Goal: Communication & Community: Answer question/provide support

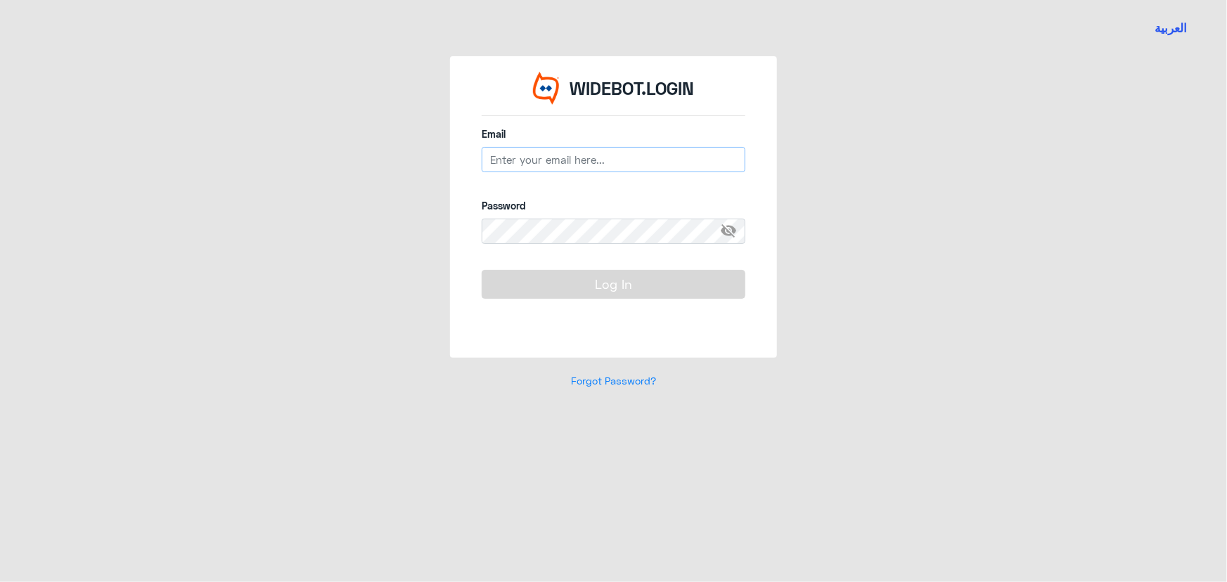
type input "n_zaid@DallahHealth.com"
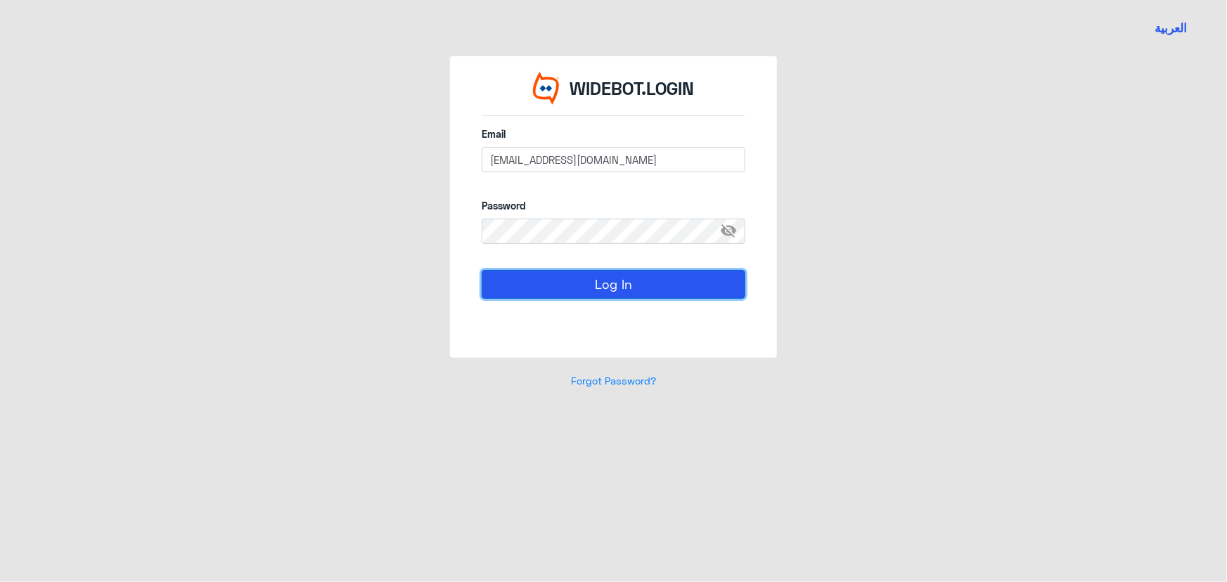
click at [407, 279] on button "Log In" at bounding box center [614, 284] width 264 height 28
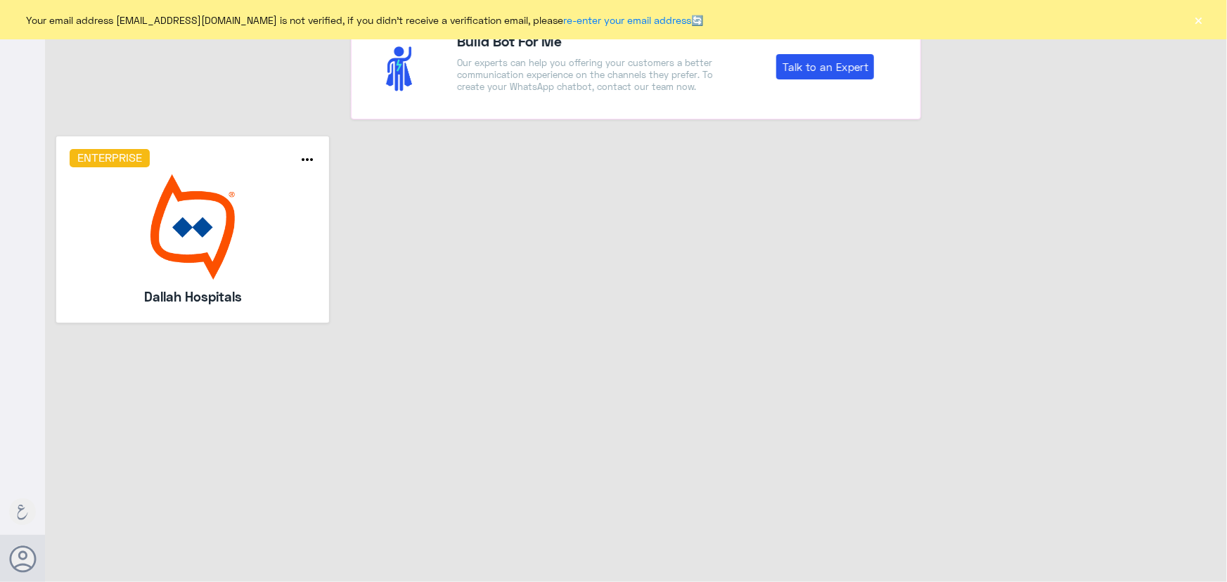
click at [407, 20] on button "×" at bounding box center [1199, 20] width 14 height 14
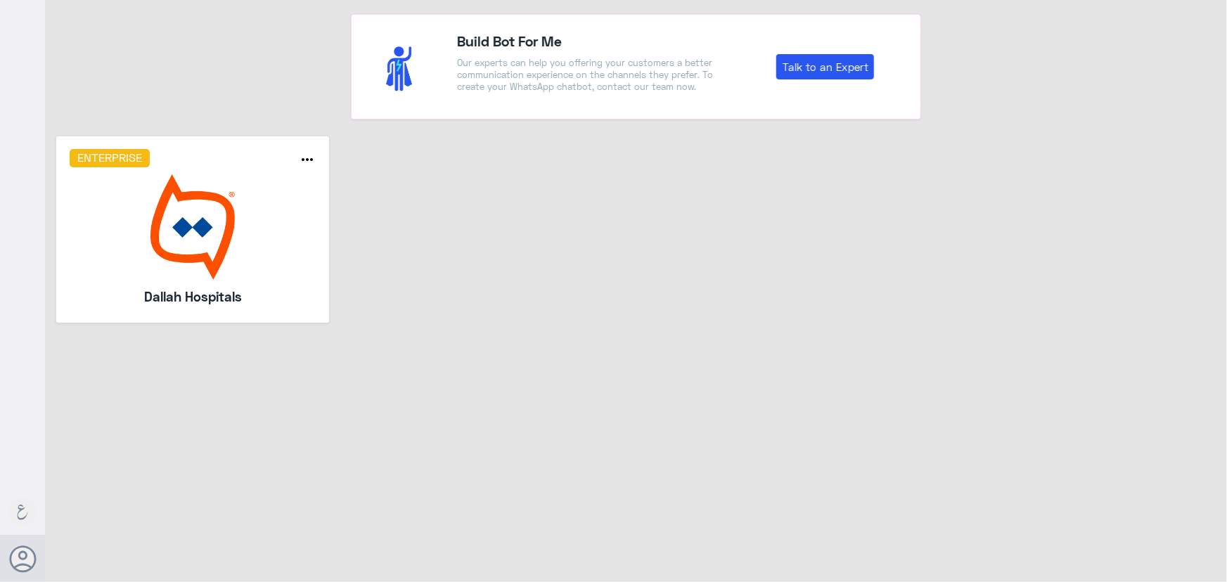
click at [219, 217] on img at bounding box center [193, 226] width 247 height 105
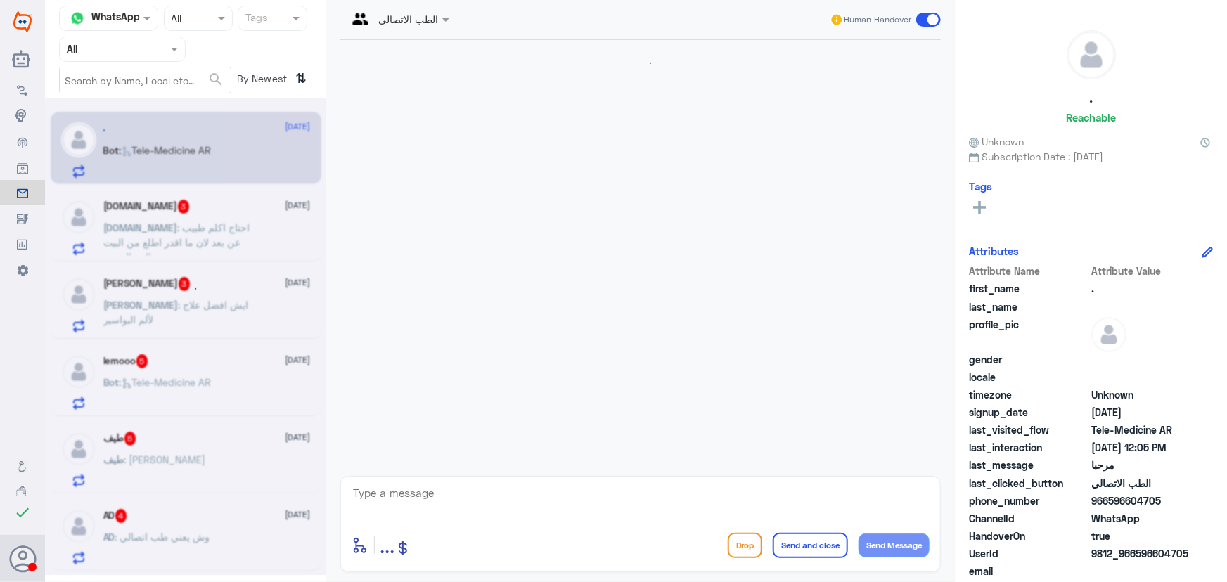
scroll to position [14, 0]
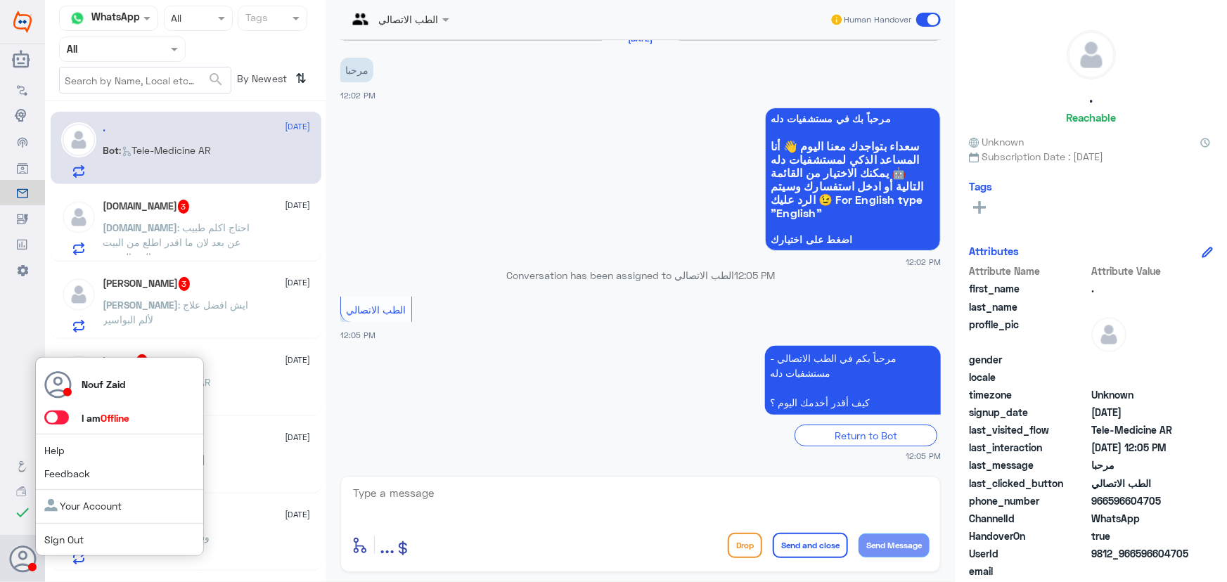
click at [56, 416] on span at bounding box center [56, 418] width 25 height 14
click at [0, 0] on input "checkbox" at bounding box center [0, 0] width 0 height 0
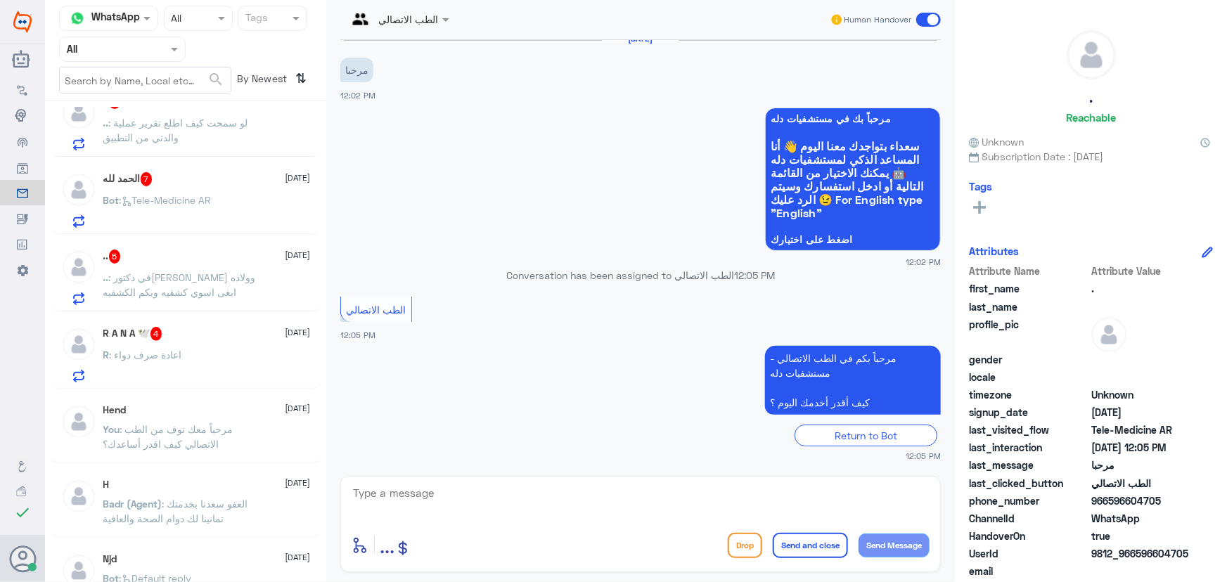
scroll to position [639, 0]
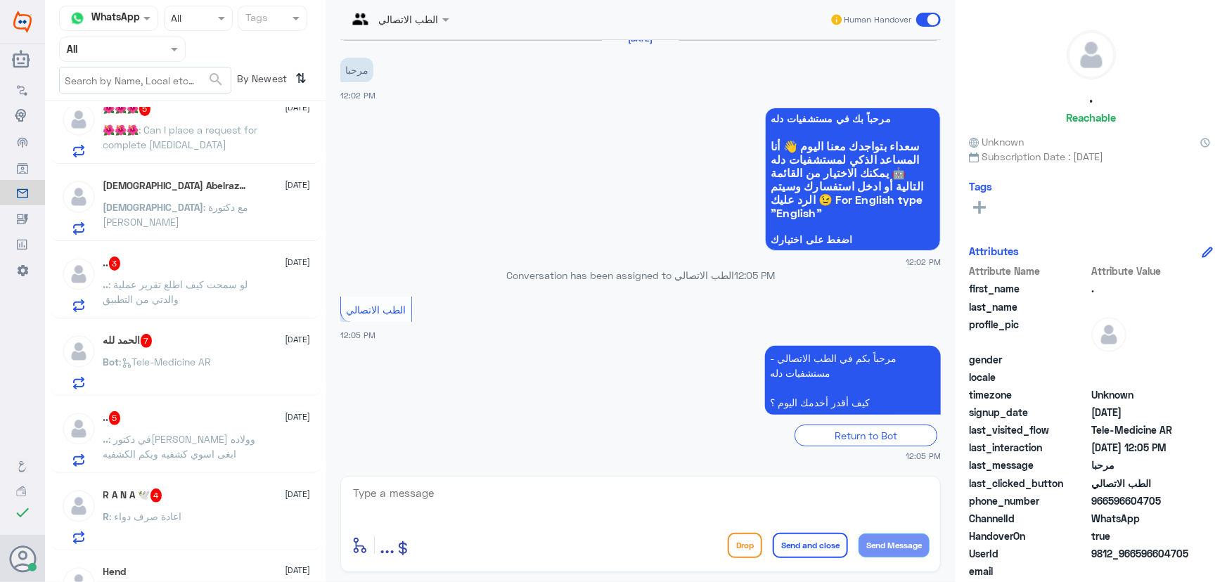
click at [189, 489] on div "R A N A 🕊️ 4 18 September" at bounding box center [206, 496] width 207 height 14
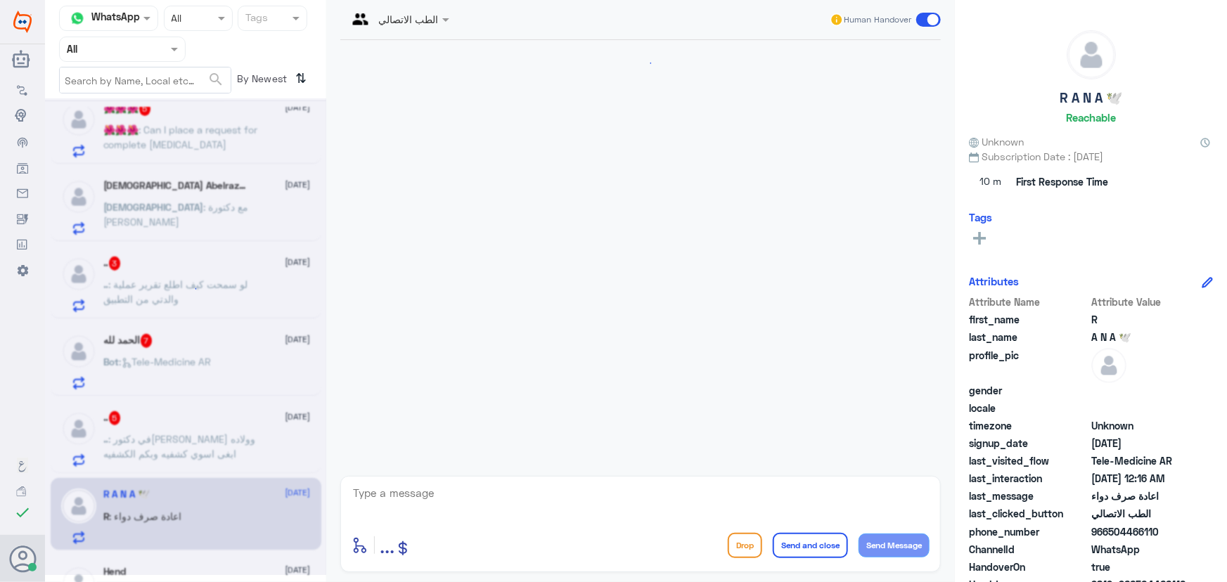
scroll to position [329, 0]
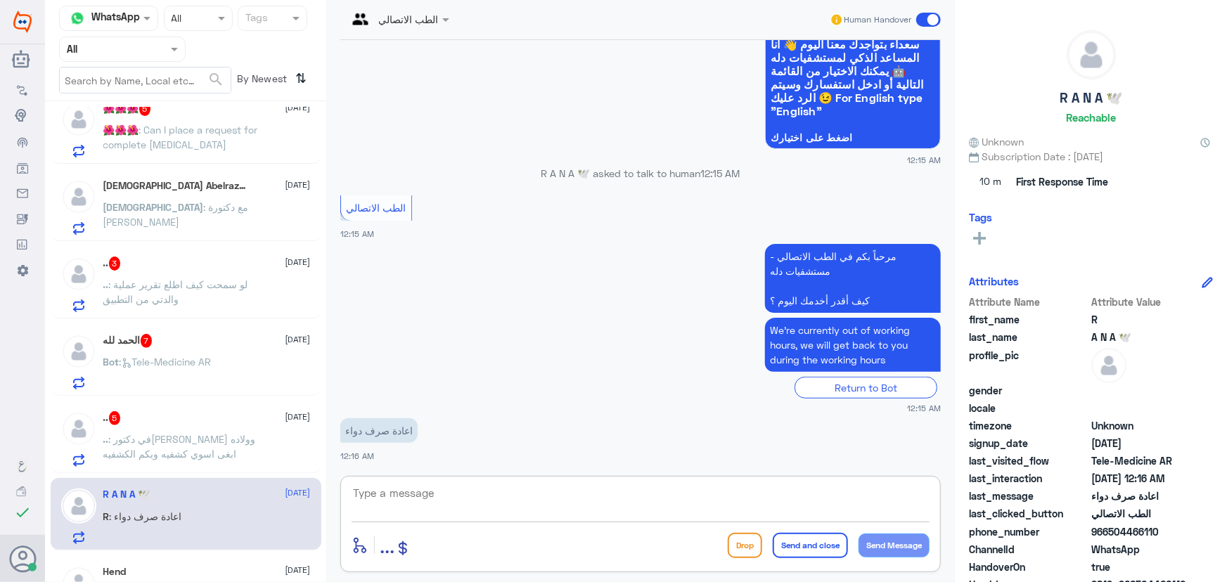
click at [407, 492] on textarea at bounding box center [641, 501] width 578 height 34
paste textarea "مرحباً معك نوف من الطب الاتصالي"
type textarea "مرحباً معك نوف من الطب الاتصالي"
drag, startPoint x: 897, startPoint y: 533, endPoint x: 895, endPoint y: 540, distance: 7.3
click at [407, 534] on button "Send Message" at bounding box center [894, 546] width 71 height 24
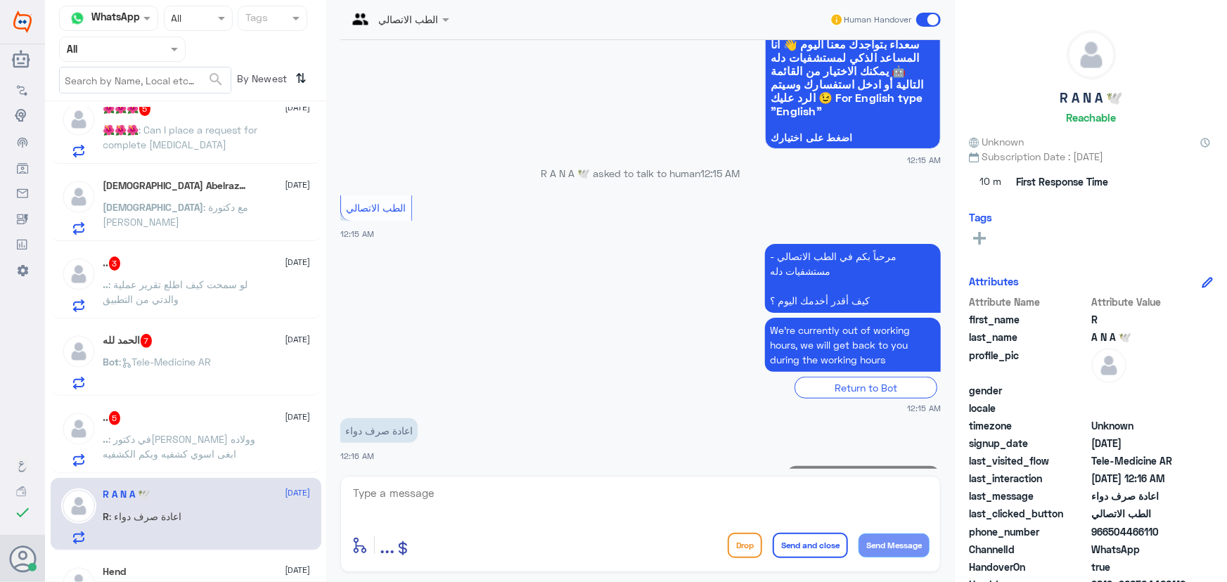
scroll to position [373, 0]
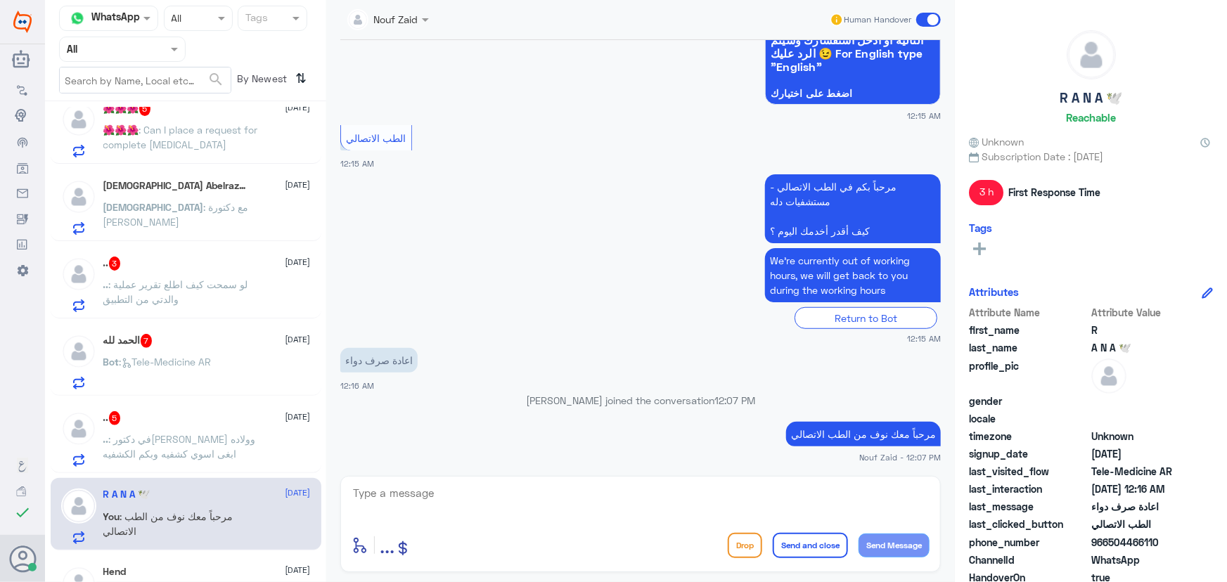
drag, startPoint x: 1111, startPoint y: 542, endPoint x: 1226, endPoint y: 561, distance: 117.0
click at [407, 563] on div "R A N A 🕊️ Reachable Unknown Subscription Date : 09/18/2025 3 h First Response …" at bounding box center [1091, 293] width 272 height 587
click at [407, 553] on span "WhatsApp" at bounding box center [1142, 560] width 102 height 15
drag, startPoint x: 1108, startPoint y: 542, endPoint x: 1174, endPoint y: 547, distance: 67.0
click at [407, 547] on span "966504466110" at bounding box center [1142, 542] width 102 height 15
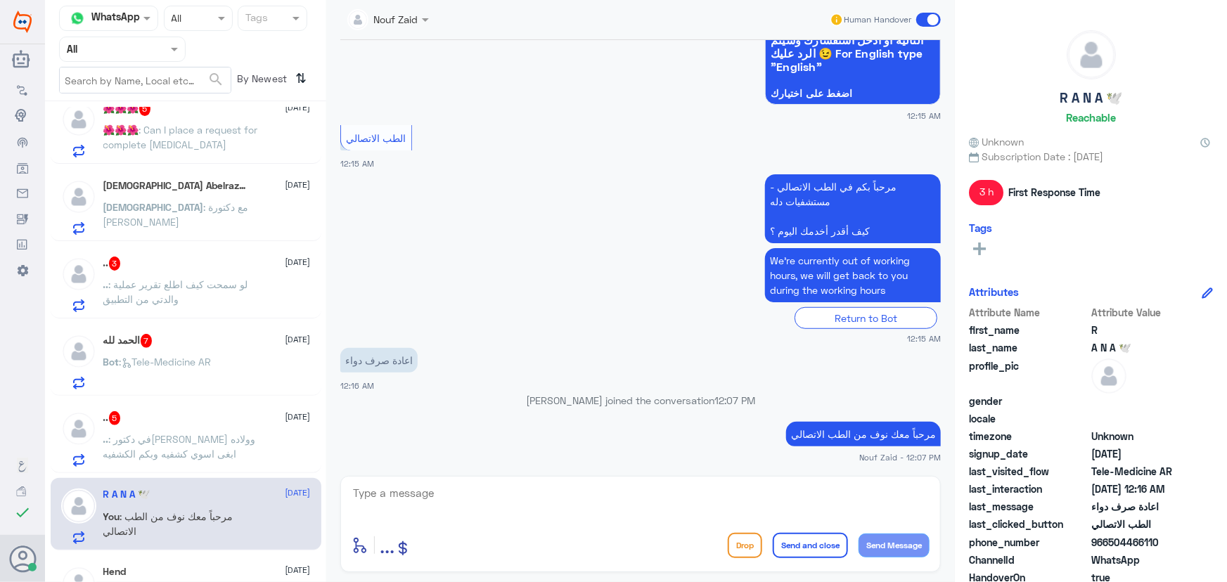
copy span "504466110"
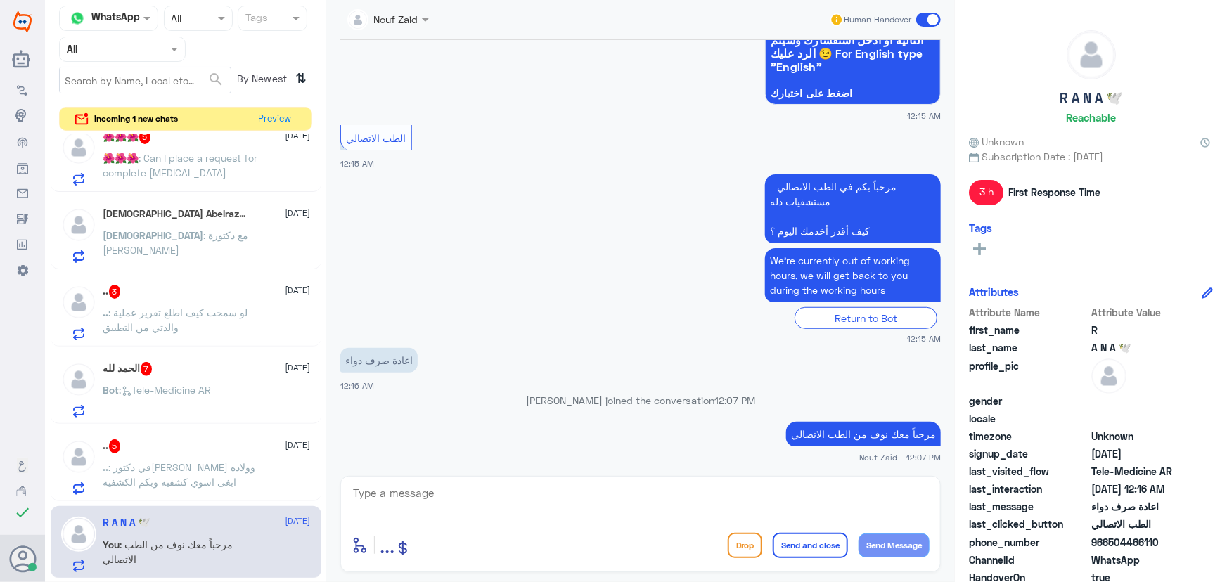
click at [407, 505] on textarea at bounding box center [641, 501] width 578 height 34
type textarea "j"
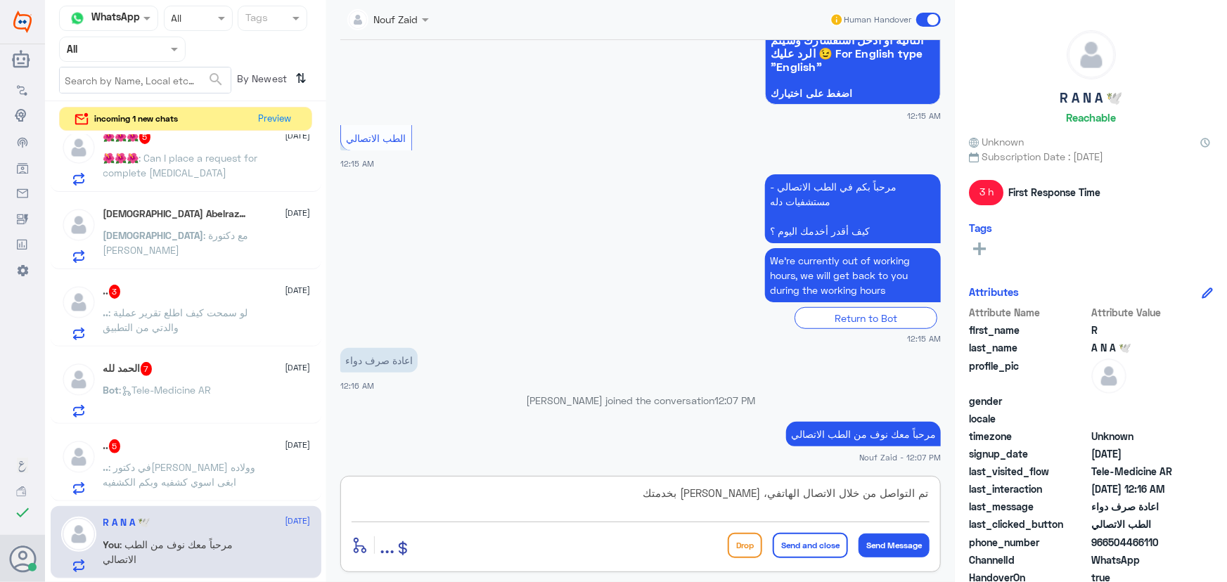
type textarea "تم التواصل من خلال الاتصال الهاتفي، [PERSON_NAME] بخدمتك"
click at [407, 549] on button "Send and close" at bounding box center [810, 545] width 75 height 25
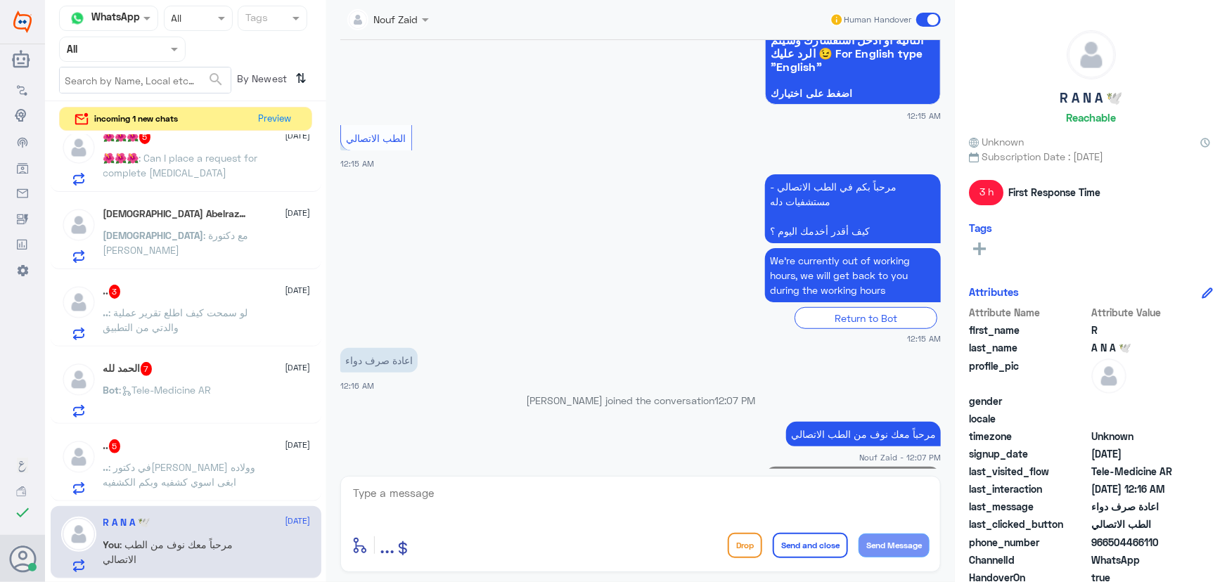
scroll to position [434, 0]
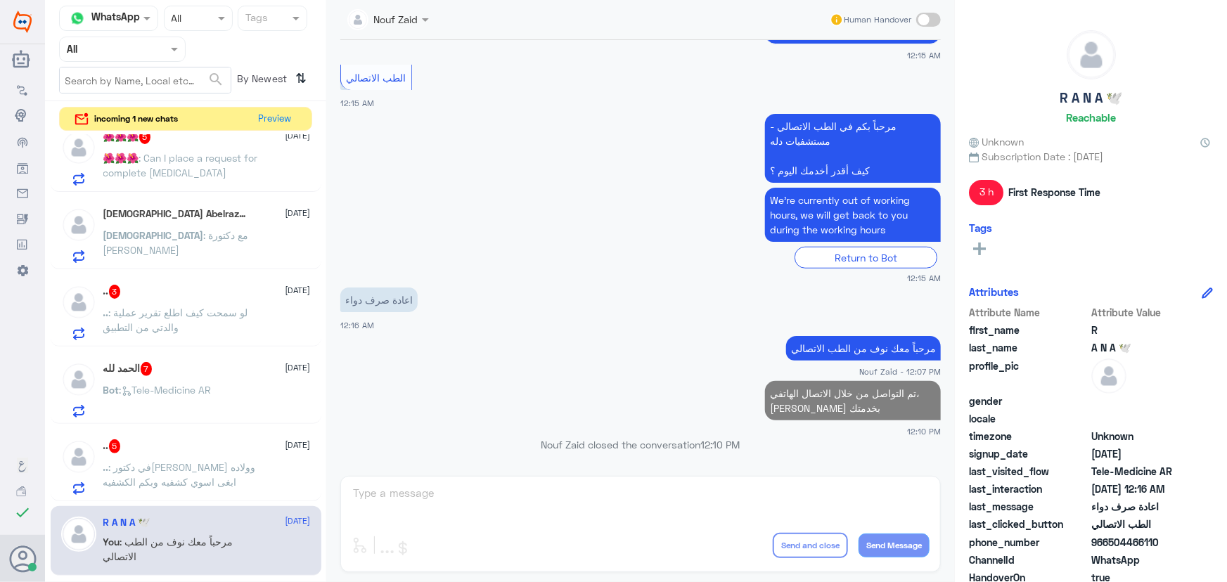
click at [153, 440] on div ".. 5 18 September" at bounding box center [206, 447] width 207 height 14
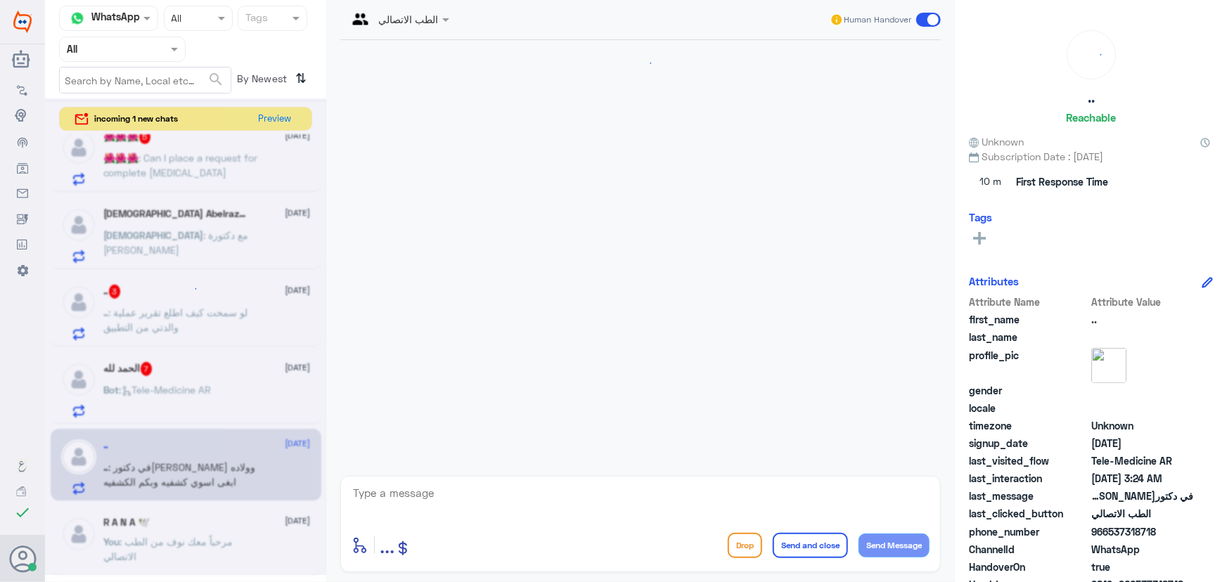
scroll to position [542, 0]
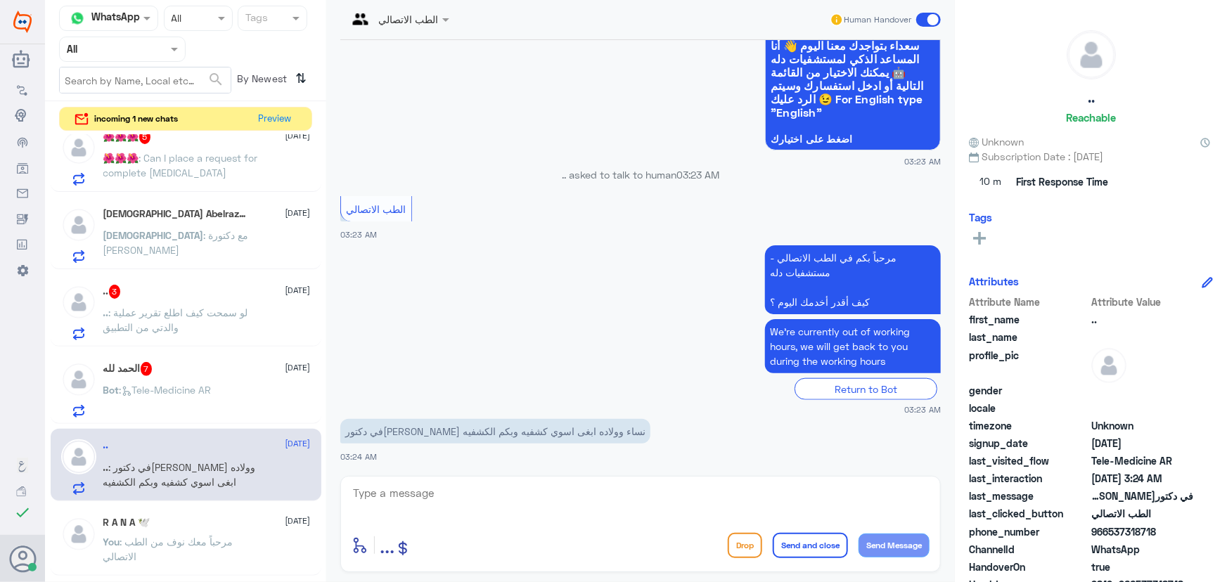
click at [407, 500] on textarea at bounding box center [641, 501] width 578 height 34
click at [407, 494] on textarea at bounding box center [641, 501] width 578 height 34
click at [407, 490] on textarea at bounding box center [641, 501] width 578 height 34
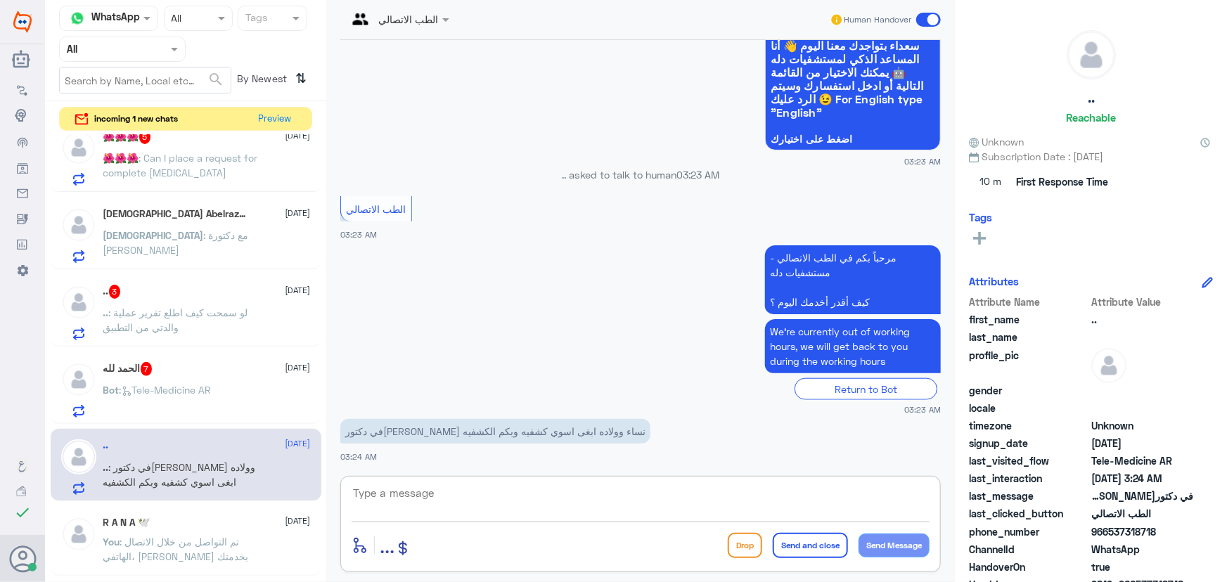
click at [384, 491] on textarea at bounding box center [641, 501] width 578 height 34
click at [345, 260] on app-msgs-text "مرحباً بكم في الطب الاتصالي - مستشفيات دله كيف أقدر أخدمك اليوم ؟" at bounding box center [640, 280] width 601 height 70
click at [407, 130] on p "مرحباً بك في مستشفيات دله سعداء بتواجدك معنا اليوم 👋 أنا المساعد الذكي لمستشفيا…" at bounding box center [853, 78] width 176 height 143
click at [407, 204] on app-msgs-text "الطب الاتصالي" at bounding box center [640, 209] width 601 height 27
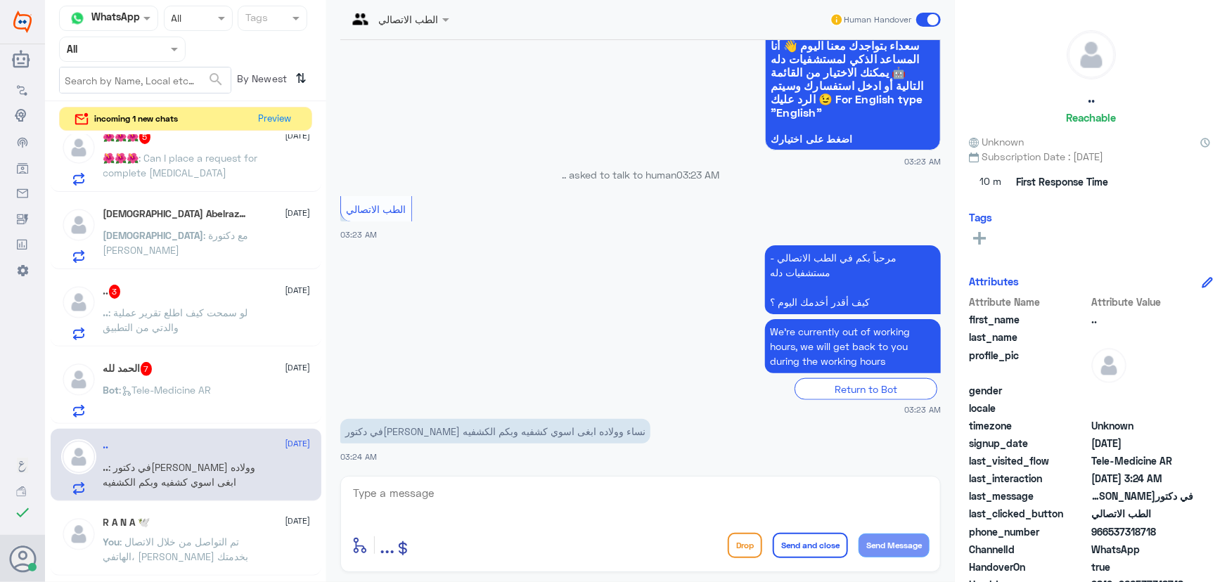
click at [386, 487] on textarea at bounding box center [641, 501] width 578 height 34
click at [407, 501] on textarea at bounding box center [641, 501] width 578 height 34
paste textarea "مرحباً معك نوف من الطب الاتصالي"
type textarea "مرحباً معك نوف من الطب الاتصالي"
click at [407, 543] on button "Send Message" at bounding box center [894, 546] width 71 height 24
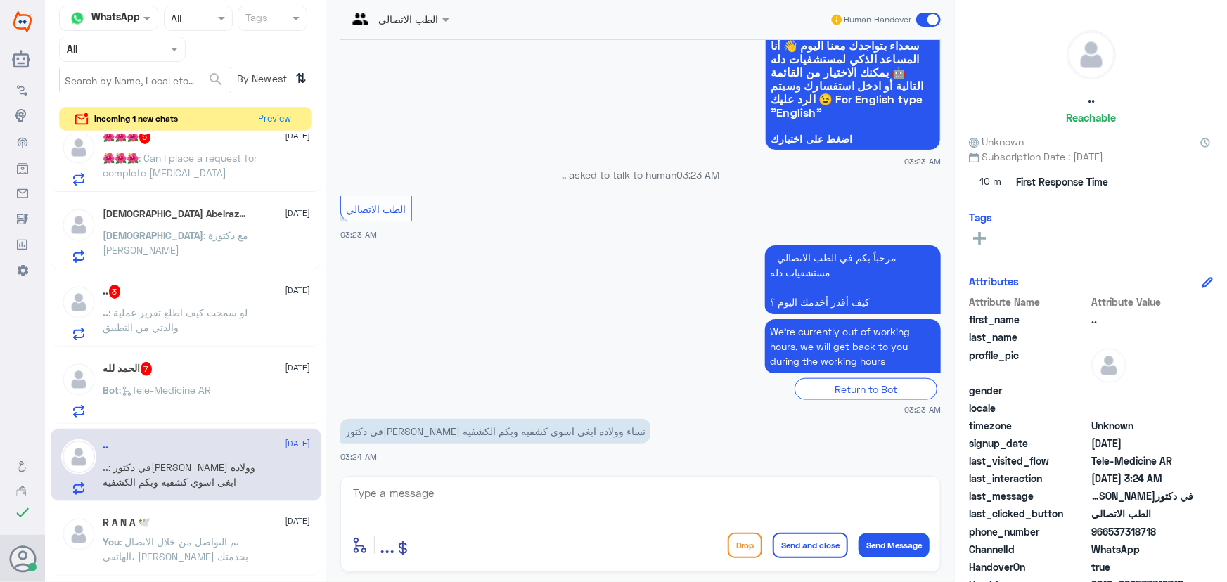
scroll to position [587, 0]
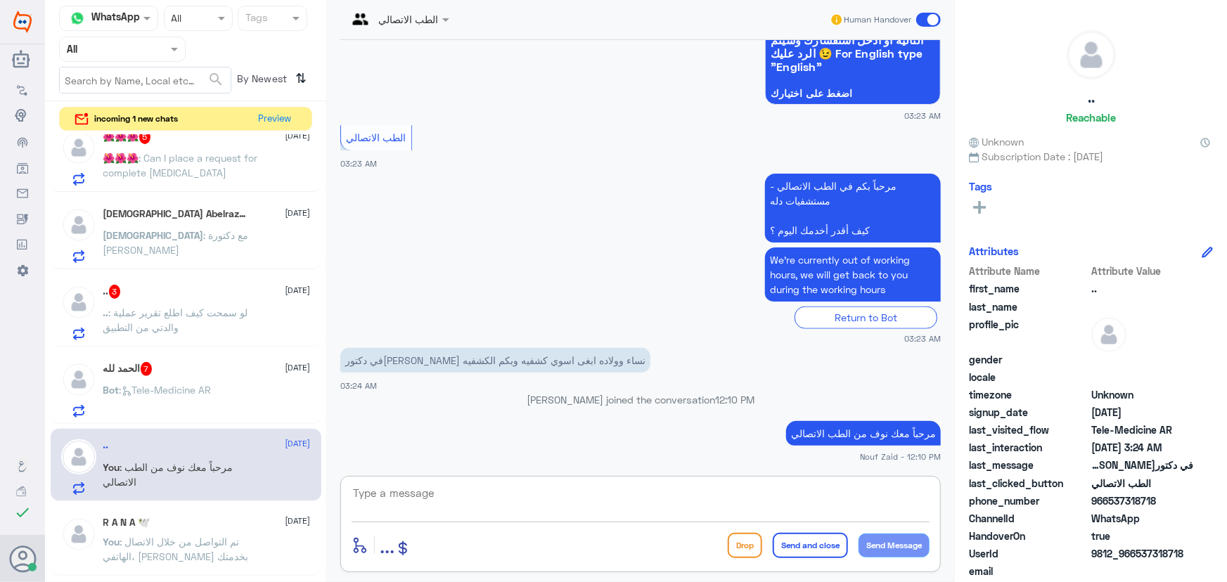
click at [407, 499] on textarea at bounding box center [641, 501] width 578 height 34
paste textarea "هنا الطب الاتصالي لكل مايخص الاستشارة الفورية من خلال التطبيق، يمكنك الاستفسار …"
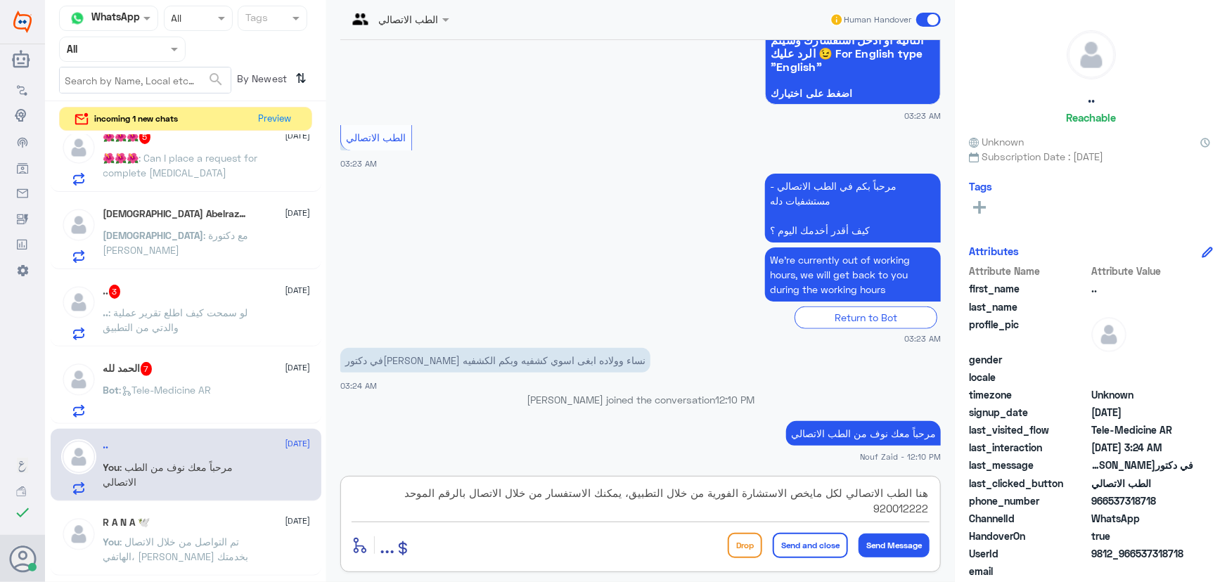
type textarea "هنا الطب الاتصالي لكل مايخص الاستشارة الفورية من خلال التطبيق، يمكنك الاستفسار …"
click at [407, 549] on button "Send and close" at bounding box center [810, 545] width 75 height 25
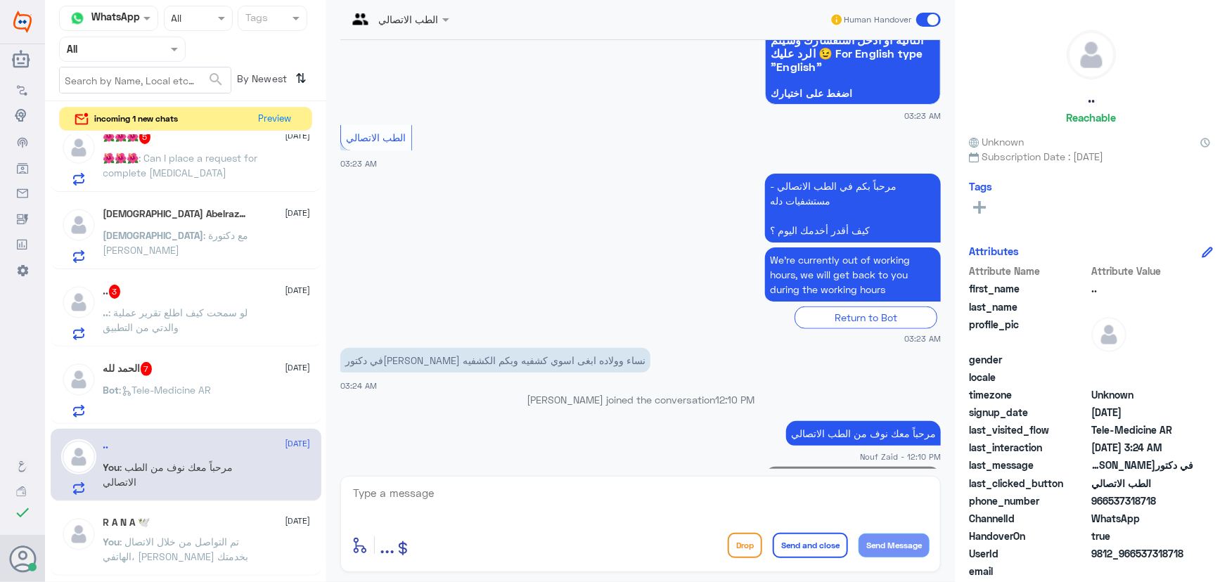
scroll to position [677, 0]
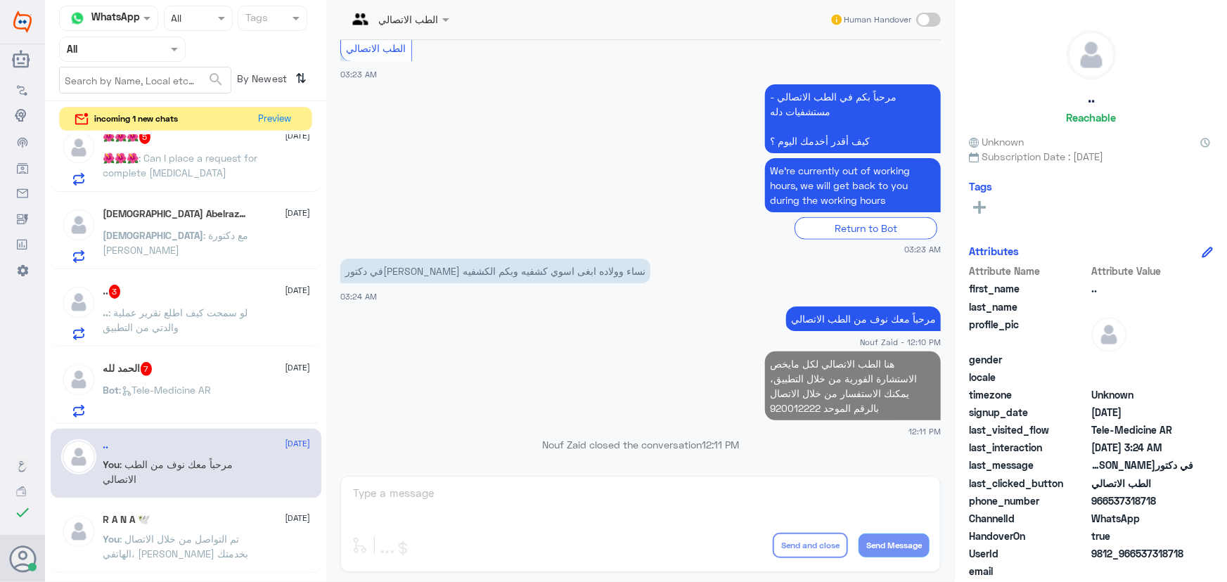
click at [203, 388] on span ": Tele-Medicine AR" at bounding box center [166, 390] width 92 height 12
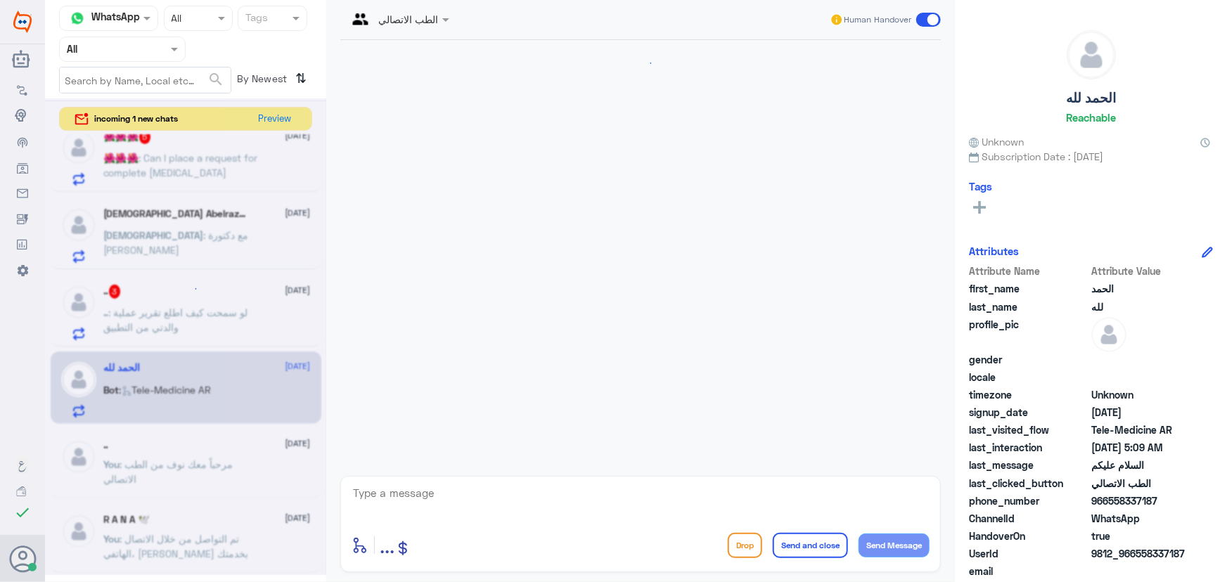
scroll to position [760, 0]
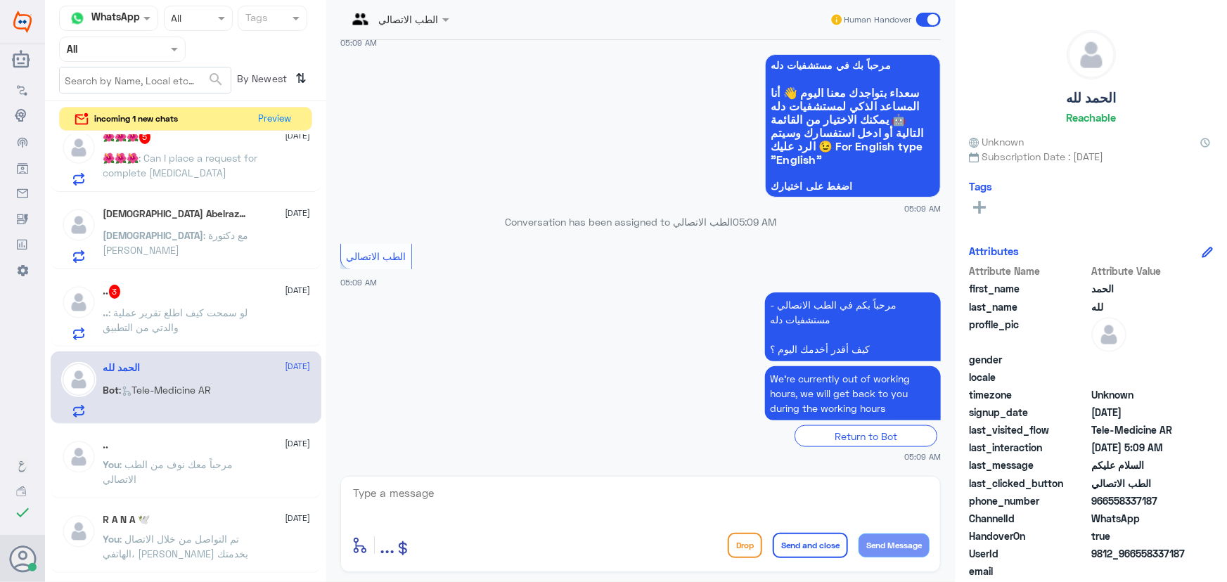
click at [407, 504] on textarea at bounding box center [641, 501] width 578 height 34
paste textarea "مرحباً معك نوف من الطب الاتصالي كيف اقدر أساعدك؟"
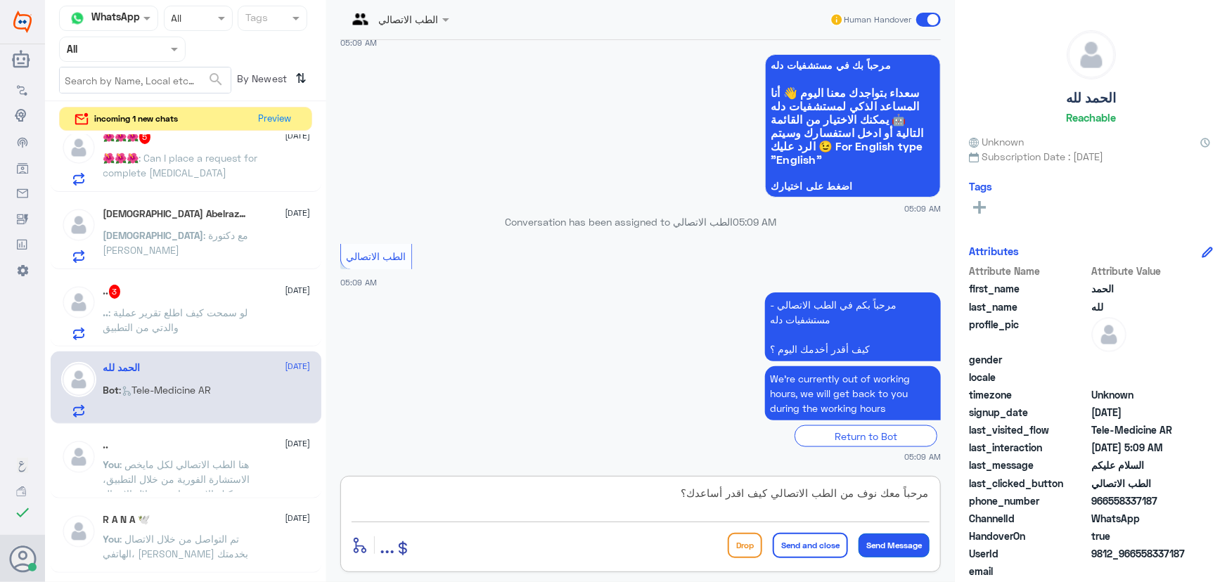
type textarea "مرحباً معك نوف من الطب الاتصالي كيف اقدر أساعدك؟"
click at [407, 545] on button "Send Message" at bounding box center [894, 546] width 71 height 24
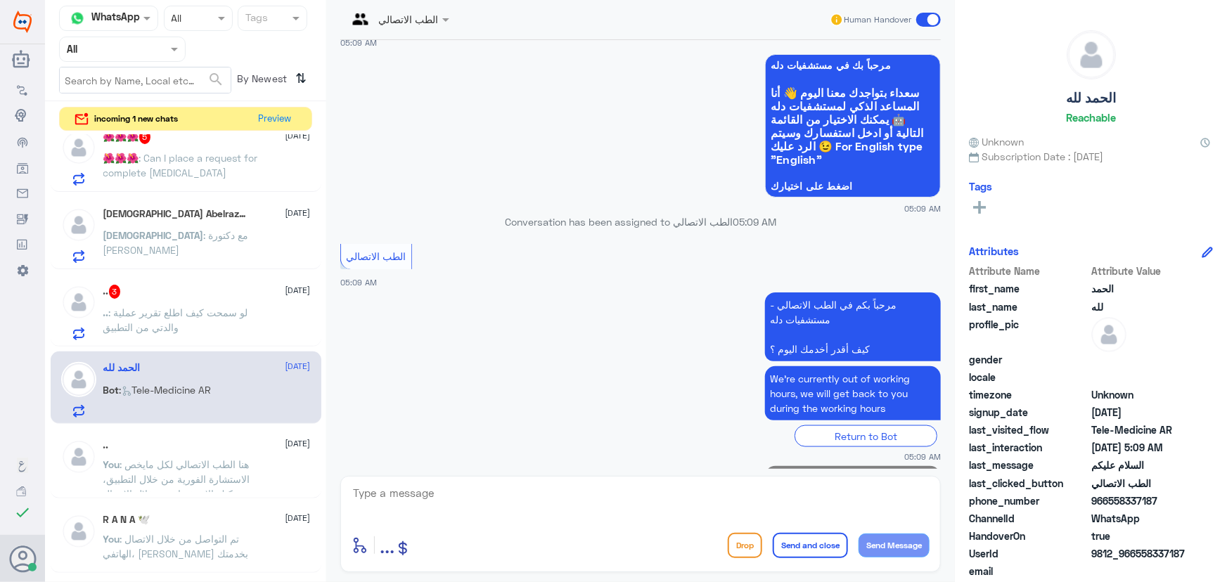
scroll to position [819, 0]
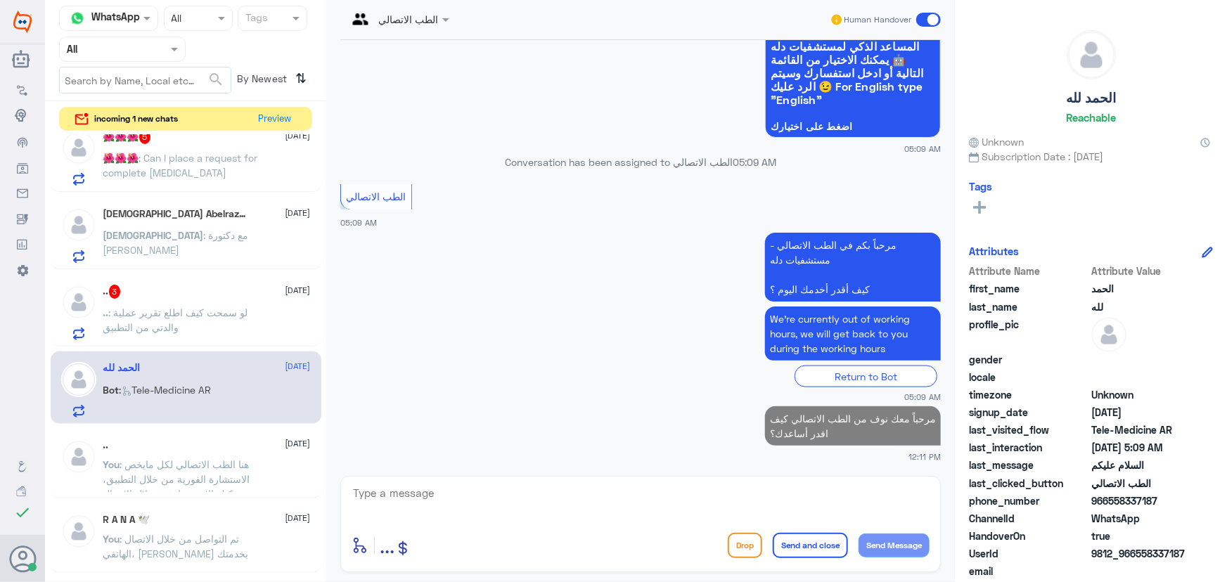
click at [184, 310] on span ": لو سمحت كيف اطلع تقرير عملية والدتي من التطبيق" at bounding box center [175, 320] width 145 height 27
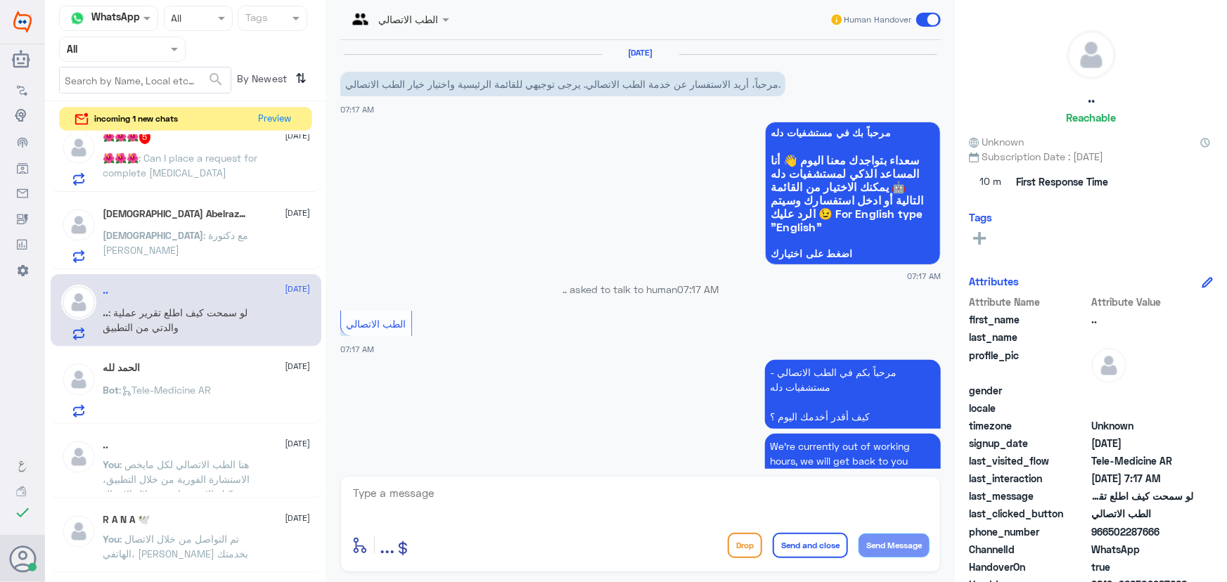
scroll to position [115, 0]
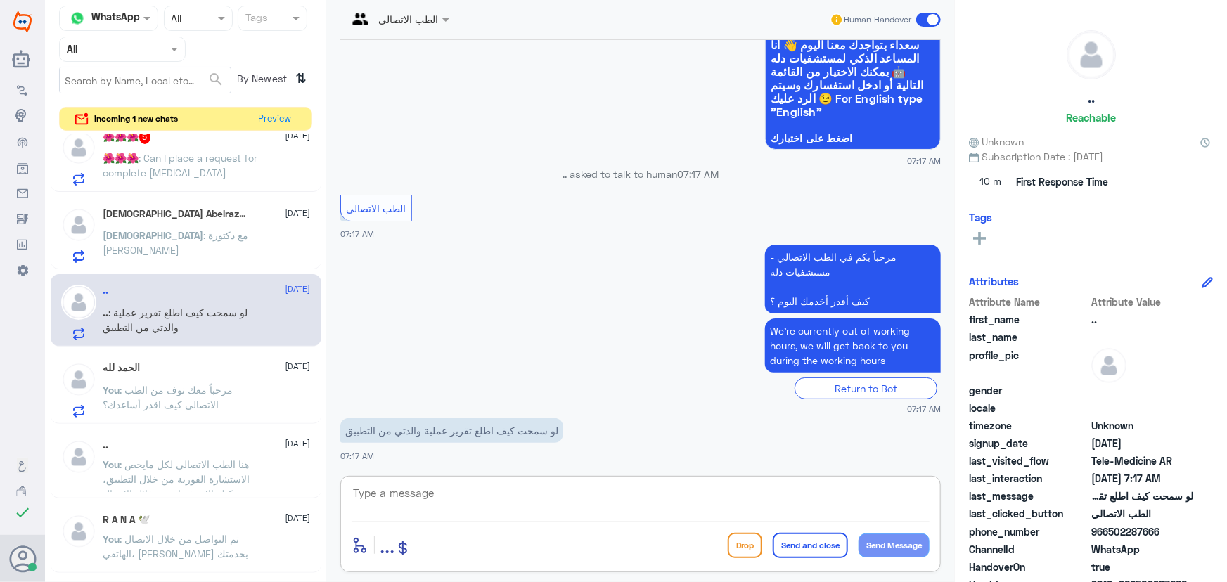
click at [407, 492] on textarea at bounding box center [641, 501] width 578 height 34
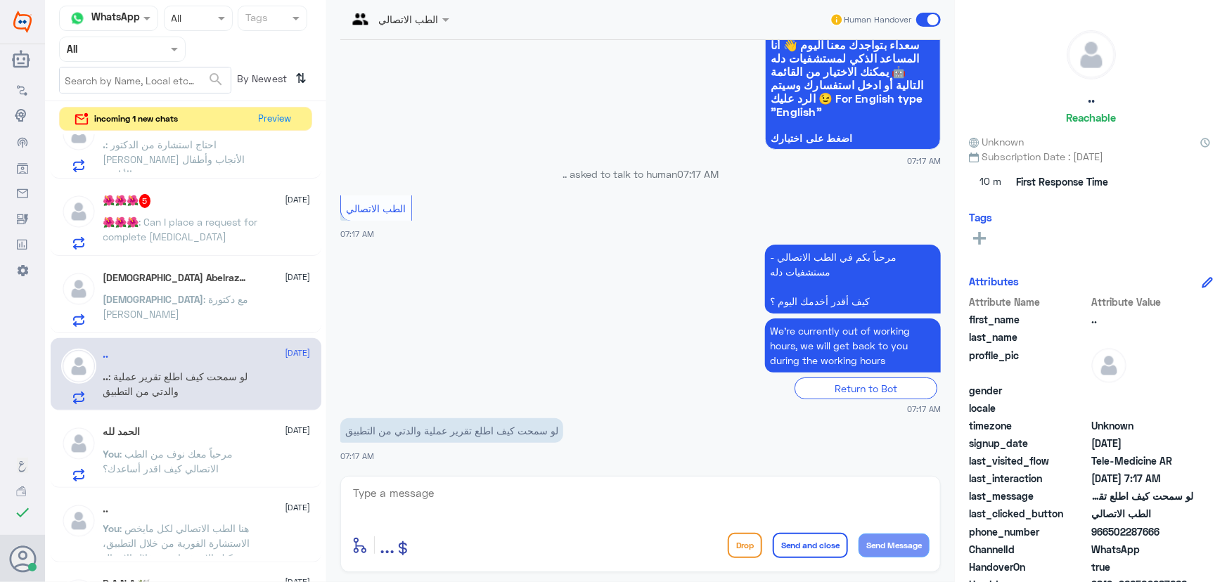
click at [177, 300] on span ": مع دكتورة نورا عبد القدوس" at bounding box center [176, 306] width 146 height 27
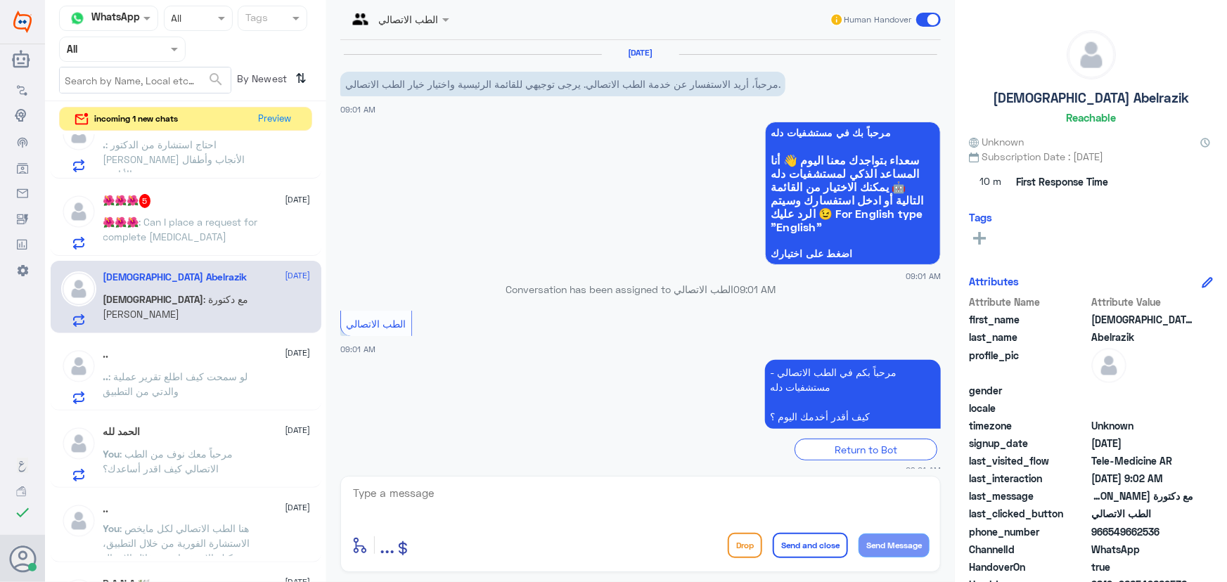
scroll to position [205, 0]
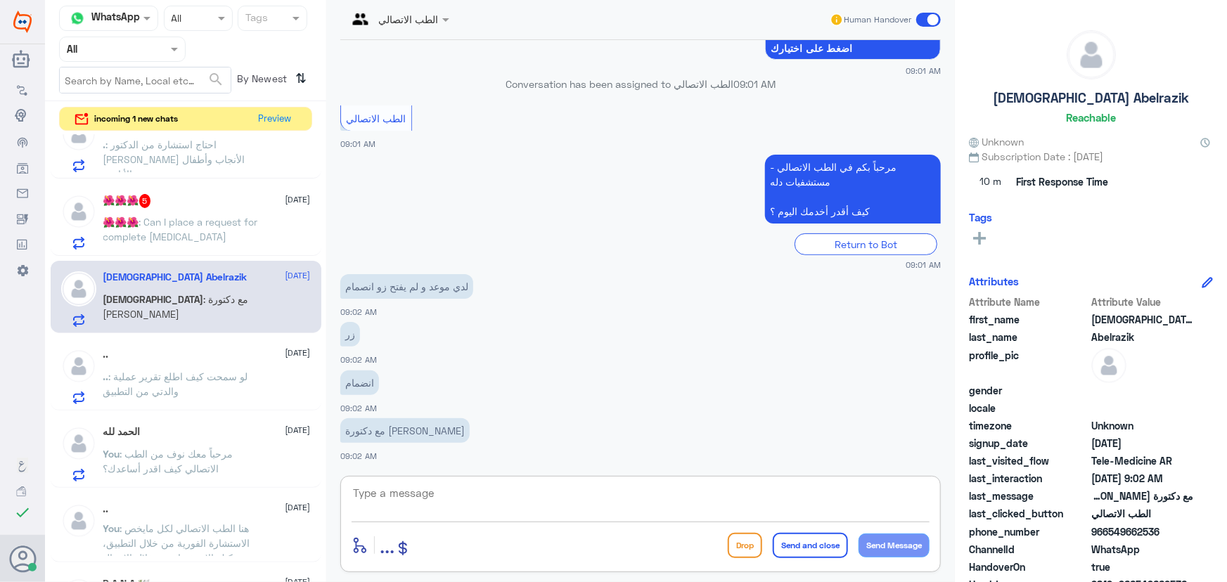
click at [407, 489] on textarea at bounding box center [641, 501] width 578 height 34
click at [407, 492] on textarea at bounding box center [641, 501] width 578 height 34
click at [390, 385] on app-msgs-text "انضمام" at bounding box center [640, 384] width 601 height 26
click at [398, 490] on textarea at bounding box center [641, 501] width 578 height 34
click at [397, 489] on textarea at bounding box center [641, 501] width 578 height 34
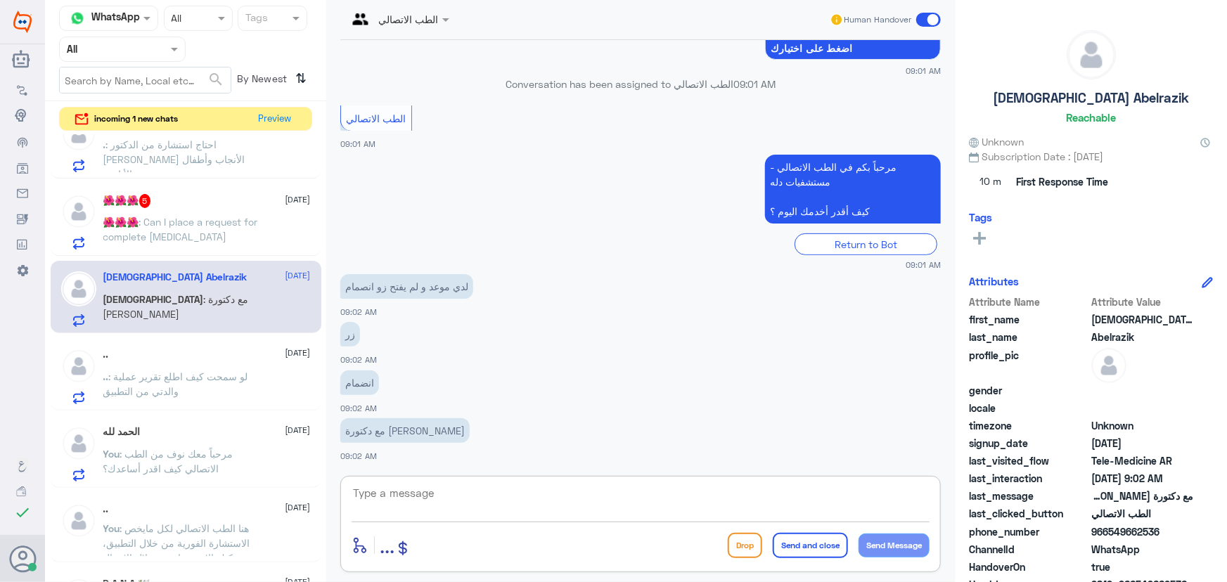
paste textarea "مرحباً معك نوف من الطب الاتصالي"
type textarea "مرحباً معك نوف من الطب الاتصالي"
drag, startPoint x: 889, startPoint y: 548, endPoint x: 861, endPoint y: 538, distance: 29.8
click at [407, 549] on button "Send Message" at bounding box center [894, 546] width 71 height 24
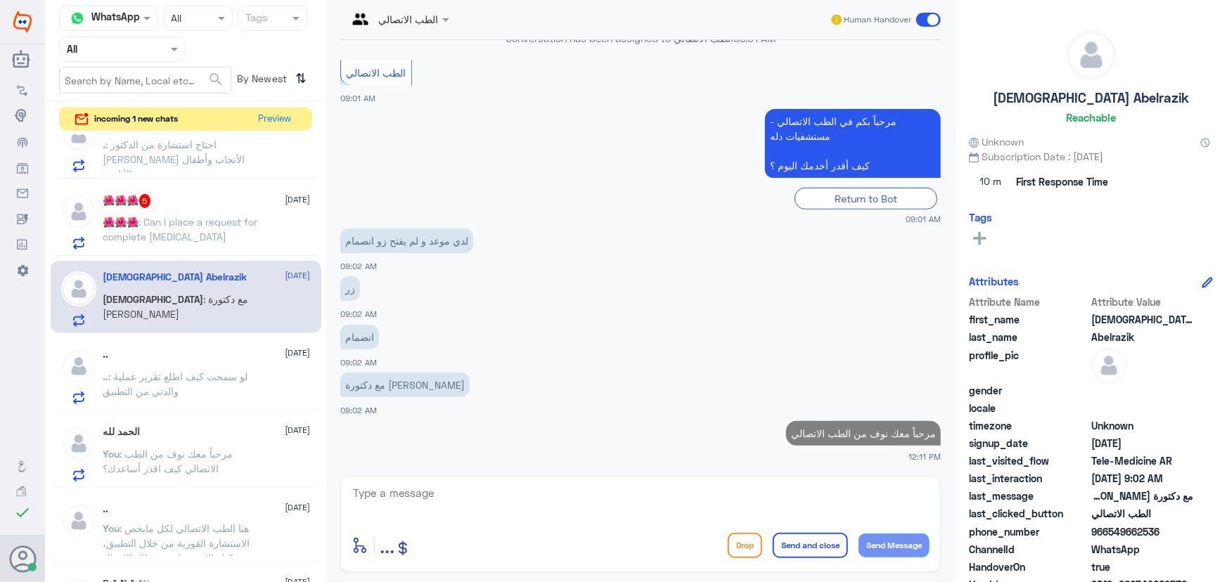
drag, startPoint x: 831, startPoint y: 508, endPoint x: 811, endPoint y: 488, distance: 27.8
click at [407, 506] on textarea at bounding box center [641, 501] width 578 height 34
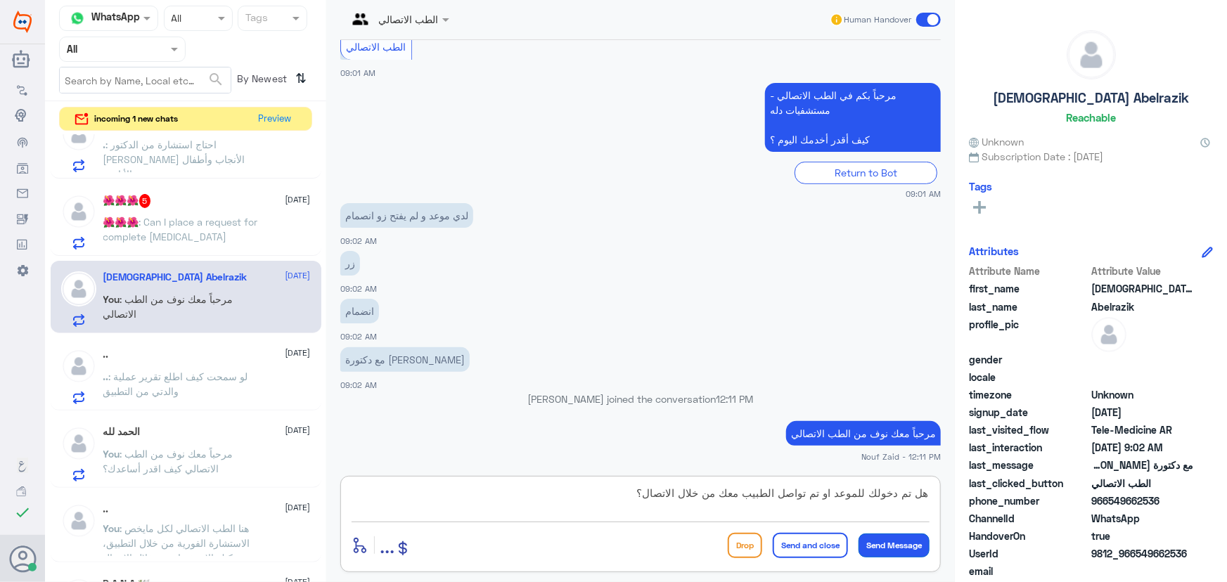
type textarea "هل تم دخولك للموعد او تم تواصل الطبيب معك من خلال الاتصال؟"
click at [407, 546] on button "Send Message" at bounding box center [894, 546] width 71 height 24
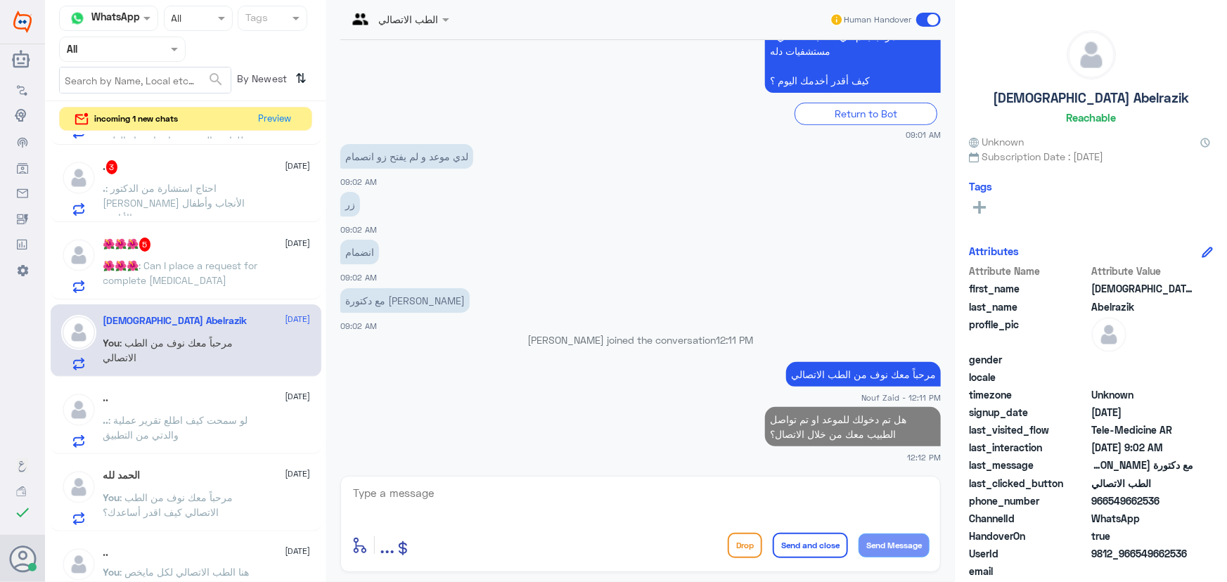
scroll to position [511, 0]
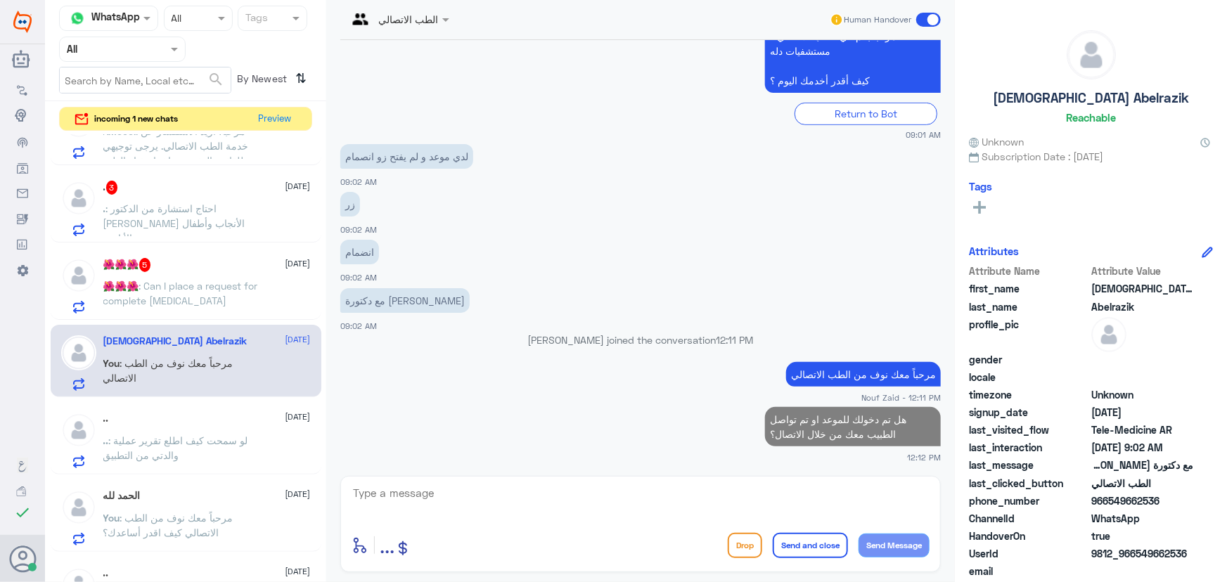
click at [150, 274] on div "🌺🌺🌺 5 18 September 🌺🌺🌺 : Can I place a request for complete blood test" at bounding box center [206, 286] width 207 height 56
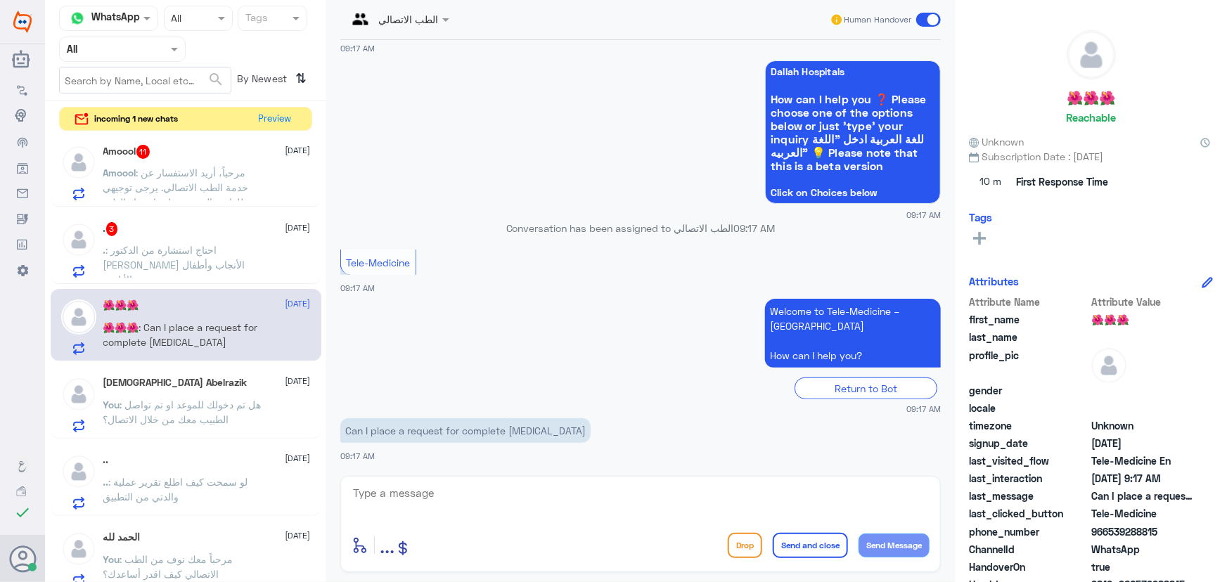
scroll to position [447, 0]
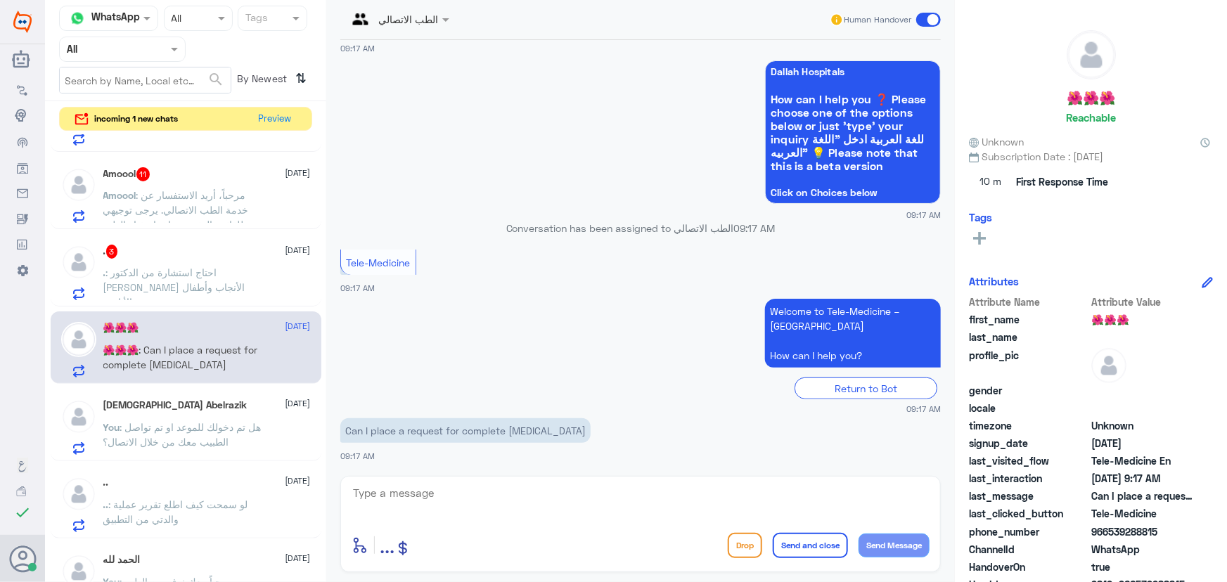
click at [229, 269] on span ": احتاج استشارة من الدكتور بشير دكتور الأنجاب وأطفال الأنابيب" at bounding box center [174, 287] width 142 height 41
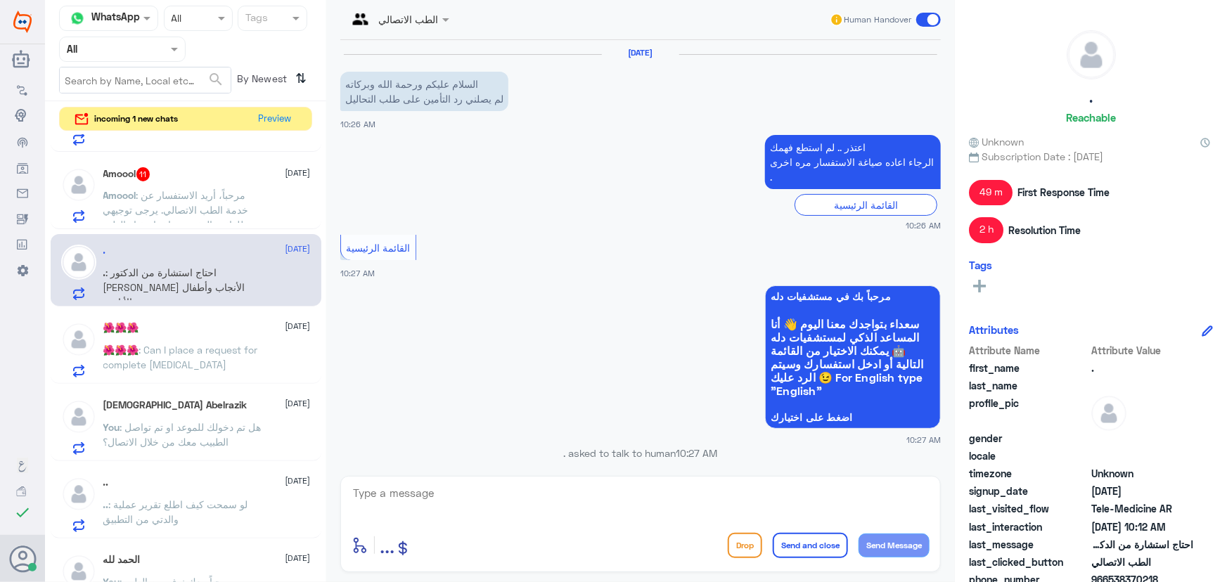
scroll to position [1133, 0]
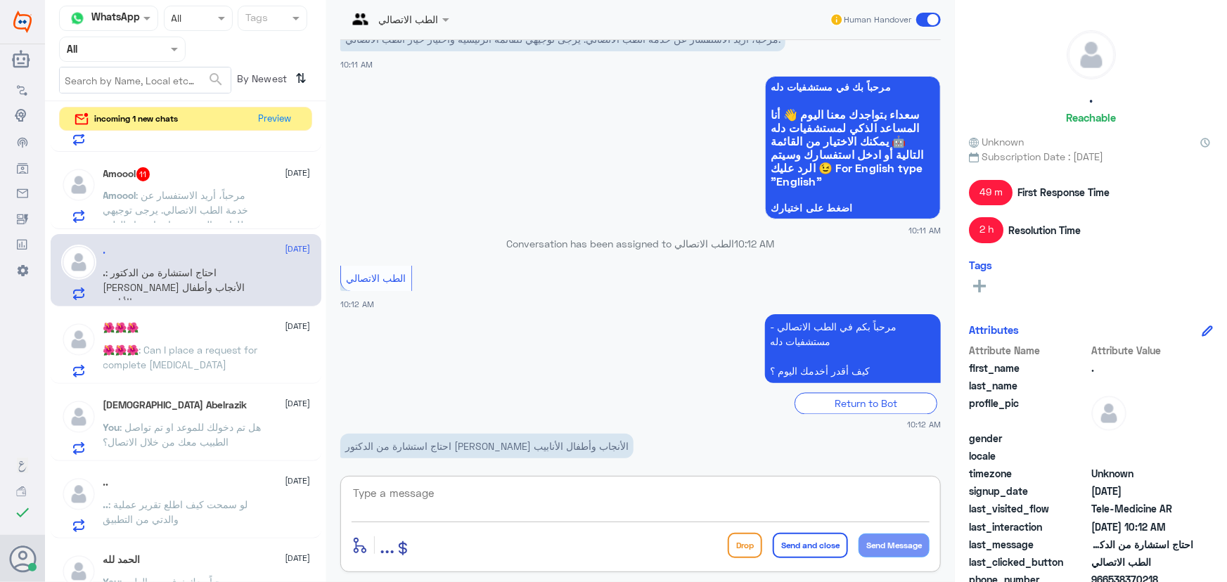
click at [407, 508] on textarea at bounding box center [641, 501] width 578 height 34
paste textarea "مرحباً معك نوف من الطب الاتصالي"
type textarea "مرحباً معك نوف من الطب الاتصالي"
click at [407, 539] on button "Send Message" at bounding box center [894, 546] width 71 height 24
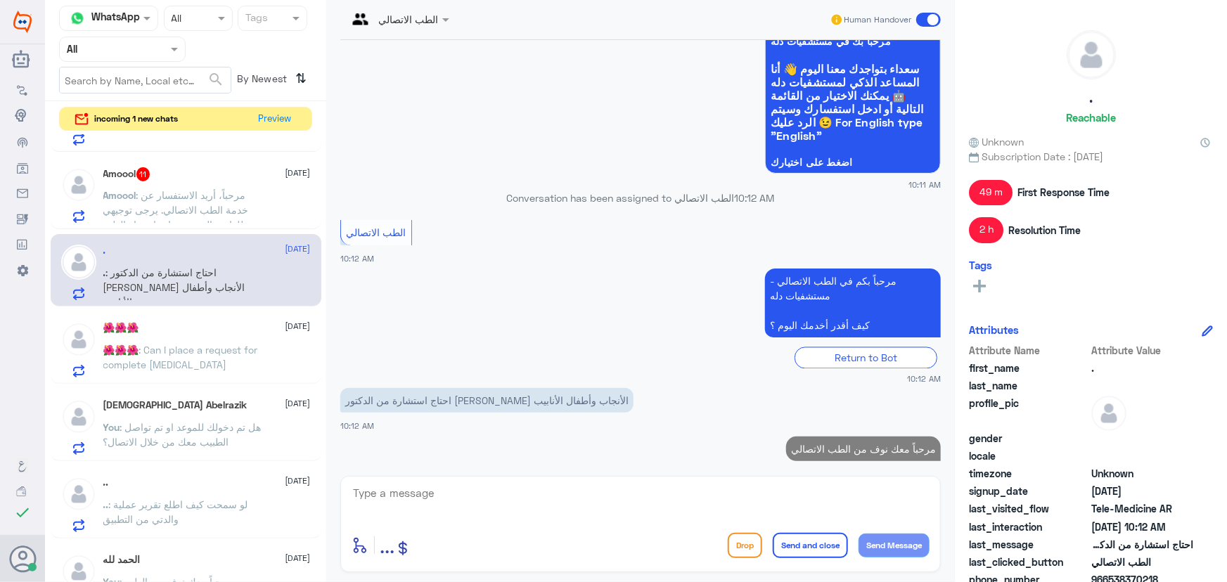
click at [407, 492] on textarea at bounding box center [641, 501] width 578 height 34
paste textarea "هنا الطب الاتصالي لكل مايخص الاستشارة الفورية من خلال التطبيق، يمكنك الاستفسار …"
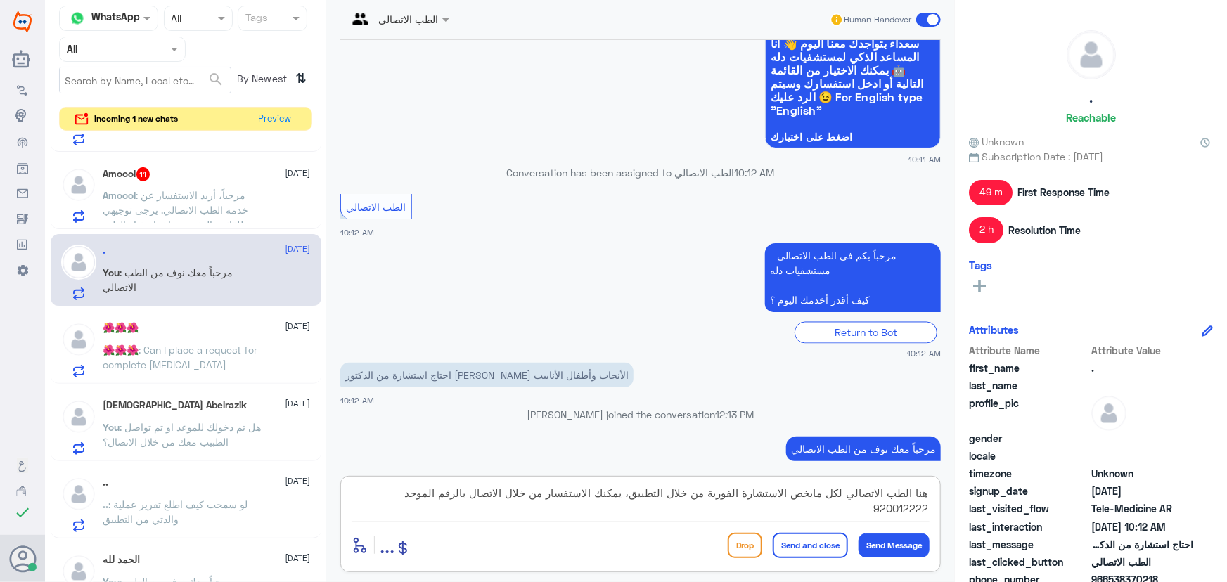
type textarea "هنا الطب الاتصالي لكل مايخص الاستشارة الفورية من خلال التطبيق، يمكنك الاستفسار …"
click at [407, 542] on button "Send and close" at bounding box center [810, 545] width 75 height 25
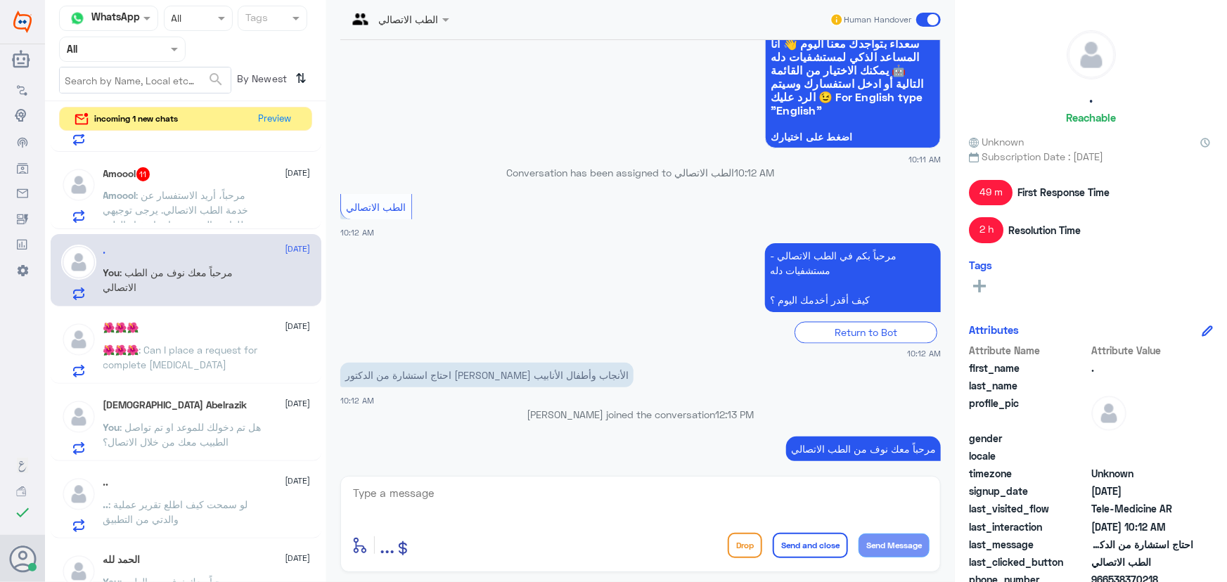
scroll to position [1268, 0]
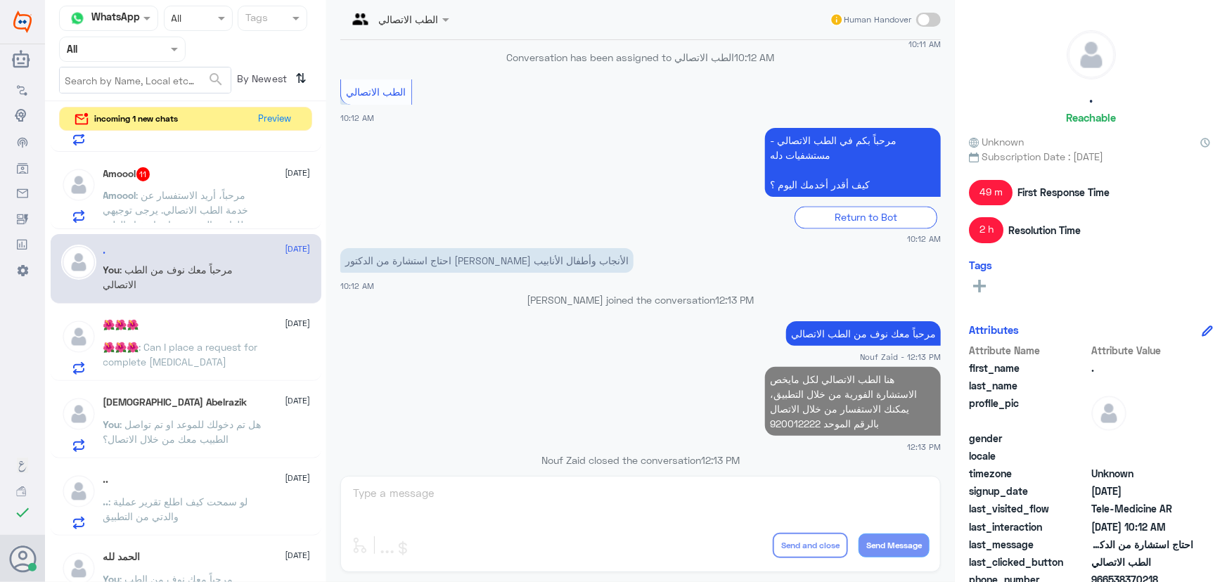
click at [134, 201] on p "Amoool : مرحباً، أريد الاستفسار عن خدمة الطب الاتصالي. يرجى توجيهي للقائمة الرئ…" at bounding box center [182, 205] width 158 height 35
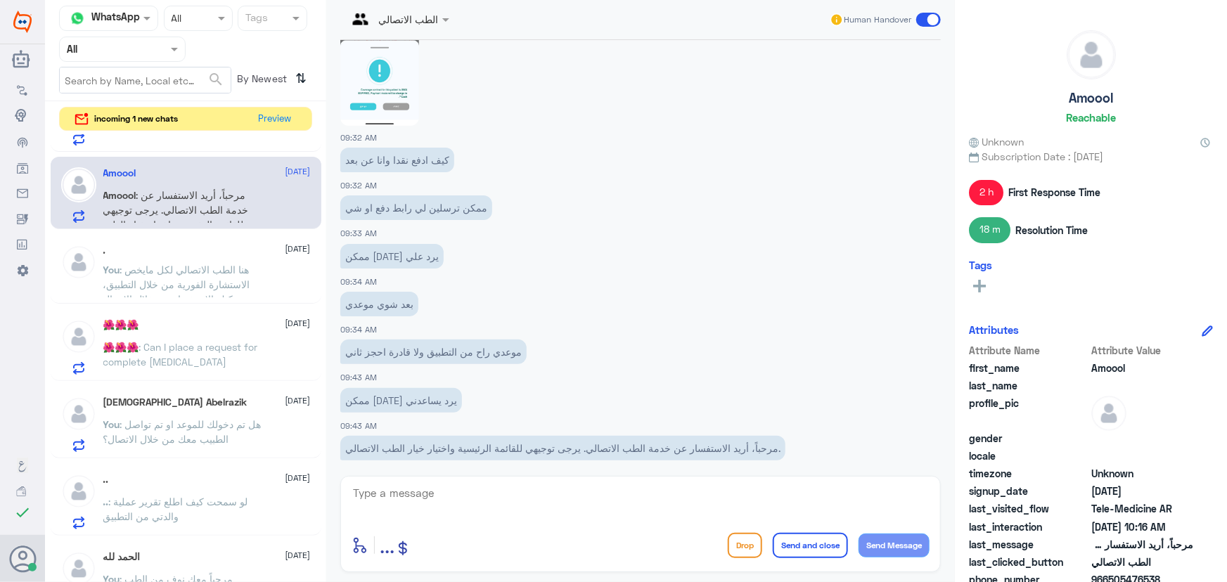
scroll to position [893, 0]
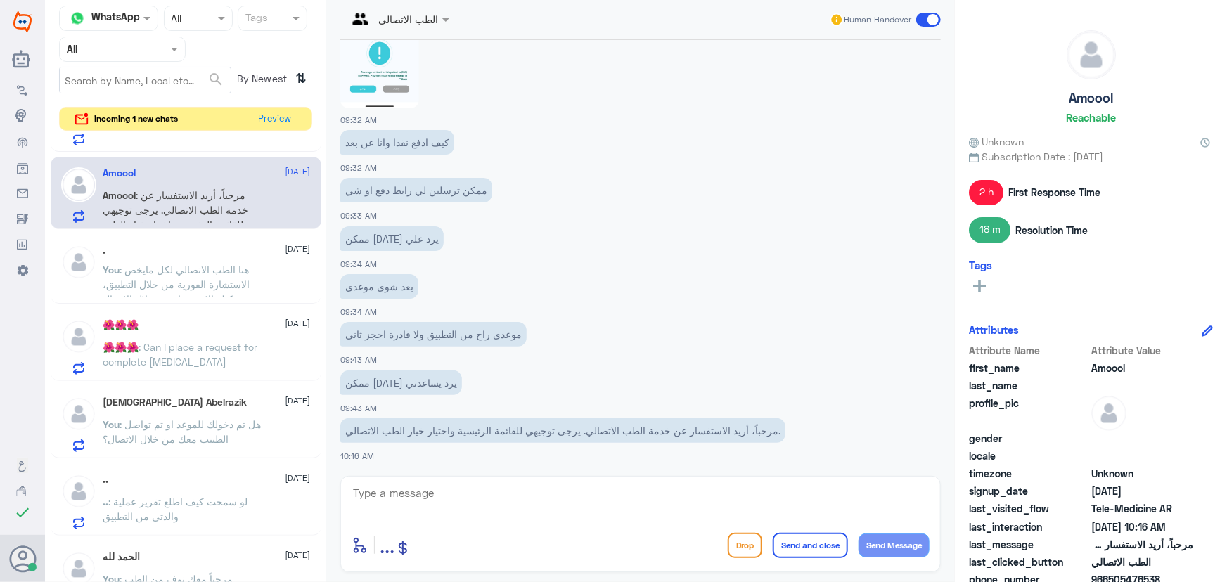
click at [407, 499] on textarea at bounding box center [641, 501] width 578 height 34
paste textarea "مرحباً معك نوف من الطب الاتصالي"
type textarea "مرحباً معك نوف من الطب الاتصالي"
drag, startPoint x: 918, startPoint y: 542, endPoint x: 712, endPoint y: 480, distance: 214.3
click at [407, 540] on button "Send Message" at bounding box center [894, 546] width 71 height 24
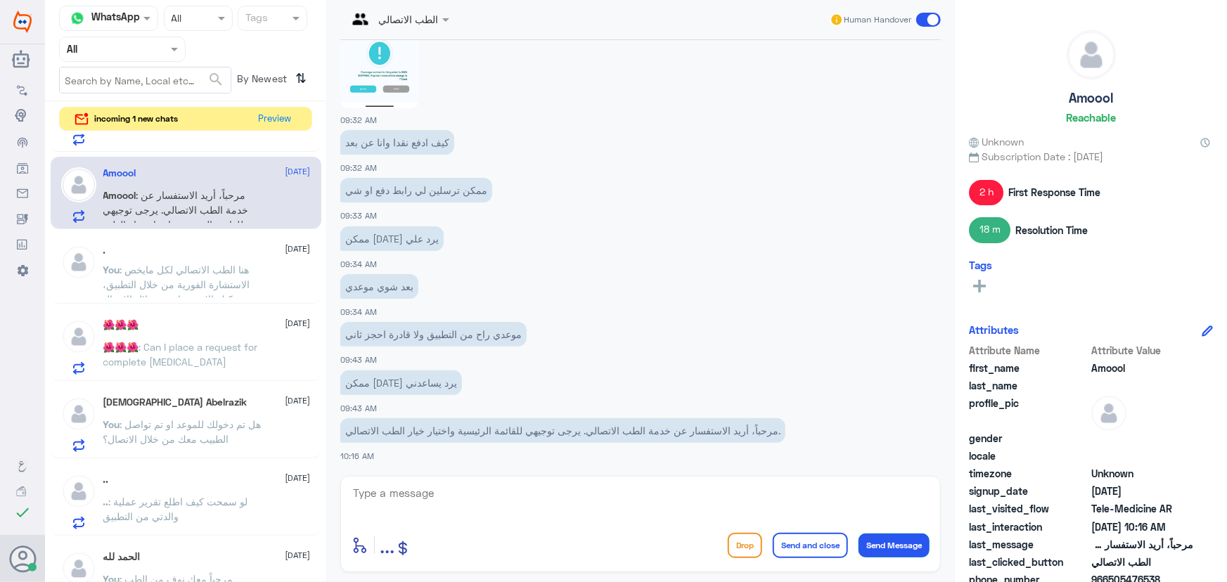
scroll to position [938, 0]
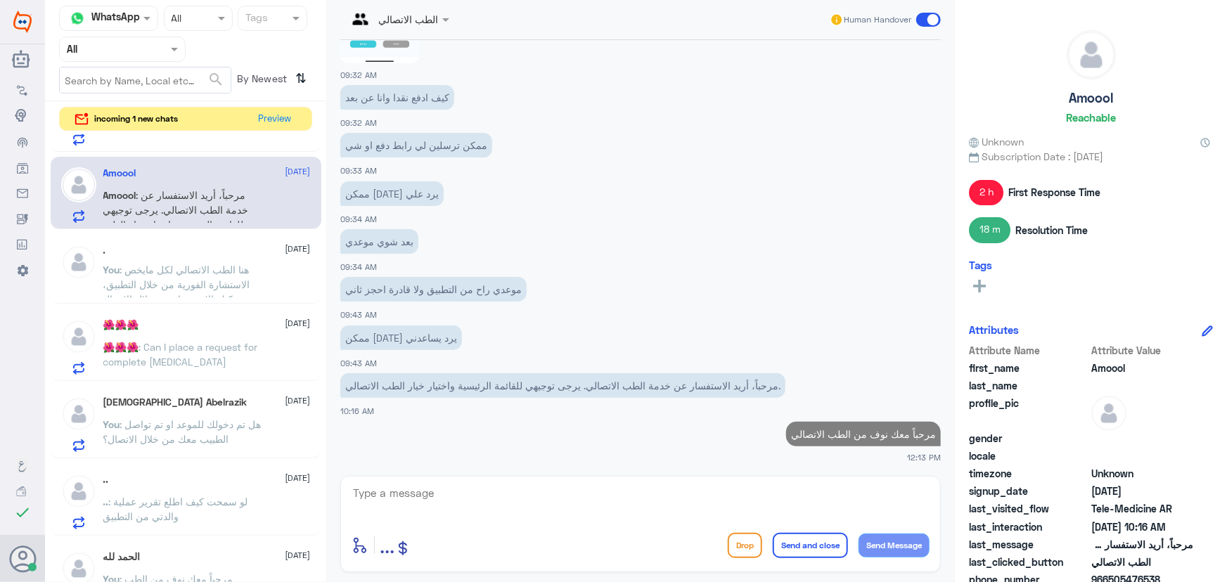
click at [407, 492] on textarea at bounding box center [641, 501] width 578 height 34
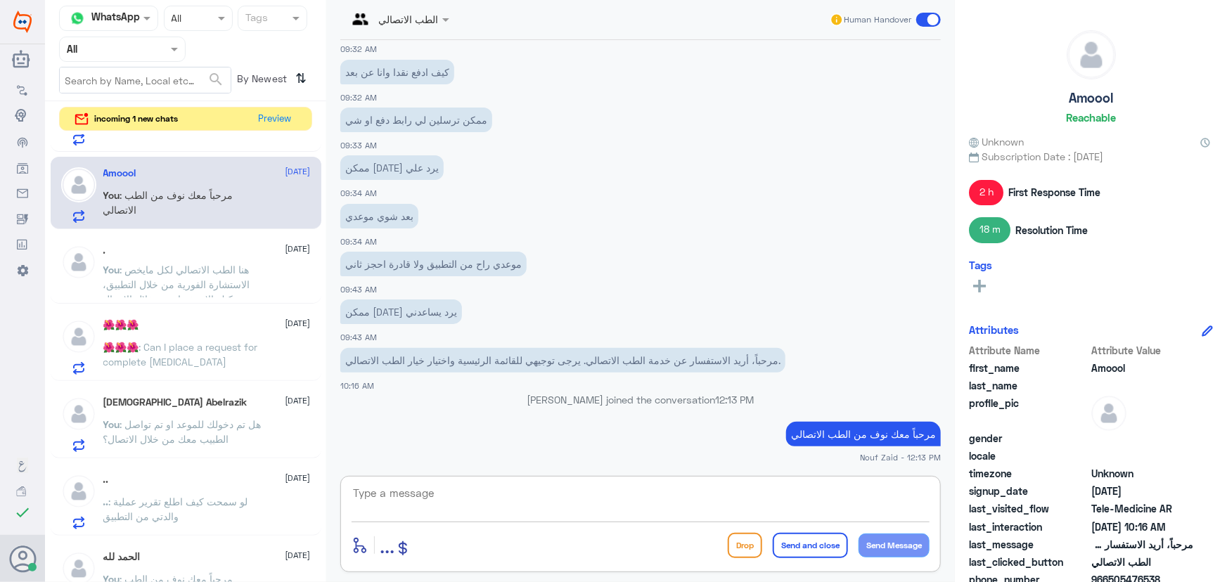
click at [226, 414] on div "Islam Abelrazik 18 September You : هل تم دخولك للموعد او تم تواصل الطبيب معك من…" at bounding box center [206, 425] width 207 height 56
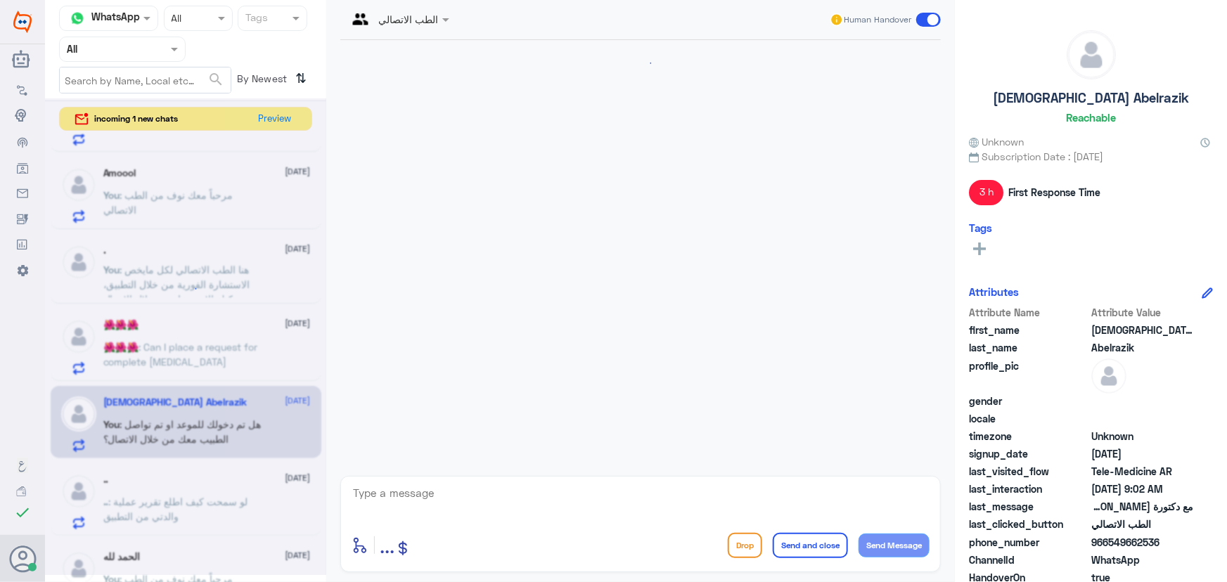
scroll to position [336, 0]
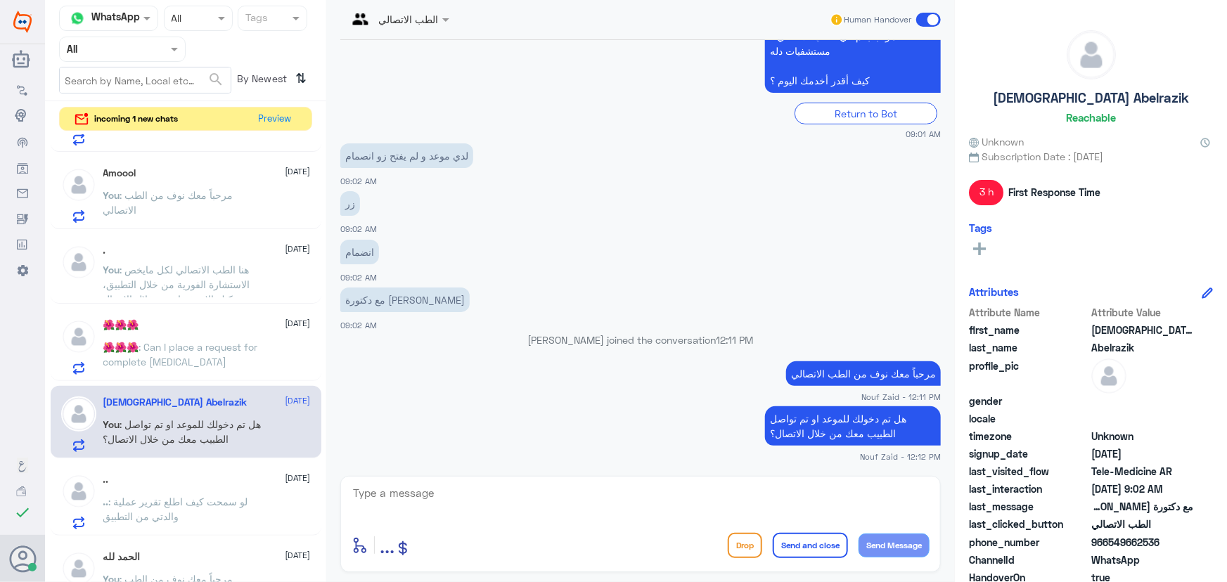
click at [407, 439] on p "هل تم دخولك للموعد او تم تواصل الطبيب معك من خلال الاتصال؟" at bounding box center [853, 425] width 176 height 39
copy div "هل تم دخولك للموعد او تم تواصل الطبيب معك من خلال الاتصال؟"
click at [243, 274] on p "You : هنا الطب الاتصالي لكل مايخص الاستشارة الفورية من خلال التطبيق، يمكنك الاس…" at bounding box center [182, 279] width 158 height 35
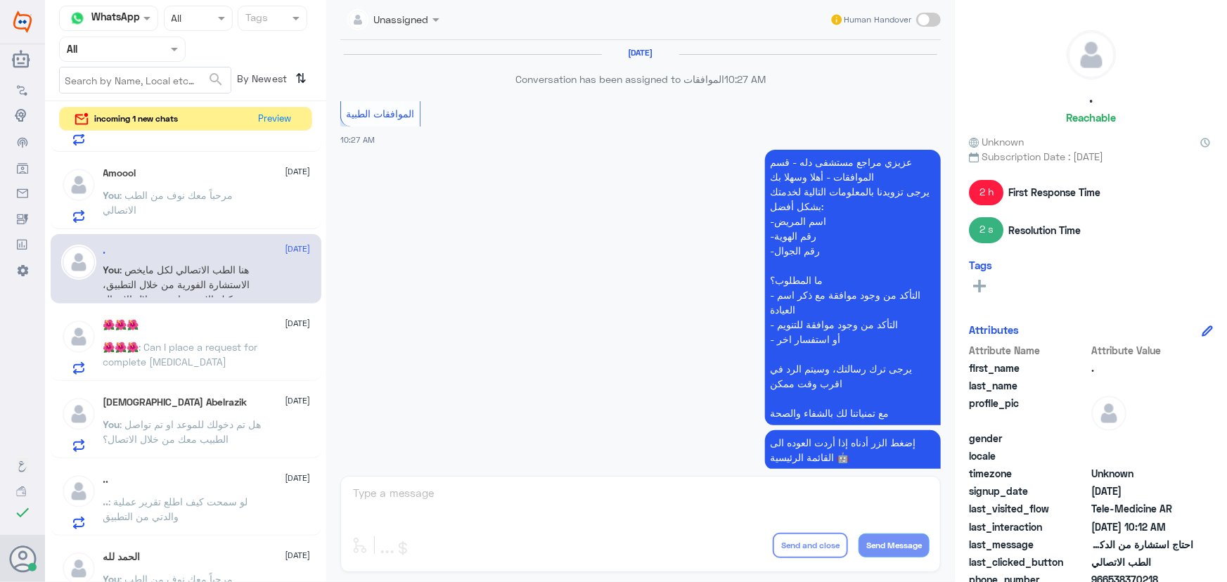
scroll to position [961, 0]
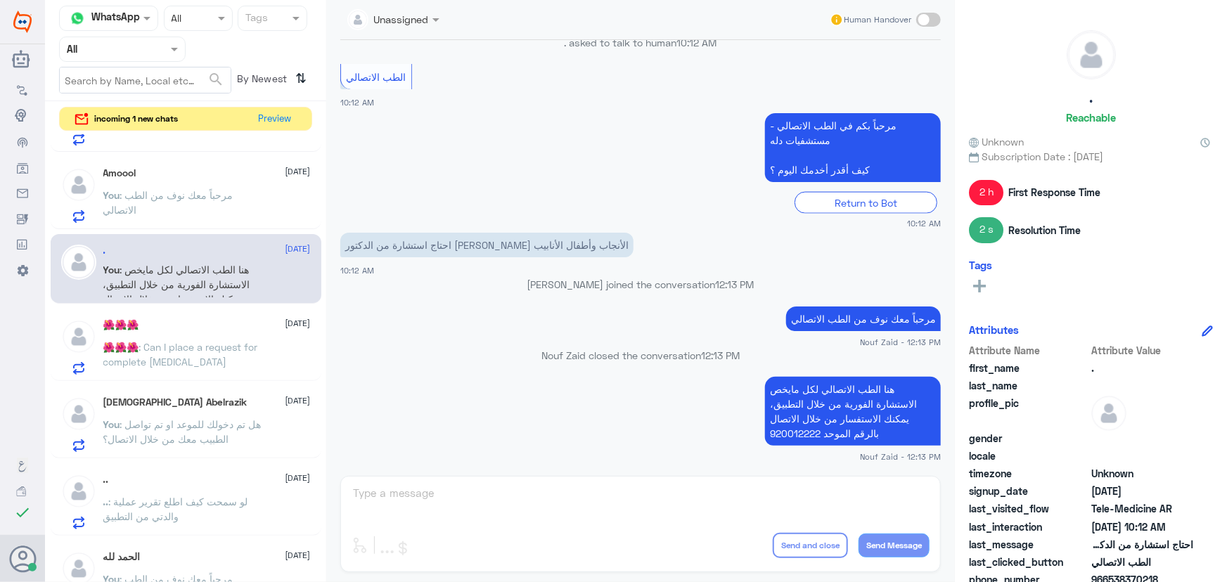
click at [407, 485] on div "Unassigned Human Handover 19 Jan 2025 Conversation has been assigned to الموافق…" at bounding box center [640, 293] width 629 height 587
click at [204, 210] on p "You : مرحباً معك نوف من الطب الاتصالي" at bounding box center [182, 205] width 158 height 35
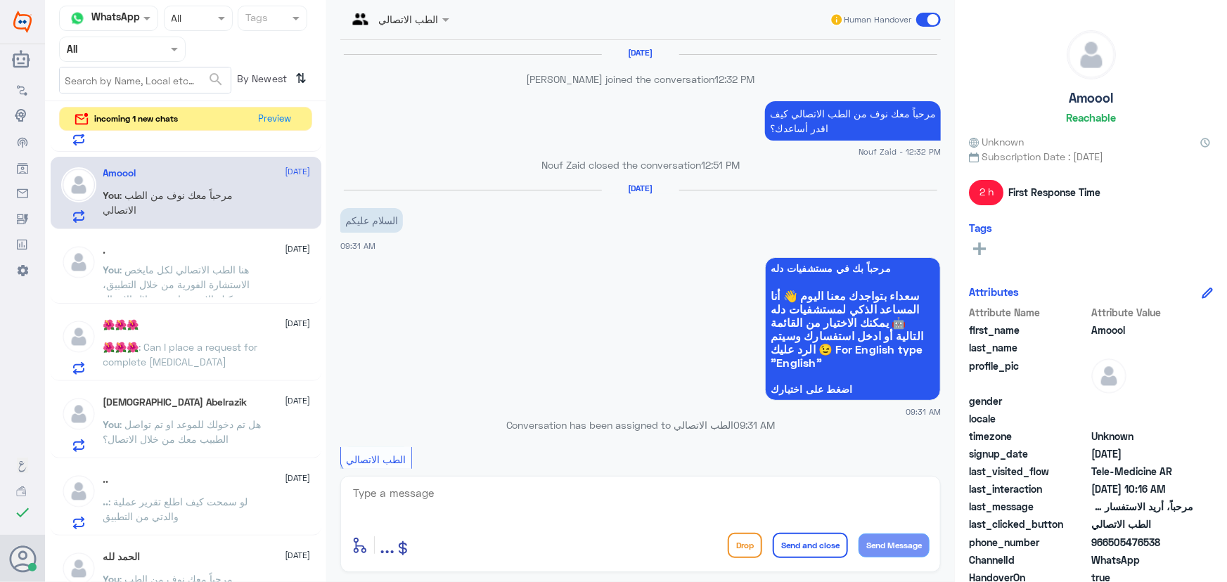
scroll to position [799, 0]
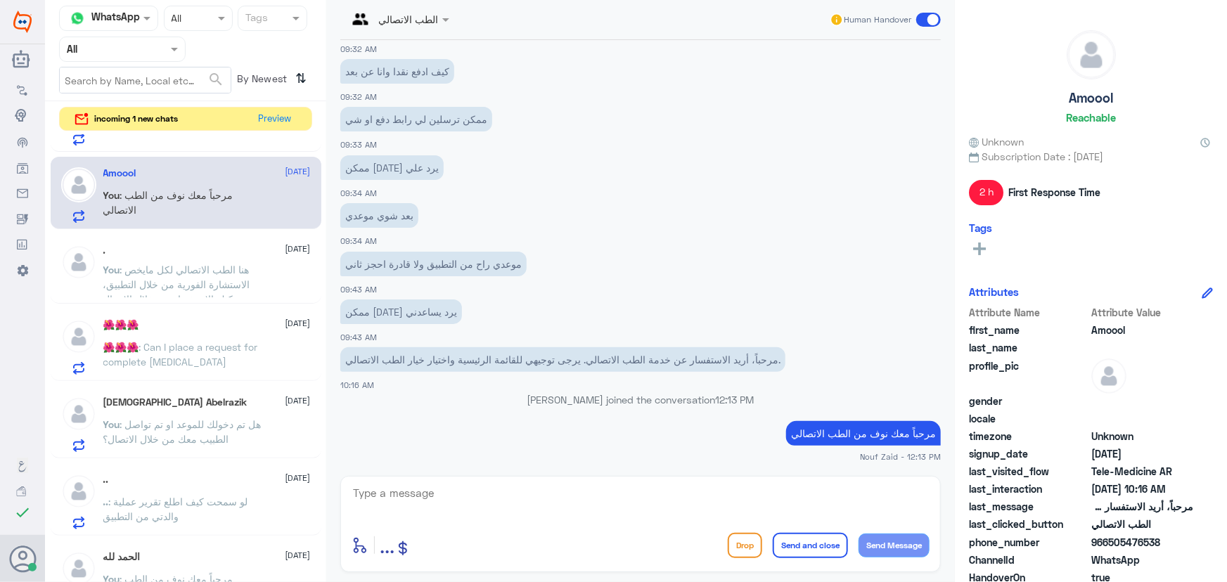
click at [407, 492] on textarea at bounding box center [641, 501] width 578 height 34
paste textarea "هل تم دخولك للموعد او تم تواصل الطبيب معك من خلال الاتصال؟"
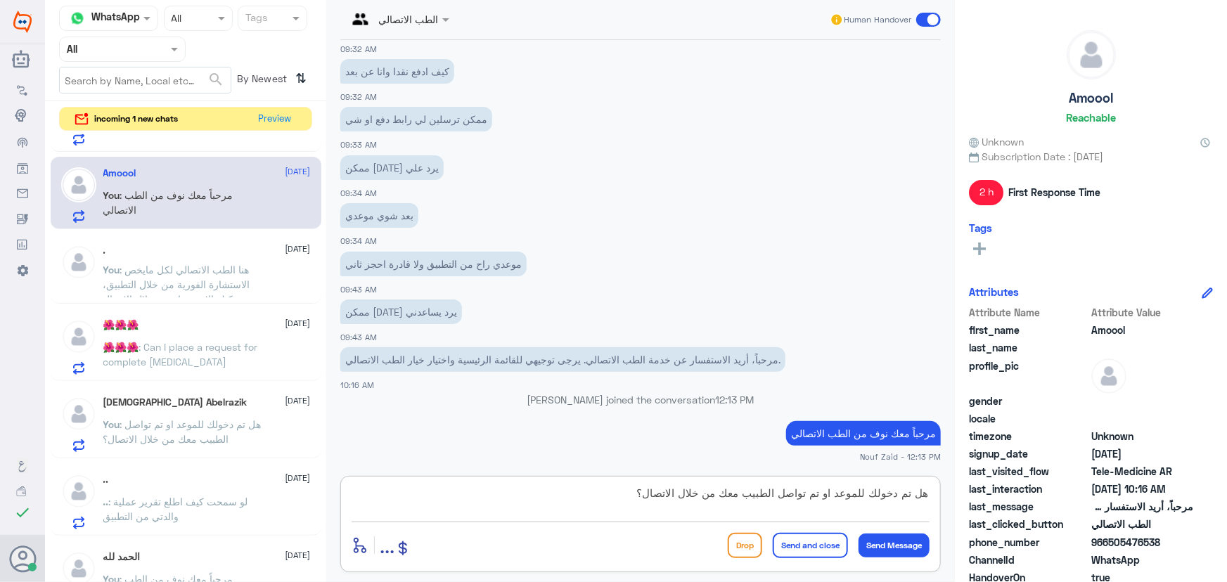
scroll to position [0, 0]
type textarea "هل تم دخولك للموعد او تم تواصل الطبيب معك من خلال الاتصال؟"
click at [407, 546] on button "Send Message" at bounding box center [894, 546] width 71 height 24
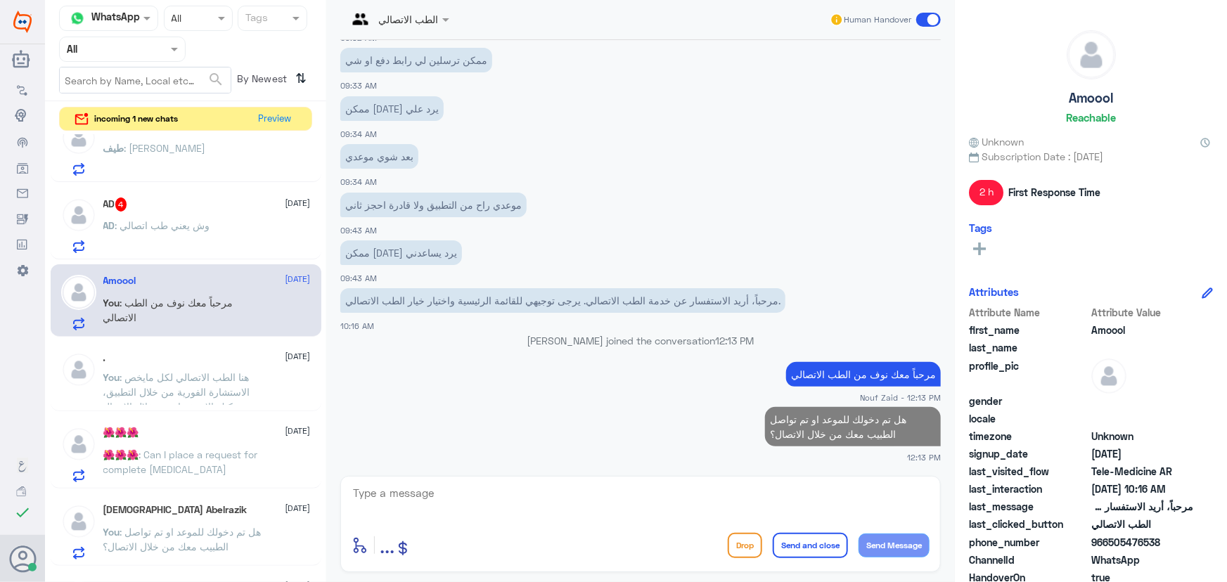
scroll to position [319, 0]
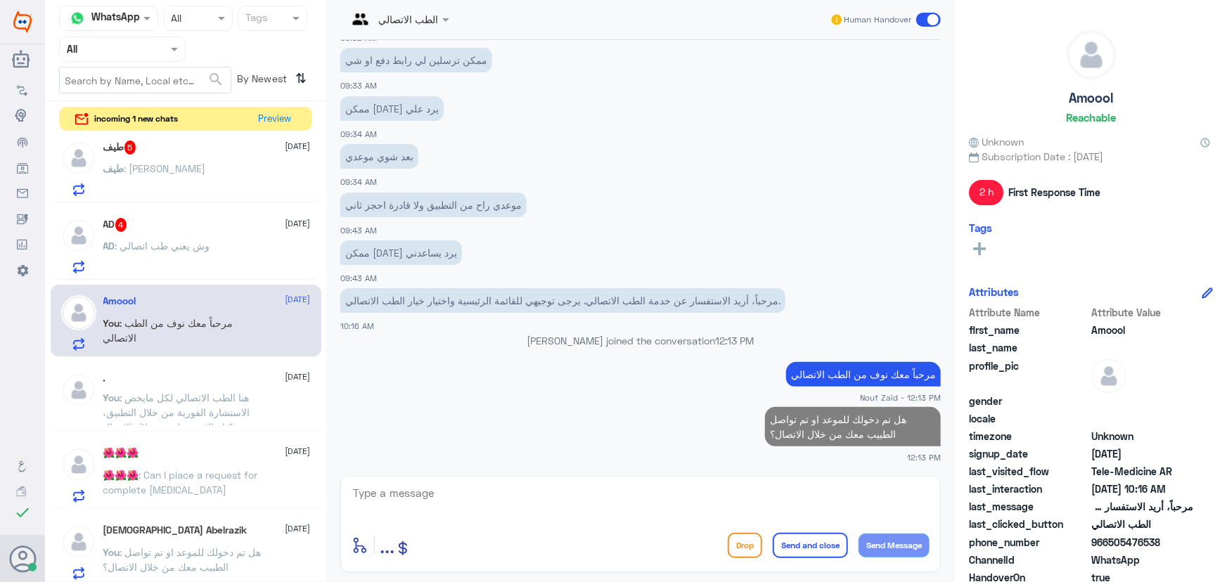
click at [227, 262] on div "AD : وش يعني طب اتصالي" at bounding box center [206, 258] width 207 height 32
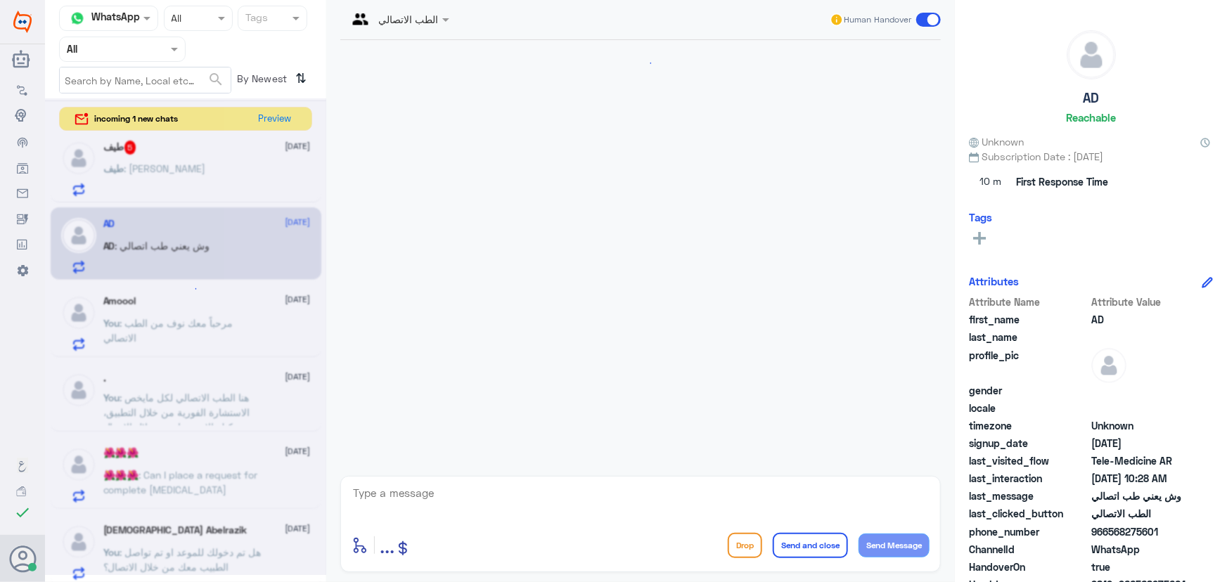
scroll to position [274, 0]
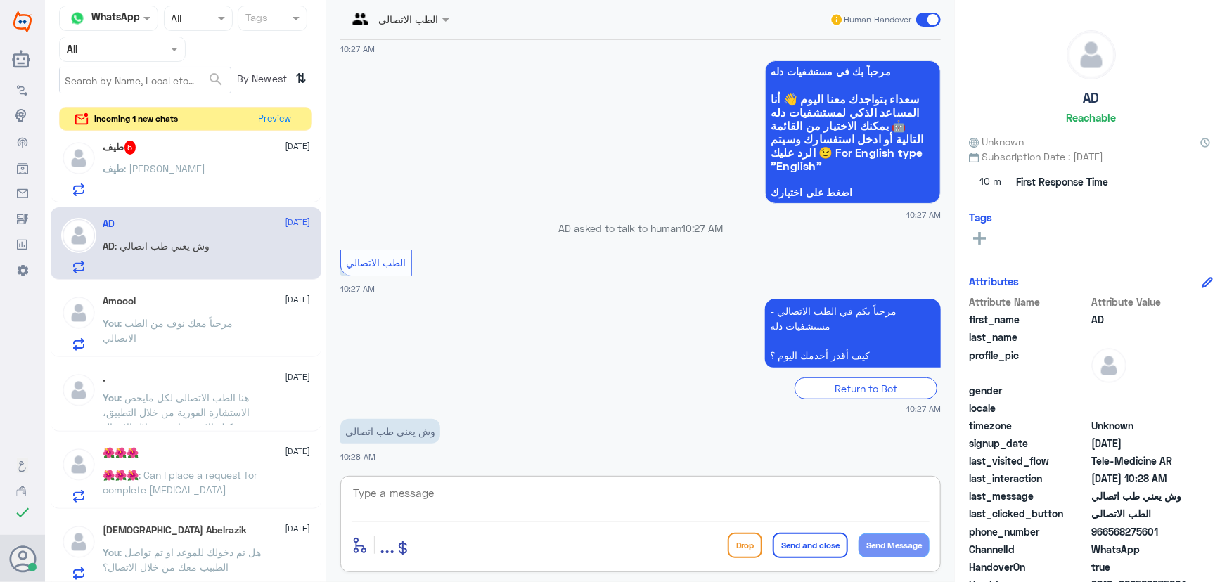
click at [407, 487] on textarea at bounding box center [641, 501] width 578 height 34
type textarea "ه"
type textarea "معك نوف من الطب الاتصالي"
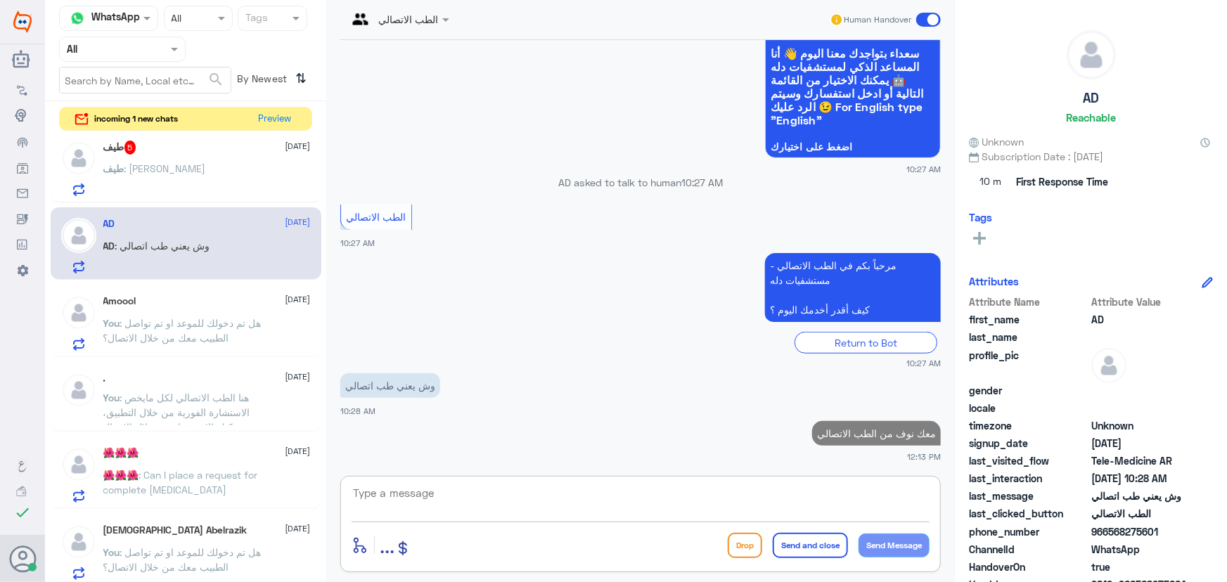
paste textarea "هنا الطب الاتصالي لكل مايخص الاستشارة الفورية من خلال التطبيق والتي من خلالها ي…"
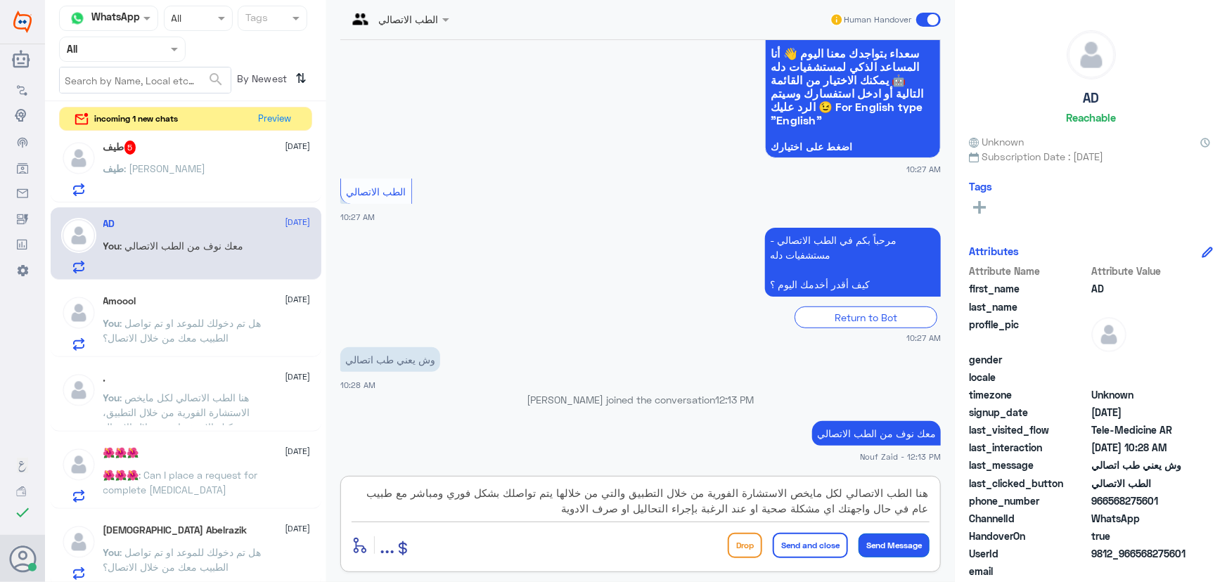
type textarea "هنا الطب الاتصالي لكل مايخص الاستشارة الفورية من خلال التطبيق والتي من خلالها ي…"
click at [407, 539] on button "Send Message" at bounding box center [894, 546] width 71 height 24
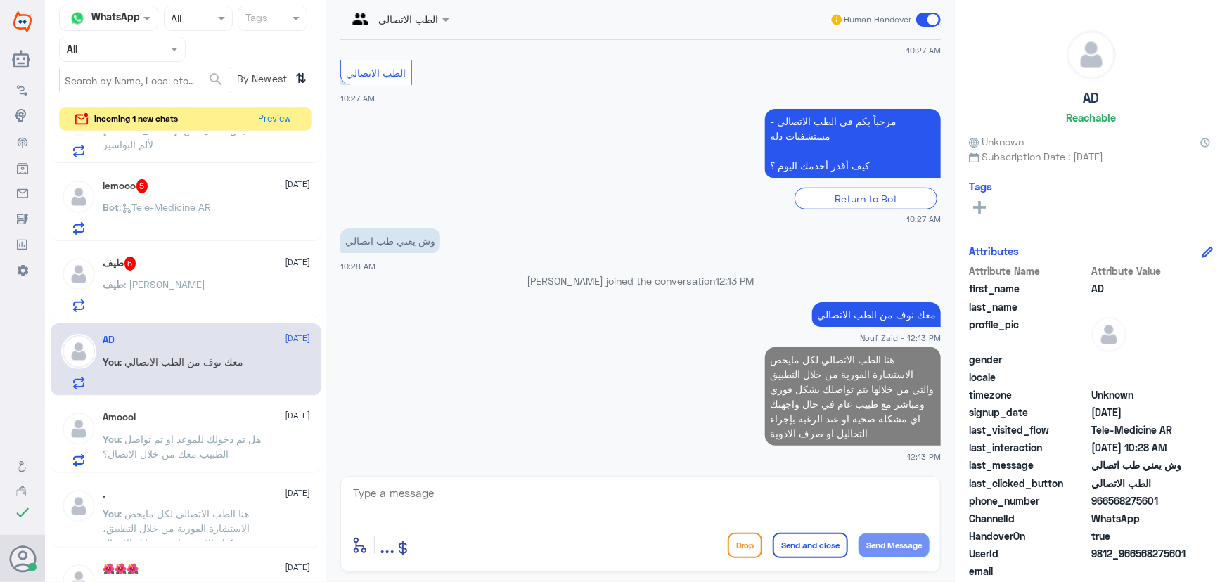
scroll to position [191, 0]
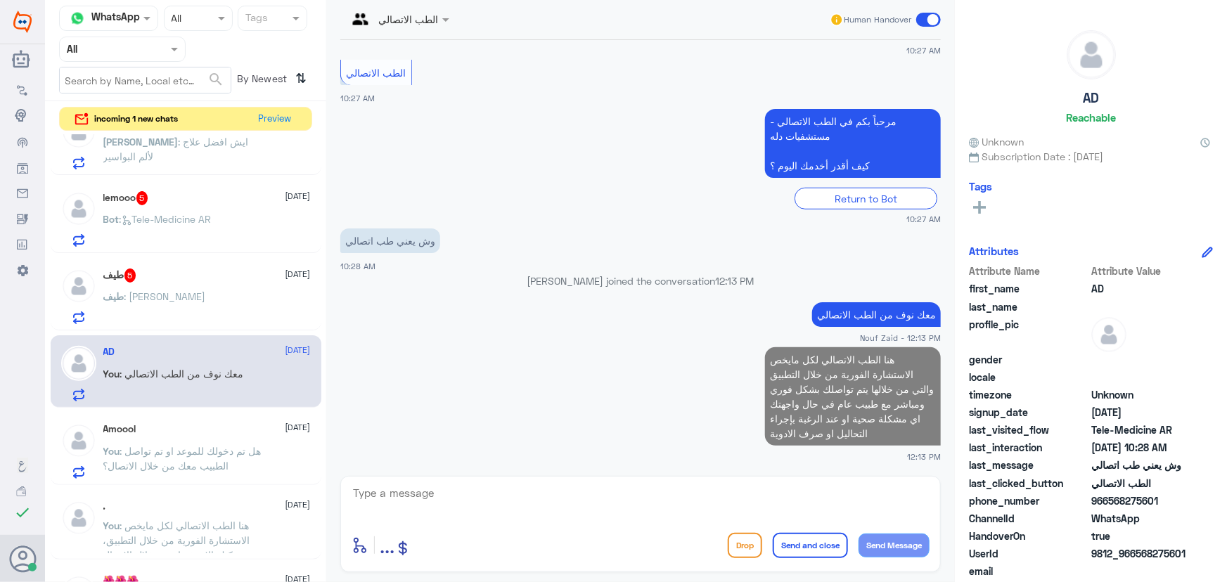
click at [188, 303] on div "طيف : لايف كير" at bounding box center [206, 309] width 207 height 32
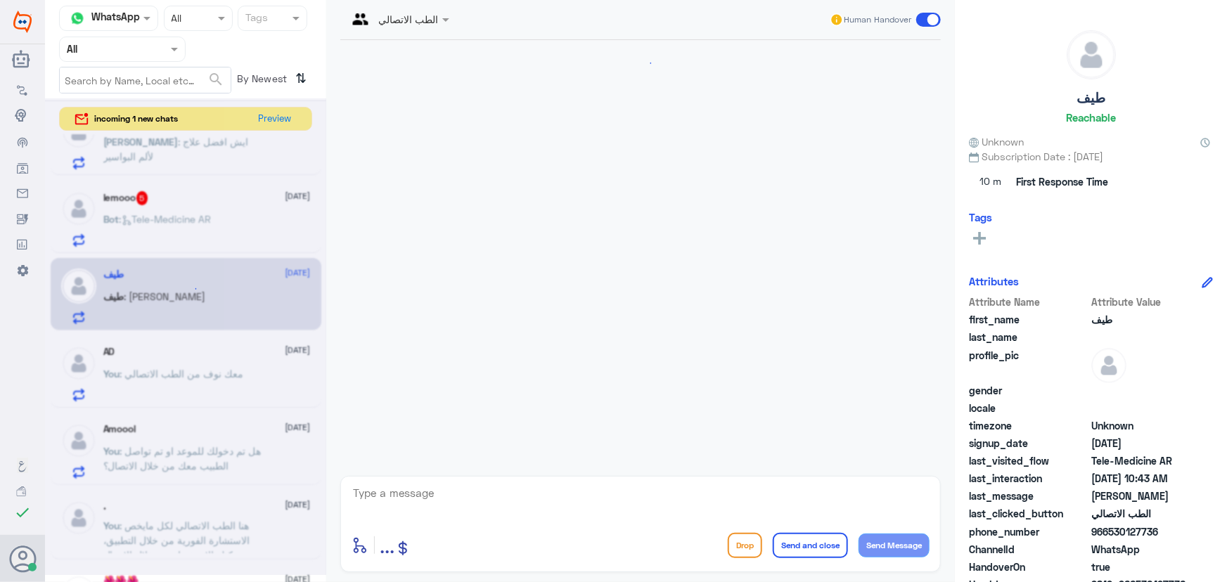
scroll to position [158, 0]
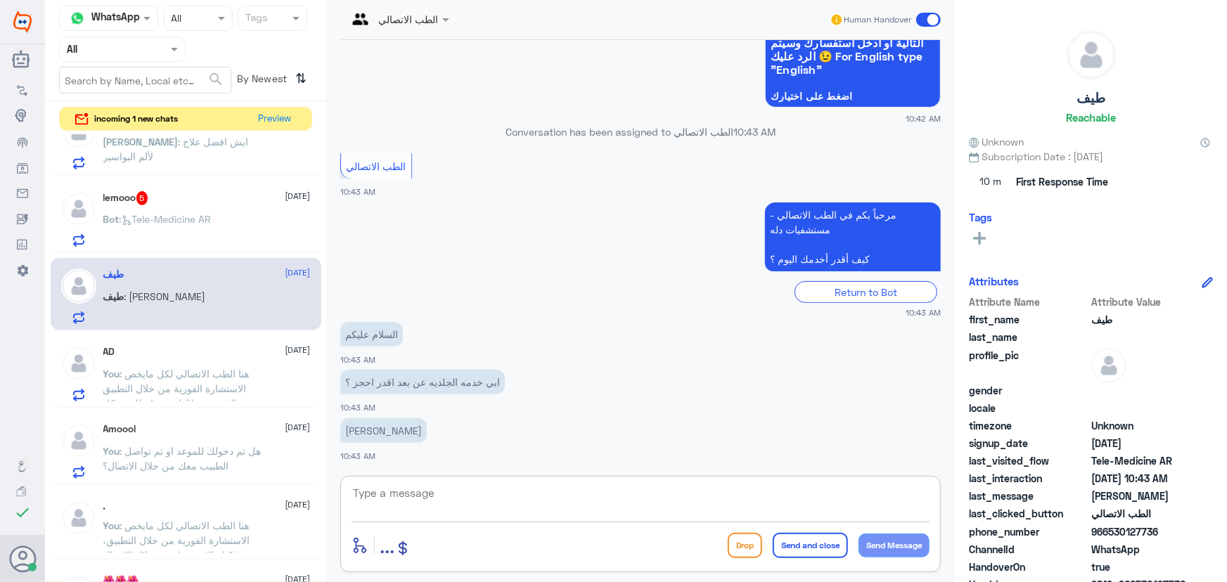
click at [407, 492] on textarea at bounding box center [641, 501] width 578 height 34
click at [407, 468] on div "18 Sep 2025 مرحباً، أريد الاستفسار عن خدمة الطب الاتصالي. يرجى توجيهي للقائمة ا…" at bounding box center [640, 254] width 615 height 429
click at [407, 486] on textarea at bounding box center [641, 501] width 578 height 34
paste textarea "مرحباً معك نوف من الطب الاتصالي"
type textarea "مرحباً معك نوف من الطب الاتصالي"
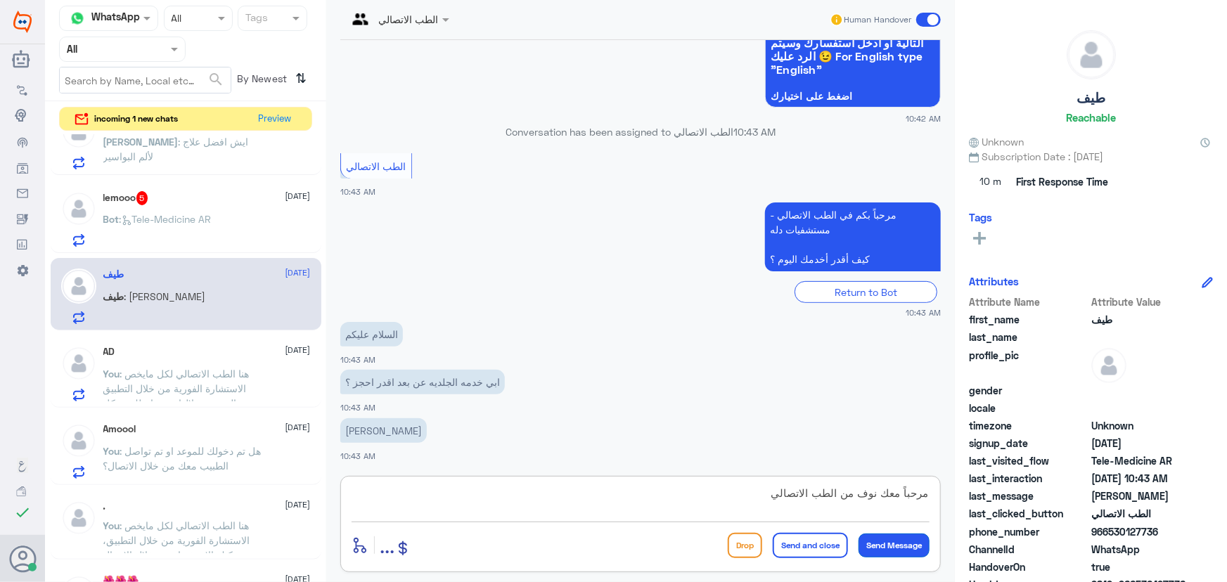
click at [407, 549] on button "Send Message" at bounding box center [894, 546] width 71 height 24
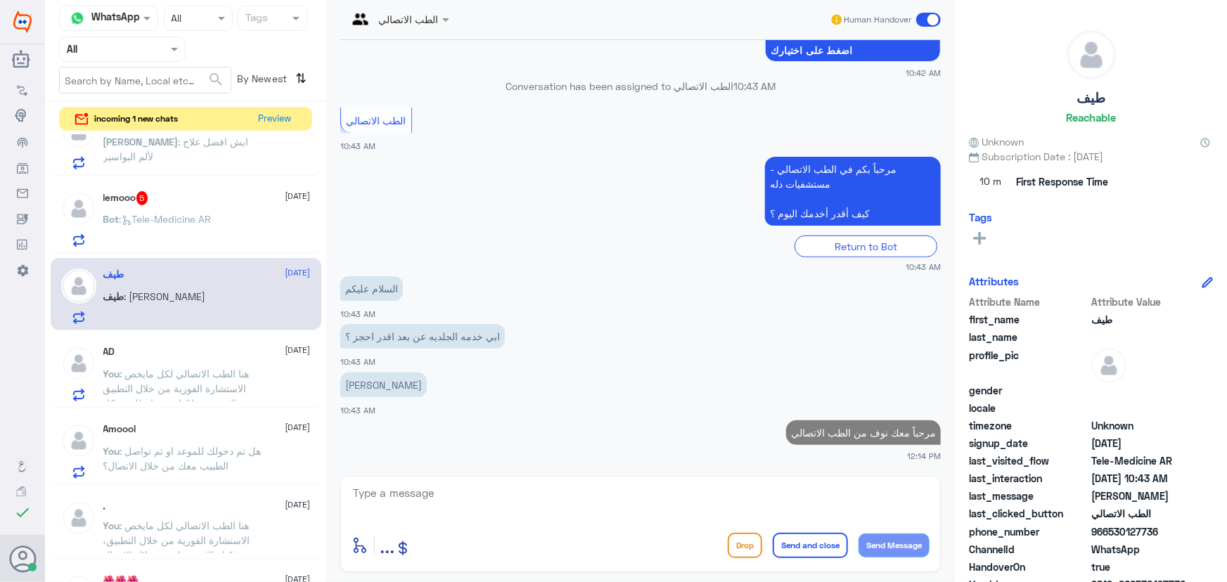
click at [407, 501] on textarea at bounding box center [641, 501] width 578 height 34
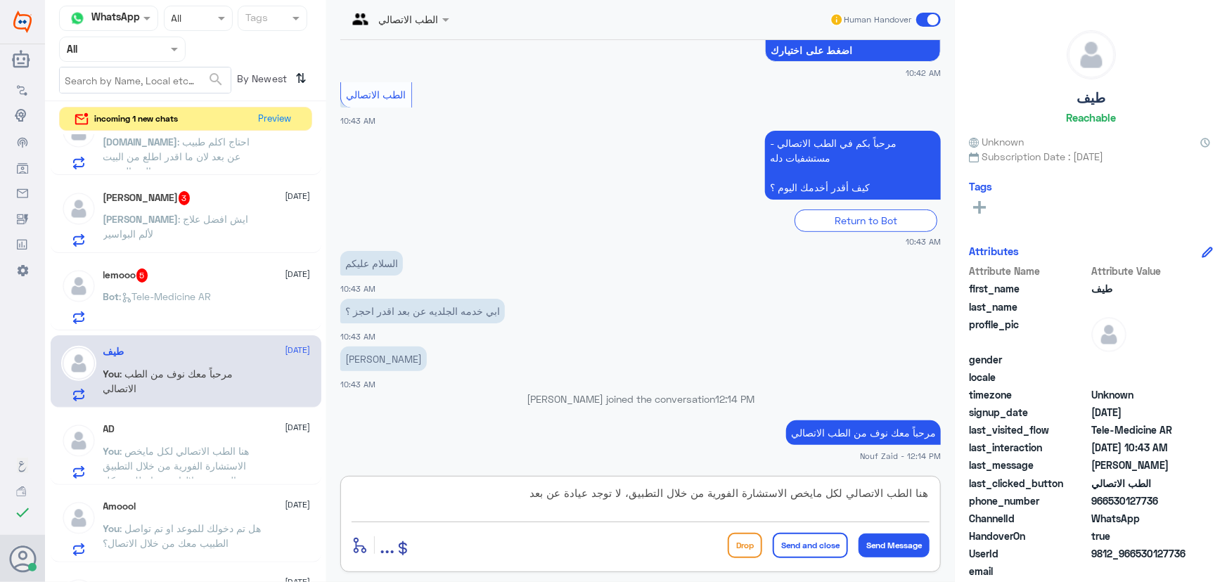
click at [407, 496] on textarea "هنا الطب الاتصالي لكل مايخص الاستشارة الفورية من خلال التطبيق، لا توجد عيادة عن…" at bounding box center [641, 501] width 578 height 34
click at [407, 485] on textarea "هنا الطب الاتصالي لكل مايخص الاستشارة الفورية من خلال التطبيق، لا توجد عيادة جل…" at bounding box center [641, 501] width 578 height 34
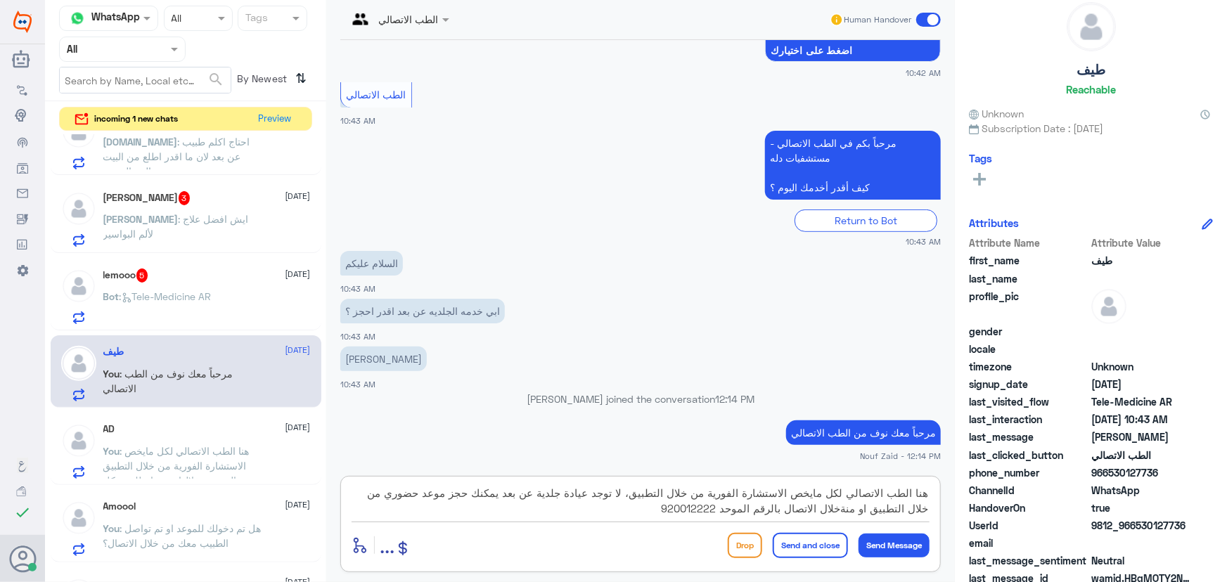
scroll to position [44, 0]
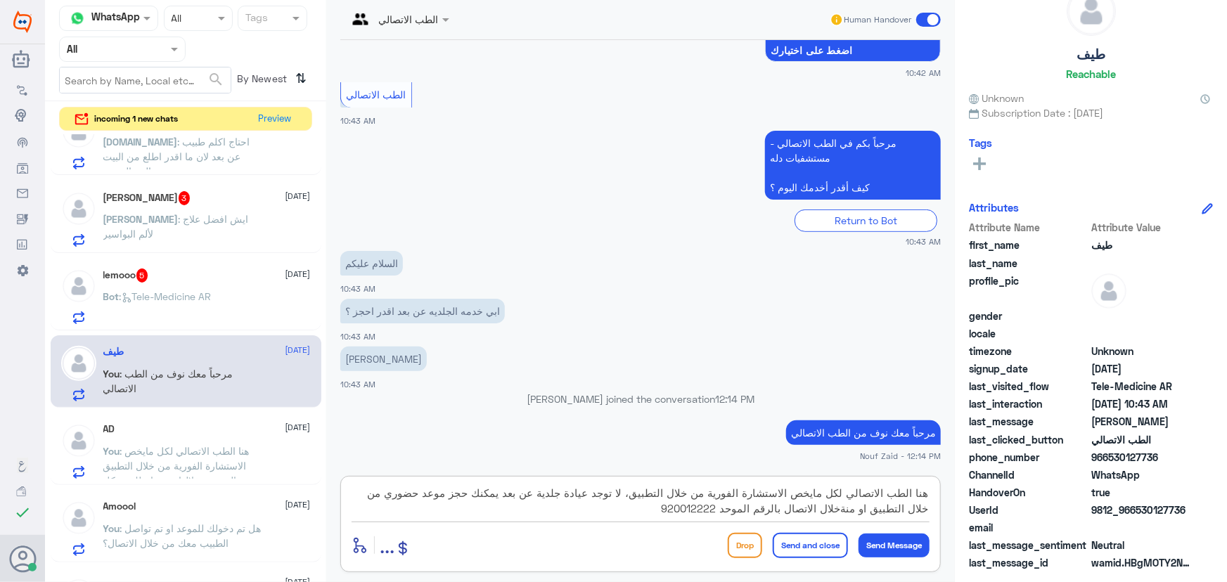
click at [407, 511] on textarea "هنا الطب الاتصالي لكل مايخص الاستشارة الفورية من خلال التطبيق، لا توجد عيادة جل…" at bounding box center [641, 501] width 578 height 34
type textarea "هنا الطب الاتصالي لكل مايخص الاستشارة الفورية من خلال التطبيق، لا توجد عيادة جل…"
click at [407, 545] on button "Send and close" at bounding box center [810, 545] width 75 height 25
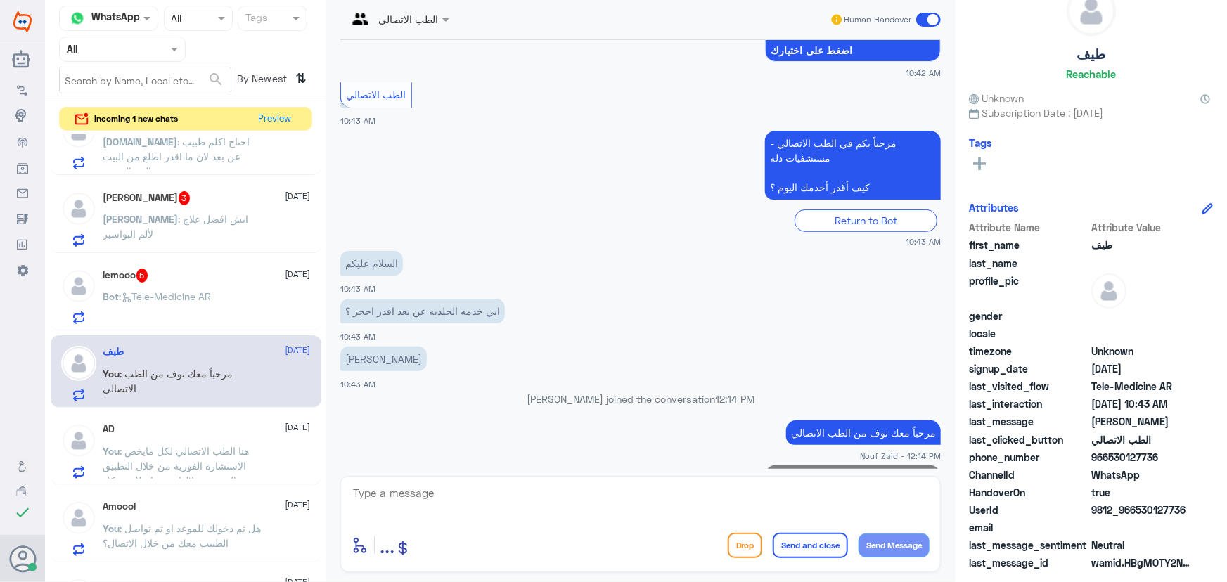
scroll to position [307, 0]
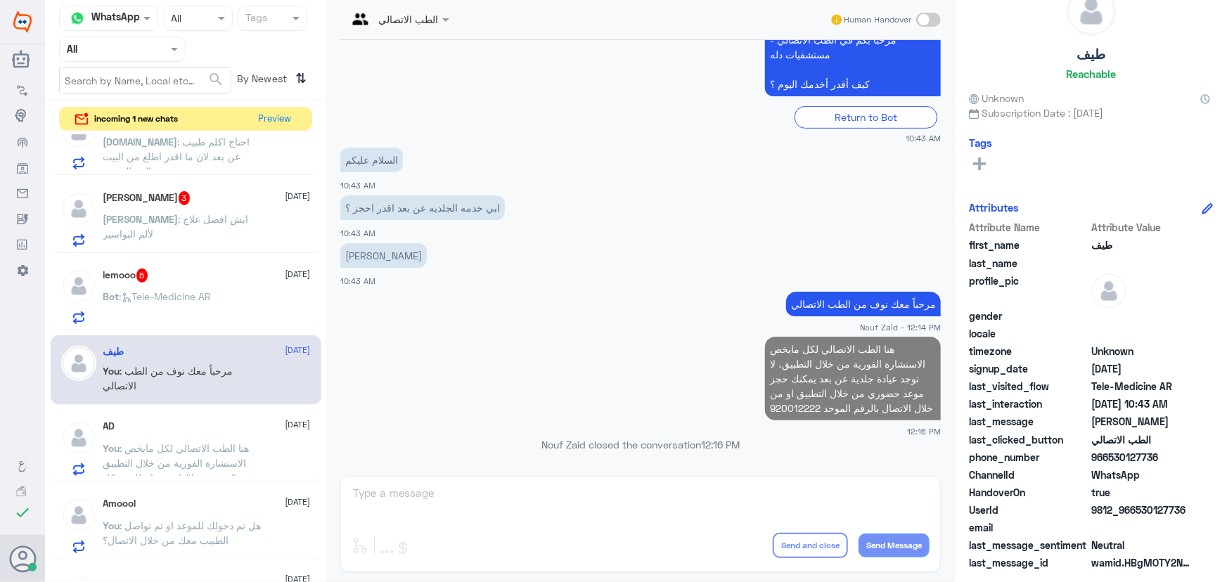
click at [214, 266] on div "lemooo 5 18 September Bot : Tele-Medicine AR" at bounding box center [186, 294] width 271 height 72
click at [198, 282] on div "lemooo 5 18 September Bot : Tele-Medicine AR" at bounding box center [206, 297] width 207 height 56
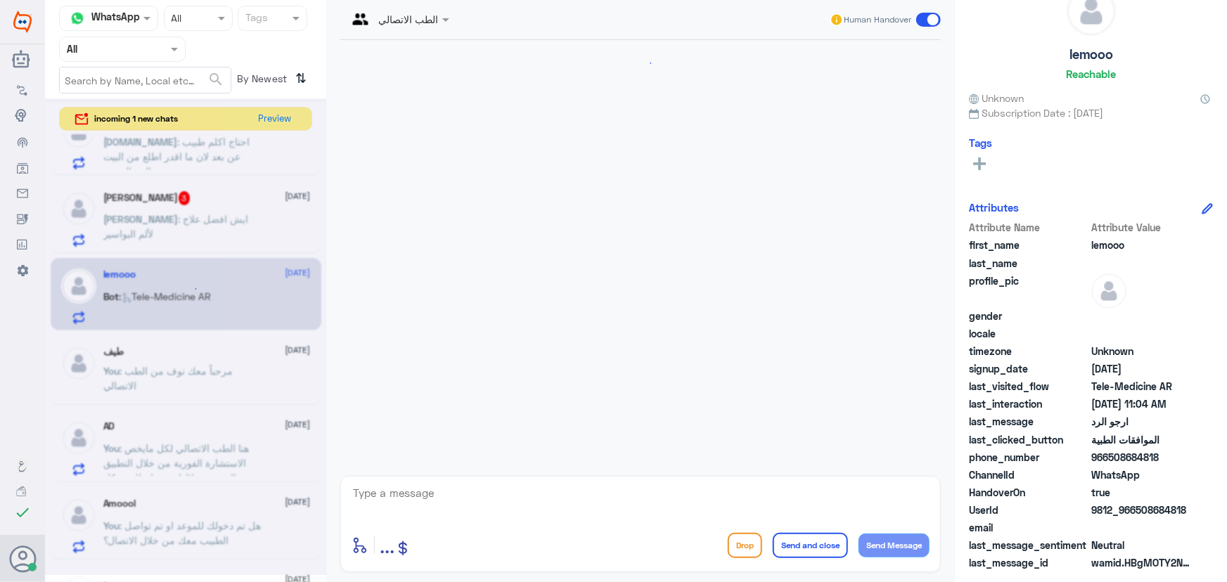
scroll to position [179, 0]
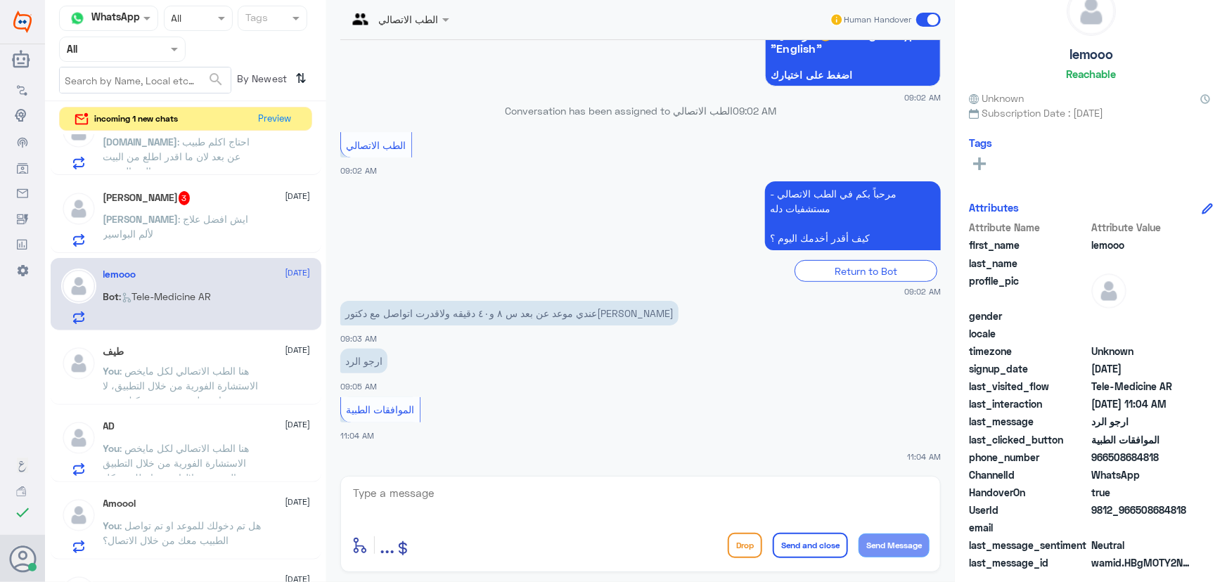
click at [407, 498] on textarea at bounding box center [641, 501] width 578 height 34
paste textarea "مرحباً معك نوف من الطب الاتصالي"
type textarea "مرحباً معك نوف من الطب الاتصالي"
click at [407, 538] on button "Send Message" at bounding box center [894, 546] width 71 height 24
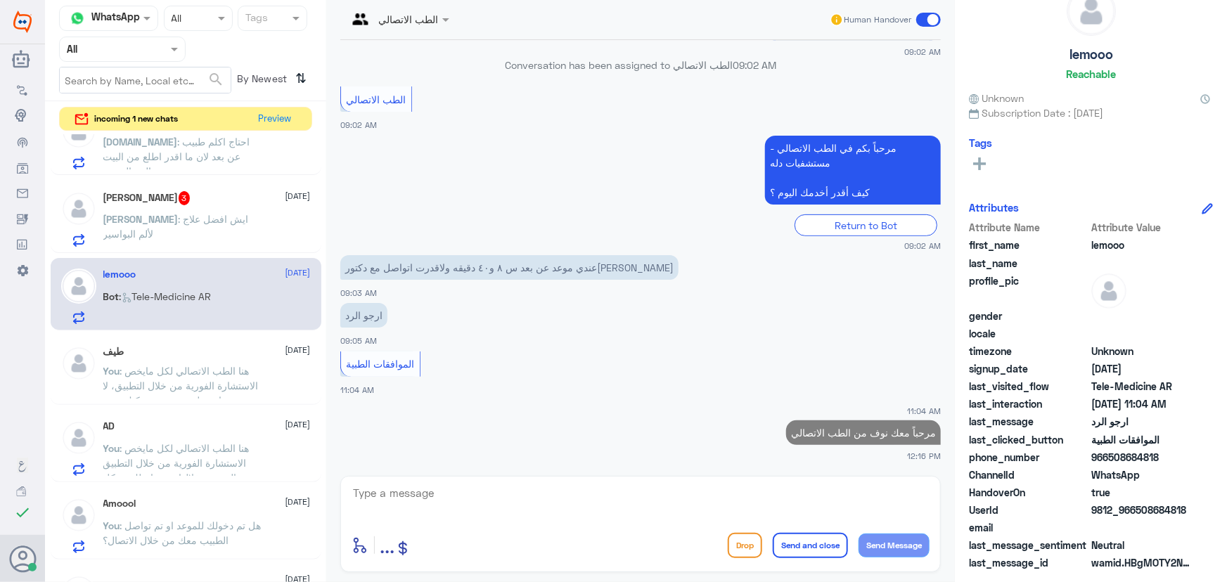
click at [204, 513] on div "Amoool 18 September You : هل تم دخولك للموعد او تم تواصل الطبيب معك من خلال الا…" at bounding box center [206, 526] width 207 height 56
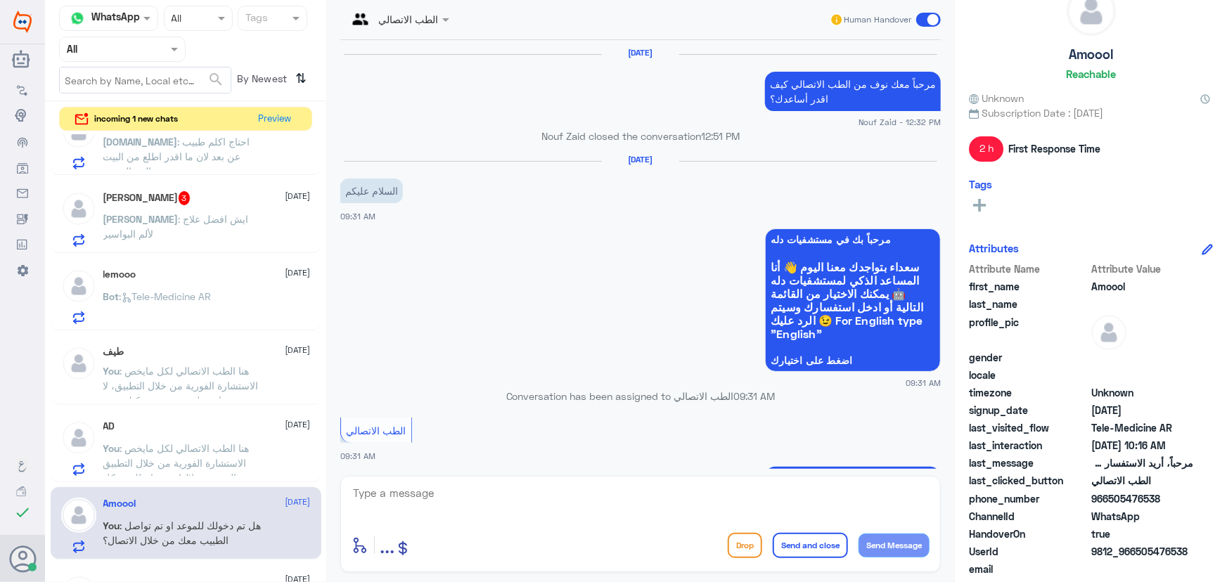
scroll to position [830, 0]
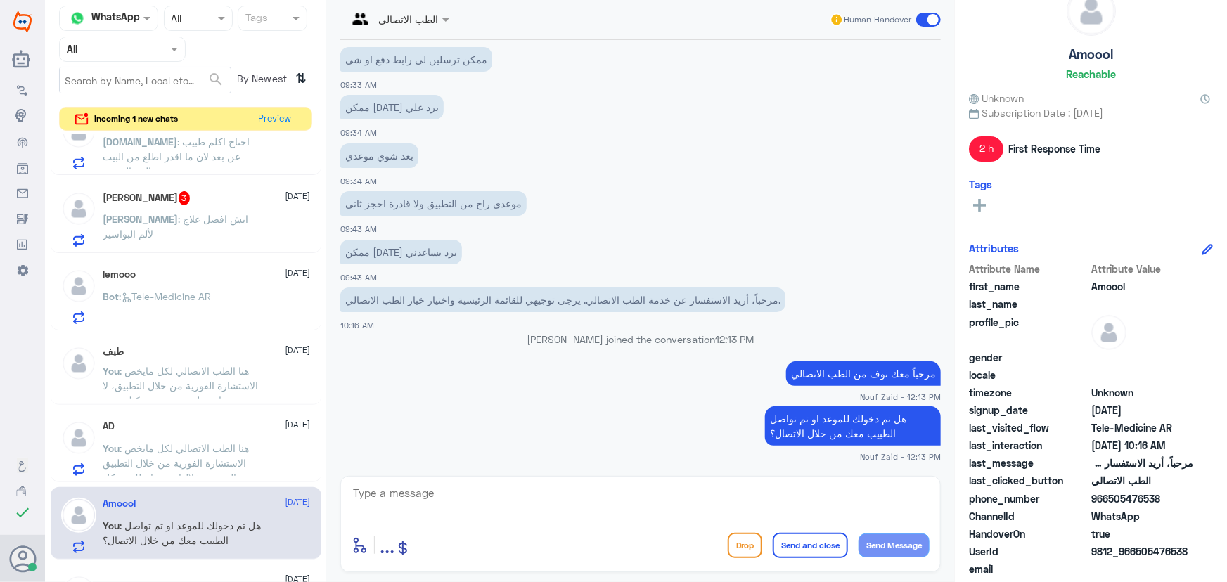
click at [407, 428] on p "هل تم دخولك للموعد او تم تواصل الطبيب معك من خلال الاتصال؟" at bounding box center [853, 425] width 176 height 39
copy div "هل تم دخولك للموعد او تم تواصل الطبيب معك من خلال الاتصال؟"
click at [161, 311] on p "You : مرحباً معك نوف من الطب الاتصالي" at bounding box center [182, 306] width 158 height 35
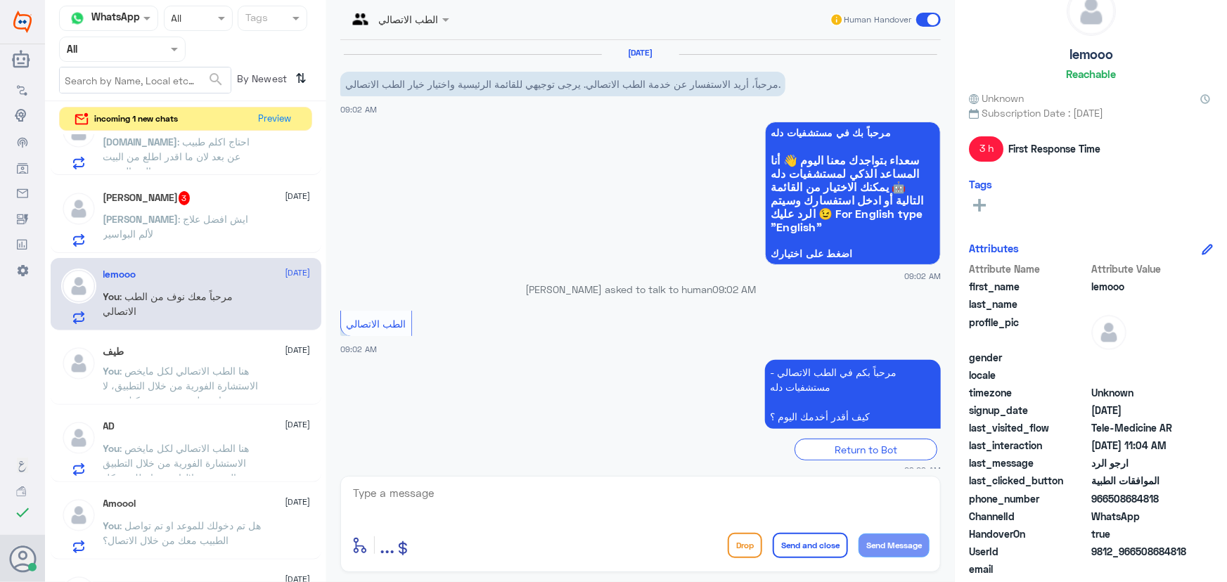
scroll to position [250, 0]
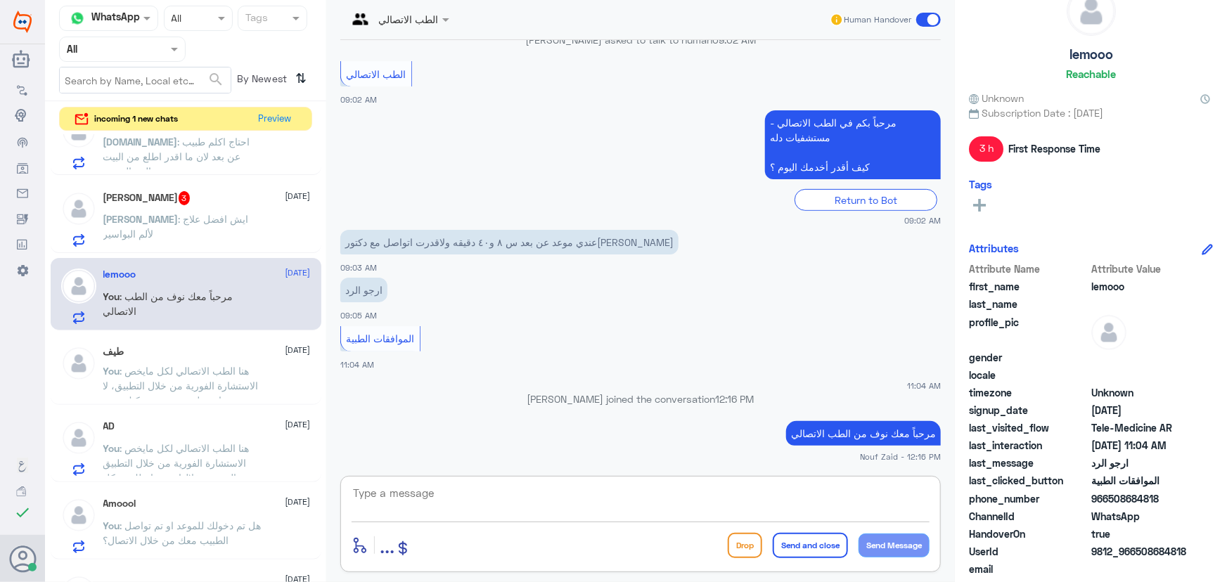
click at [407, 492] on textarea at bounding box center [641, 501] width 578 height 34
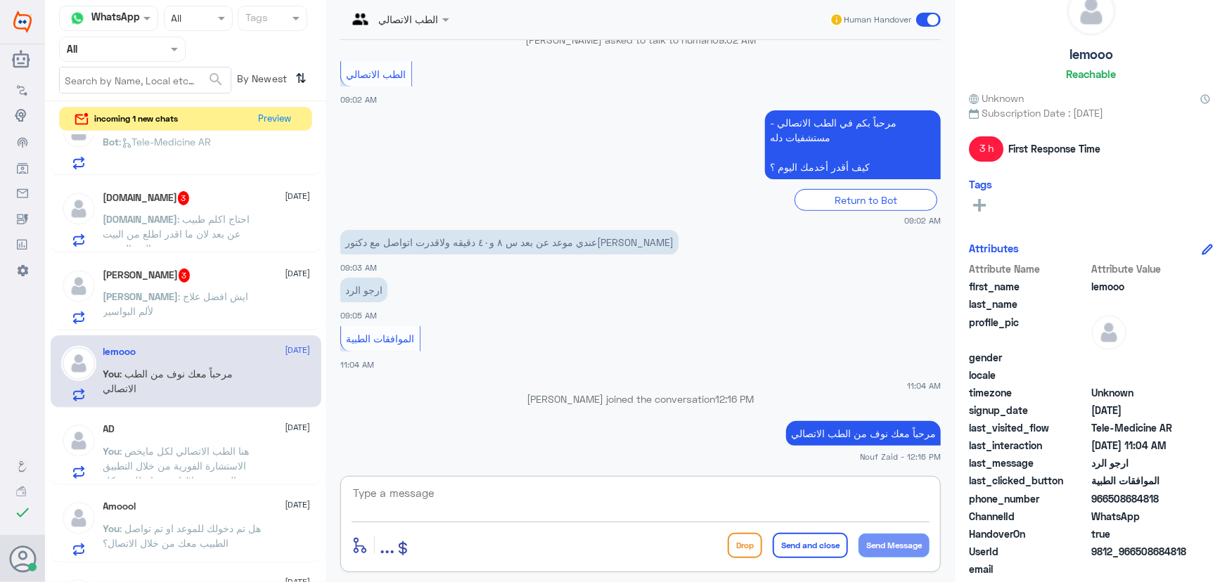
paste textarea "هل تم دخولك للموعد او تم تواصل الطبيب معك من خلال الاتصال؟"
type textarea "هل تم دخولك للموعد او تم تواصل الطبيب معك من خلال الاتصال؟"
click at [407, 552] on button "Send Message" at bounding box center [894, 546] width 71 height 24
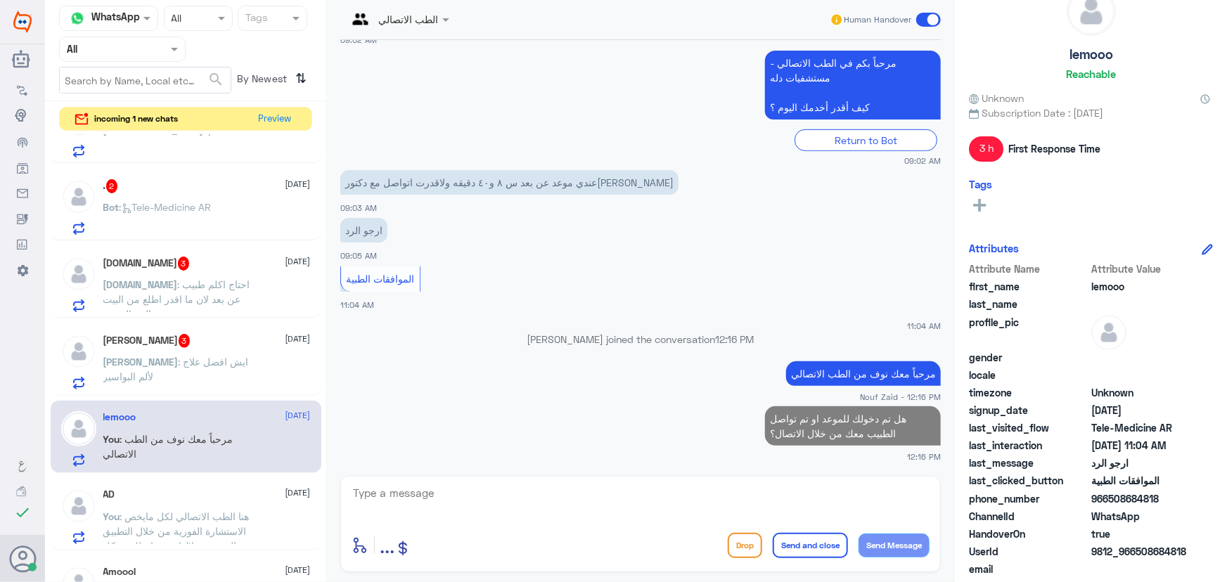
scroll to position [60, 0]
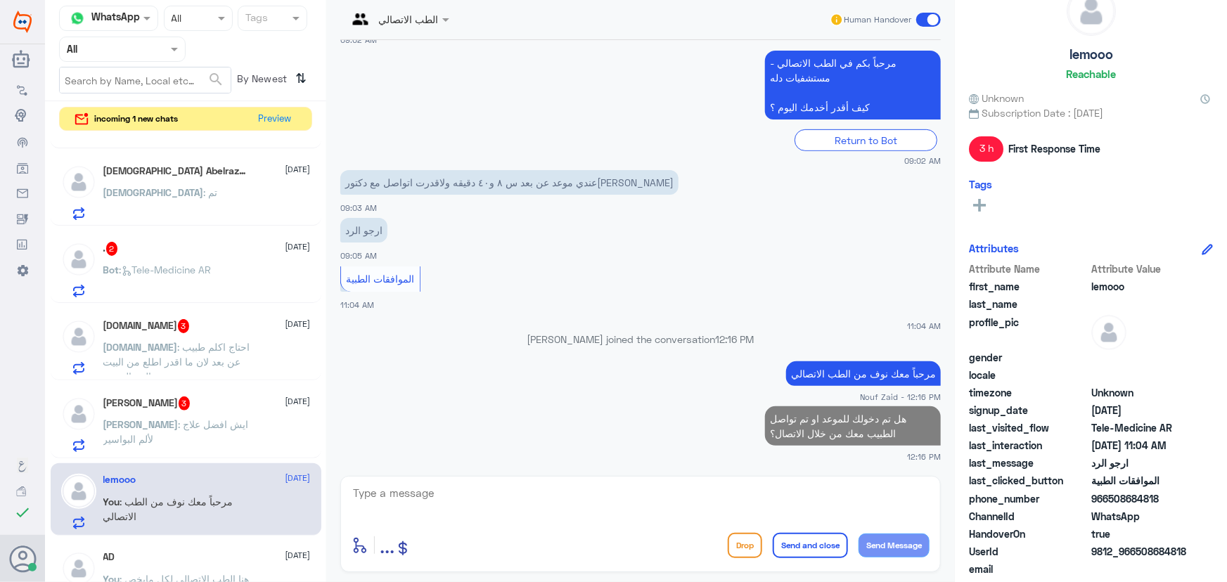
click at [197, 431] on p "Mohammad : ايش افضل علاج لألم البواسير" at bounding box center [182, 434] width 158 height 35
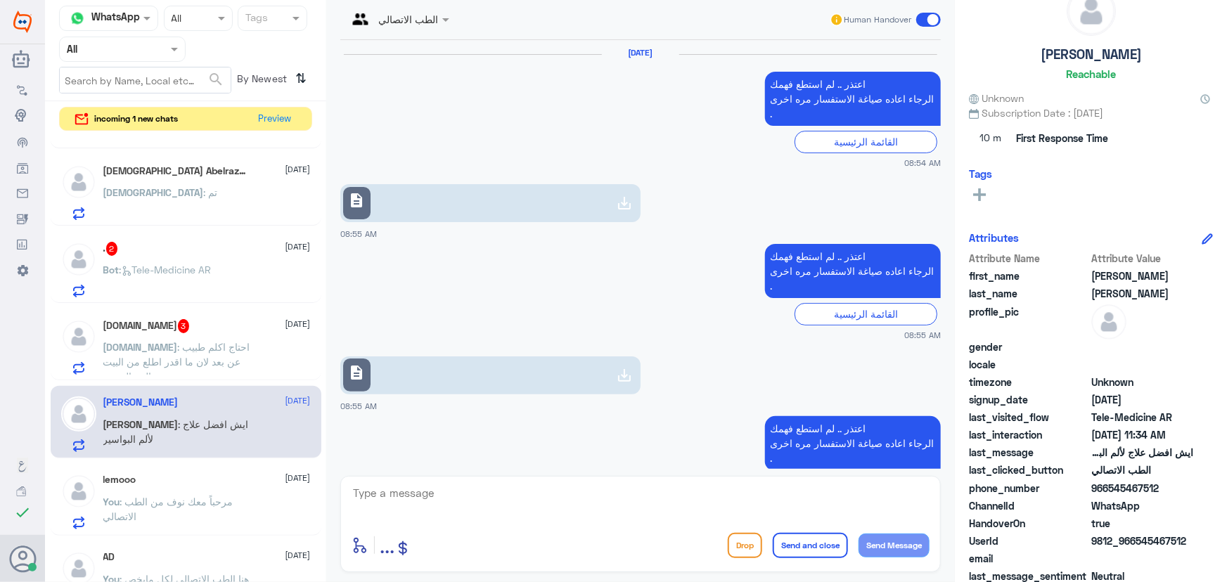
scroll to position [1300, 0]
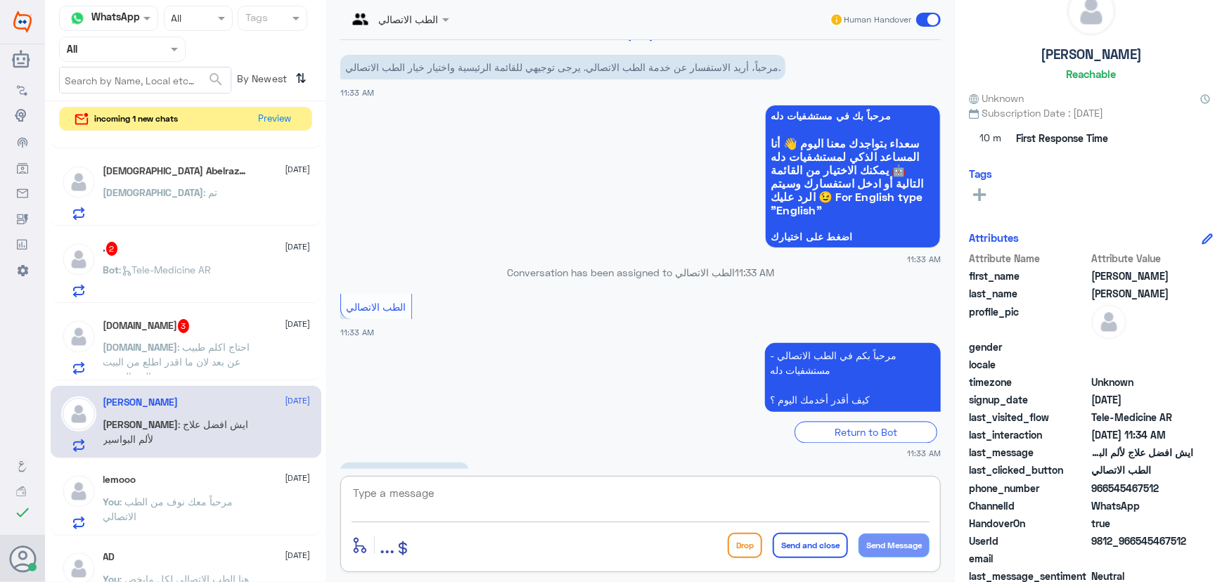
click at [407, 491] on textarea at bounding box center [641, 501] width 578 height 34
paste textarea "مرحباً معك نوف من الطب الاتصالي"
type textarea "مرحباً معك نوف من الطب الاتصالي"
click at [407, 549] on button "Send Message" at bounding box center [894, 546] width 71 height 24
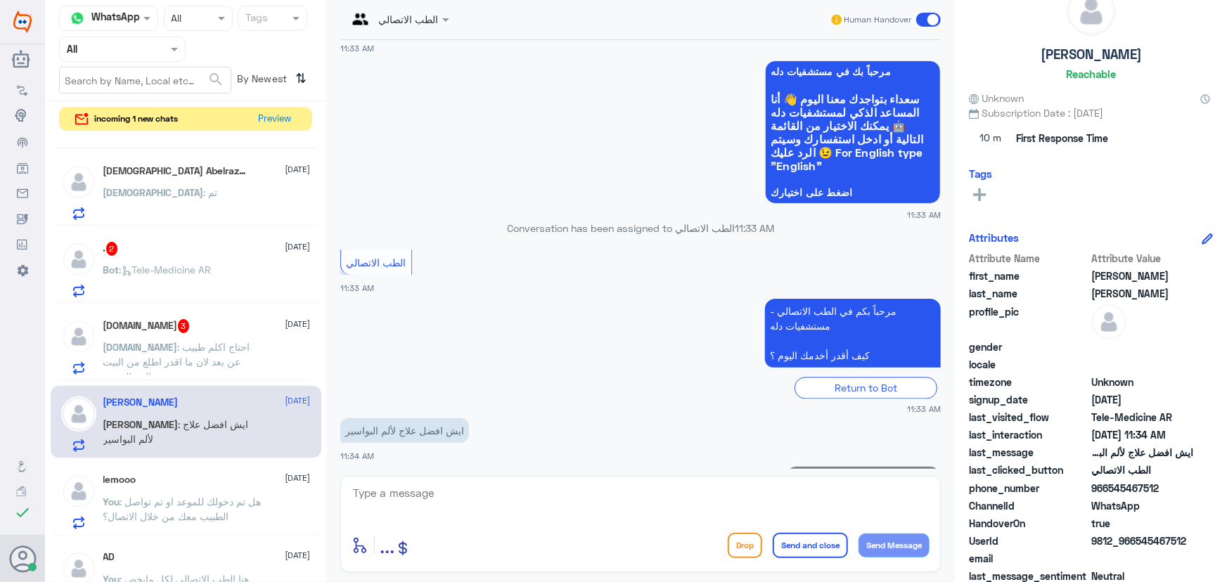
drag, startPoint x: 598, startPoint y: 467, endPoint x: 577, endPoint y: 478, distance: 23.9
click at [407, 475] on div "الطب الاتصالي Human Handover 14 Jul 2025 اعتذر .. لم استطع فهمك الرجاء اعاده صي…" at bounding box center [640, 293] width 629 height 587
click at [407, 502] on textarea at bounding box center [641, 501] width 578 height 34
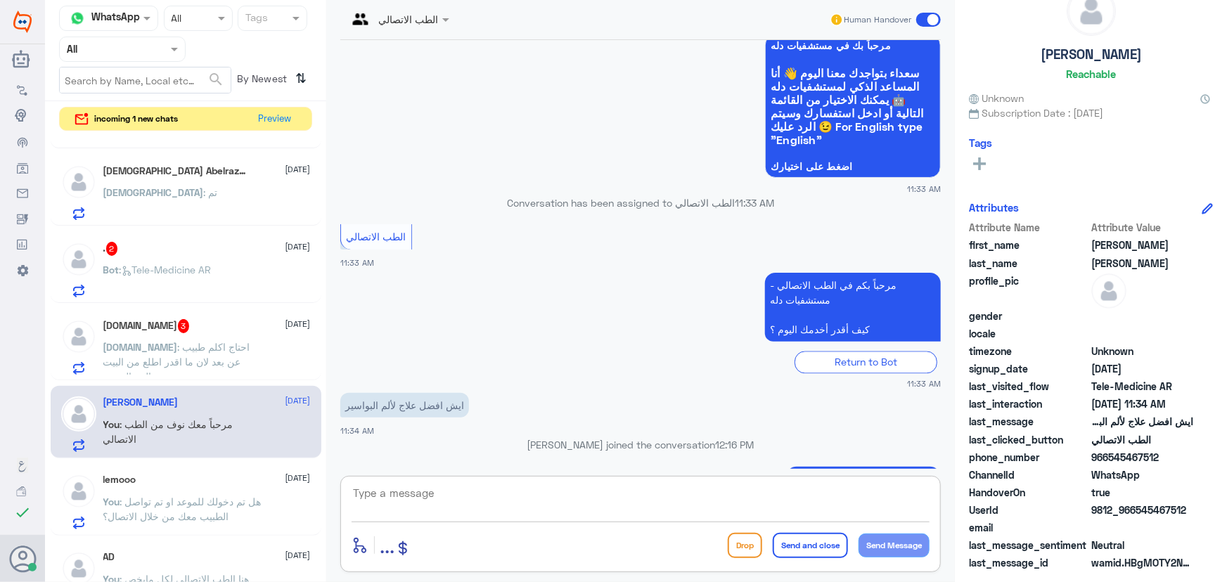
paste textarea "هنا الطب الاتصالي لكل مايخص الاستشارة الفورية من خلال التطبيق والتي من خلالها ي…"
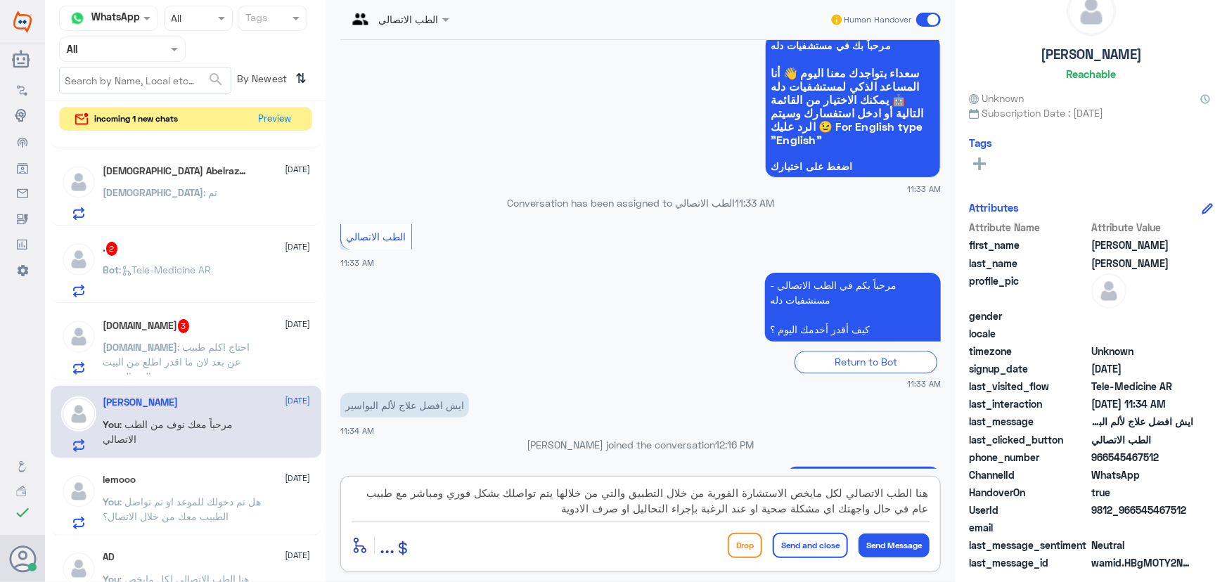
type textarea "هنا الطب الاتصالي لكل مايخص الاستشارة الفورية من خلال التطبيق والتي من خلالها ي…"
click at [407, 536] on button "Send and close" at bounding box center [810, 545] width 75 height 25
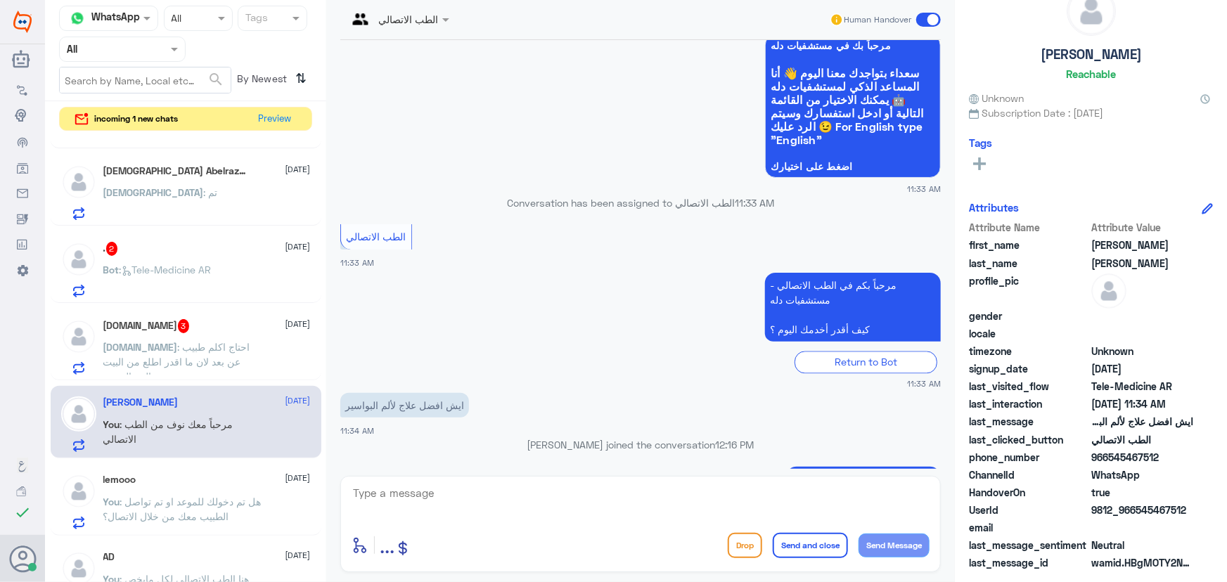
scroll to position [1463, 0]
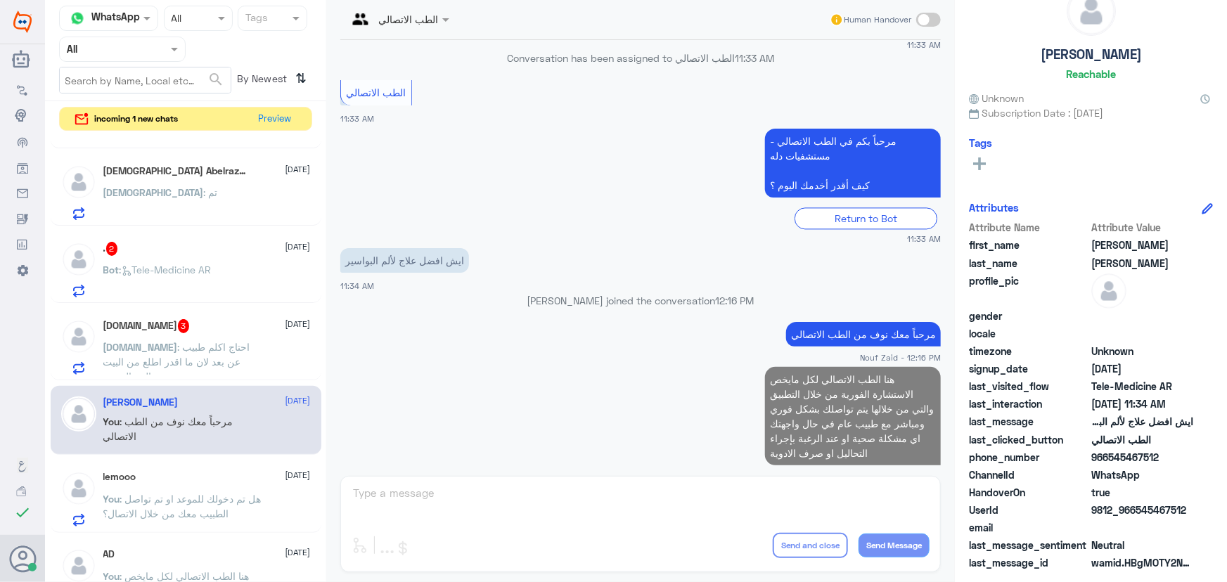
click at [184, 340] on p "N.sh : احتاج اكلم طبيب عن بعد لان ما اقدر اطلع من البيت بسبب حالتي الصحية" at bounding box center [182, 357] width 158 height 35
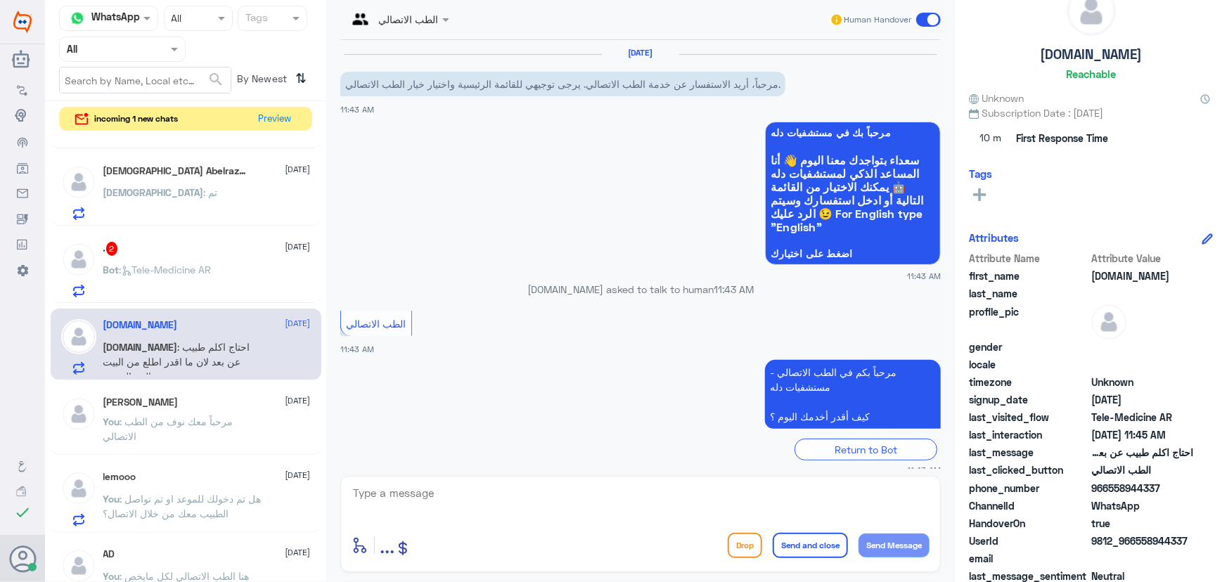
scroll to position [62, 0]
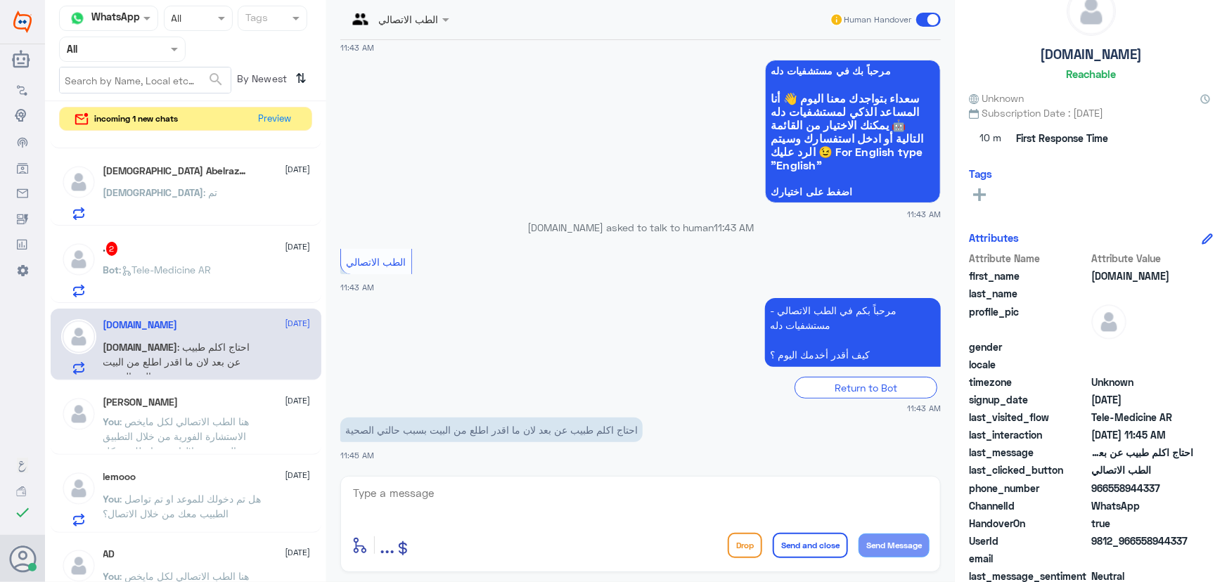
click at [407, 492] on textarea at bounding box center [641, 501] width 578 height 34
paste textarea "مرحباً معك نوف من الطب الاتصالي"
type textarea "مرحباً معك نوف من الطب الاتصالي"
click at [407, 541] on button "Send Message" at bounding box center [894, 546] width 71 height 24
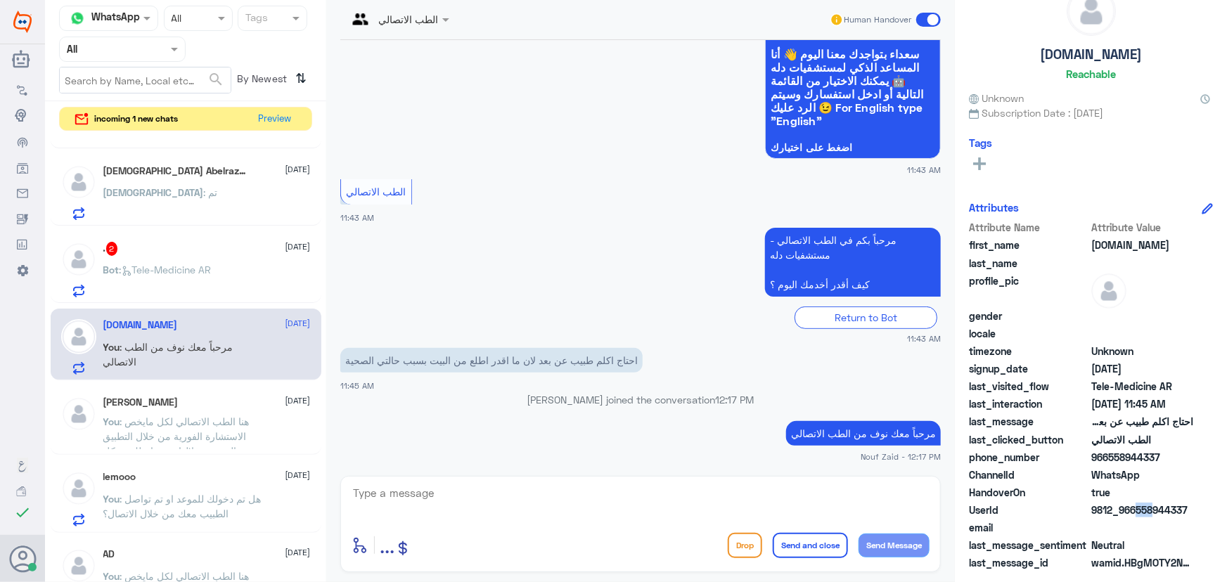
drag, startPoint x: 1133, startPoint y: 506, endPoint x: 1146, endPoint y: 511, distance: 14.2
click at [407, 511] on span "9812_966558944337" at bounding box center [1142, 510] width 102 height 15
drag, startPoint x: 1134, startPoint y: 509, endPoint x: 1200, endPoint y: 509, distance: 66.8
click at [407, 509] on div "UserId 9812_966558944337" at bounding box center [1091, 512] width 244 height 18
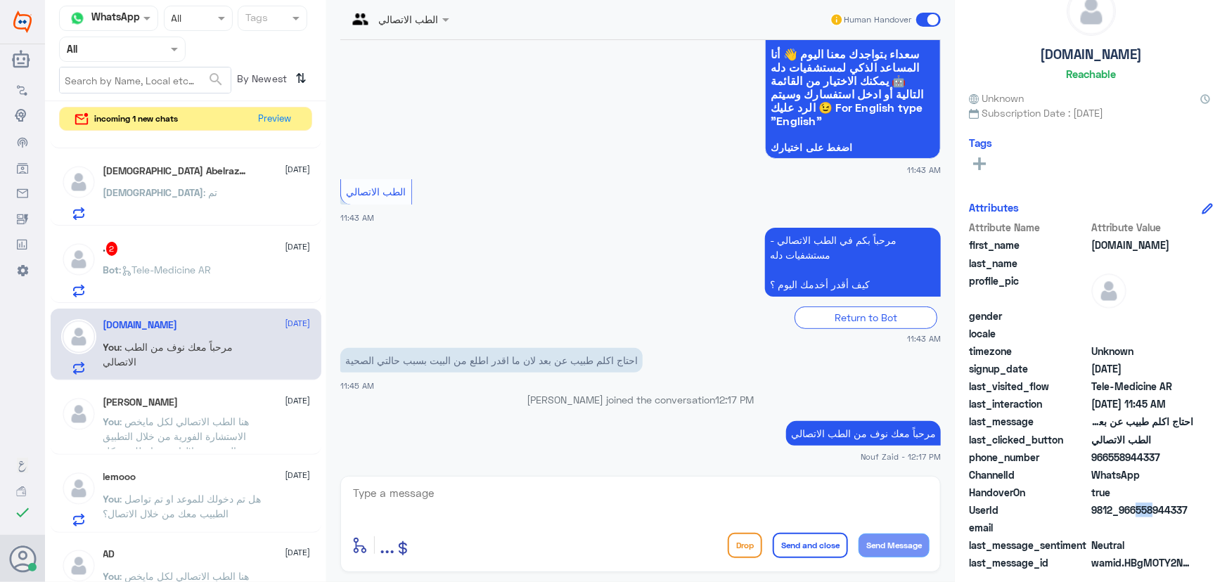
copy span "558944337"
click at [407, 482] on div "enter flow name ... Drop Send and close Send Message" at bounding box center [640, 524] width 601 height 96
click at [407, 489] on textarea at bounding box center [641, 501] width 578 height 34
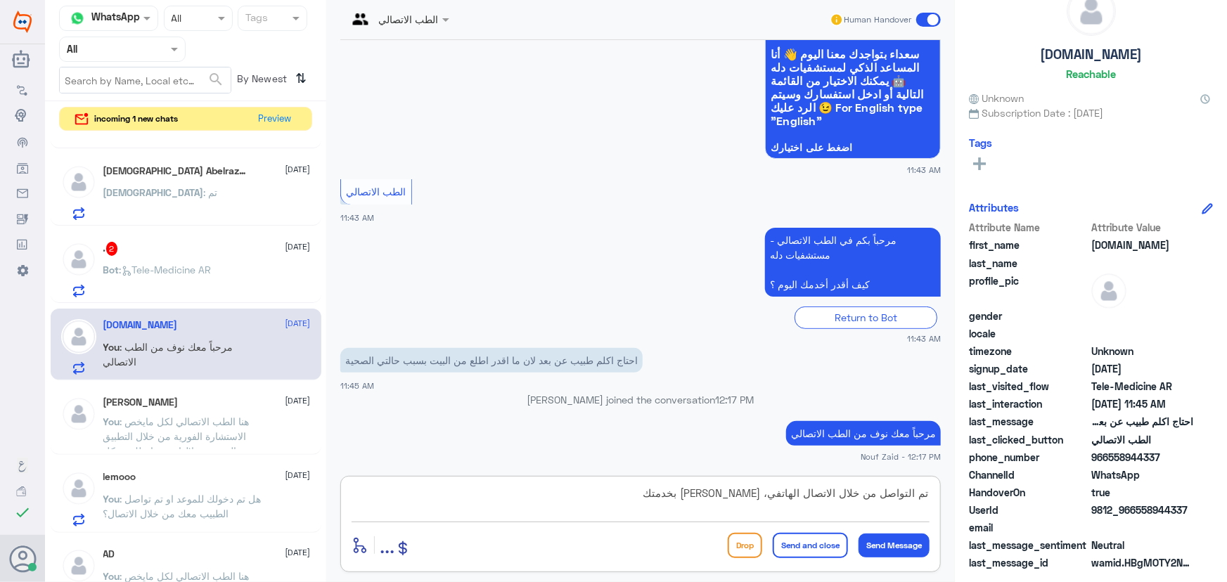
type textarea "تم التواصل من خلال الاتصال الهاتفي، سعدنا بخدمتك"
click at [407, 544] on button "Send and close" at bounding box center [810, 545] width 75 height 25
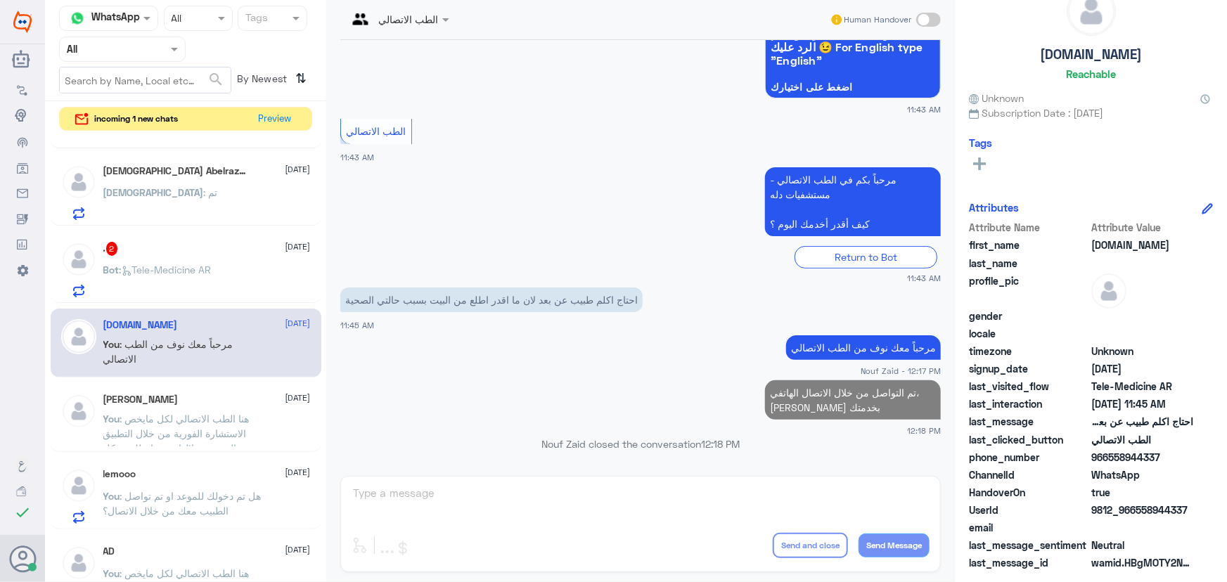
click at [149, 225] on div "طيف 1 18 September Bot : Default reply Islam Abelrazik 2 18 September Islam : ت…" at bounding box center [185, 360] width 281 height 452
drag, startPoint x: 152, startPoint y: 255, endPoint x: 151, endPoint y: 248, distance: 7.1
click at [151, 248] on div ". 2 18 September" at bounding box center [206, 249] width 207 height 14
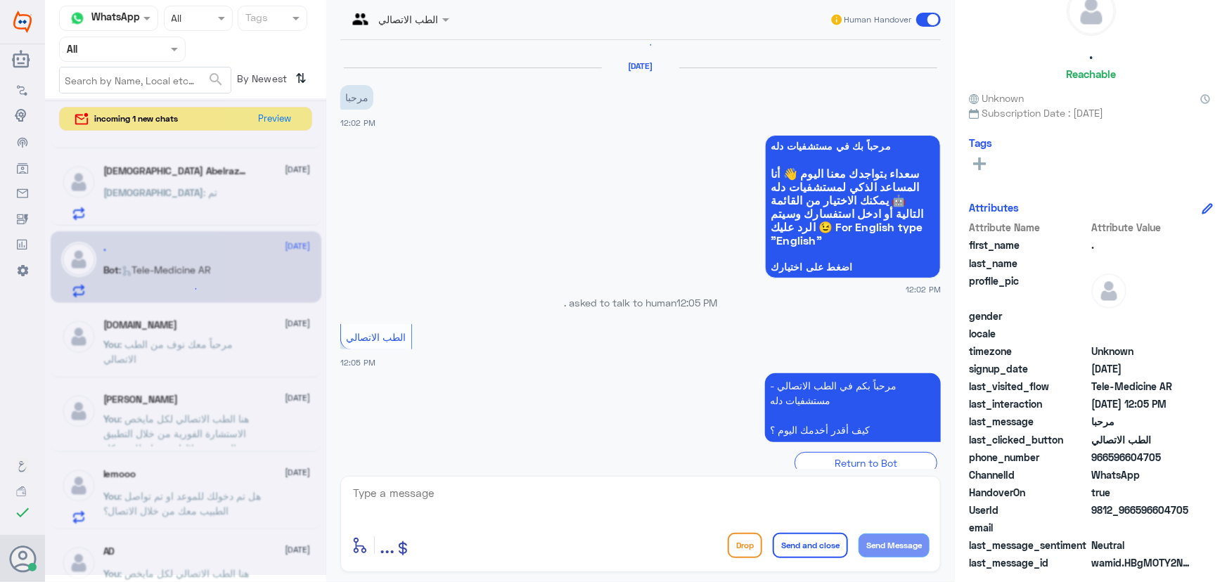
scroll to position [13, 0]
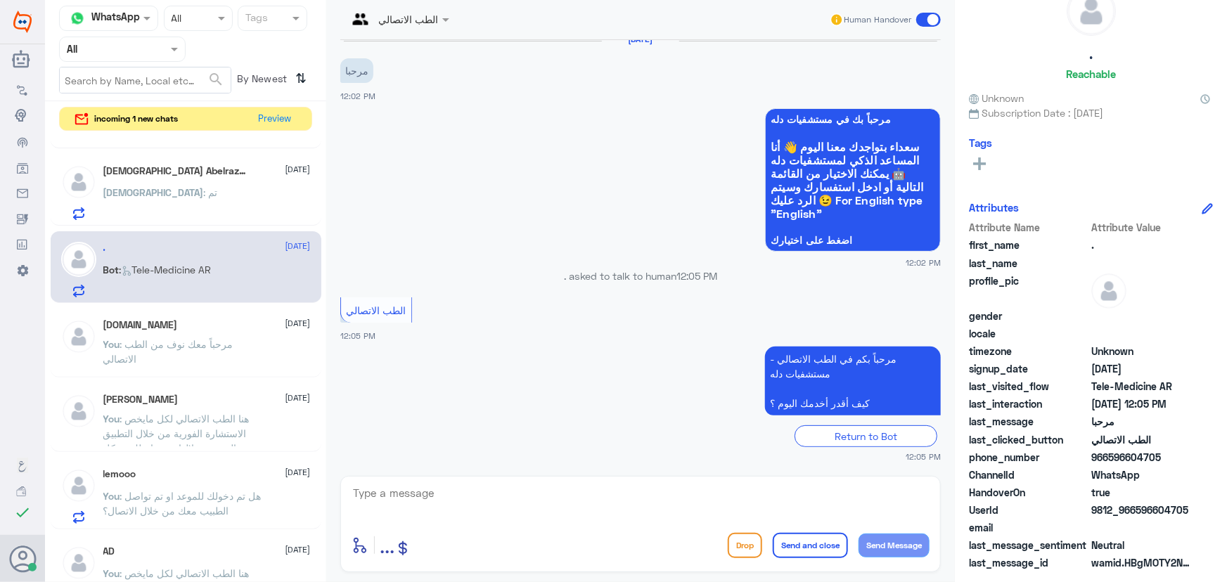
click at [407, 484] on textarea at bounding box center [641, 501] width 578 height 34
paste textarea "مرحباً معك نوف من الطب الاتصالي كيف اقدر أساعدك؟"
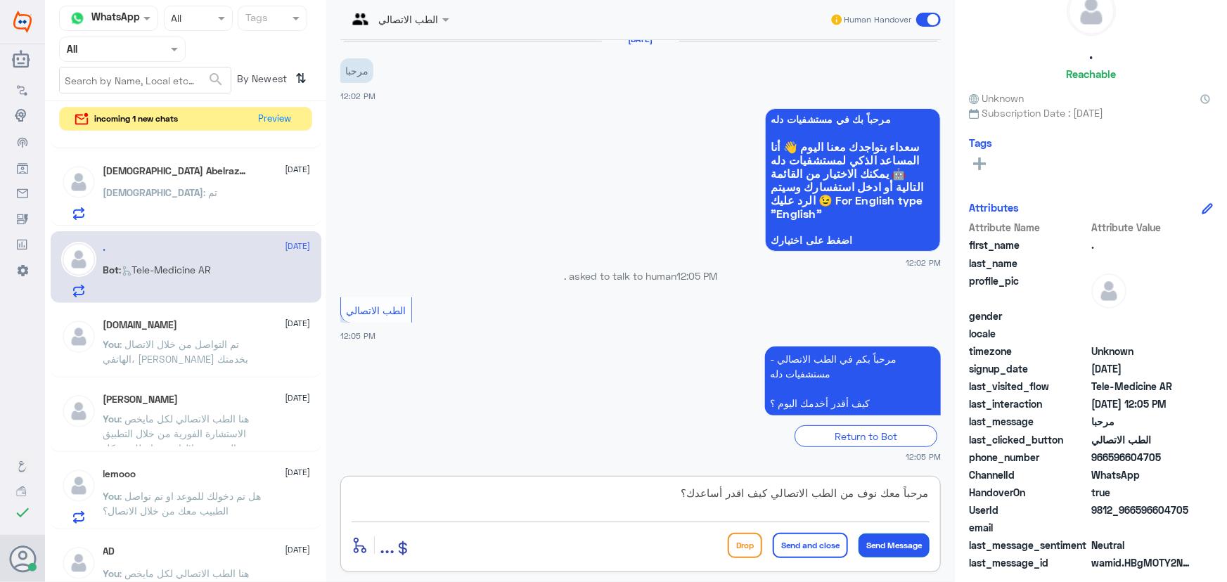
type textarea "مرحباً معك نوف من الطب الاتصالي كيف اقدر أساعدك؟"
click at [407, 539] on button "Send Message" at bounding box center [894, 546] width 71 height 24
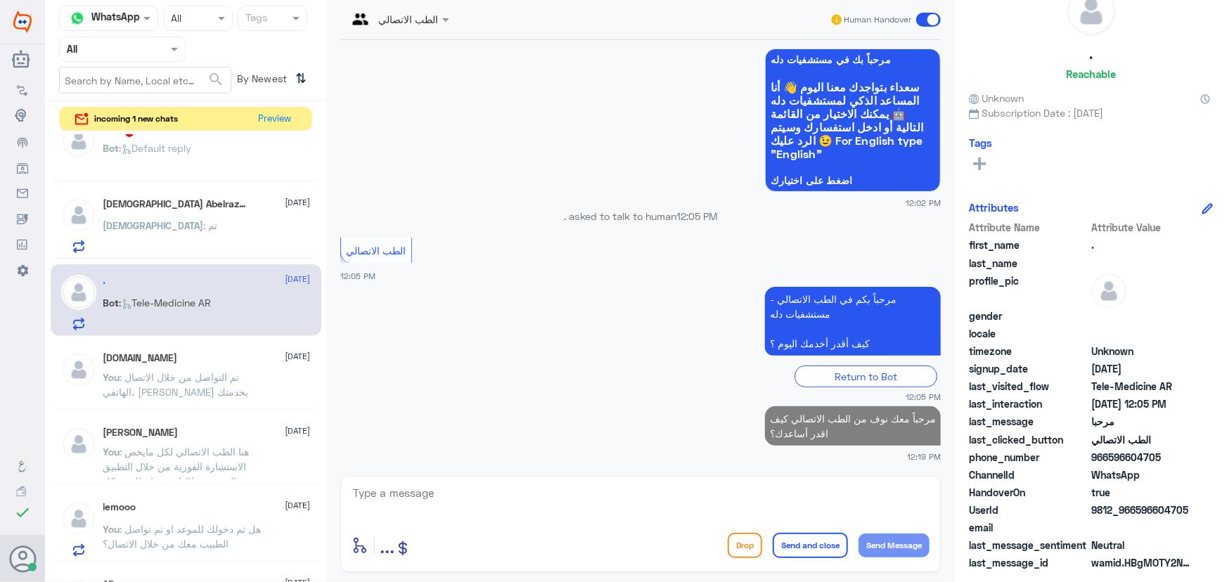
scroll to position [0, 0]
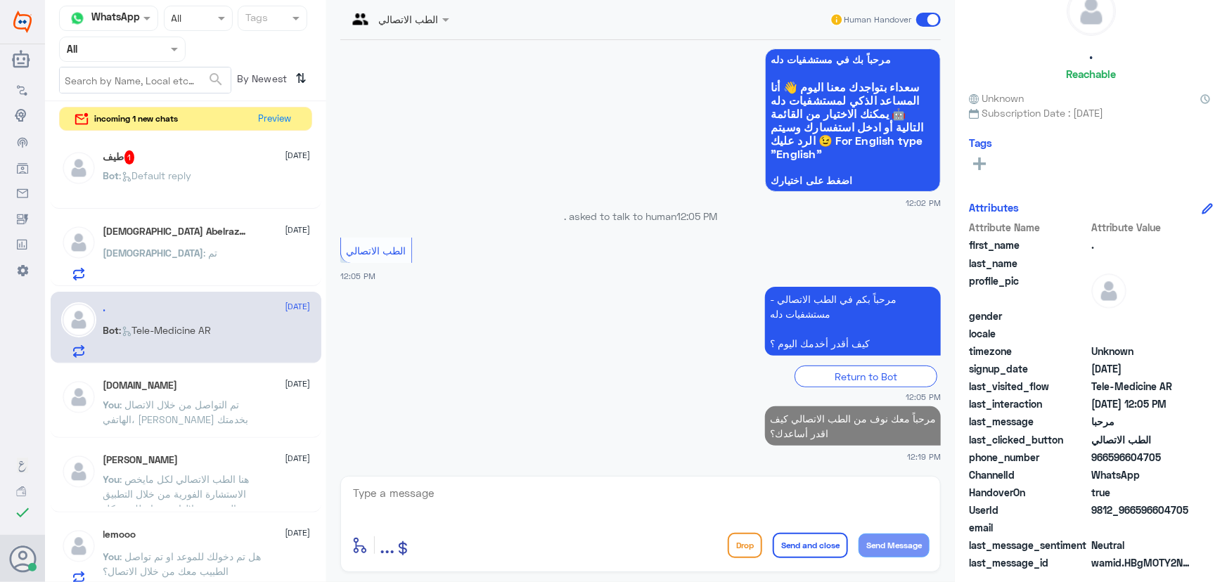
click at [184, 266] on div "Islam : تم" at bounding box center [206, 265] width 207 height 32
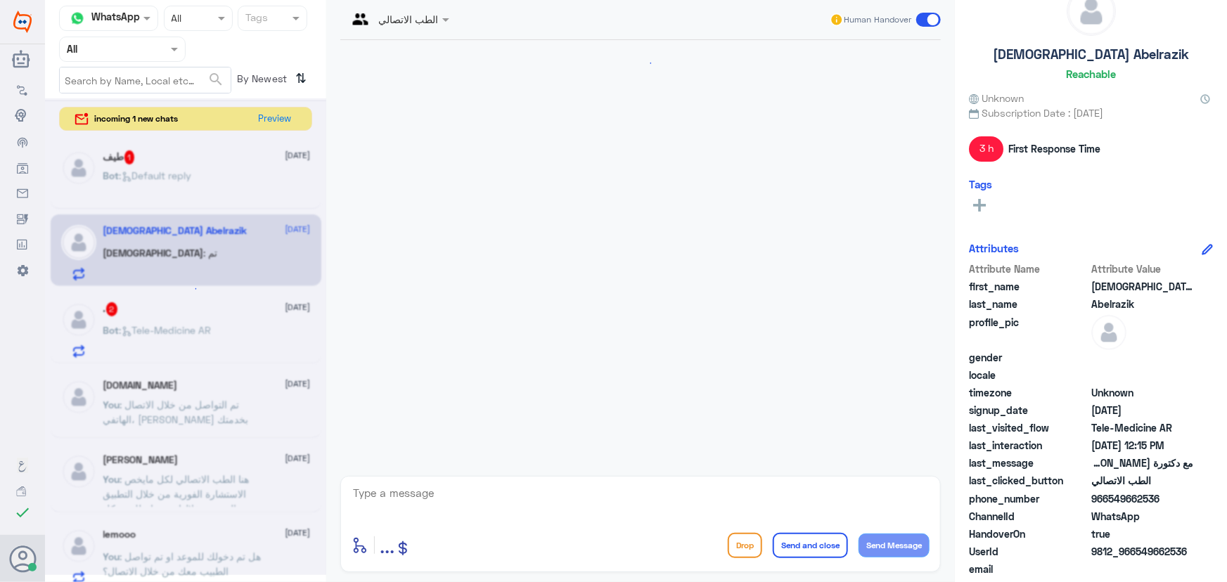
scroll to position [433, 0]
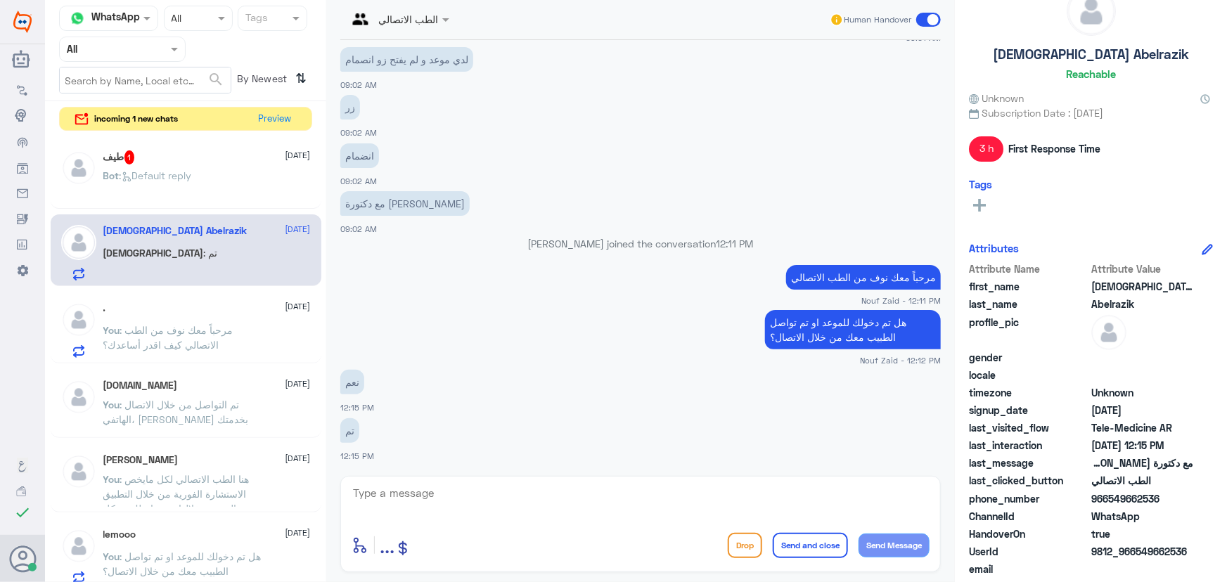
click at [242, 307] on div ". 18 September" at bounding box center [206, 308] width 207 height 12
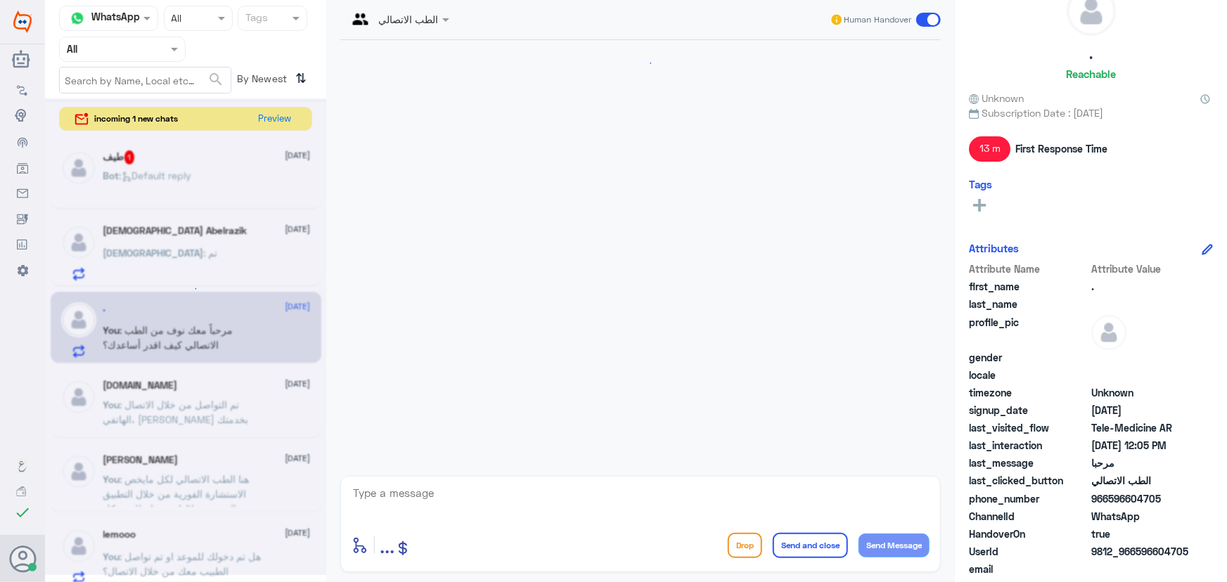
scroll to position [98, 0]
click at [228, 262] on div "Islam : تم" at bounding box center [206, 265] width 207 height 32
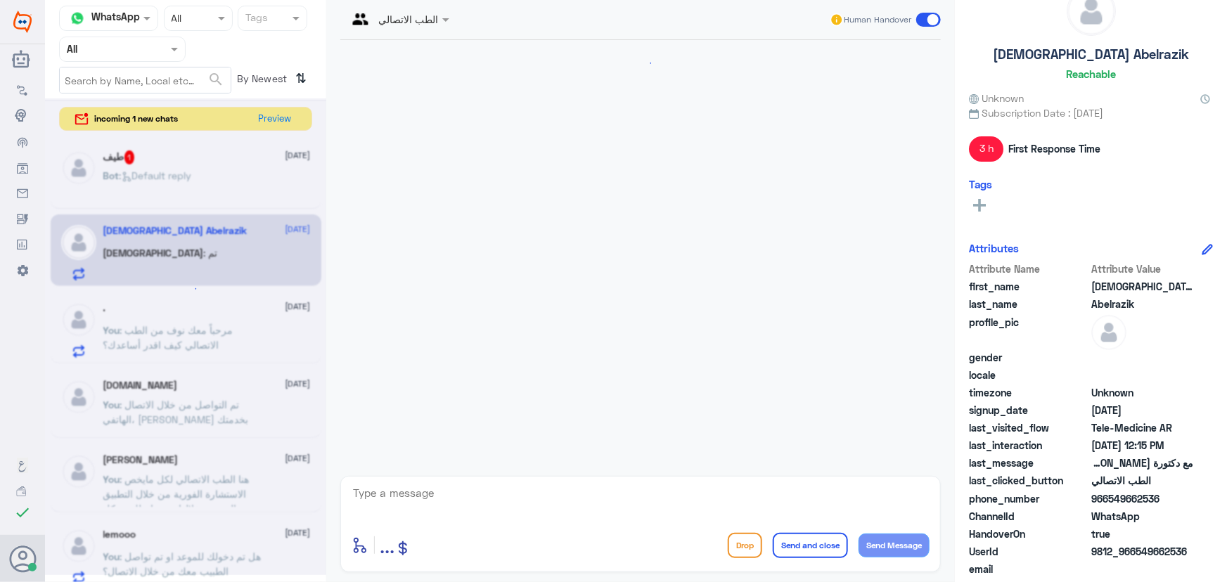
scroll to position [433, 0]
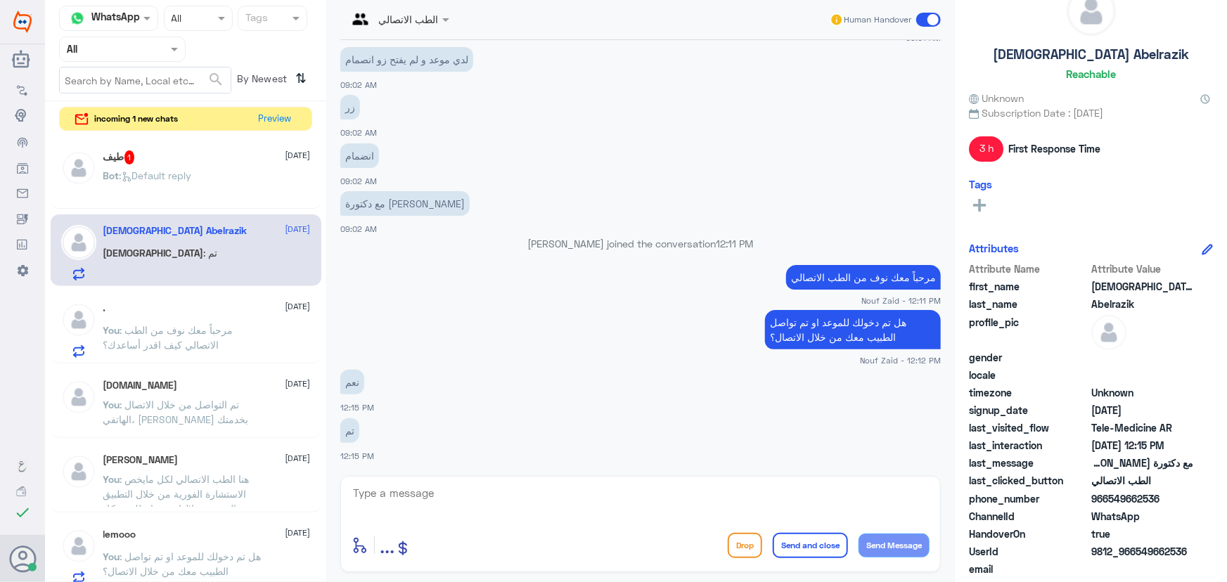
click at [407, 493] on textarea at bounding box center [641, 501] width 578 height 34
click at [407, 494] on textarea at bounding box center [641, 501] width 578 height 34
type textarea "سعدنا بخدمتك"
drag, startPoint x: 799, startPoint y: 538, endPoint x: 793, endPoint y: 544, distance: 9.0
click at [407, 534] on button "Send and close" at bounding box center [810, 545] width 75 height 25
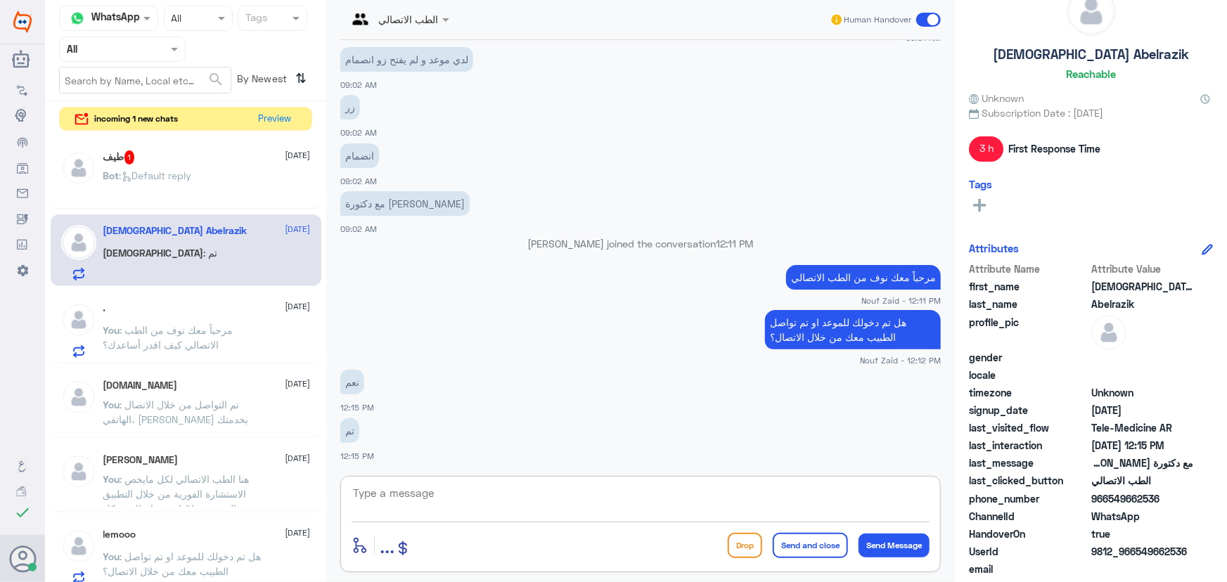
scroll to position [478, 0]
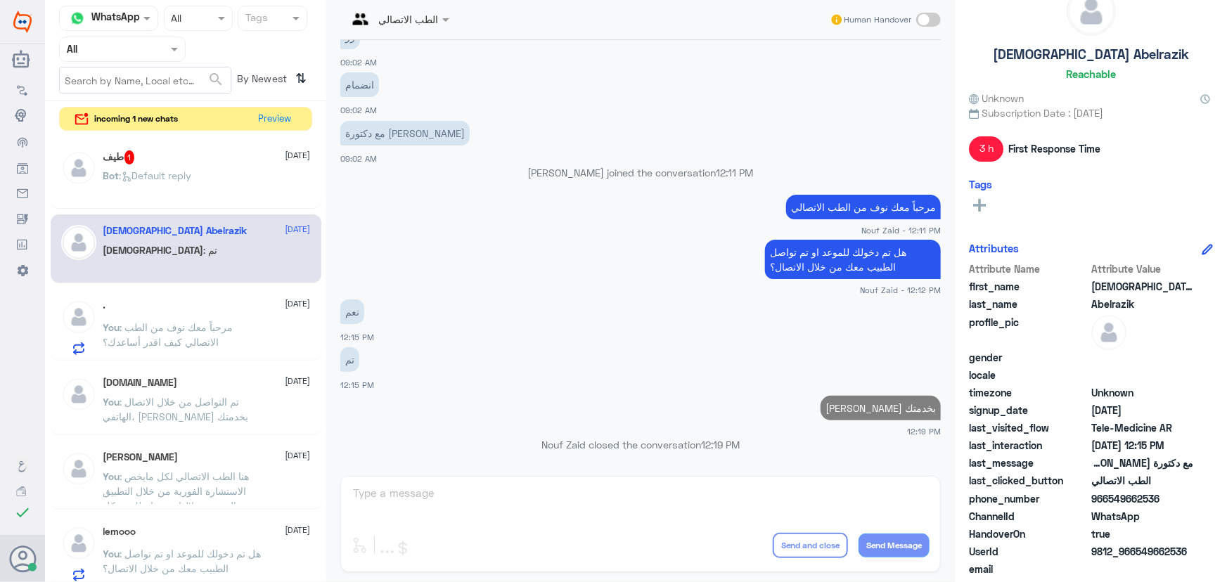
click at [163, 169] on span ": Default reply" at bounding box center [156, 175] width 72 height 12
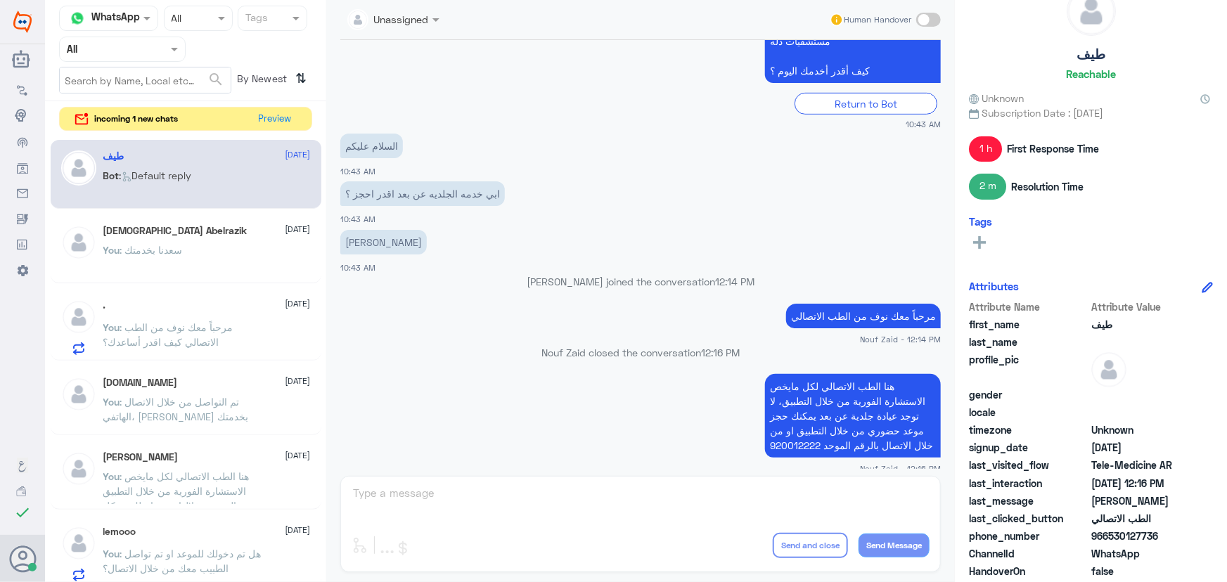
scroll to position [252, 0]
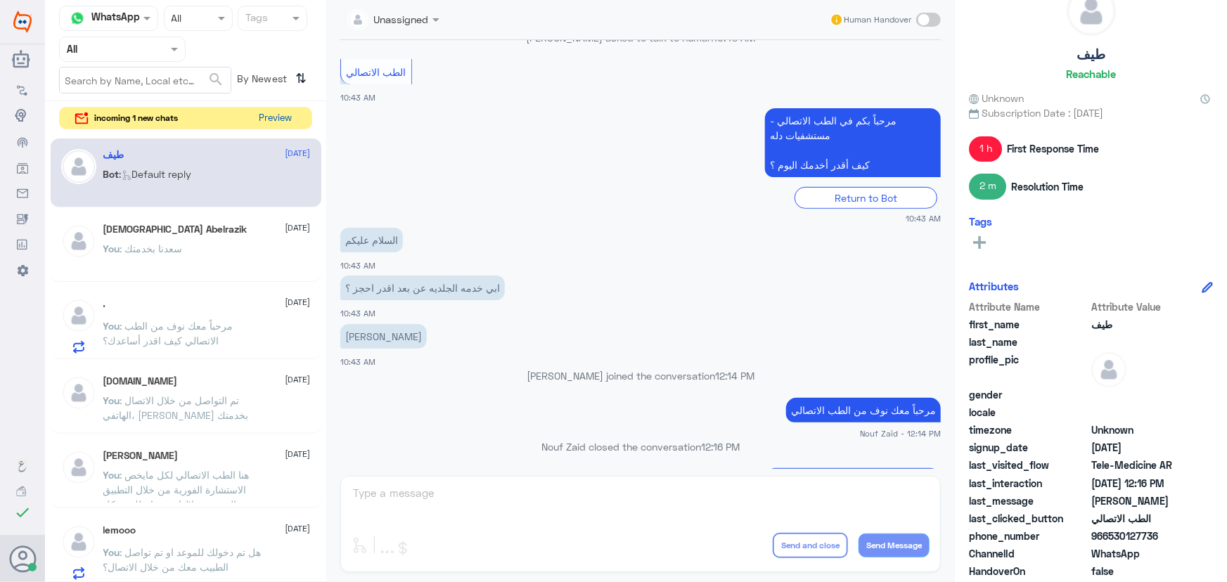
click at [260, 124] on button "Preview" at bounding box center [276, 119] width 44 height 22
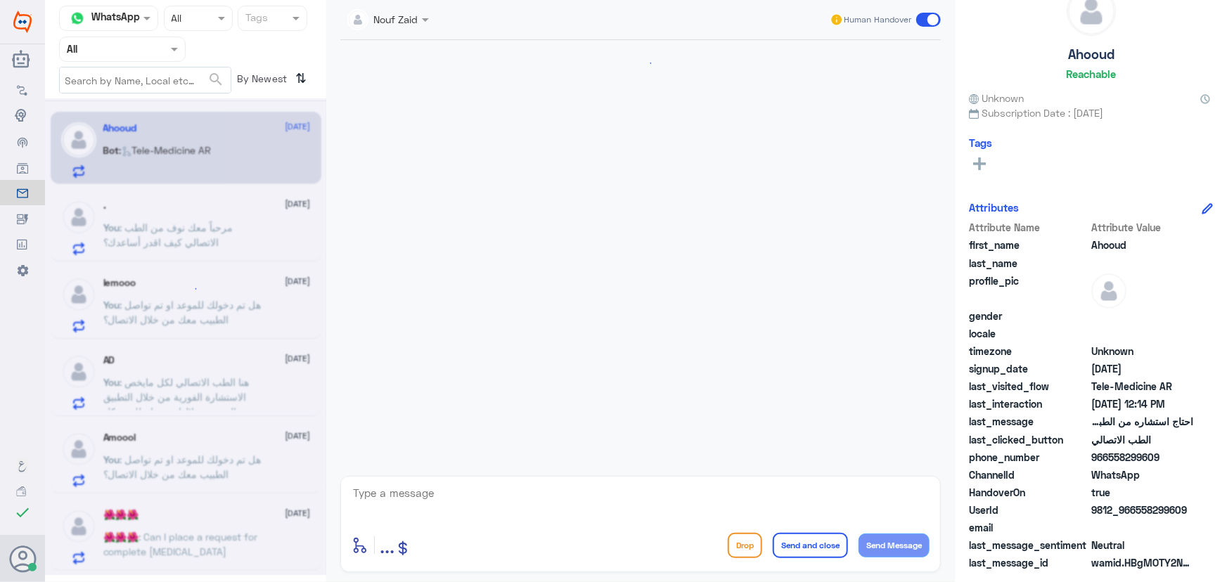
scroll to position [226, 0]
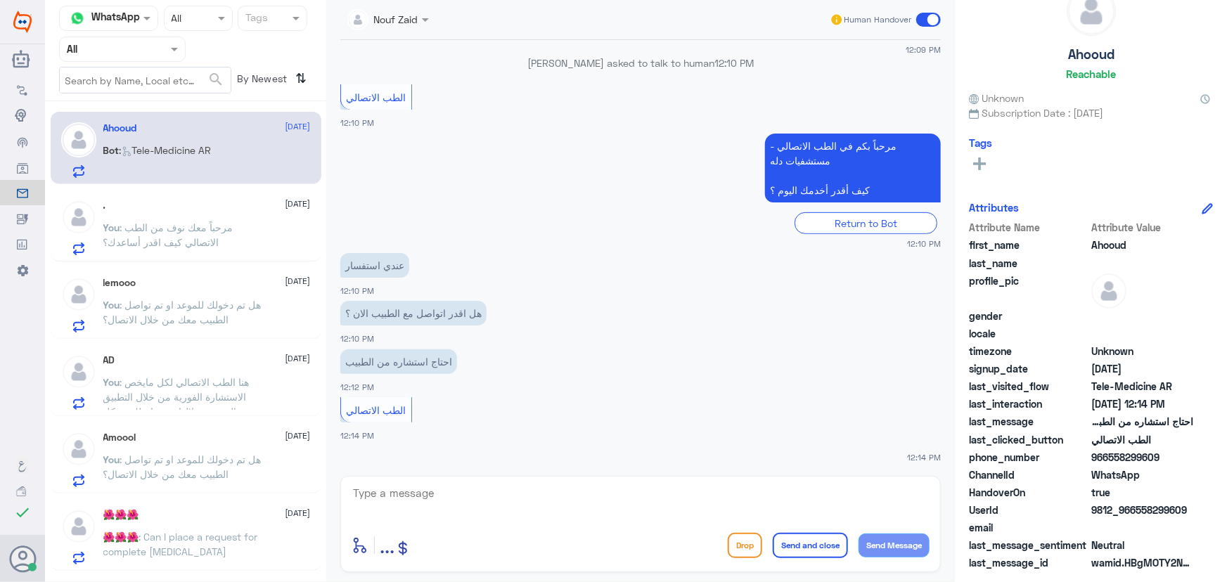
drag, startPoint x: 1136, startPoint y: 508, endPoint x: 1212, endPoint y: 502, distance: 75.5
click at [407, 502] on div "Ahooud Reachable Unknown Subscription Date : 09/18/2025 Tags Attributes Attribu…" at bounding box center [1091, 293] width 272 height 587
copy span "558299609"
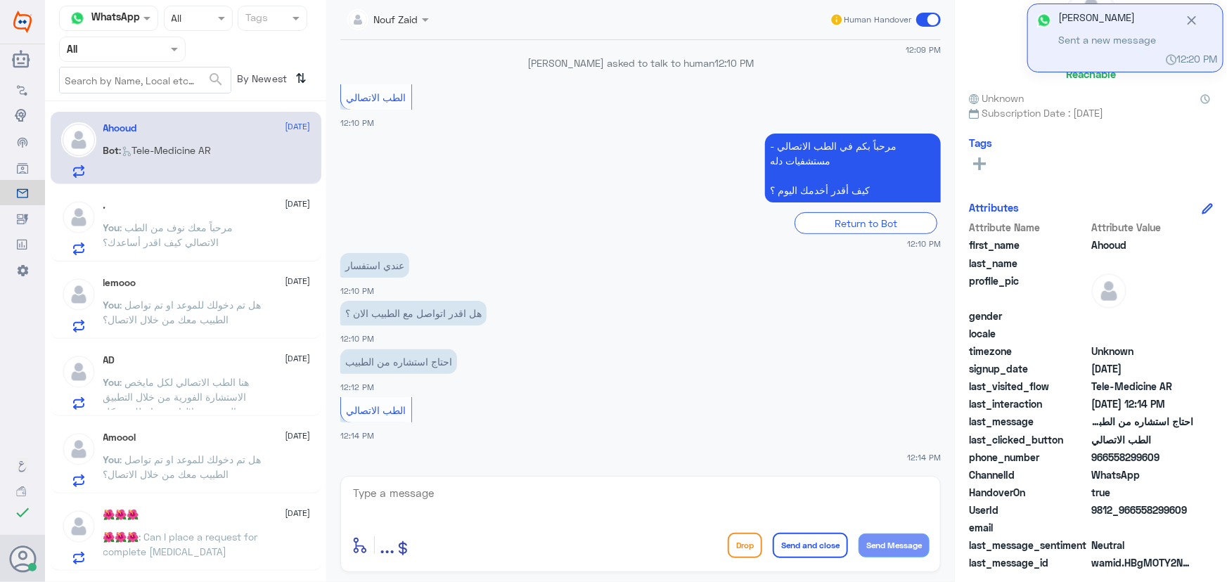
click at [407, 496] on textarea at bounding box center [641, 501] width 578 height 34
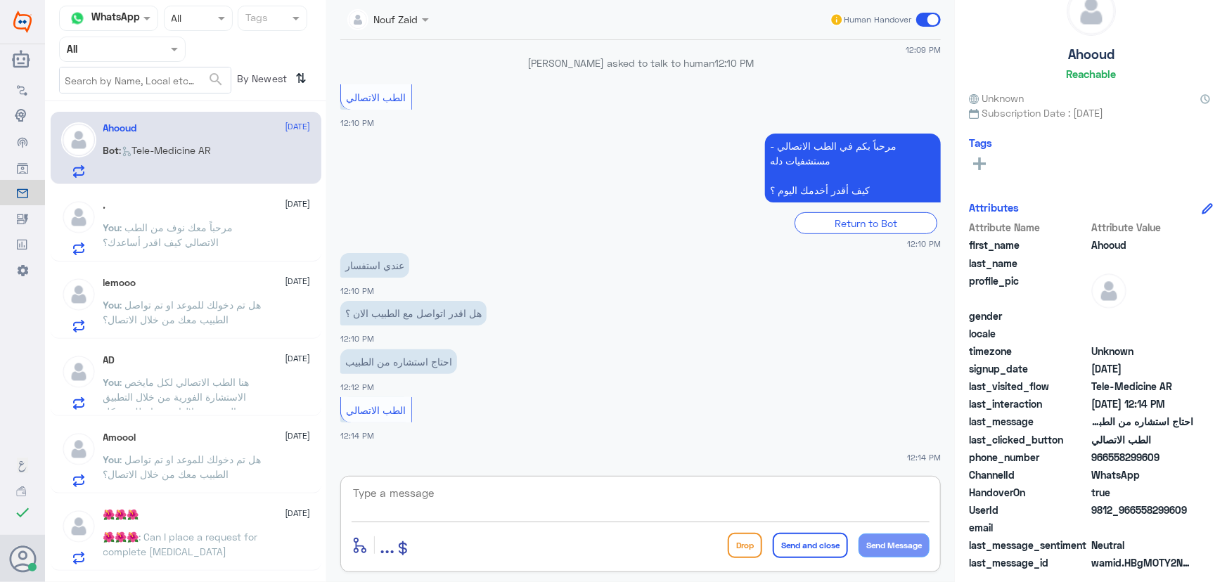
paste textarea "مرحباً معك نوف من الطب الاتصالي"
type textarea "مرحباً معك نوف من الطب الاتصالي"
drag, startPoint x: 897, startPoint y: 533, endPoint x: 893, endPoint y: 526, distance: 7.9
click at [407, 530] on div "enter flow name ... Drop Send and close Send Message" at bounding box center [641, 546] width 578 height 32
click at [407, 549] on button "Send Message" at bounding box center [894, 546] width 71 height 24
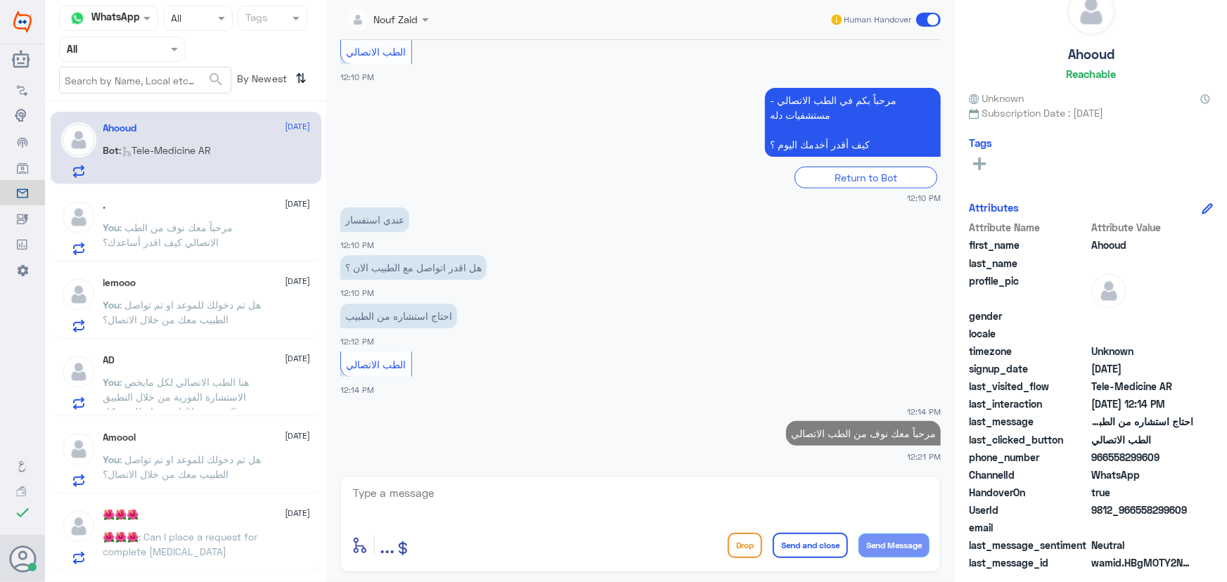
scroll to position [272, 0]
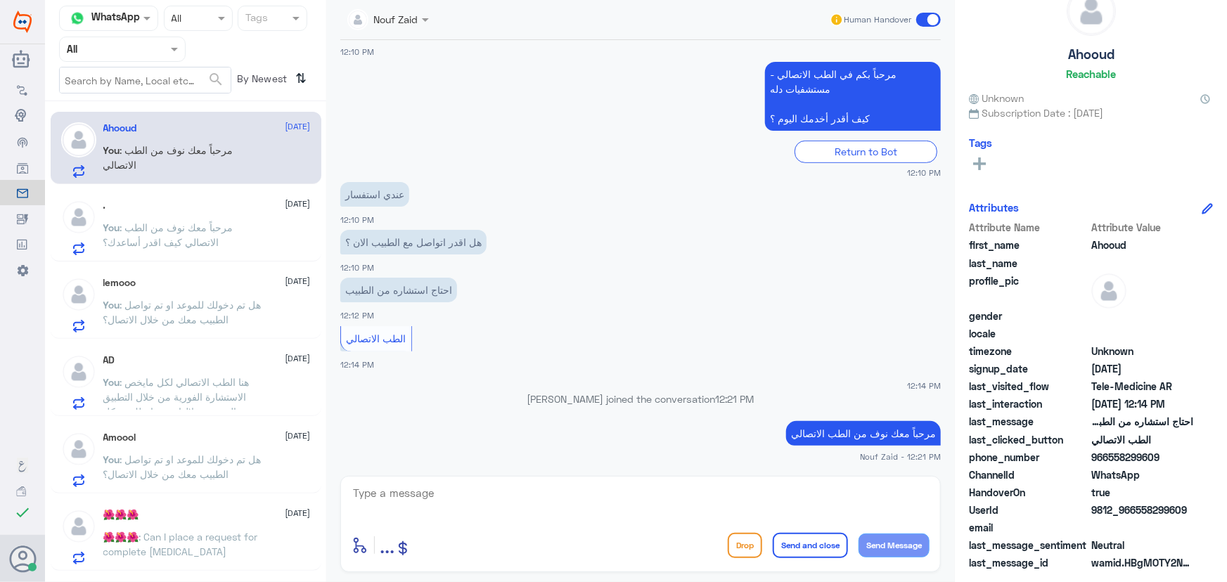
click at [218, 197] on div ". 18 September You : مرحباً معك نوف من الطب الاتصالي كيف اقدر أساعدك؟" at bounding box center [186, 225] width 271 height 72
click at [407, 506] on textarea at bounding box center [641, 501] width 578 height 34
click at [407, 494] on textarea at bounding box center [641, 501] width 578 height 34
paste textarea "هنا الطب الاتصالي لكل مايخص الاستشارة الفورية من خلال التطبيق والتي من خلالها ي…"
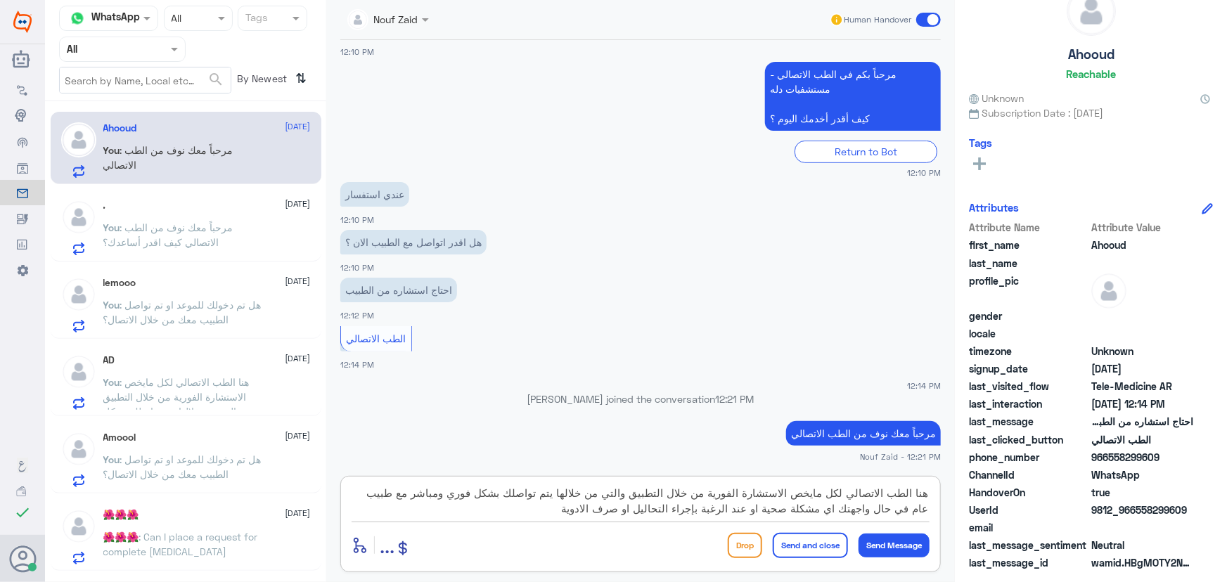
type textarea "هنا الطب الاتصالي لكل مايخص الاستشارة الفورية من خلال التطبيق والتي من خلالها ي…"
click at [407, 551] on button "Send and close" at bounding box center [810, 545] width 75 height 25
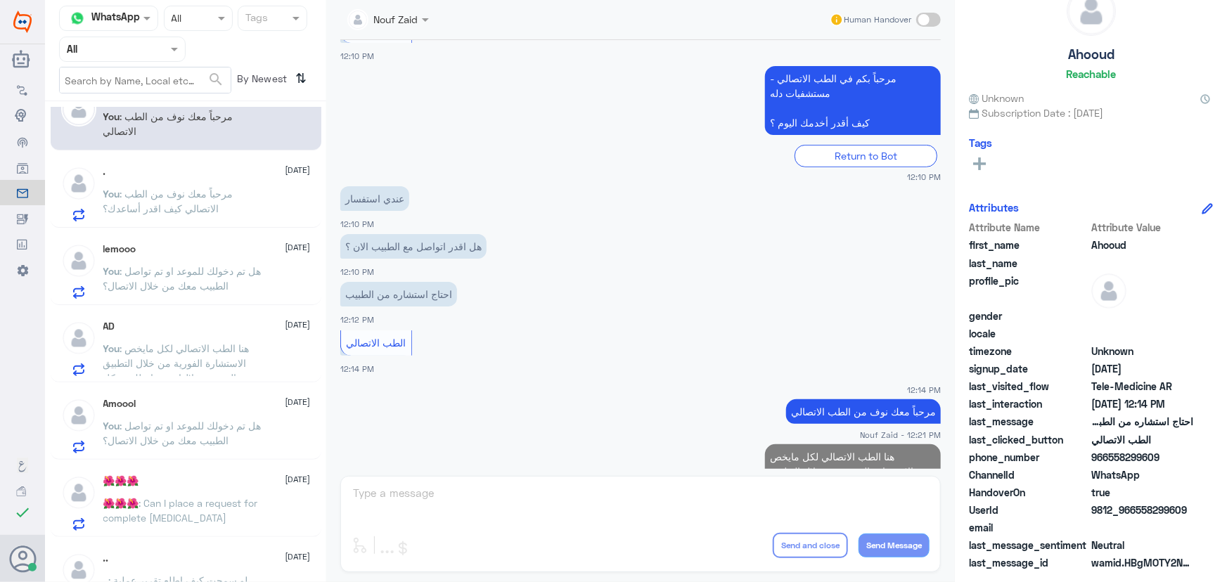
scroll to position [0, 0]
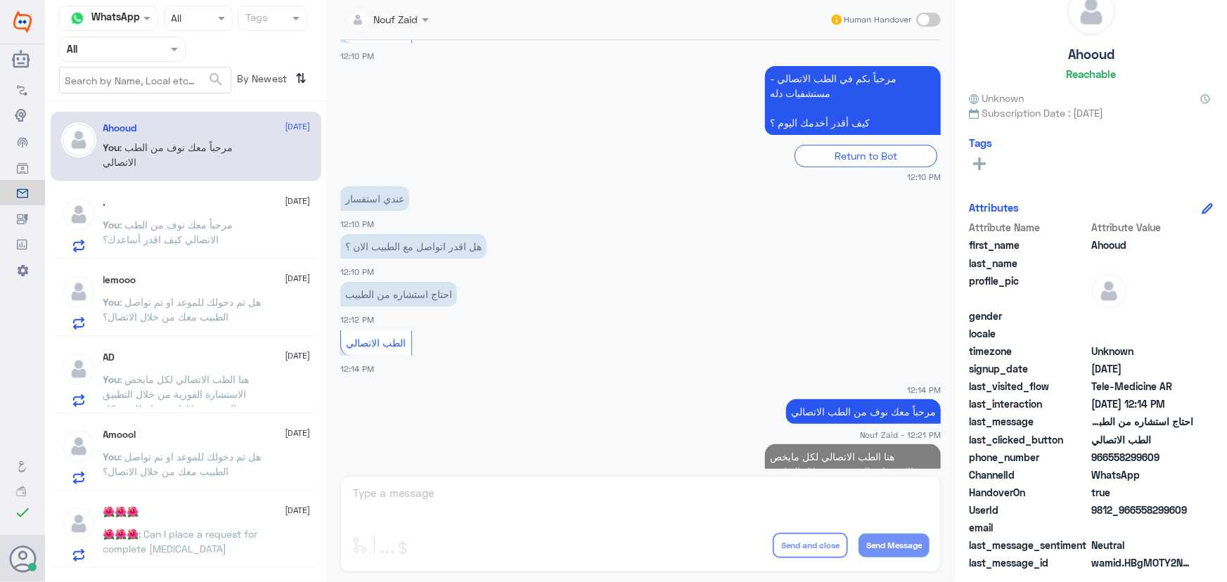
click at [210, 202] on div ". 18 September" at bounding box center [206, 203] width 207 height 12
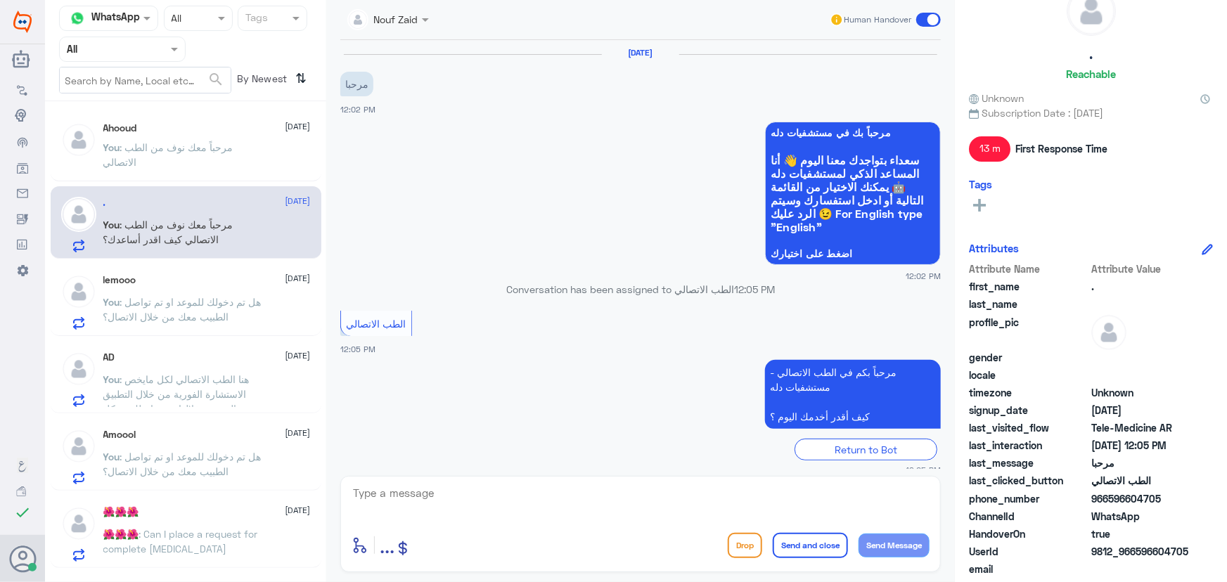
scroll to position [98, 0]
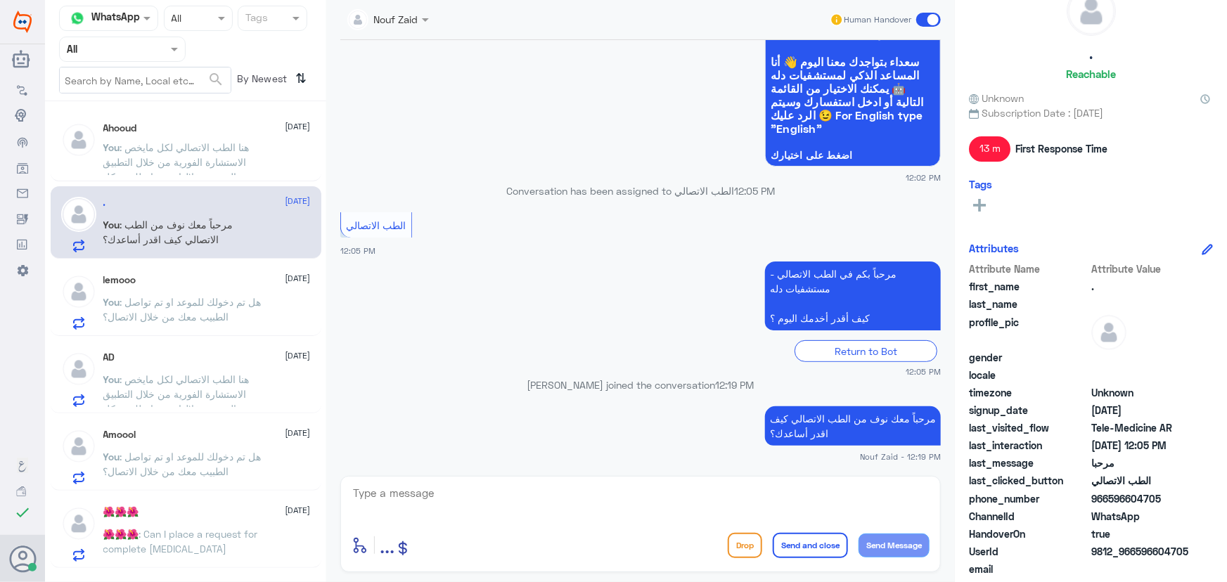
click at [407, 25] on span at bounding box center [928, 20] width 25 height 14
click at [0, 0] on input "checkbox" at bounding box center [0, 0] width 0 height 0
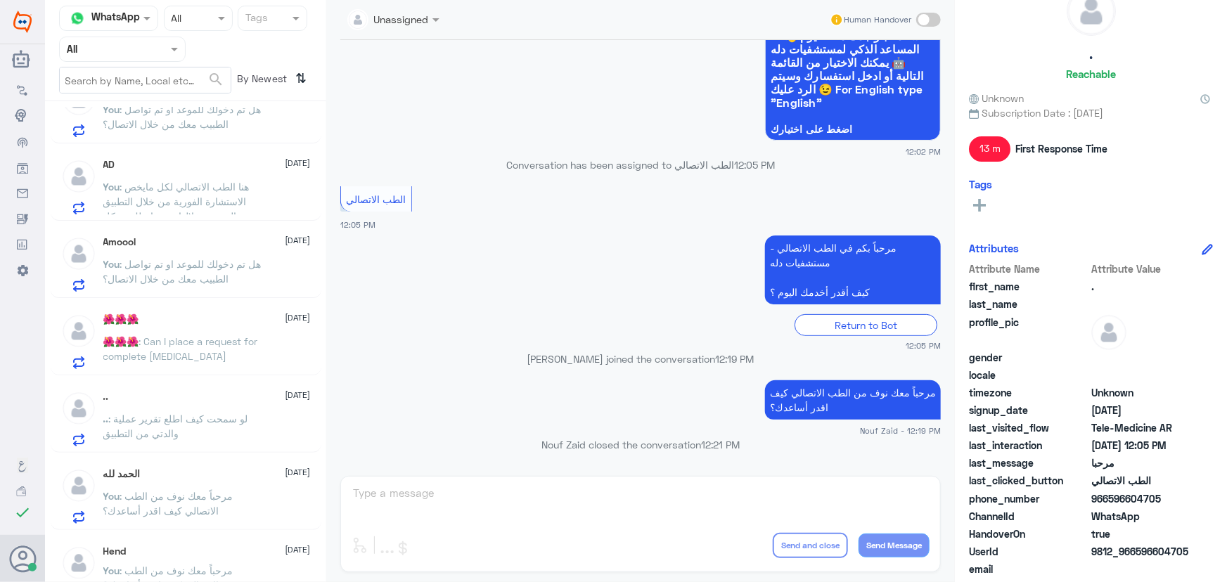
scroll to position [191, 0]
click at [225, 359] on p "🌺🌺🌺 : Can I place a request for complete blood test" at bounding box center [182, 350] width 158 height 35
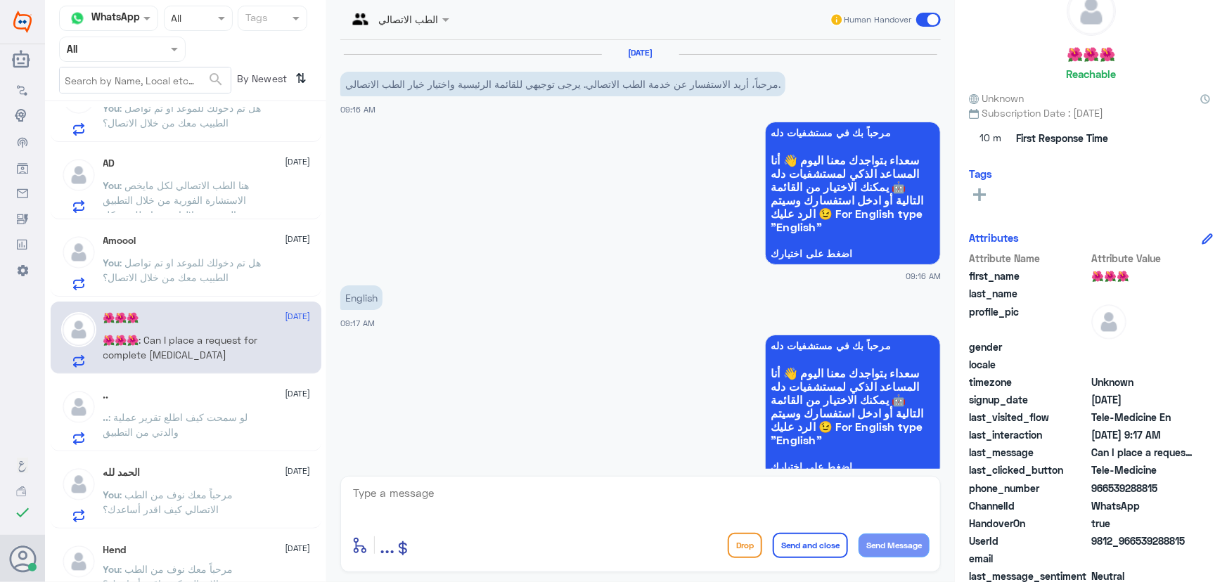
scroll to position [489, 0]
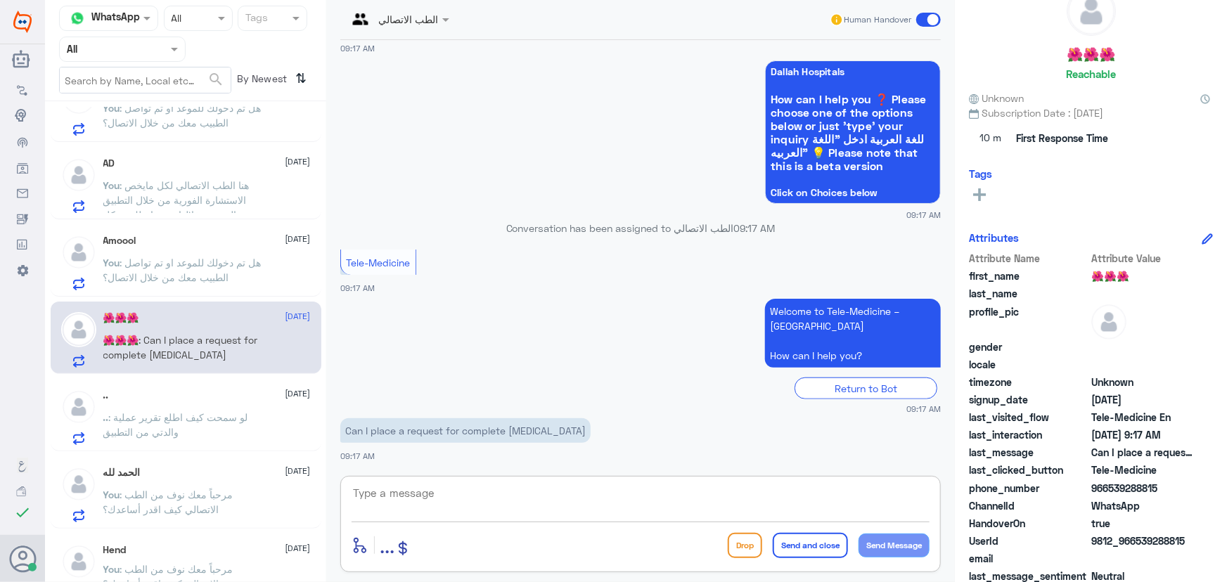
click at [407, 499] on textarea at bounding box center [641, 501] width 578 height 34
type textarea "y"
type textarea "hello this is nouf from TC department you can do it through dallah app "instant…"
click at [407, 513] on textarea "hello this is nouf from TC department you can do it through dallah app "instant…" at bounding box center [641, 501] width 578 height 34
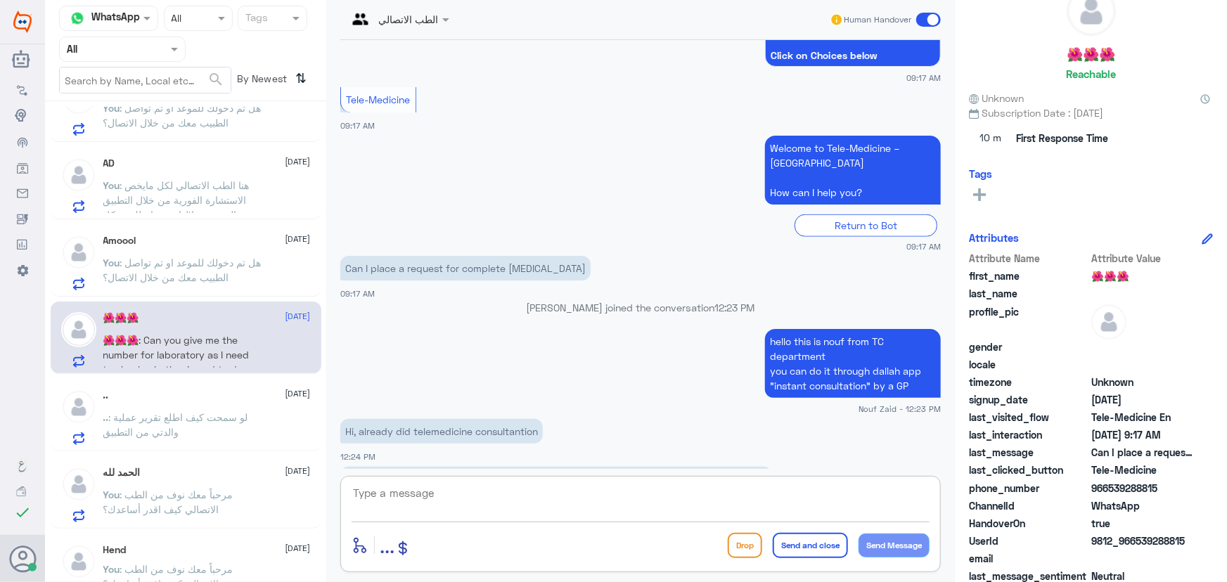
scroll to position [674, 0]
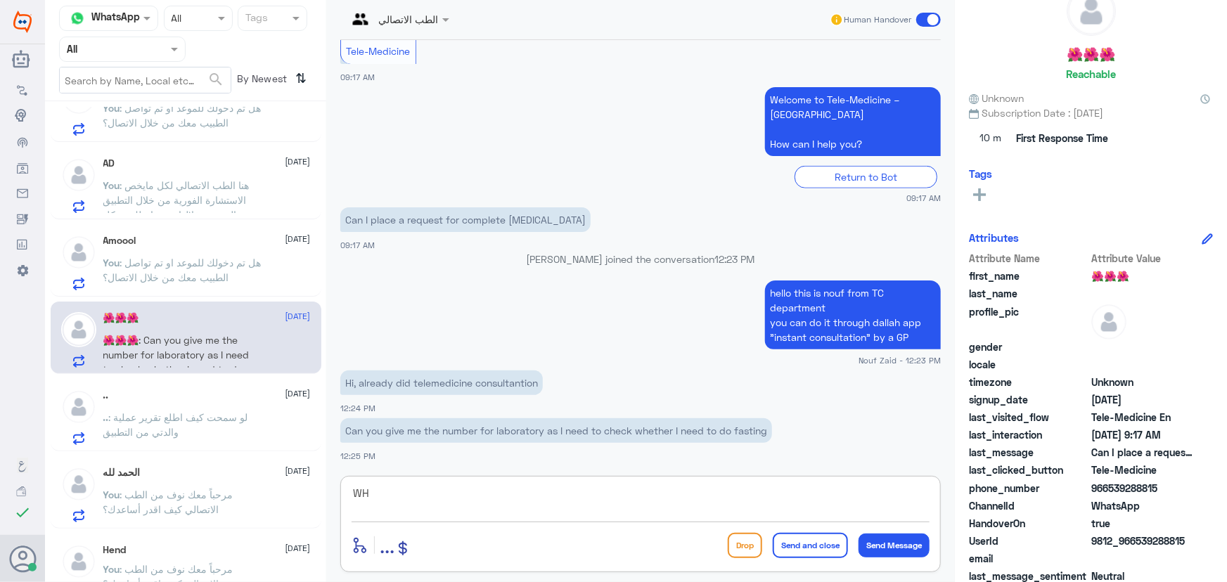
type textarea "W"
type textarea "what lab you want to do exactly"
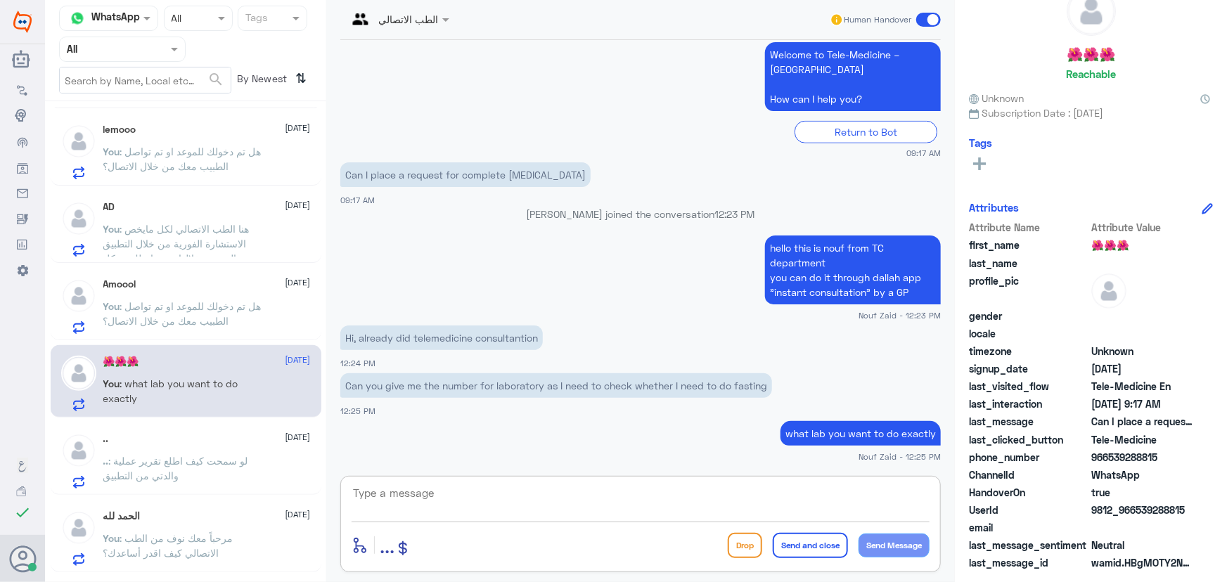
scroll to position [0, 0]
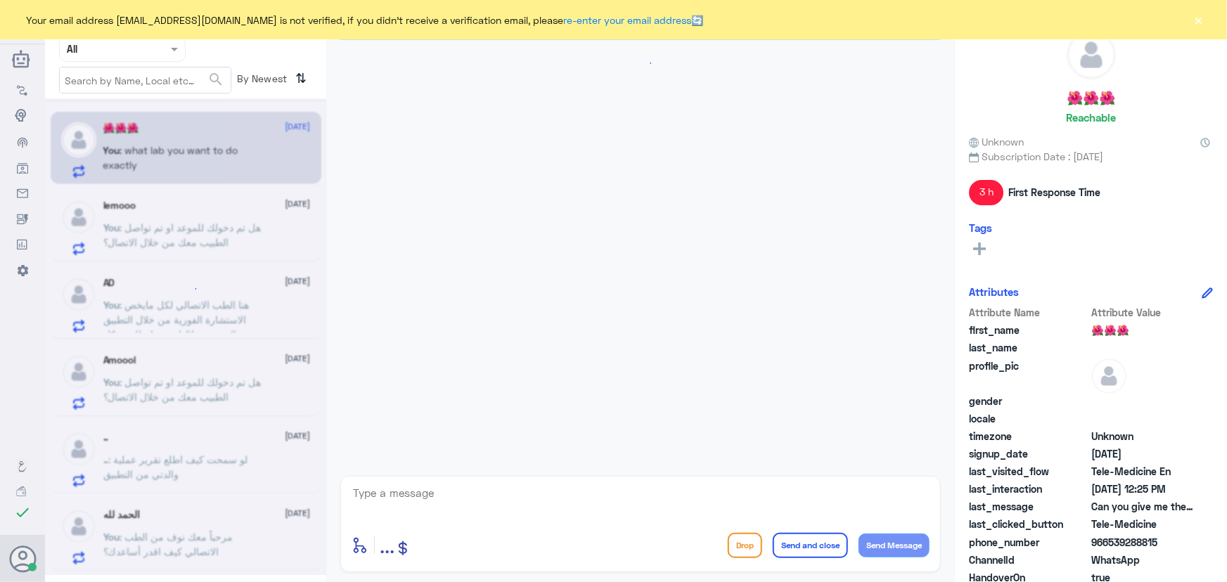
scroll to position [745, 0]
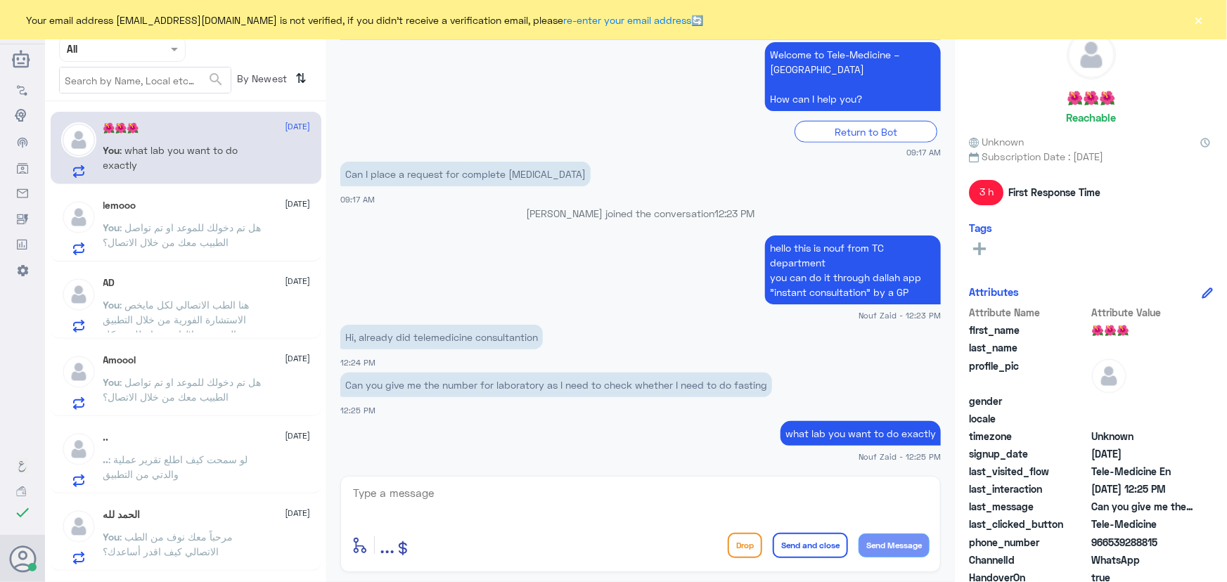
click at [168, 231] on span ": هل تم دخولك للموعد او تم تواصل الطبيب معك من خلال الاتصال؟" at bounding box center [182, 235] width 158 height 27
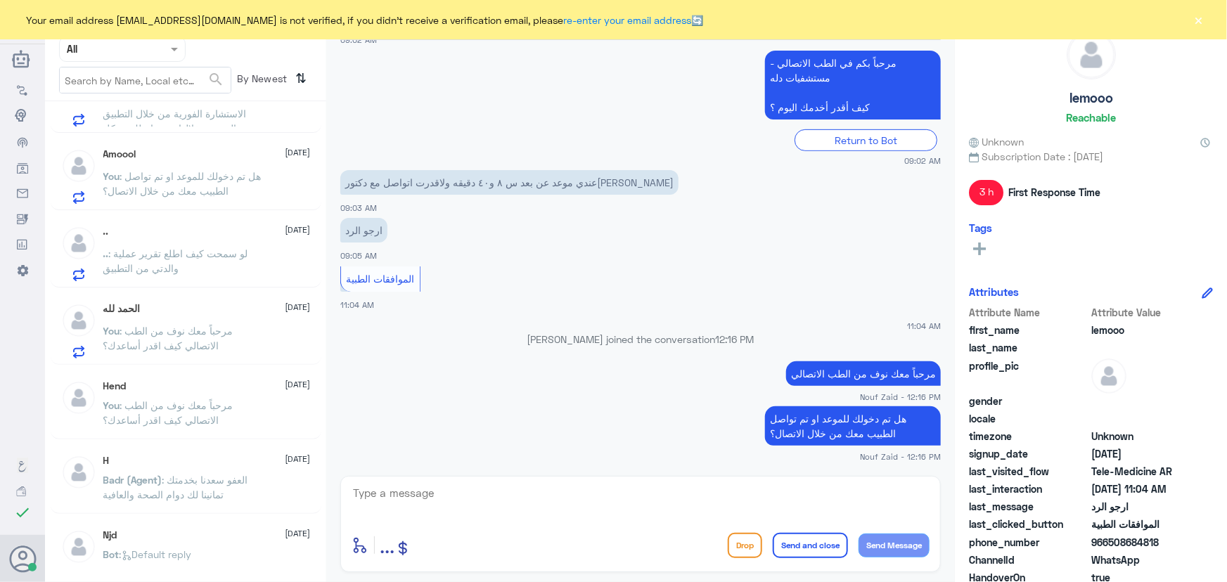
scroll to position [319, 0]
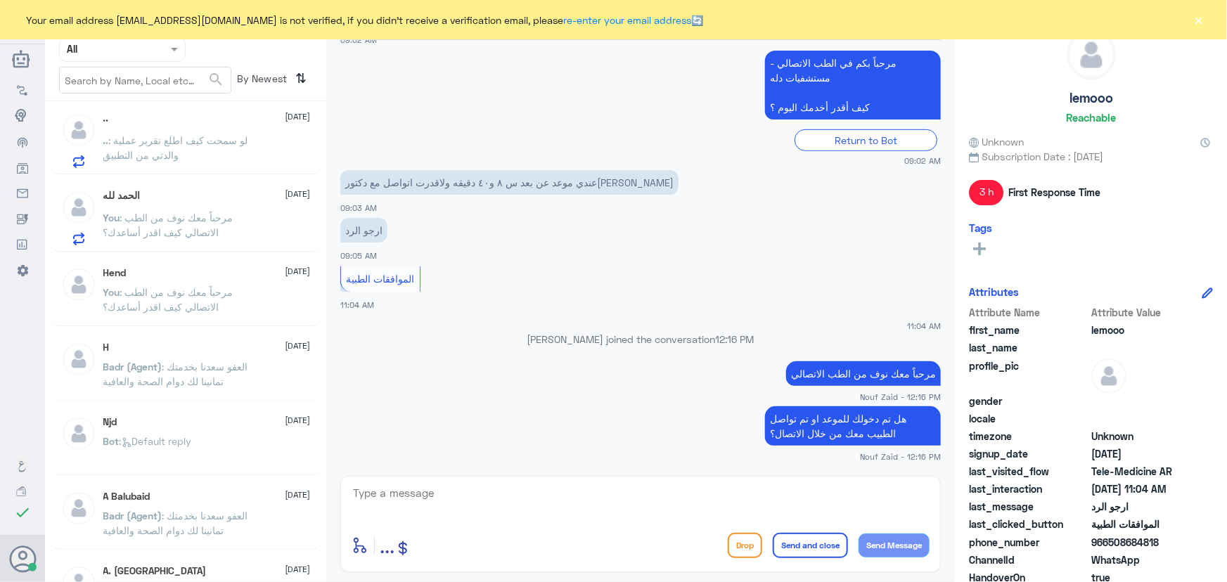
click at [198, 237] on p "You : مرحباً معك نوف من الطب الاتصالي كيف اقدر أساعدك؟" at bounding box center [182, 227] width 158 height 35
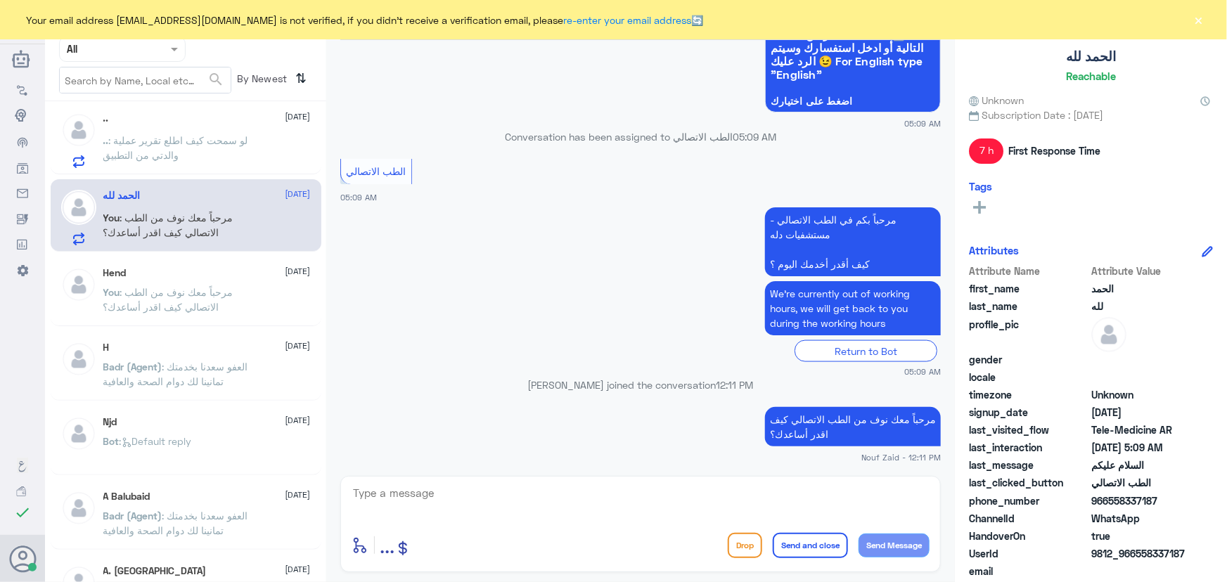
scroll to position [63, 0]
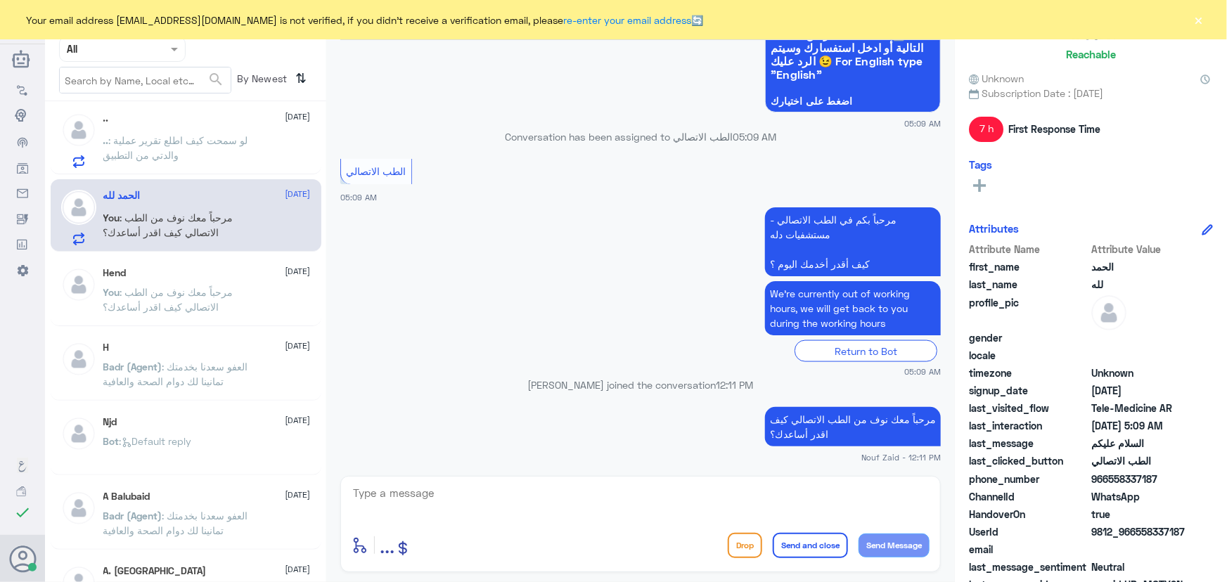
drag, startPoint x: 1108, startPoint y: 476, endPoint x: 1222, endPoint y: 470, distance: 114.1
click at [1222, 470] on div "الحمد لله Reachable Unknown Subscription Date : 09/18/2025 7 h First Response T…" at bounding box center [1091, 293] width 272 height 587
click at [1149, 470] on div "last_clicked_button الطب الاتصالي" at bounding box center [1091, 463] width 244 height 18
drag, startPoint x: 1109, startPoint y: 479, endPoint x: 1157, endPoint y: 478, distance: 47.8
click at [1157, 478] on span "966558337187" at bounding box center [1142, 479] width 102 height 15
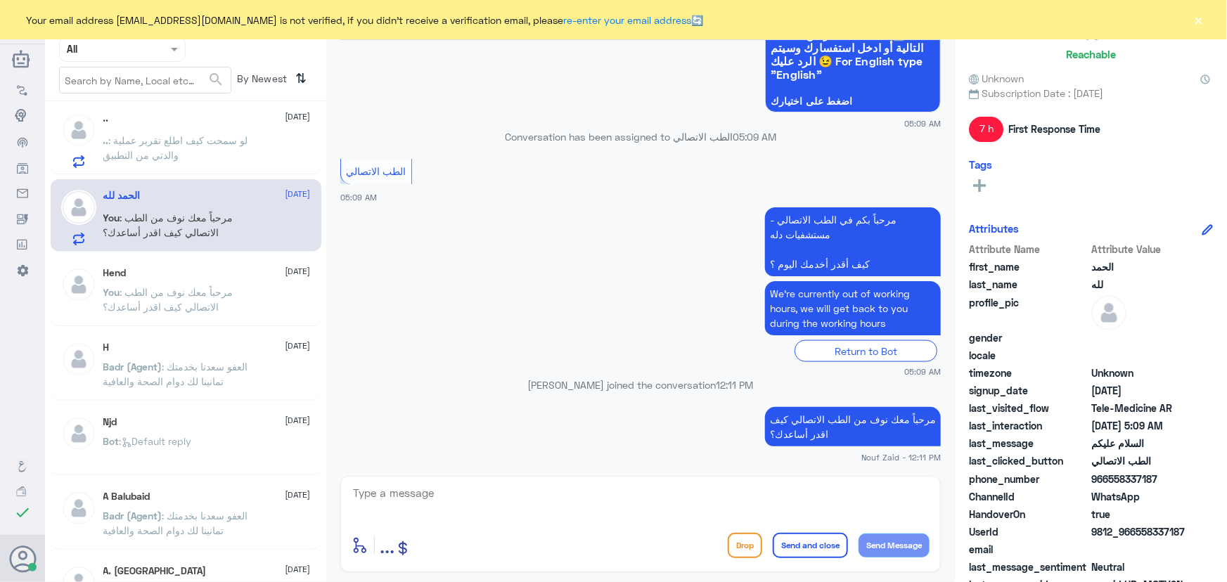
copy span "558337187"
click at [1200, 23] on button "×" at bounding box center [1199, 20] width 14 height 14
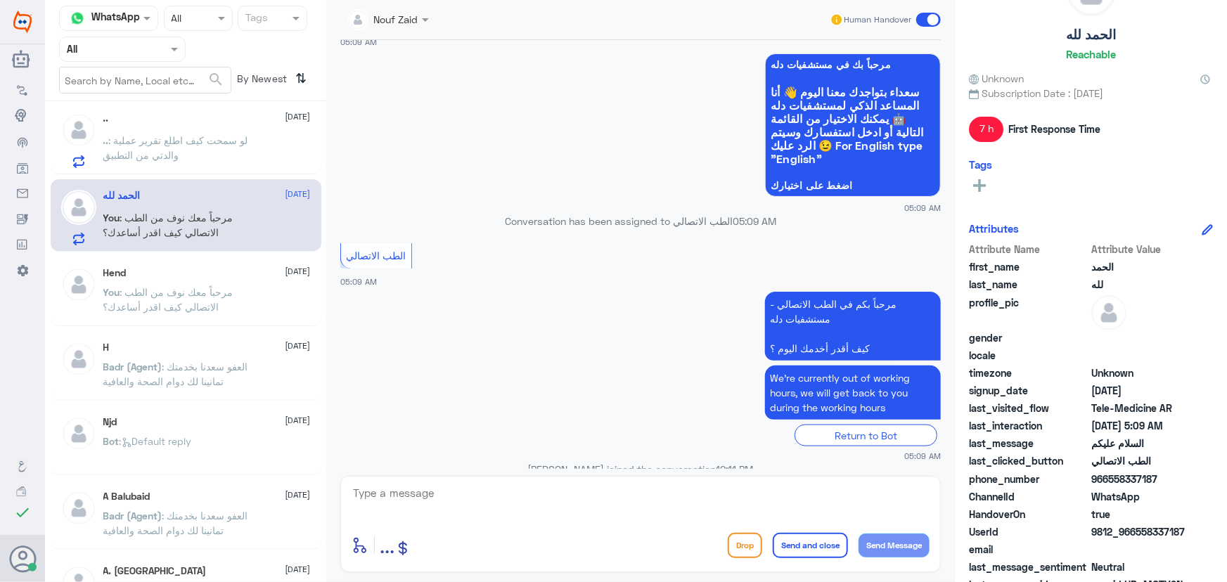
scroll to position [717, 0]
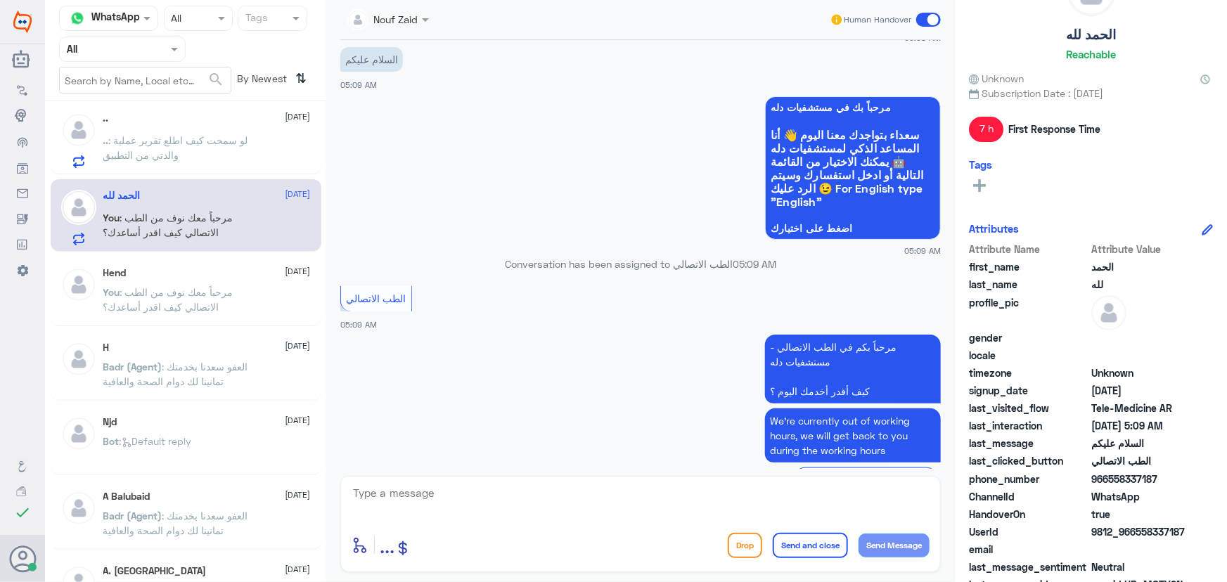
click at [202, 246] on div "الحمد لله 18 September You : مرحباً معك نوف من الطب الاتصالي كيف اقدر أساعدك؟" at bounding box center [186, 215] width 271 height 72
click at [916, 27] on div "Human Handover" at bounding box center [886, 19] width 112 height 25
click at [923, 17] on span at bounding box center [928, 20] width 25 height 14
click at [0, 0] on input "checkbox" at bounding box center [0, 0] width 0 height 0
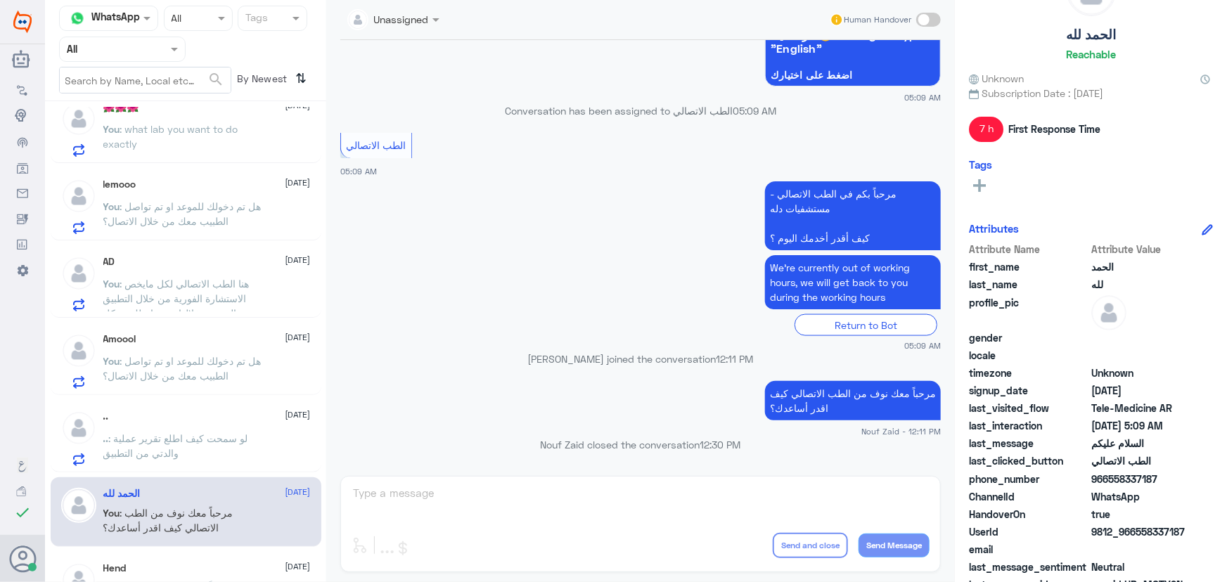
scroll to position [0, 0]
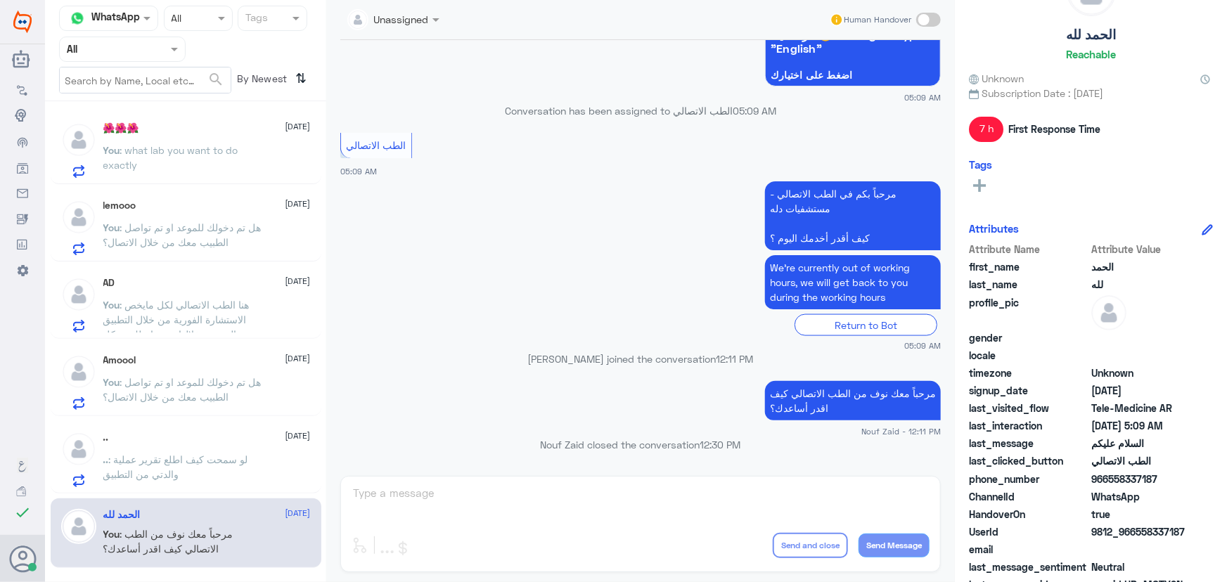
click at [185, 473] on p ".. : لو سمحت كيف اطلع تقرير عملية والدتي من التطبيق" at bounding box center [182, 469] width 158 height 35
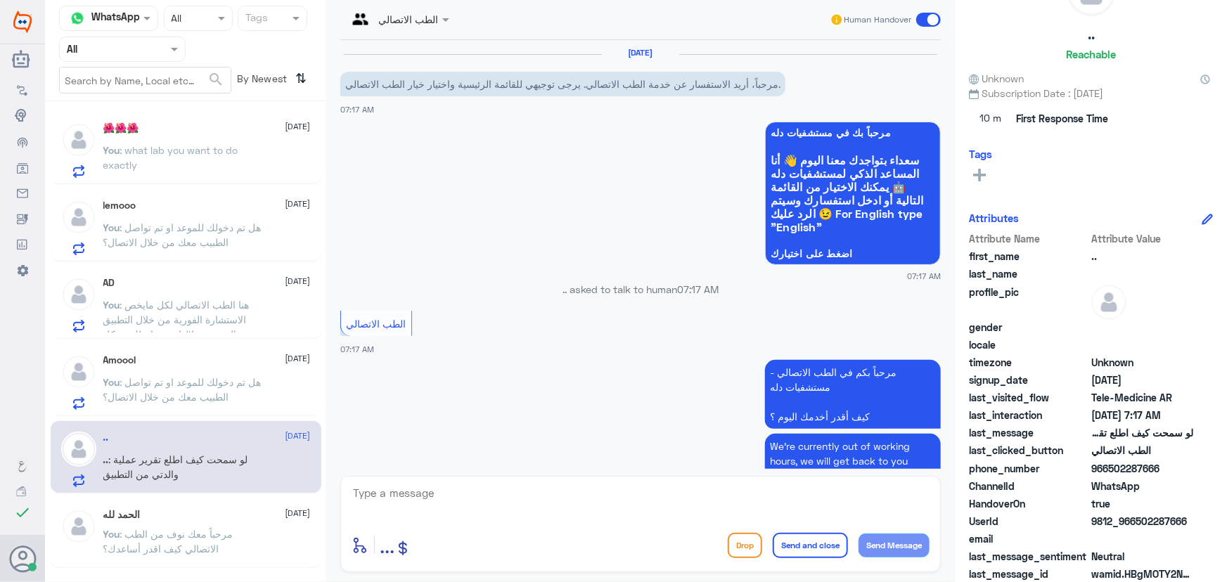
scroll to position [115, 0]
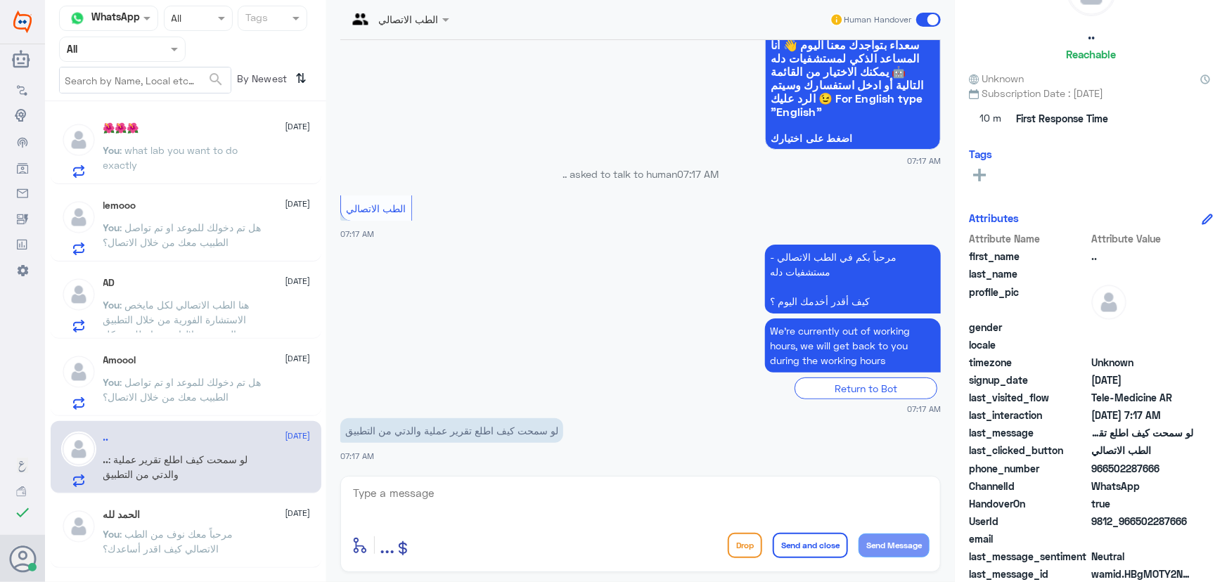
click at [178, 384] on span ": هل تم دخولك للموعد او تم تواصل الطبيب معك من خلال الاتصال؟" at bounding box center [182, 389] width 158 height 27
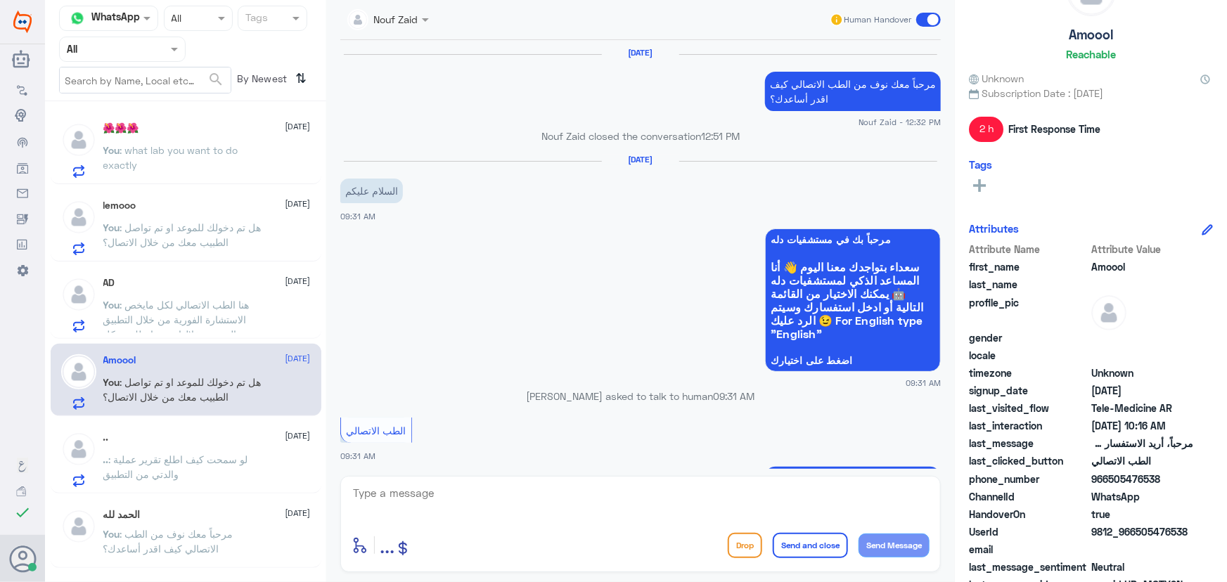
scroll to position [830, 0]
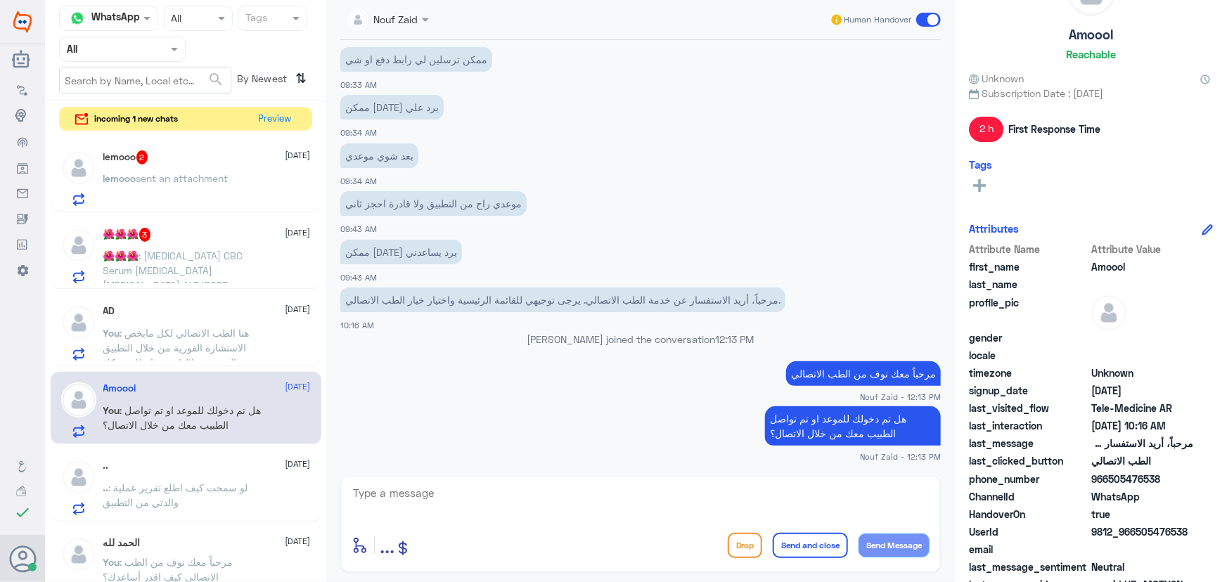
click at [191, 253] on span ": Serum creatinine CBC Serum Lipase hbA1c ALT/SGPT" at bounding box center [173, 270] width 140 height 41
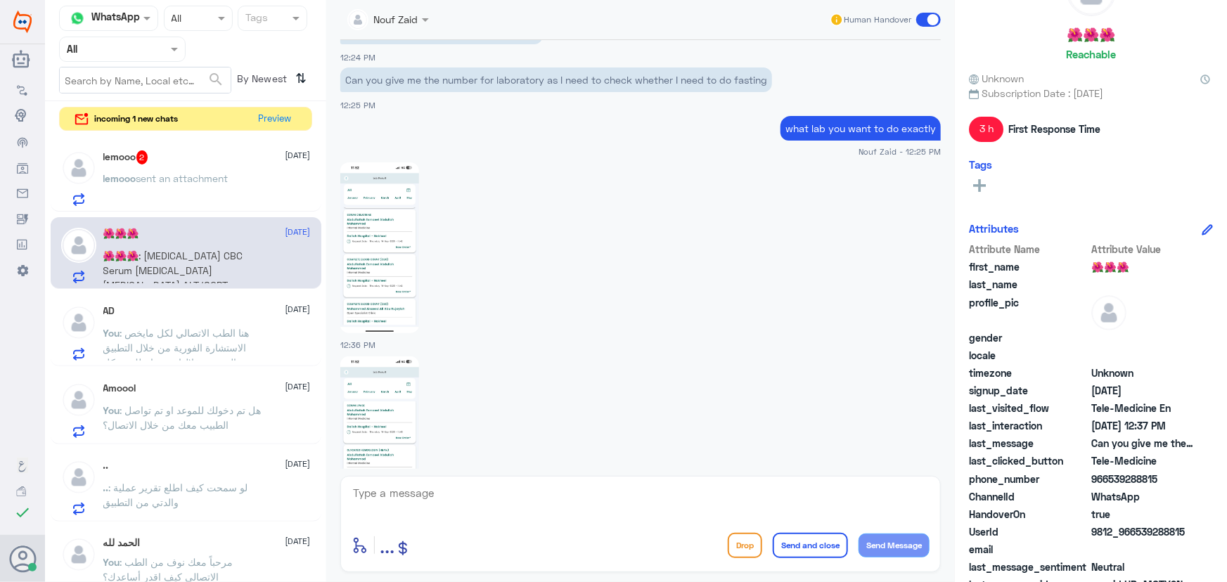
scroll to position [1241, 0]
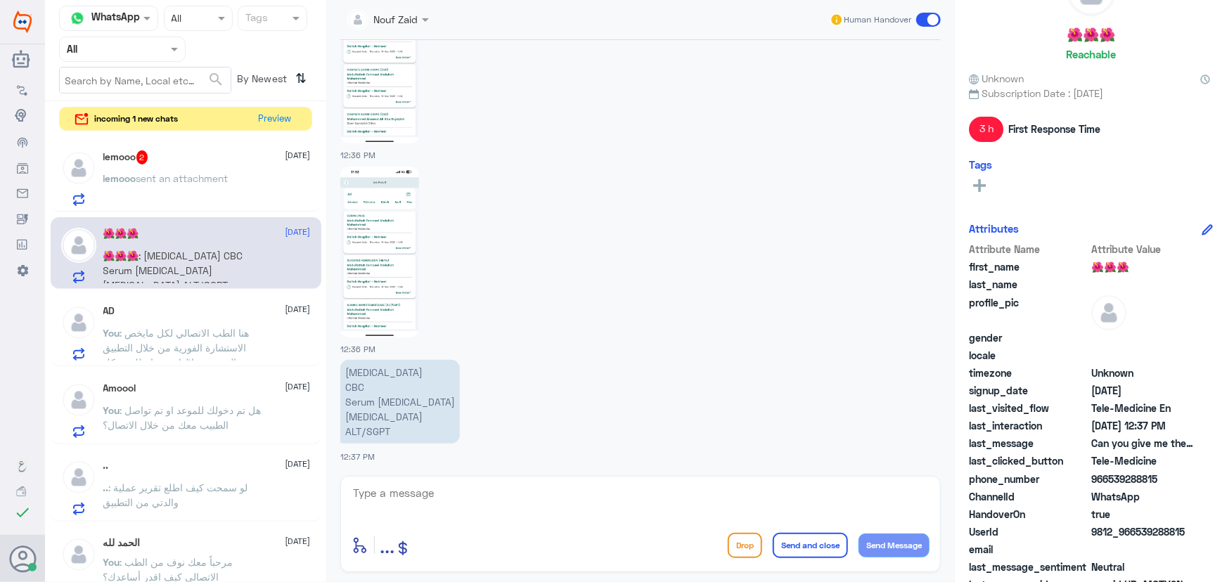
click at [525, 527] on div "enter flow name ... Drop Send and close Send Message" at bounding box center [640, 524] width 601 height 96
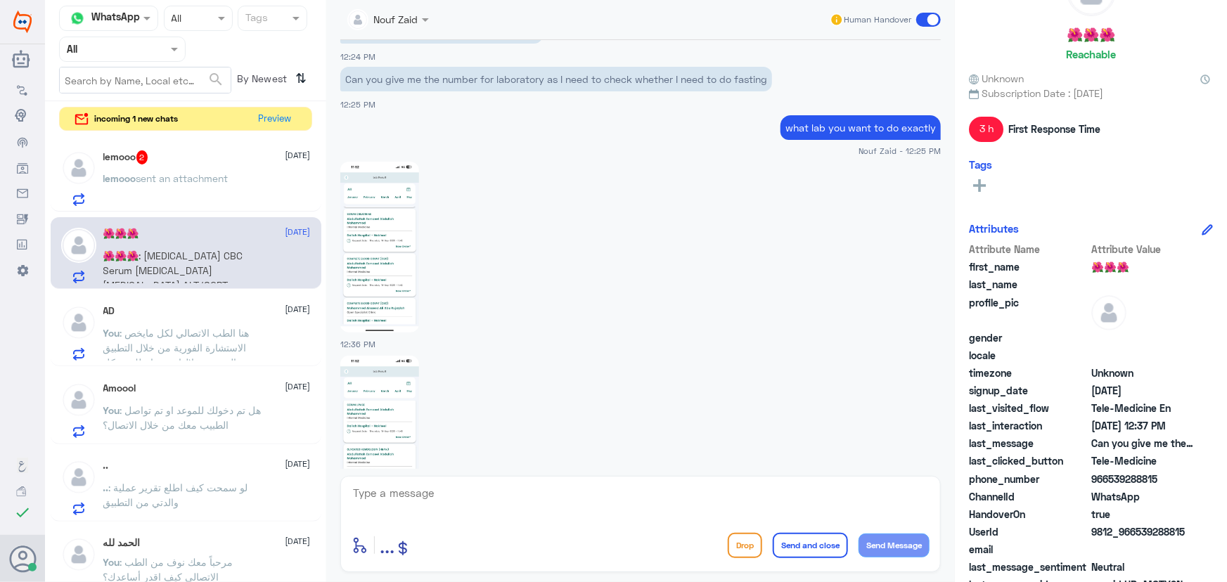
scroll to position [1113, 0]
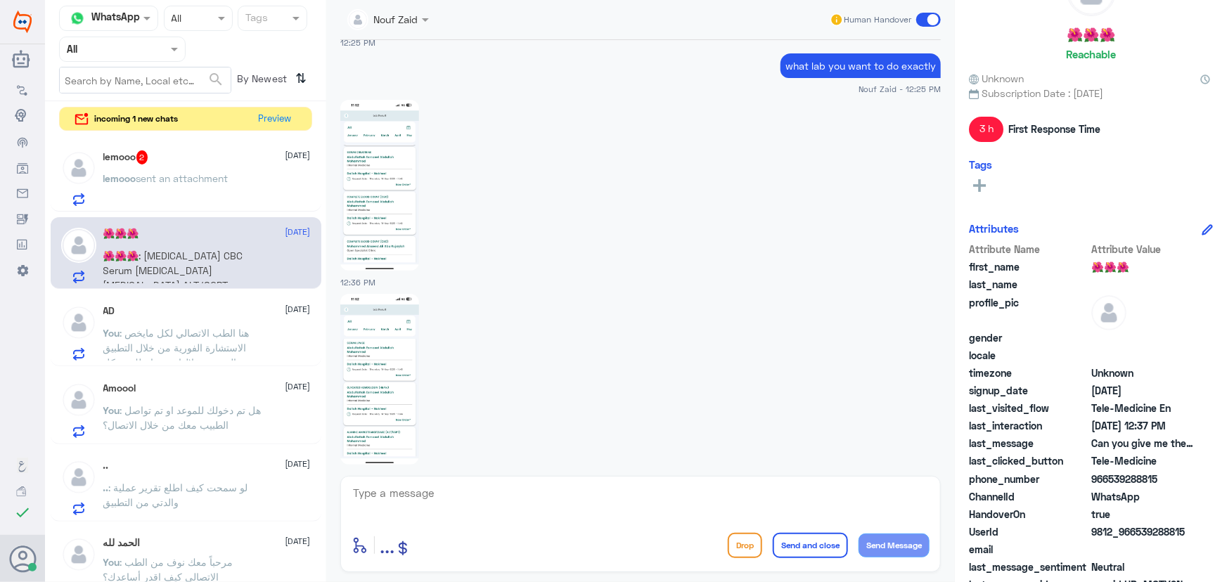
click at [370, 250] on img at bounding box center [379, 185] width 79 height 171
click at [375, 344] on img at bounding box center [379, 379] width 79 height 171
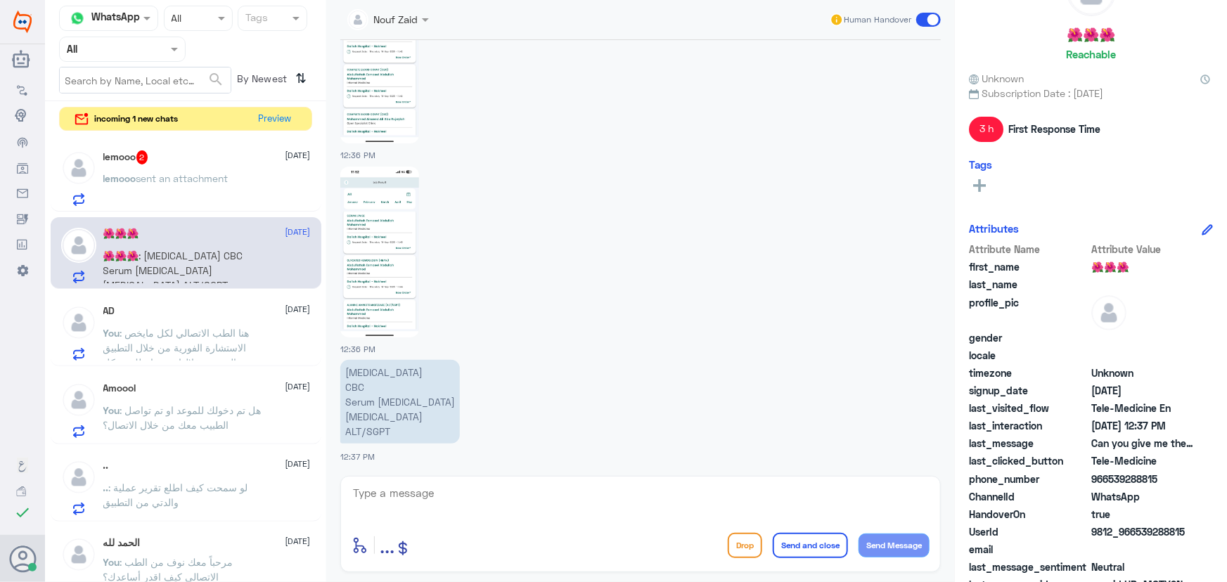
click at [428, 482] on div "enter flow name ... Drop Send and close Send Message" at bounding box center [640, 524] width 601 height 96
click at [433, 499] on textarea at bounding box center [641, 501] width 578 height 34
click at [431, 496] on textarea at bounding box center [641, 501] width 578 height 34
type textarea "no need to be fasting"
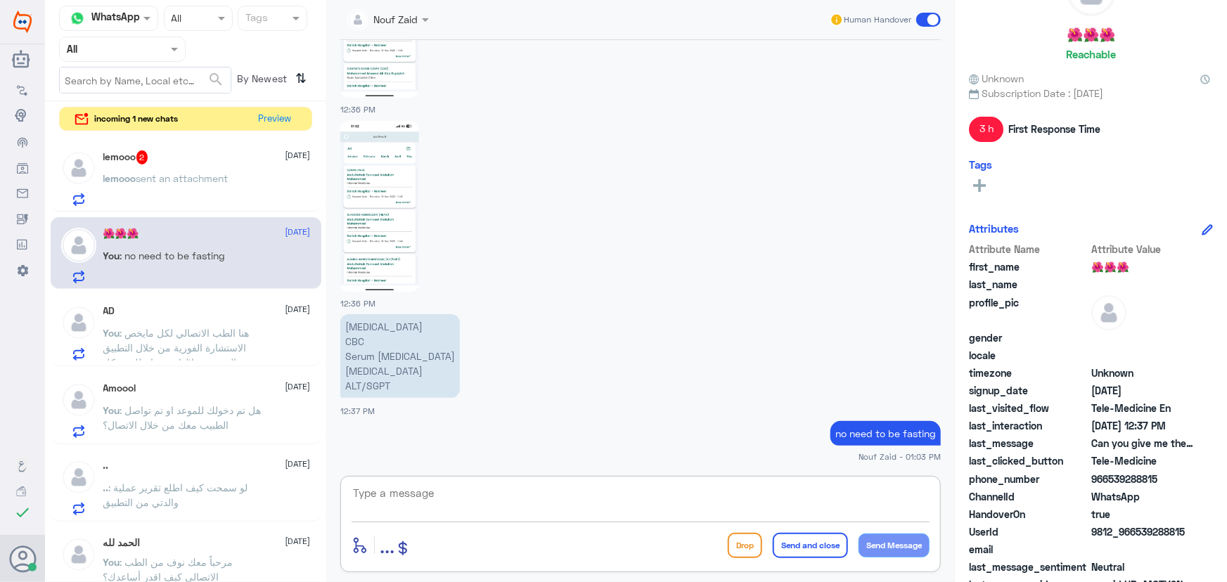
click at [918, 20] on span at bounding box center [928, 20] width 25 height 14
click at [0, 0] on input "checkbox" at bounding box center [0, 0] width 0 height 0
click at [921, 23] on span at bounding box center [928, 20] width 25 height 14
click at [0, 0] on input "checkbox" at bounding box center [0, 0] width 0 height 0
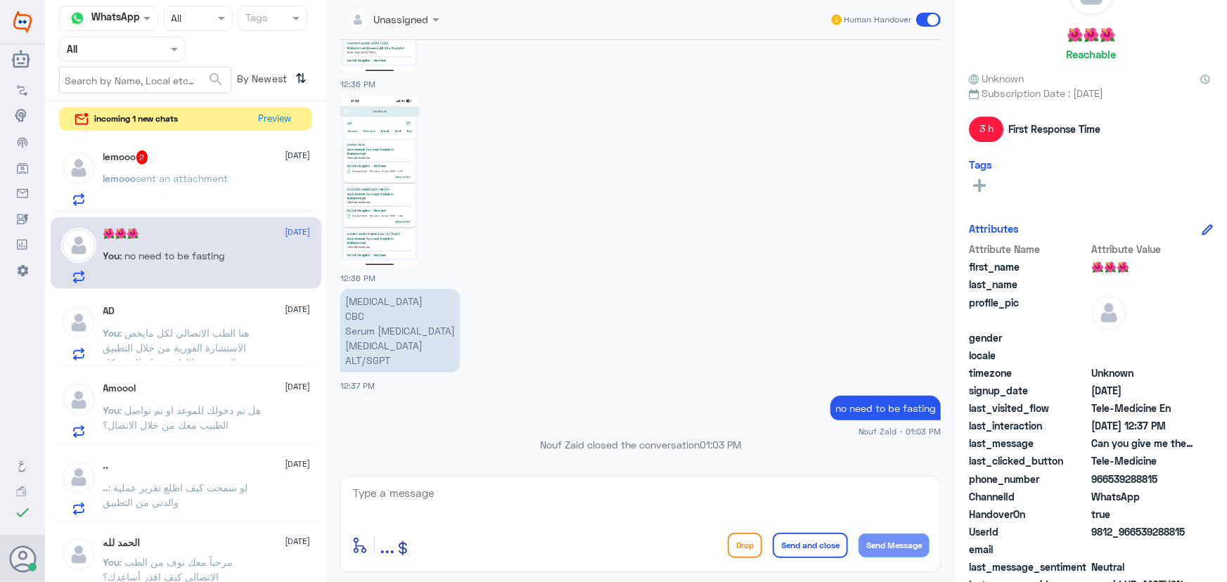
click at [241, 203] on div "lemooo sent an attachment" at bounding box center [206, 190] width 207 height 32
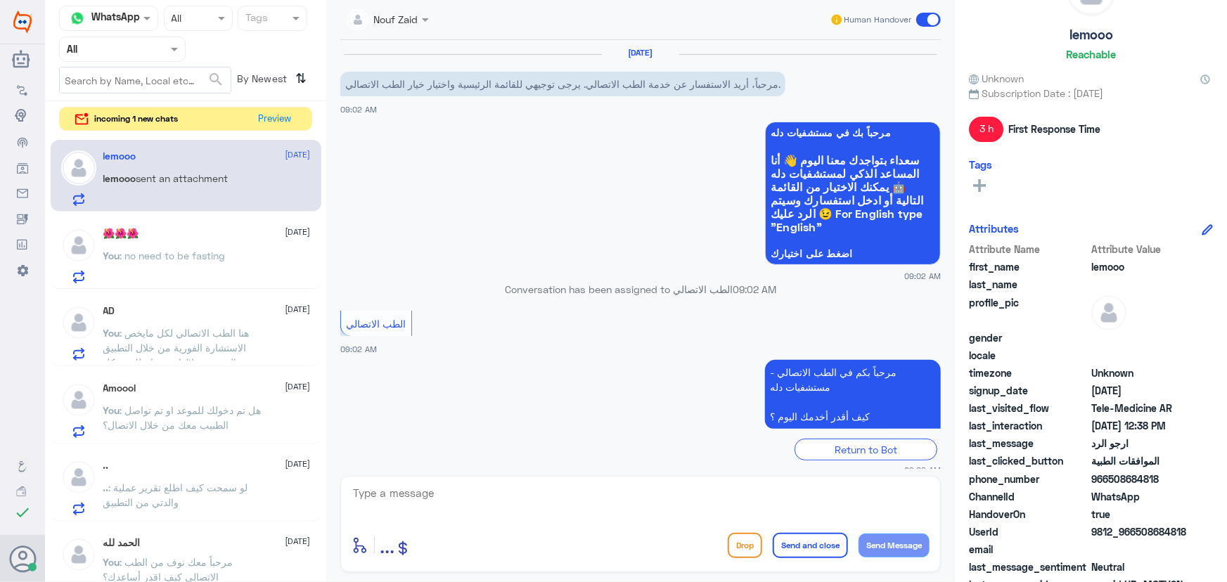
scroll to position [406, 0]
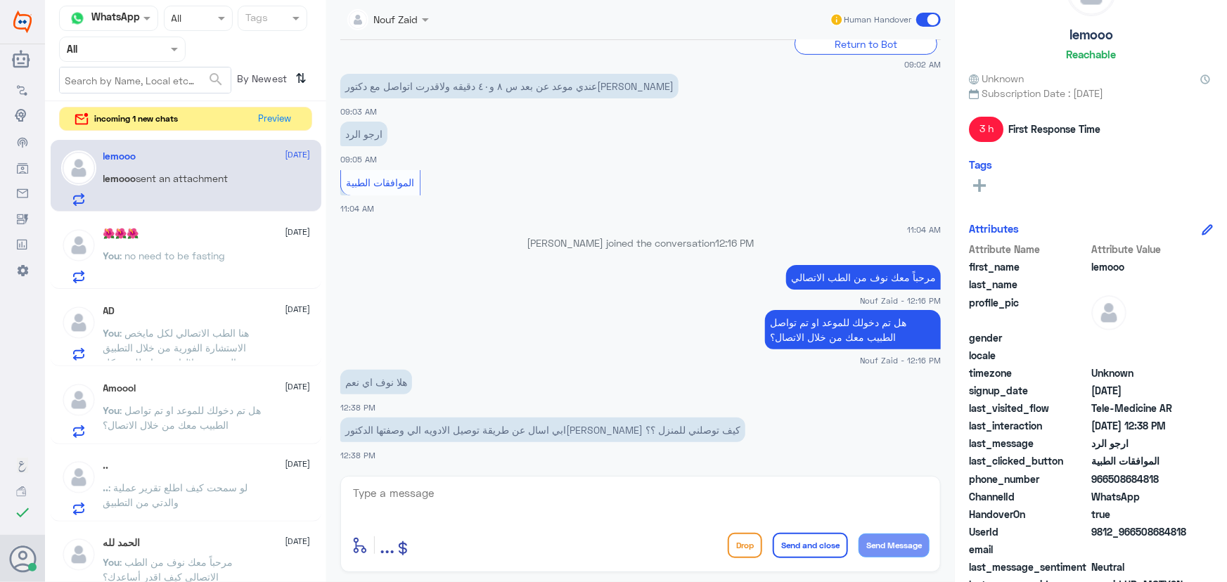
click at [430, 485] on textarea at bounding box center [641, 501] width 578 height 34
drag, startPoint x: 519, startPoint y: 492, endPoint x: 520, endPoint y: 503, distance: 10.6
click at [520, 500] on textarea at bounding box center [641, 501] width 578 height 34
click at [580, 499] on textarea at bounding box center [641, 501] width 578 height 34
type textarea "l"
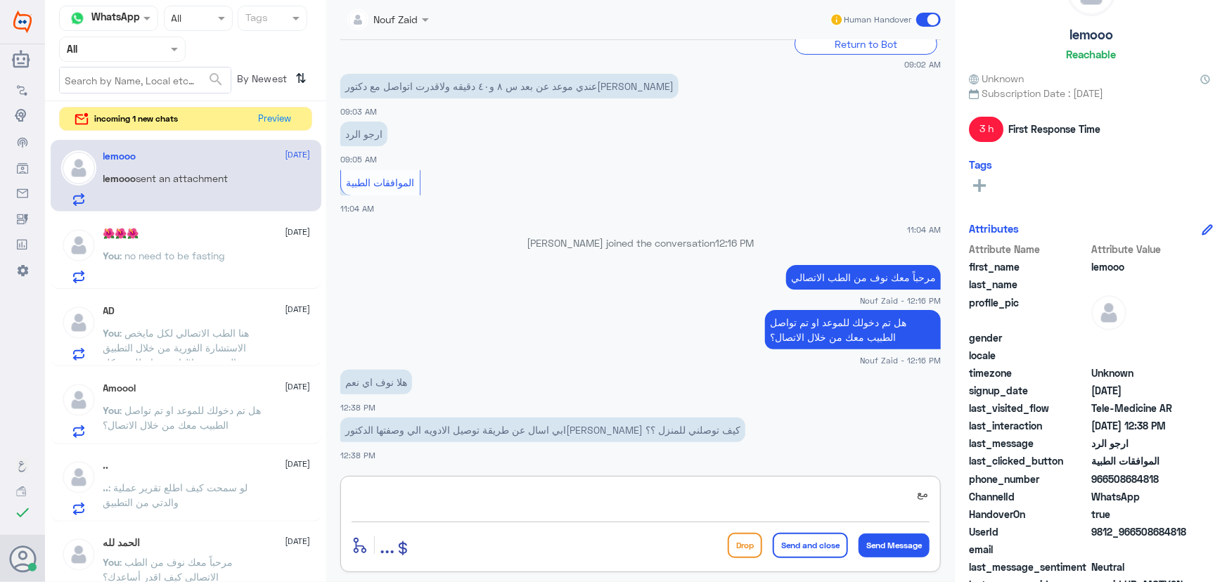
type textarea "م"
type textarea "مع اي طبيب تم صرف الدواء"
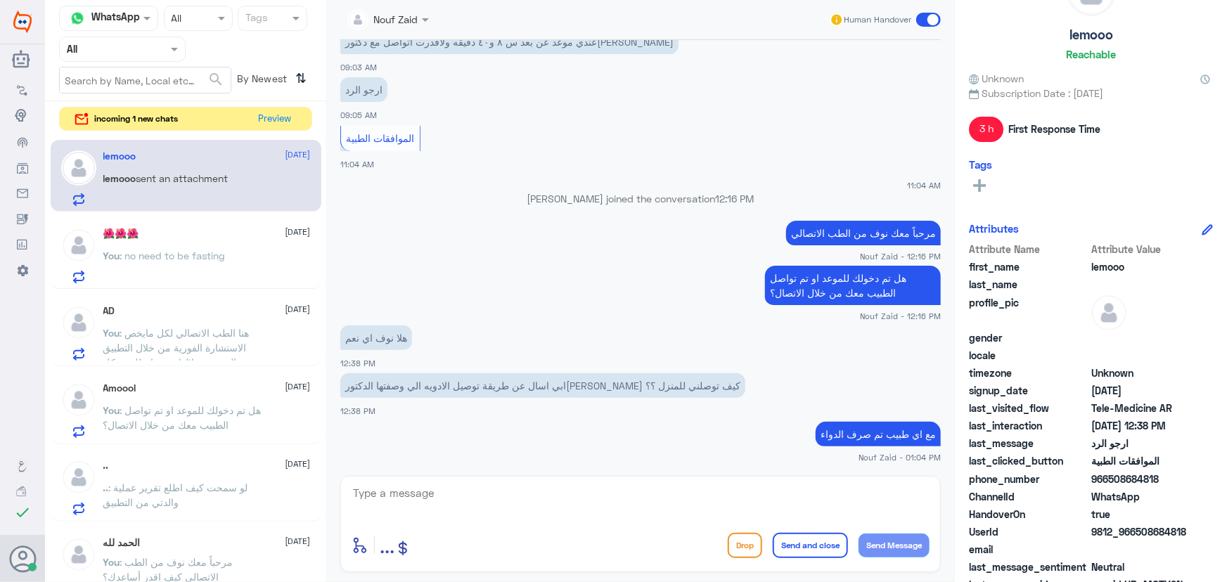
click at [302, 117] on div "incoming 1 new chats Preview" at bounding box center [185, 119] width 253 height 25
click at [277, 119] on button "Preview" at bounding box center [276, 119] width 44 height 22
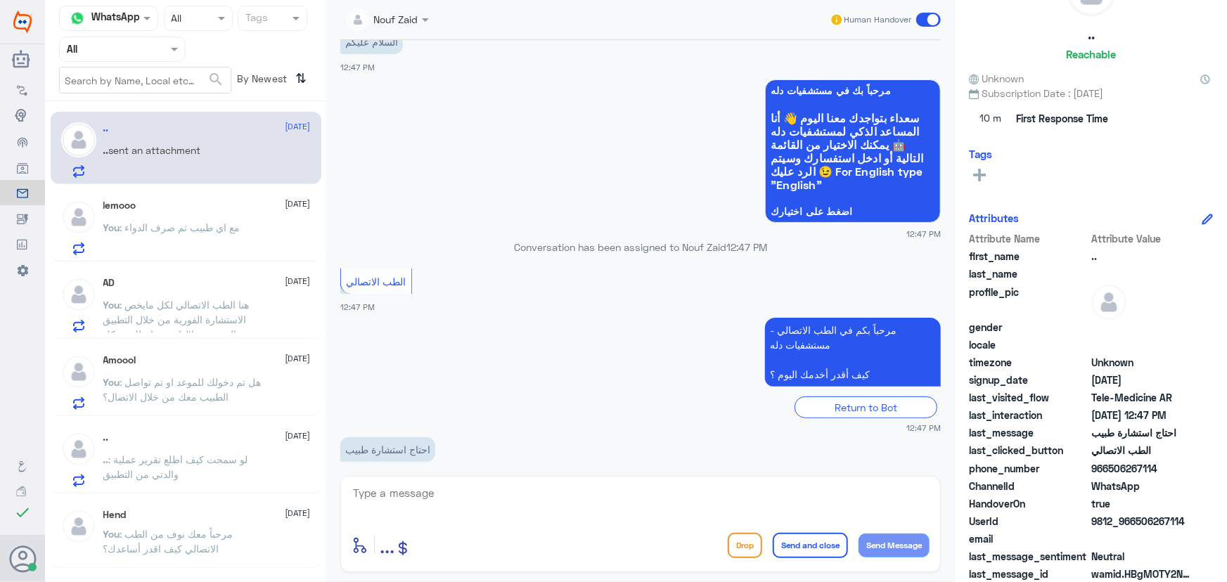
scroll to position [62, 0]
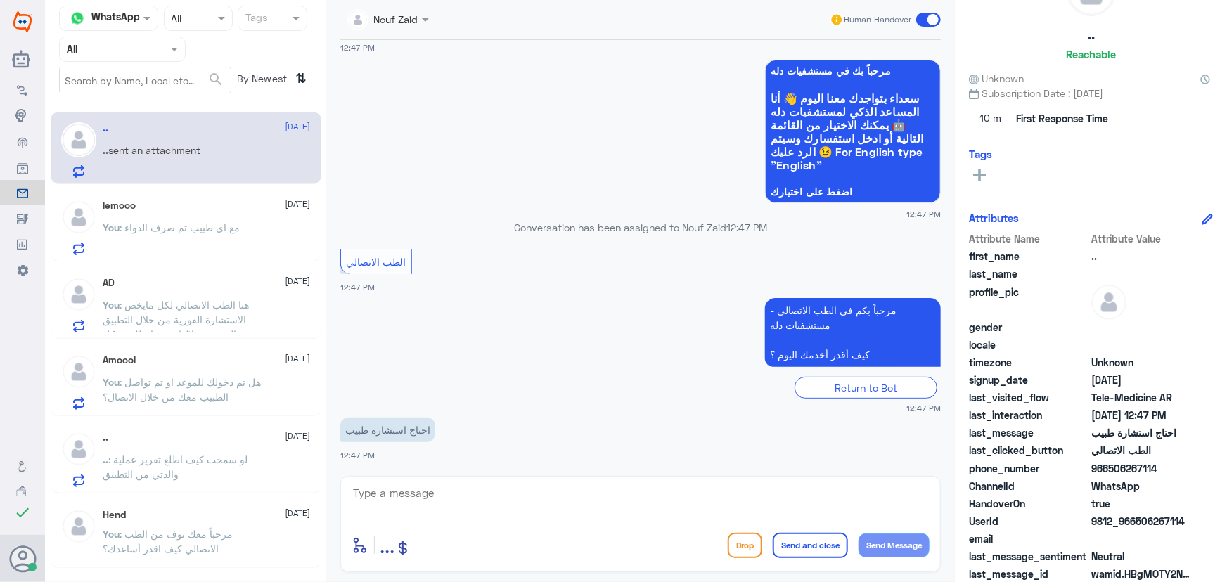
click at [552, 500] on textarea at bounding box center [641, 501] width 578 height 34
paste textarea "مرحباً معك نوف من الطب الاتصالي"
type textarea "مرحباً معك نوف من الطب الاتصالي"
click at [892, 539] on button "Send Message" at bounding box center [894, 546] width 71 height 24
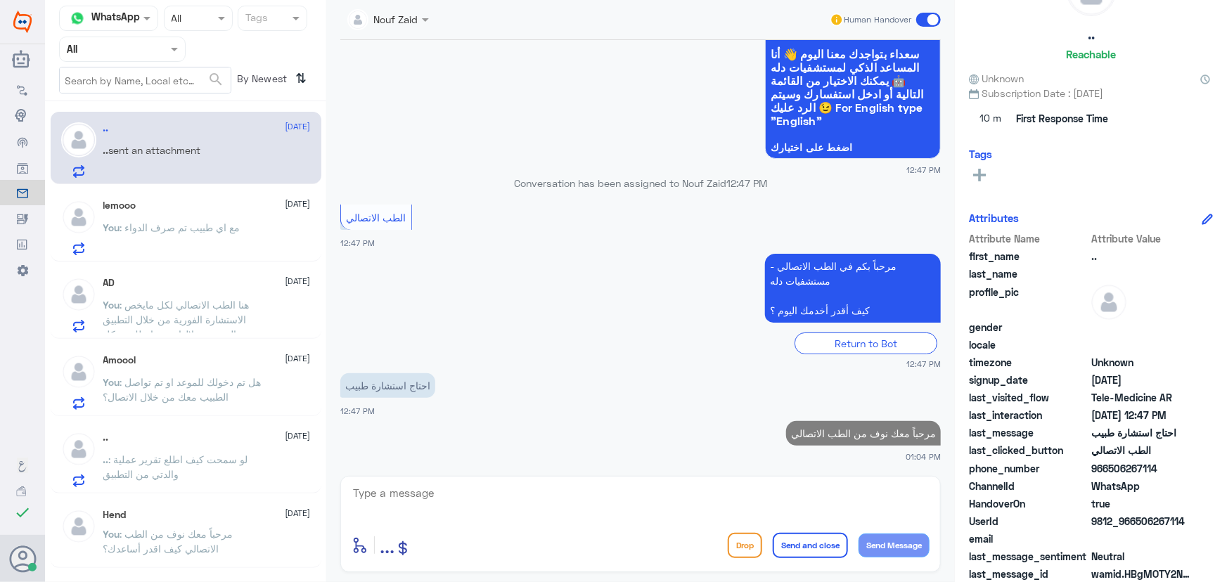
drag, startPoint x: 1139, startPoint y: 521, endPoint x: 1217, endPoint y: 513, distance: 77.7
click at [1217, 513] on div ".. Reachable Unknown Subscription Date : 09/18/2025 10 m First Response Time Ta…" at bounding box center [1091, 293] width 272 height 587
click at [1139, 522] on span "9812_966506267114" at bounding box center [1142, 521] width 102 height 15
click at [1141, 520] on span "9812_966506267114" at bounding box center [1142, 521] width 102 height 15
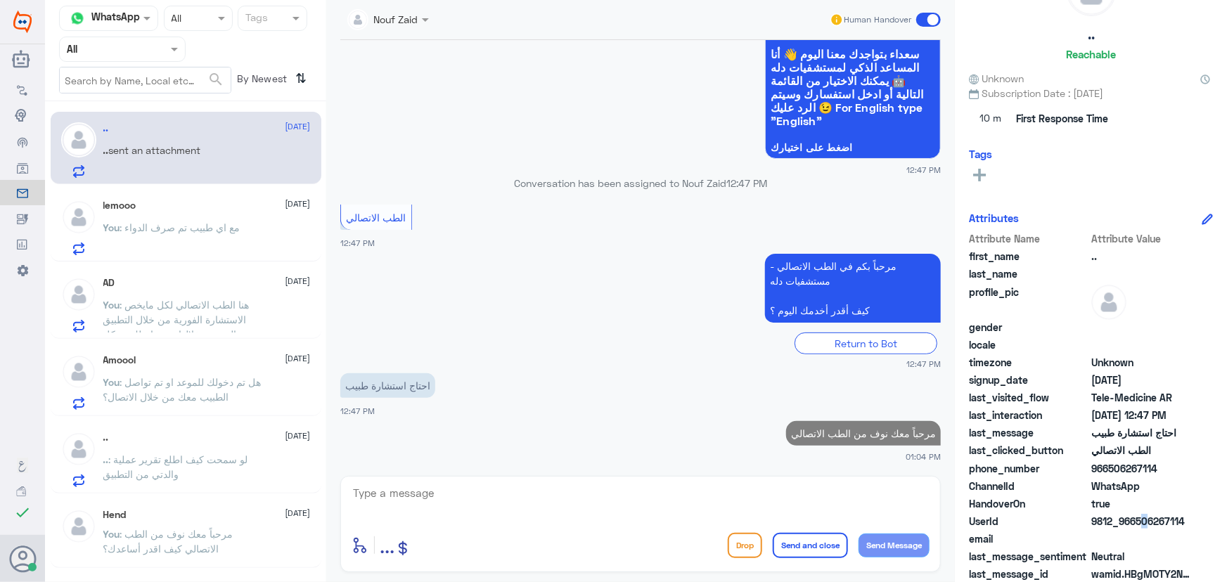
click at [1139, 521] on span "9812_966506267114" at bounding box center [1142, 521] width 102 height 15
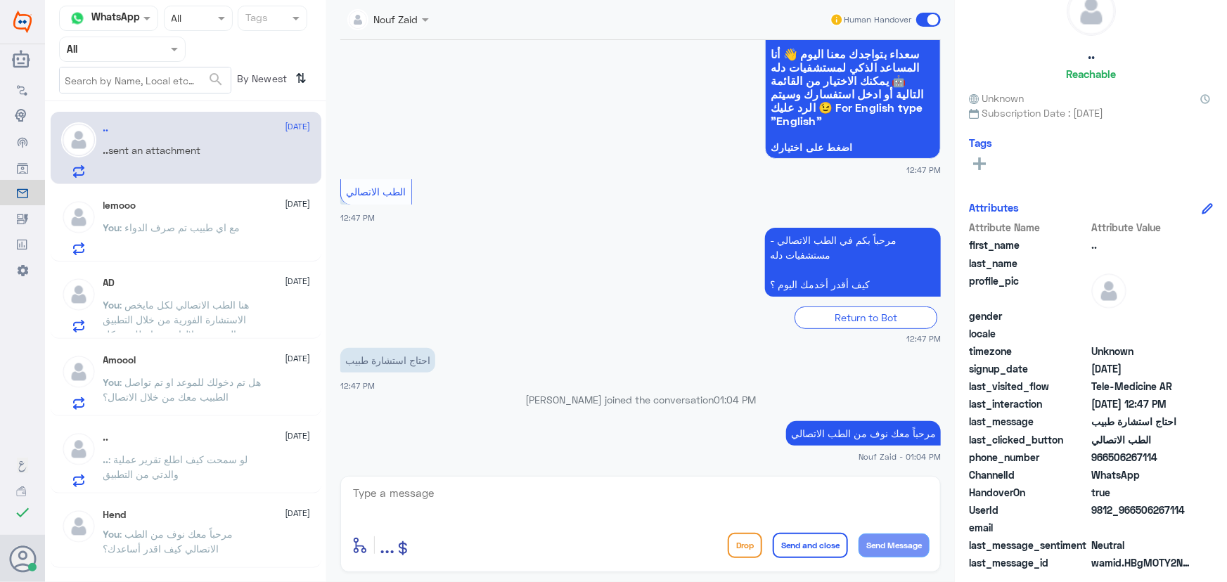
drag, startPoint x: 1139, startPoint y: 511, endPoint x: 1215, endPoint y: 508, distance: 76.7
click at [1215, 508] on div ".. Reachable Unknown Subscription Date : 09/18/2025 Tags Attributes Attribute N…" at bounding box center [1091, 293] width 272 height 587
copy span "506267114"
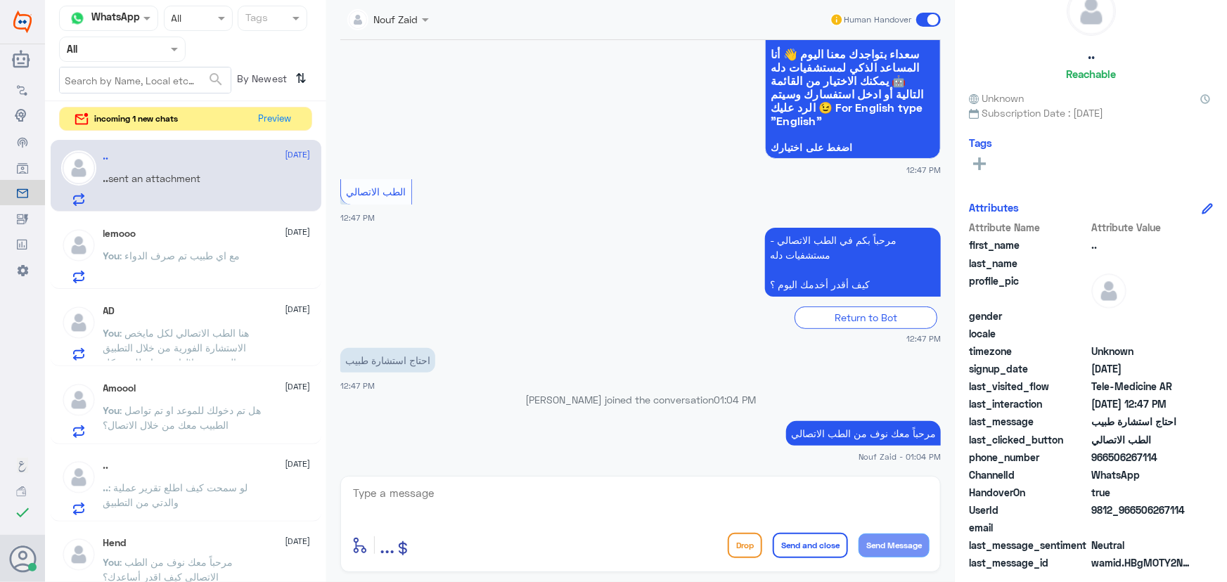
copy span "506267114"
click at [277, 124] on button "Preview" at bounding box center [276, 119] width 44 height 22
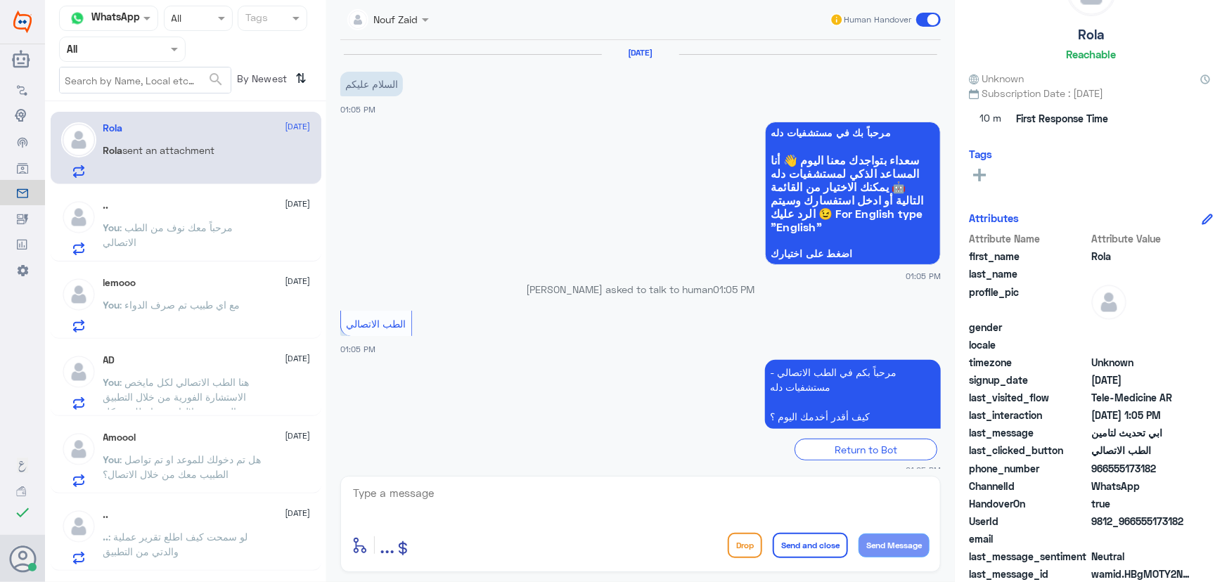
scroll to position [62, 0]
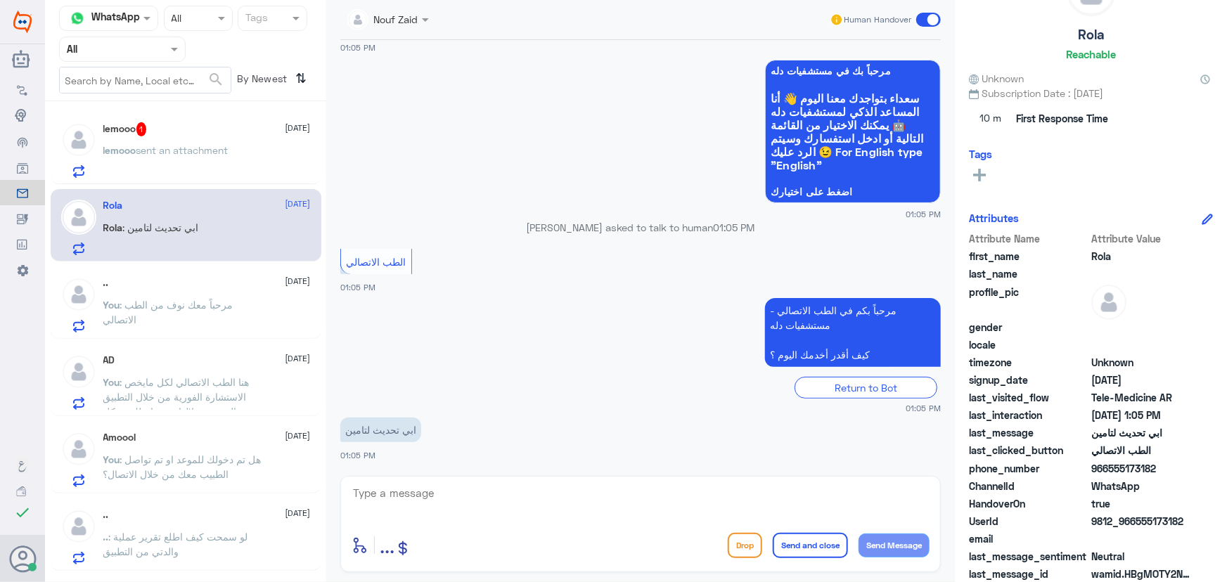
click at [211, 140] on div "lemooo 1 18 September lemooo sent an attachment" at bounding box center [206, 150] width 207 height 56
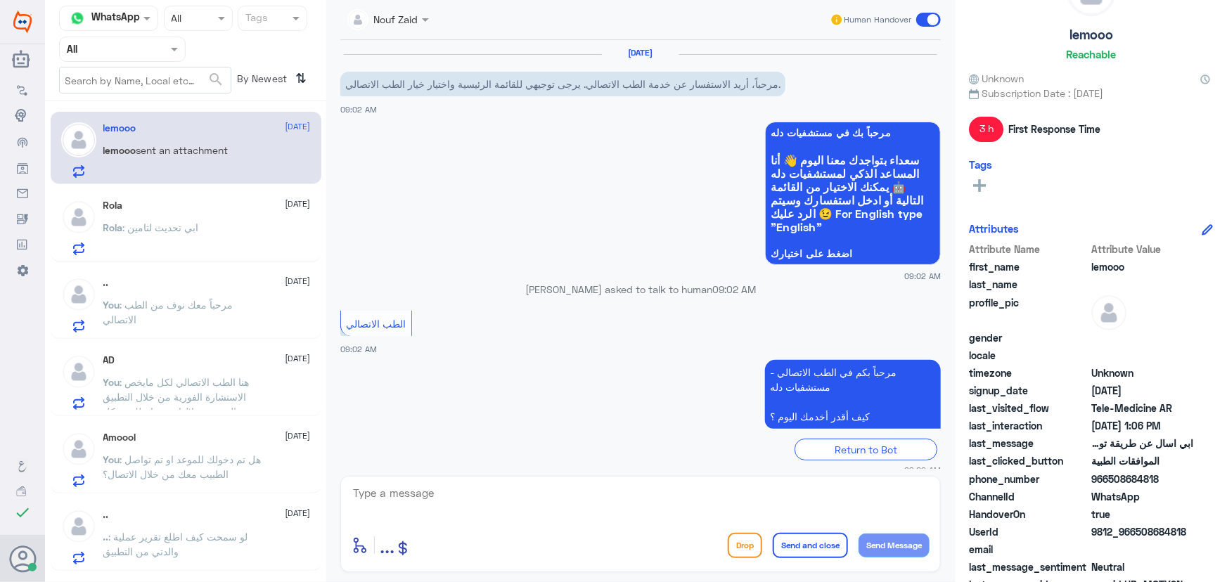
scroll to position [499, 0]
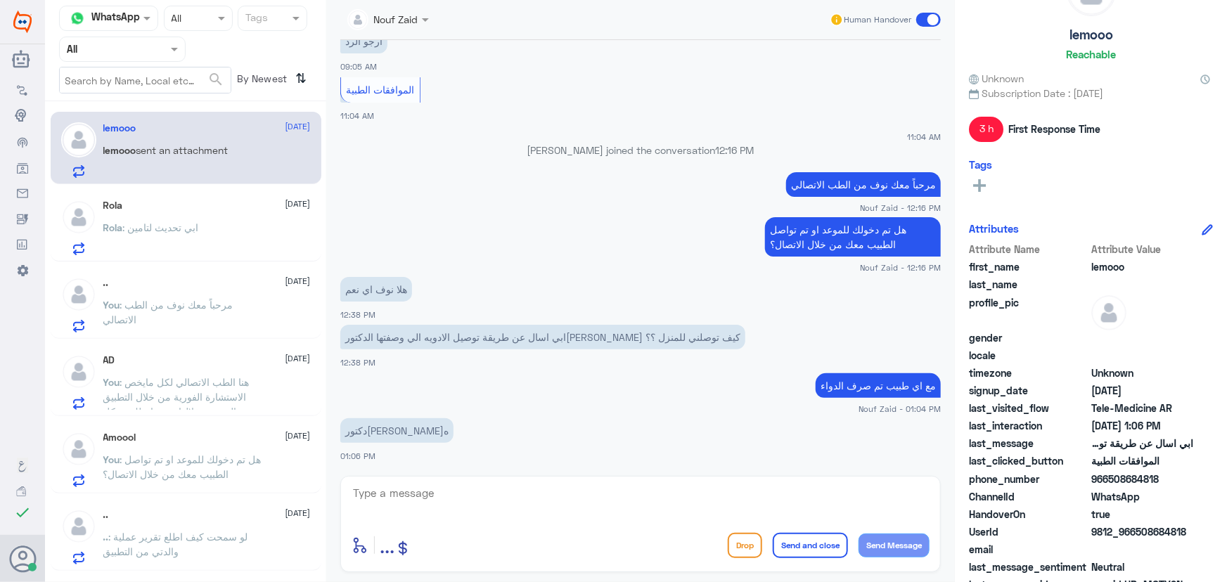
click at [197, 286] on div ".. 18 September" at bounding box center [206, 283] width 207 height 12
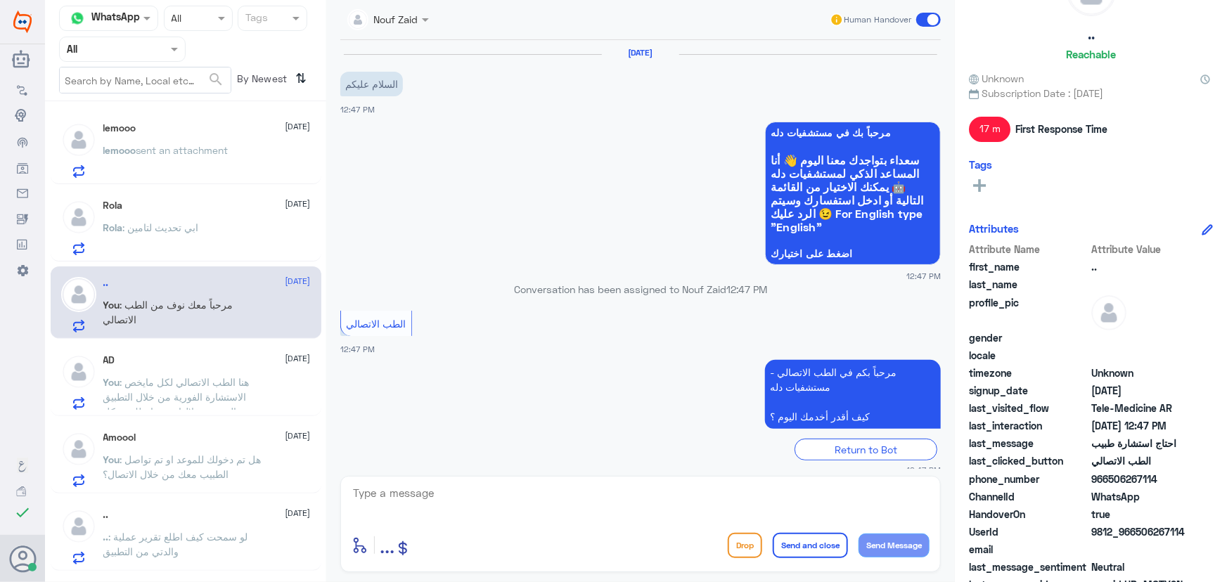
scroll to position [132, 0]
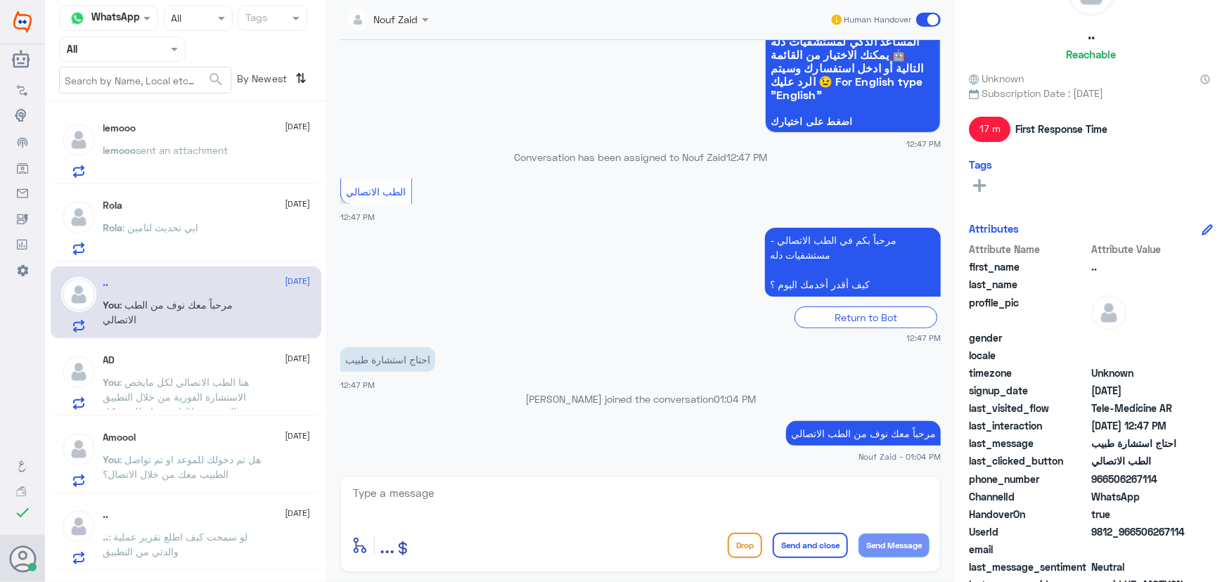
click at [404, 511] on textarea at bounding box center [641, 501] width 578 height 34
click at [548, 494] on textarea at bounding box center [641, 501] width 578 height 34
click at [525, 504] on textarea at bounding box center [641, 501] width 578 height 34
paste textarea "هنا الطب الاتصالي لكل مايخص الاستشارة الفورية من خلال التطبيق والتي من خلالها ي…"
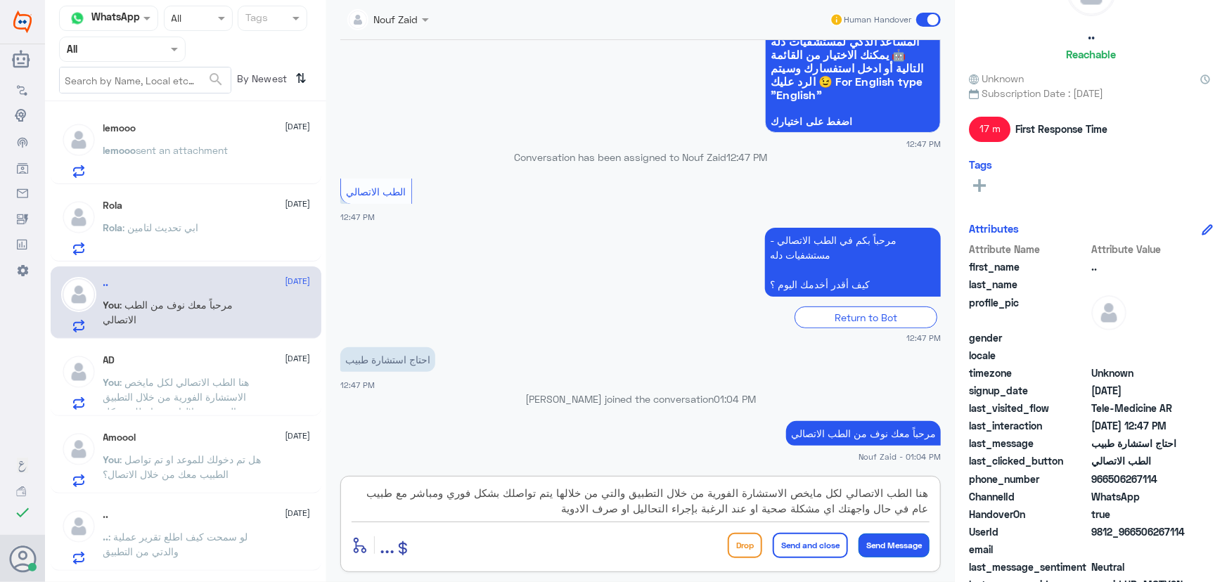
type textarea "هنا الطب الاتصالي لكل مايخص الاستشارة الفورية من خلال التطبيق والتي من خلالها ي…"
drag, startPoint x: 906, startPoint y: 549, endPoint x: 852, endPoint y: 518, distance: 61.4
click at [901, 549] on button "Send Message" at bounding box center [894, 546] width 71 height 24
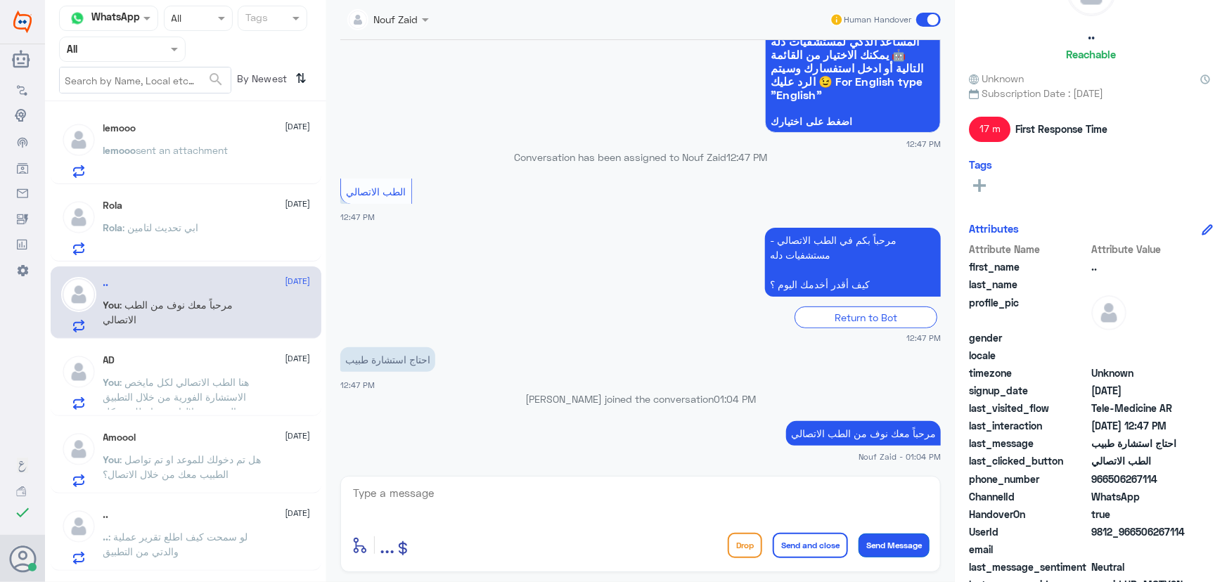
scroll to position [251, 0]
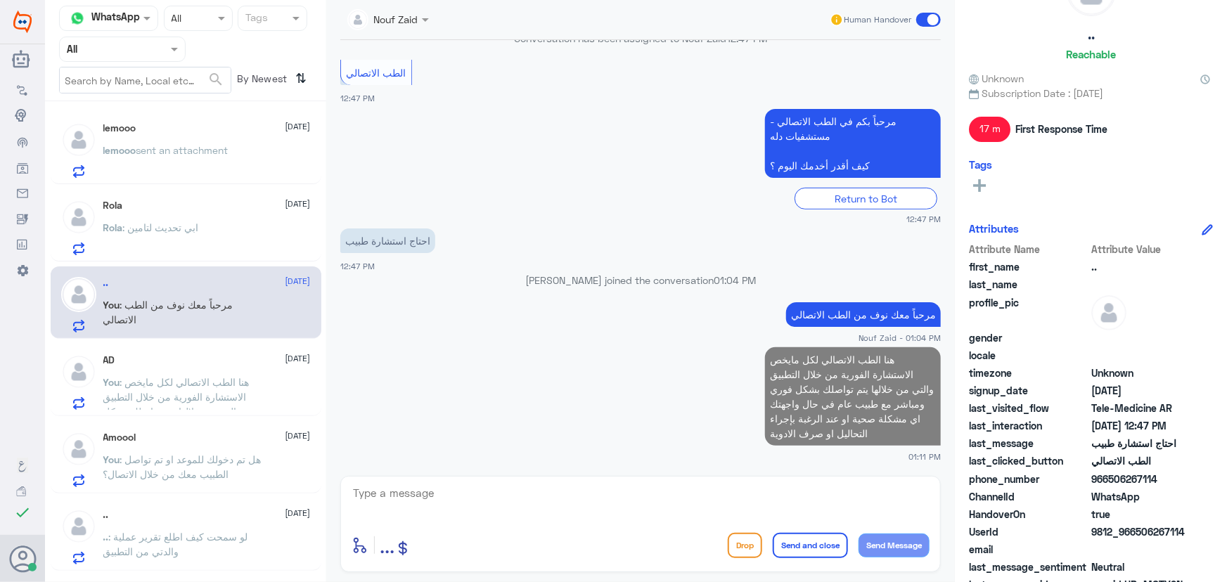
click at [791, 499] on textarea at bounding box center [641, 501] width 578 height 34
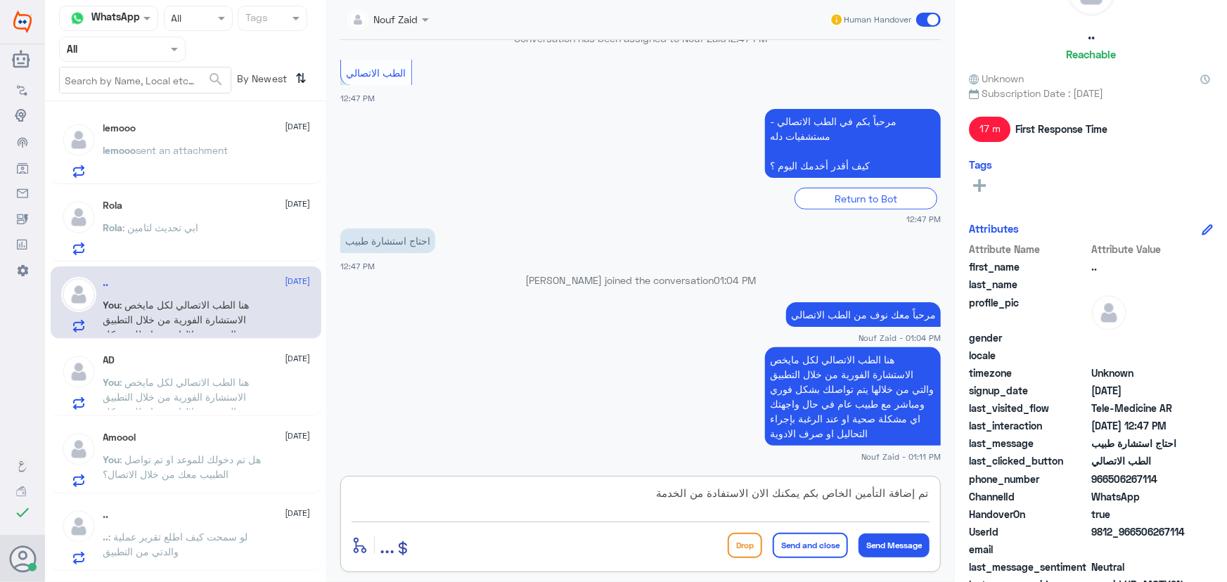
click at [655, 491] on textarea "تم إضافة التأمين الخاص بكم يمكنك الان الاستفادة من الخدمة" at bounding box center [641, 501] width 578 height 34
type textarea "تم إضافة التأمين الخاص بكم يمكنك الان الاستفادة من الخدمة، سعدنا بخدمتك"
click at [802, 543] on button "Send and close" at bounding box center [810, 545] width 75 height 25
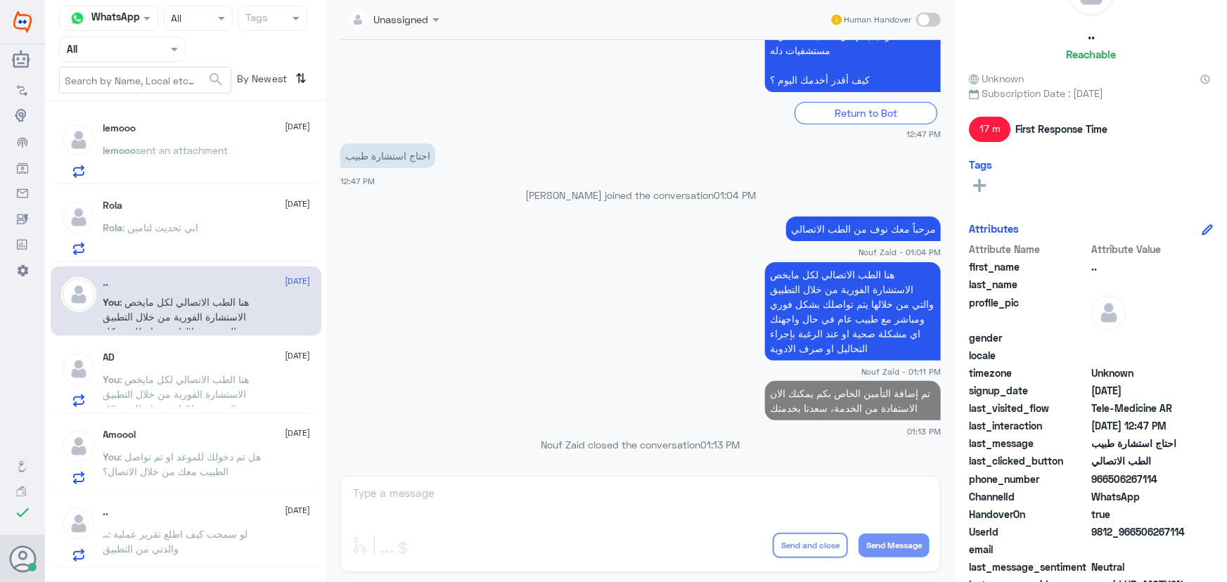
click at [199, 160] on p "lemooo sent an attachment" at bounding box center [165, 160] width 125 height 35
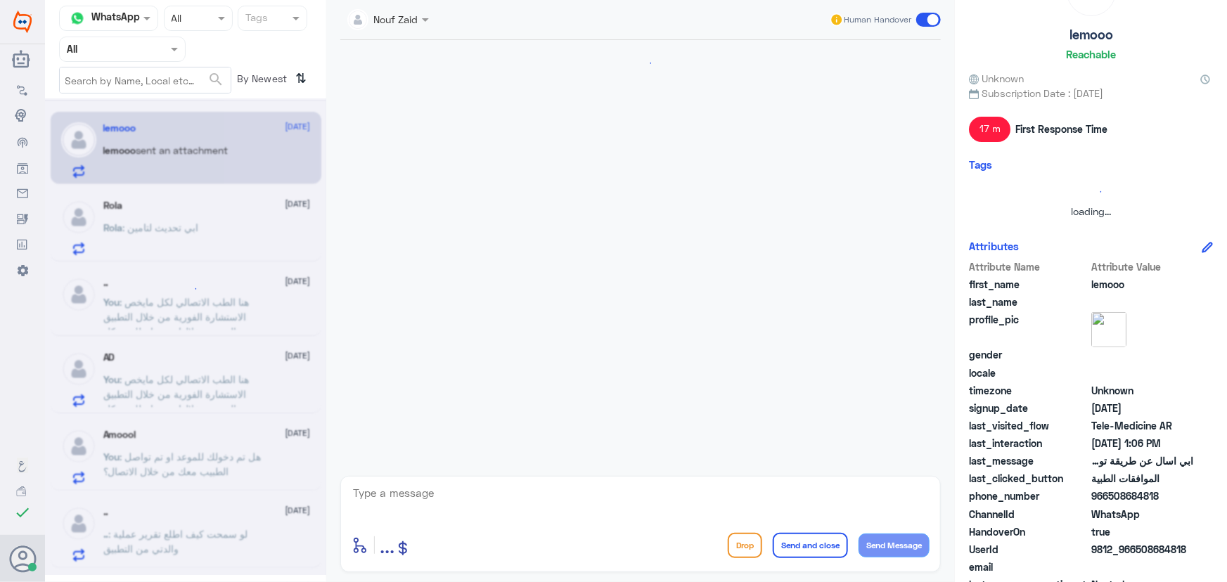
click at [212, 237] on div at bounding box center [185, 336] width 281 height 477
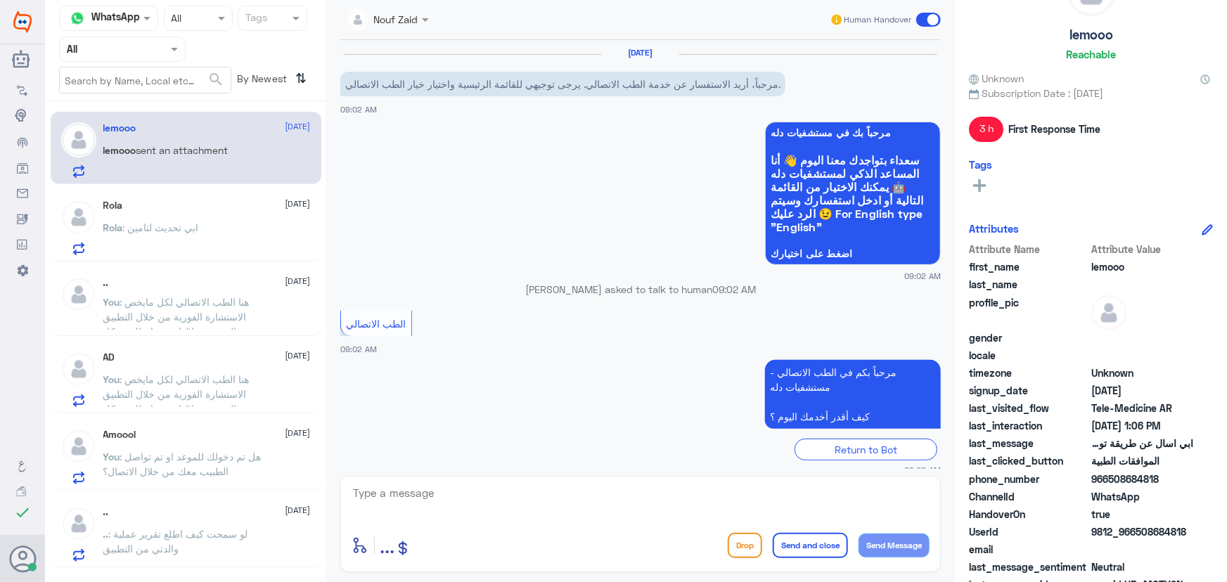
scroll to position [499, 0]
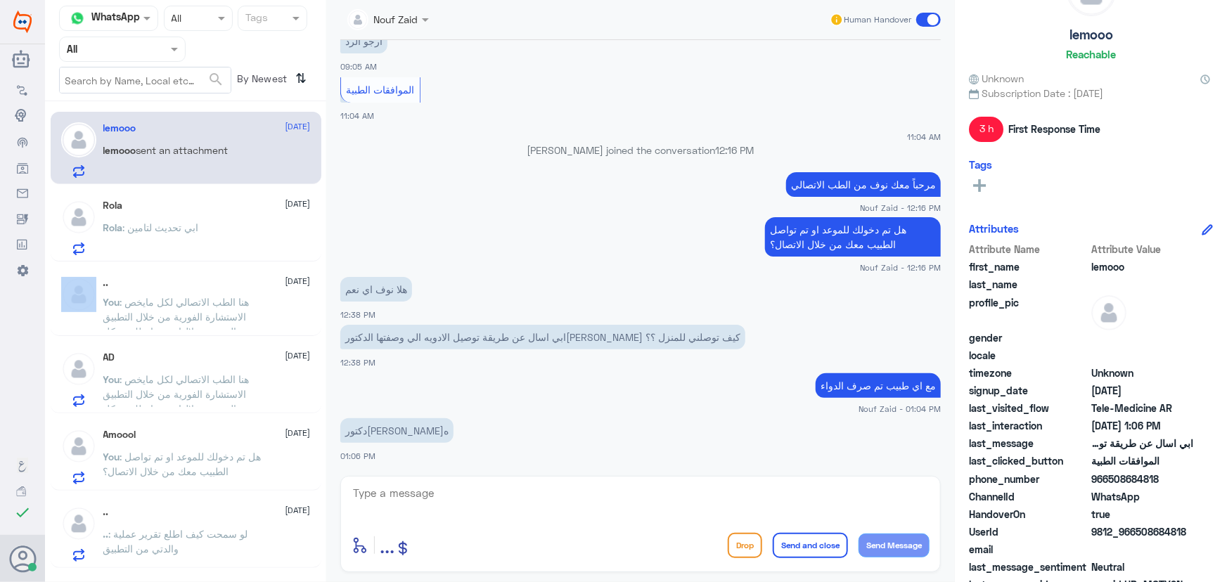
click at [212, 237] on div "Rola : ابي تحديث لتامين" at bounding box center [206, 240] width 207 height 32
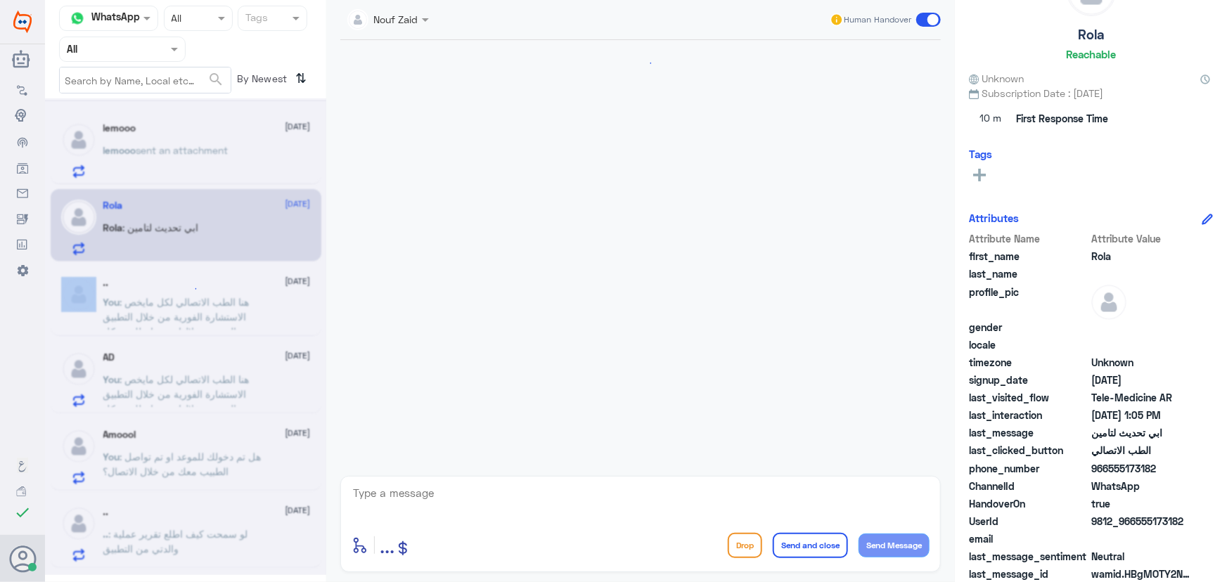
scroll to position [62, 0]
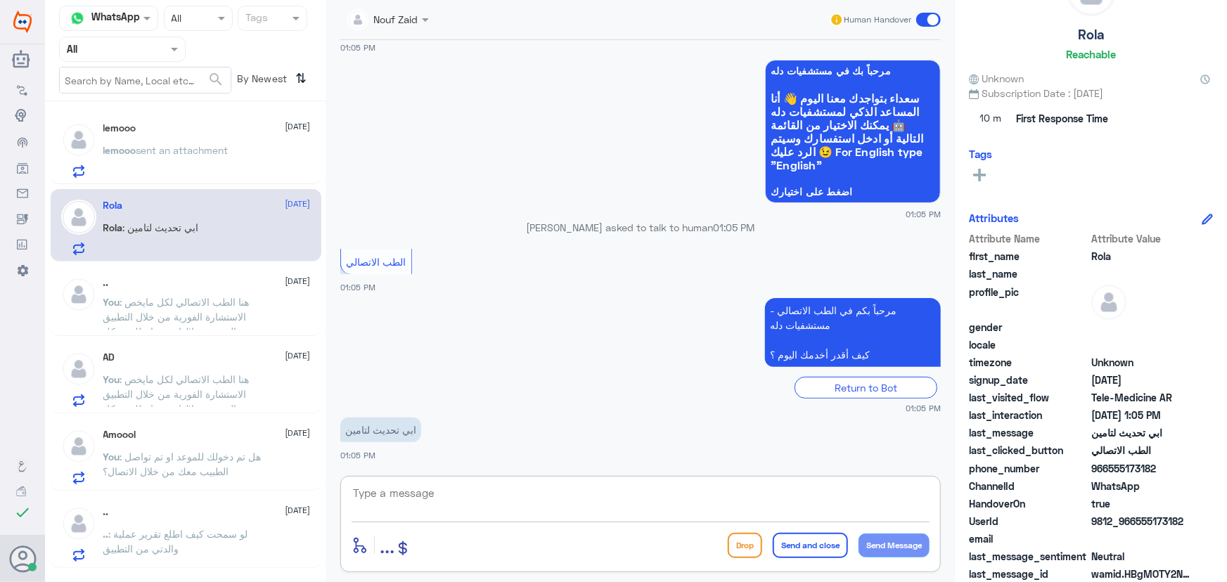
click at [456, 492] on textarea at bounding box center [641, 501] width 578 height 34
paste textarea "مرحباً معك نوف من الطب الاتصالي"
type textarea "مرحباً معك نوف من الطب الاتصالي"
click at [920, 551] on button "Send Message" at bounding box center [894, 546] width 71 height 24
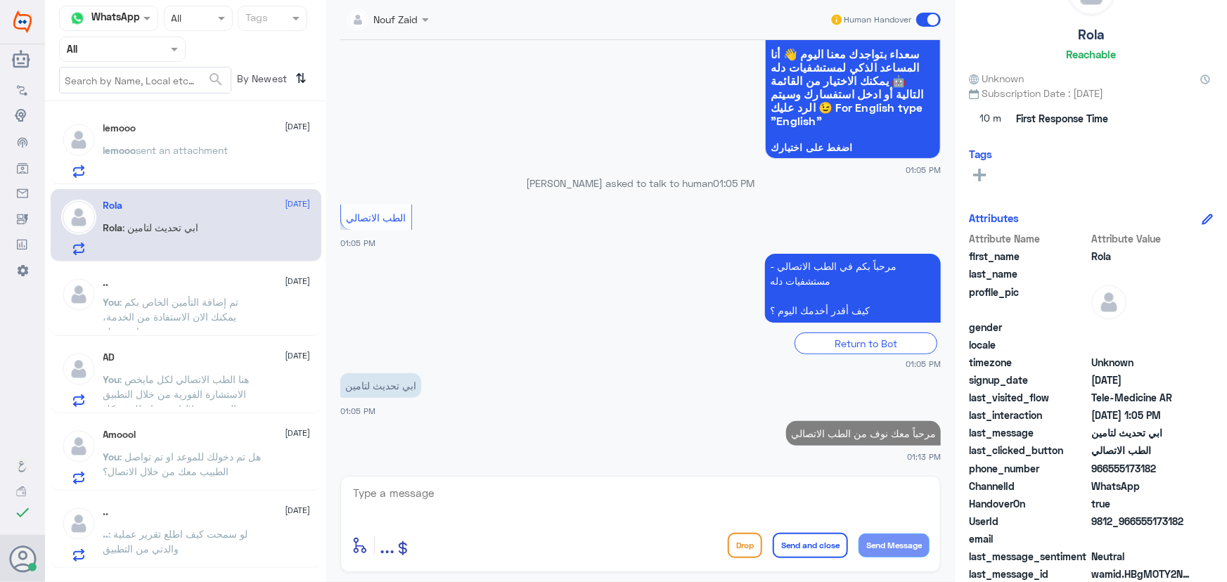
drag, startPoint x: 1139, startPoint y: 519, endPoint x: 1226, endPoint y: 520, distance: 87.2
click at [1226, 520] on div "Rola Reachable Unknown Subscription Date : 09/18/2025 10 m First Response Time …" at bounding box center [1091, 293] width 272 height 587
copy span "555173182"
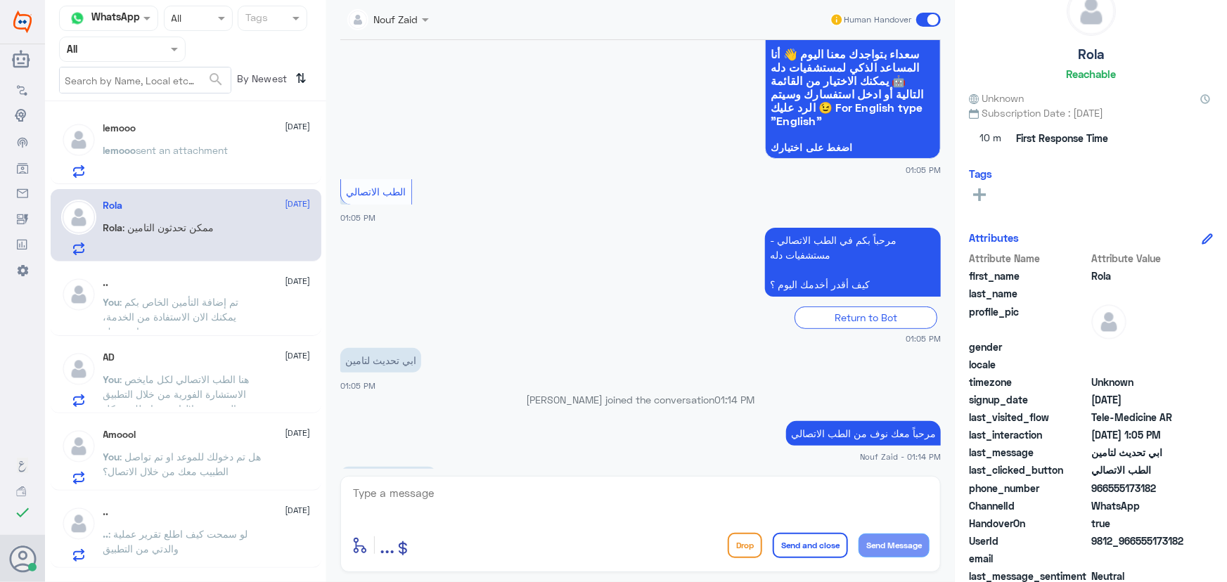
scroll to position [63, 0]
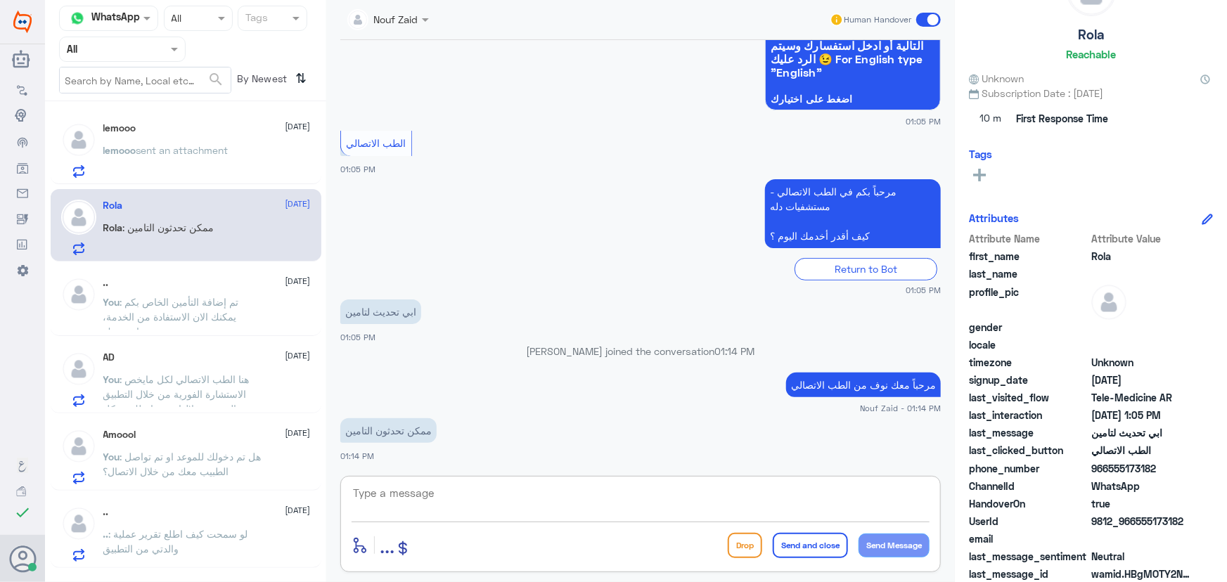
click at [480, 499] on textarea at bounding box center [641, 501] width 578 height 34
type textarea "ا"
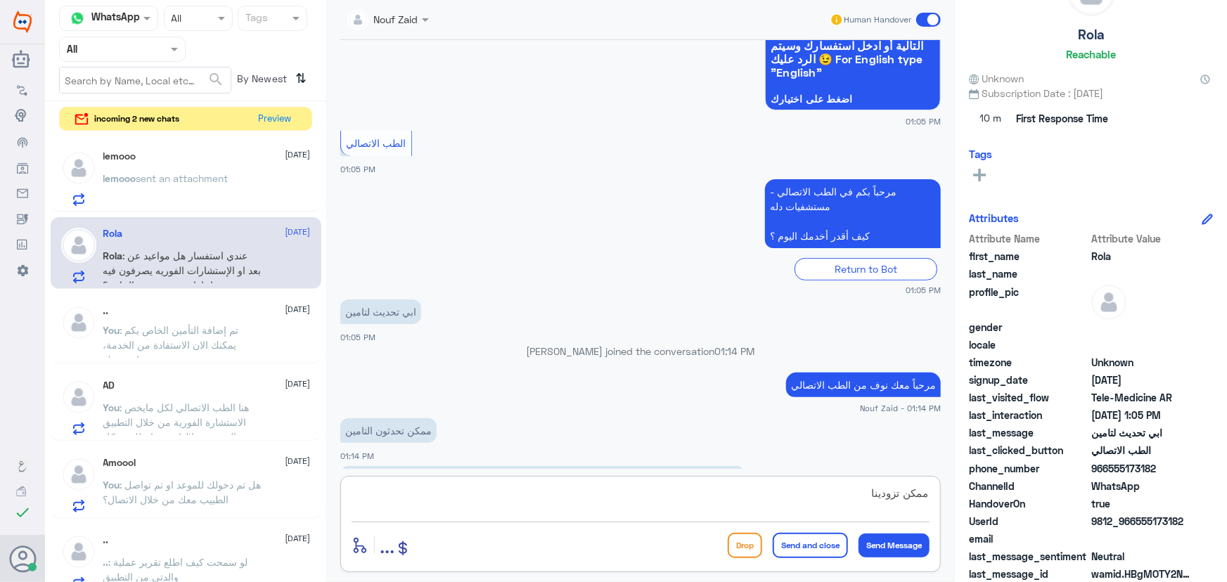
scroll to position [203, 0]
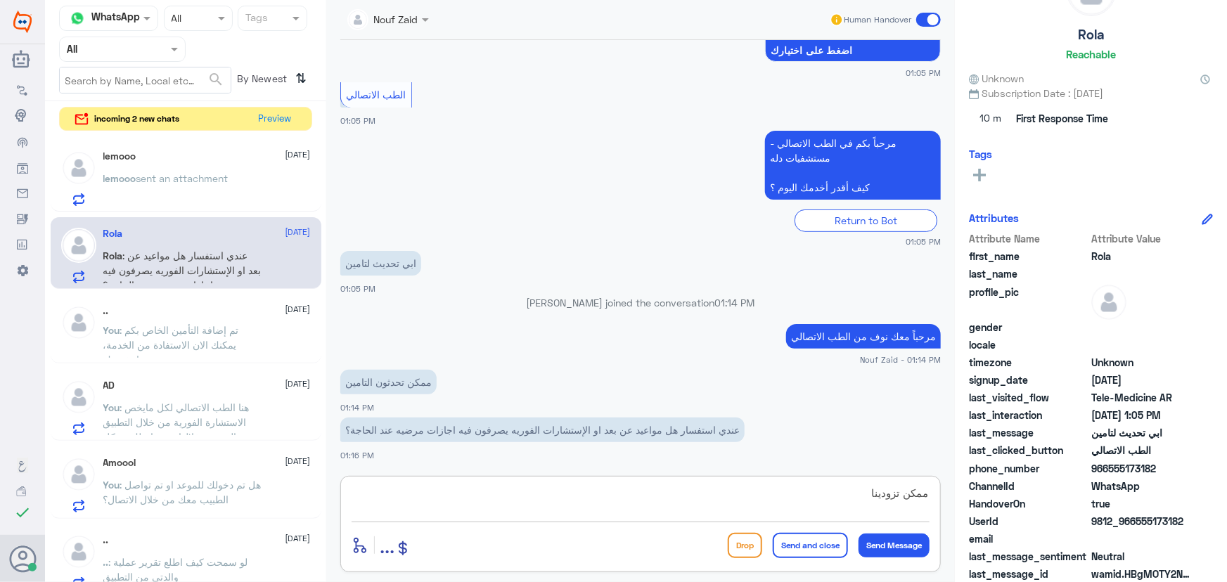
drag, startPoint x: 449, startPoint y: 491, endPoint x: 992, endPoint y: 525, distance: 544.0
click at [992, 525] on div "Channel WhatsApp Status × All Tags Agent Filter All search By Newest ⇅ incoming…" at bounding box center [636, 293] width 1182 height 587
type textarea "ل"
type textarea "نعم في حال استدعت الحالة"
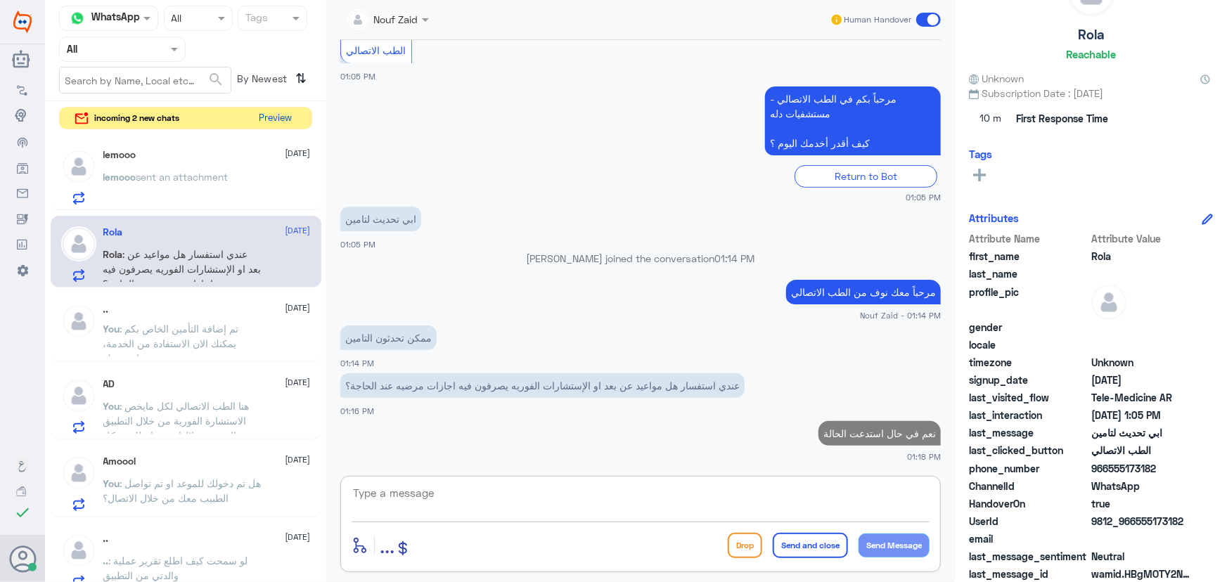
click at [281, 118] on button "Preview" at bounding box center [276, 119] width 44 height 22
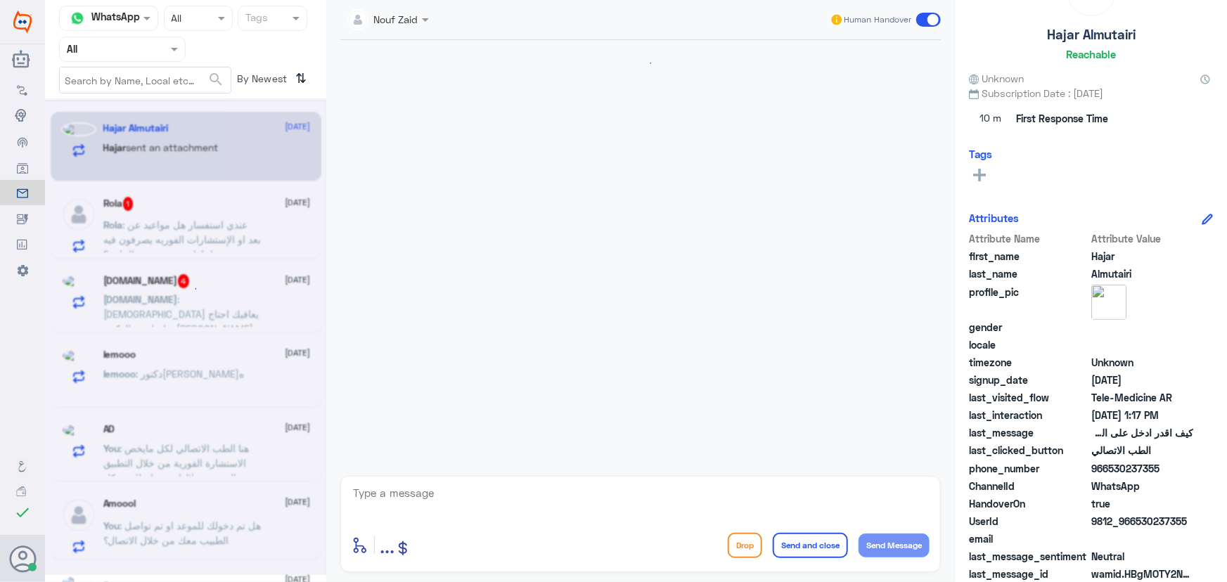
scroll to position [1077, 0]
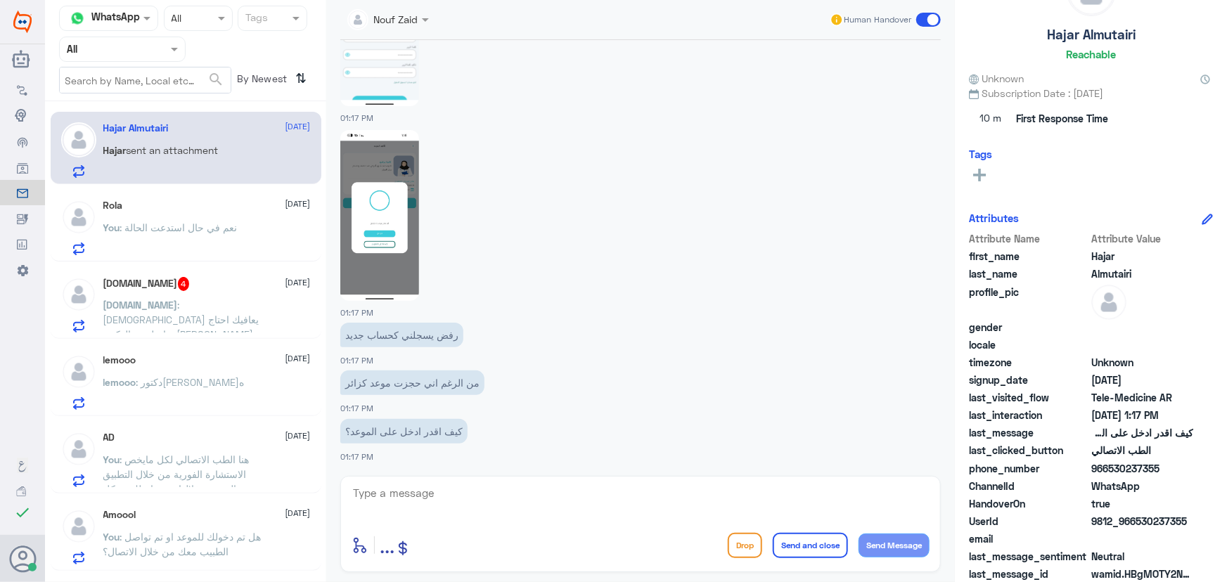
click at [199, 198] on div "Rola 18 September You : نعم في حال استدعت الحالة" at bounding box center [186, 225] width 271 height 72
click at [197, 218] on div "Rola 18 September You : نعم في حال استدعت الحالة" at bounding box center [206, 228] width 207 height 56
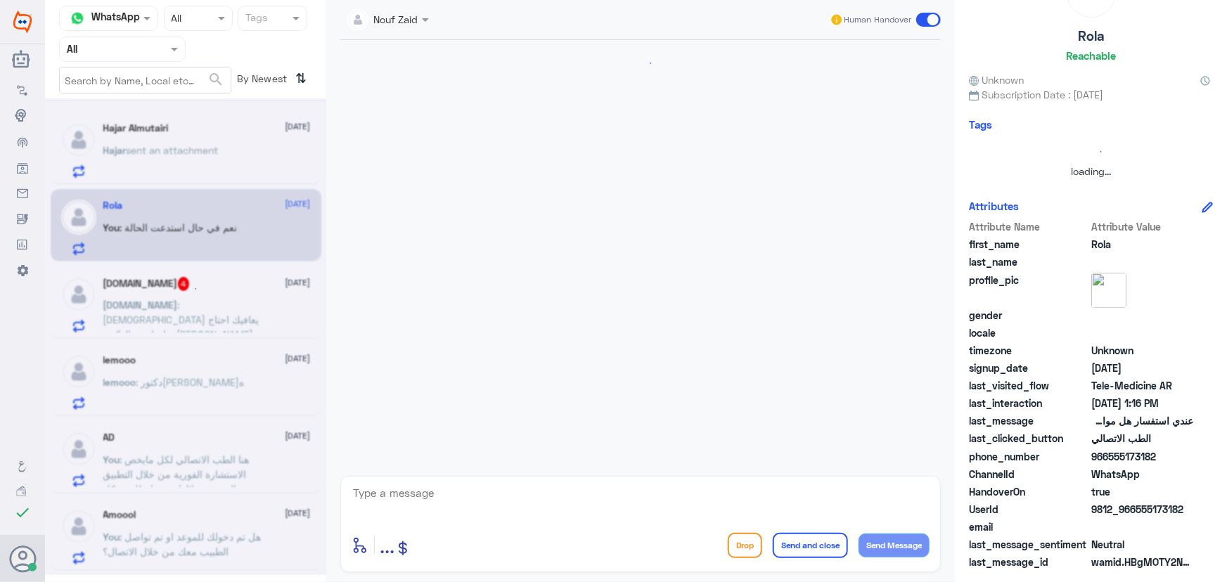
scroll to position [274, 0]
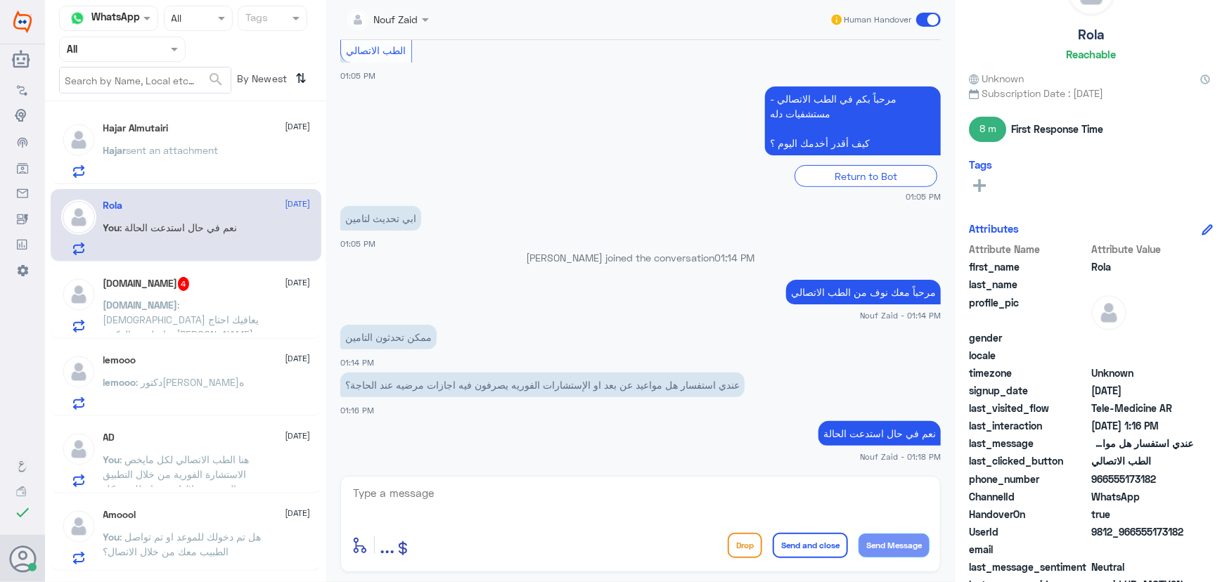
click at [205, 307] on span ": الله يعافيك احتاج تواصل مع الدكتور ينزل الإجازة لليوم عشان ارفعها لدوام" at bounding box center [181, 327] width 156 height 56
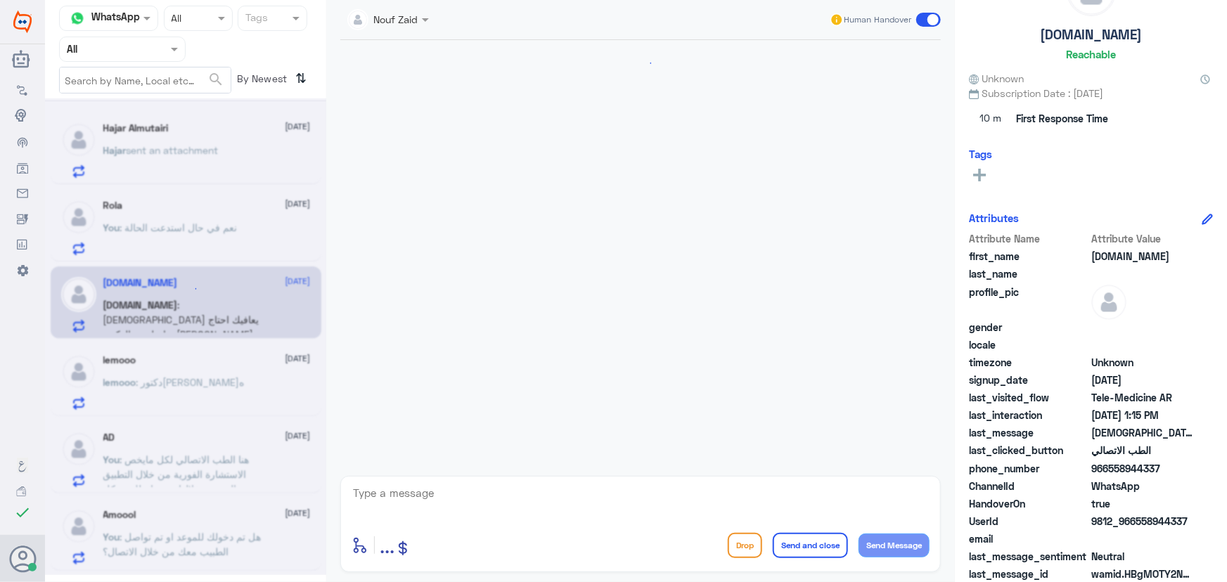
scroll to position [886, 0]
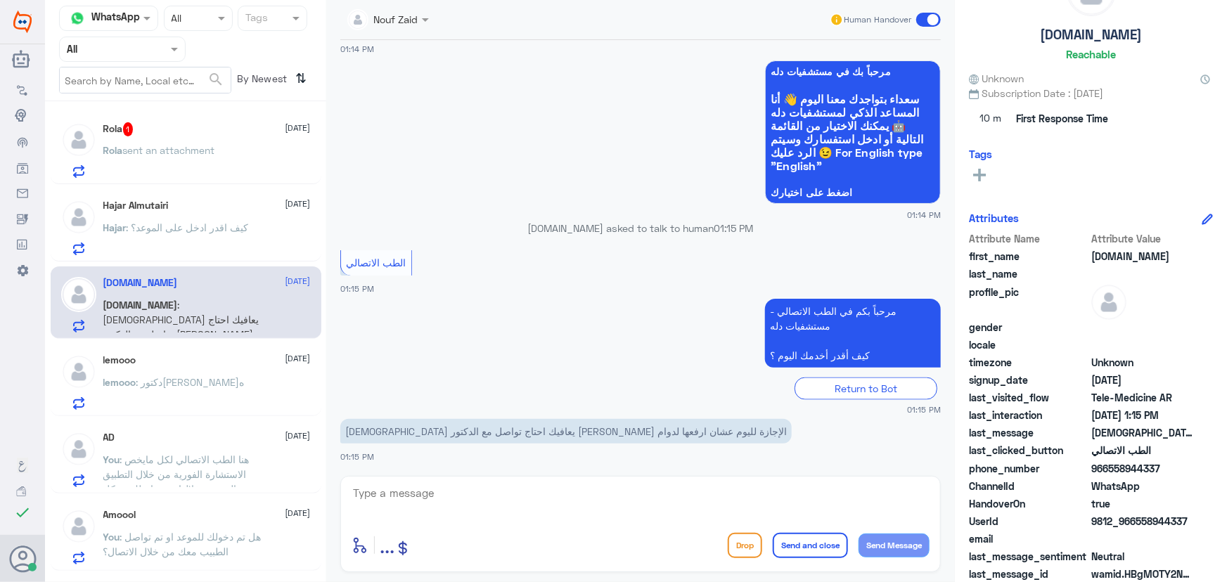
click at [226, 168] on div "Rola sent an attachment" at bounding box center [206, 162] width 207 height 32
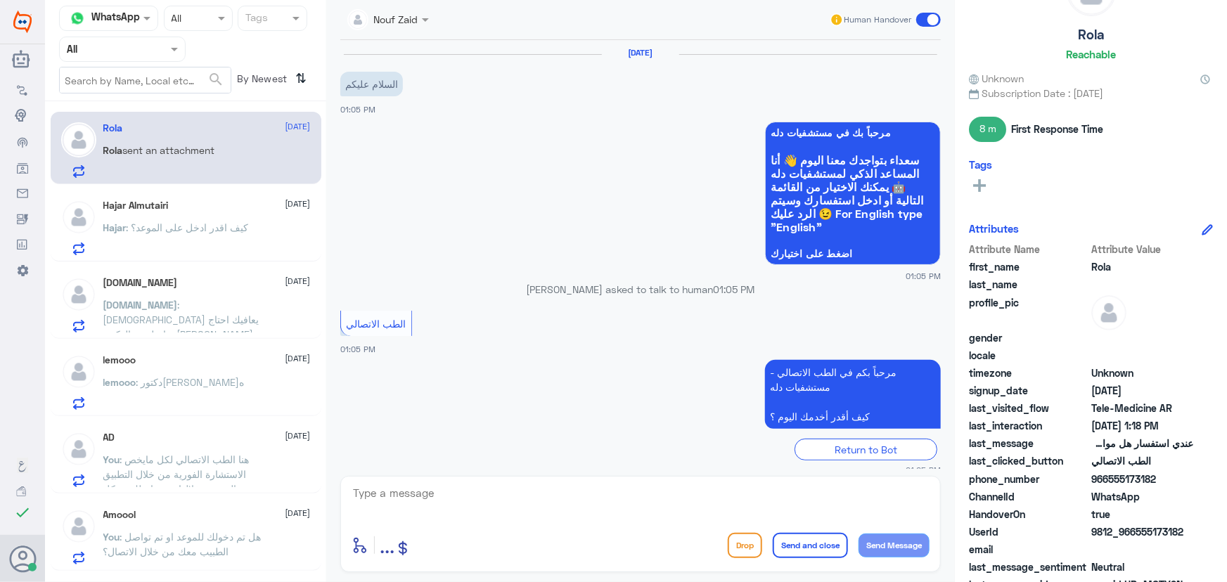
scroll to position [321, 0]
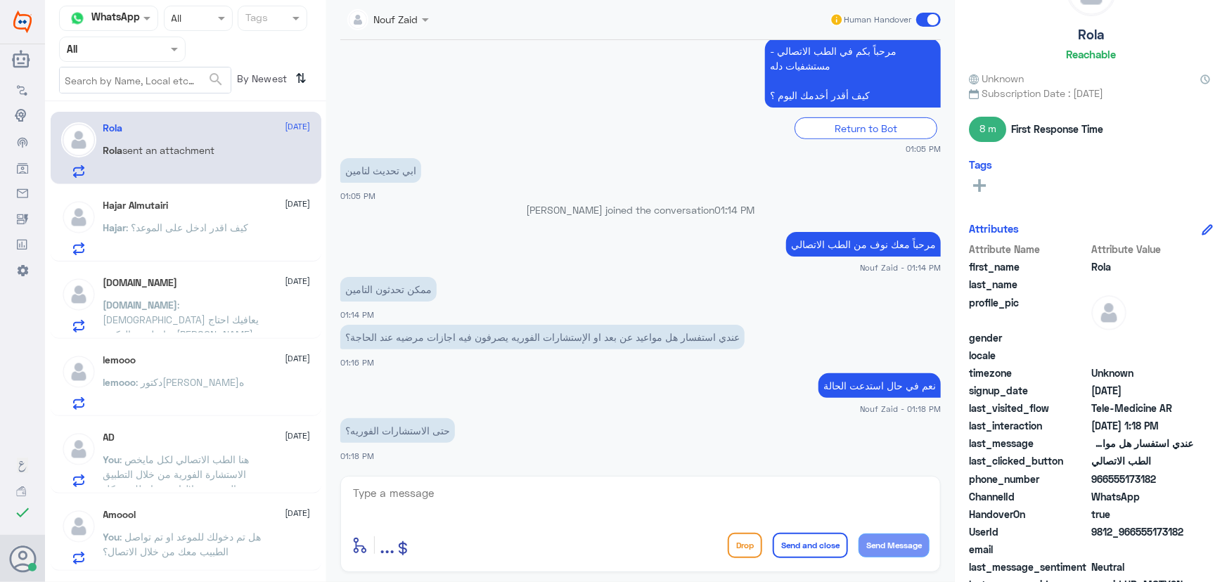
click at [487, 506] on textarea at bounding box center [641, 501] width 578 height 34
click at [258, 224] on div "Hajar : كيف اقدر ادخل على الموعد؟" at bounding box center [206, 240] width 207 height 32
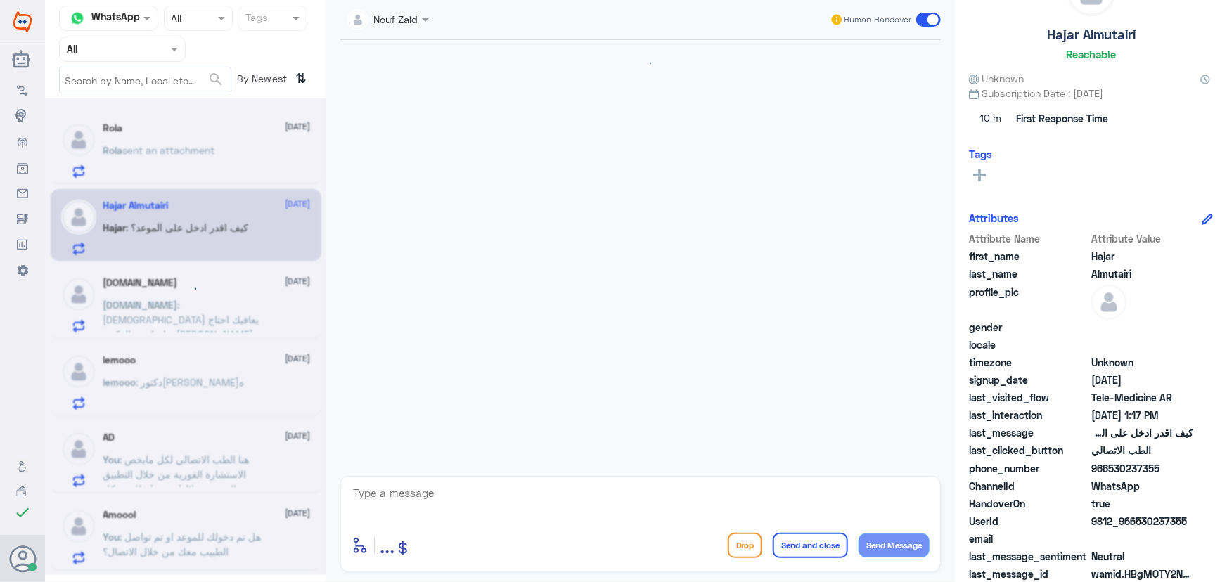
scroll to position [1077, 0]
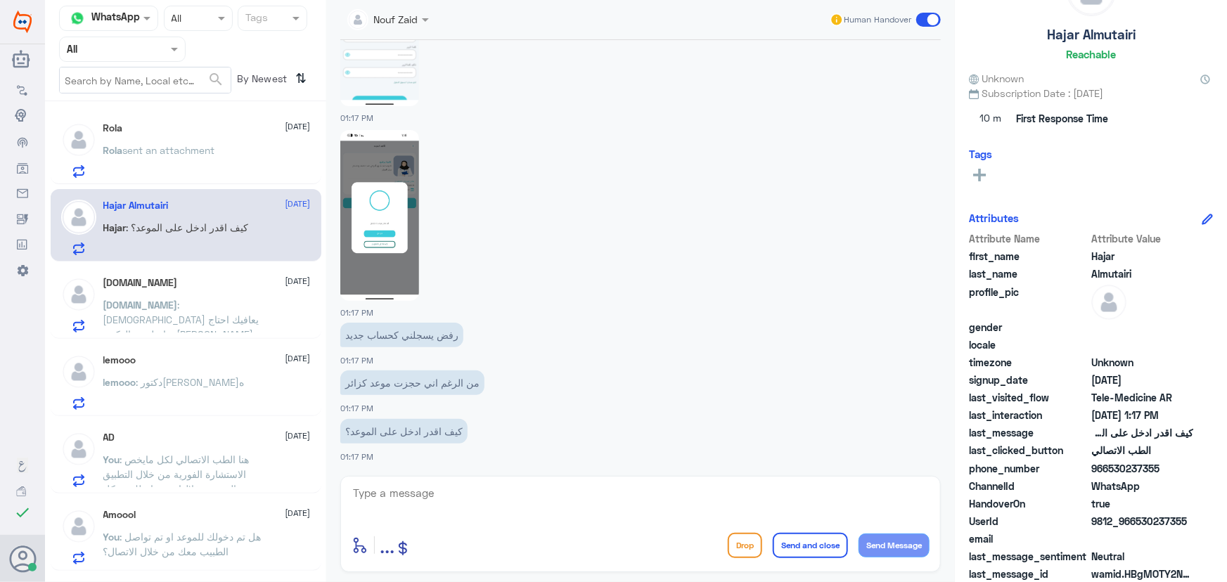
click at [229, 152] on div "Rola sent an attachment" at bounding box center [206, 162] width 207 height 32
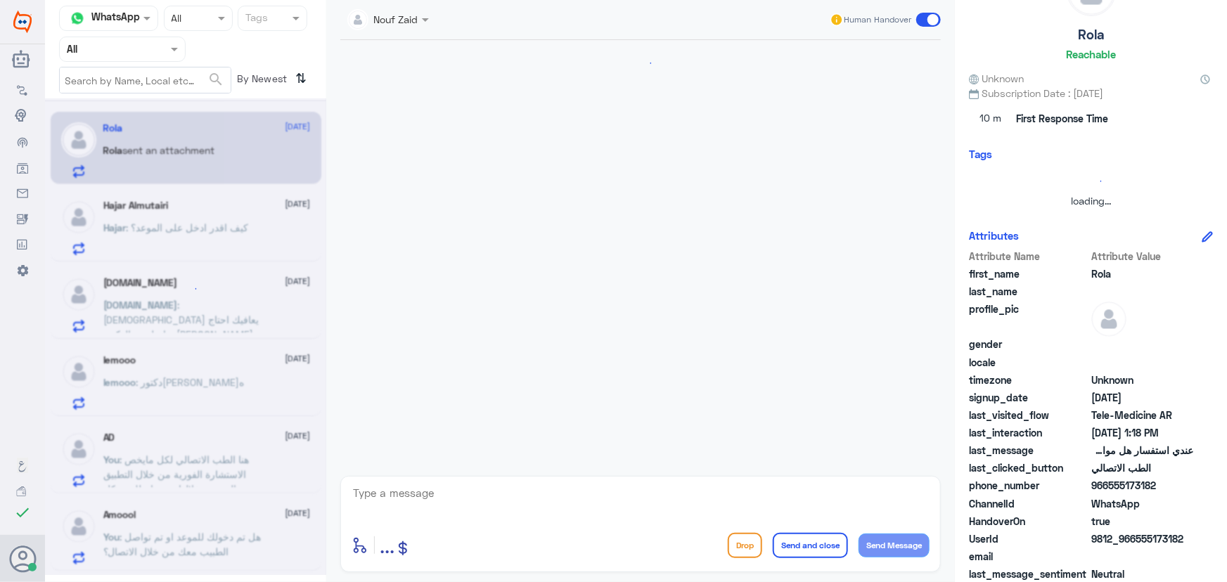
scroll to position [321, 0]
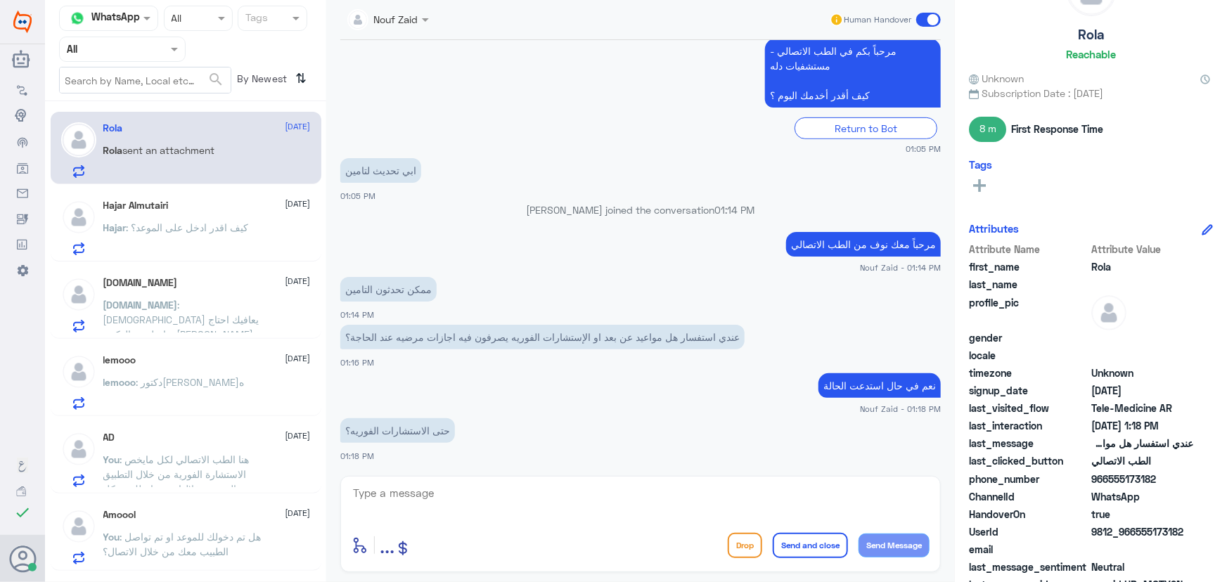
click at [577, 492] on textarea at bounding box center [641, 501] width 578 height 34
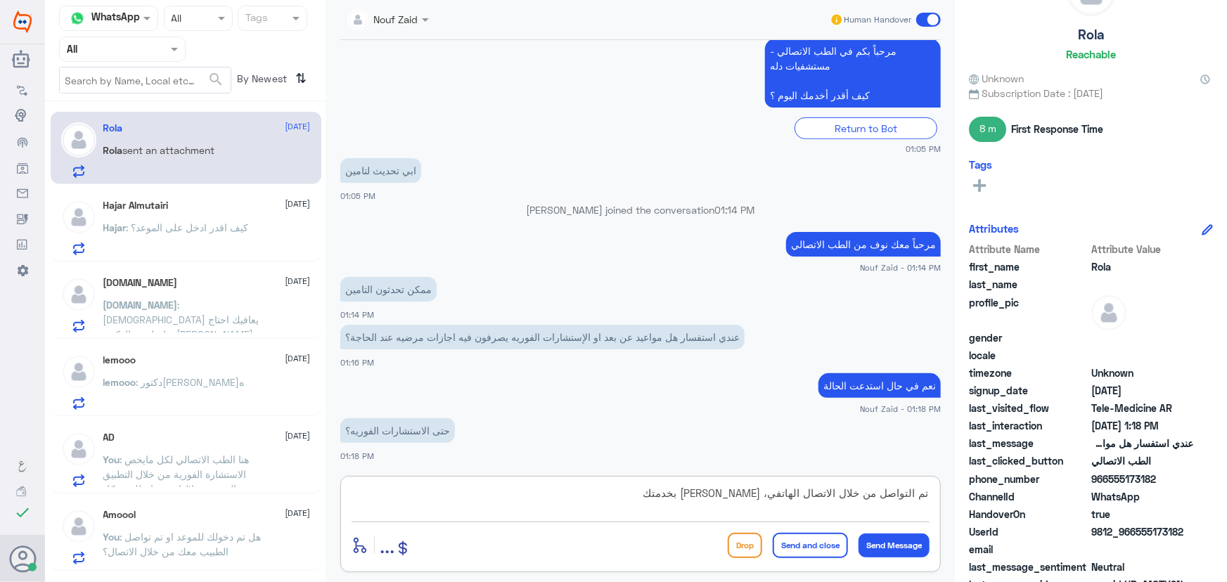
type textarea "تم التواصل من خلال الاتصال الهاتفي، [PERSON_NAME] بخدمتك"
click at [793, 546] on button "Send and close" at bounding box center [810, 545] width 75 height 25
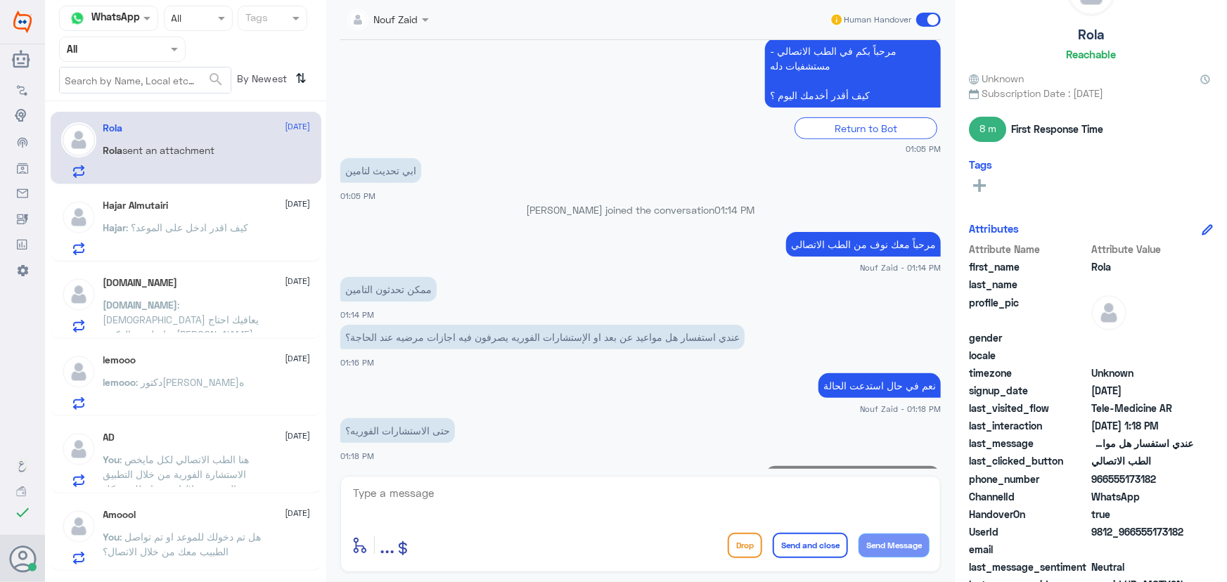
scroll to position [381, 0]
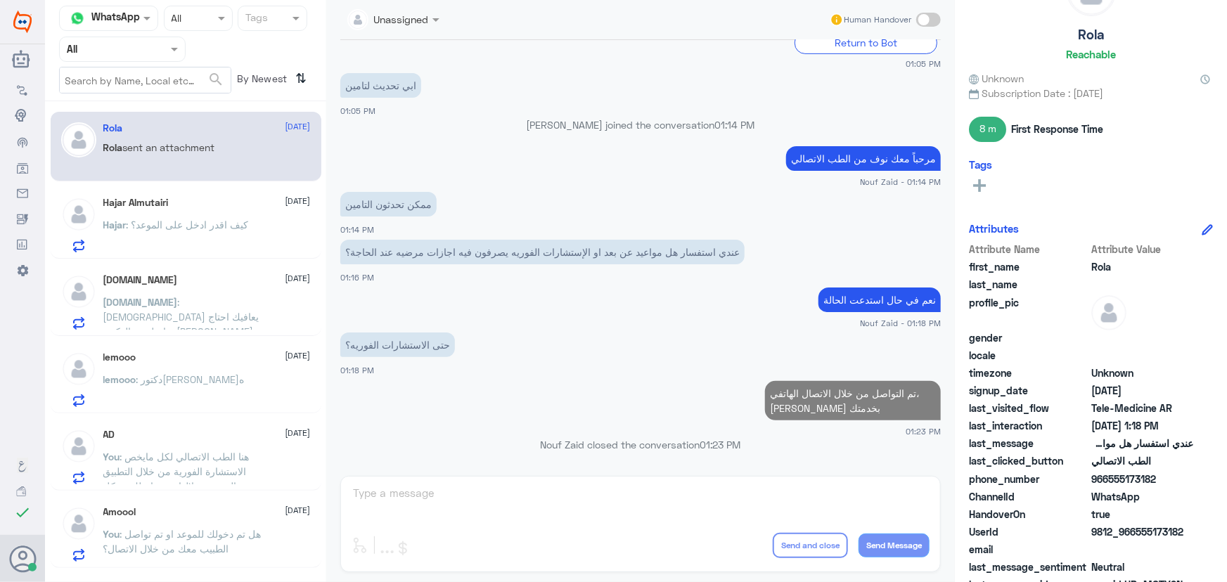
click at [218, 210] on div "Hajar Almutairi 18 September Hajar : كيف اقدر ادخل على الموعد؟" at bounding box center [206, 225] width 207 height 56
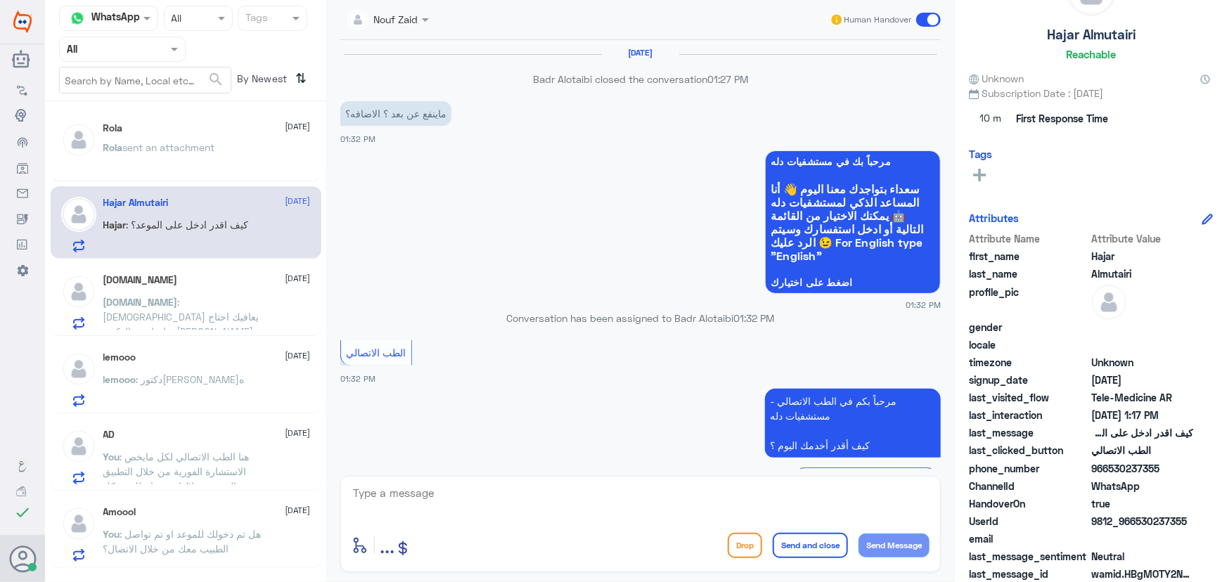
scroll to position [1077, 0]
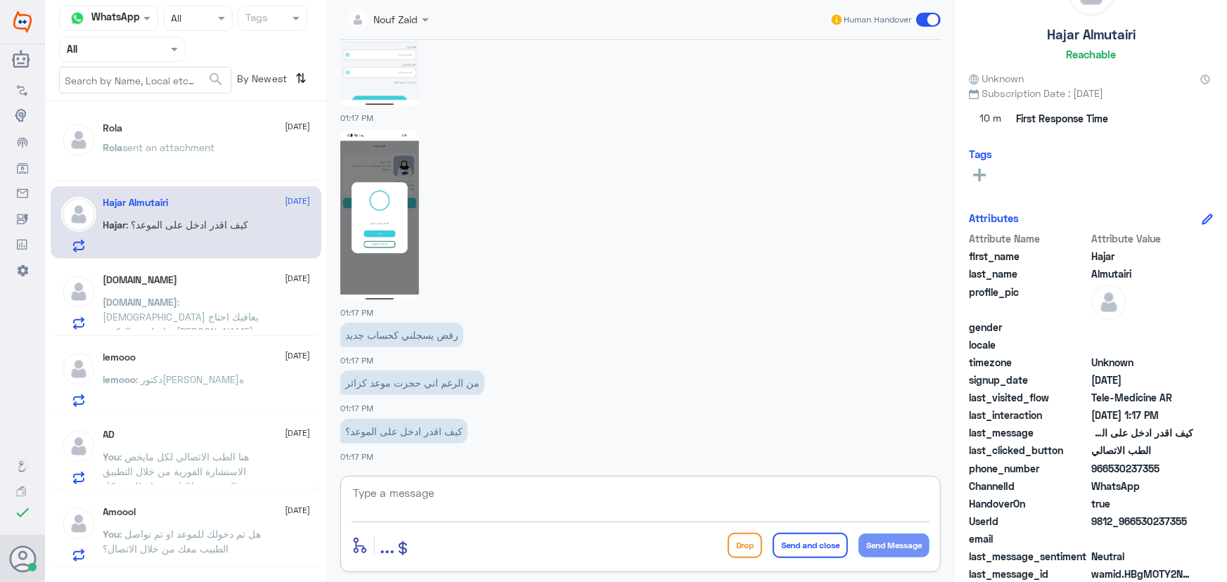
click at [459, 493] on textarea at bounding box center [641, 501] width 578 height 34
click at [395, 210] on img at bounding box center [379, 215] width 79 height 171
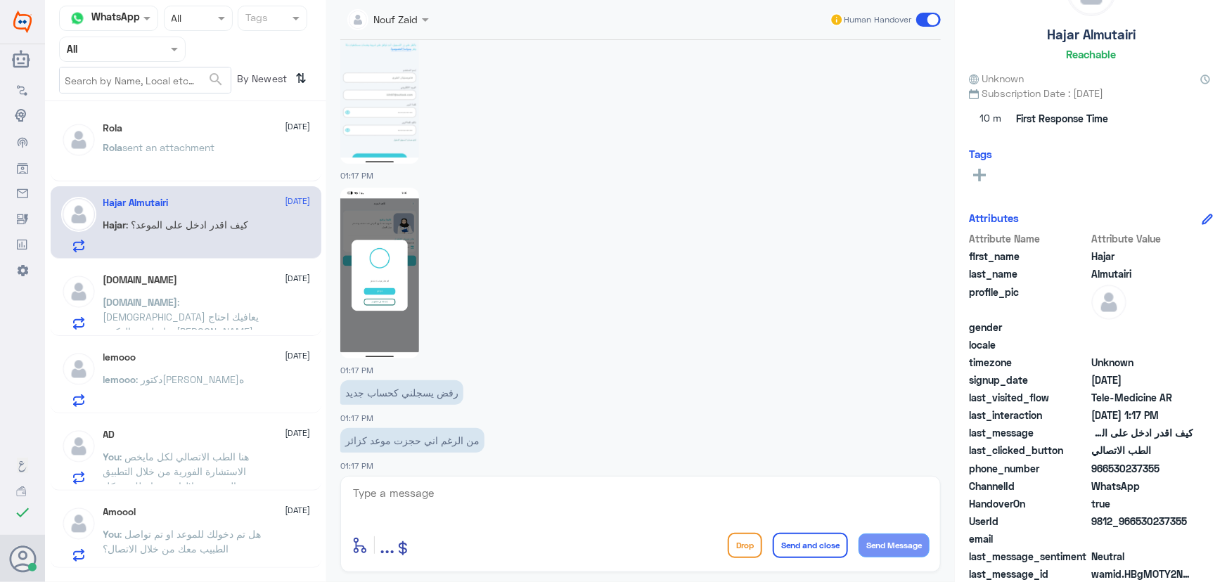
scroll to position [949, 0]
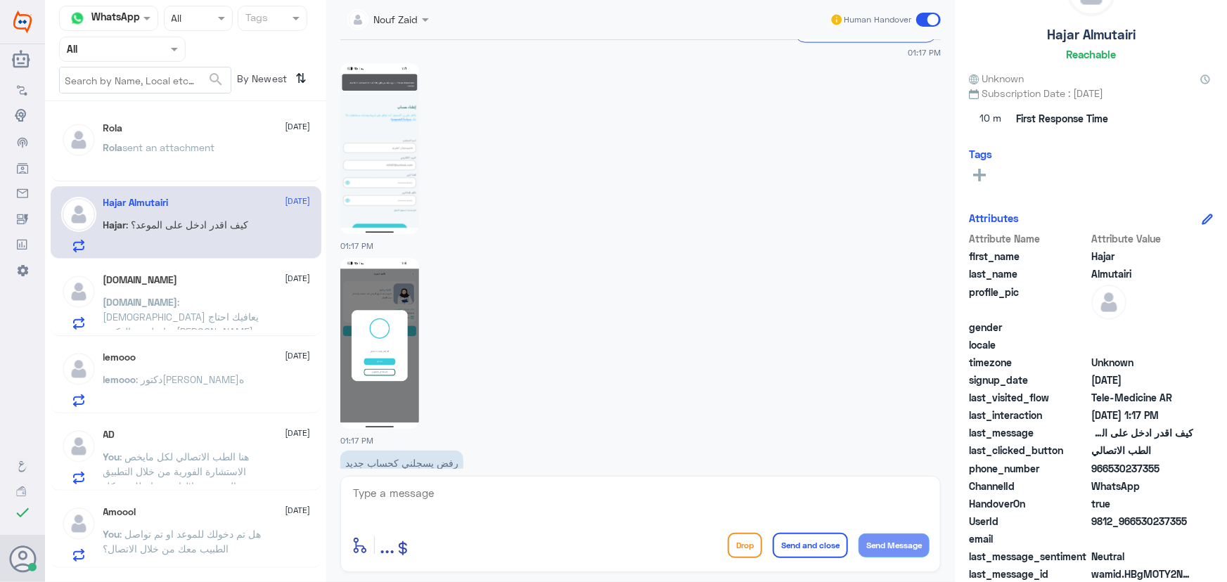
click at [389, 146] on img at bounding box center [379, 148] width 79 height 171
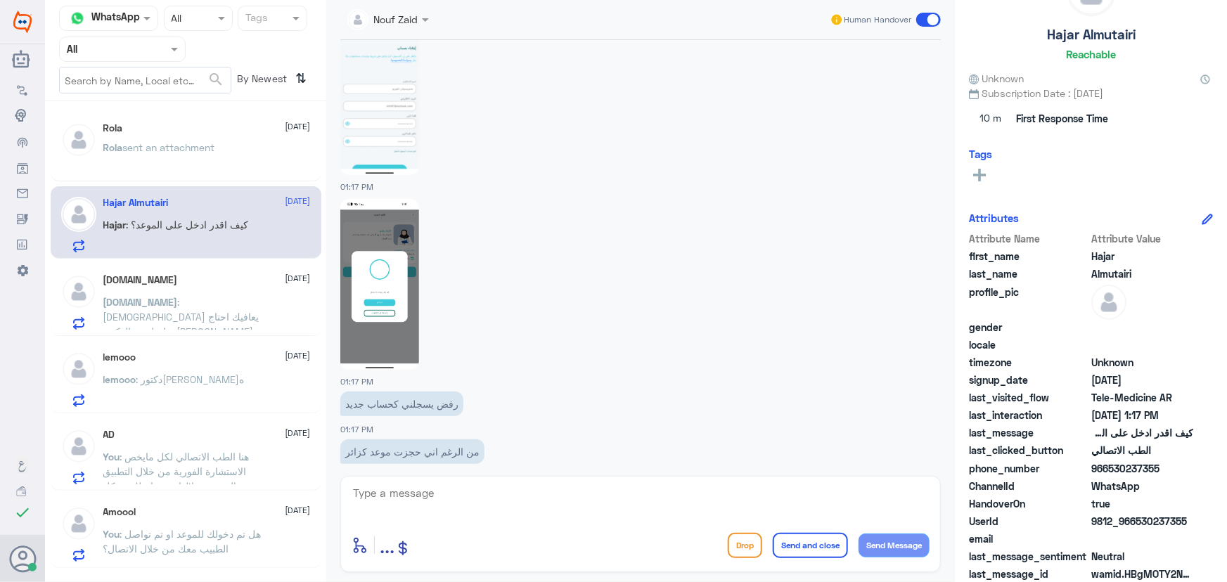
scroll to position [1077, 0]
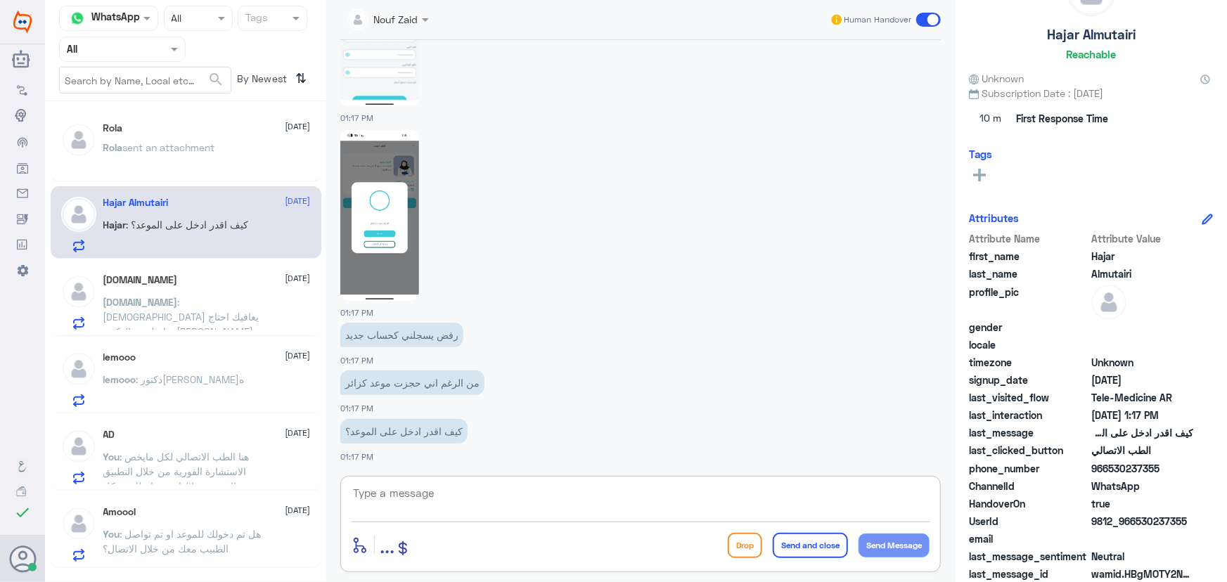
click at [444, 487] on textarea at bounding box center [641, 501] width 578 height 34
paste textarea "مرحباً معك نوف من الطب الاتصالي"
type textarea "مرحباً معك نوف من الطب الاتصالي"
click at [919, 550] on button "Send Message" at bounding box center [894, 546] width 71 height 24
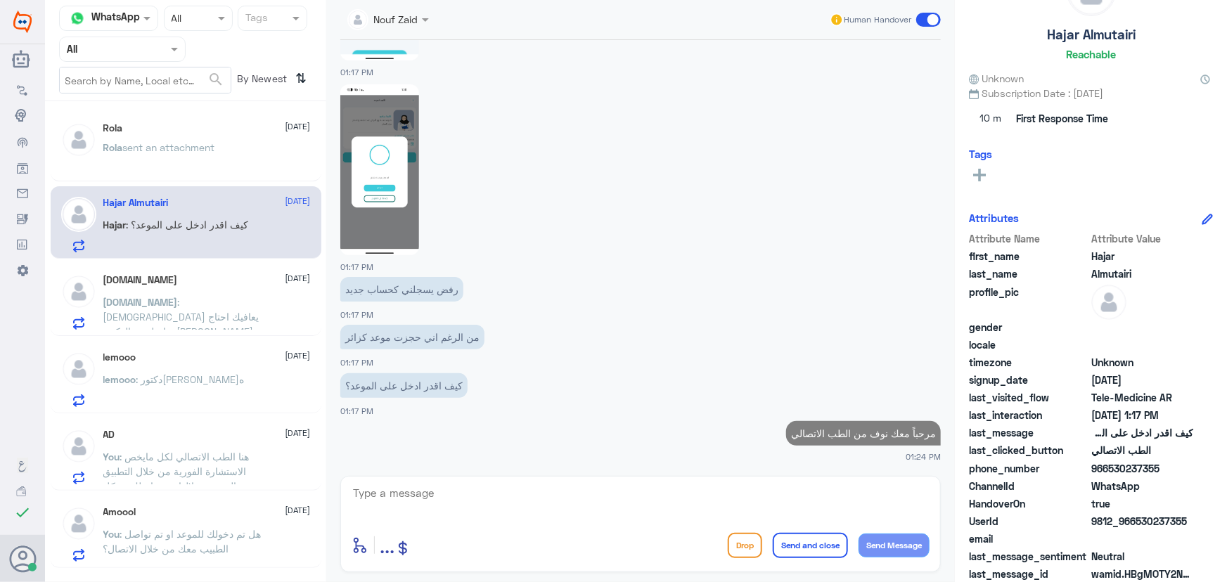
click at [718, 491] on textarea at bounding box center [641, 501] width 578 height 34
click at [709, 502] on textarea at bounding box center [641, 501] width 578 height 34
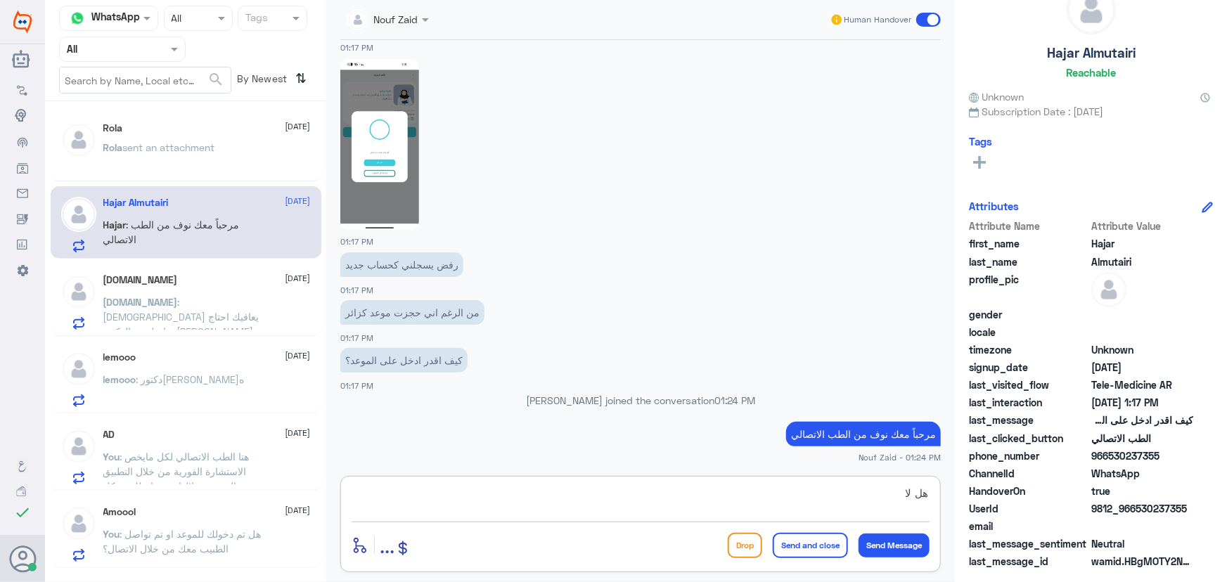
scroll to position [44, 0]
type textarea "ه"
click at [113, 319] on span ": الله يعافيك احتاج تواصل مع الدكتور ينزل الإجازة لليوم عشان ارفعها لدوام" at bounding box center [181, 324] width 156 height 56
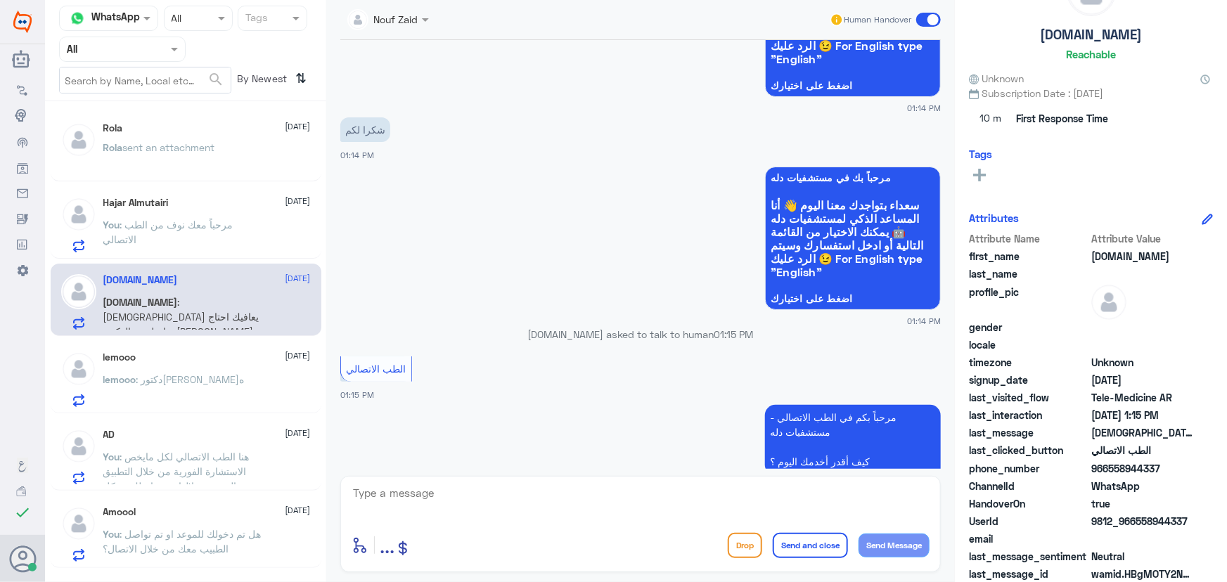
scroll to position [886, 0]
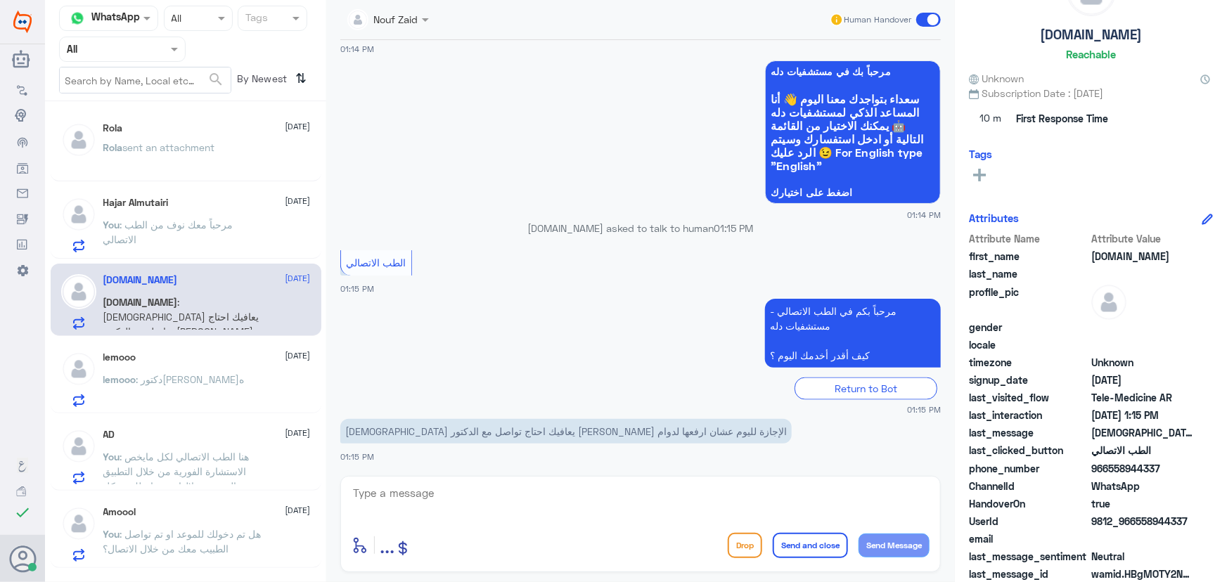
click at [200, 215] on div "Hajar Almutairi 18 September You : مرحباً معك نوف من الطب الاتصالي" at bounding box center [206, 225] width 207 height 56
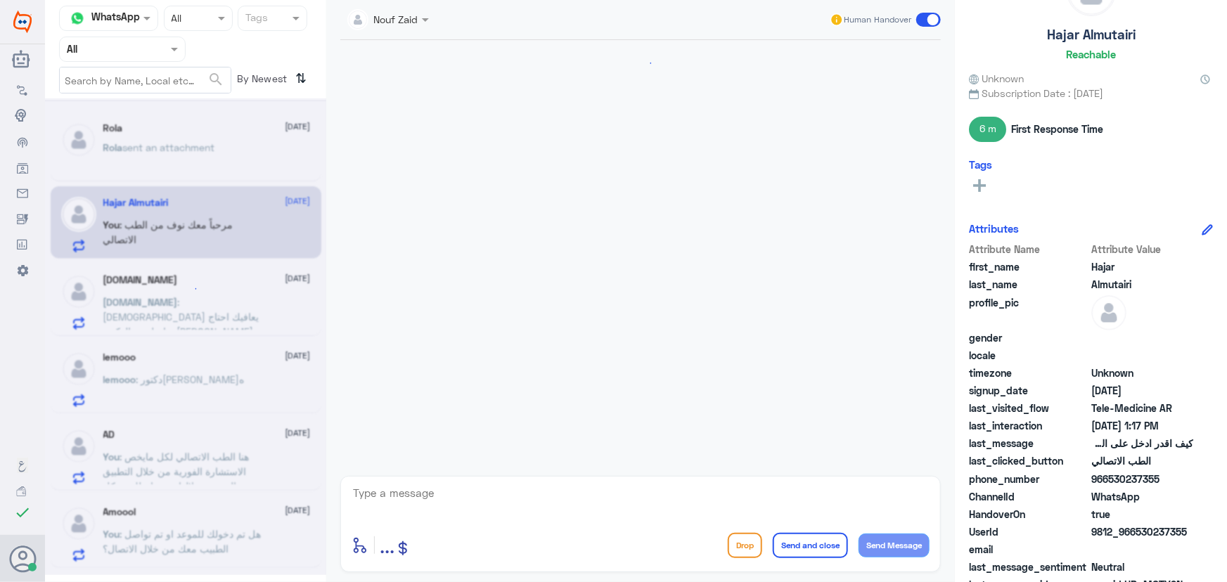
scroll to position [1071, 0]
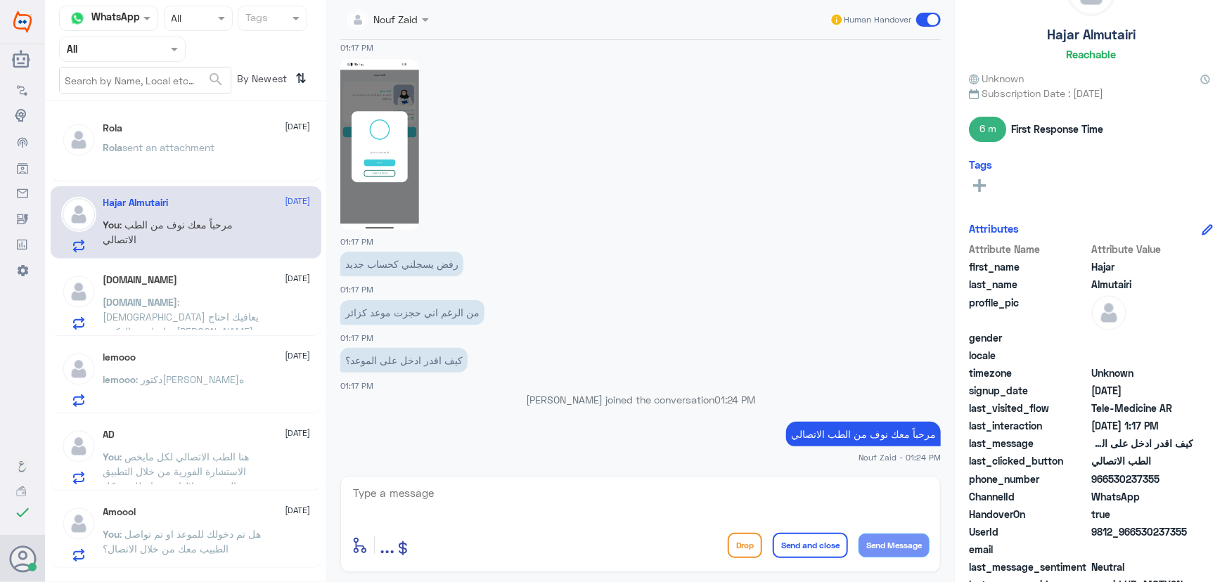
drag, startPoint x: 1136, startPoint y: 528, endPoint x: 1226, endPoint y: 532, distance: 90.1
click at [1226, 532] on div "Hajar Almutairi Reachable Unknown Subscription Date : 09/04/2025 6 m First Resp…" at bounding box center [1091, 293] width 272 height 587
copy span "530237355"
click at [225, 213] on div "Hajar Almutairi 18 September You : مرحباً معك نوف من الطب الاتصالي" at bounding box center [206, 225] width 207 height 56
click at [204, 152] on span "sent an attachment" at bounding box center [169, 147] width 92 height 12
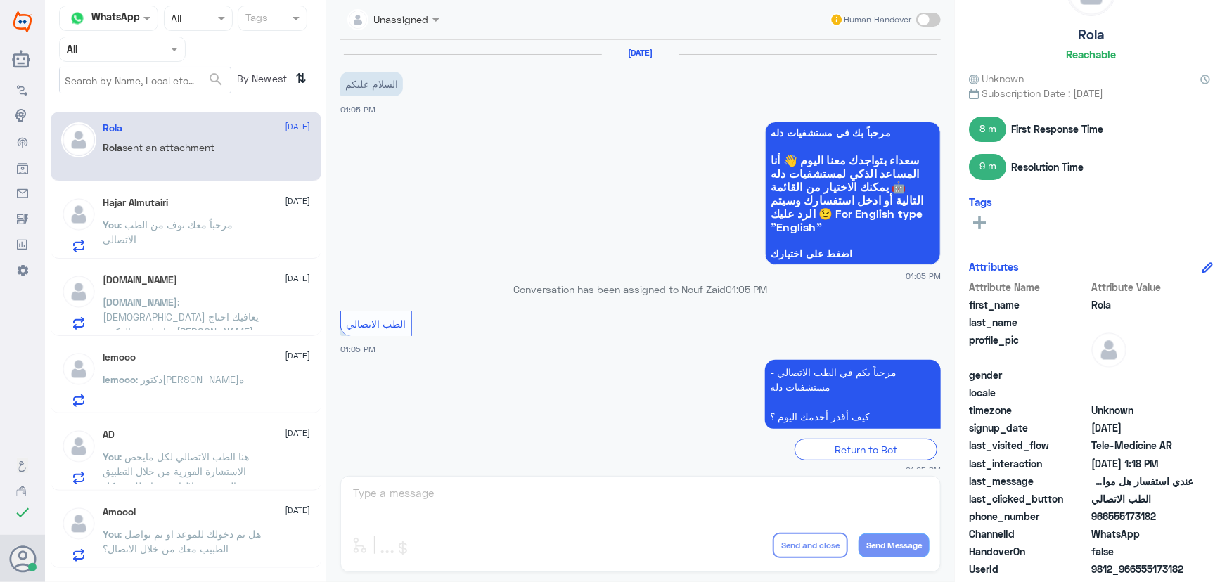
scroll to position [407, 0]
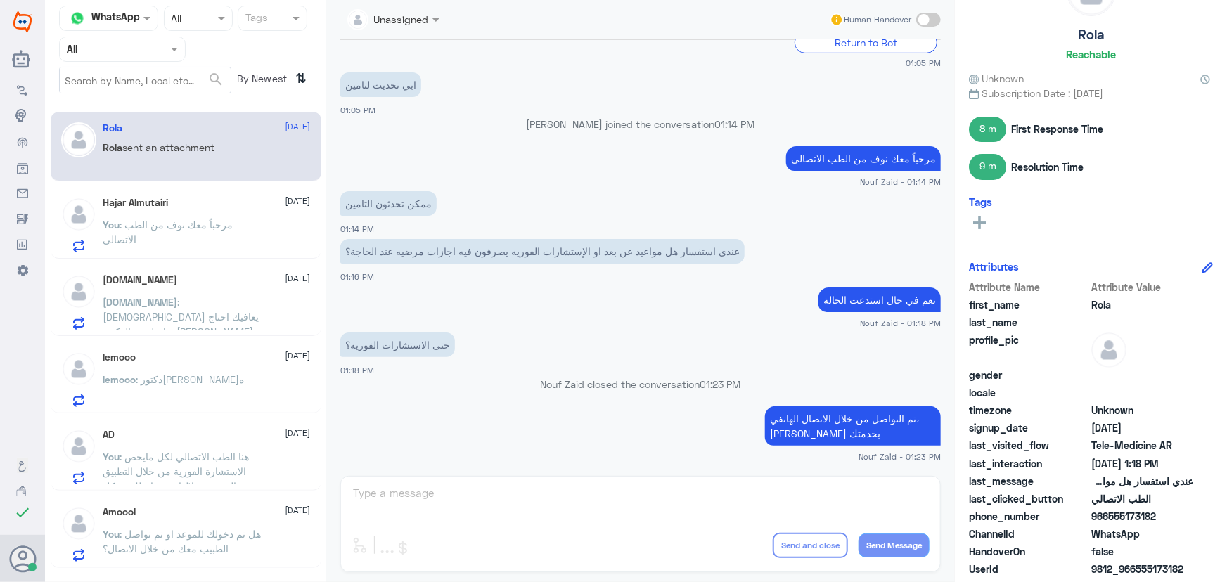
click at [200, 202] on div "Hajar Almutairi [DATE]" at bounding box center [206, 203] width 207 height 12
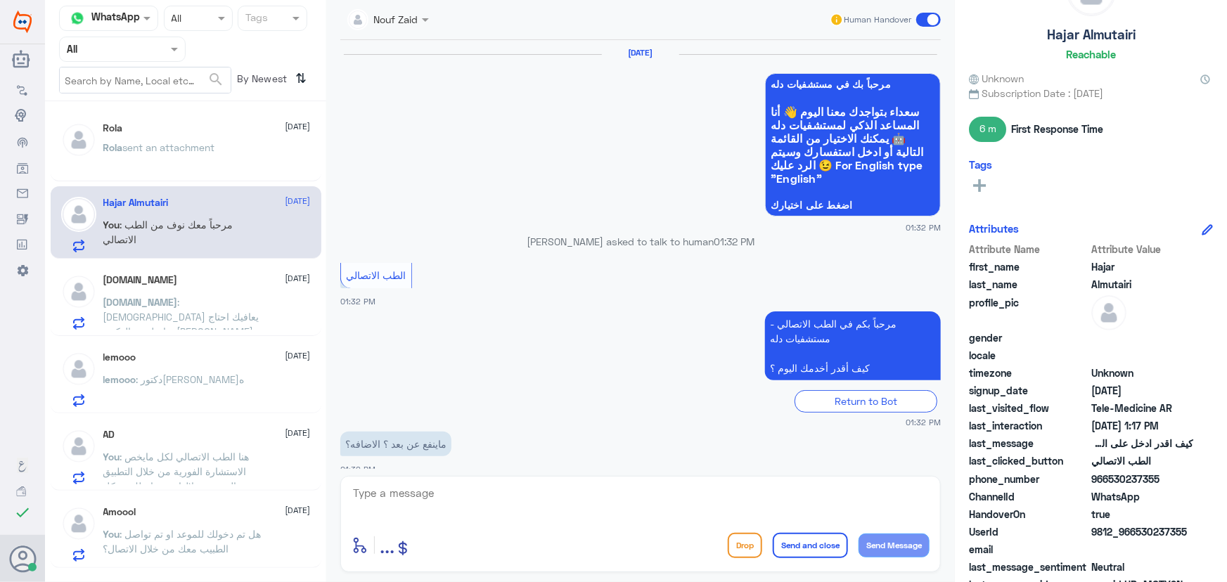
scroll to position [1071, 0]
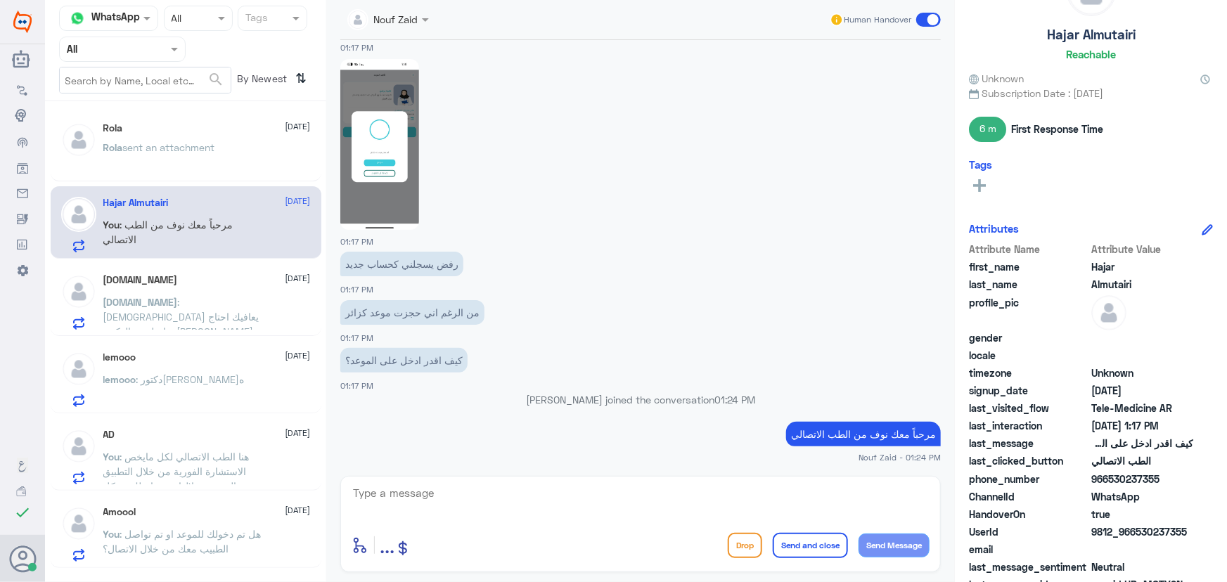
click at [186, 140] on p "Rola sent an attachment" at bounding box center [159, 157] width 112 height 35
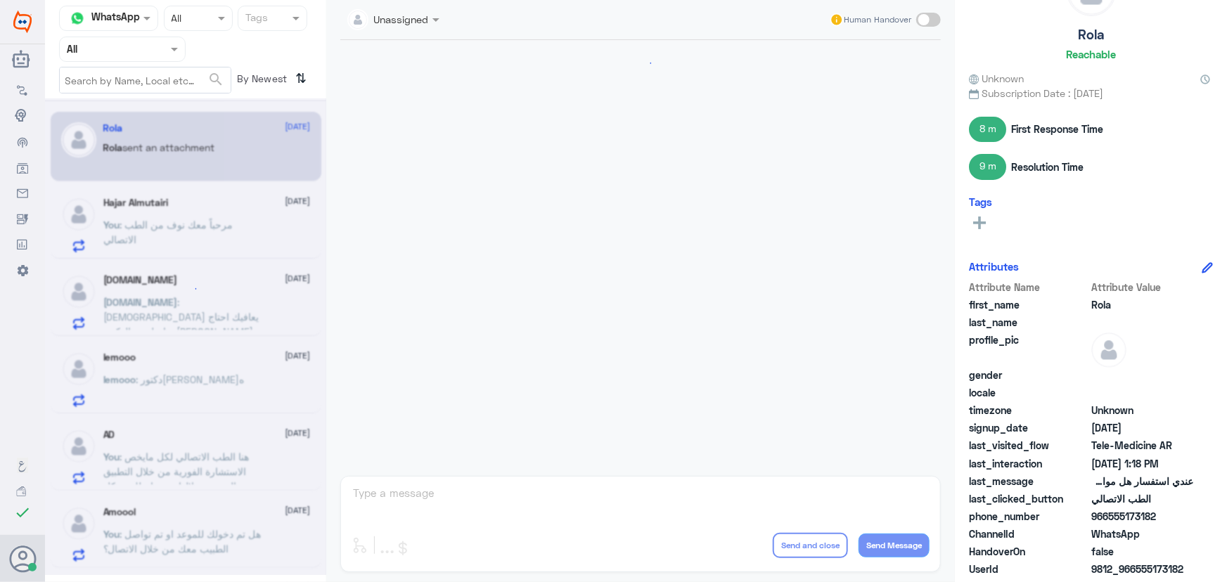
scroll to position [407, 0]
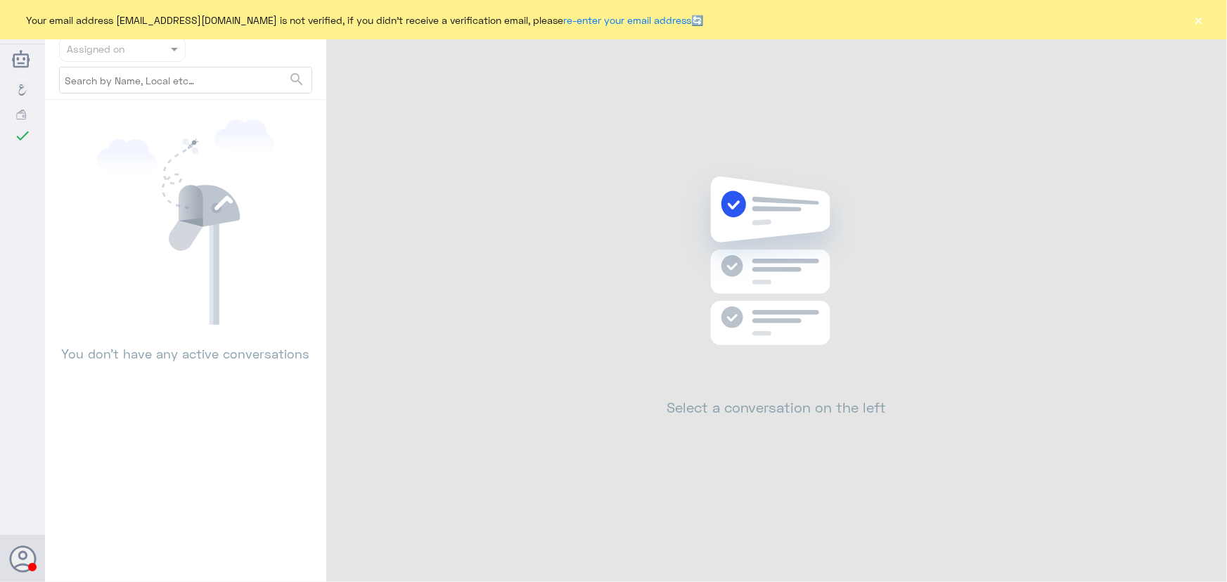
click at [1202, 25] on button "×" at bounding box center [1199, 20] width 14 height 14
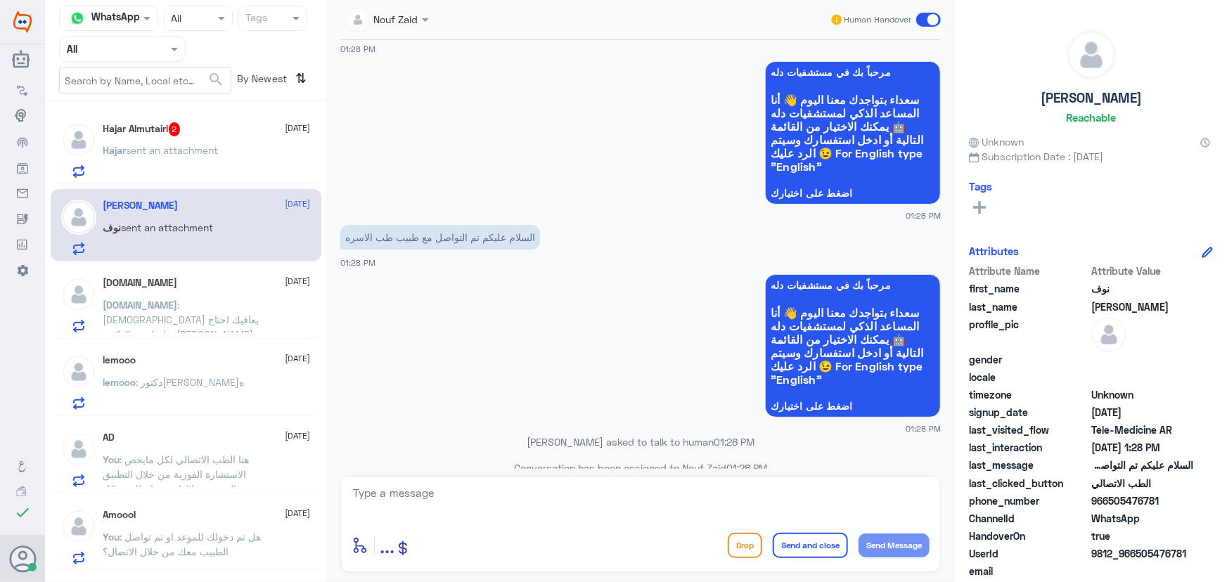
scroll to position [1366, 0]
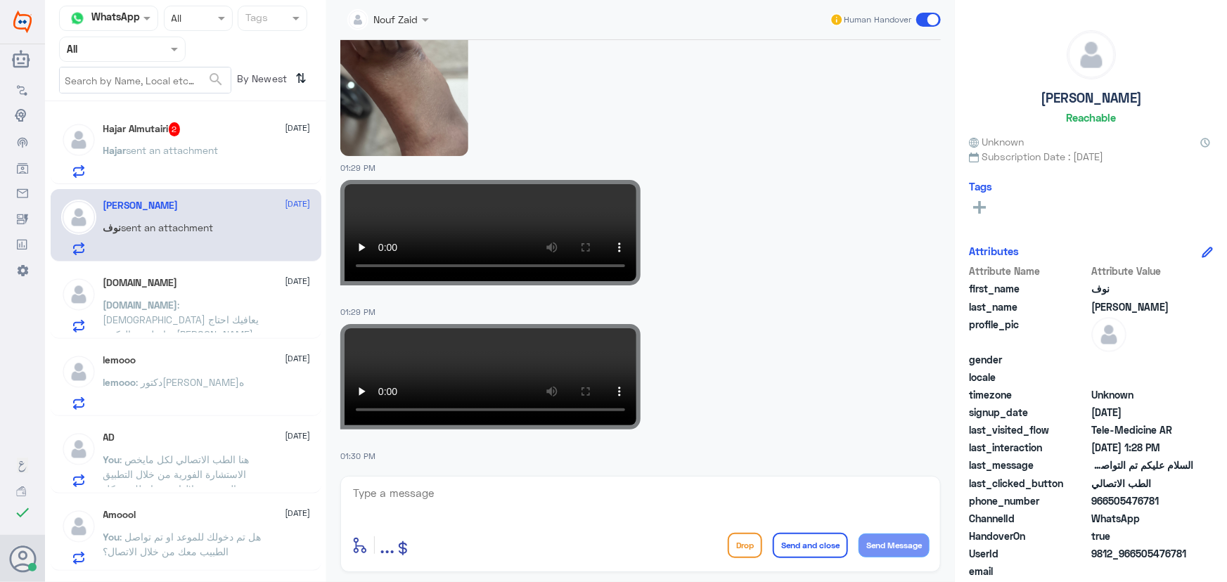
click at [191, 144] on span "sent an attachment" at bounding box center [173, 150] width 92 height 12
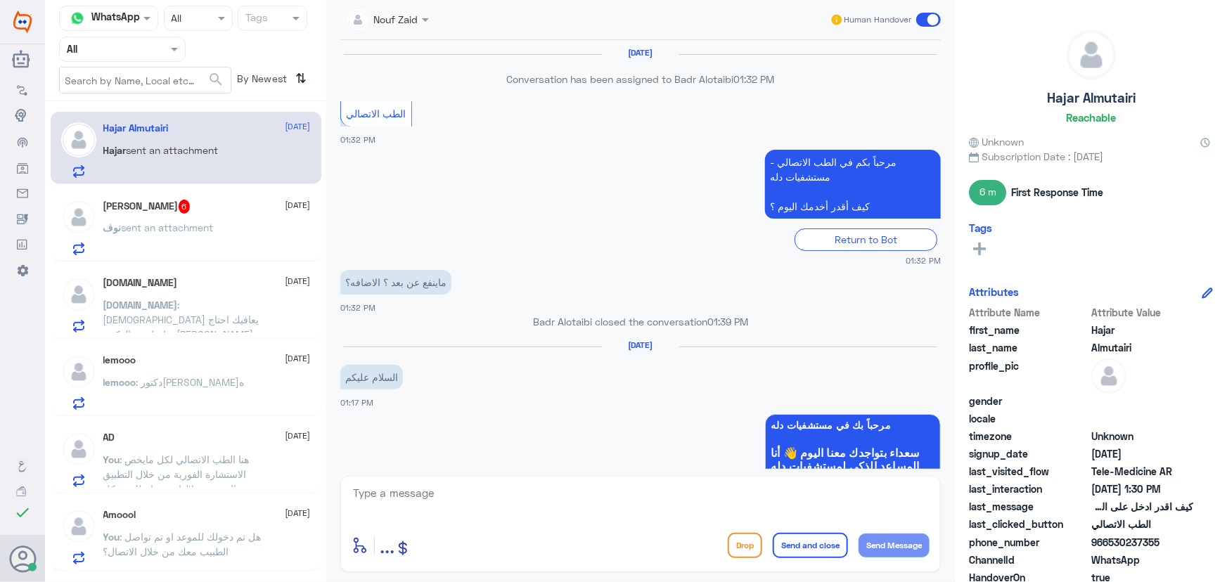
scroll to position [1006, 0]
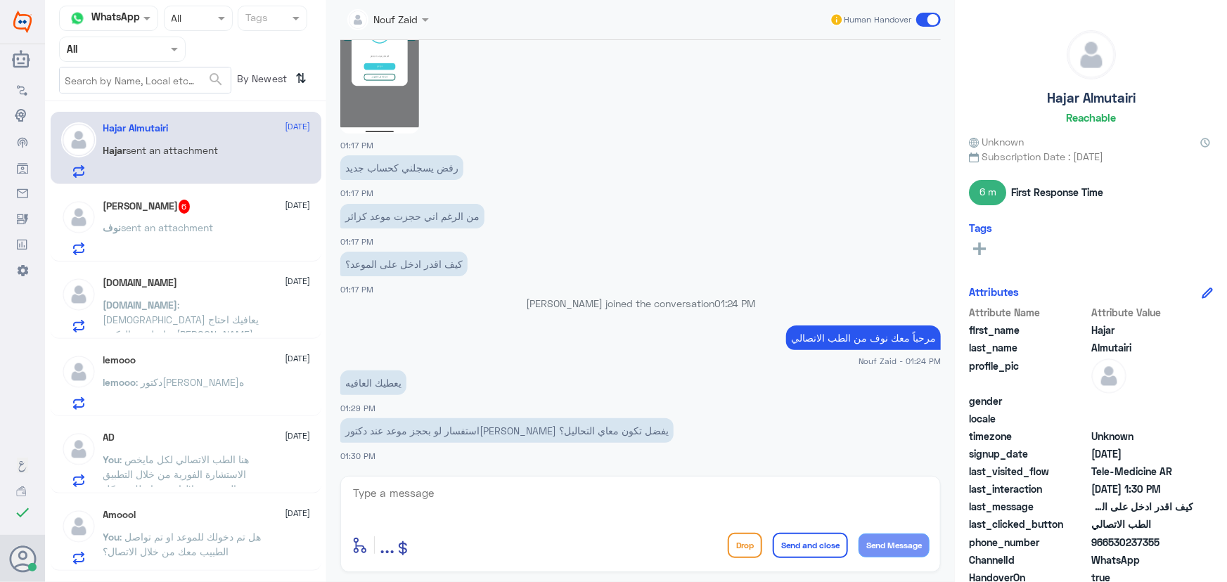
click at [188, 239] on p "نوف sent an attachment" at bounding box center [158, 237] width 110 height 35
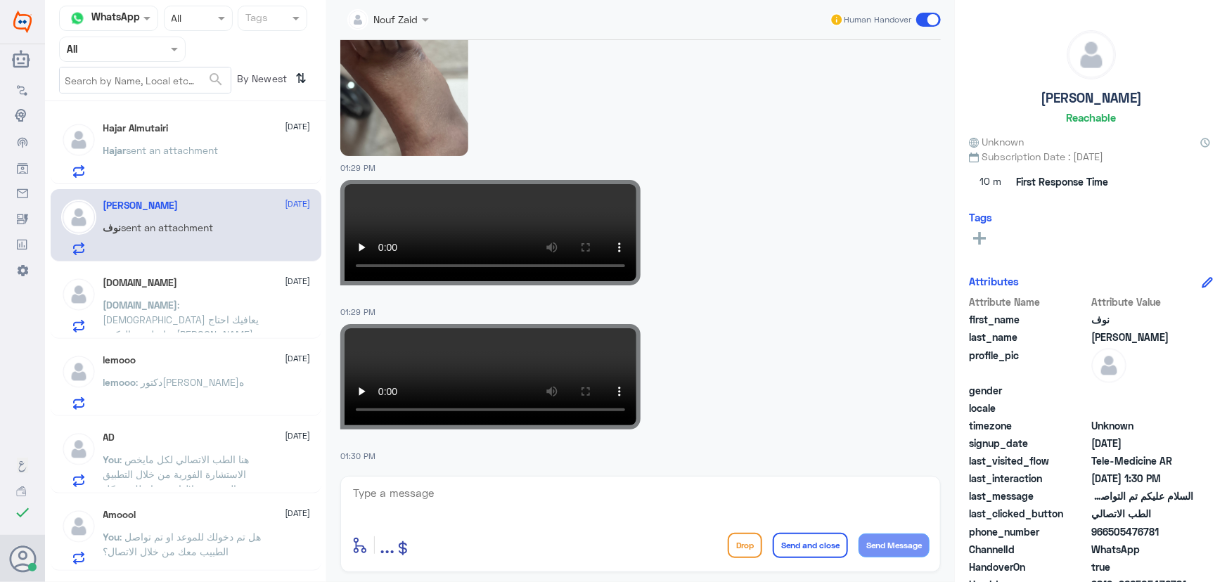
click at [212, 164] on p "Hajar sent an attachment" at bounding box center [160, 160] width 115 height 35
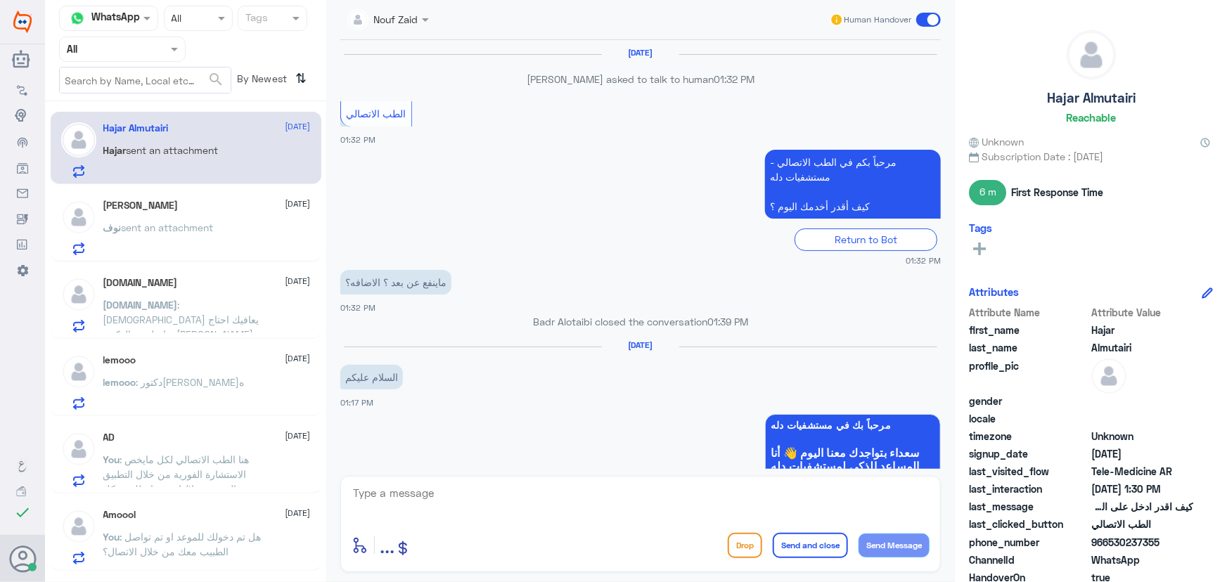
scroll to position [1006, 0]
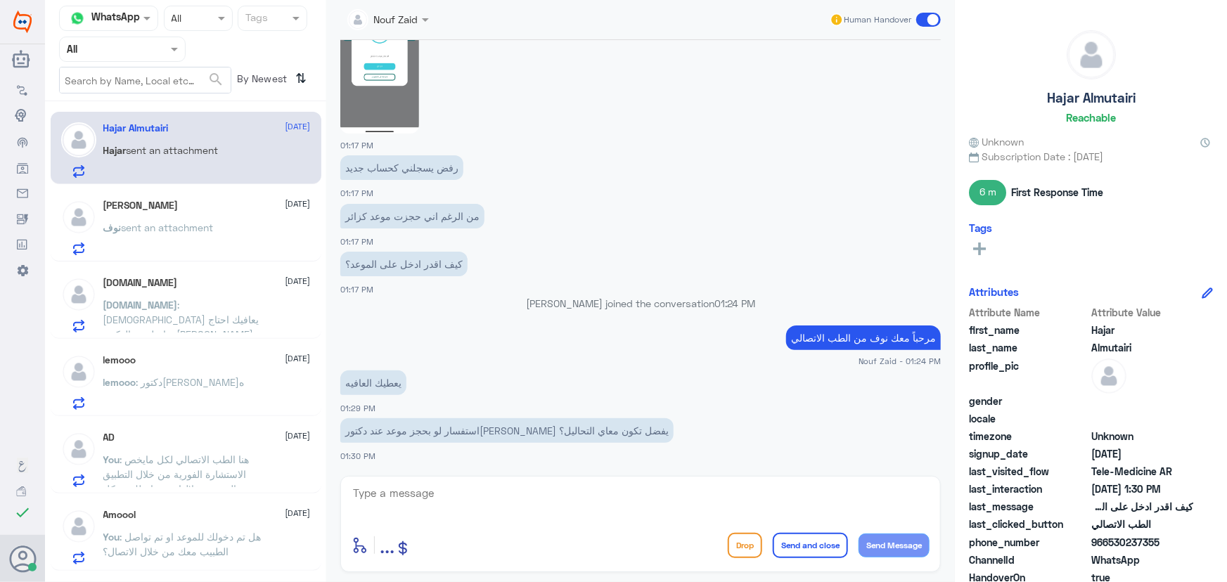
click at [219, 311] on p "[DOMAIN_NAME] : الله يعافيك احتاج تواصل مع الدكتور [PERSON_NAME] الإجازة لليوم …" at bounding box center [182, 314] width 158 height 35
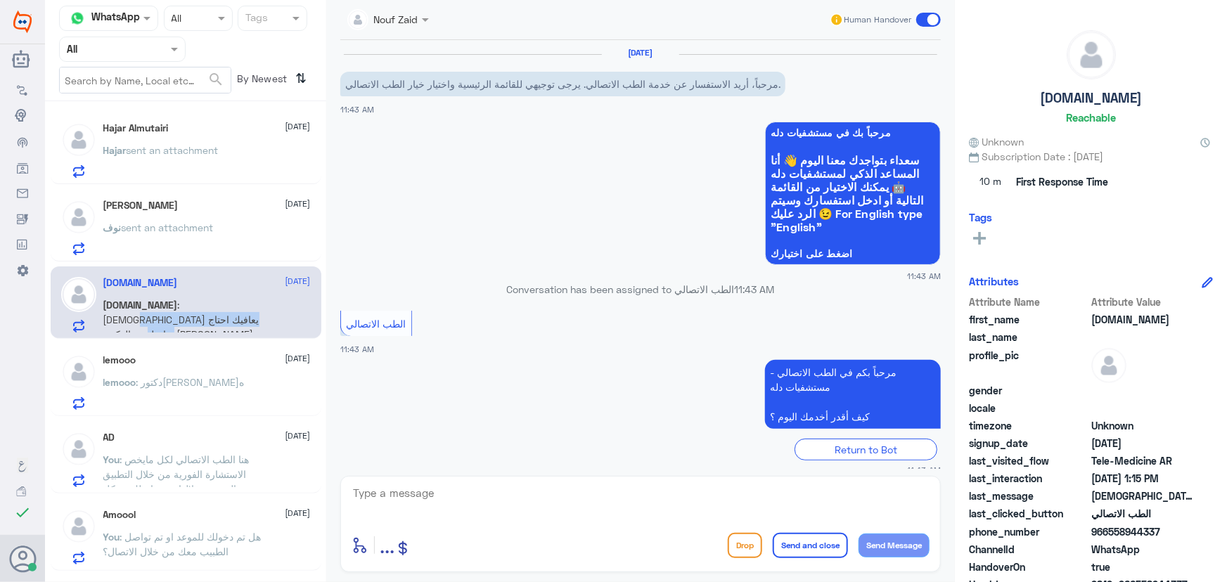
scroll to position [886, 0]
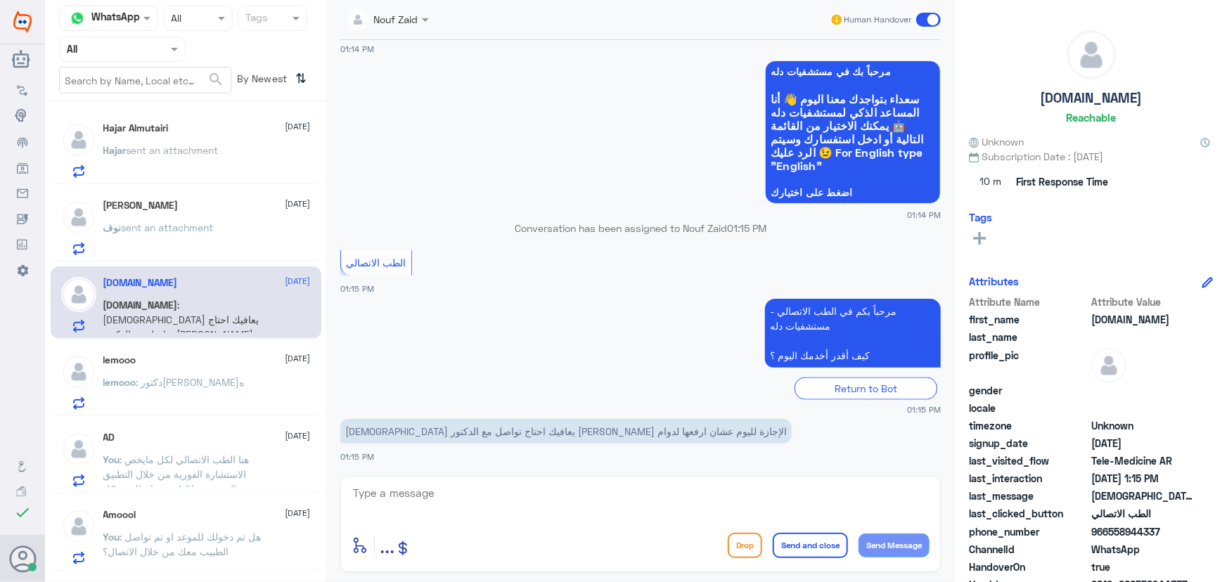
click at [179, 169] on p "Hajar sent an attachment" at bounding box center [160, 160] width 115 height 35
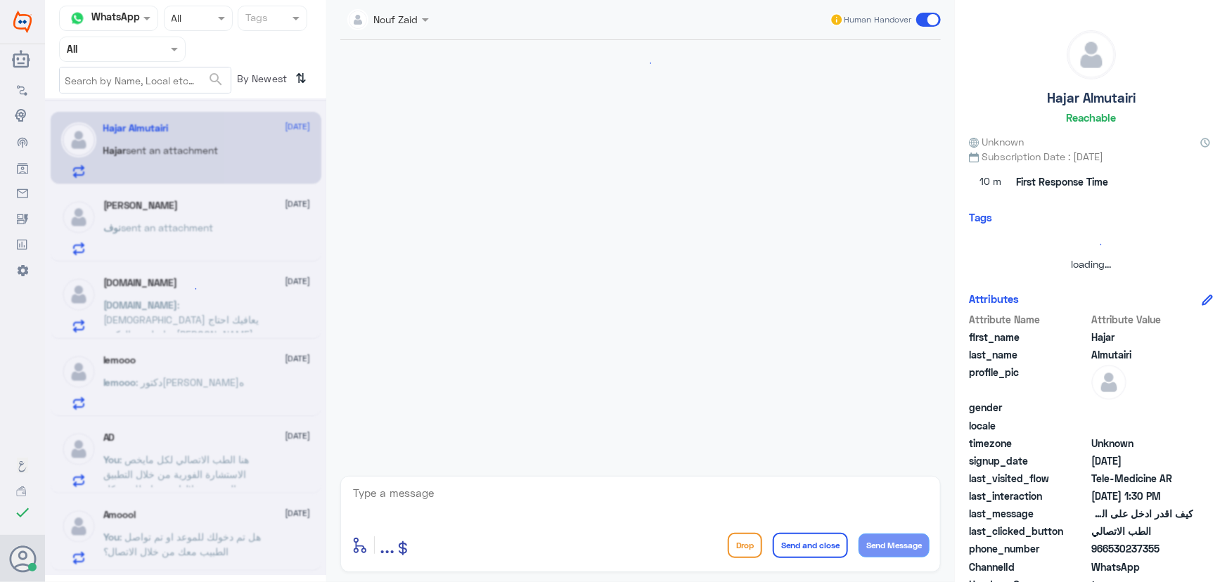
scroll to position [1006, 0]
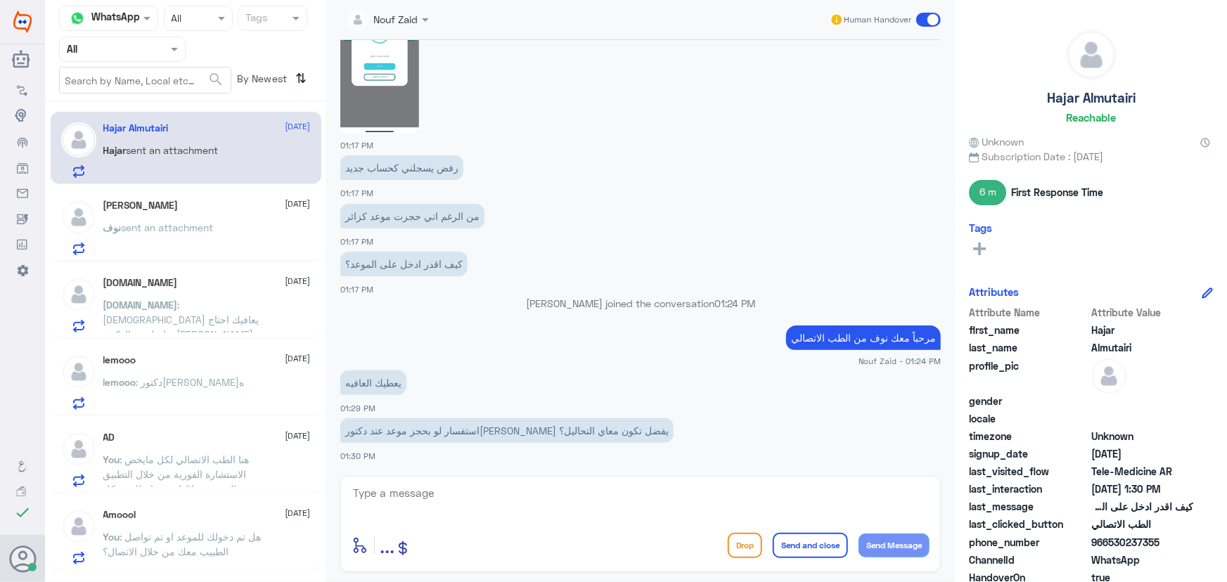
click at [205, 232] on p "نوف sent an attachment" at bounding box center [158, 237] width 110 height 35
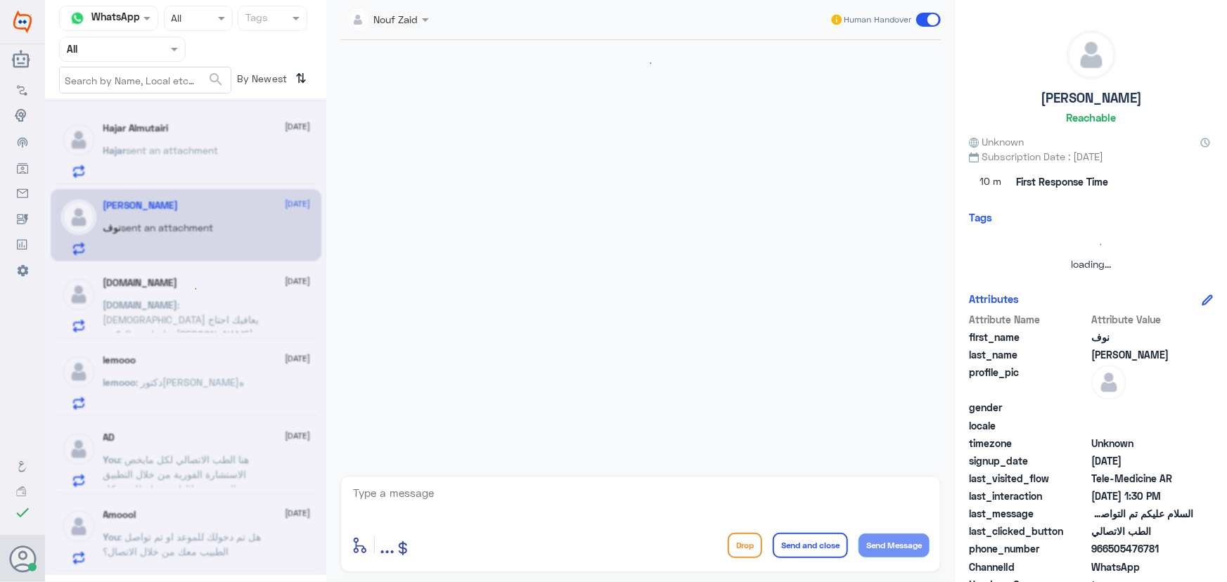
scroll to position [1365, 0]
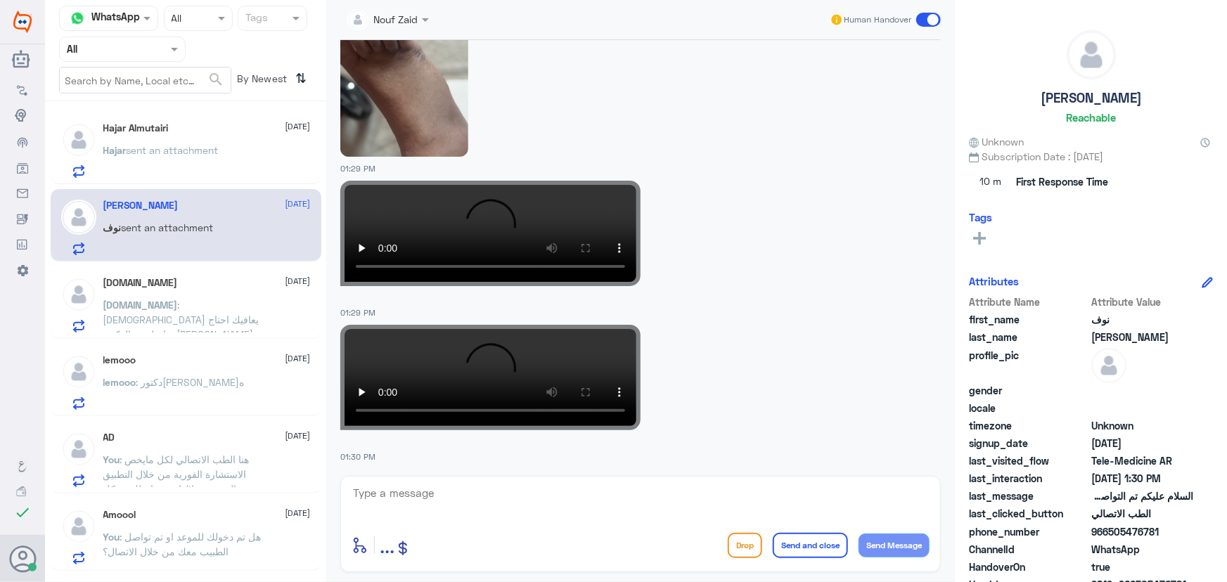
click at [211, 181] on div "Hajar Almutairi [DATE] Hajar sent an attachment" at bounding box center [186, 148] width 271 height 72
click at [208, 155] on span "sent an attachment" at bounding box center [173, 150] width 92 height 12
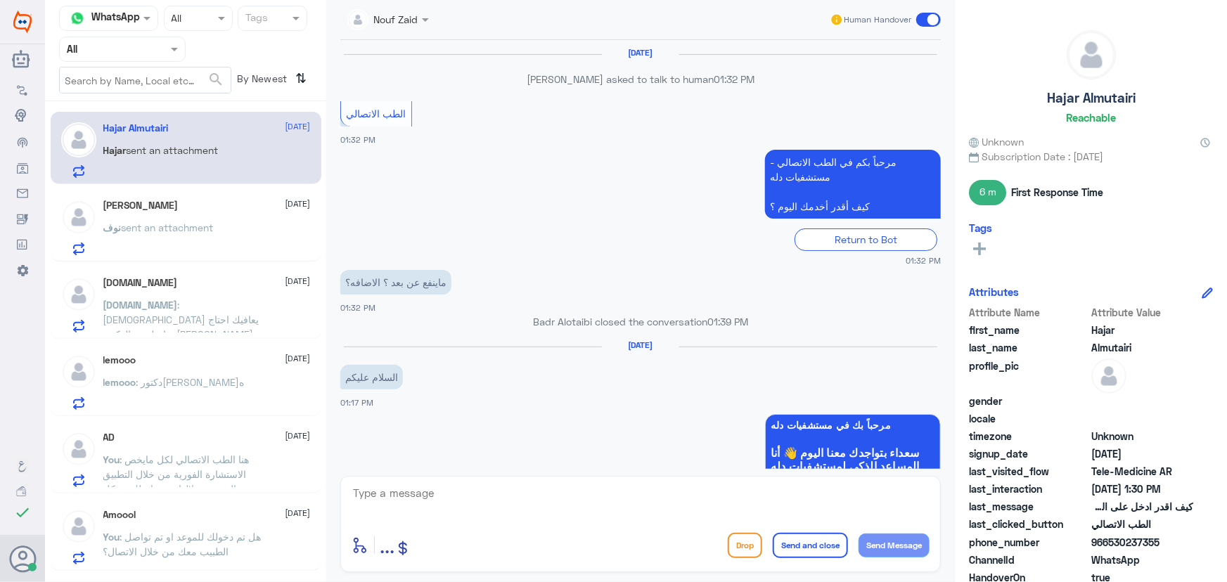
scroll to position [1006, 0]
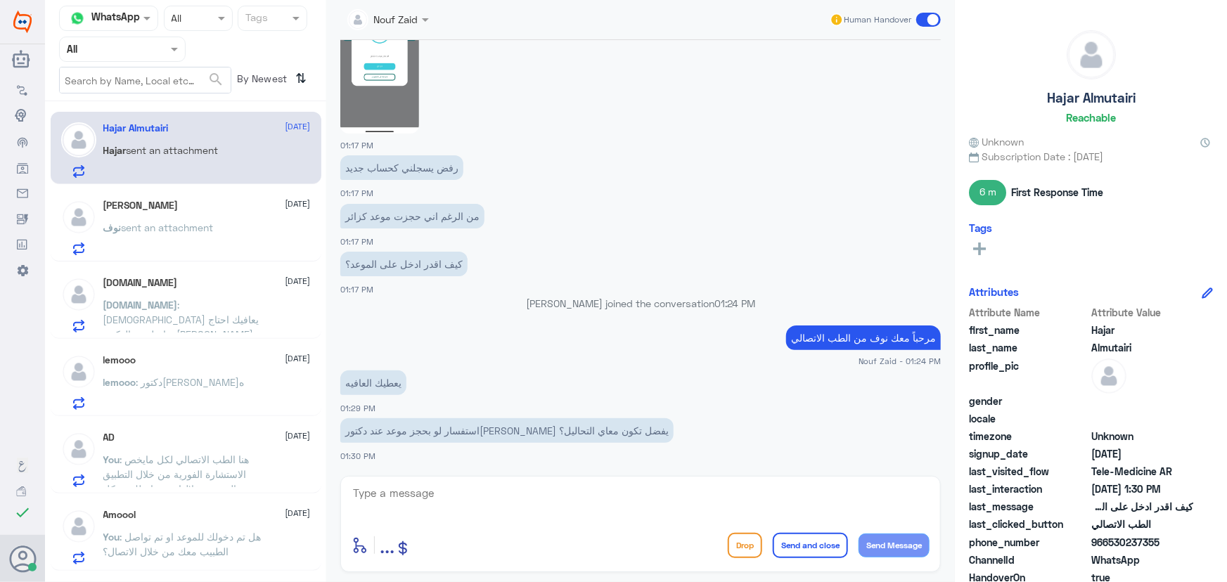
click at [204, 214] on div "[PERSON_NAME] [DATE] نوف sent an attachment" at bounding box center [206, 228] width 207 height 56
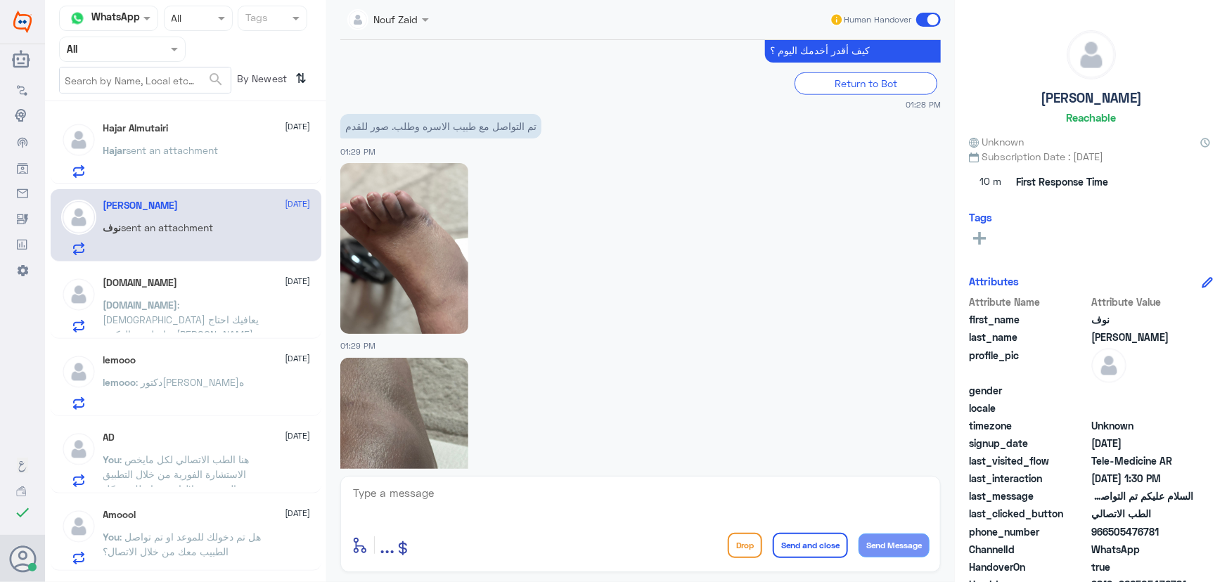
scroll to position [598, 0]
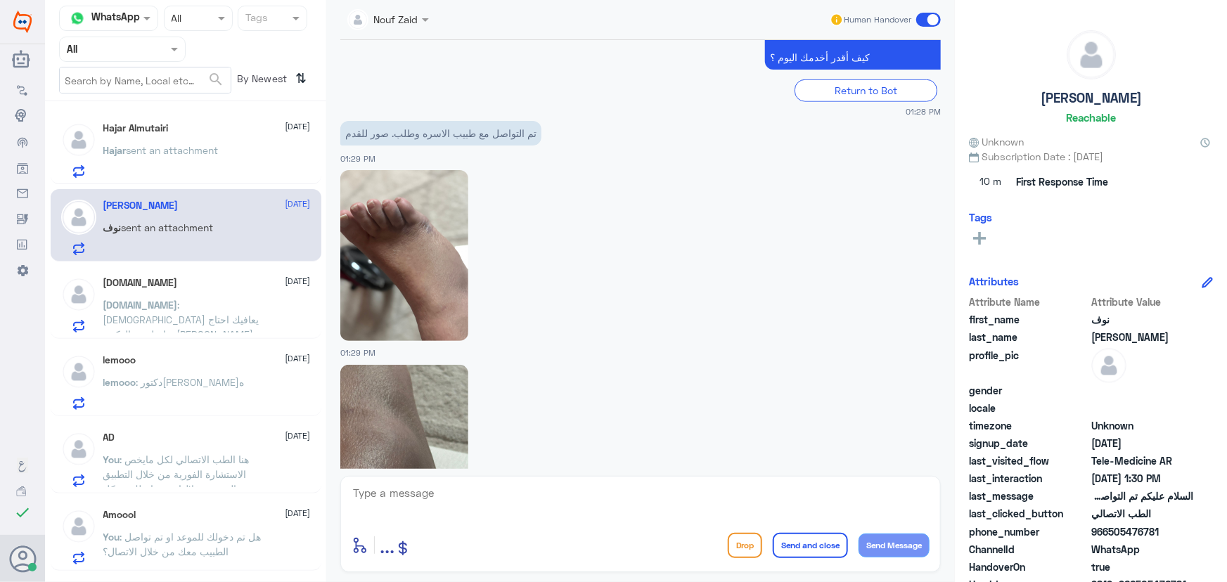
click at [402, 198] on img at bounding box center [404, 255] width 128 height 171
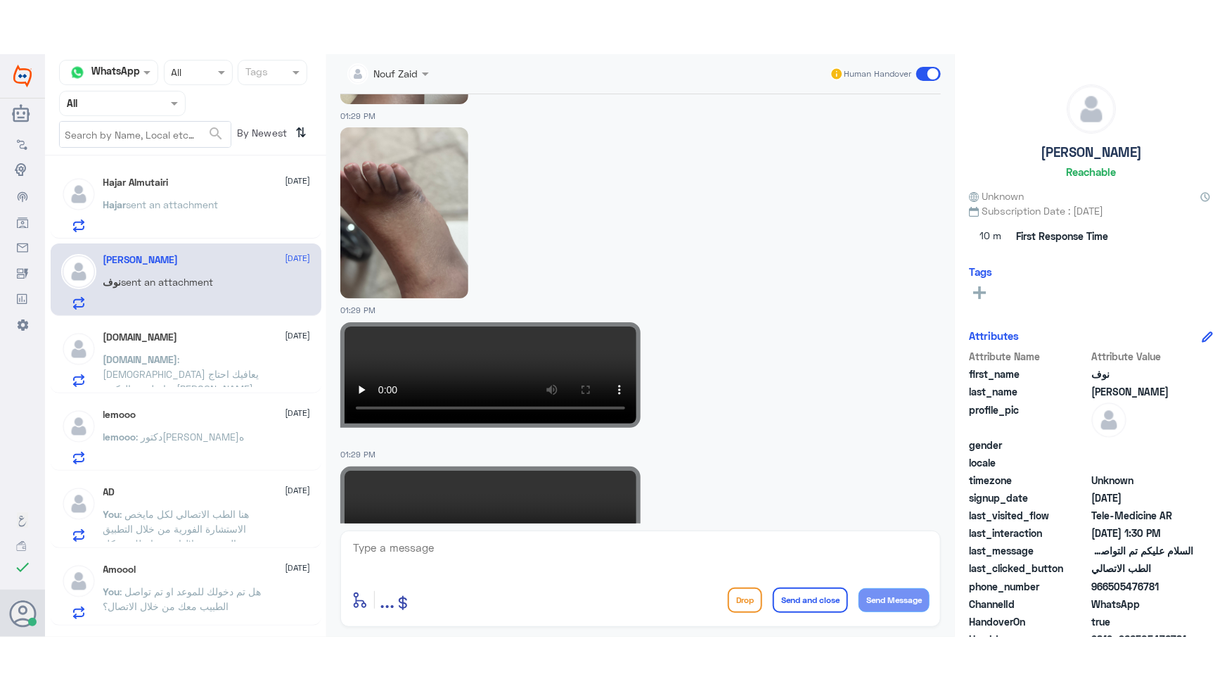
scroll to position [1366, 0]
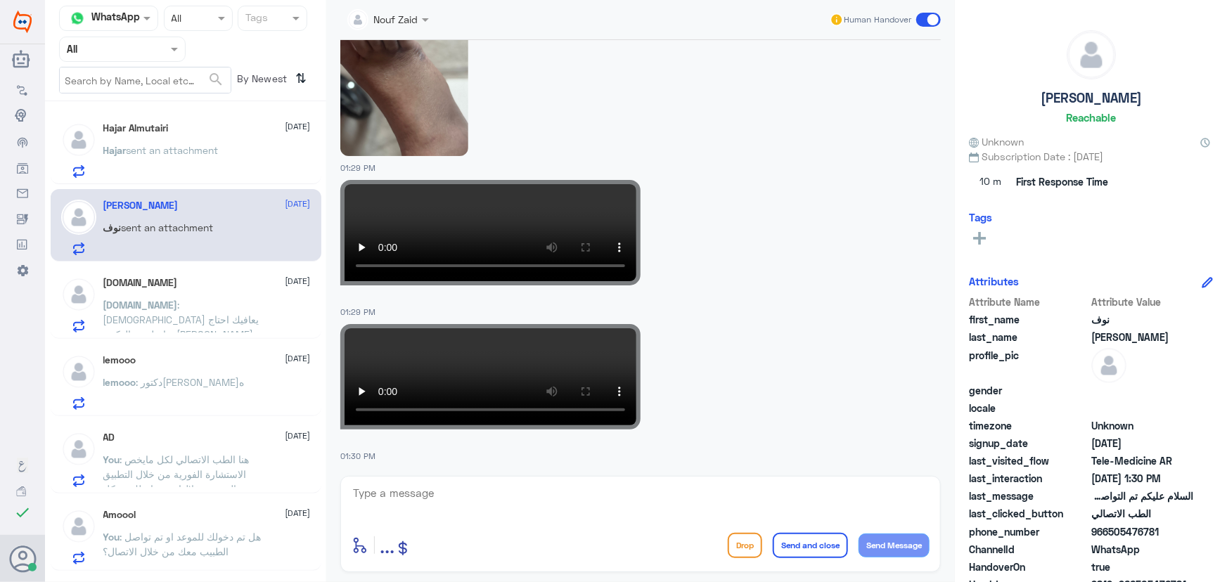
click at [495, 218] on video at bounding box center [490, 232] width 300 height 105
click at [508, 343] on video at bounding box center [490, 376] width 300 height 105
click at [750, 250] on app-msgs-video at bounding box center [640, 232] width 601 height 105
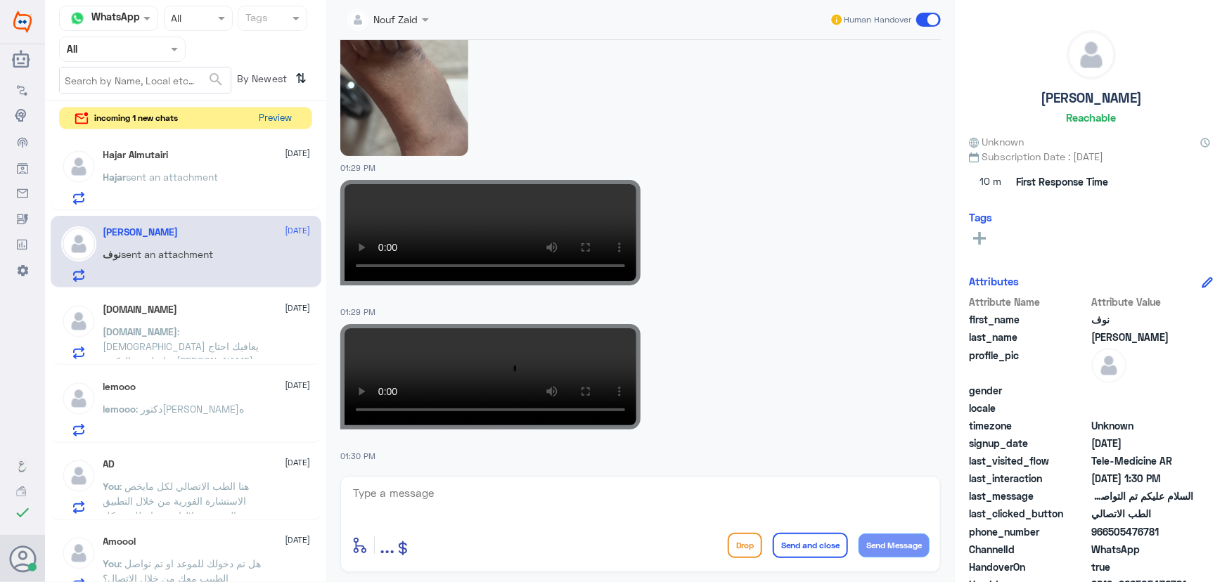
click at [281, 124] on button "Preview" at bounding box center [276, 119] width 44 height 22
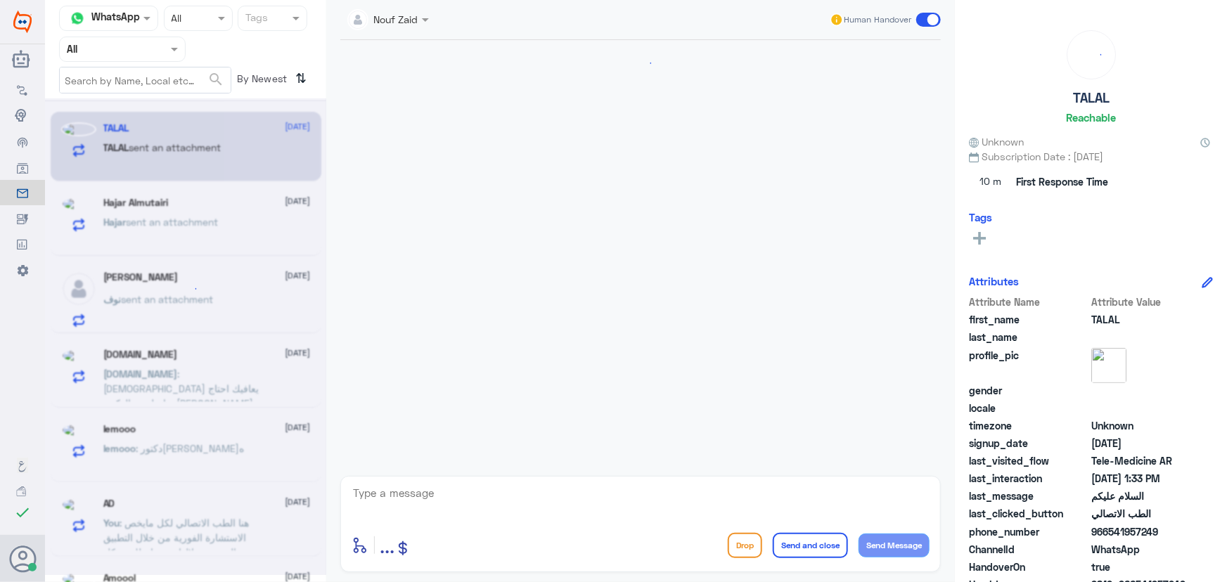
scroll to position [831, 0]
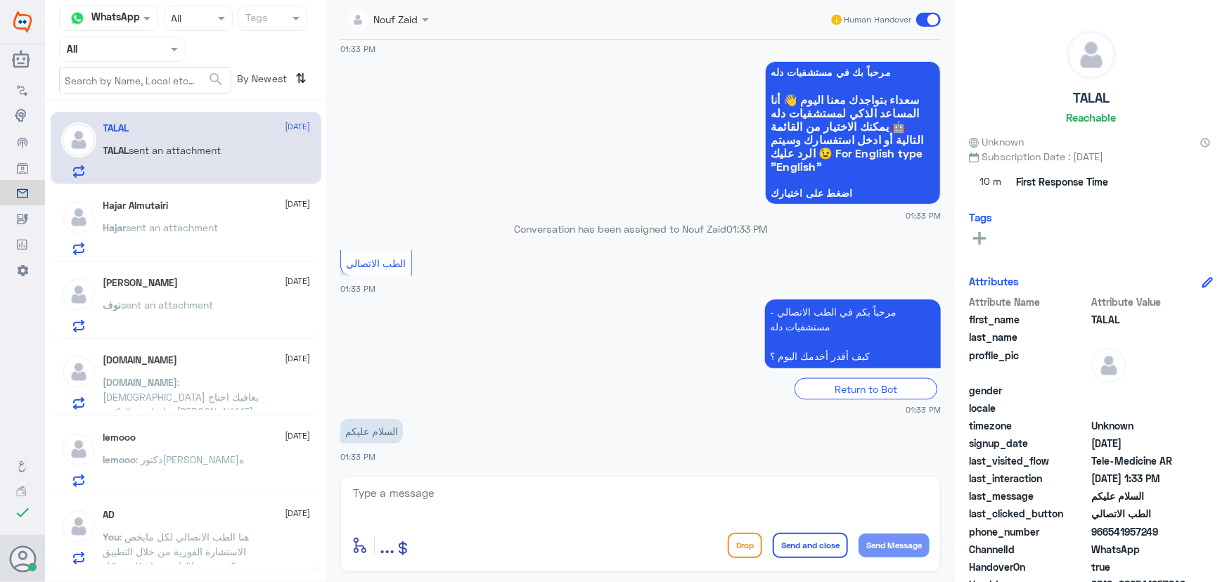
drag, startPoint x: 216, startPoint y: 159, endPoint x: 224, endPoint y: 183, distance: 25.1
click at [216, 158] on p "TALAL sent an attachment" at bounding box center [162, 160] width 118 height 35
click at [438, 484] on textarea at bounding box center [641, 501] width 578 height 34
paste textarea "مرحباً معك نوف من الطب الاتصالي"
type textarea "مرحباً معك نوف من الطب الاتصالي كيف أقدر اساعدك؟"
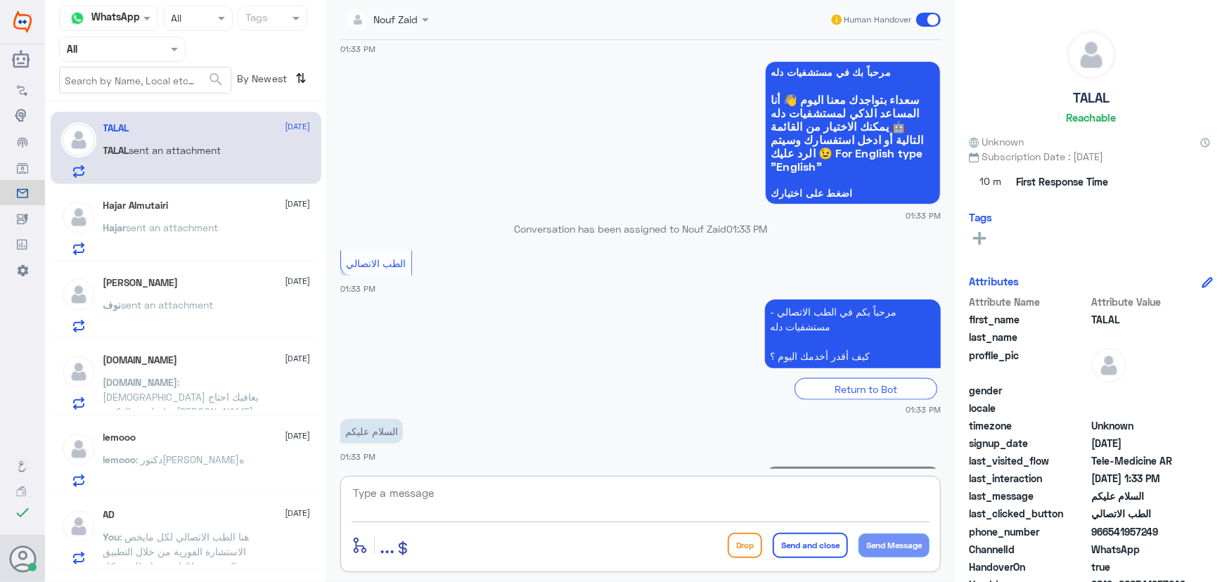
scroll to position [892, 0]
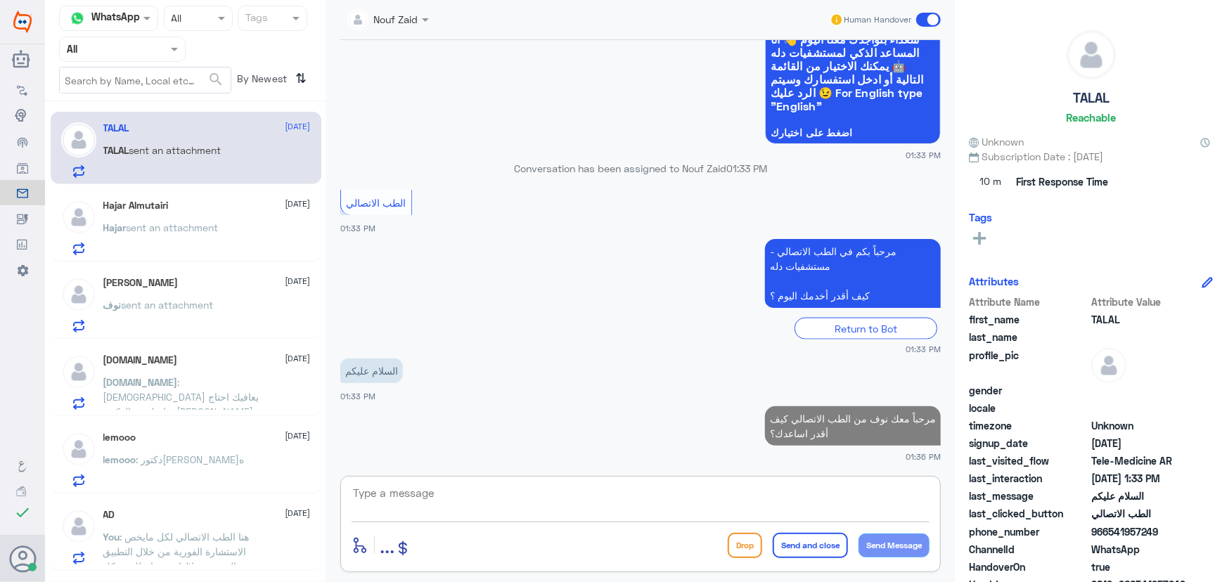
click at [134, 222] on span "sent an attachment" at bounding box center [173, 228] width 92 height 12
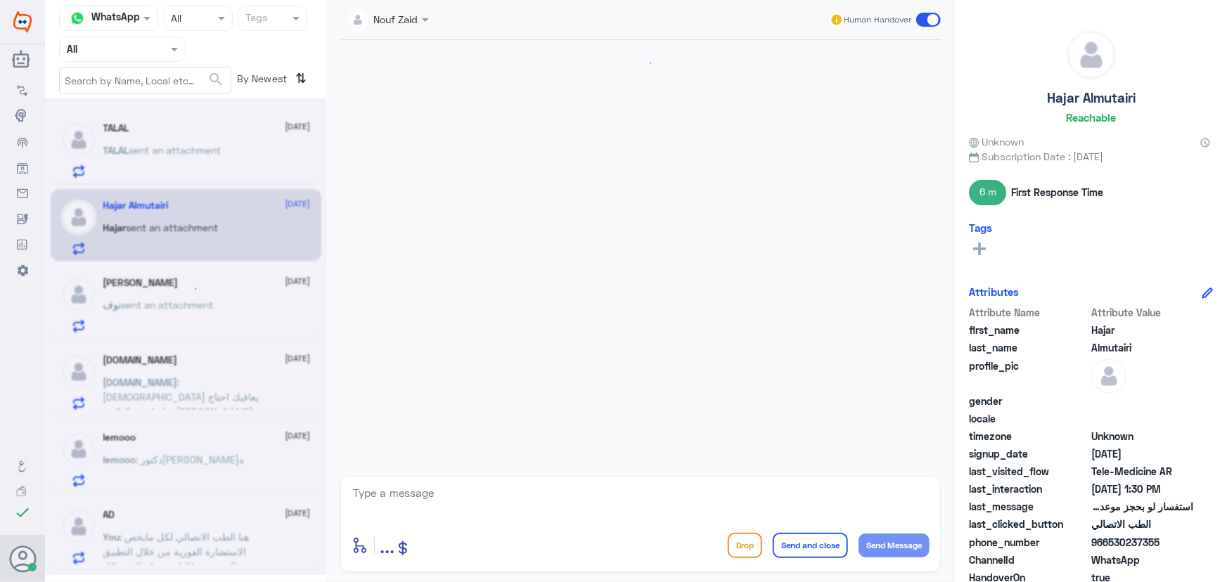
scroll to position [1006, 0]
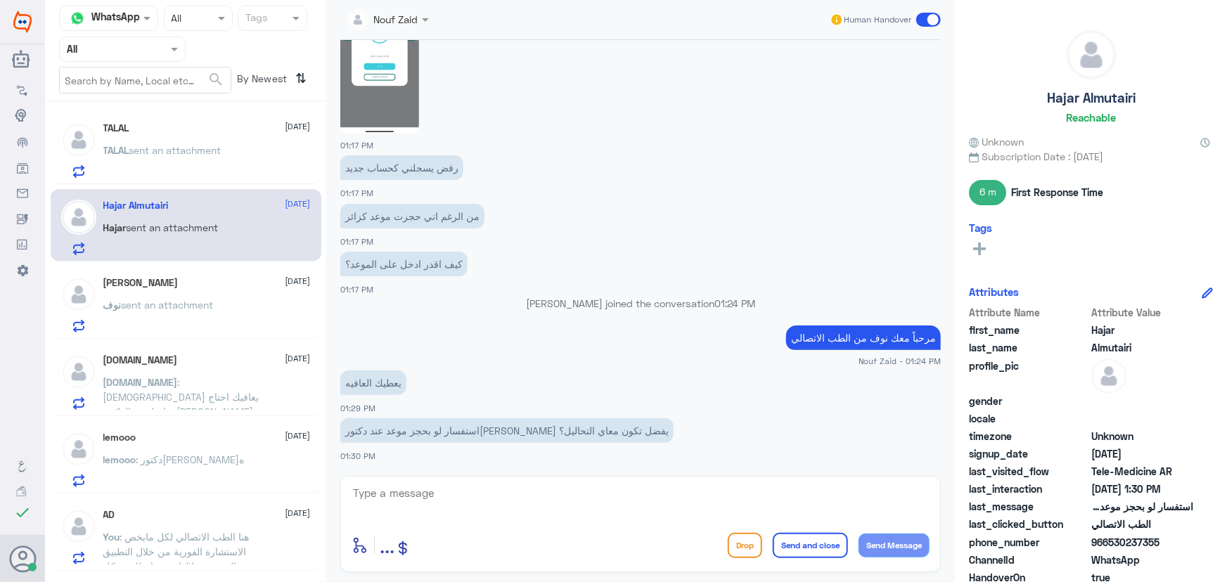
click at [212, 312] on p "نوف sent an attachment" at bounding box center [158, 314] width 110 height 35
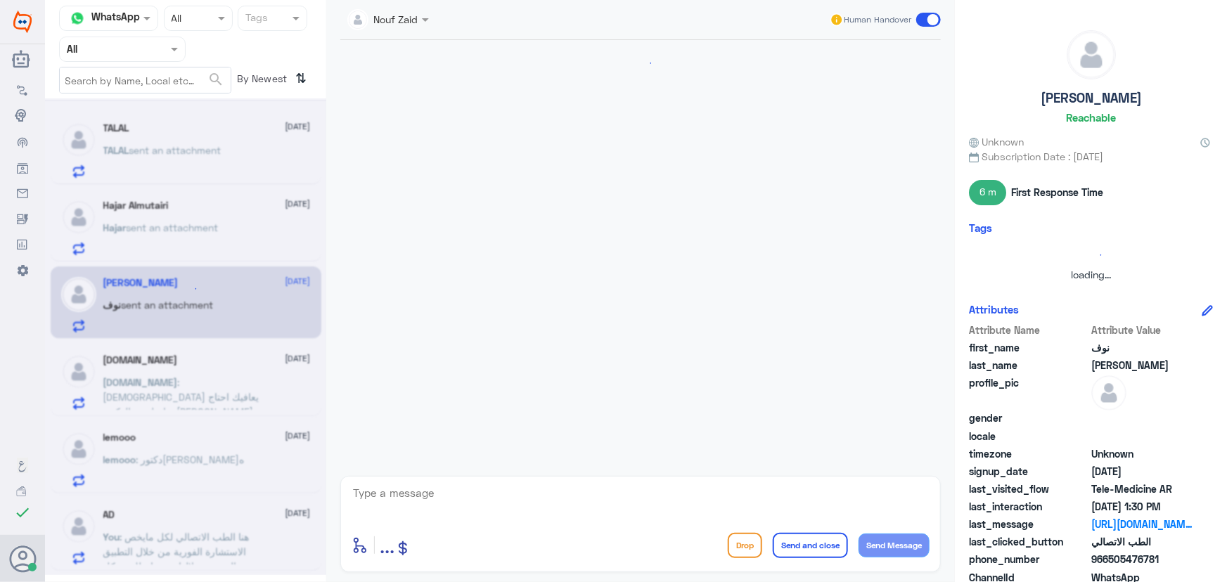
click at [212, 387] on div at bounding box center [185, 336] width 281 height 477
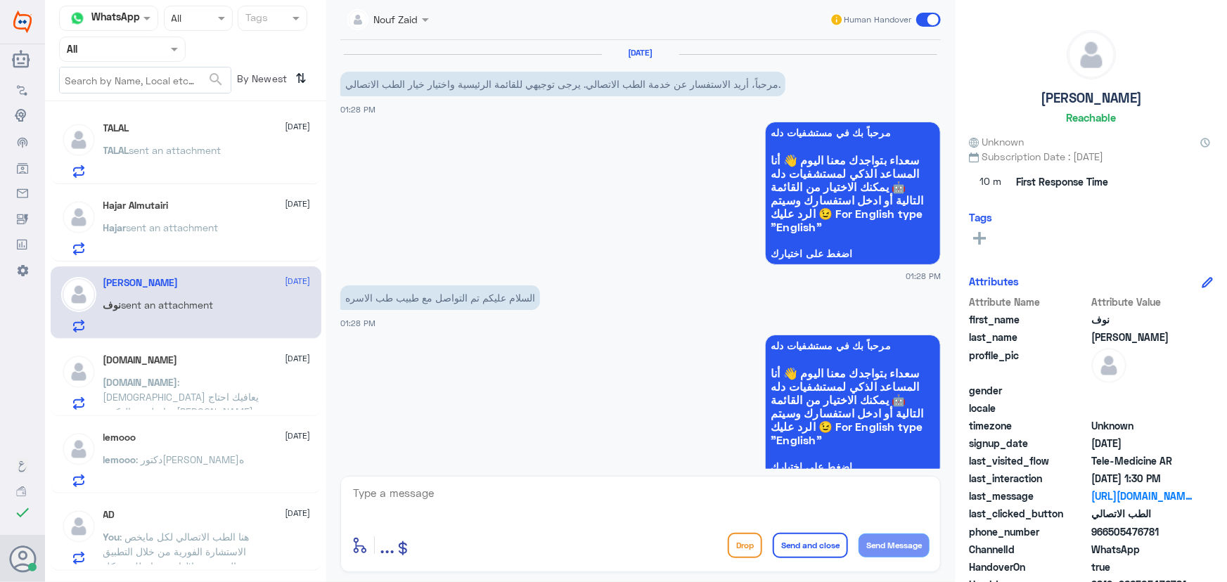
click at [210, 388] on p "N.sh : الله يعافيك احتاج تواصل مع الدكتور ينزل الإجازة لليوم عشان ارفعها لدوام" at bounding box center [182, 392] width 158 height 35
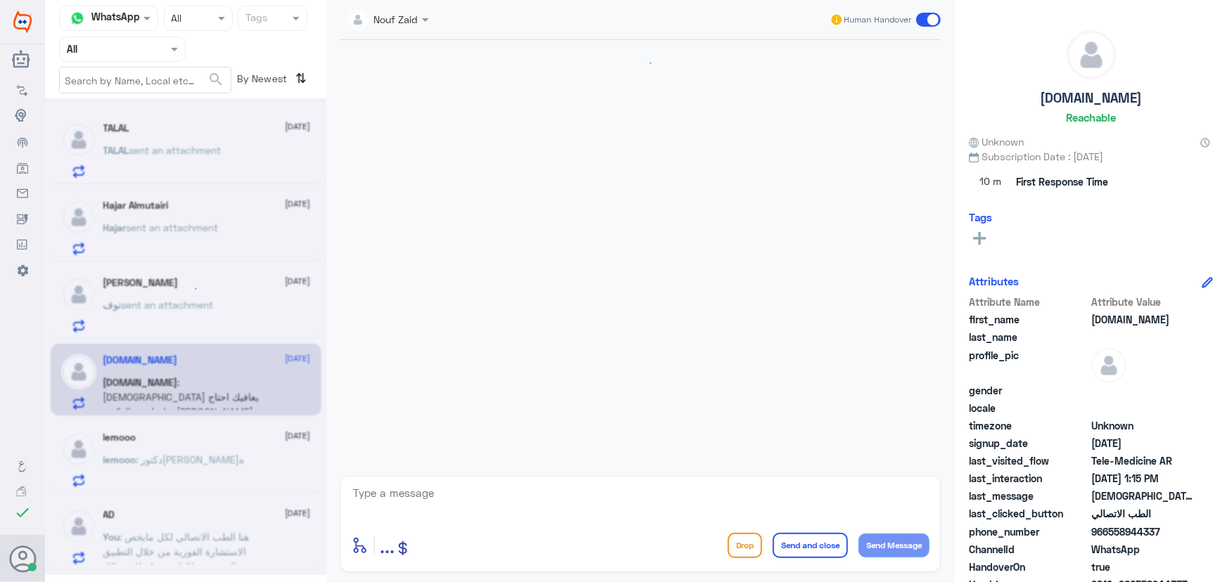
scroll to position [886, 0]
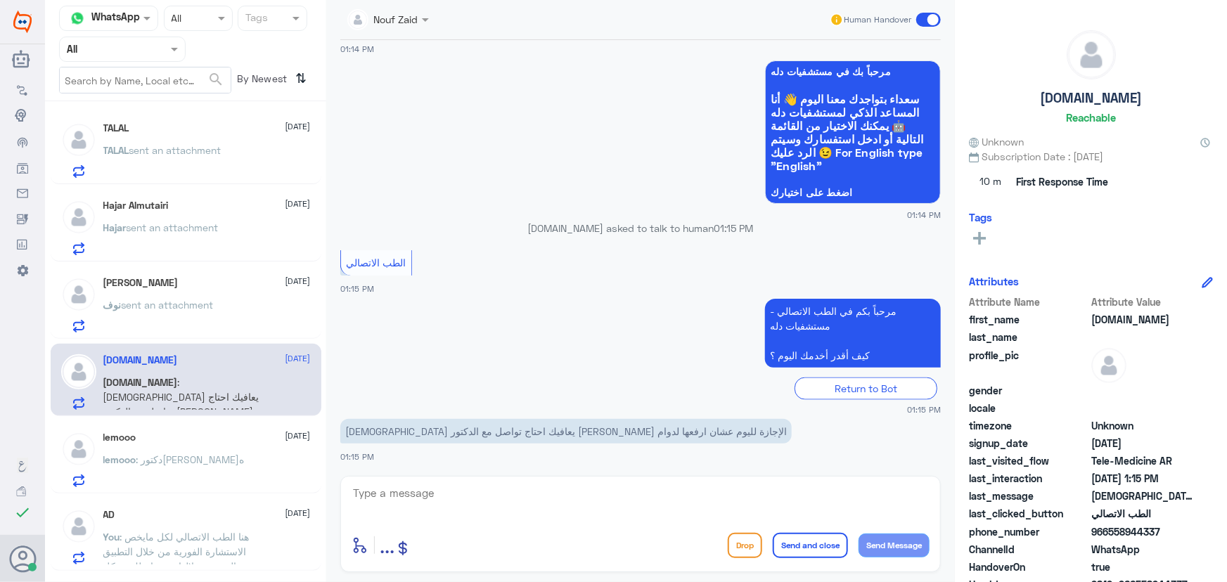
click at [527, 480] on div "enter flow name ... Drop Send and close Send Message" at bounding box center [640, 524] width 601 height 96
click at [523, 487] on textarea at bounding box center [641, 501] width 578 height 34
drag, startPoint x: 1109, startPoint y: 533, endPoint x: 1191, endPoint y: 535, distance: 81.6
click at [1181, 538] on span "966558944337" at bounding box center [1142, 532] width 102 height 15
copy span "558944337"
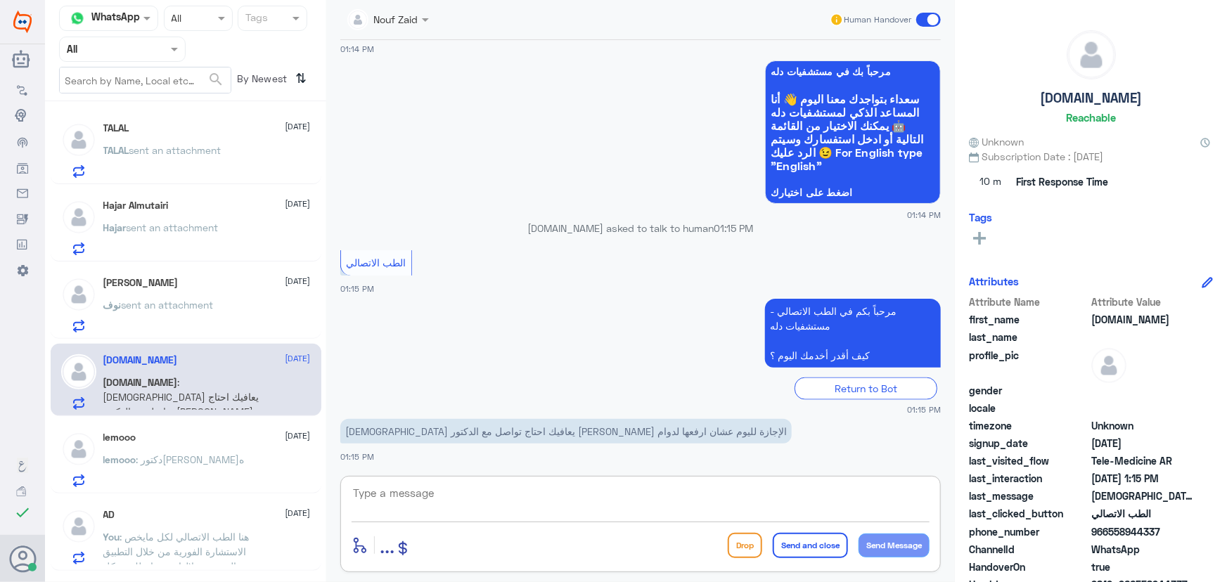
click at [464, 489] on textarea at bounding box center [641, 501] width 578 height 34
type textarea "سيتم إرفاق الاجازة في التطبيق"
click at [225, 277] on div "نوف الربيعه 18 September" at bounding box center [206, 283] width 207 height 12
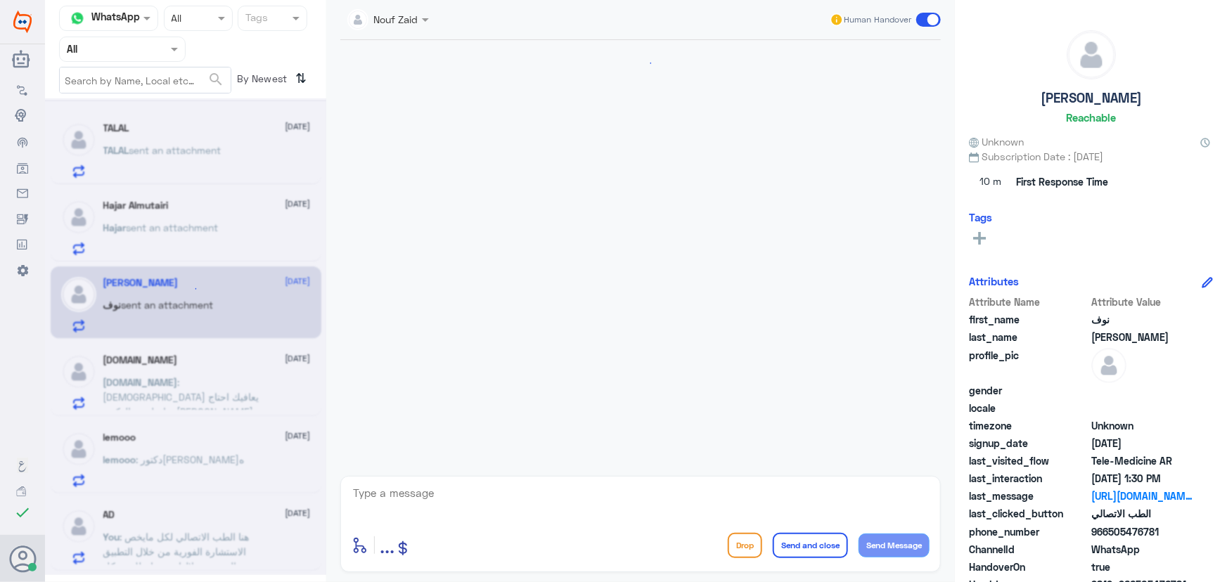
scroll to position [1365, 0]
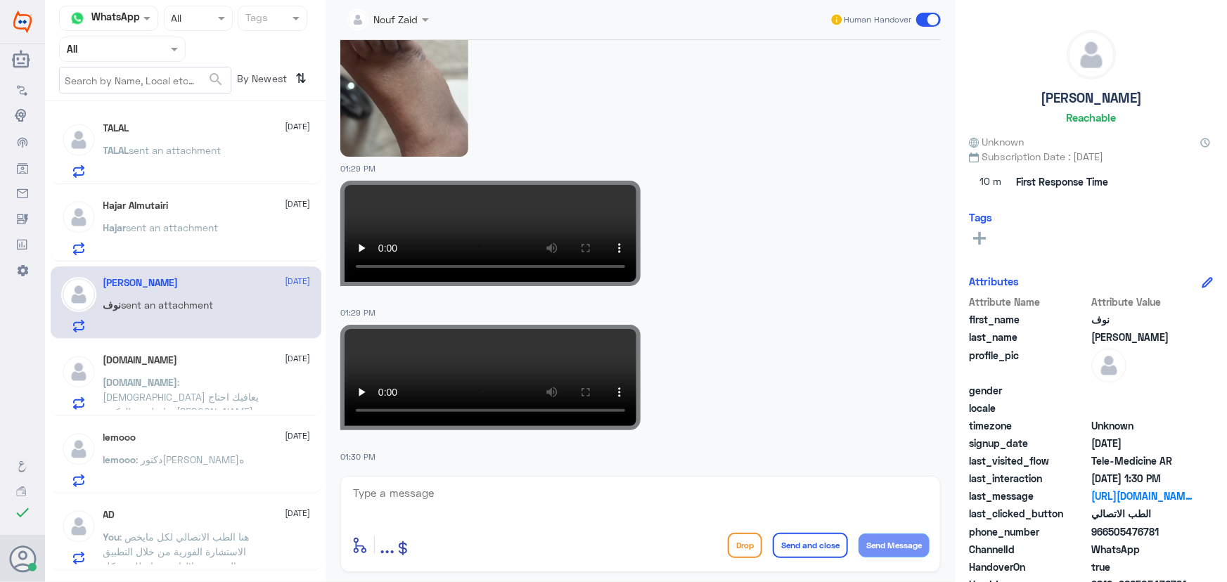
click at [215, 238] on p "Hajar sent an attachment" at bounding box center [160, 237] width 115 height 35
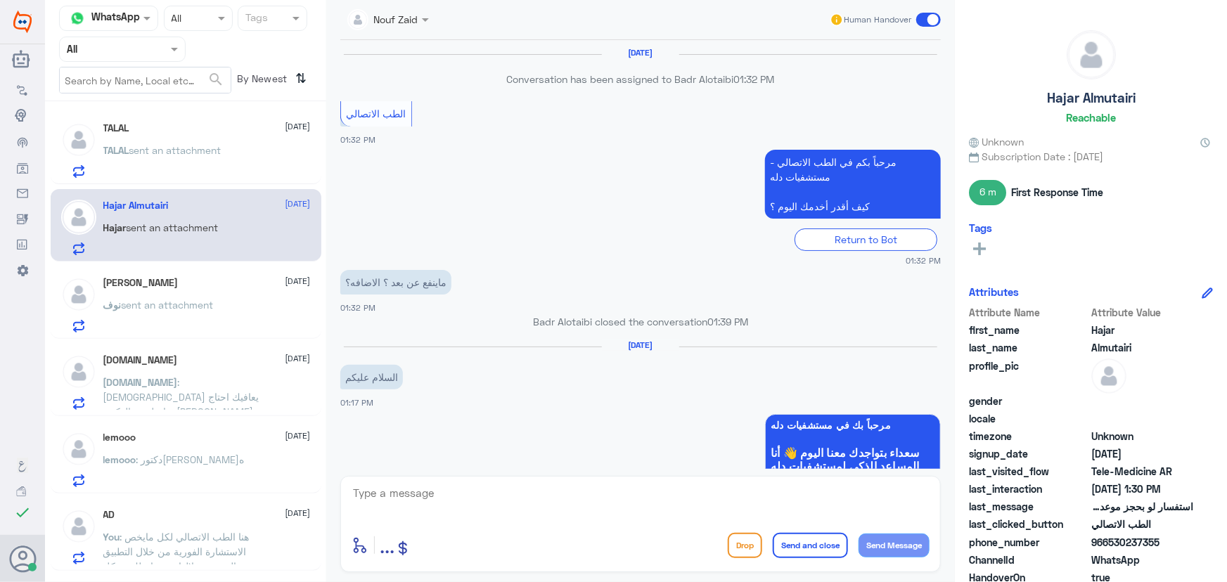
scroll to position [1006, 0]
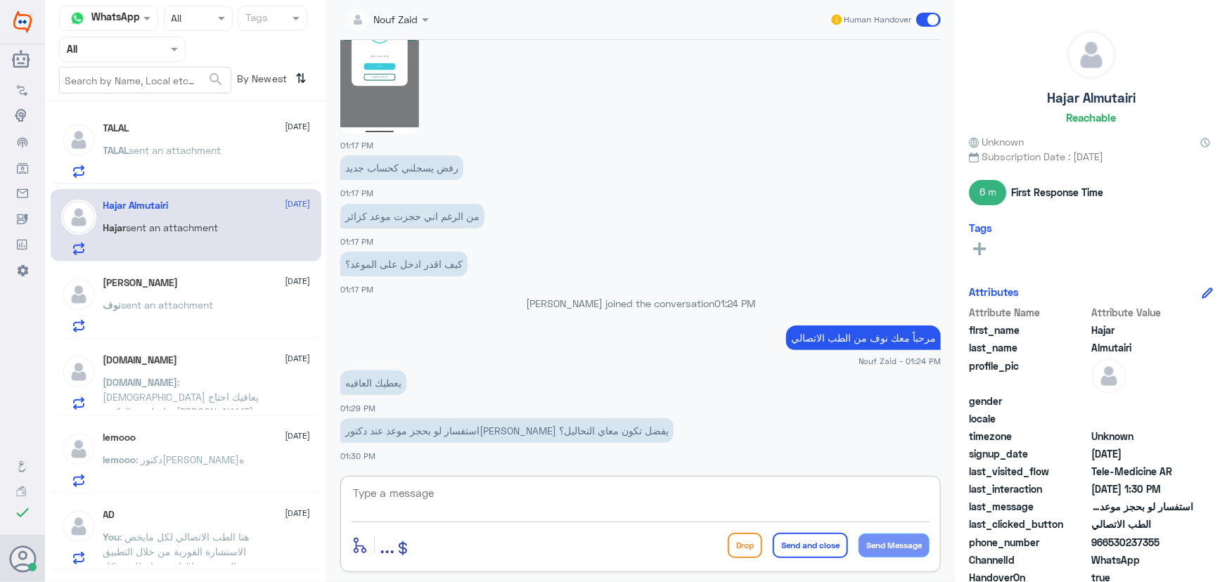
click at [458, 502] on textarea at bounding box center [641, 501] width 578 height 34
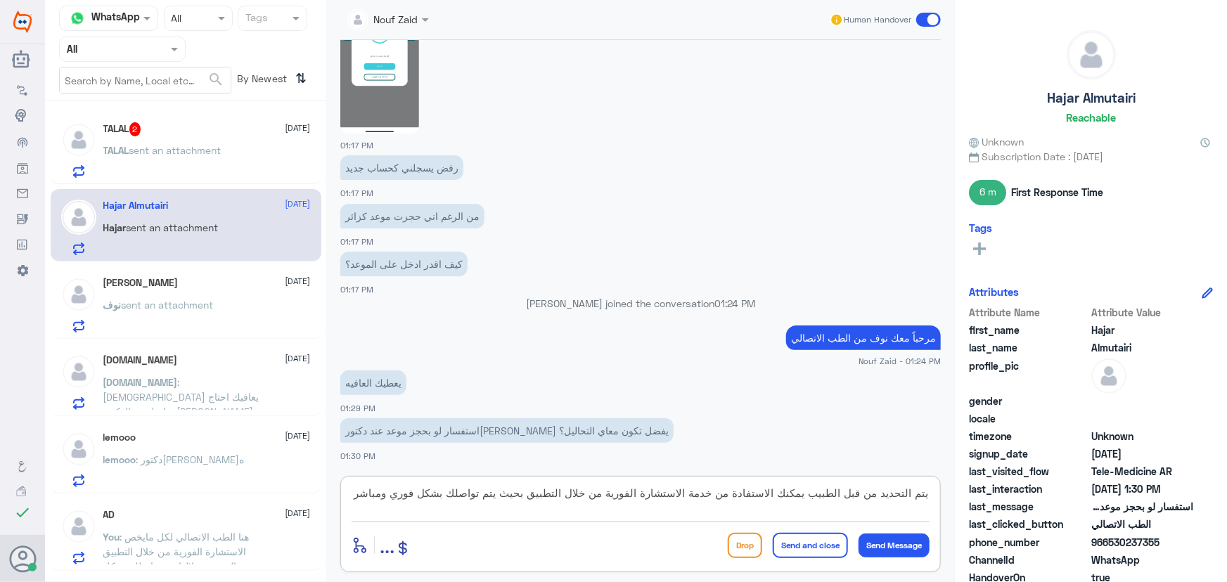
paste textarea "هنا الطب الاتصالي لكل مايخص الاستشارة الفورية من خلال التطبيق والتي من خلالها ي…"
drag, startPoint x: 604, startPoint y: 492, endPoint x: 711, endPoint y: 499, distance: 107.1
click at [711, 499] on textarea "يتم التحديد من قبل الطبيب يمكنك الاستفادة من خدمة الاستشارة الفورية من خلال الت…" at bounding box center [641, 501] width 578 height 34
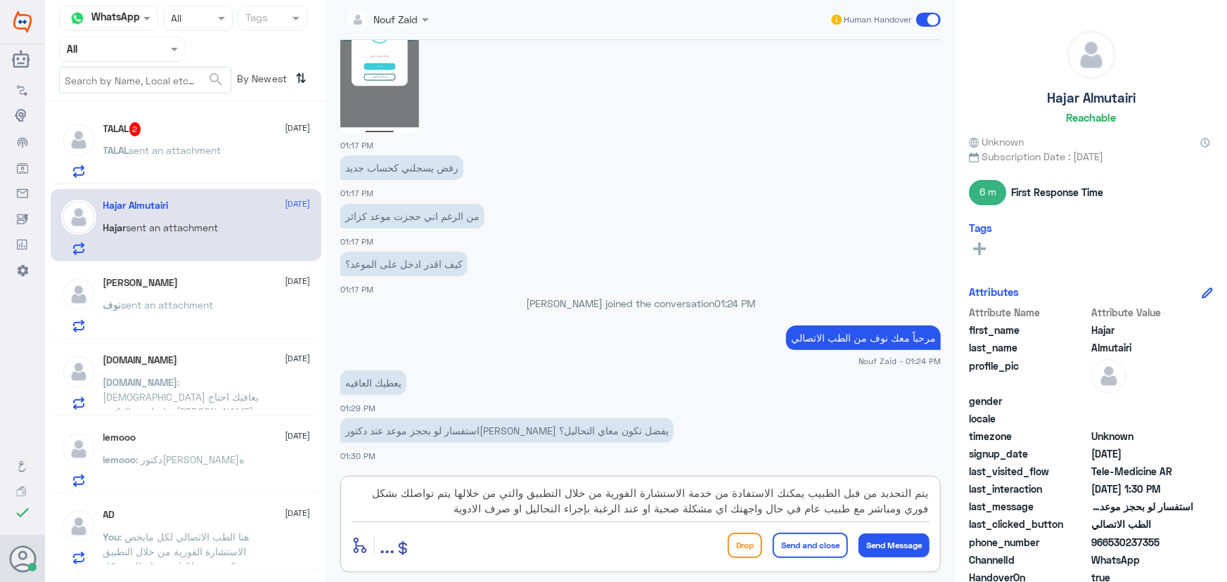
click at [574, 506] on textarea "يتم التحديد من قبل الطبيب يمكنك الاستفادة من خدمة الاستشارة الفورية من خلال الت…" at bounding box center [641, 501] width 578 height 34
type textarea "يتم التحديد من قبل الطبيب يمكنك الاستفادة من خدمة الاستشارة الفورية من خلال الت…"
click at [878, 547] on button "Send Message" at bounding box center [894, 546] width 71 height 24
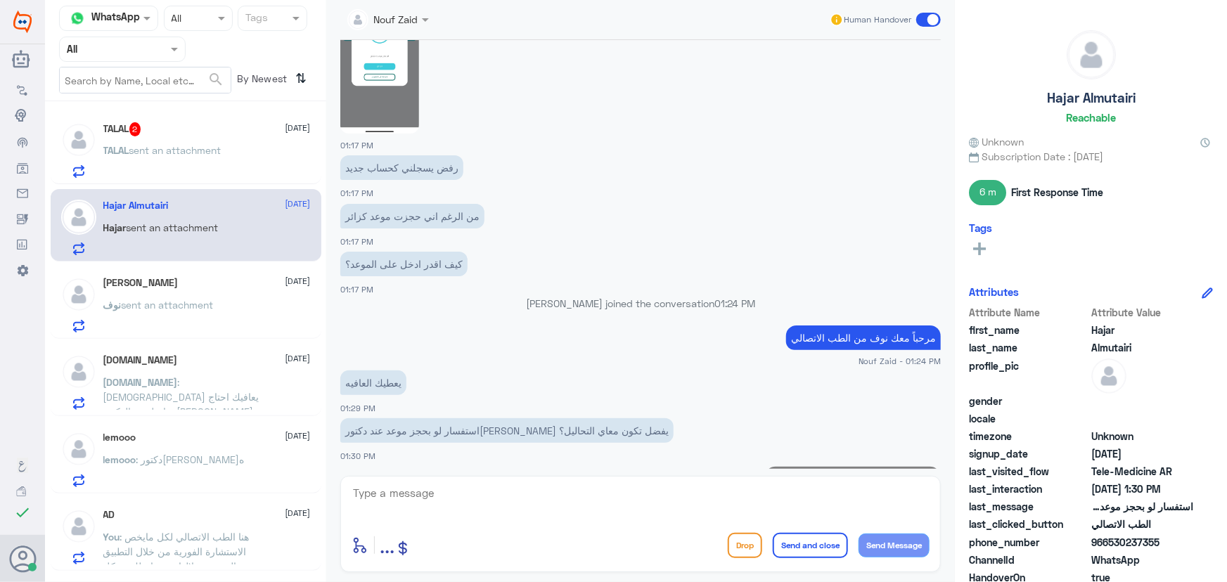
scroll to position [1139, 0]
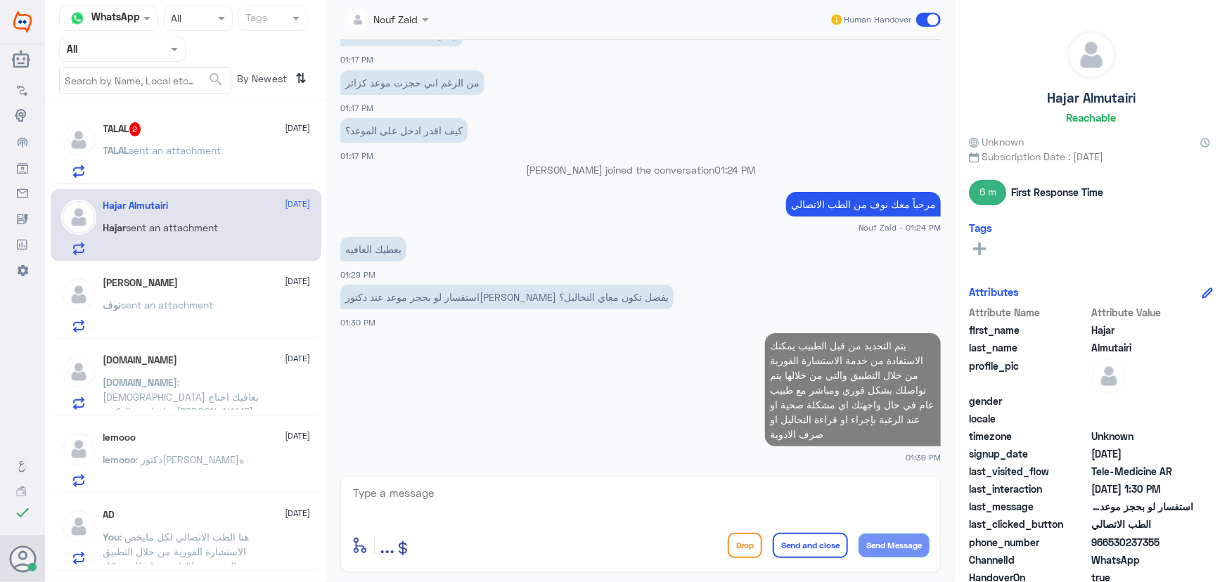
click at [212, 145] on span "sent an attachment" at bounding box center [175, 150] width 92 height 12
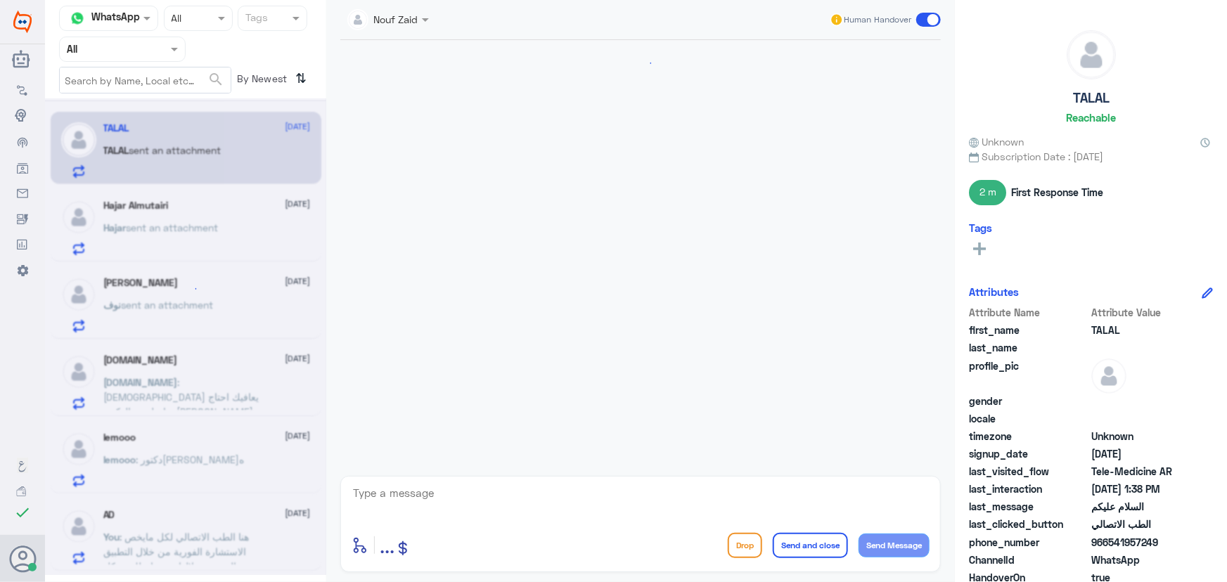
scroll to position [774, 0]
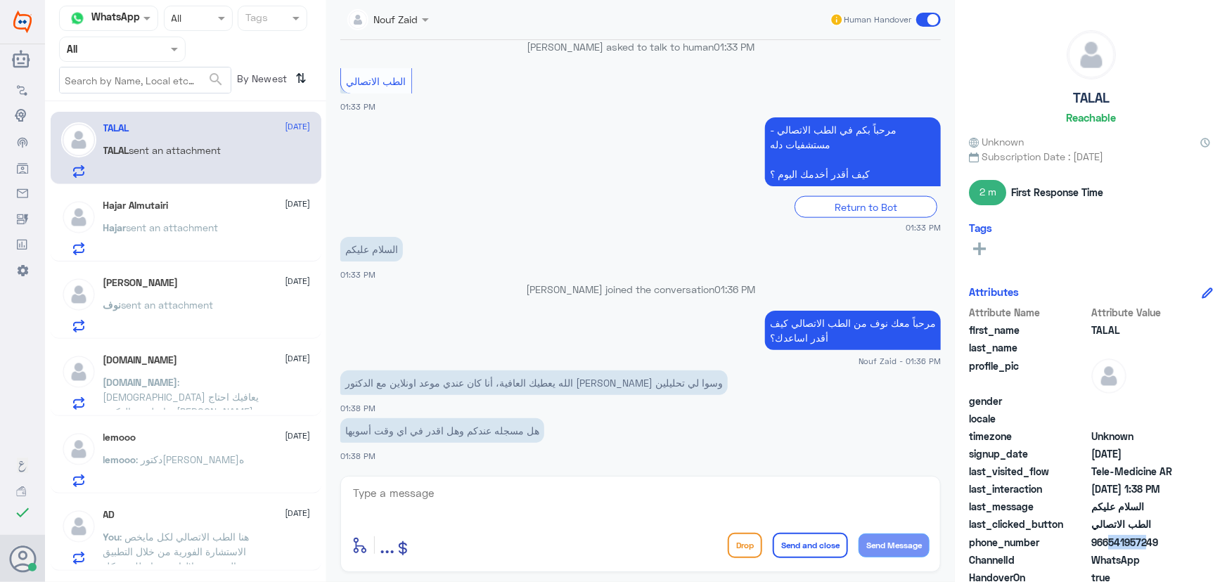
drag, startPoint x: 1106, startPoint y: 544, endPoint x: 1141, endPoint y: 541, distance: 35.3
click at [1141, 541] on span "966541957249" at bounding box center [1142, 542] width 102 height 15
click at [1105, 541] on span "966541957249" at bounding box center [1142, 542] width 102 height 15
drag, startPoint x: 1109, startPoint y: 543, endPoint x: 1226, endPoint y: 550, distance: 117.7
click at [1226, 550] on div "TALAL Reachable Unknown Subscription Date : 09/15/2025 2 m First Response Time …" at bounding box center [1091, 293] width 272 height 587
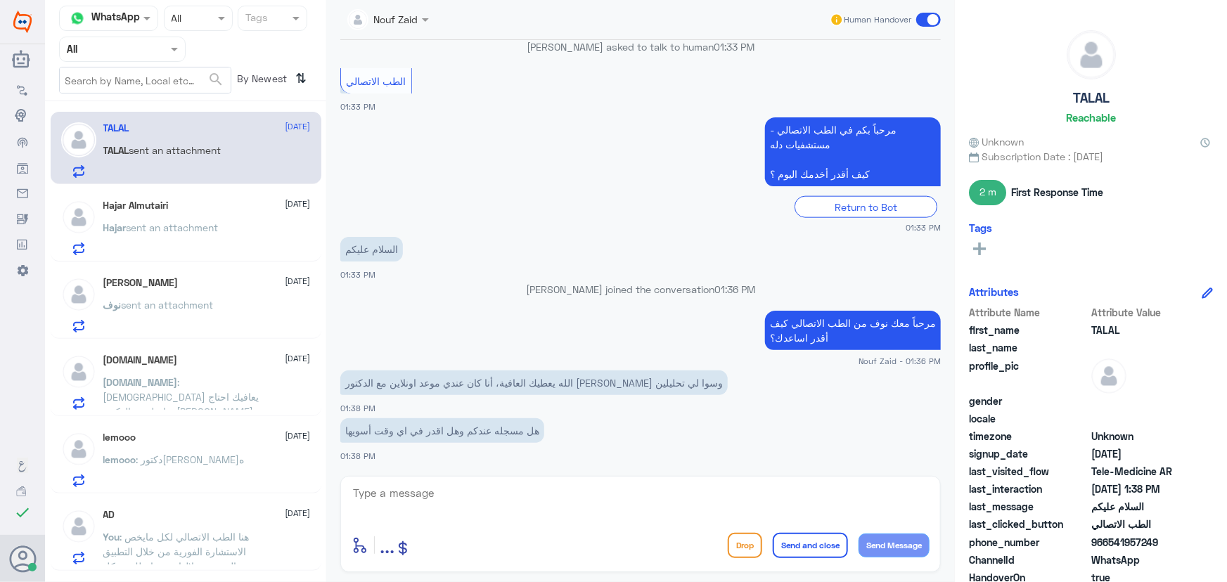
copy span "541957249"
drag, startPoint x: 513, startPoint y: 380, endPoint x: 473, endPoint y: 377, distance: 39.5
click at [476, 377] on p "الله يعطيك العافية، أنا كان عندي موعد اونلاين مع الدكتور عمرو وسوا لي تحليلين" at bounding box center [533, 383] width 387 height 25
click at [459, 382] on p "الله يعطيك العافية، أنا كان عندي موعد اونلاين مع الدكتور عمرو وسوا لي تحليلين" at bounding box center [533, 383] width 387 height 25
click at [619, 501] on textarea at bounding box center [641, 501] width 578 height 34
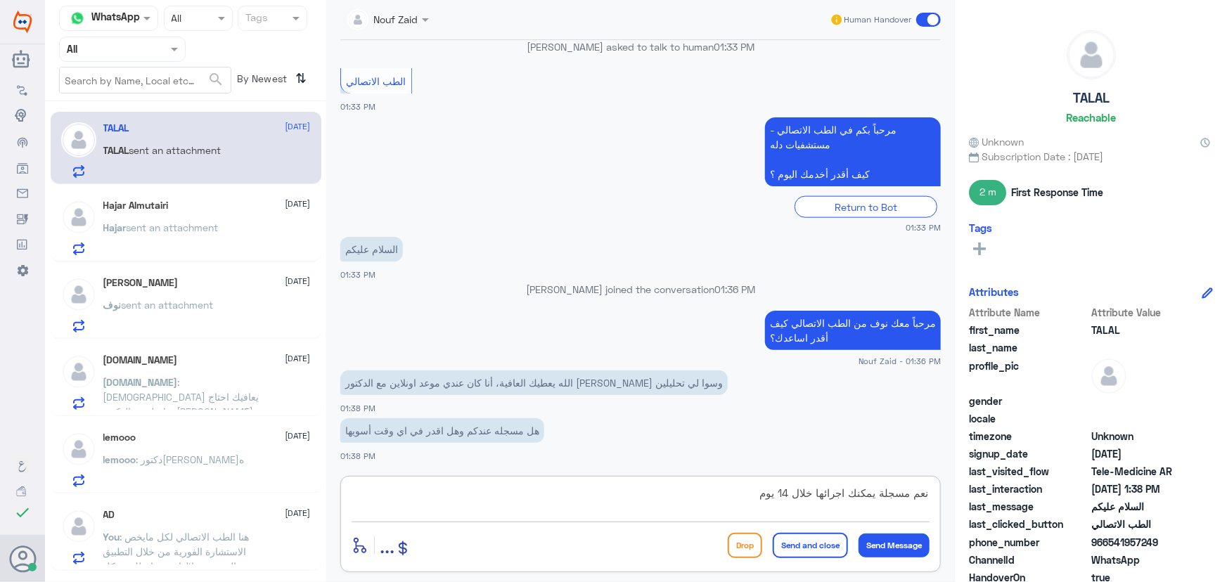
drag, startPoint x: 846, startPoint y: 499, endPoint x: 873, endPoint y: 494, distance: 27.1
click at [873, 494] on textarea "نعم مسجلة يمكنك اجرائها خلال 14 يوم" at bounding box center [641, 501] width 578 height 34
click at [719, 506] on textarea "نعم مسجلة يفضل اجرائها خلال 14 يوم" at bounding box center [641, 501] width 578 height 34
click at [717, 499] on textarea "نعم مسجلة يفضل اجرائها خلال 14 يوم او كحد اقى الى نهاية الشهر" at bounding box center [641, 501] width 578 height 34
type textarea "نعم مسجلة يفضل اجرائها خلال 14 يوم او كحد اقصى الى نهاية الشهر"
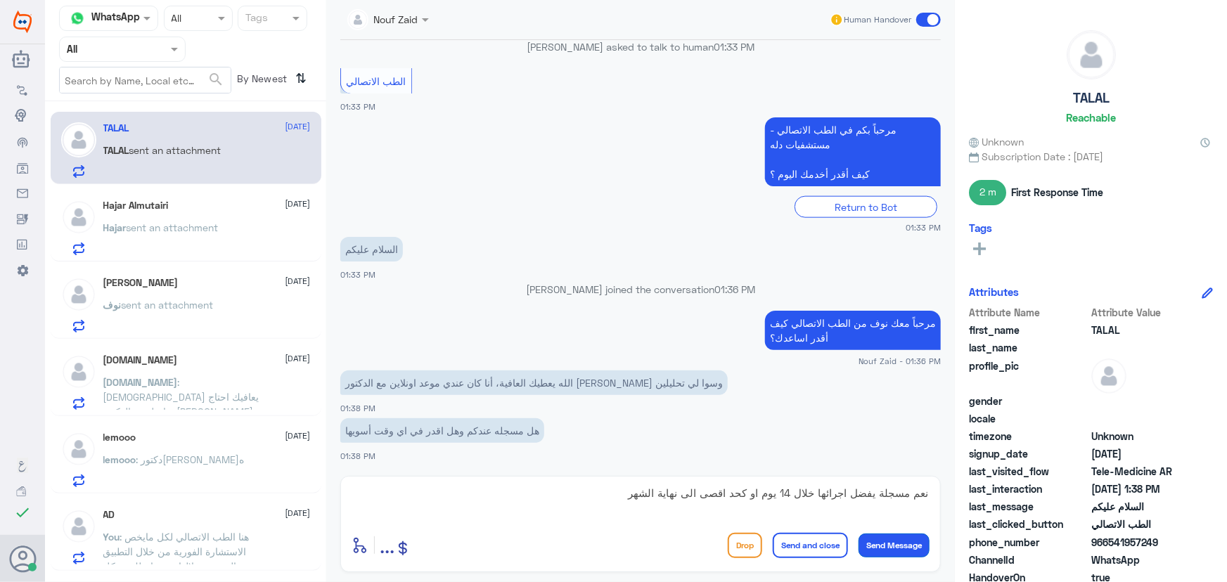
click at [876, 544] on button "Send Message" at bounding box center [894, 546] width 71 height 24
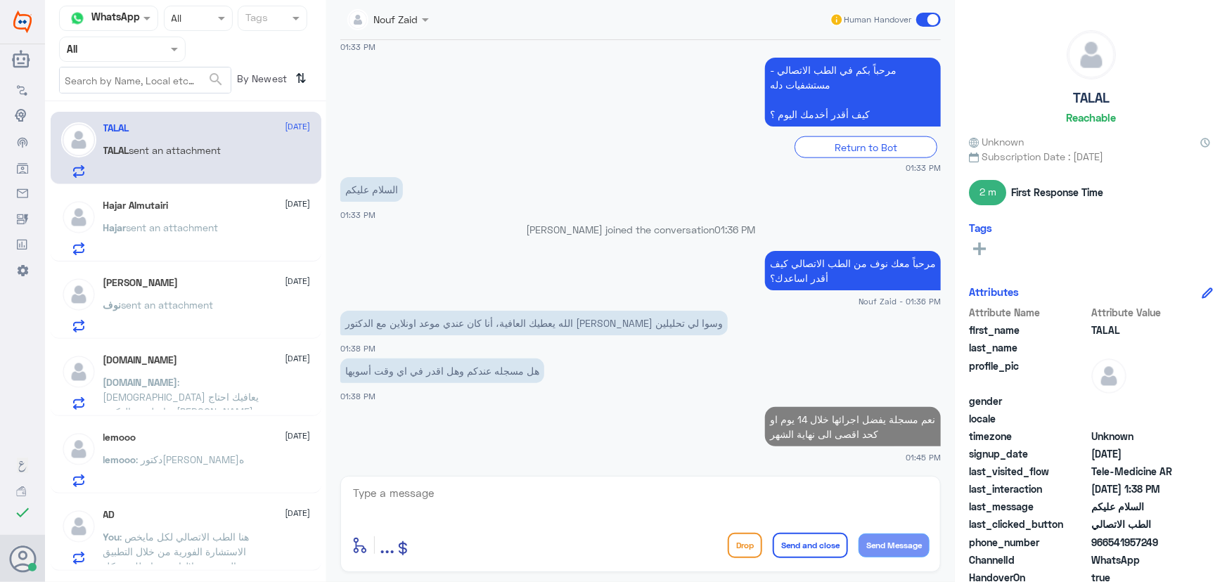
click at [207, 237] on p "Hajar sent an attachment" at bounding box center [160, 237] width 115 height 35
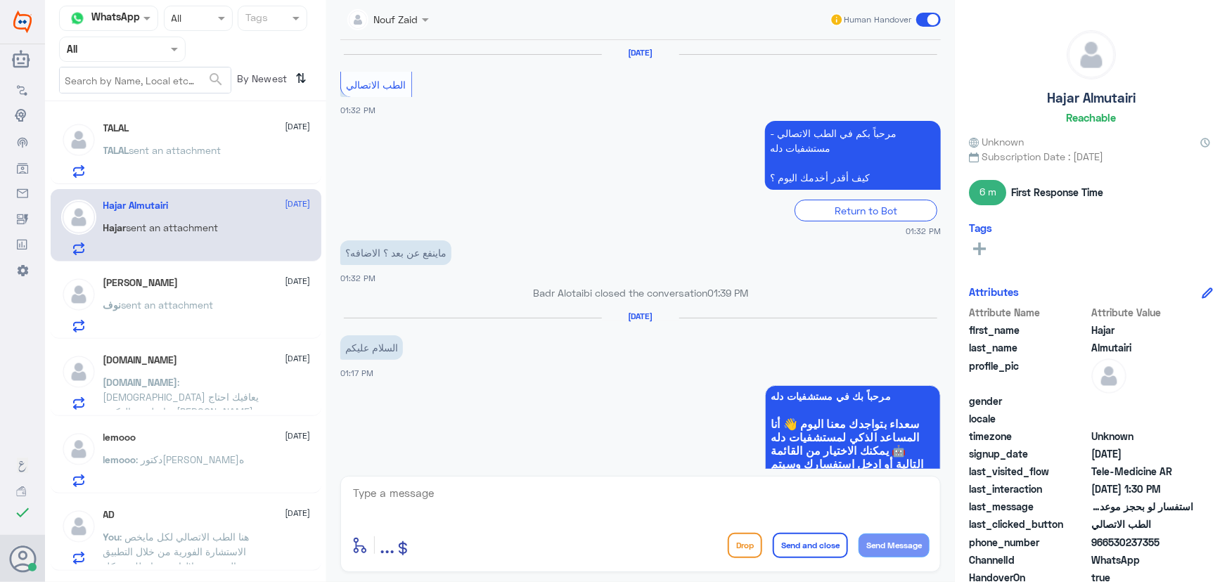
scroll to position [1110, 0]
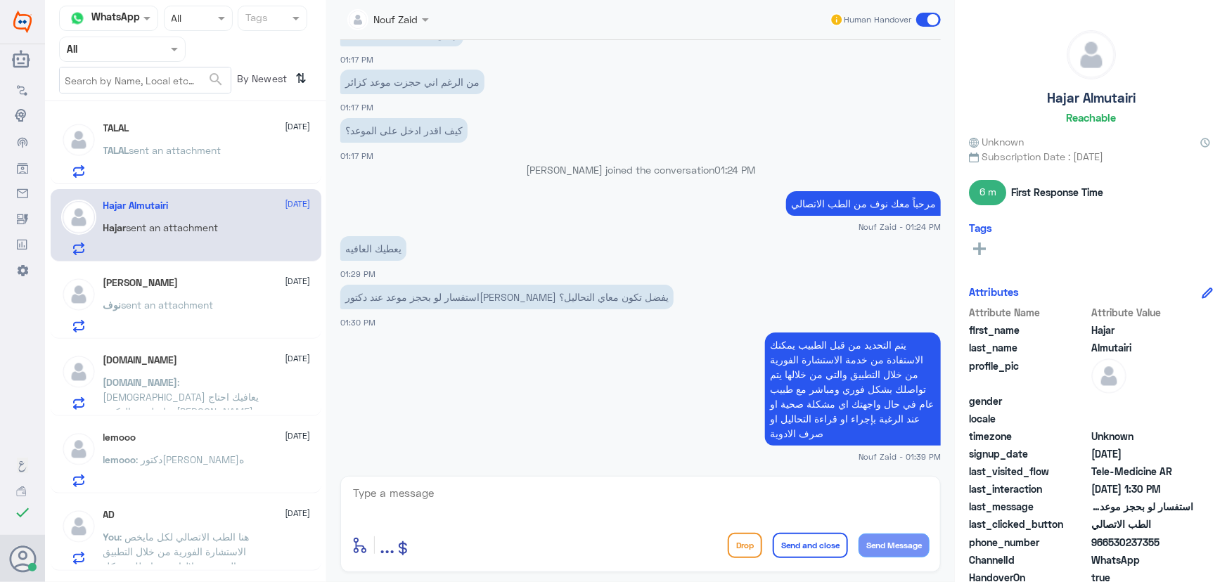
click at [179, 288] on div "نوف الربيعه 18 September نوف sent an attachment" at bounding box center [206, 305] width 207 height 56
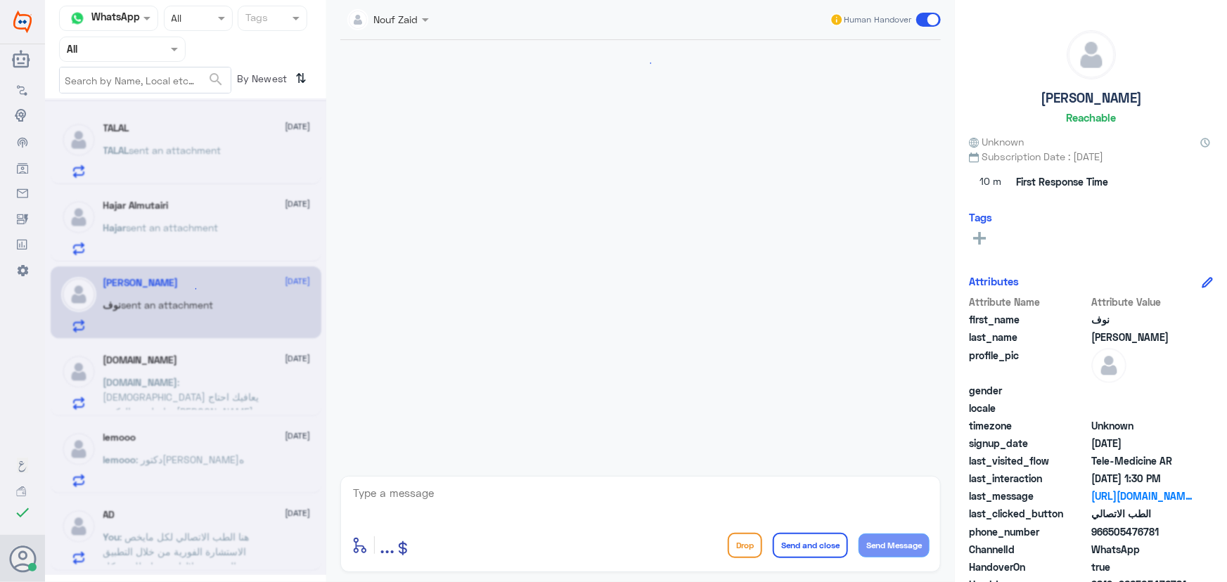
scroll to position [1365, 0]
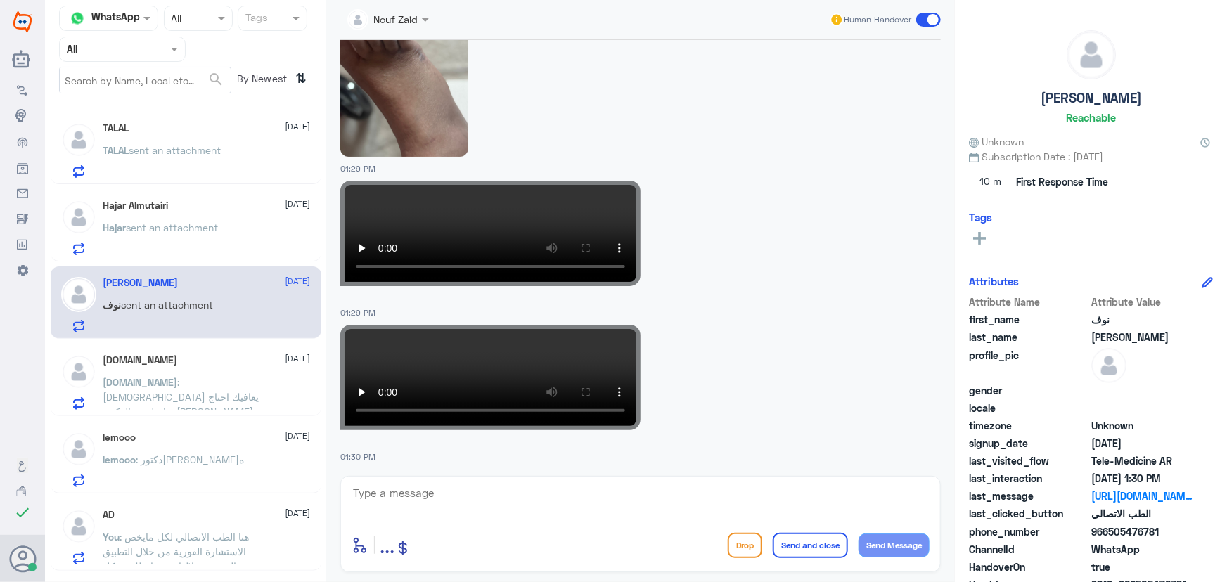
click at [195, 228] on span "sent an attachment" at bounding box center [173, 228] width 92 height 12
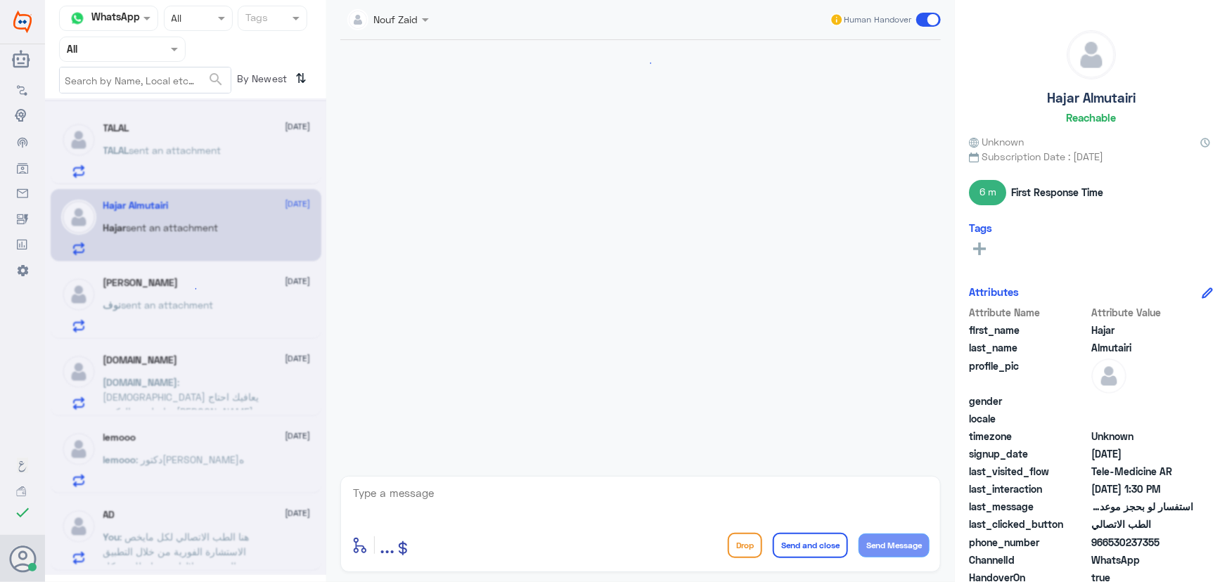
scroll to position [1110, 0]
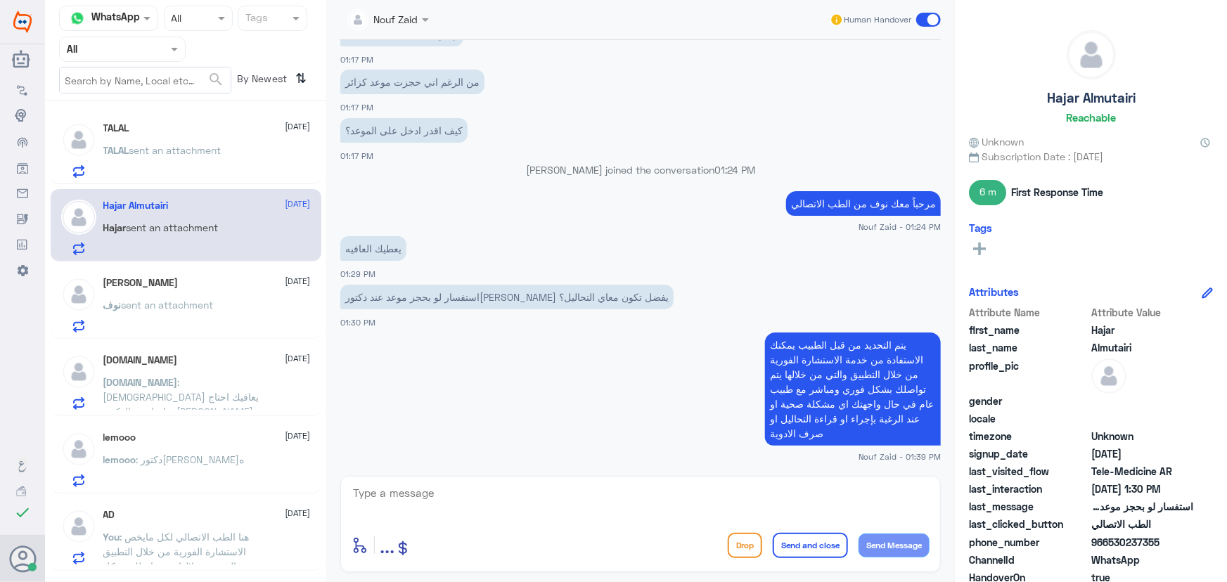
click at [197, 366] on div "N.sh 18 September" at bounding box center [206, 360] width 207 height 12
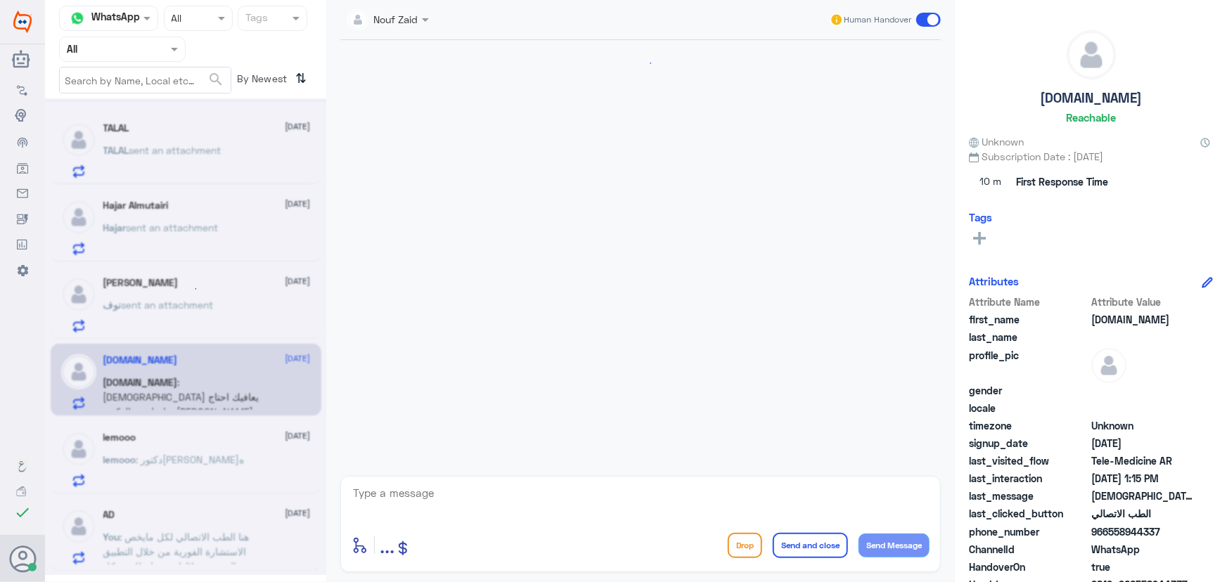
scroll to position [886, 0]
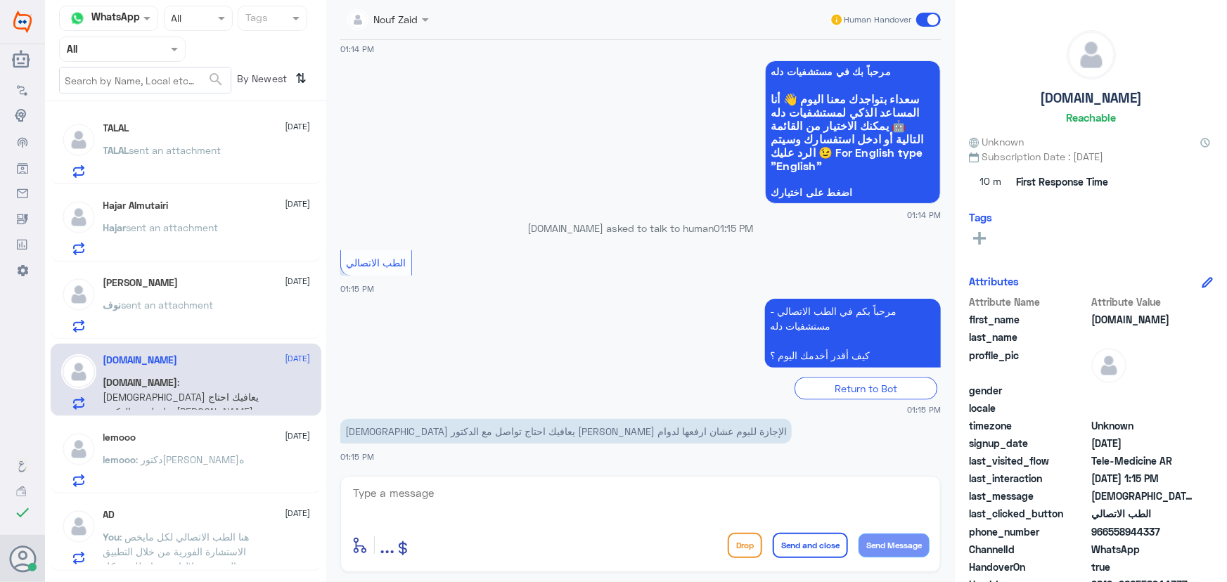
click at [433, 494] on textarea at bounding box center [641, 501] width 578 height 34
click at [543, 475] on div "Nouf Zaid Human Handover 18 Sep 2025 مرحباً، أريد الاستفسار عن خدمة الطب الاتصا…" at bounding box center [640, 293] width 629 height 587
click at [538, 504] on textarea at bounding box center [641, 501] width 578 height 34
click at [886, 496] on textarea "سيتم رفع تقرير الإجازة" at bounding box center [641, 501] width 578 height 34
drag, startPoint x: 887, startPoint y: 495, endPoint x: 899, endPoint y: 492, distance: 12.5
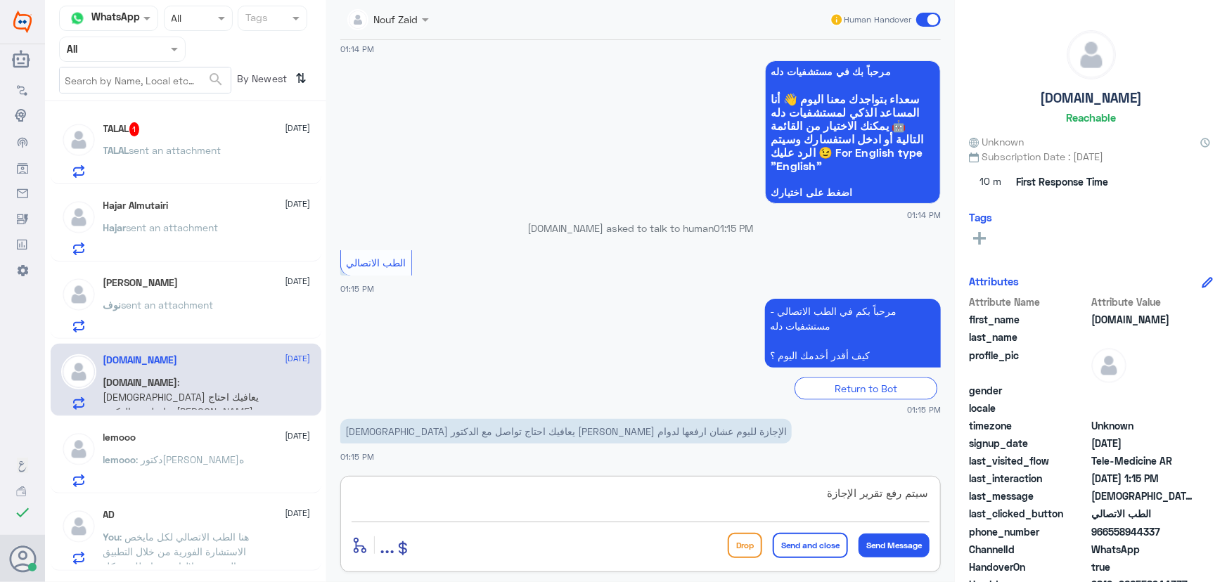
click at [899, 492] on textarea "سيتم رفع تقرير الإجازة" at bounding box center [641, 501] width 578 height 34
click at [810, 487] on textarea "سيتم إرفاق تقرير الإجازة" at bounding box center [641, 501] width 578 height 34
type textarea "سيتم إرفاق تقرير الإجازة في التطبيق خلال الدقائق القادمة"
click at [808, 545] on button "Send and close" at bounding box center [810, 545] width 75 height 25
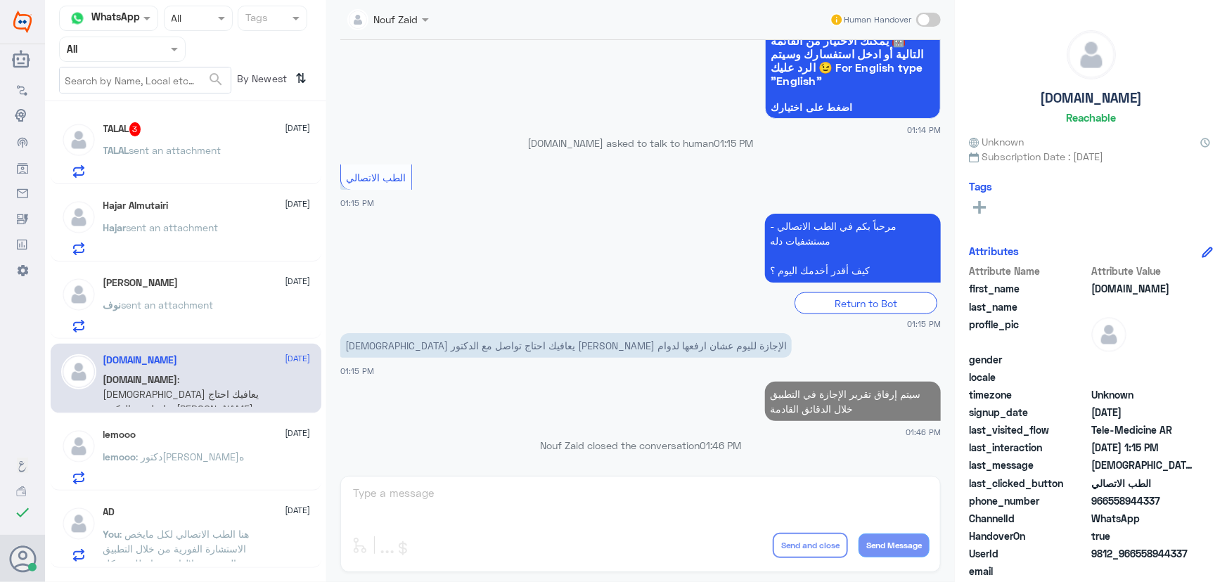
click at [224, 144] on div "TALAL 3 18 September TALAL sent an attachment" at bounding box center [206, 150] width 207 height 56
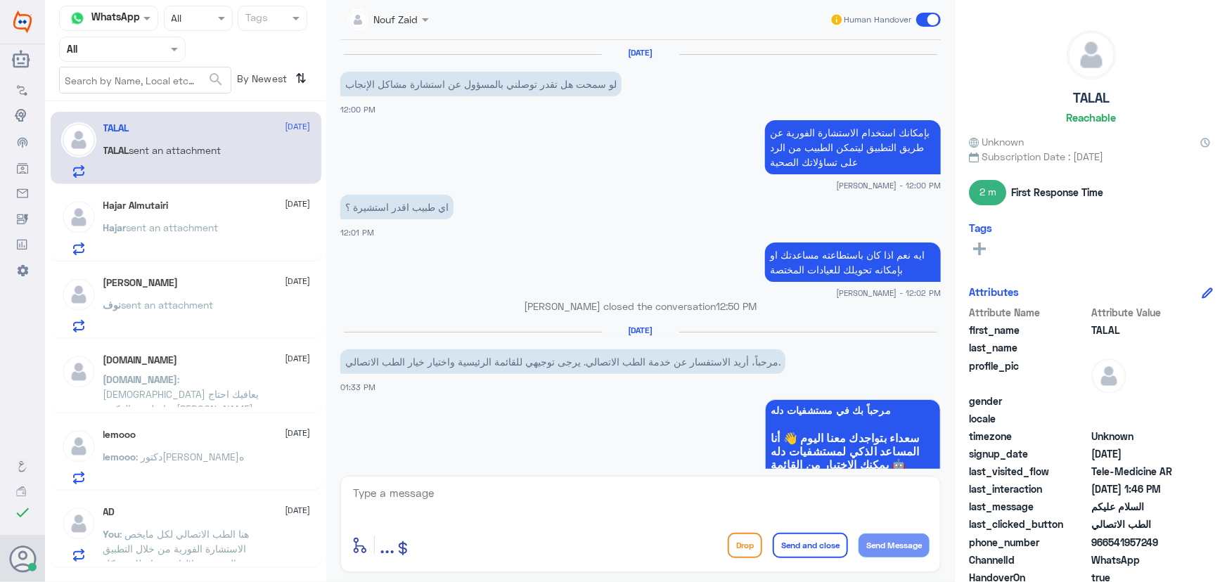
scroll to position [724, 0]
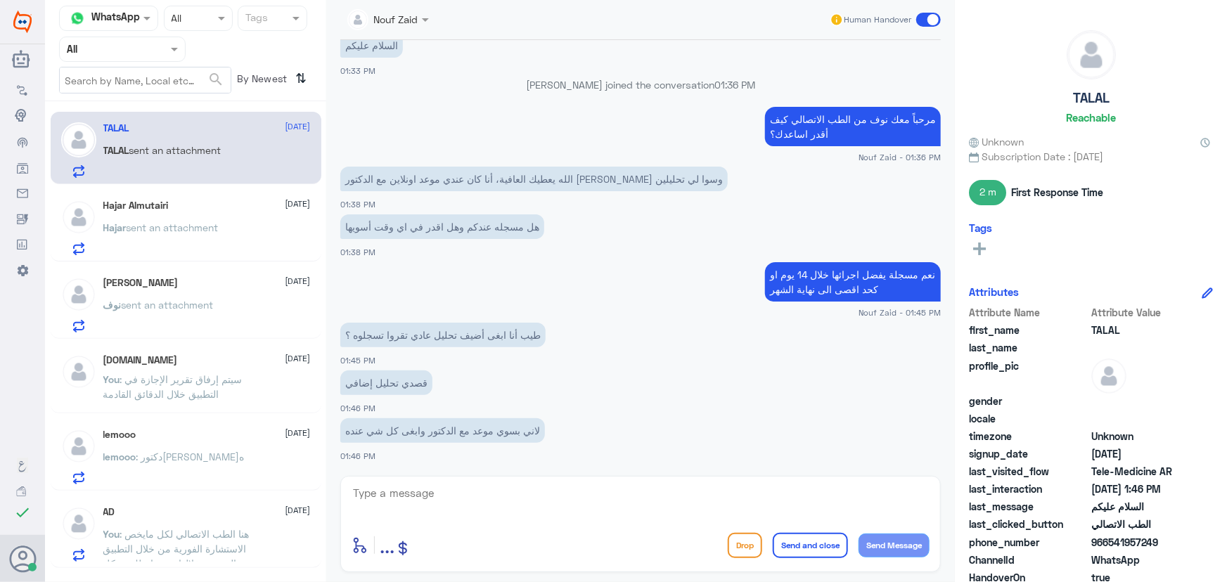
drag, startPoint x: 453, startPoint y: 478, endPoint x: 447, endPoint y: 484, distance: 8.5
click at [447, 485] on div "enter flow name ... Drop Send and close Send Message" at bounding box center [640, 524] width 601 height 96
click at [447, 485] on textarea at bounding box center [641, 501] width 578 height 34
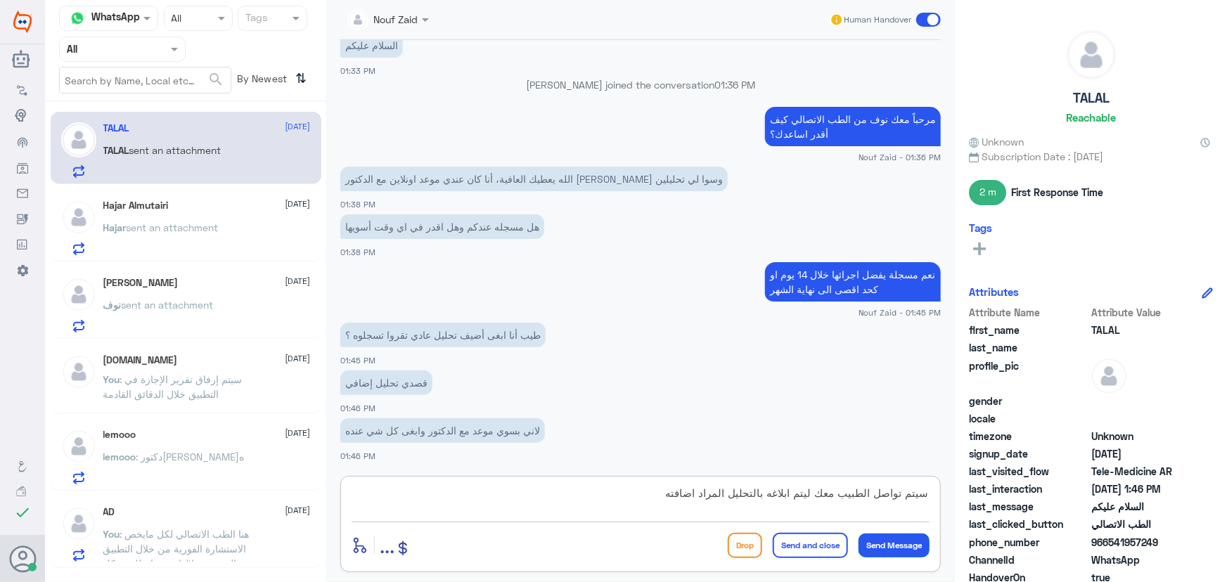
type textarea "سيتم تواصل الطبيب معك ليتم ابلاغه بالتحليل المراد اضافته"
click at [892, 542] on button "Send Message" at bounding box center [894, 546] width 71 height 24
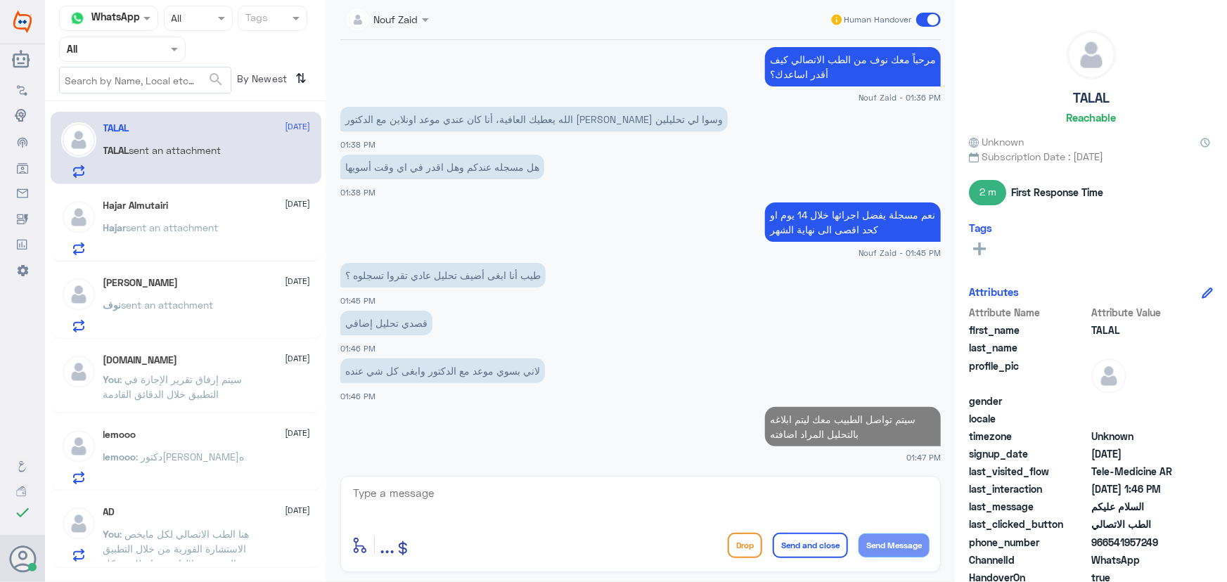
click at [167, 211] on h5 "Hajar Almutairi" at bounding box center [135, 206] width 65 height 12
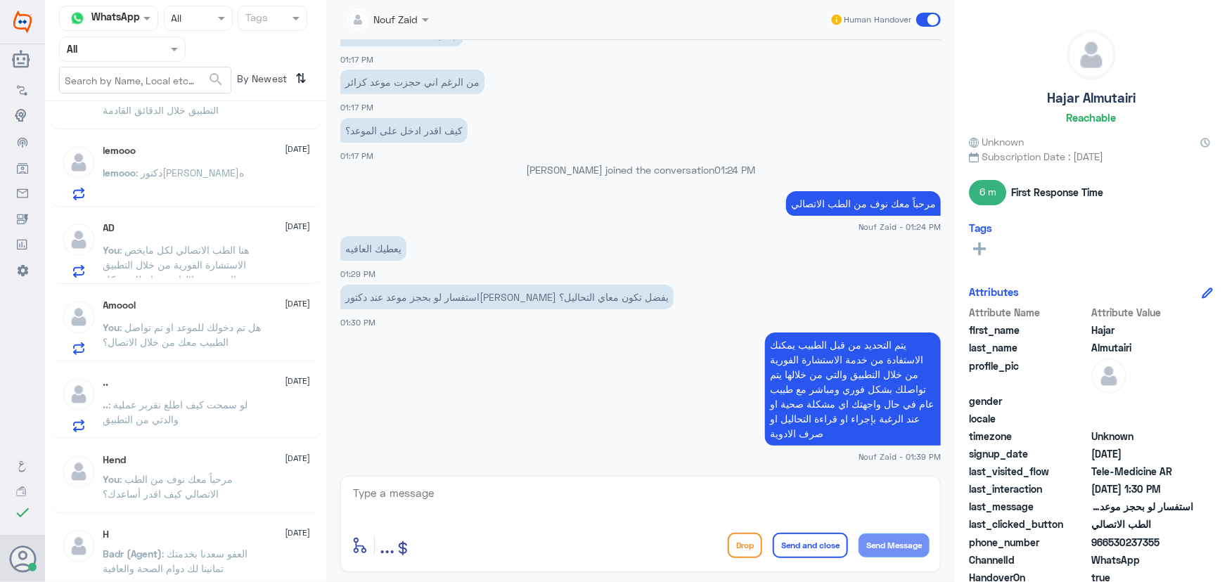
scroll to position [319, 0]
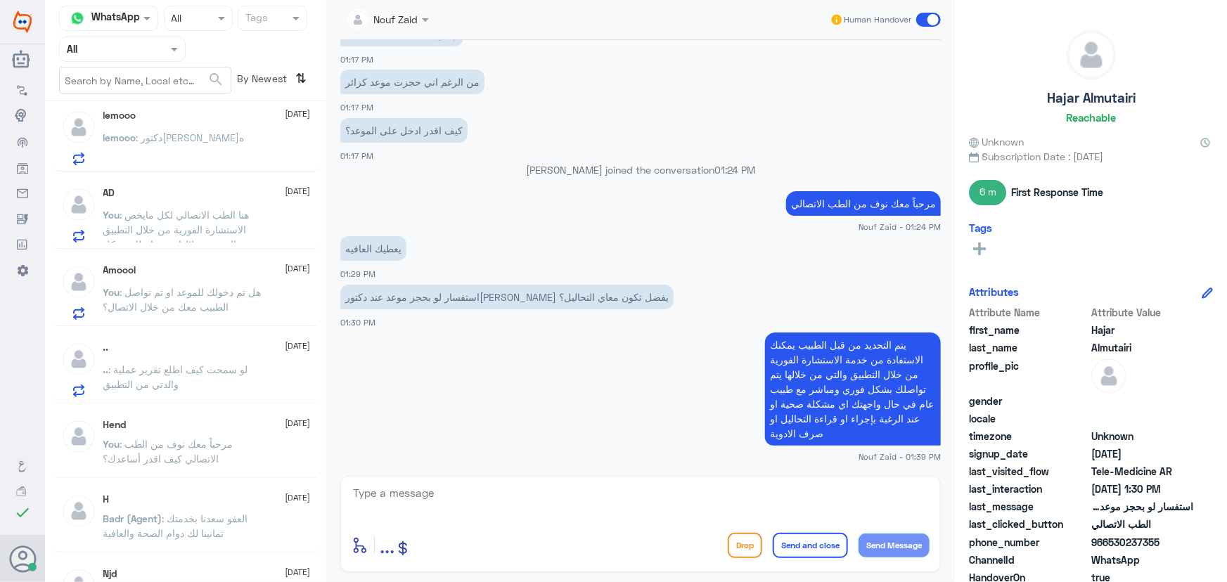
click at [188, 148] on p "lemooo : دكتوره لافيه" at bounding box center [173, 147] width 141 height 35
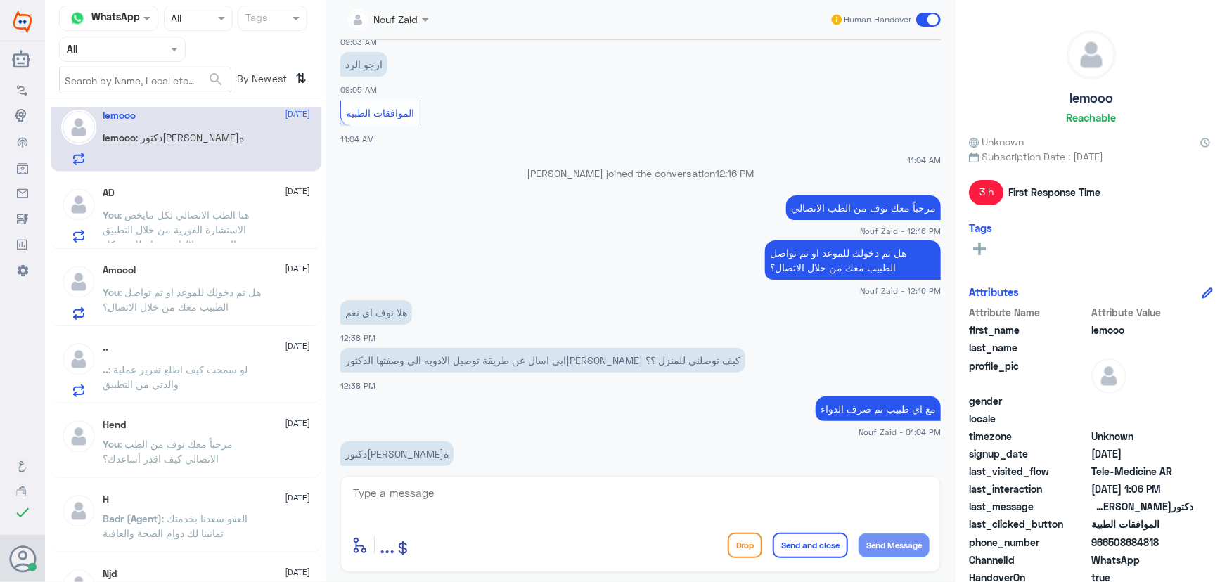
scroll to position [435, 0]
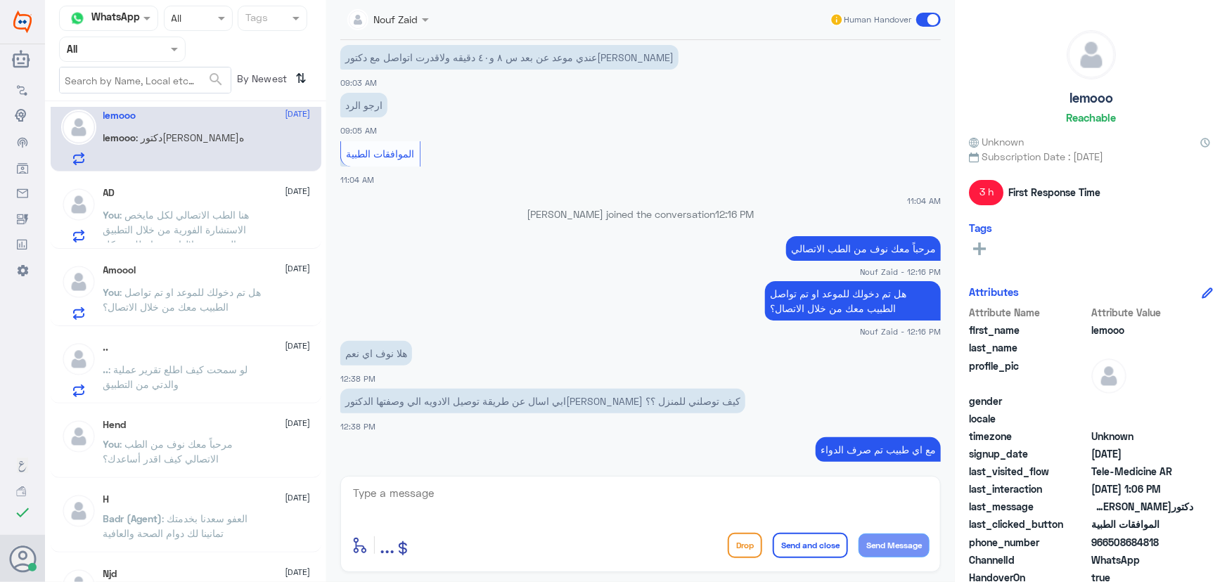
click at [198, 333] on div ".. 18 September .. : لو سمحت كيف اطلع تقرير عملية والدتي من التطبيق" at bounding box center [186, 367] width 271 height 72
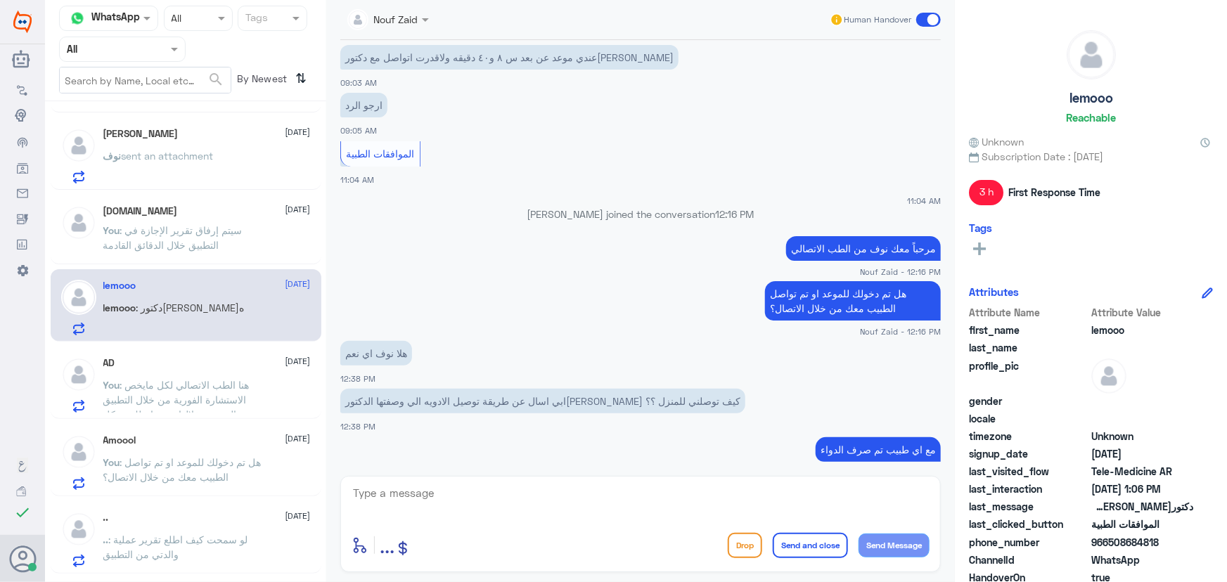
scroll to position [127, 0]
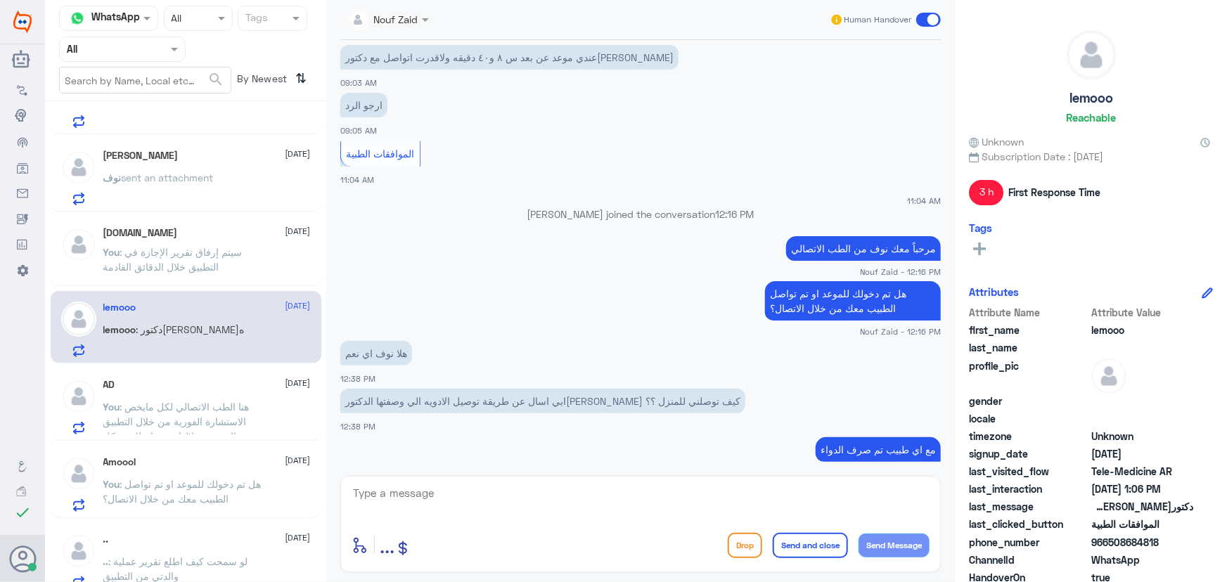
click at [169, 318] on div "lemooo 18 September lemooo : دكتوره لافيه" at bounding box center [206, 330] width 207 height 56
click at [183, 379] on div "AD 18 September" at bounding box center [206, 385] width 207 height 12
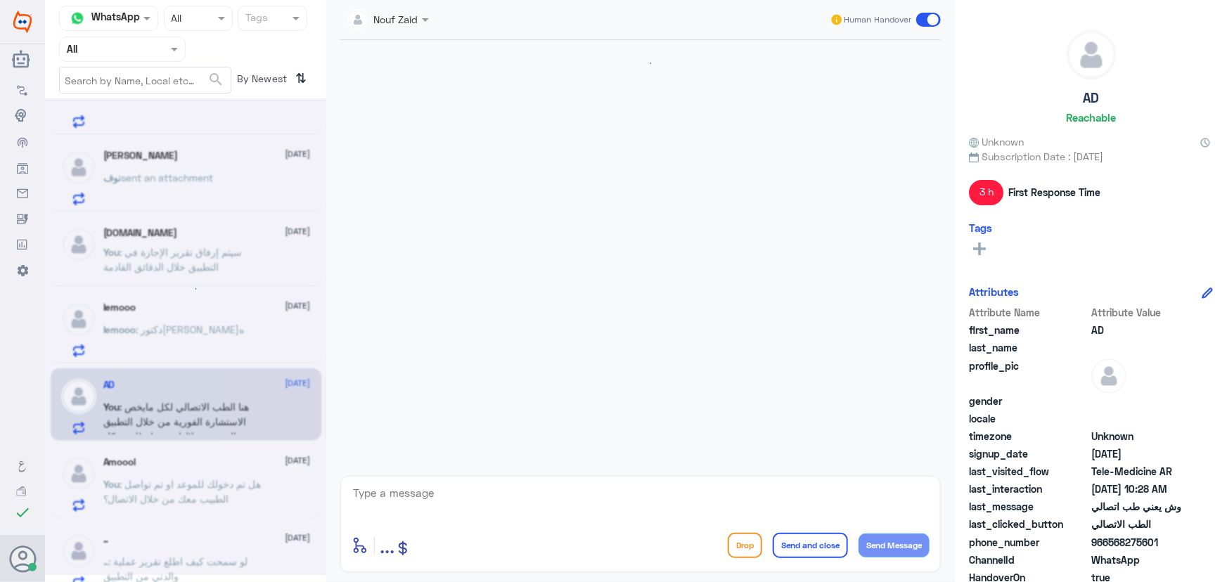
click at [182, 316] on div at bounding box center [185, 336] width 281 height 477
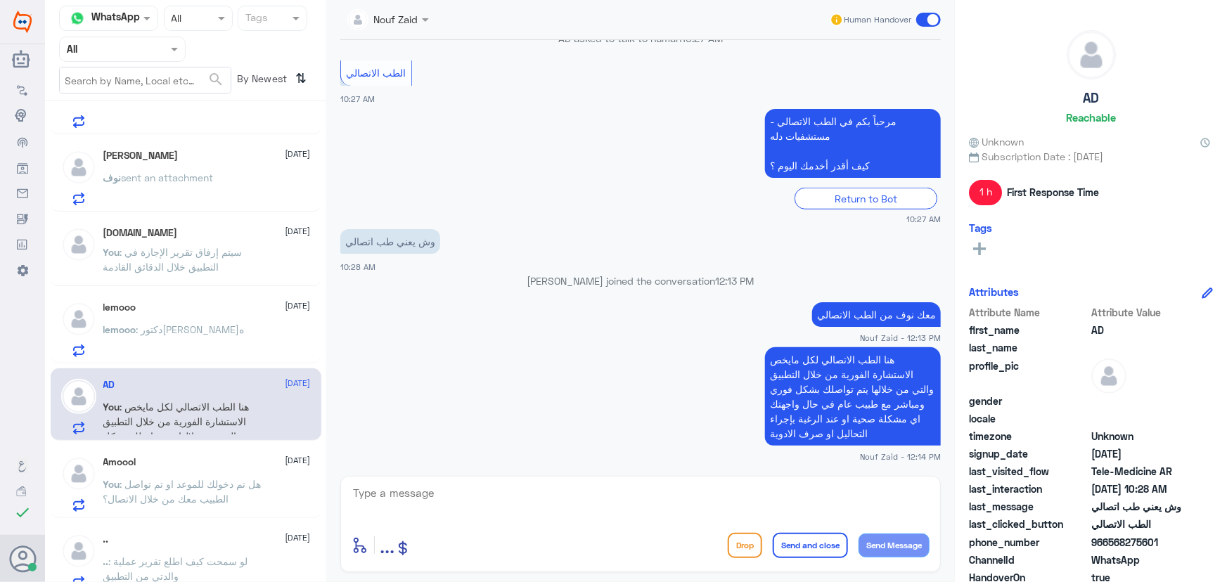
click at [182, 316] on div "lemooo 18 September lemooo : دكتوره لافيه" at bounding box center [206, 330] width 207 height 56
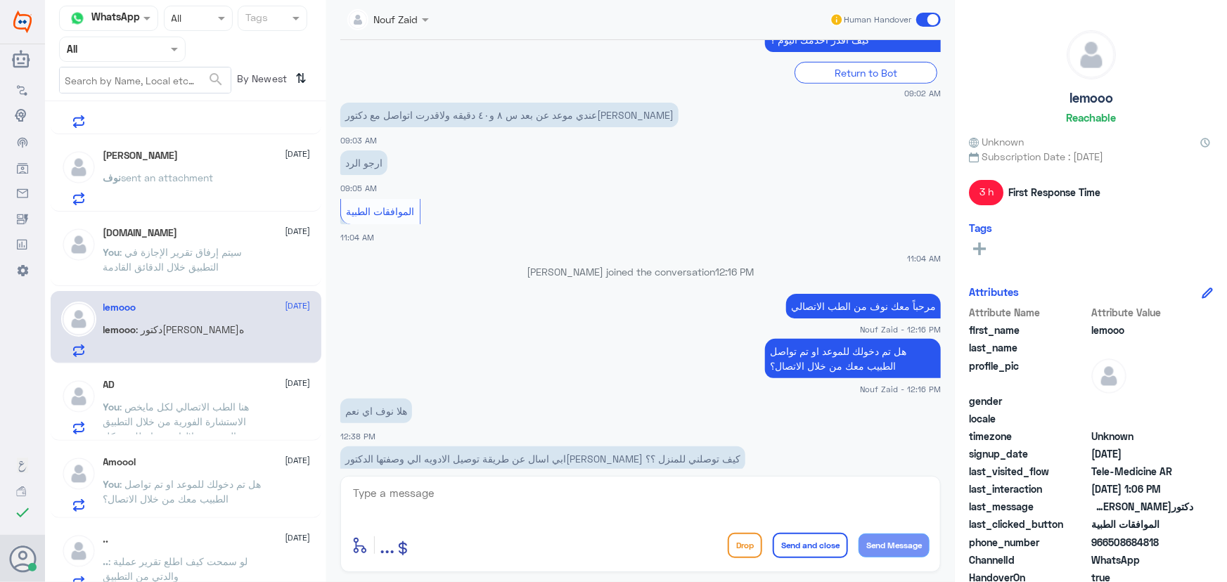
scroll to position [499, 0]
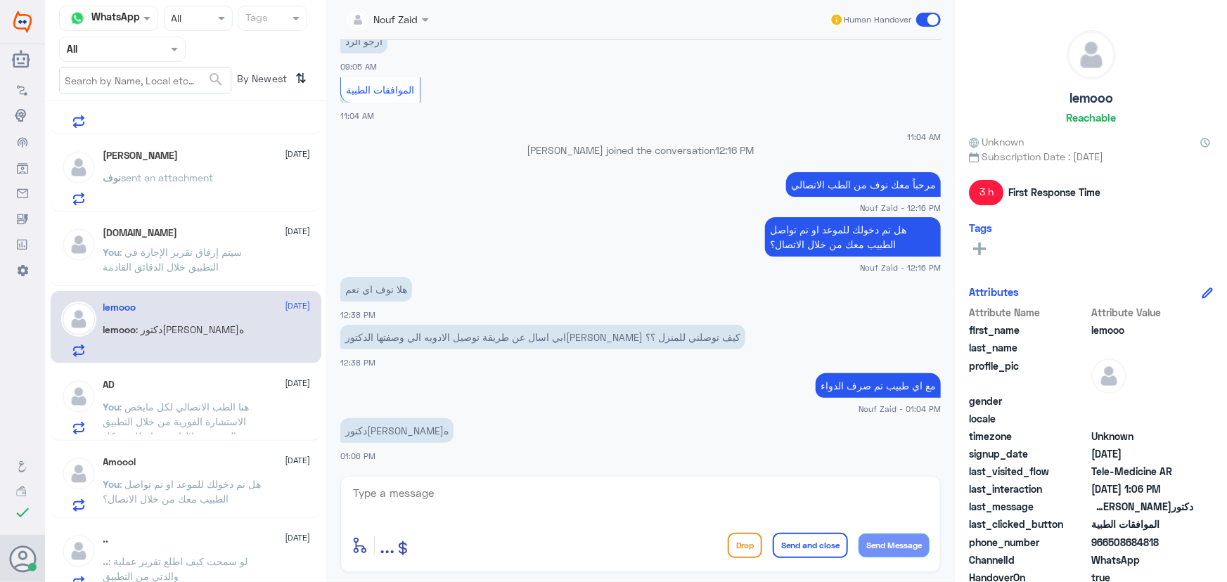
drag, startPoint x: 1108, startPoint y: 540, endPoint x: 1189, endPoint y: 550, distance: 80.8
click at [1189, 550] on div "phone_number 966508684818" at bounding box center [1091, 544] width 244 height 18
copy span "508684818"
click at [599, 510] on textarea at bounding box center [641, 501] width 578 height 34
type textarea "ممكن تزوديني برقم الملف او رقم الهوية من فضلك"
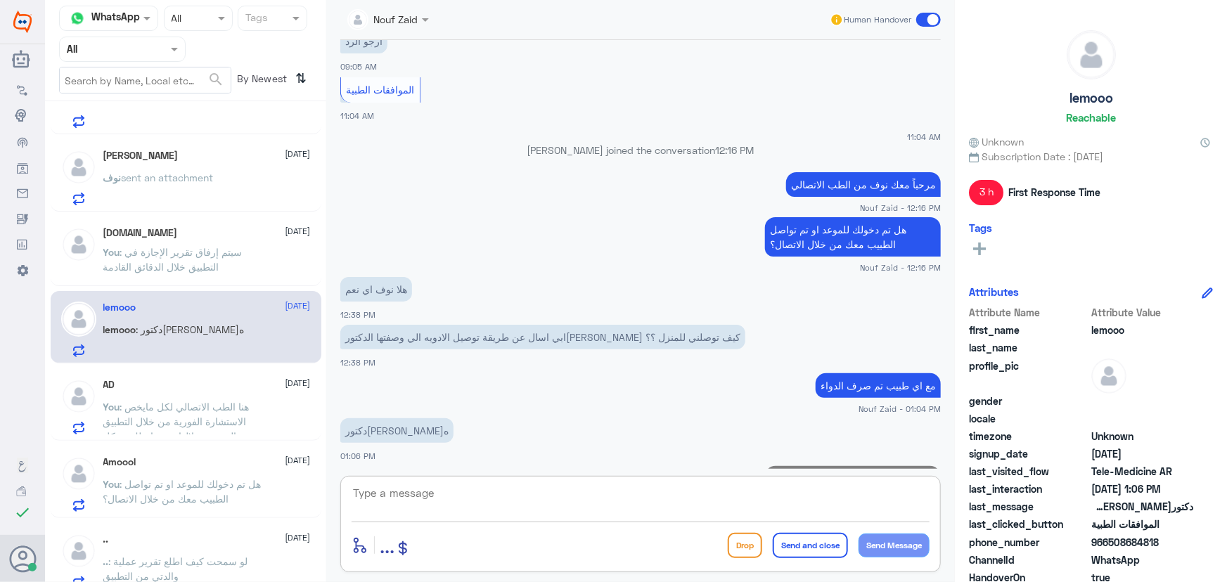
scroll to position [558, 0]
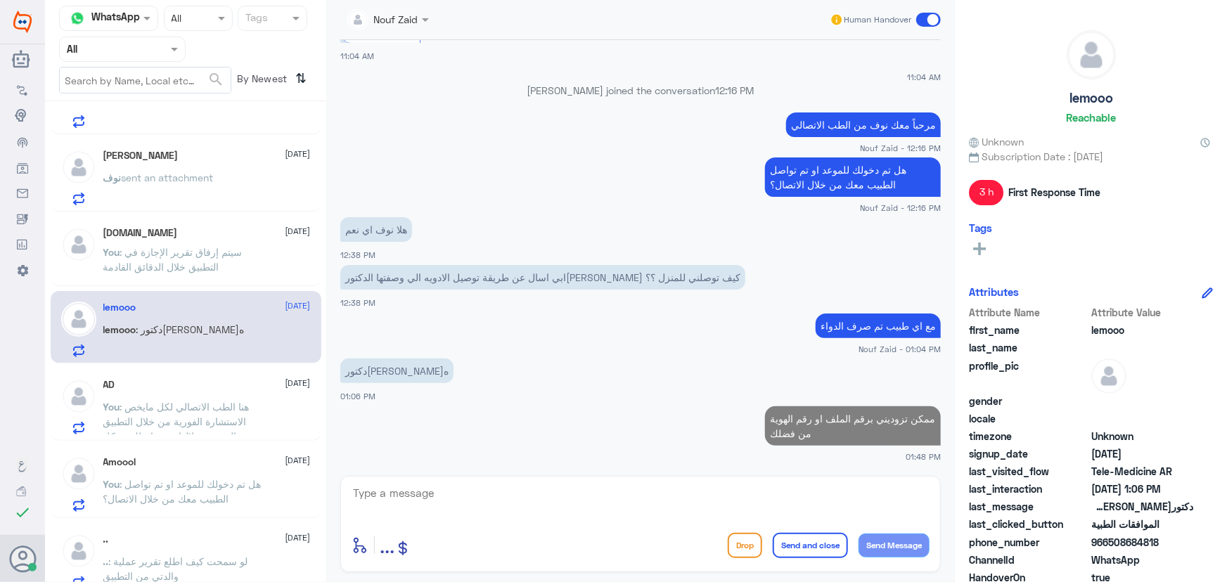
click at [210, 264] on span ": سيتم إرفاق تقرير الإجازة في التطبيق خلال الدقائق القادمة" at bounding box center [172, 259] width 139 height 27
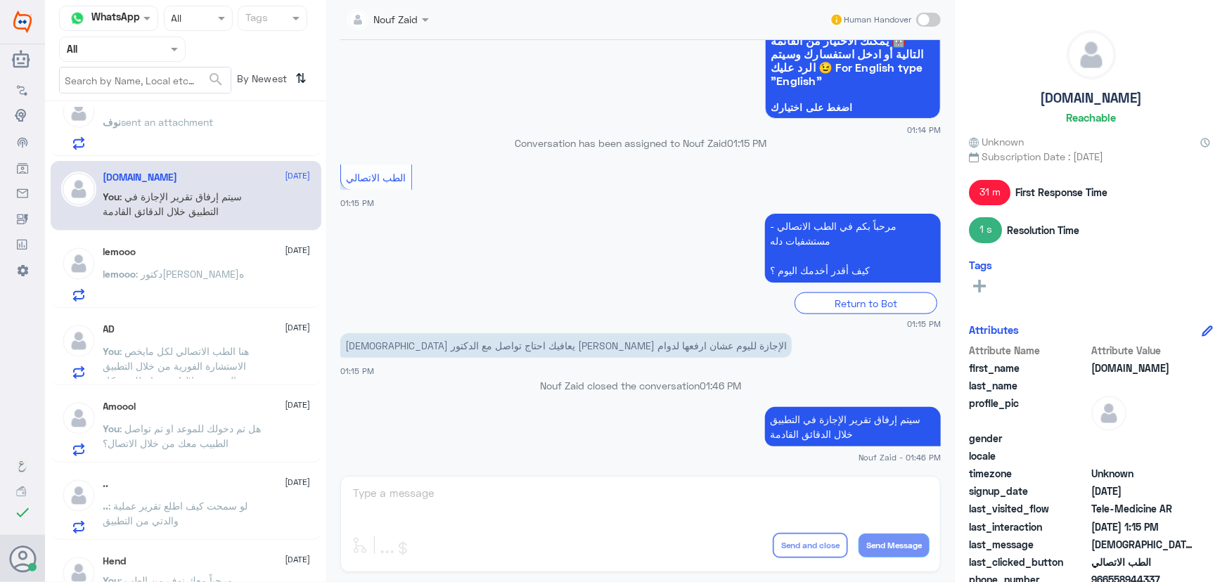
scroll to position [255, 0]
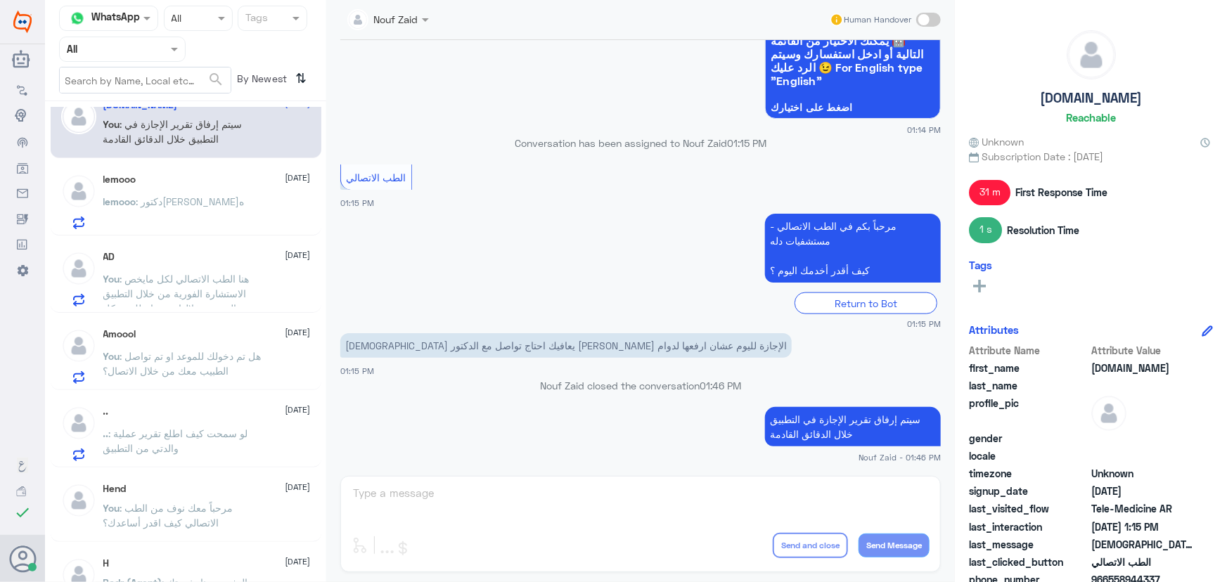
click at [162, 313] on div "TALAL 1 18 September TALAL sent an attachment Hajar Almutairi 18 September Haja…" at bounding box center [185, 347] width 281 height 480
click at [169, 288] on span ": هنا الطب الاتصالي لكل مايخص الاستشارة الفورية من خلال التطبيق والتي من خلالها…" at bounding box center [180, 316] width 155 height 86
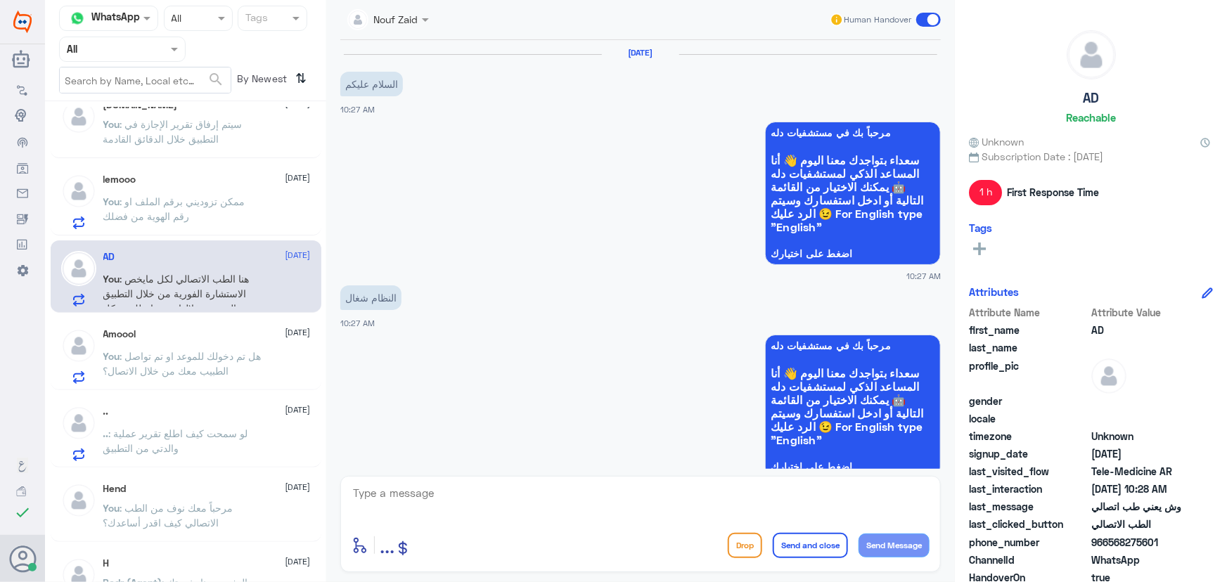
scroll to position [464, 0]
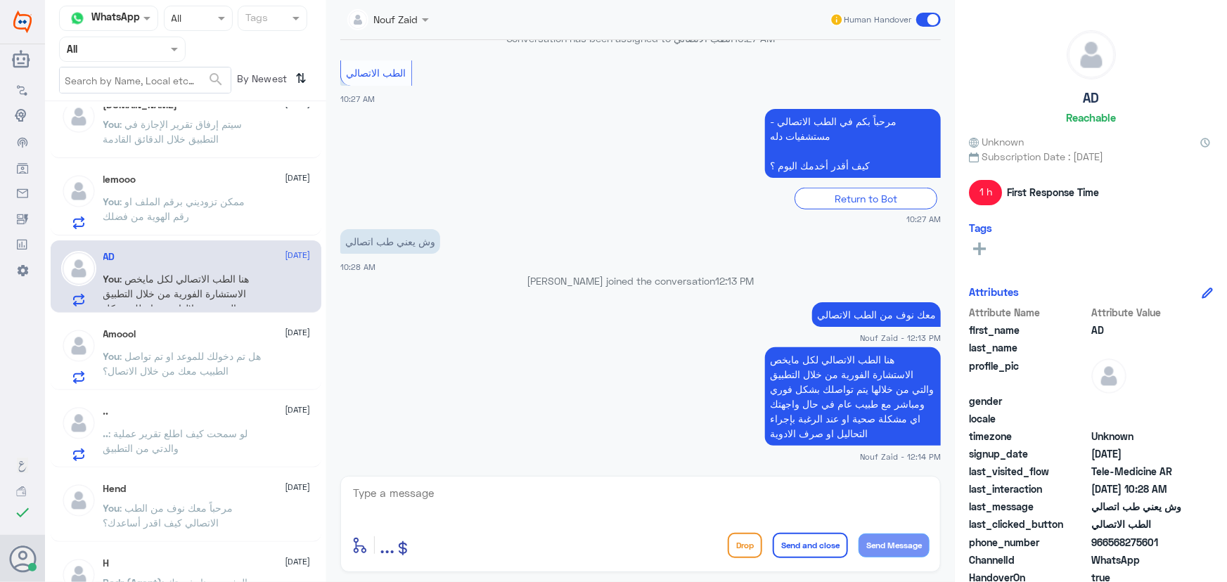
click at [928, 18] on span at bounding box center [928, 20] width 25 height 14
click at [0, 0] on input "checkbox" at bounding box center [0, 0] width 0 height 0
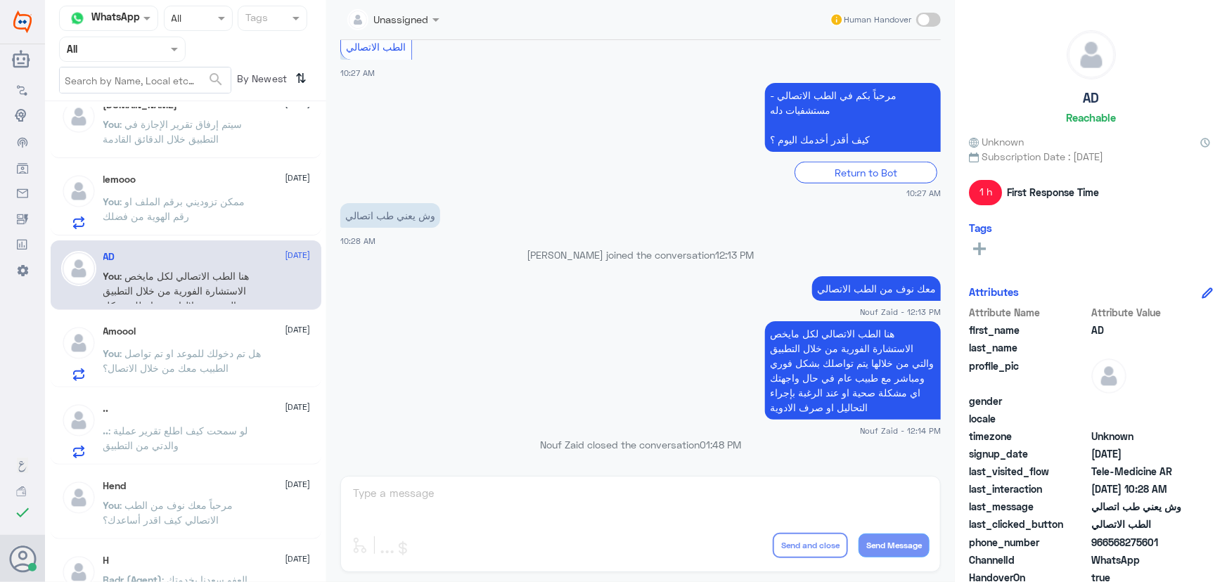
click at [286, 325] on span "[DATE]" at bounding box center [298, 329] width 25 height 13
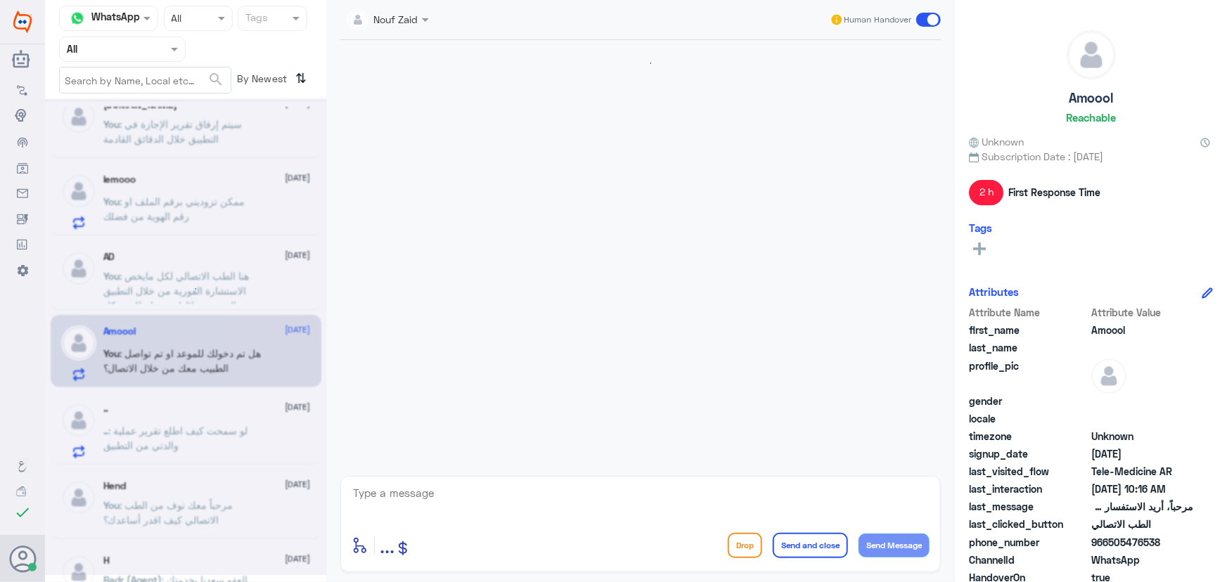
scroll to position [830, 0]
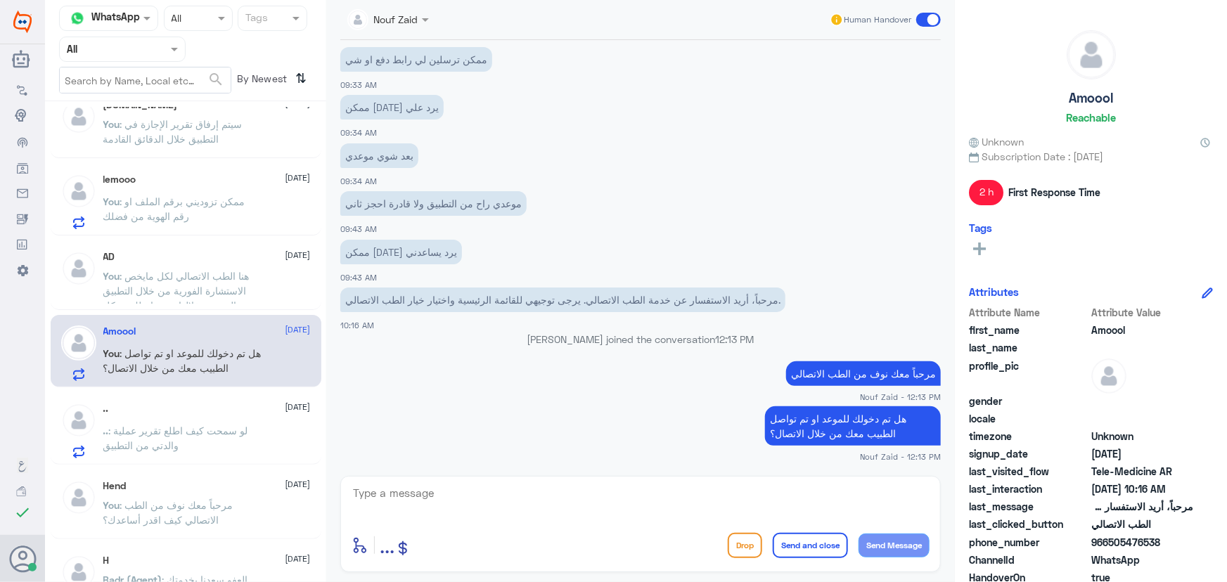
click at [923, 18] on span at bounding box center [928, 20] width 25 height 14
click at [0, 0] on input "checkbox" at bounding box center [0, 0] width 0 height 0
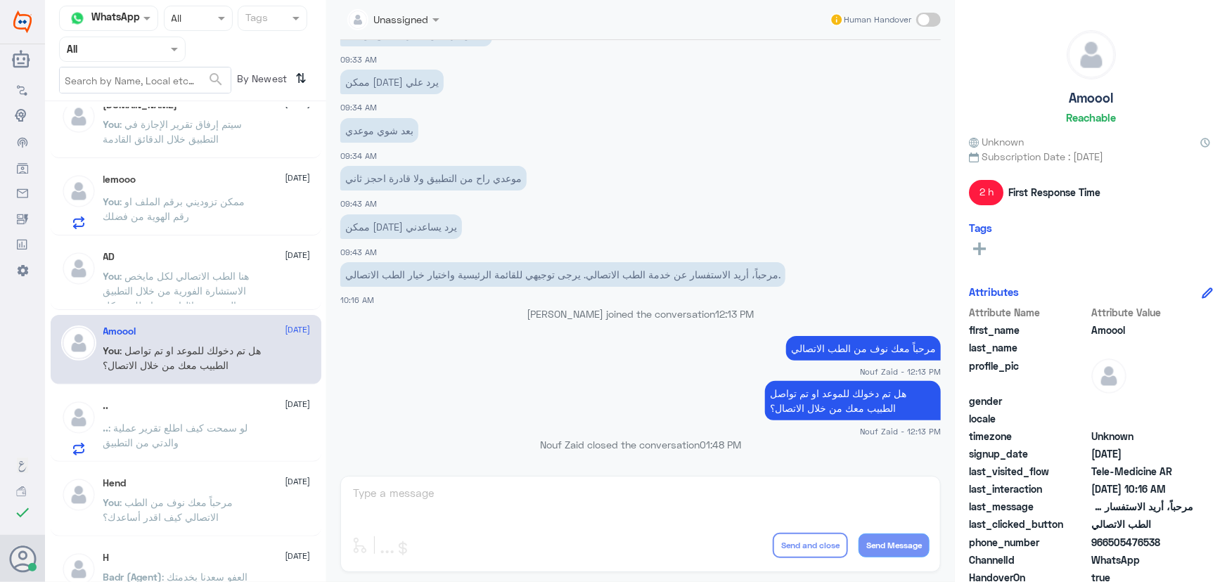
click at [206, 422] on span ": لو سمحت كيف اطلع تقرير عملية والدتي من التطبيق" at bounding box center [175, 435] width 145 height 27
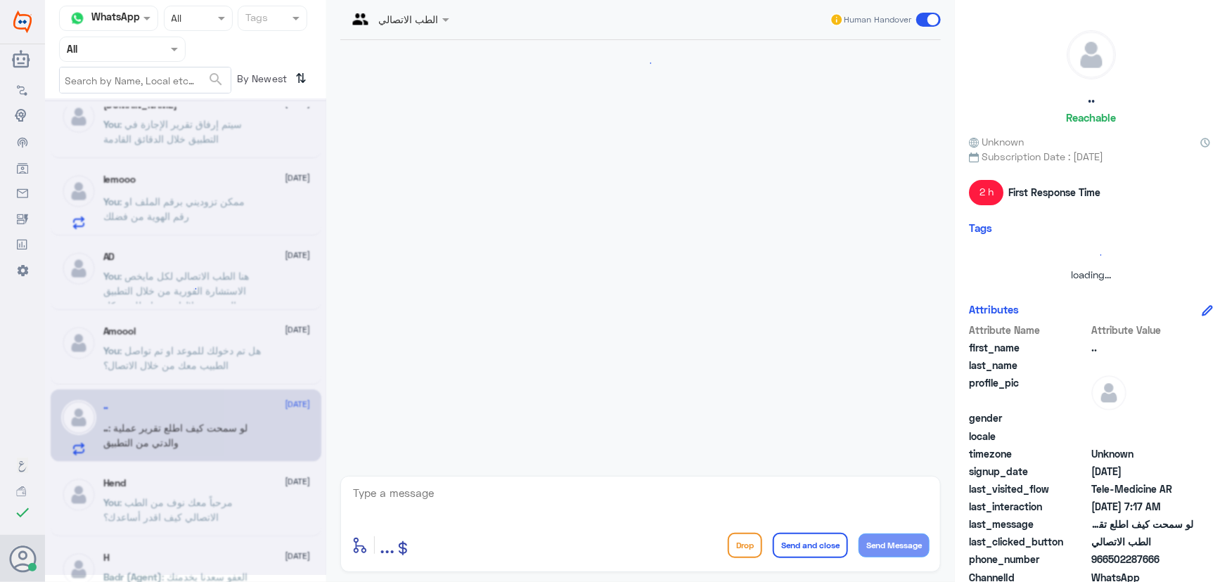
scroll to position [115, 0]
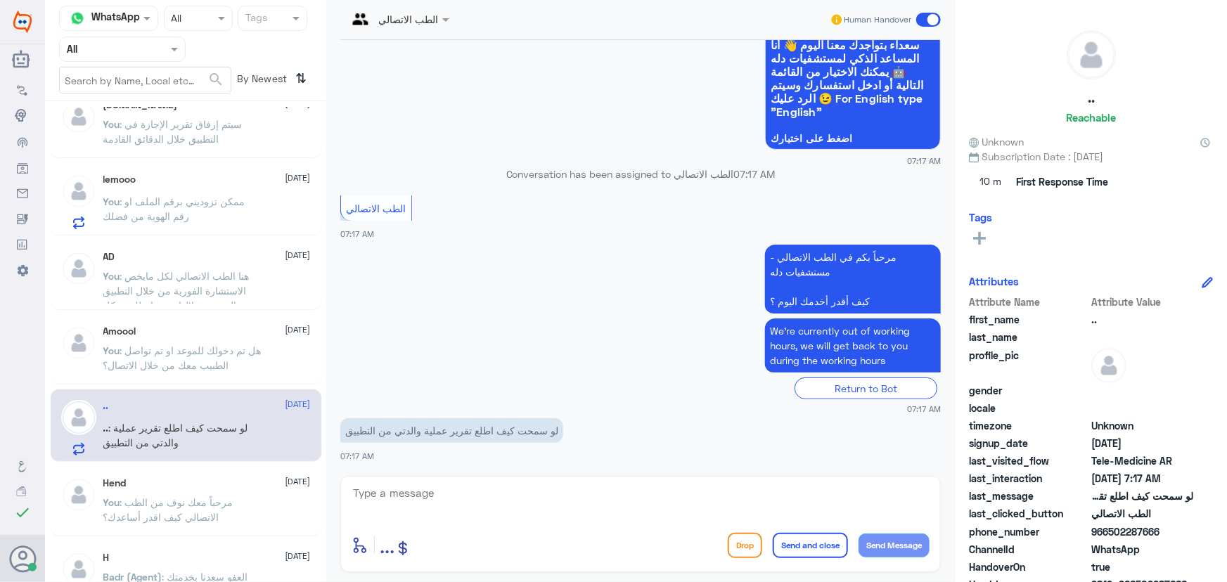
click at [402, 499] on textarea at bounding box center [641, 501] width 578 height 34
paste textarea "مرحباً معك نوف من الطب الاتصالي"
type textarea "مرحباً معك نوف من الطب الاتصالي"
drag, startPoint x: 896, startPoint y: 552, endPoint x: 851, endPoint y: 513, distance: 59.8
click at [896, 551] on button "Send Message" at bounding box center [894, 546] width 71 height 24
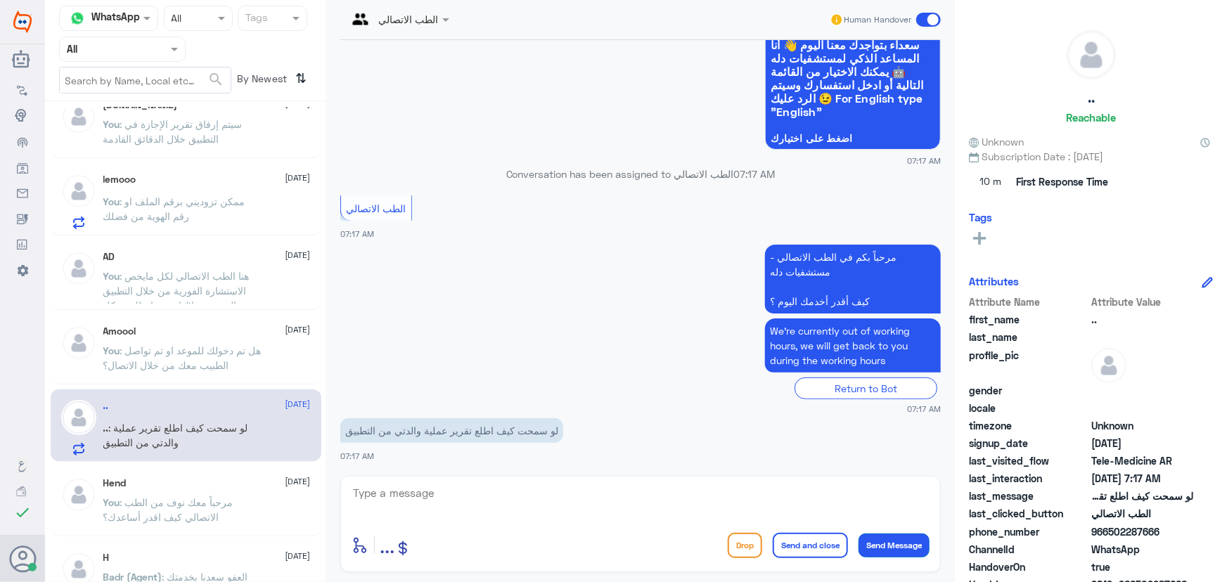
scroll to position [161, 0]
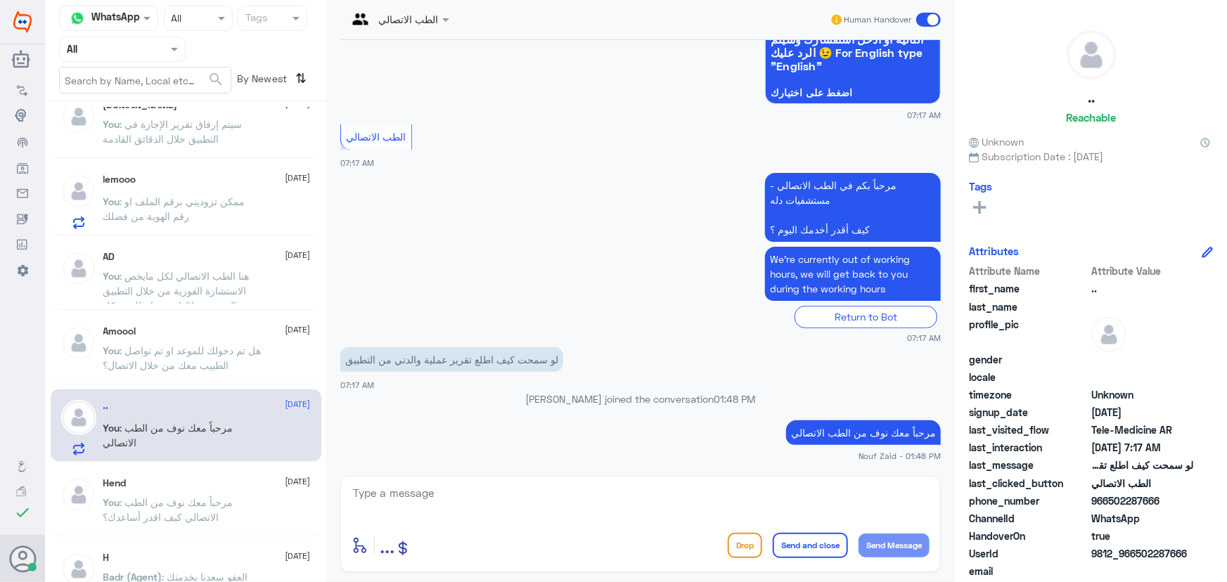
click at [493, 504] on textarea at bounding box center [641, 501] width 578 height 34
paste textarea "هنا الطب الاتصالي لكل مايخص الاستشارة الفورية من خلال التطبيق، يمكنك التواصل مع…"
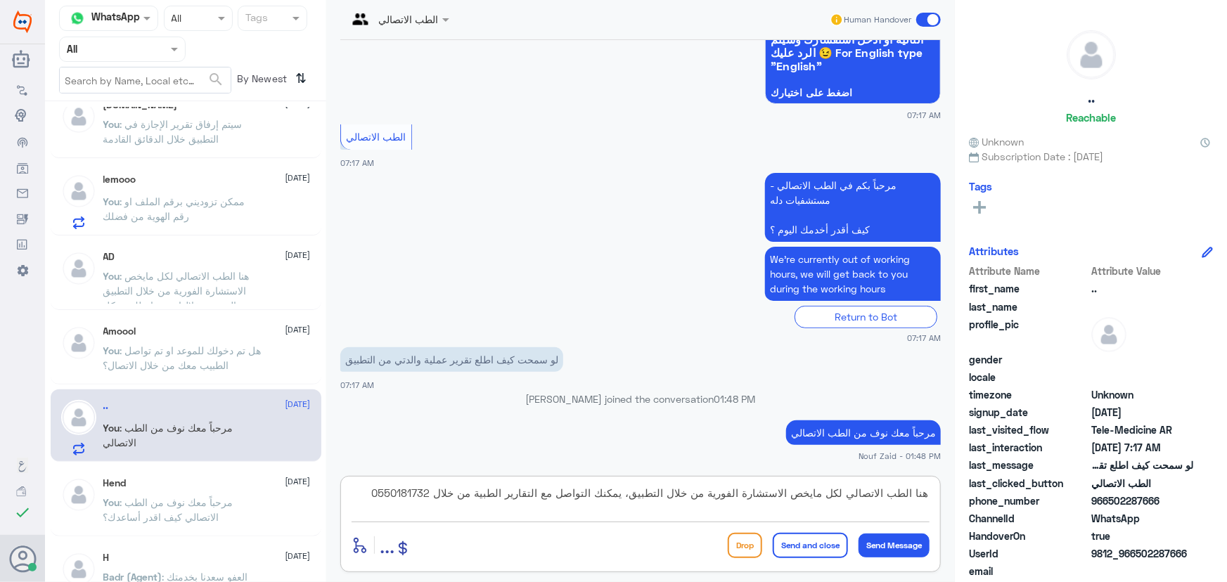
type textarea "هنا الطب الاتصالي لكل مايخص الاستشارة الفورية من خلال التطبيق، يمكنك التواصل مع…"
click at [814, 544] on button "Send and close" at bounding box center [810, 545] width 75 height 25
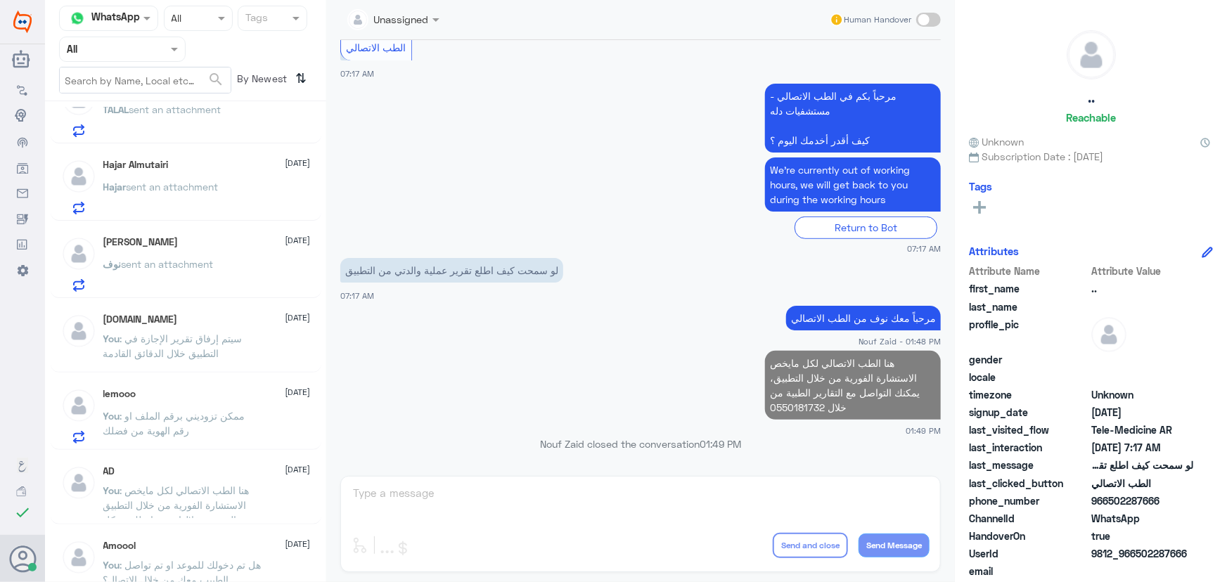
scroll to position [0, 0]
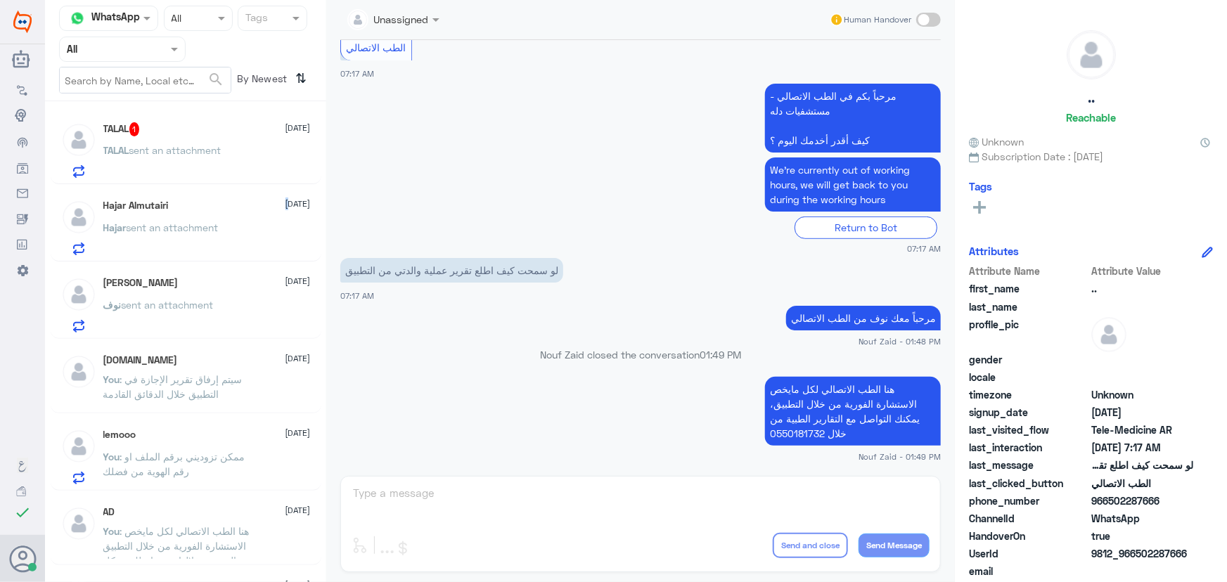
click at [252, 183] on div "TALAL 1 18 September TALAL sent an attachment Hajar Almutairi 18 September Haja…" at bounding box center [185, 347] width 281 height 480
click at [239, 160] on div "TALAL sent an attachment" at bounding box center [206, 162] width 207 height 32
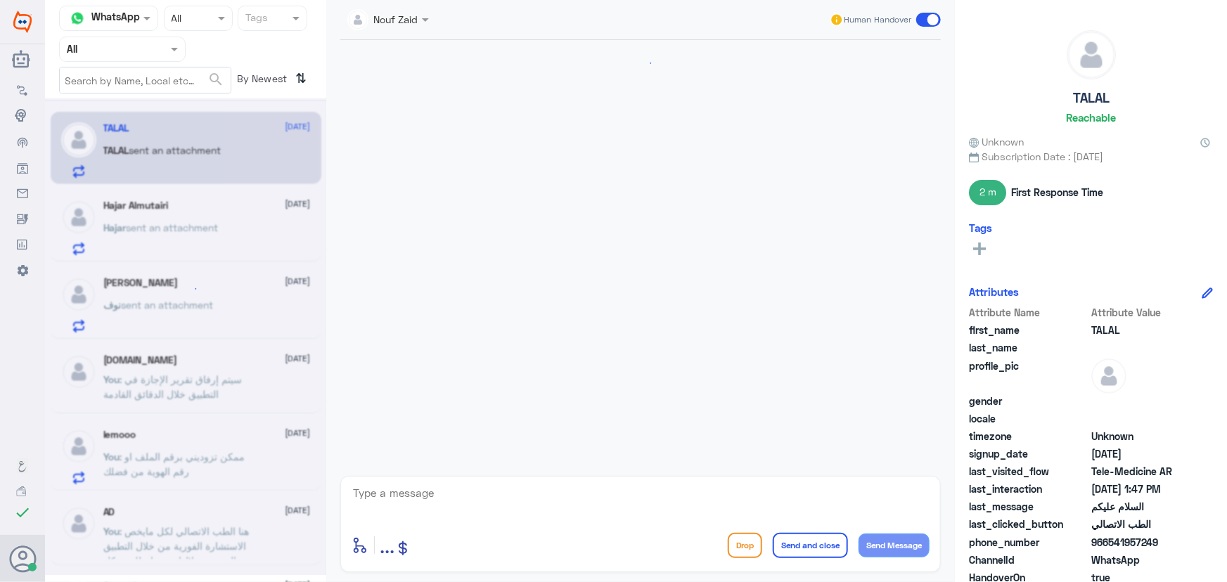
scroll to position [710, 0]
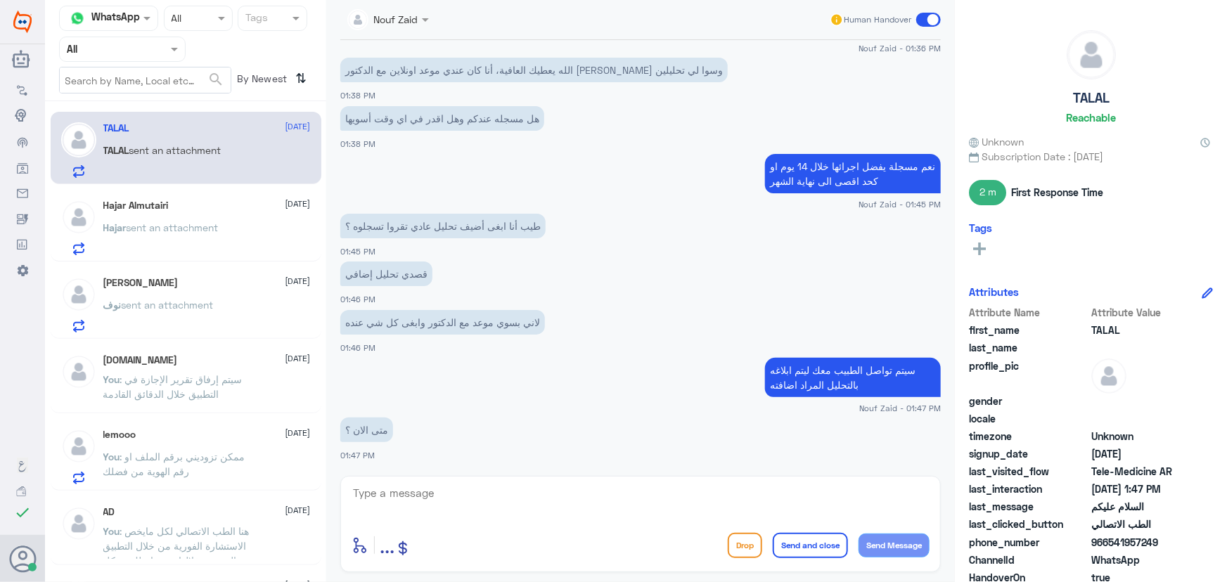
click at [547, 493] on textarea at bounding box center [641, 501] width 578 height 34
type textarea "خلال الدقائق القادمة"
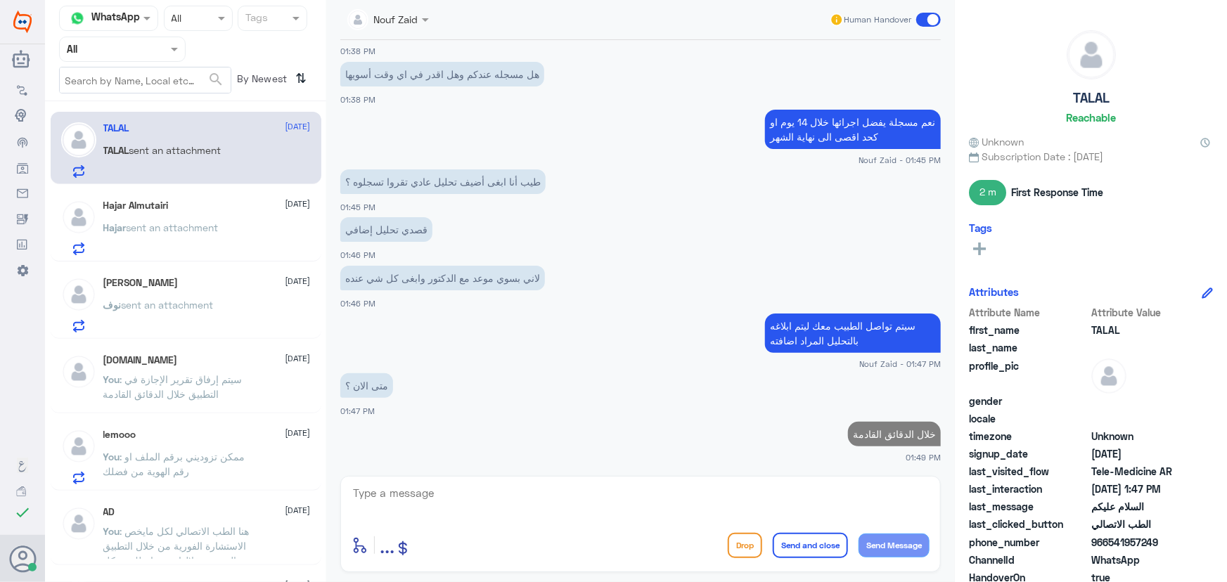
click at [181, 247] on p "Hajar sent an attachment" at bounding box center [160, 237] width 115 height 35
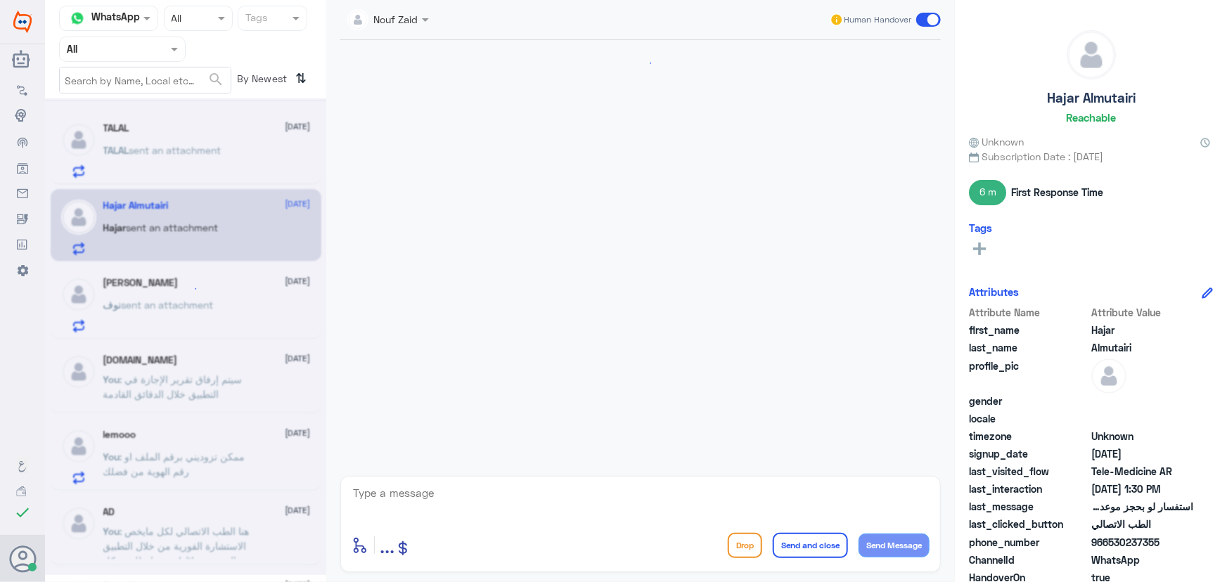
scroll to position [1110, 0]
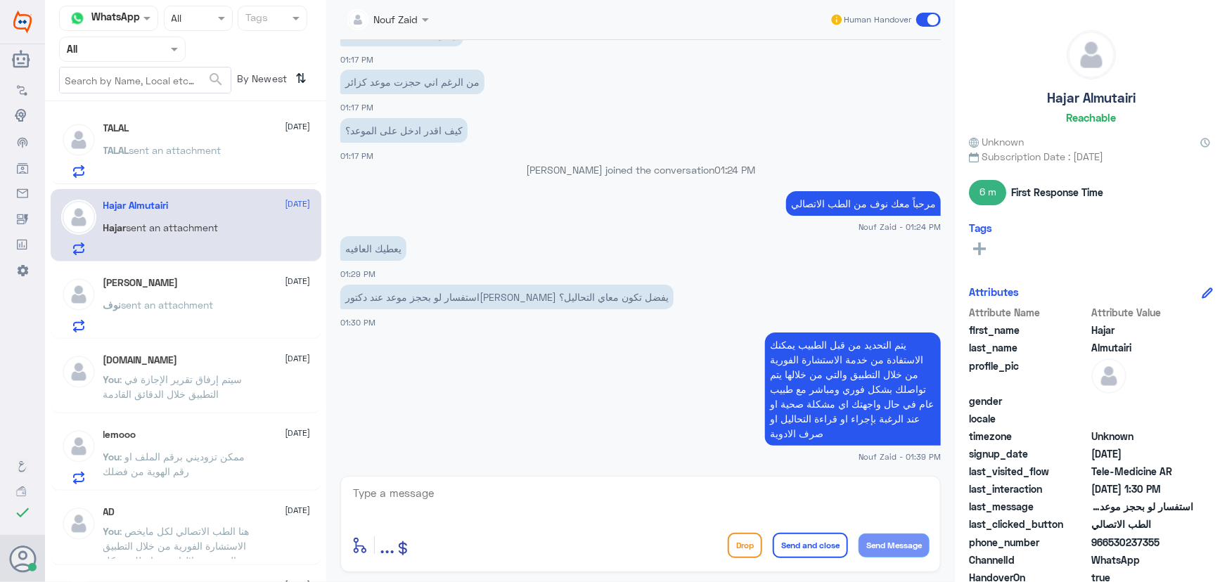
click at [184, 153] on p "TALAL sent an attachment" at bounding box center [162, 160] width 118 height 35
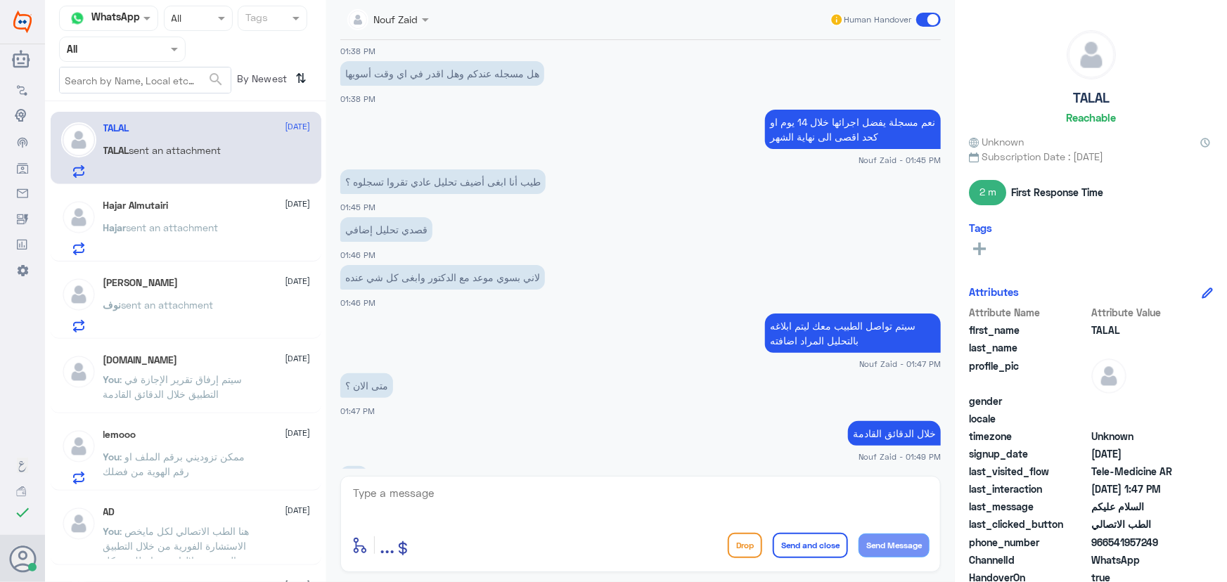
scroll to position [755, 0]
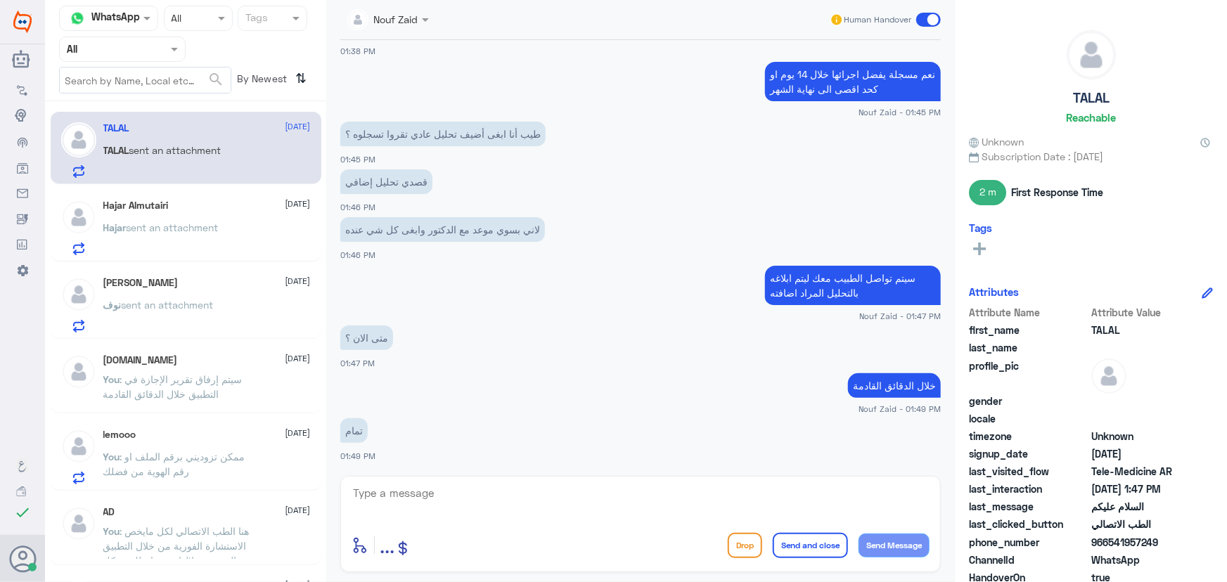
click at [478, 499] on textarea at bounding box center [641, 501] width 578 height 34
click at [406, 493] on textarea at bounding box center [641, 501] width 578 height 34
click at [406, 492] on textarea at bounding box center [641, 501] width 578 height 34
type textarea "نسعد بخدمتك"
click at [795, 546] on button "Send and close" at bounding box center [810, 545] width 75 height 25
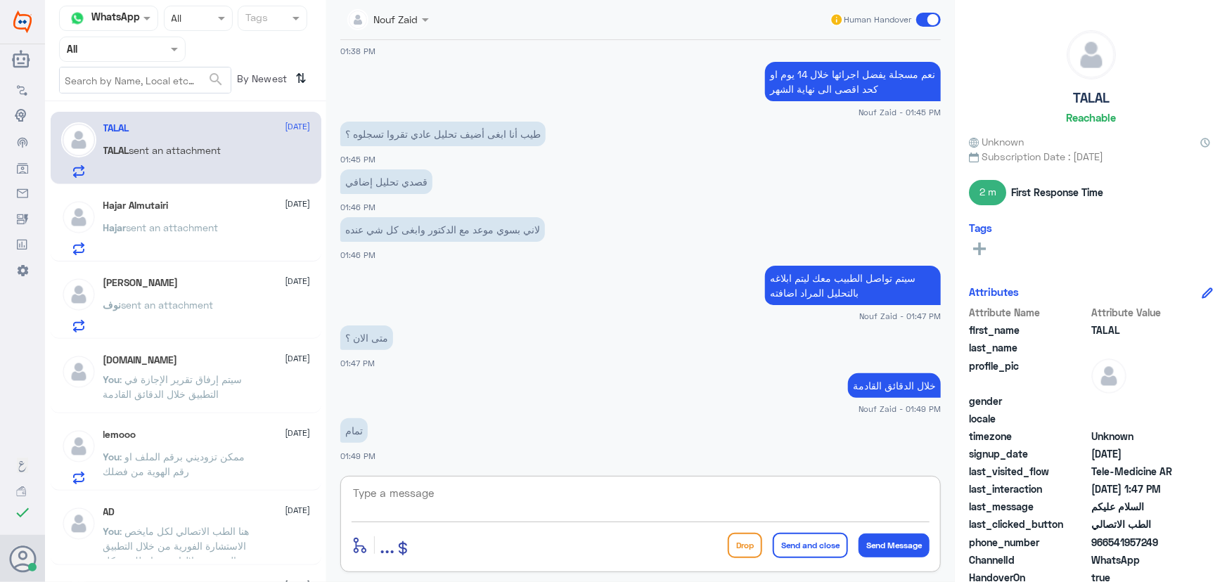
scroll to position [800, 0]
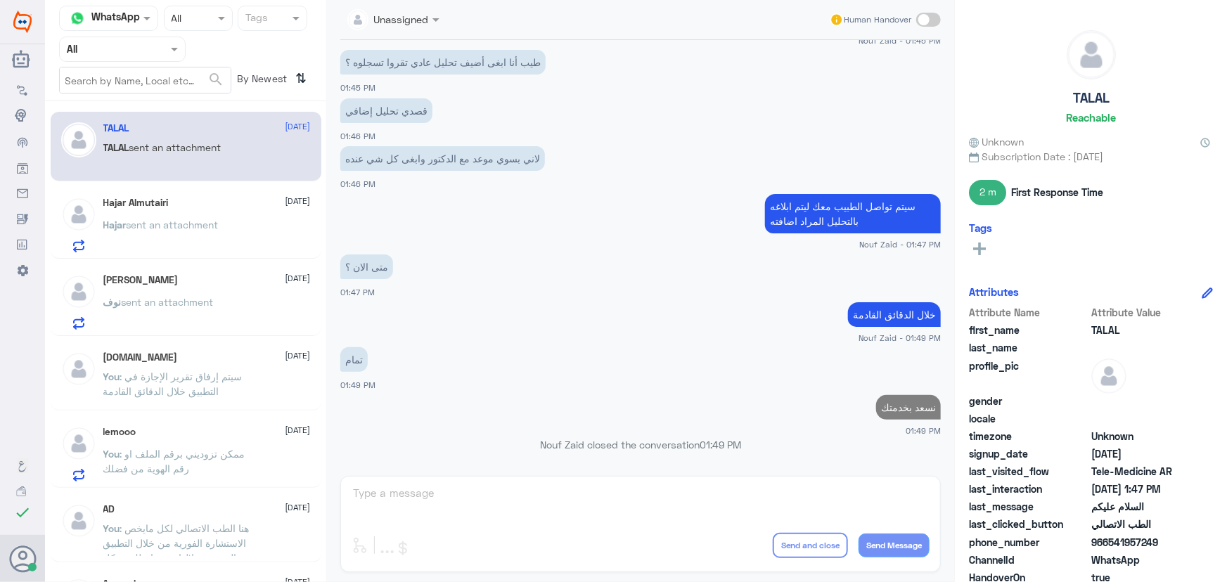
click at [155, 196] on div "Hajar Almutairi 18 September Hajar sent an attachment" at bounding box center [186, 222] width 271 height 72
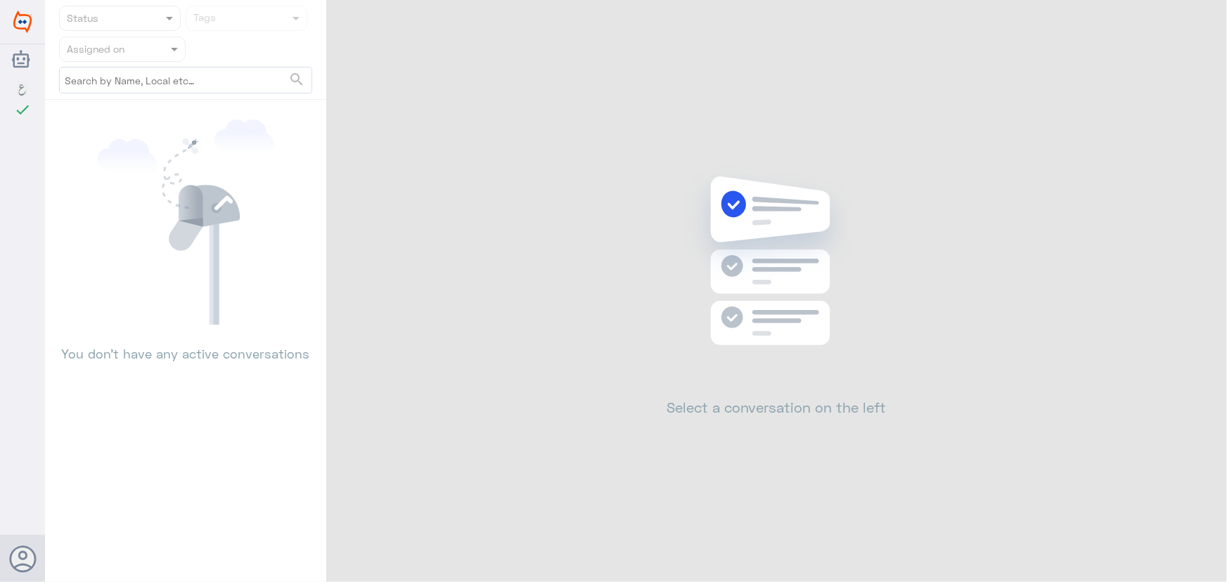
click at [1203, 22] on div "Status Tags Assigned on search You don’t have any active conversations Select a…" at bounding box center [636, 293] width 1182 height 587
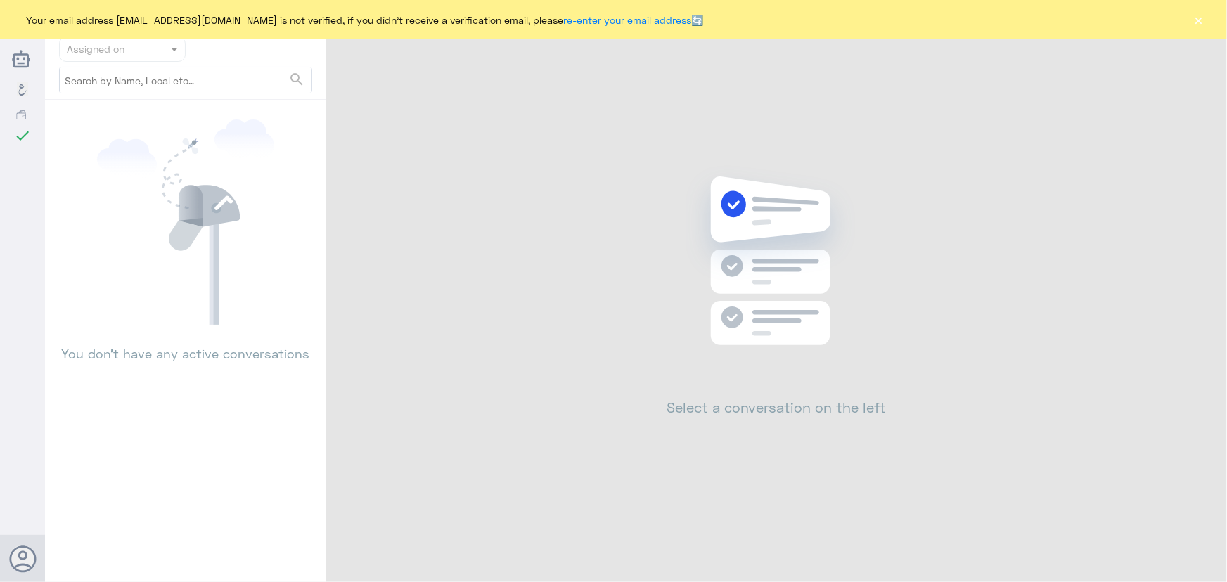
click at [1203, 22] on button "×" at bounding box center [1199, 20] width 14 height 14
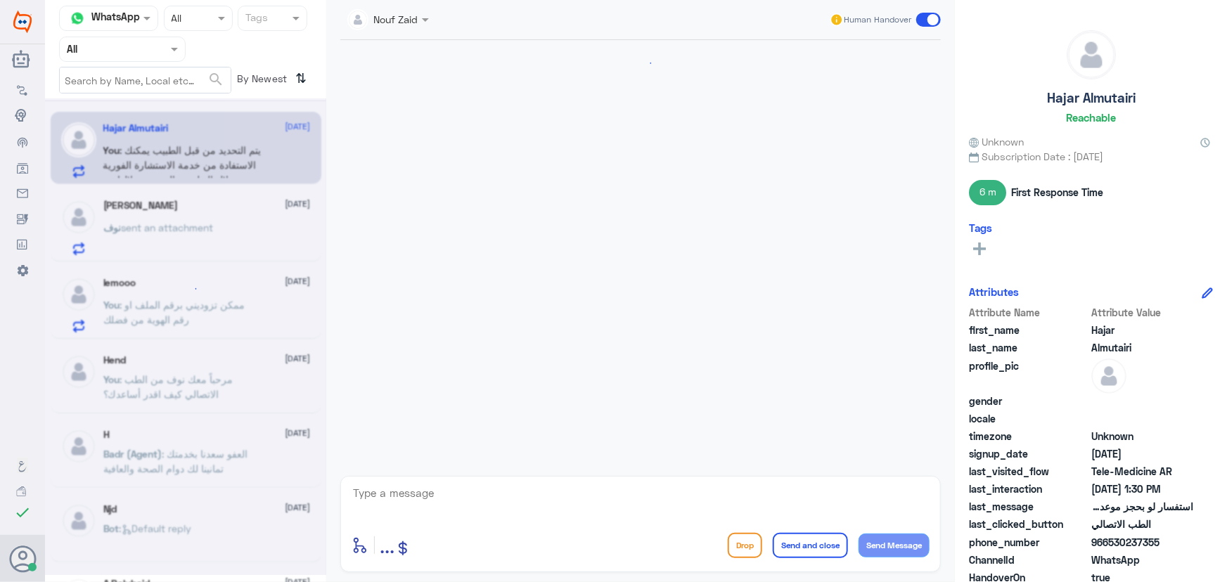
scroll to position [1110, 0]
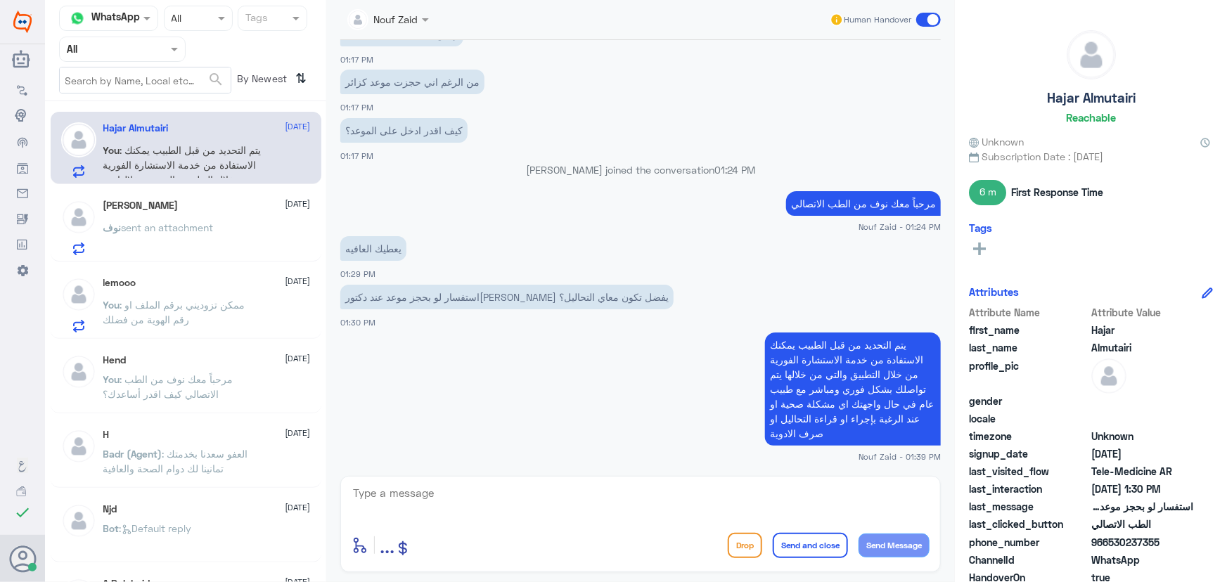
click at [210, 212] on div "[PERSON_NAME] [DATE] نوف sent an attachment" at bounding box center [206, 228] width 207 height 56
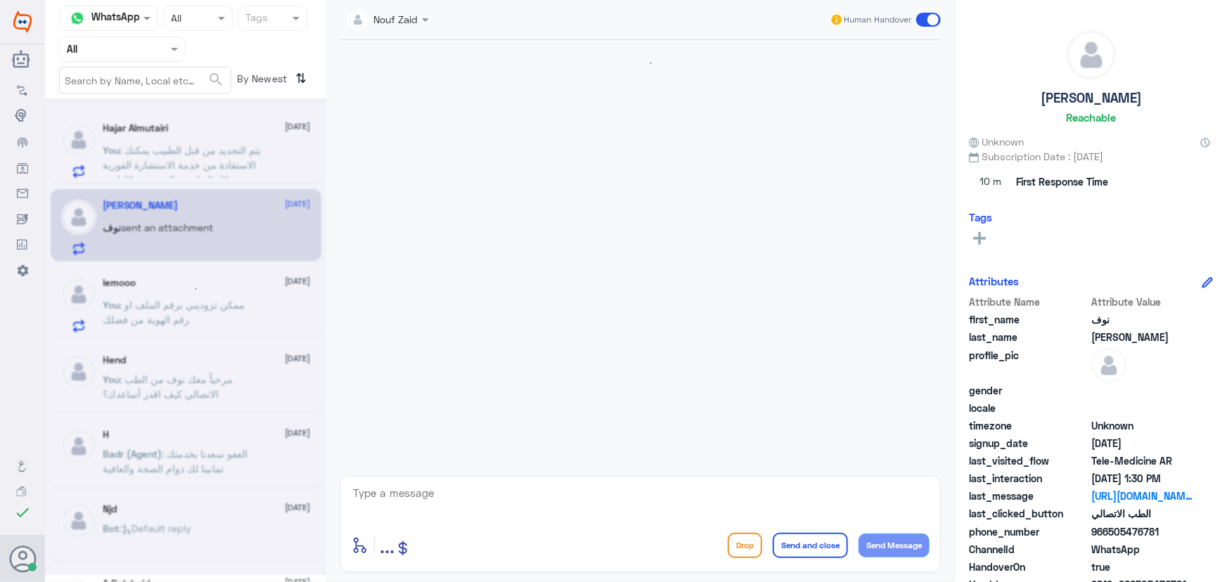
scroll to position [1365, 0]
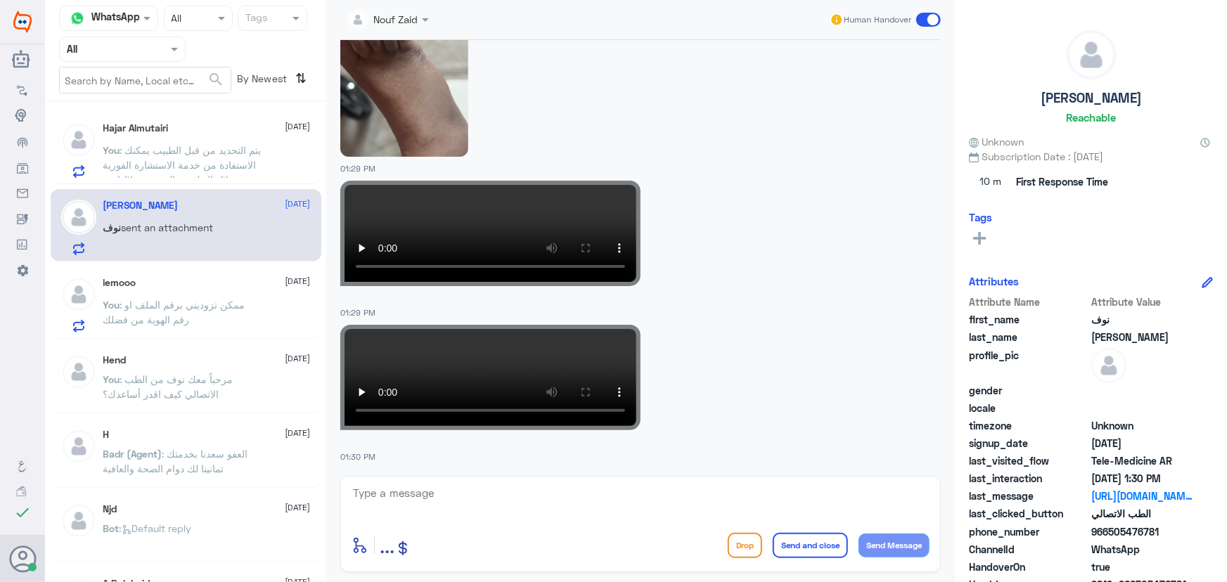
click at [206, 299] on span ": ممكن تزوديني برقم الملف او رقم الهوية من فضلك" at bounding box center [174, 312] width 142 height 27
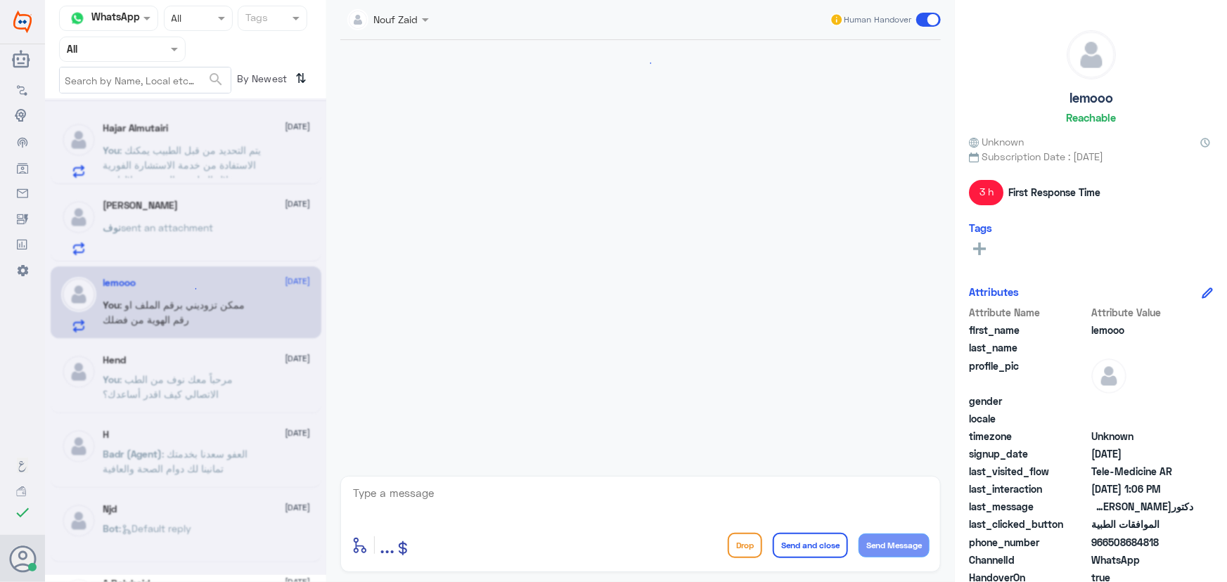
scroll to position [558, 0]
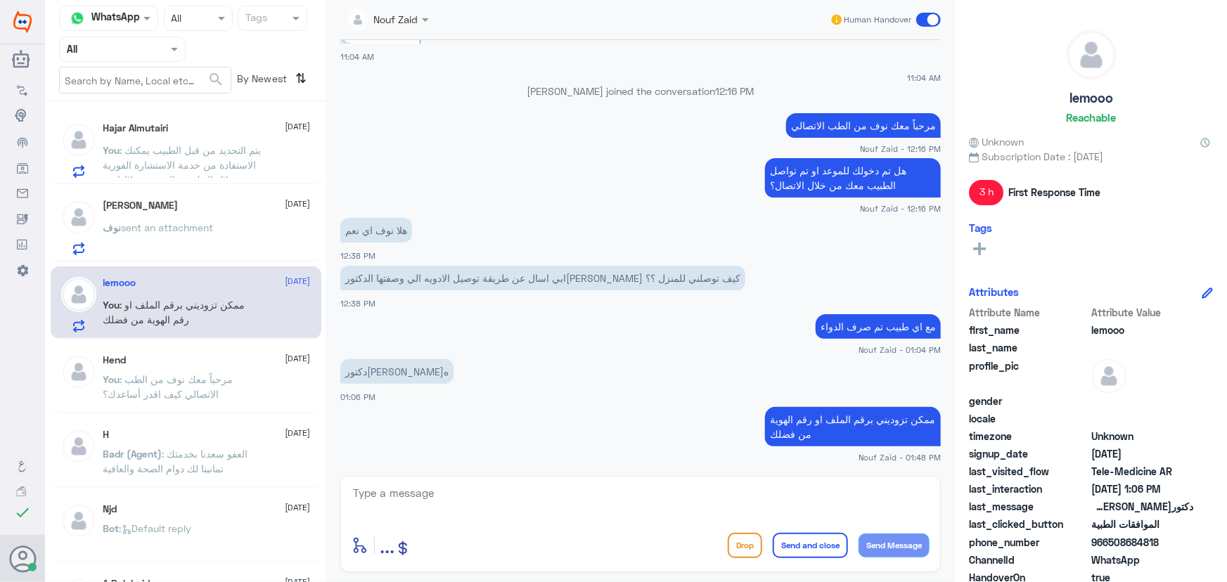
click at [116, 145] on span "You" at bounding box center [111, 150] width 17 height 12
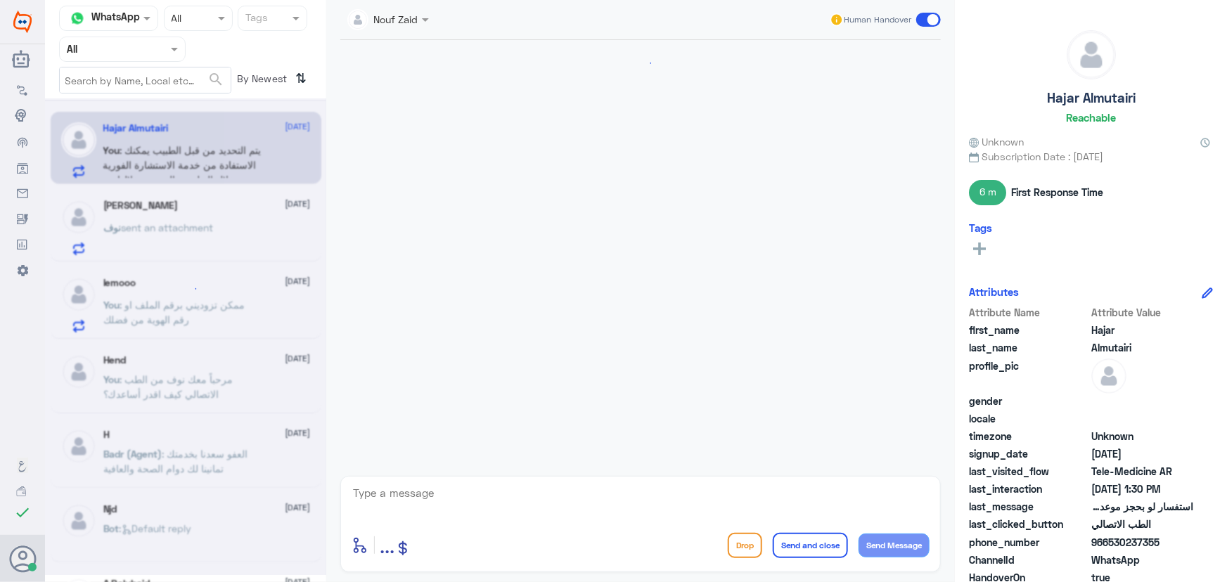
scroll to position [1110, 0]
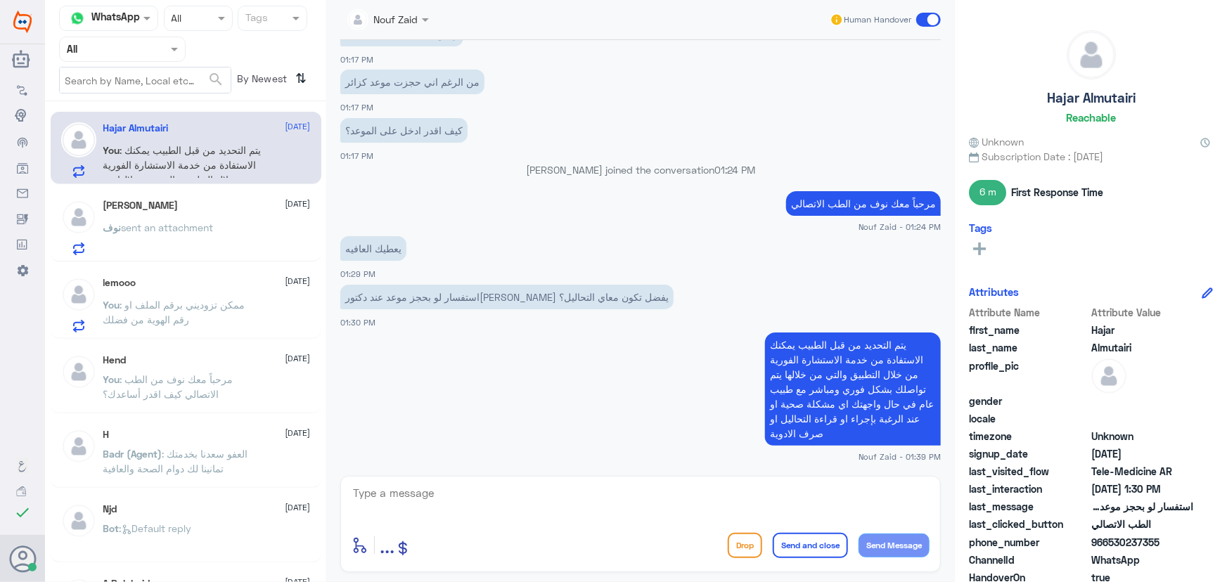
click at [153, 213] on div "[PERSON_NAME] [DATE] نوف sent an attachment" at bounding box center [206, 228] width 207 height 56
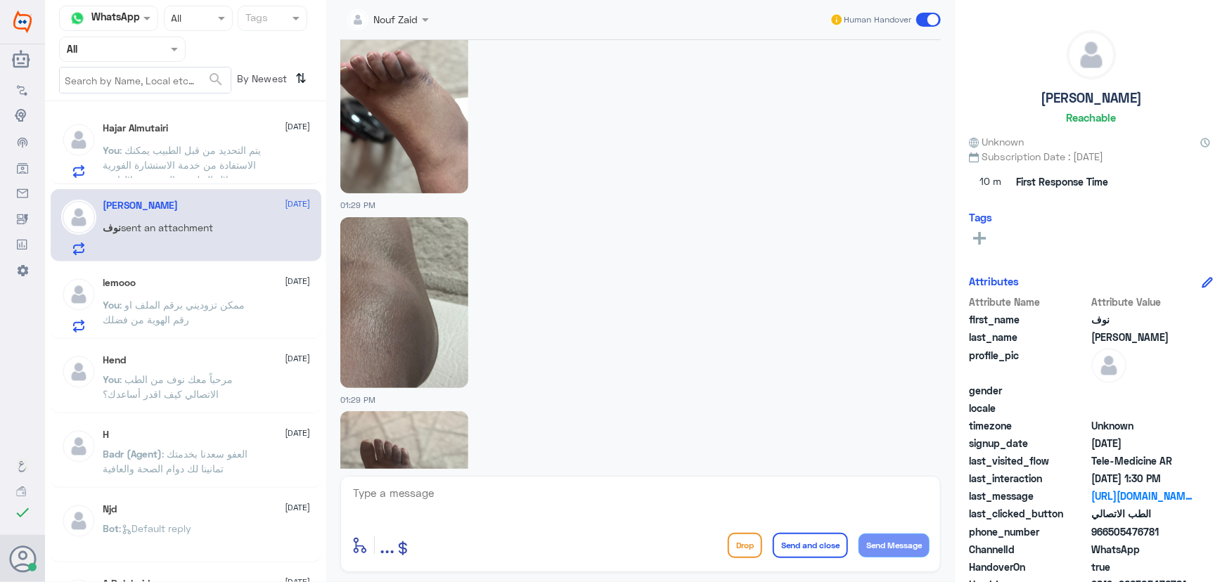
scroll to position [662, 0]
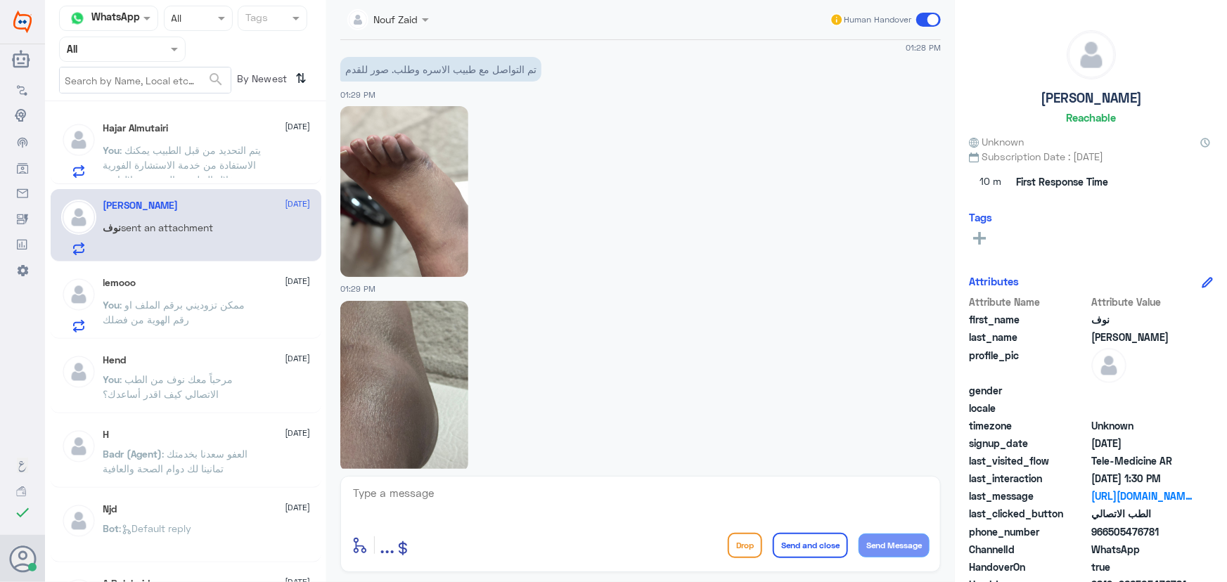
click at [421, 190] on img at bounding box center [404, 191] width 128 height 171
click at [387, 331] on img at bounding box center [404, 386] width 128 height 171
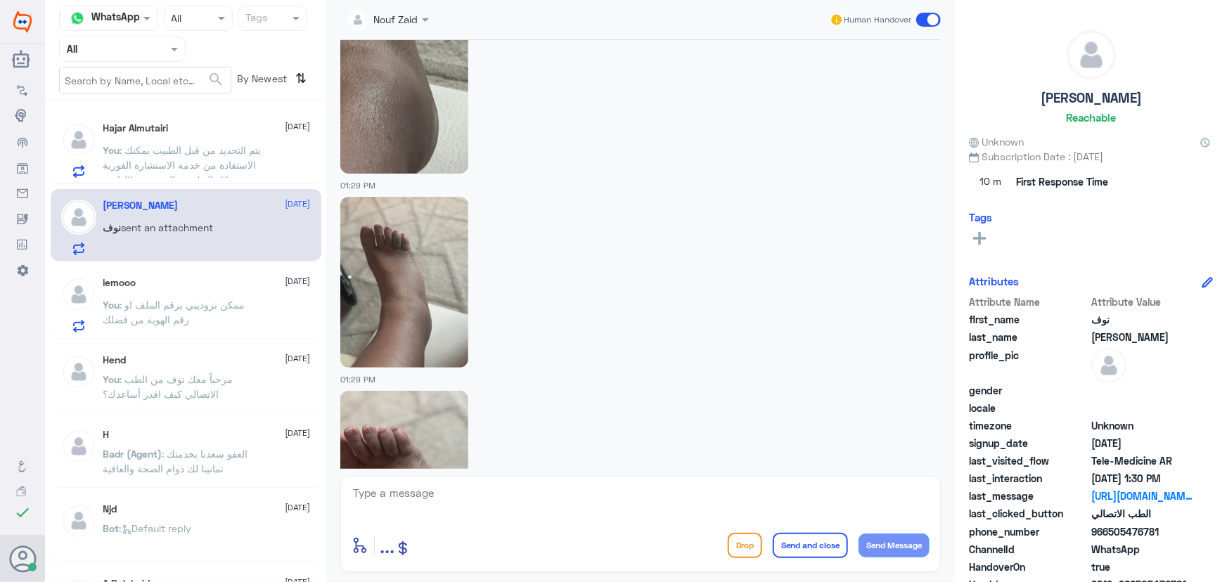
scroll to position [982, 0]
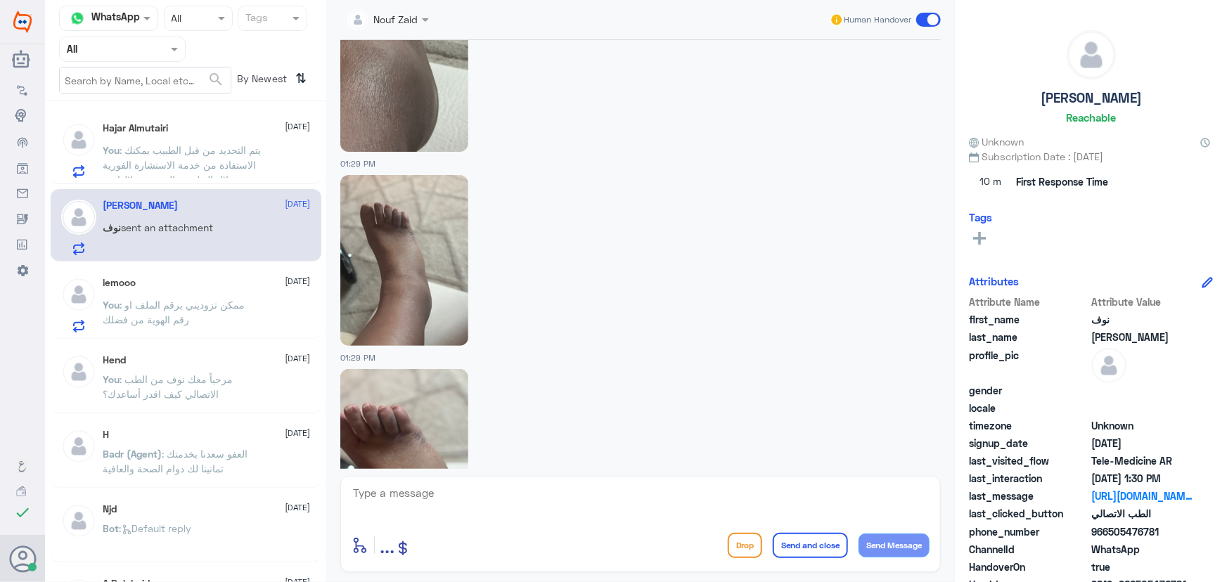
click at [421, 275] on img at bounding box center [404, 260] width 128 height 171
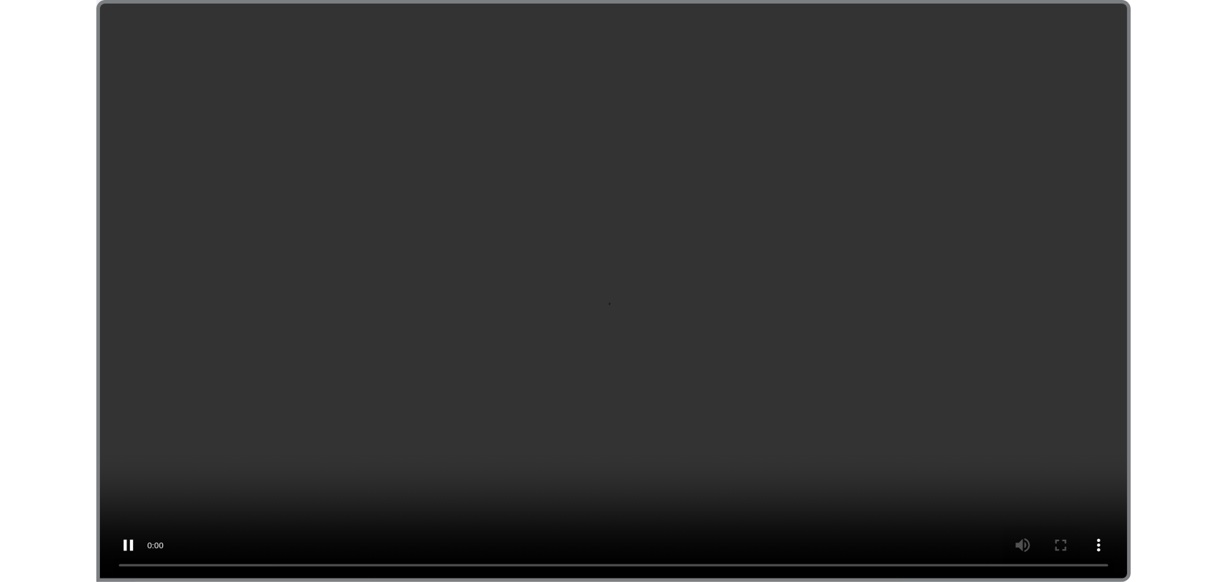
scroll to position [1366, 0]
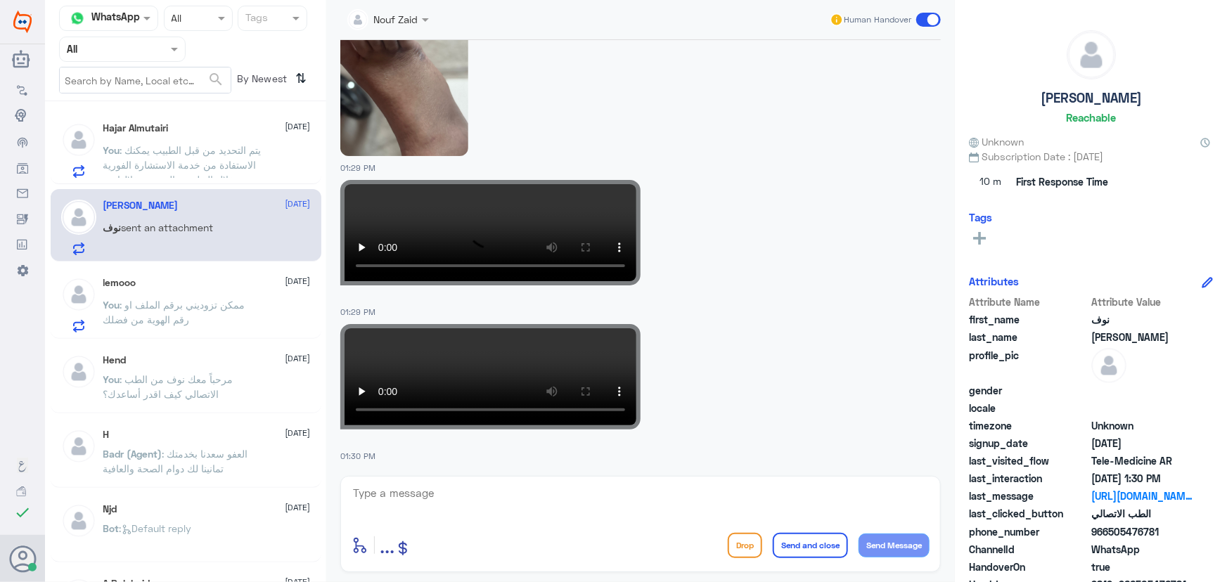
click at [549, 352] on video at bounding box center [490, 376] width 300 height 105
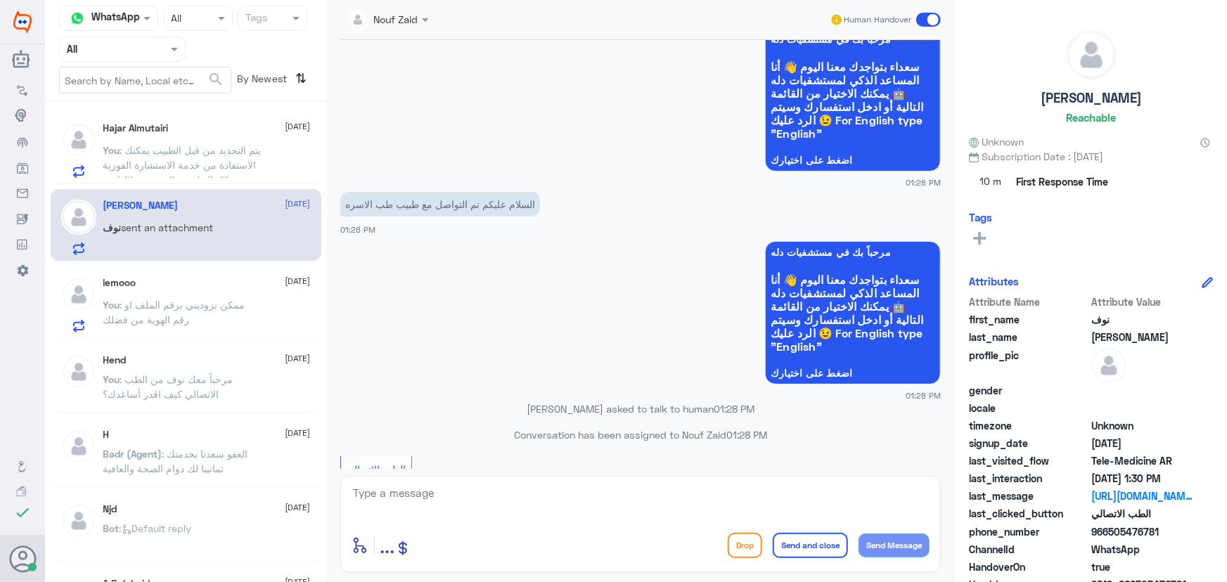
scroll to position [87, 0]
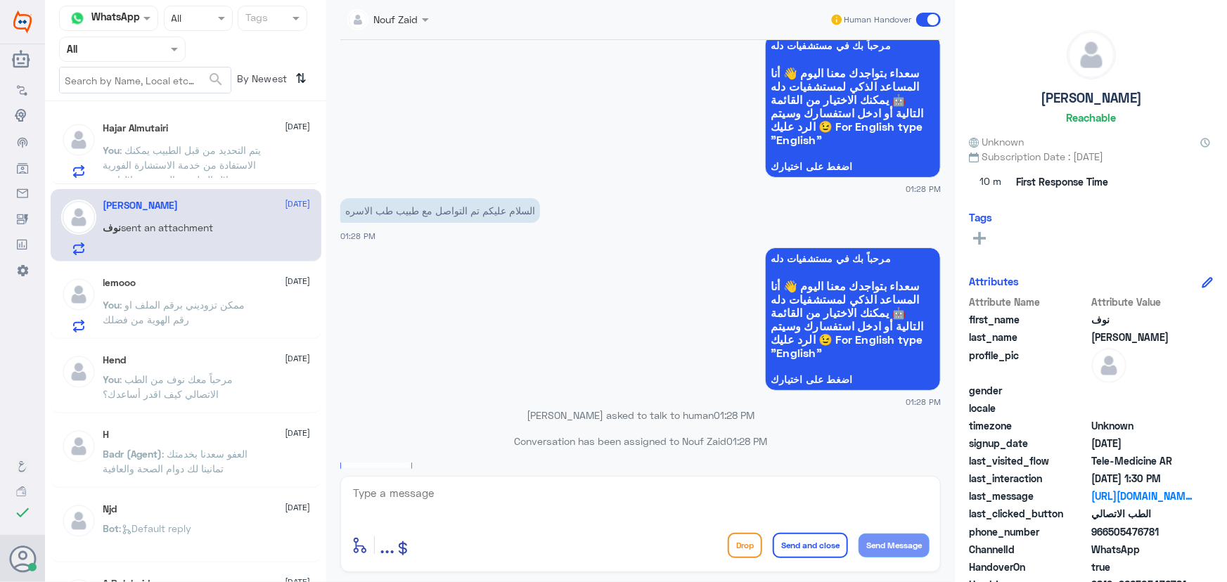
click at [179, 290] on div "lemooo 18 September You : ممكن تزوديني برقم الملف او رقم الهوية من فضلك" at bounding box center [206, 305] width 207 height 56
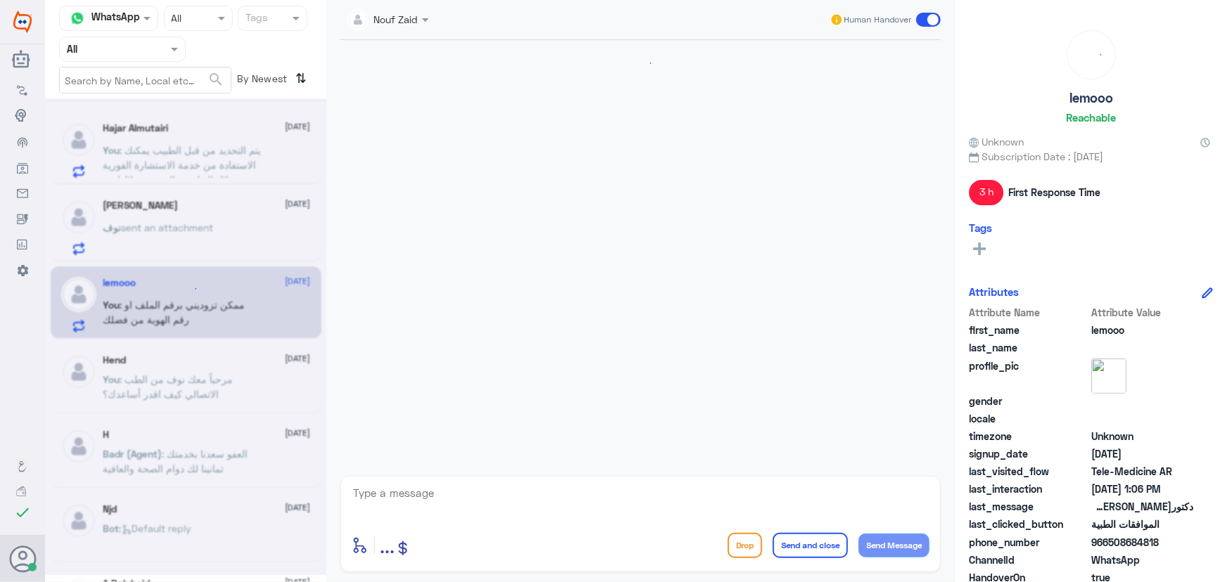
scroll to position [558, 0]
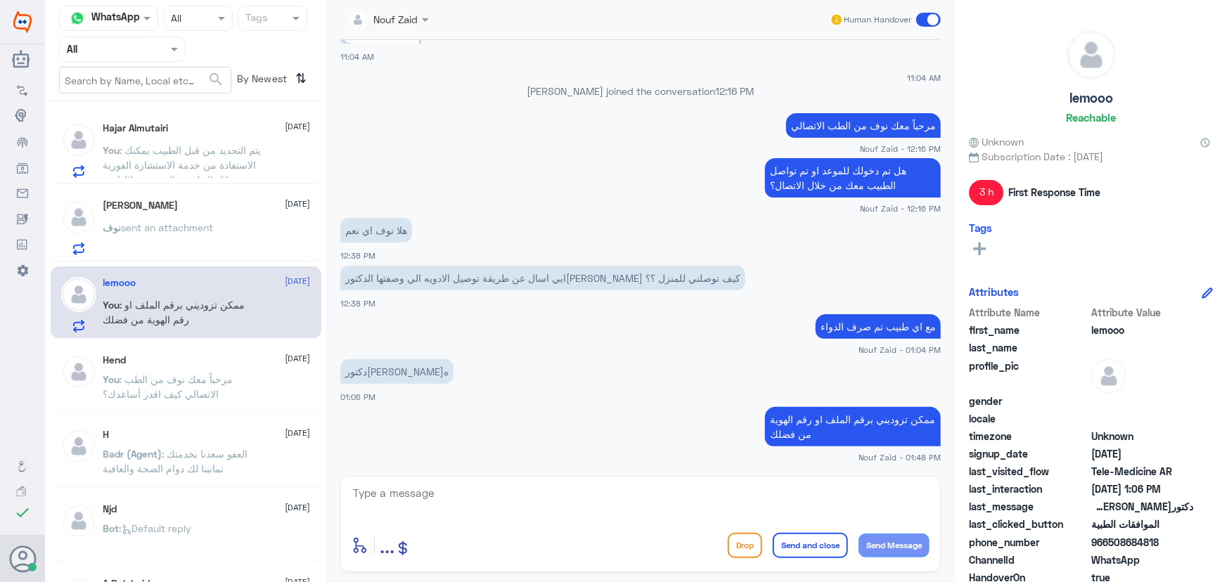
click at [190, 226] on span "sent an attachment" at bounding box center [168, 228] width 92 height 12
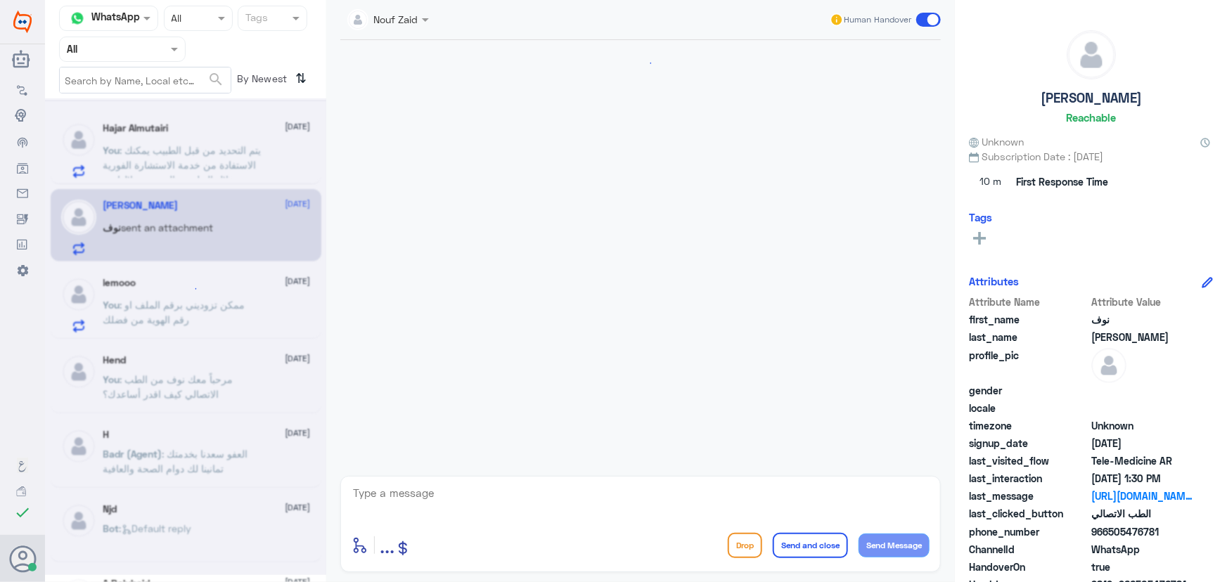
scroll to position [1365, 0]
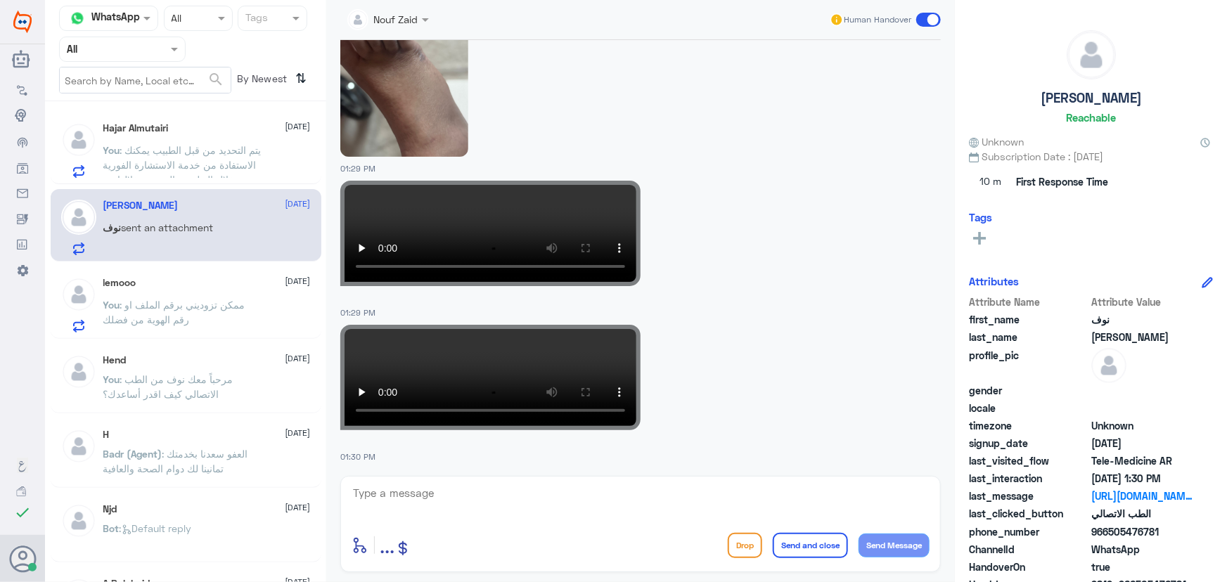
click at [932, 9] on div "Human Handover" at bounding box center [886, 19] width 112 height 25
click at [932, 19] on span at bounding box center [928, 20] width 25 height 14
click at [0, 0] on input "checkbox" at bounding box center [0, 0] width 0 height 0
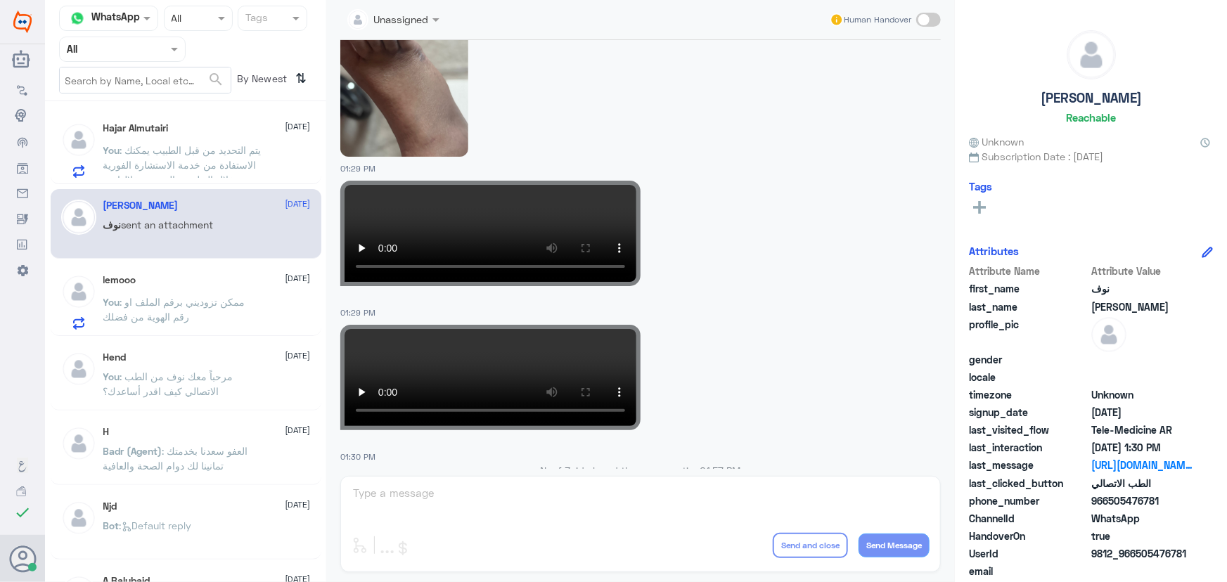
scroll to position [1392, 0]
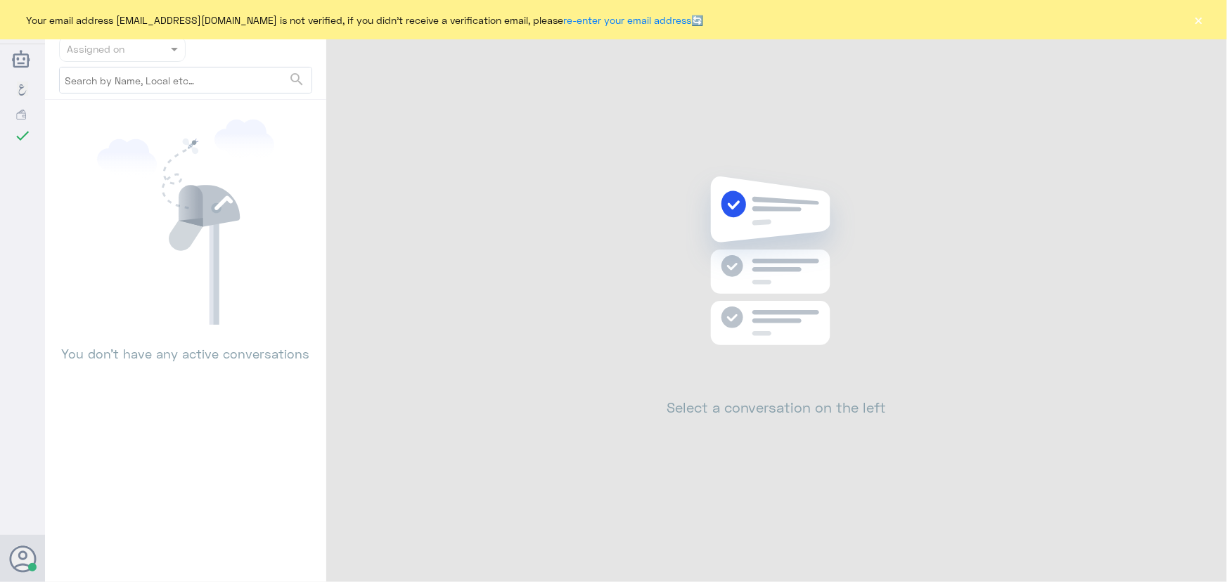
click at [1205, 25] on div "Your email address [EMAIL_ADDRESS][DOMAIN_NAME] is not verified, if you didn't …" at bounding box center [613, 19] width 1227 height 39
click at [1205, 25] on button "×" at bounding box center [1199, 20] width 14 height 14
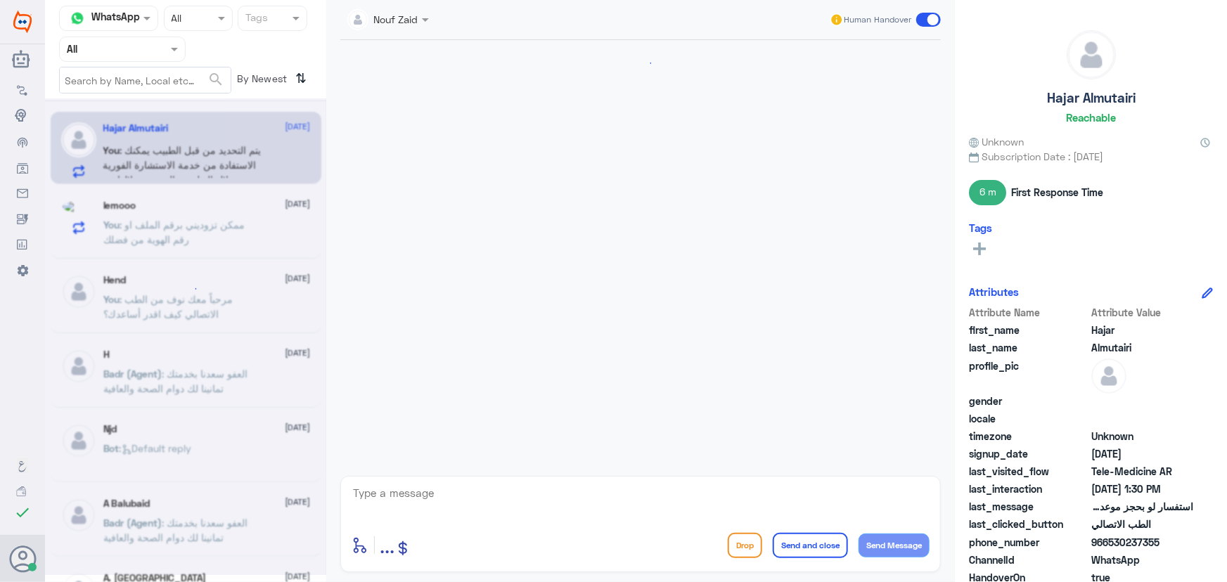
scroll to position [1110, 0]
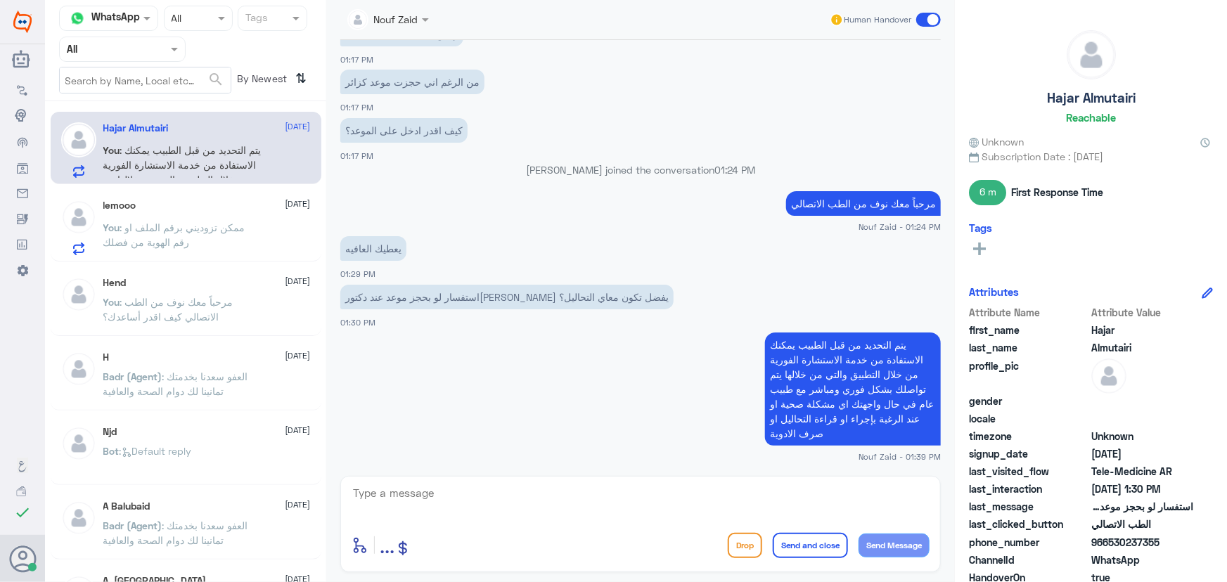
click at [174, 226] on span ": ممكن تزوديني برقم الملف او رقم الهوية من فضلك" at bounding box center [174, 235] width 142 height 27
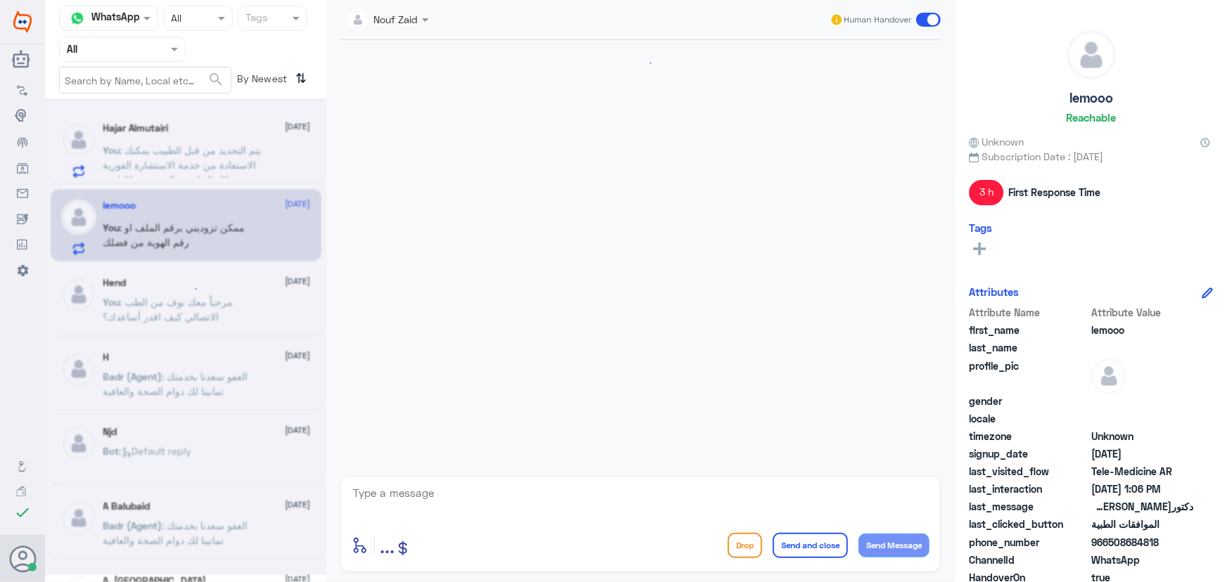
scroll to position [558, 0]
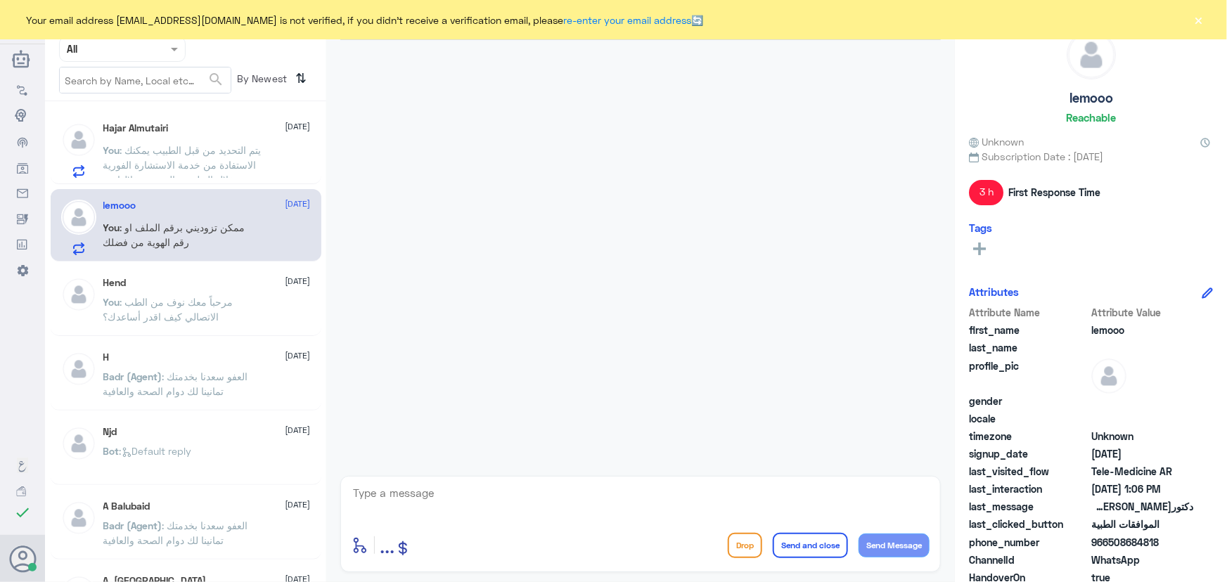
click at [1210, 20] on div "Your email address [EMAIL_ADDRESS][DOMAIN_NAME] is not verified, if you didn't …" at bounding box center [613, 19] width 1227 height 39
click at [1200, 18] on button "×" at bounding box center [1199, 20] width 14 height 14
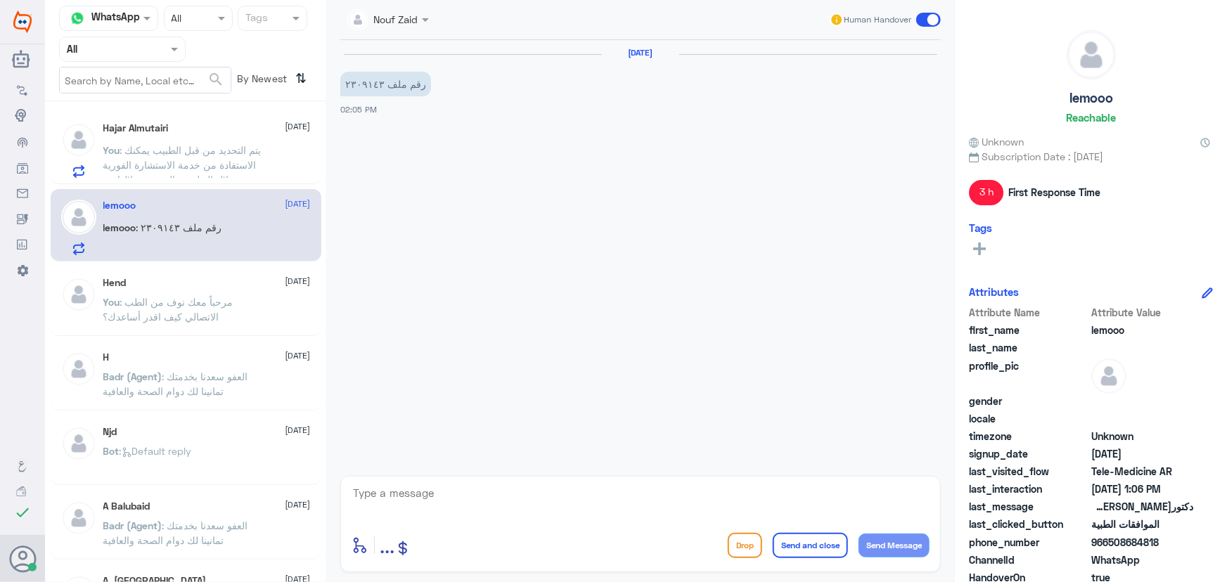
click at [129, 56] on div "Agent Filter All" at bounding box center [122, 49] width 127 height 25
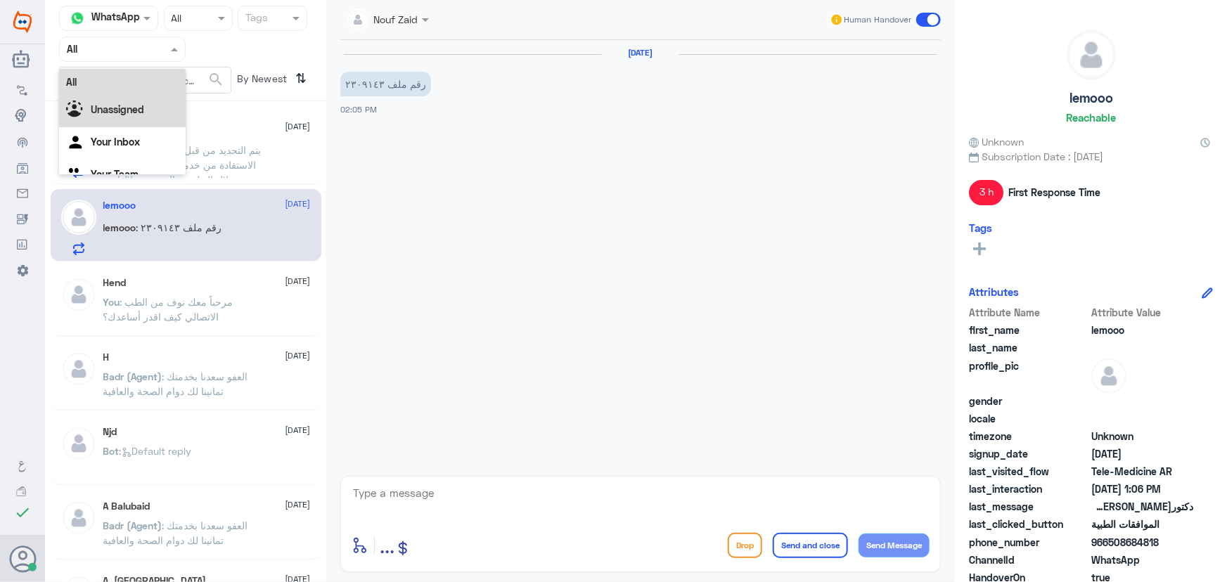
click at [129, 126] on div "Unassigned" at bounding box center [122, 111] width 127 height 32
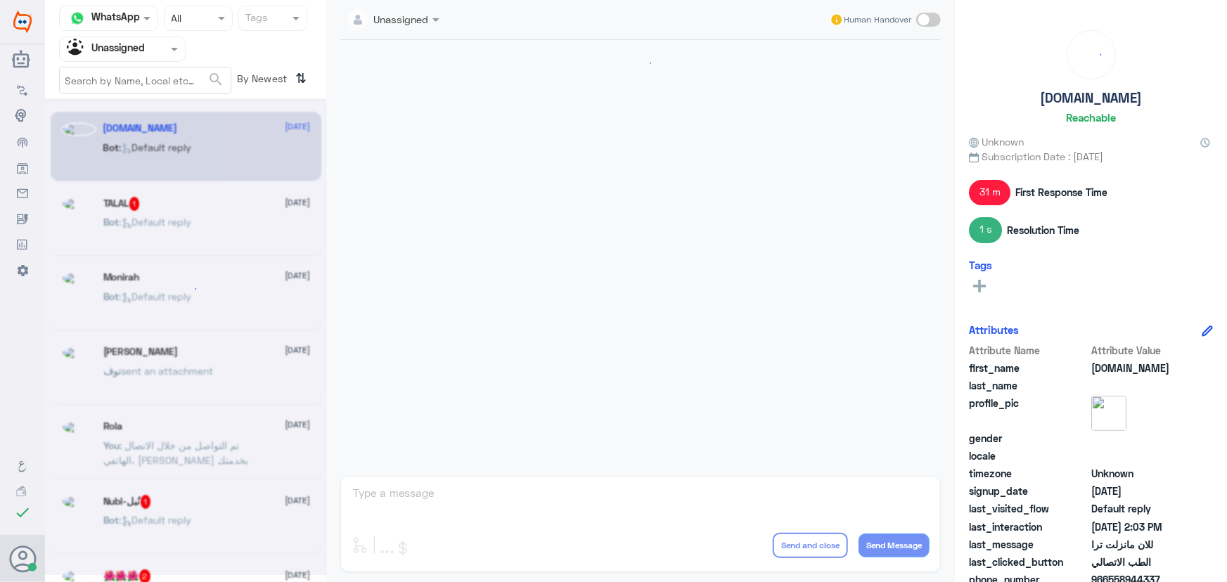
scroll to position [946, 0]
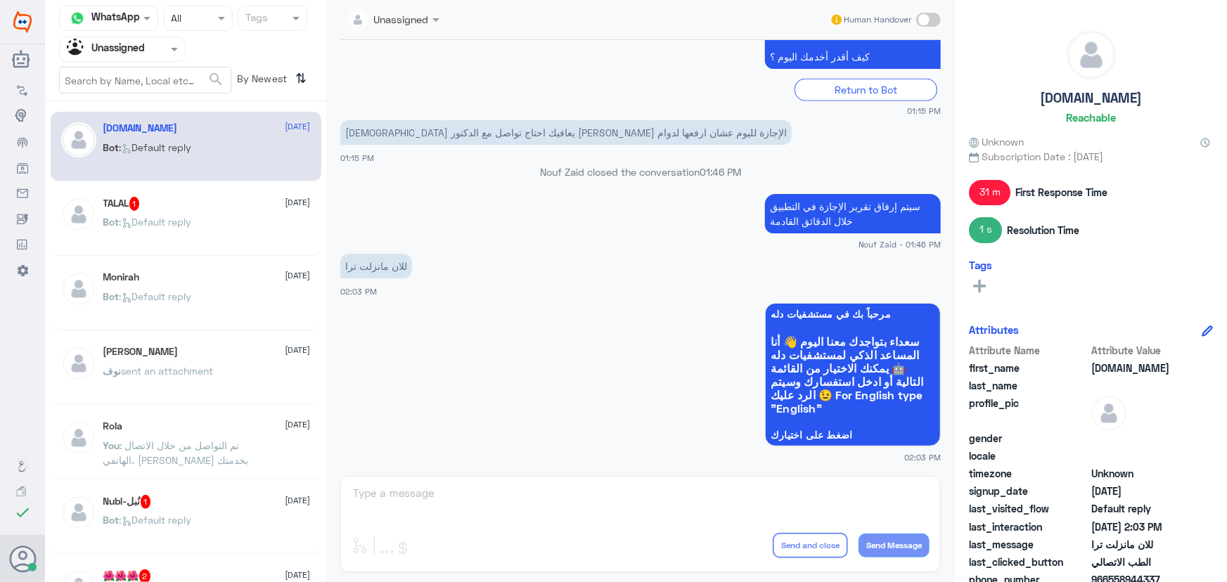
click at [221, 240] on div "Bot : Default reply" at bounding box center [206, 234] width 207 height 32
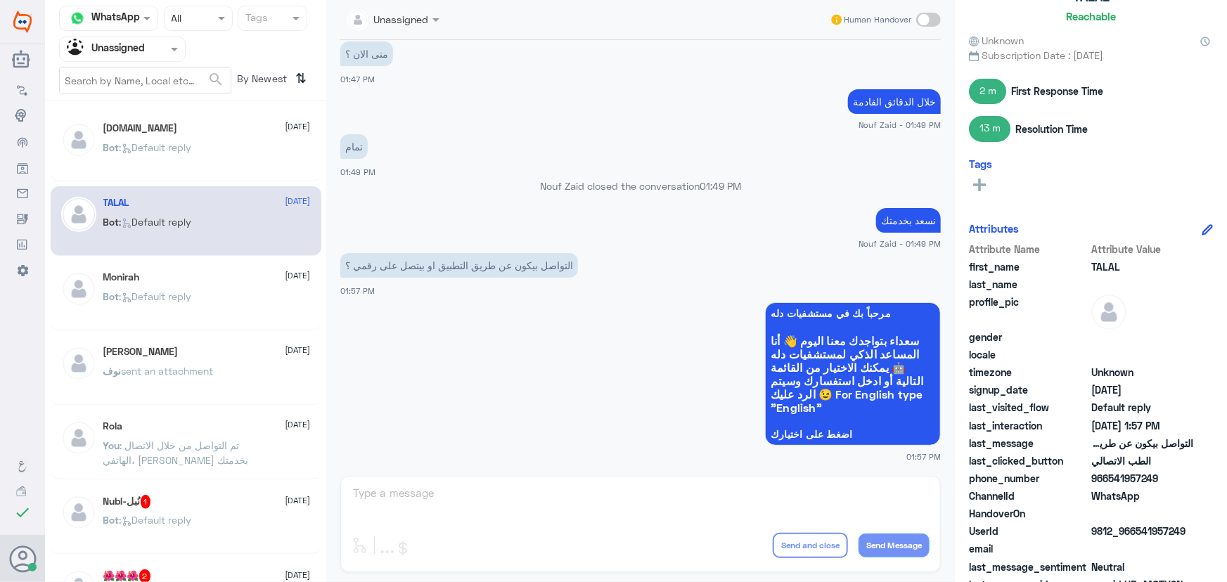
scroll to position [122, 0]
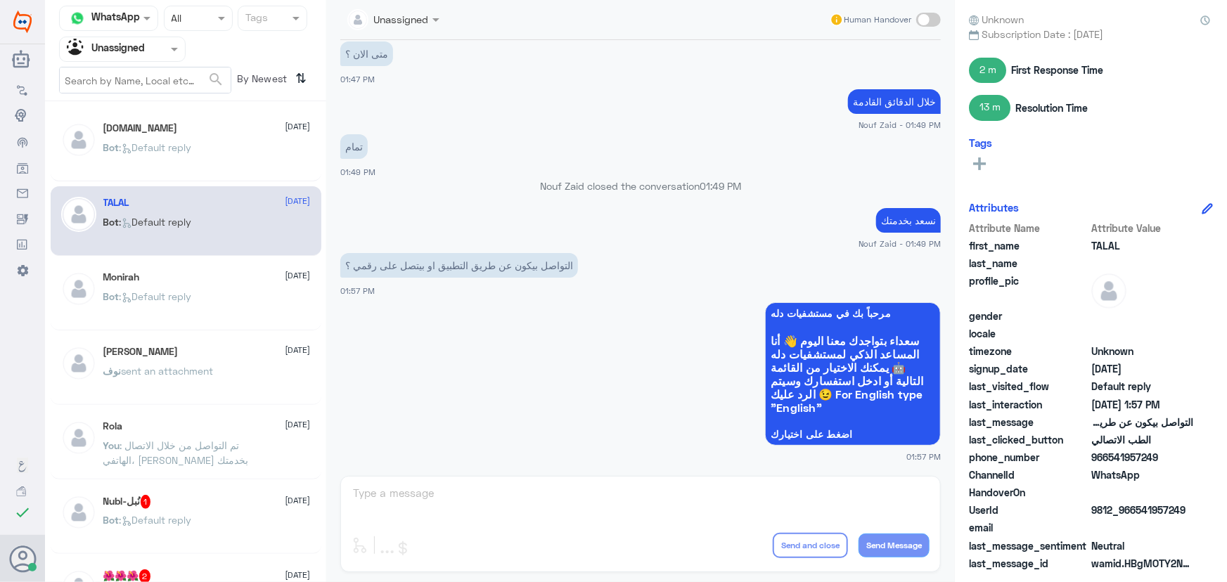
drag, startPoint x: 1135, startPoint y: 509, endPoint x: 1207, endPoint y: 513, distance: 71.8
click at [1207, 513] on div "UserId 9812_966541957249" at bounding box center [1091, 512] width 244 height 18
copy span "541957249"
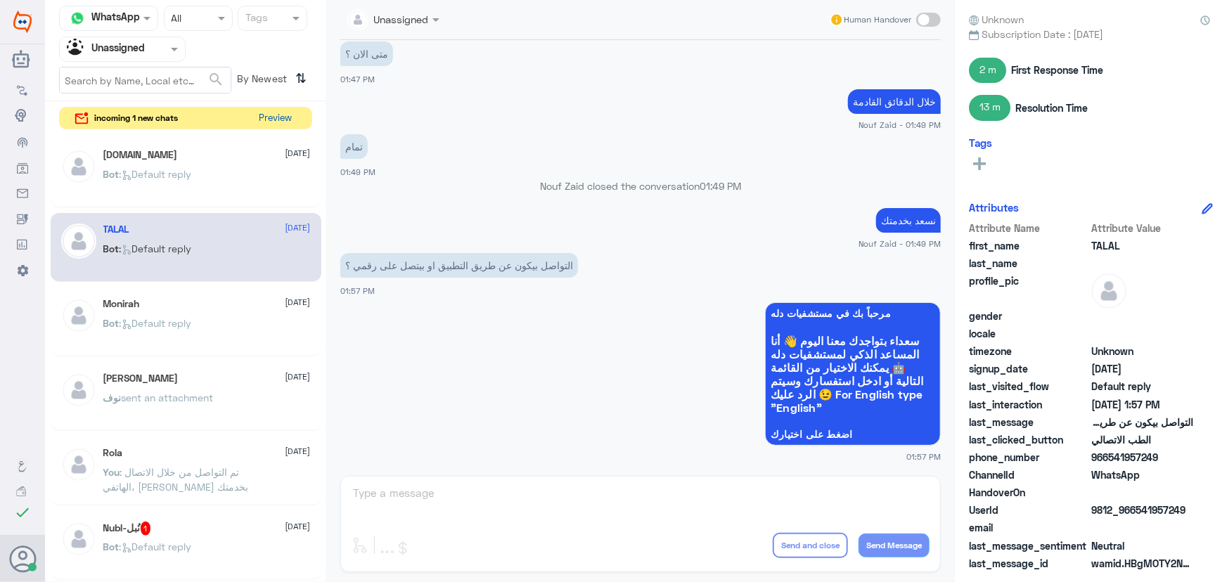
click at [274, 109] on button "Preview" at bounding box center [276, 119] width 44 height 22
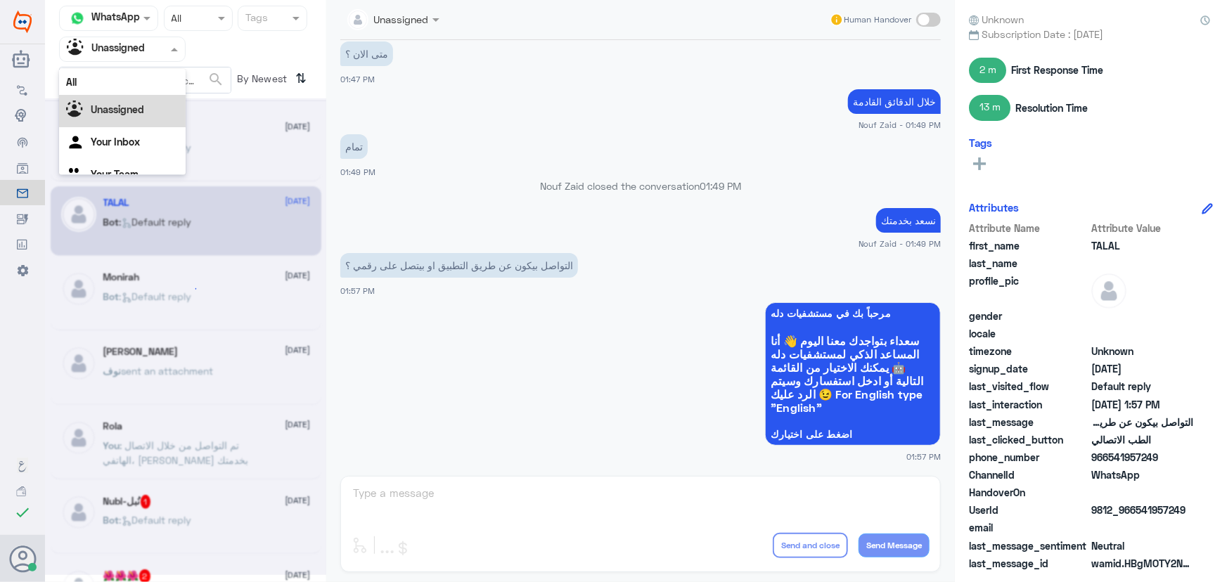
scroll to position [18, 0]
click at [135, 44] on input "text" at bounding box center [105, 49] width 77 height 16
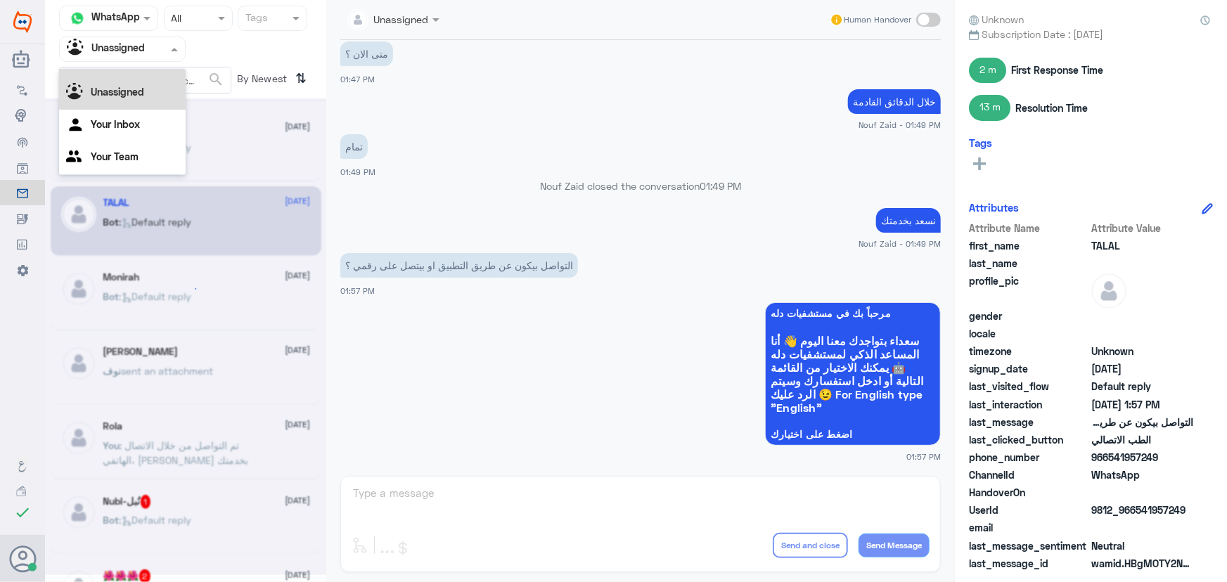
click at [154, 72] on div "All" at bounding box center [122, 64] width 127 height 26
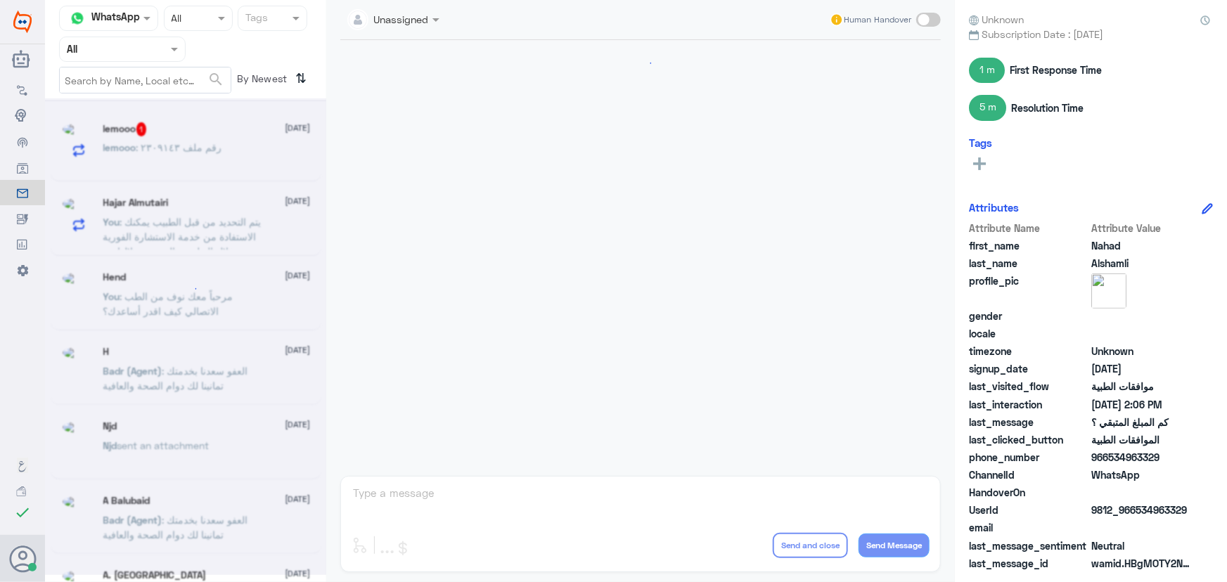
scroll to position [660, 0]
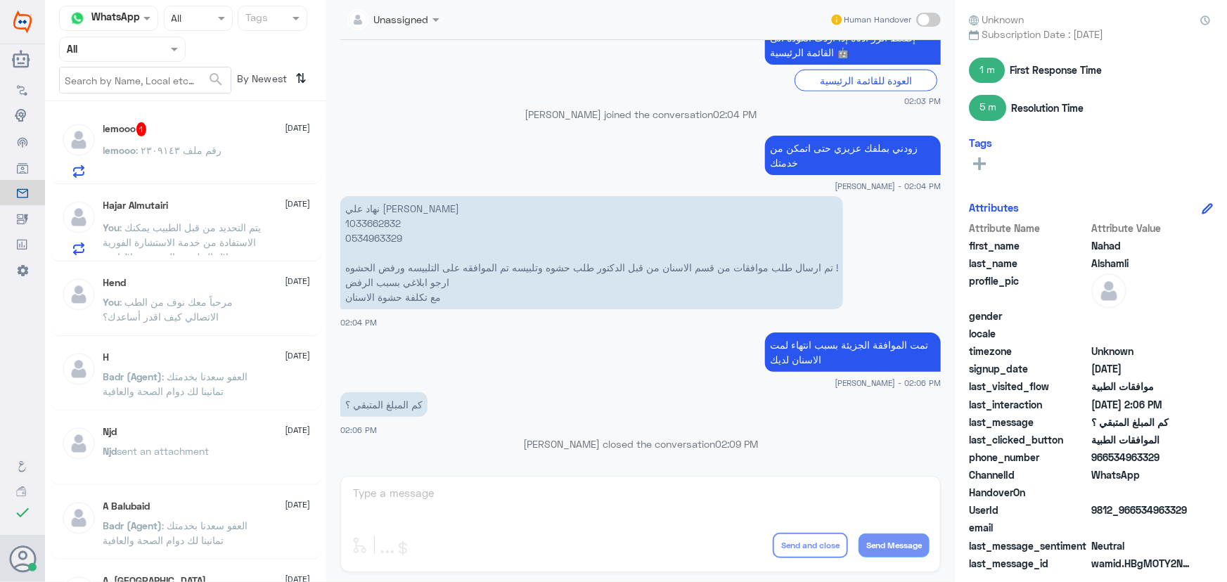
click at [218, 141] on div "lemooo 1 [DATE] lemooo : رقم ملف ٢٣٠٩١٤٣" at bounding box center [206, 150] width 207 height 56
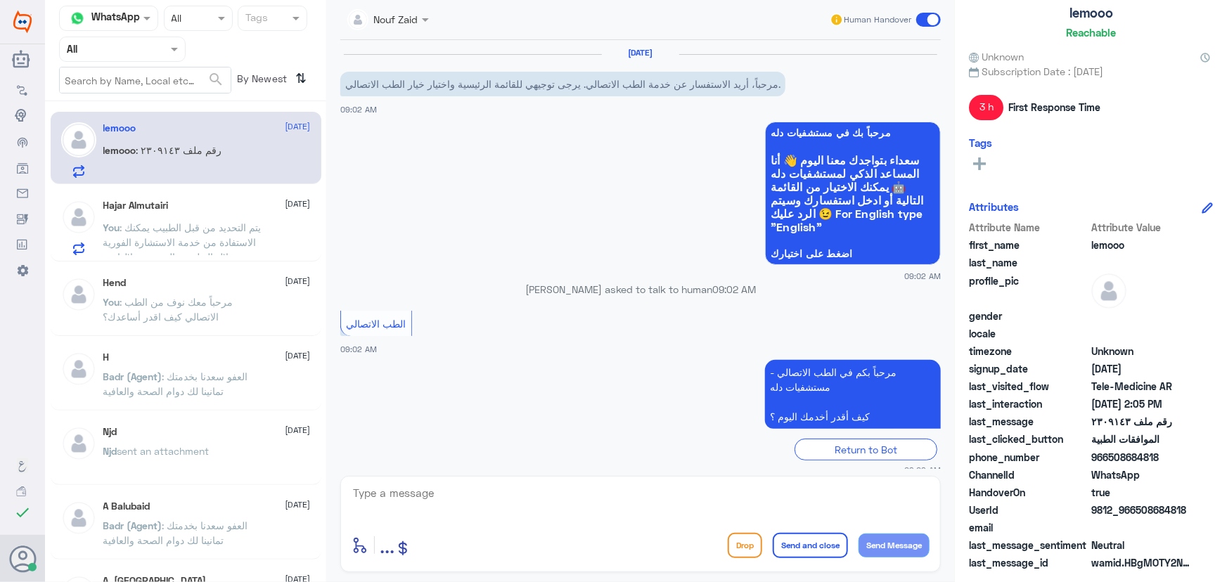
scroll to position [606, 0]
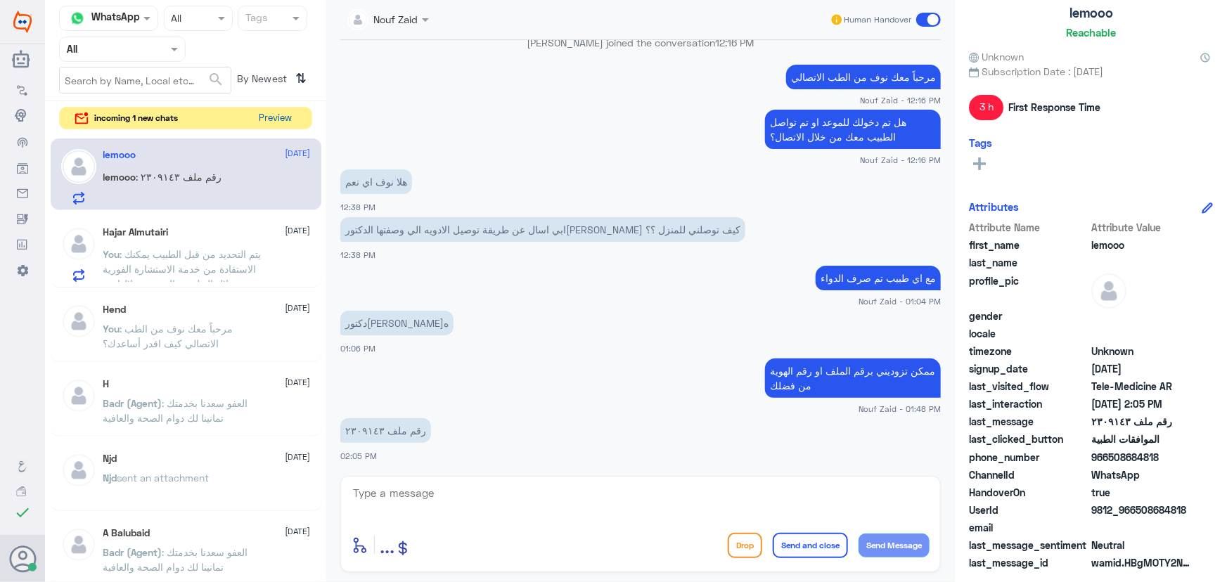
click at [273, 116] on button "Preview" at bounding box center [276, 119] width 44 height 22
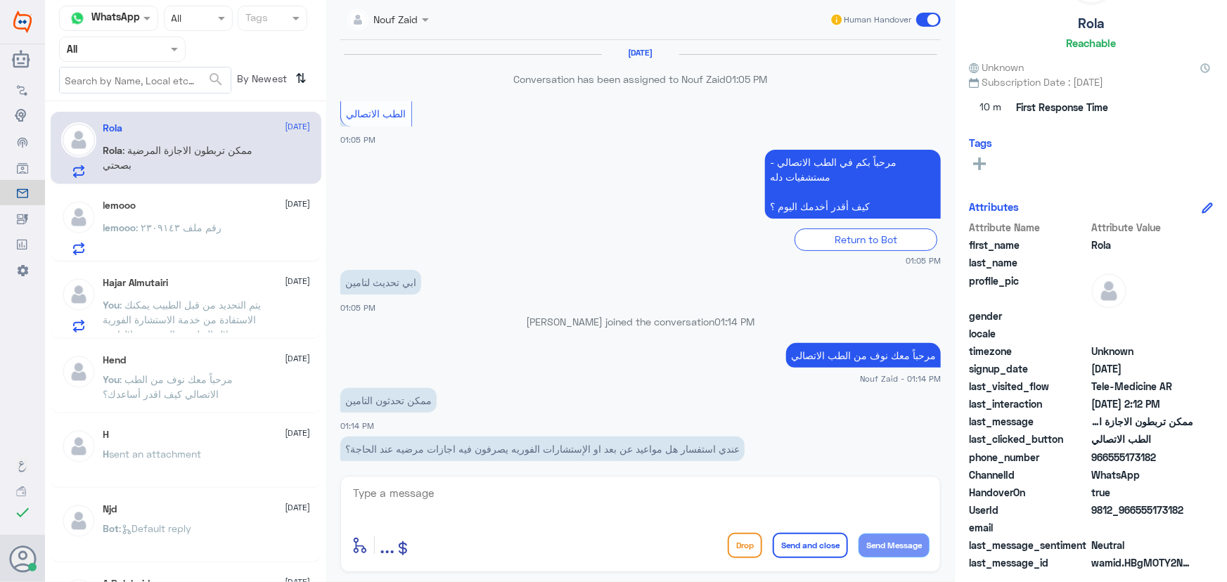
scroll to position [653, 0]
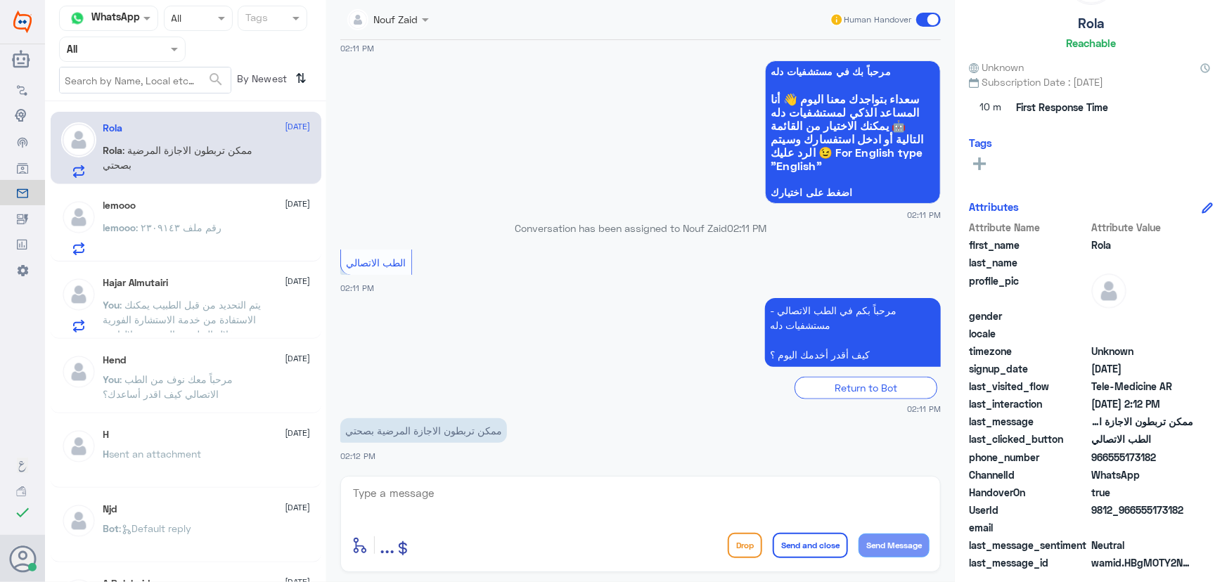
click at [460, 493] on textarea at bounding box center [641, 501] width 578 height 34
click at [408, 501] on textarea at bounding box center [641, 501] width 578 height 34
paste textarea "مرحباً معك نوف من الطب الاتصالي"
type textarea "مرحباً معك نوف من الطب الاتصالي"
click at [865, 540] on button "Send Message" at bounding box center [894, 546] width 71 height 24
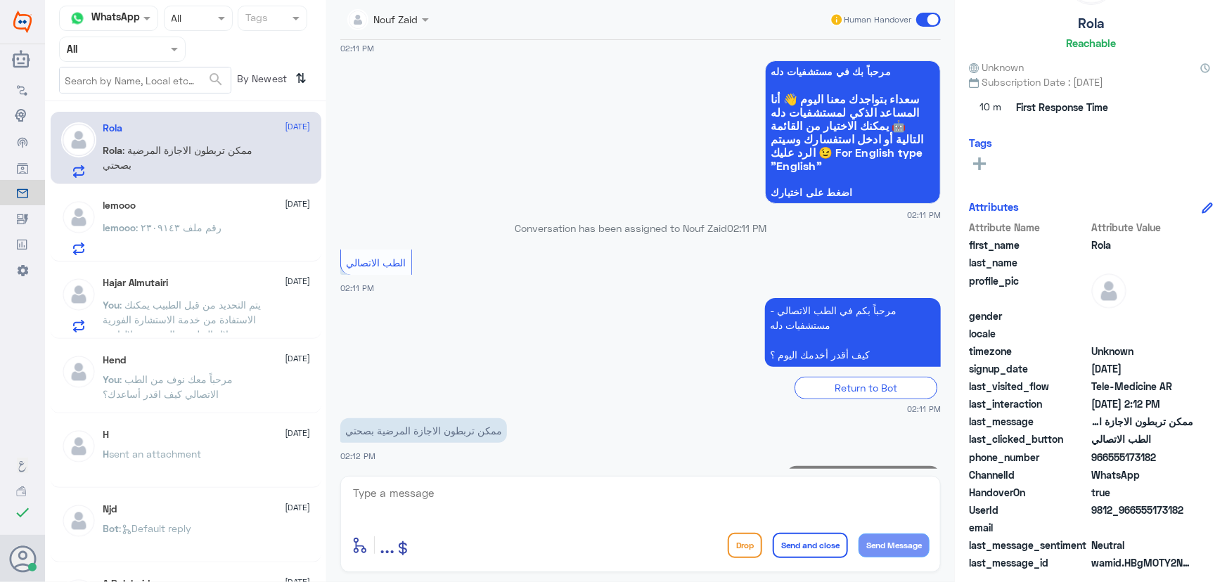
scroll to position [697, 0]
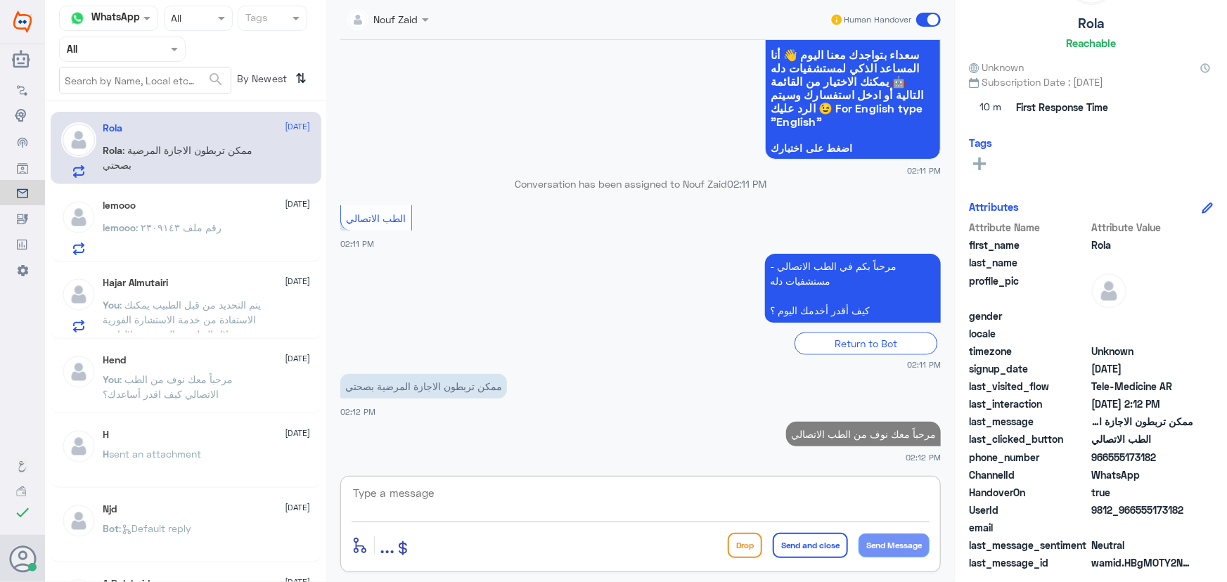
click at [725, 490] on textarea at bounding box center [641, 501] width 578 height 34
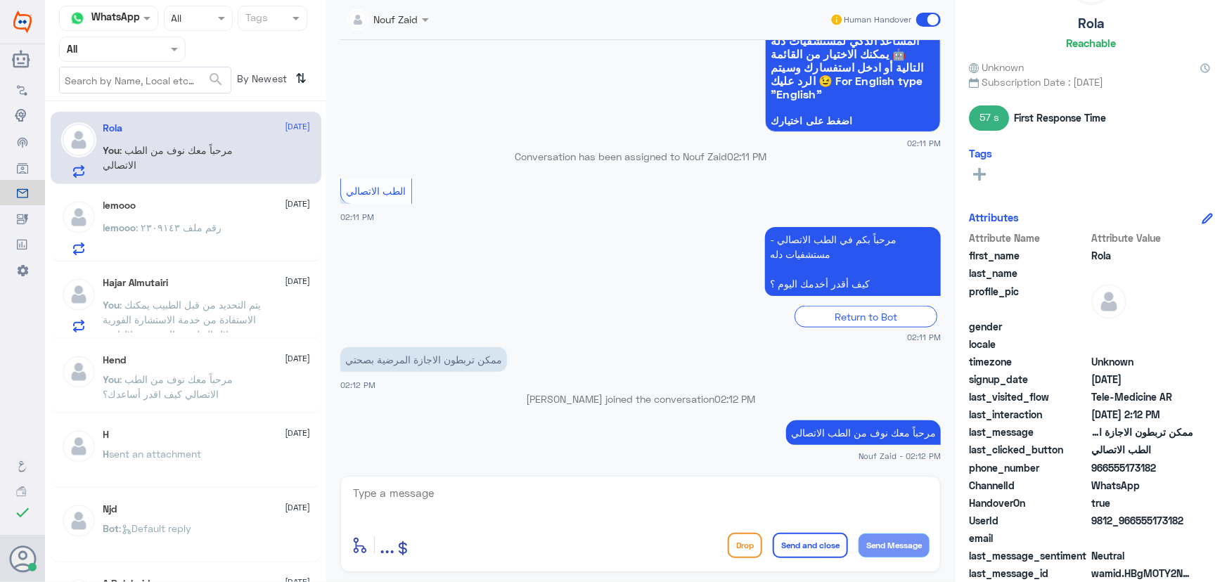
scroll to position [85, 0]
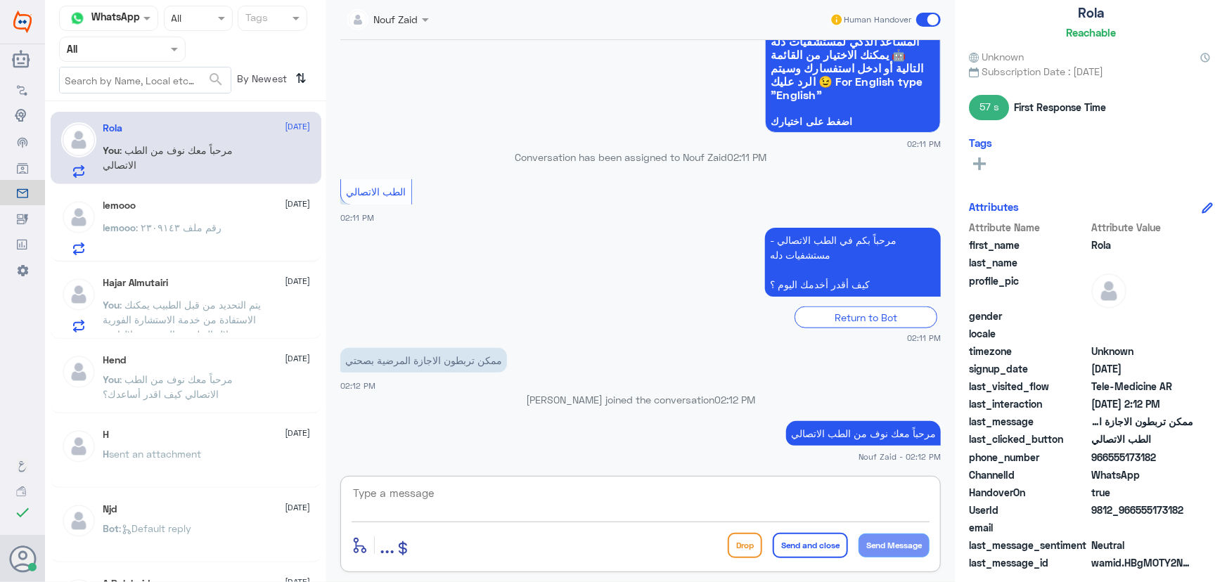
click at [394, 497] on textarea at bounding box center [641, 501] width 578 height 34
paste textarea "لرفع الإجازة المرضية على صحتي، يمكنك التواصل مع التقارير الطبية من خلال 0550181…"
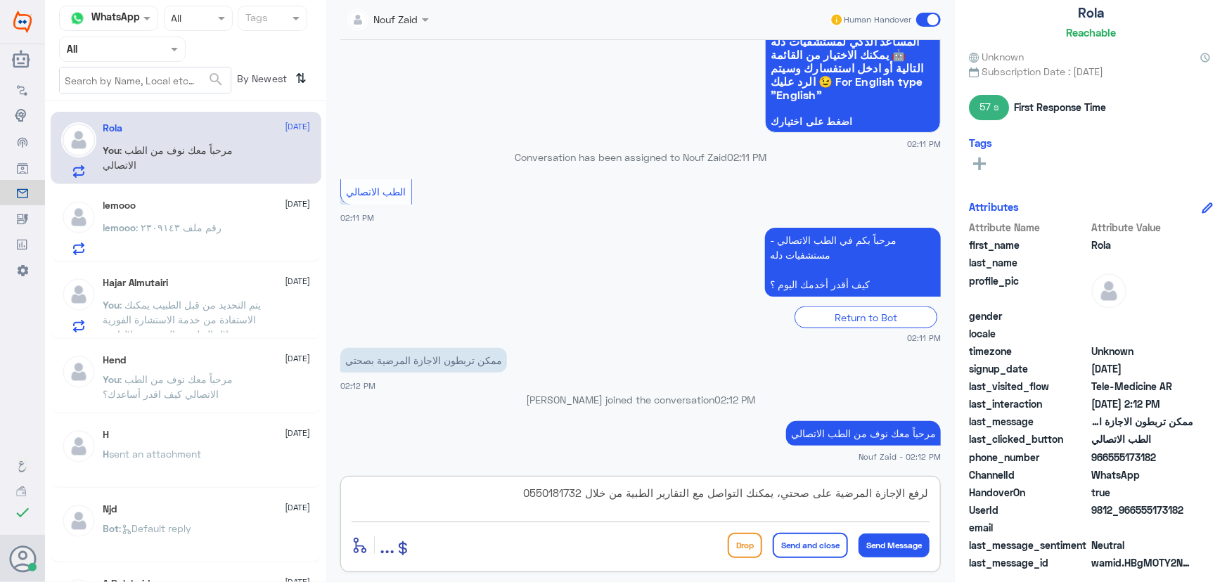
type textarea "لرفع الإجازة المرضية على صحتي، يمكنك التواصل مع التقارير الطبية من خلال 0550181…"
click at [790, 548] on button "Send and close" at bounding box center [810, 545] width 75 height 25
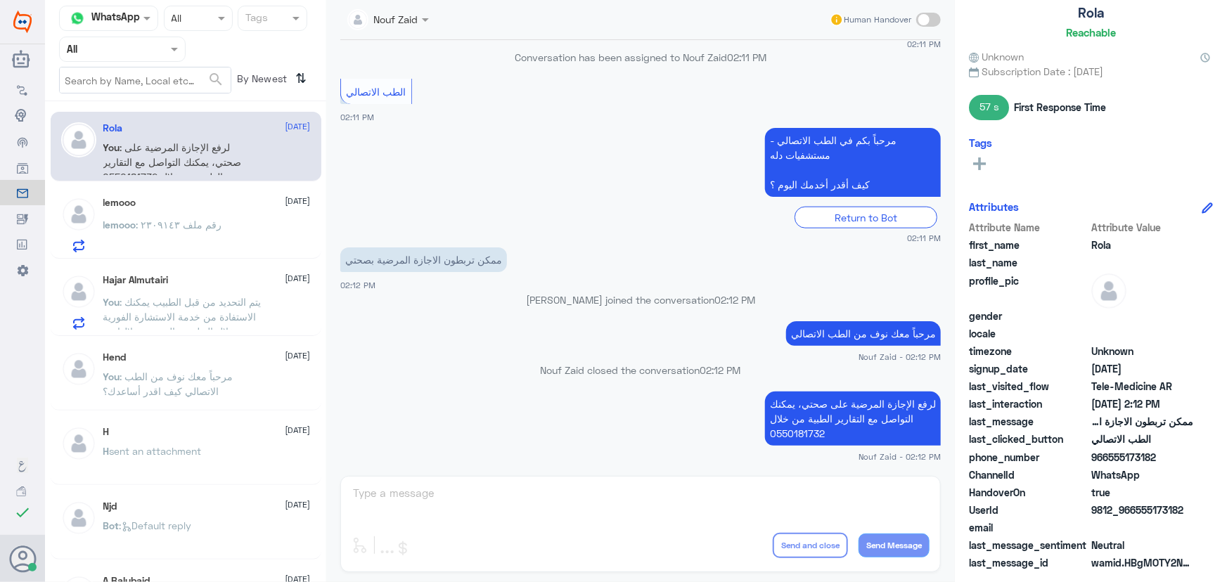
scroll to position [982, 0]
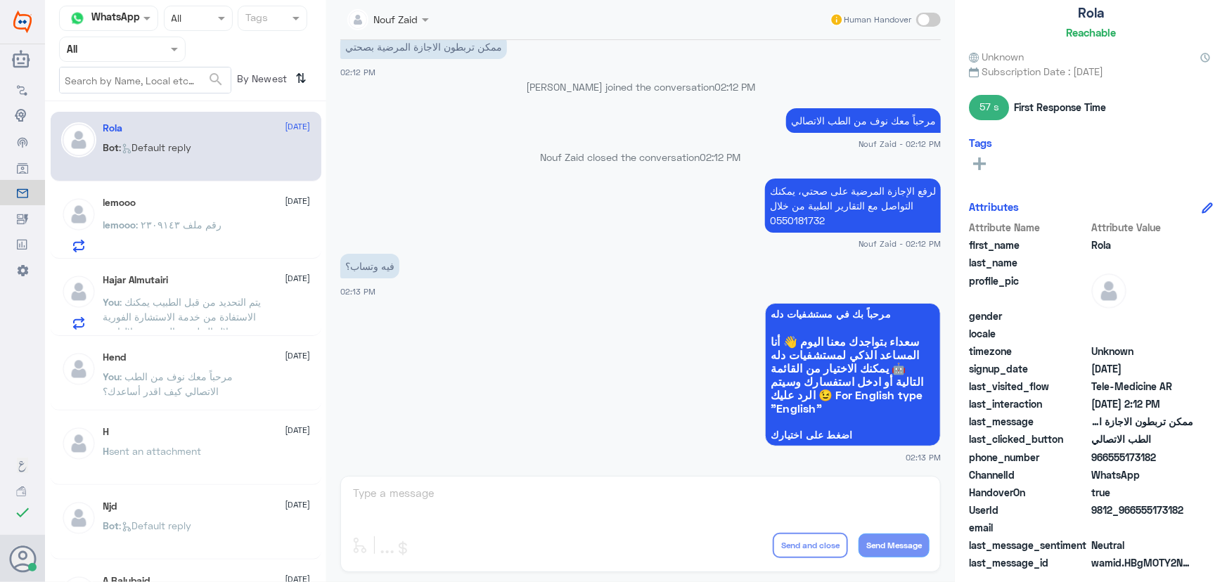
click at [198, 165] on div "Bot : Default reply" at bounding box center [206, 159] width 207 height 32
click at [117, 211] on div "lemooo 18 September lemooo : رقم ملف ٢٣٠٩١٤٣" at bounding box center [206, 225] width 207 height 56
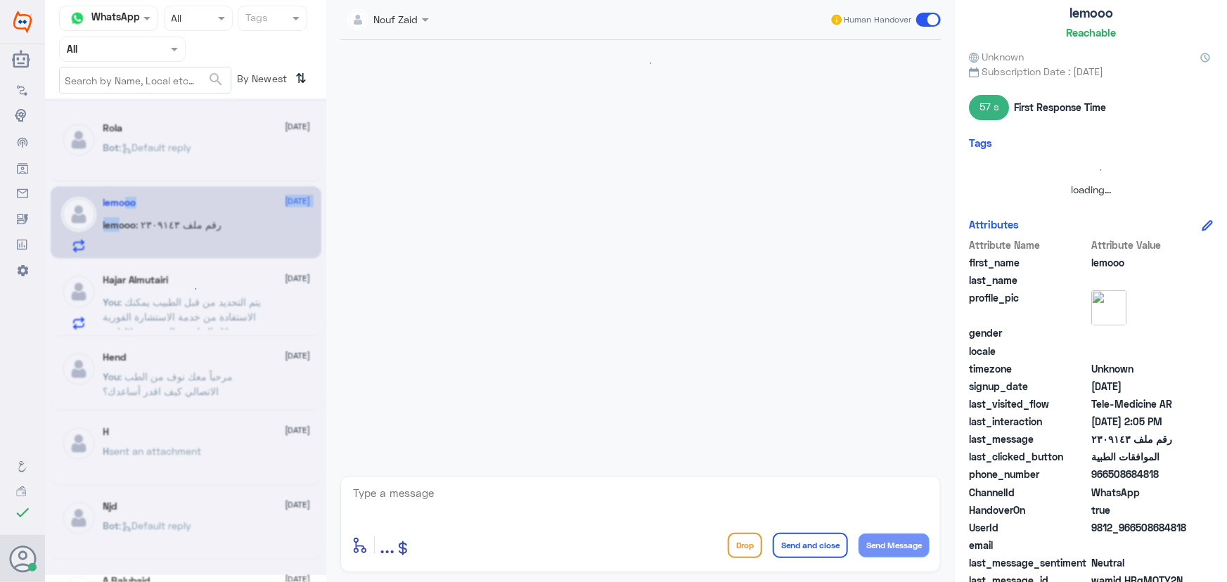
scroll to position [606, 0]
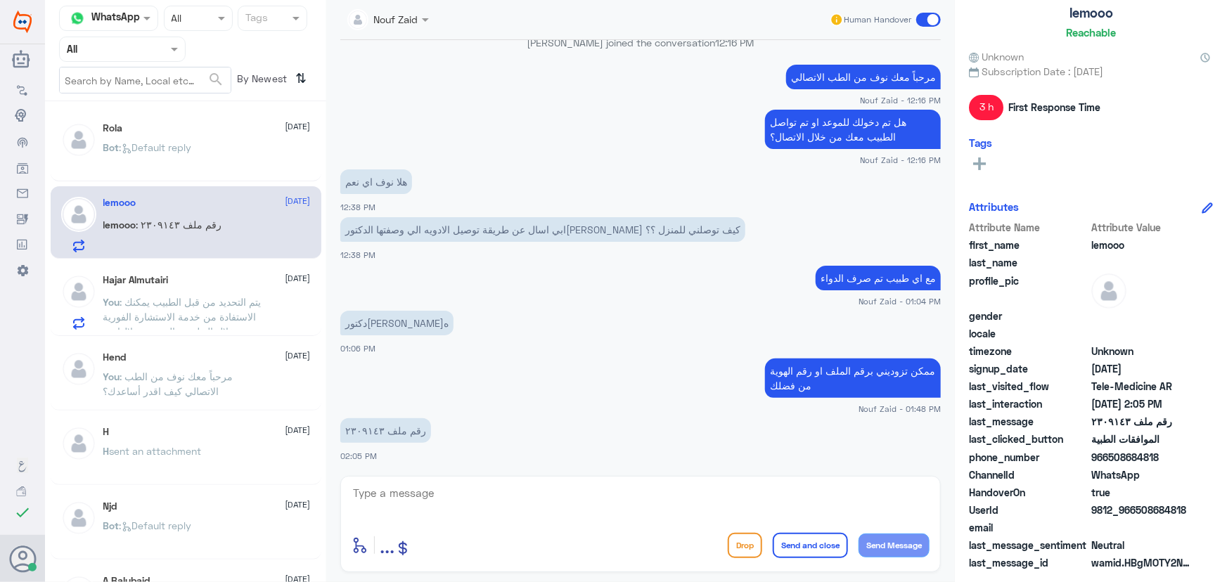
click at [361, 428] on p "رقم ملف ٢٣٠٩١٤٣" at bounding box center [385, 430] width 91 height 25
click at [574, 504] on textarea at bounding box center [641, 501] width 578 height 34
type textarea "2309143"
drag, startPoint x: 423, startPoint y: 499, endPoint x: 309, endPoint y: 501, distance: 113.9
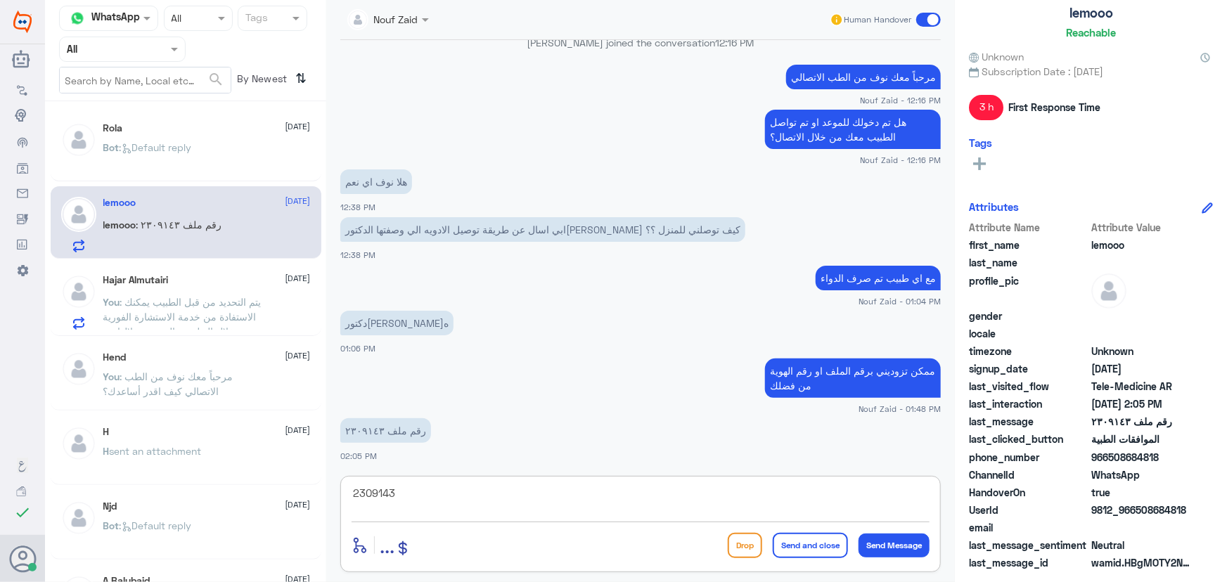
click at [309, 502] on div "Channel WhatsApp Status × All Tags Agent Filter All search By Newest ⇅ Rola 18 …" at bounding box center [636, 293] width 1182 height 587
type textarea "م"
type textarea "باسم تركي الغامدي صحيح؟"
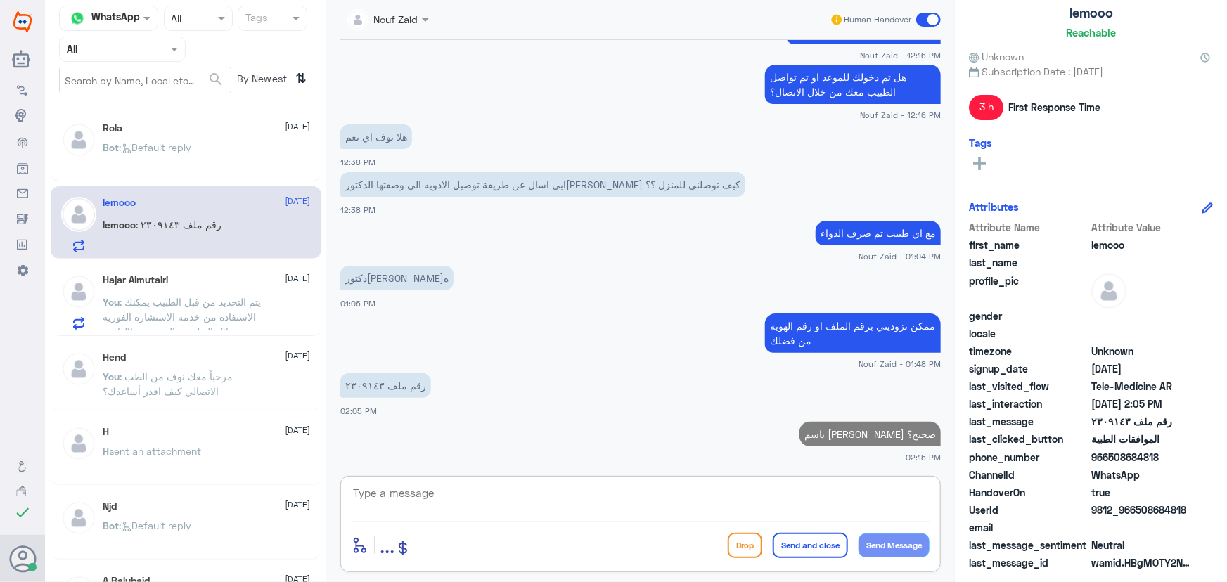
click at [182, 281] on div "Hajar Almutairi 18 September" at bounding box center [206, 280] width 207 height 12
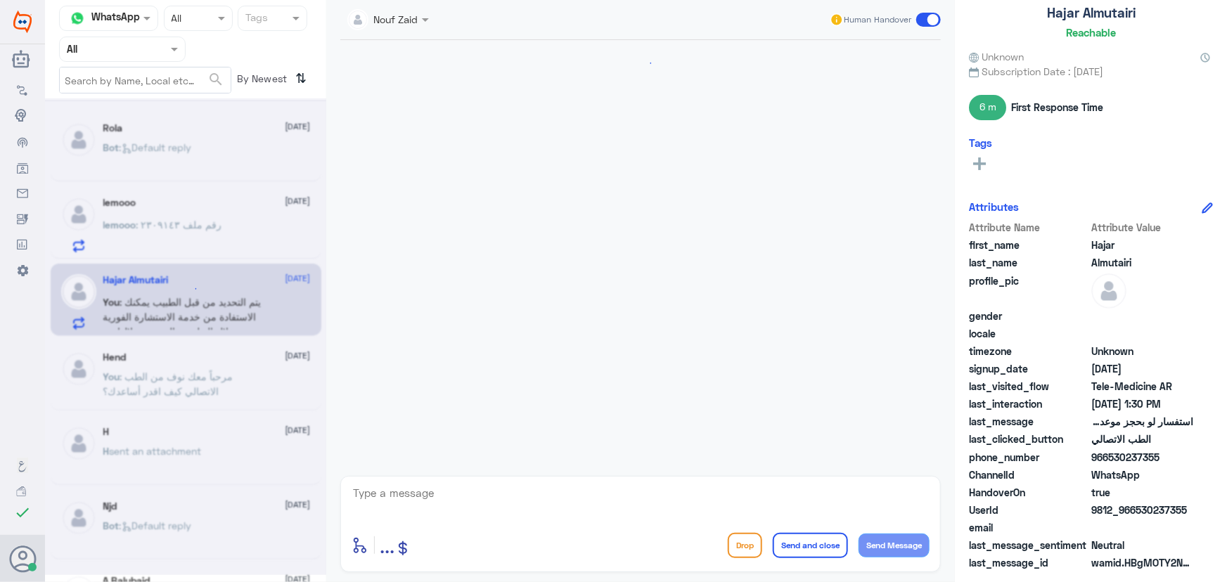
scroll to position [1110, 0]
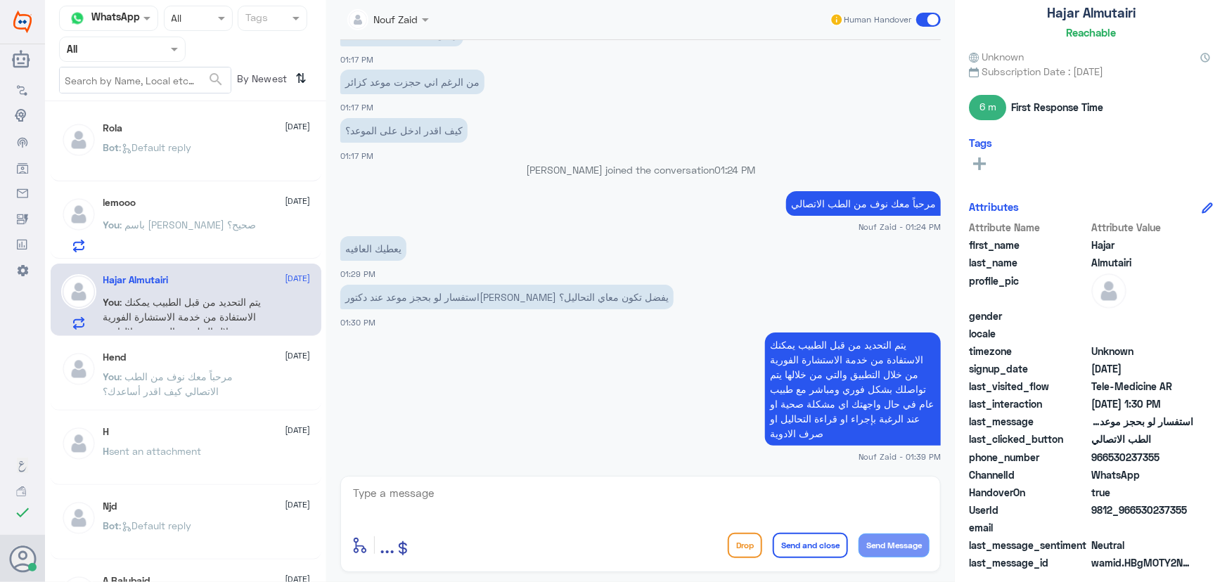
click at [176, 297] on span ": يتم التحديد من قبل الطبيب يمكنك الاستفادة من خدمة الاستشارة الفورية من خلال ا…" at bounding box center [182, 346] width 158 height 101
click at [168, 196] on div "lemooo 18 September You : باسم تركي الغامدي صحيح؟" at bounding box center [186, 222] width 271 height 72
click at [180, 312] on span ": يتم التحديد من قبل الطبيب يمكنك الاستفادة من خدمة الاستشارة الفورية من خلال ا…" at bounding box center [182, 346] width 158 height 101
click at [149, 214] on div "lemooo 18 September You : باسم تركي الغامدي صحيح؟" at bounding box center [206, 225] width 207 height 56
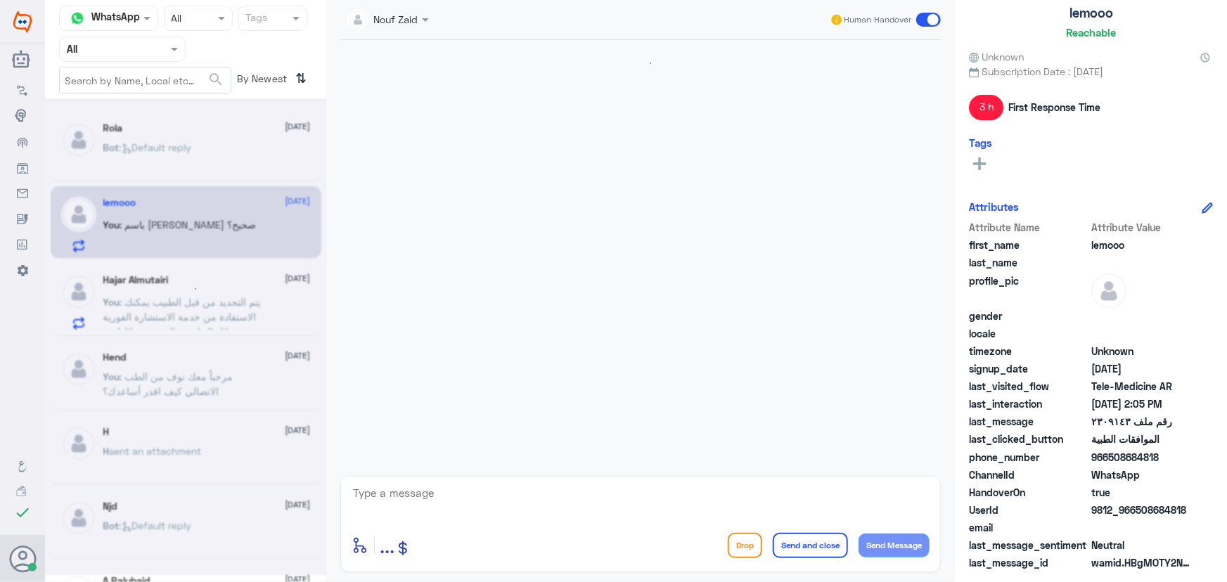
scroll to position [651, 0]
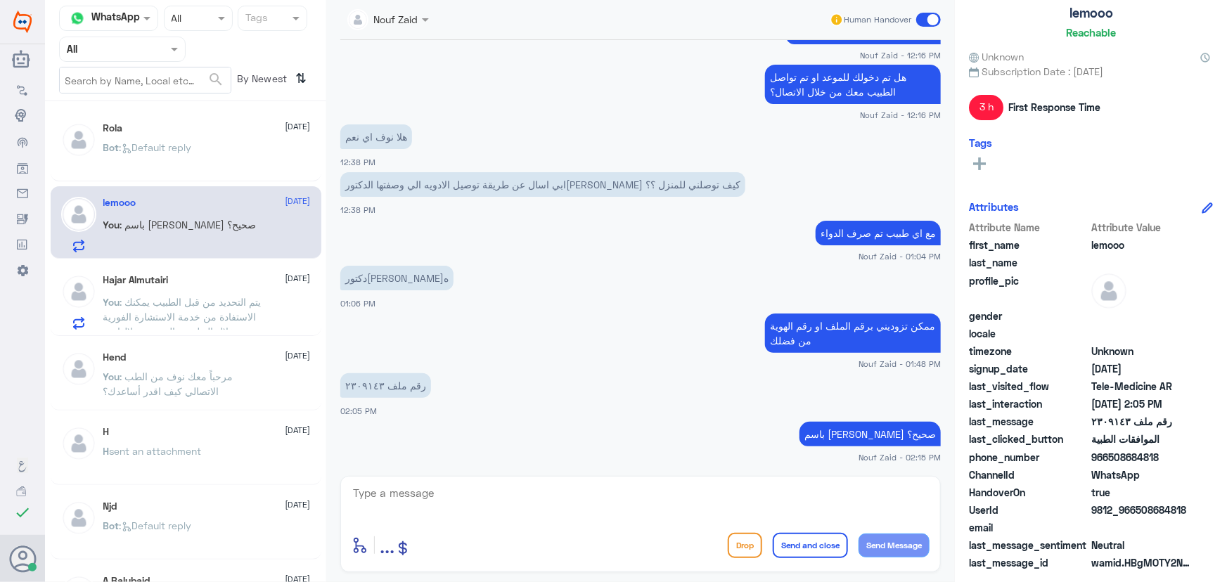
click at [160, 322] on p "You : يتم التحديد من قبل الطبيب يمكنك الاستفادة من خدمة الاستشارة الفورية من خل…" at bounding box center [182, 312] width 158 height 35
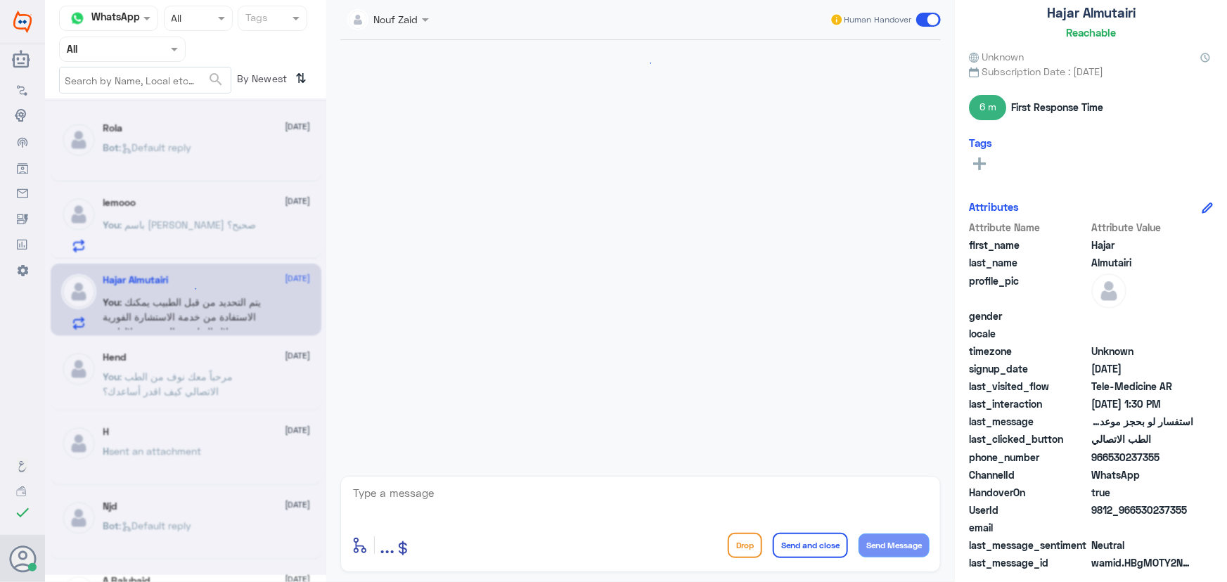
scroll to position [1110, 0]
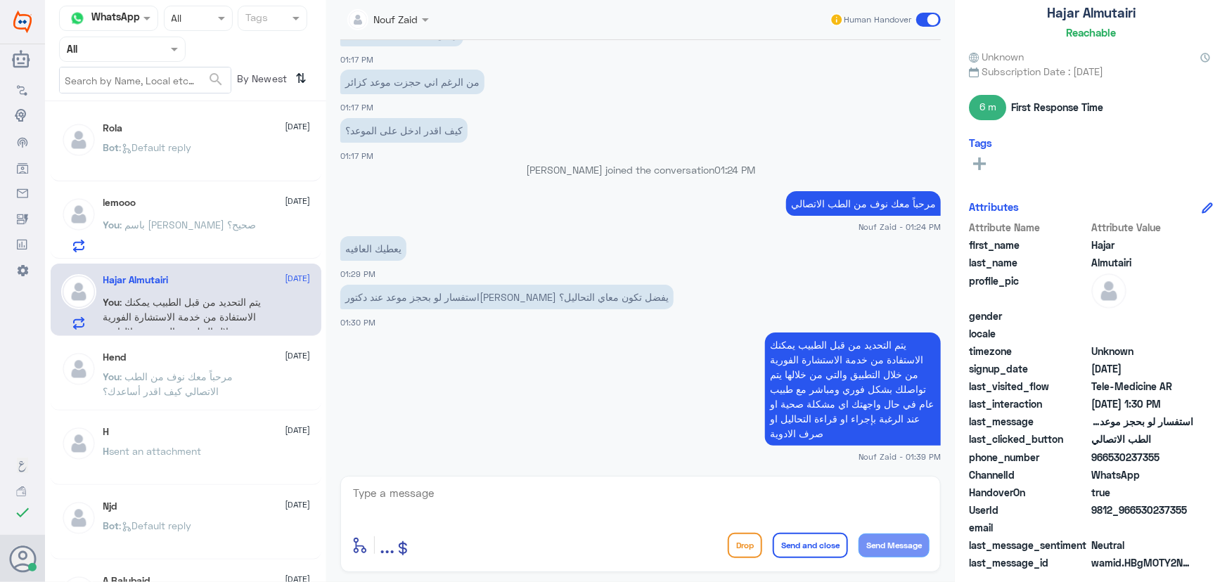
click at [934, 22] on span at bounding box center [928, 20] width 25 height 14
click at [0, 0] on input "checkbox" at bounding box center [0, 0] width 0 height 0
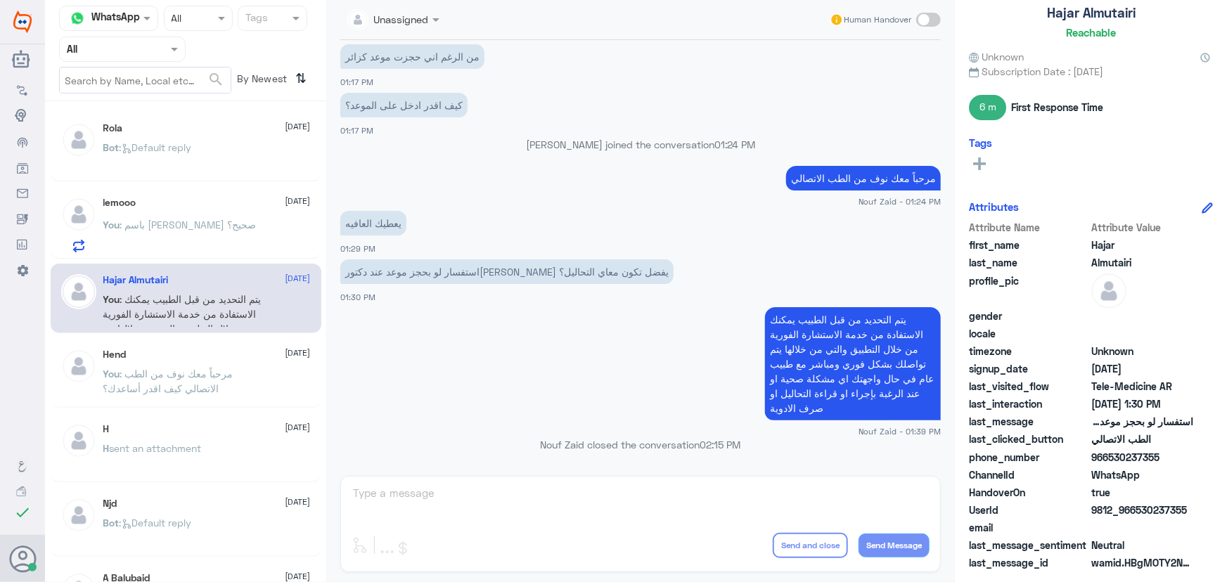
click at [246, 222] on div "You : باسم تركي الغامدي صحيح؟" at bounding box center [206, 237] width 207 height 32
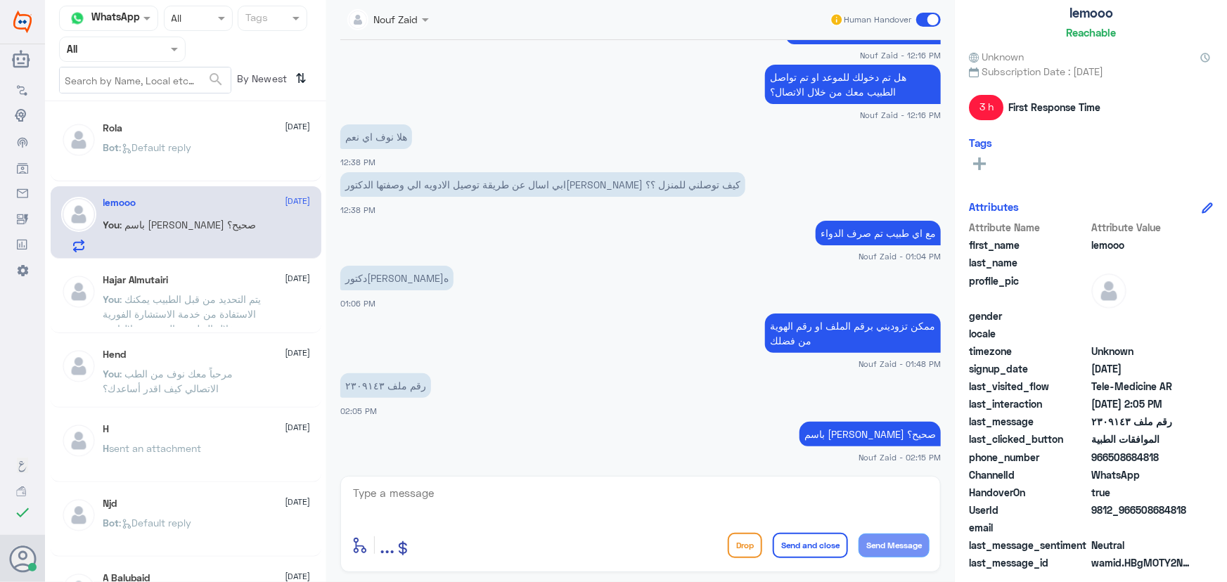
scroll to position [700, 0]
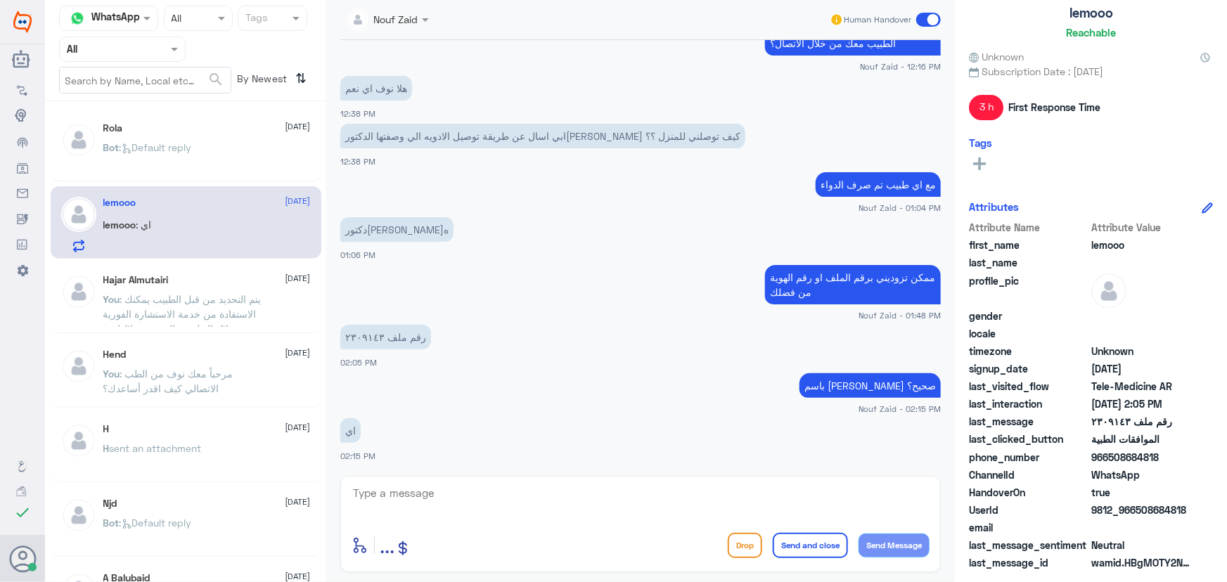
click at [158, 150] on span ": Default reply" at bounding box center [156, 147] width 72 height 12
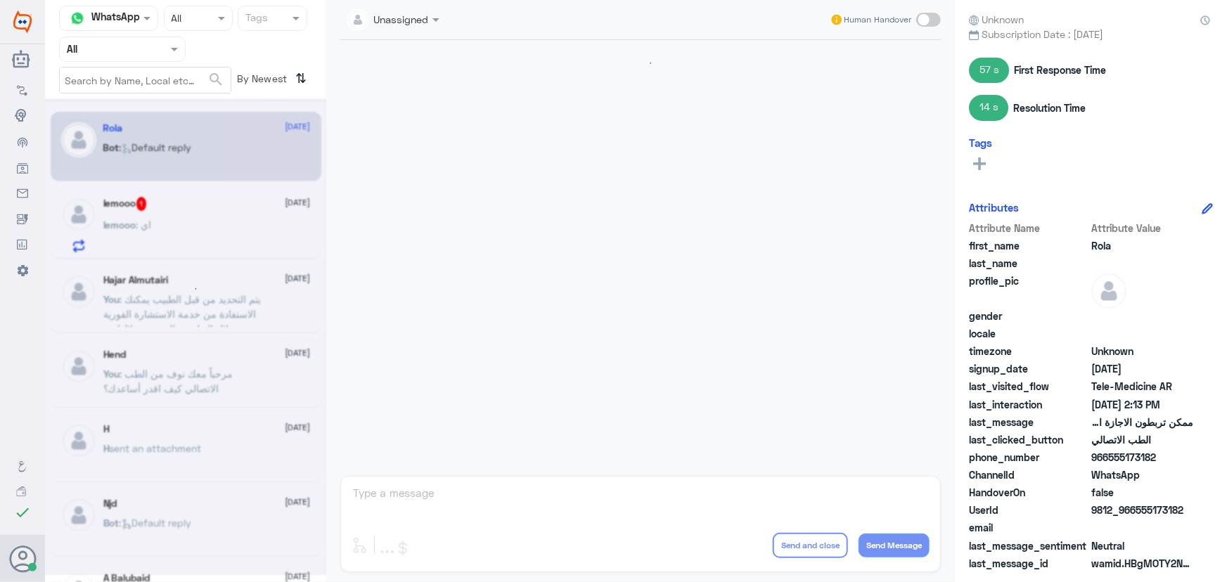
scroll to position [766, 0]
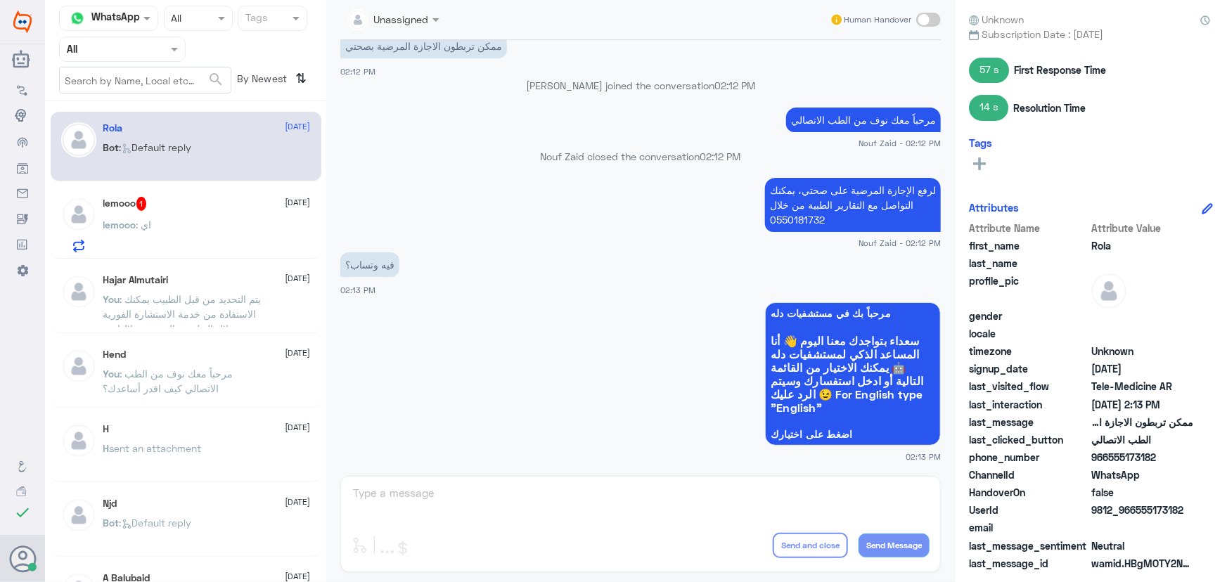
click at [188, 237] on div "lemooo : اي" at bounding box center [206, 237] width 207 height 32
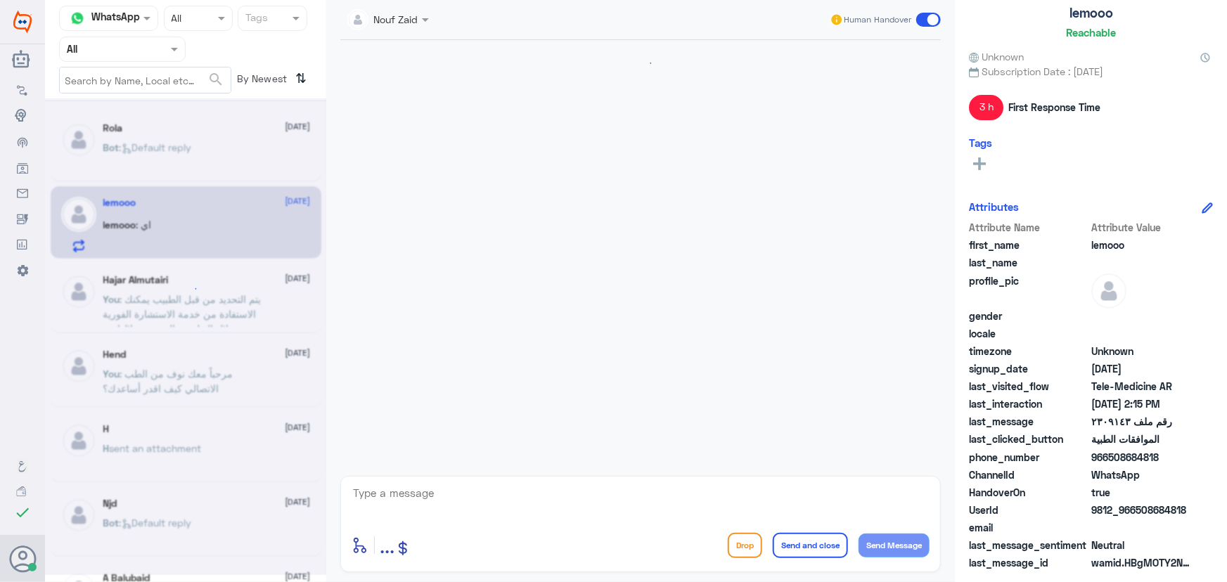
scroll to position [651, 0]
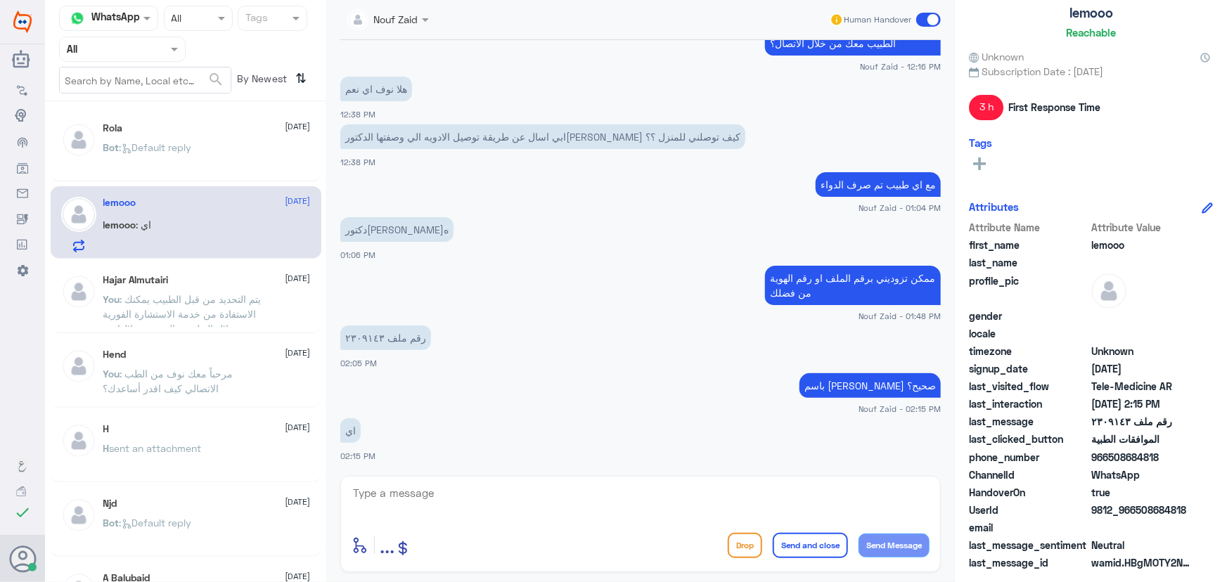
click at [487, 503] on textarea at bounding box center [641, 501] width 578 height 34
type textarea "اي حي ؟"
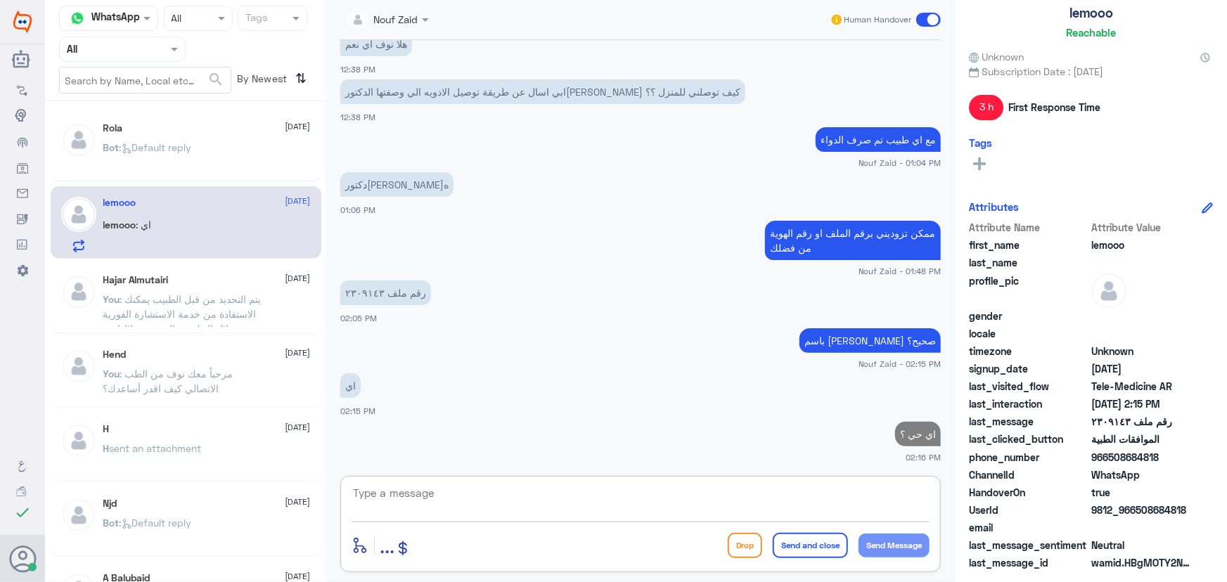
click at [249, 160] on div "Bot : Default reply" at bounding box center [206, 159] width 207 height 32
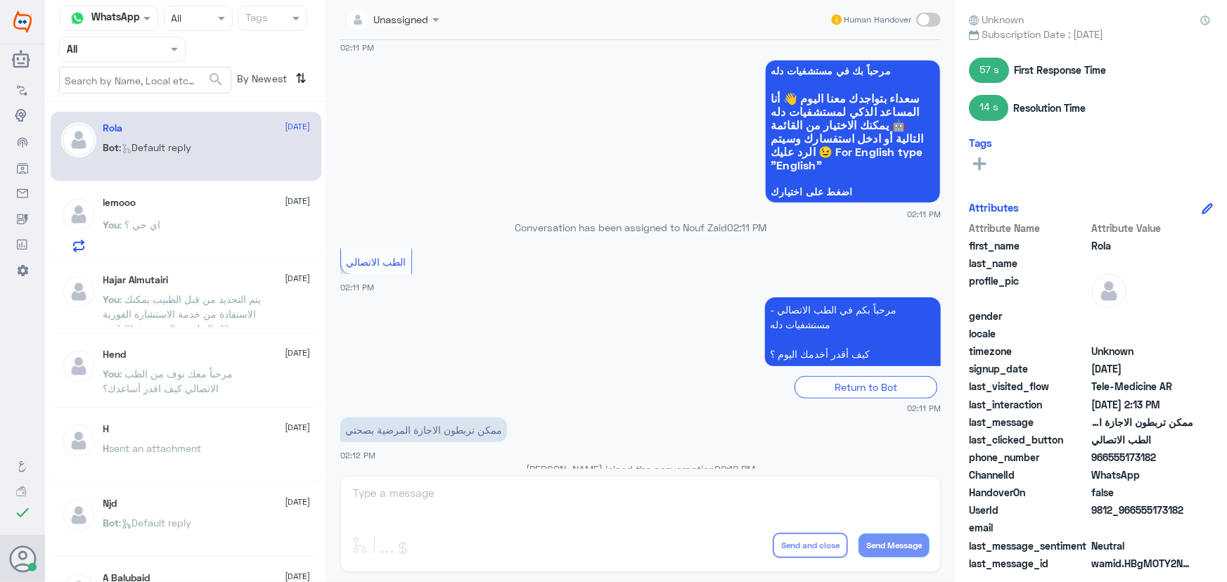
click at [209, 241] on div "You : اي حي ؟" at bounding box center [206, 237] width 207 height 32
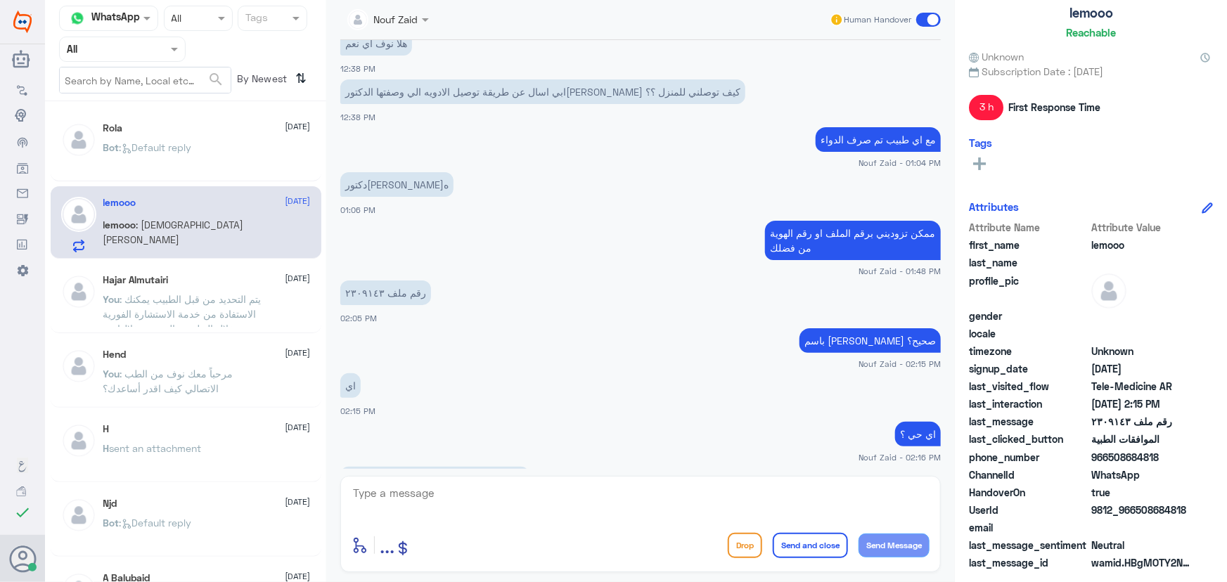
scroll to position [583, 0]
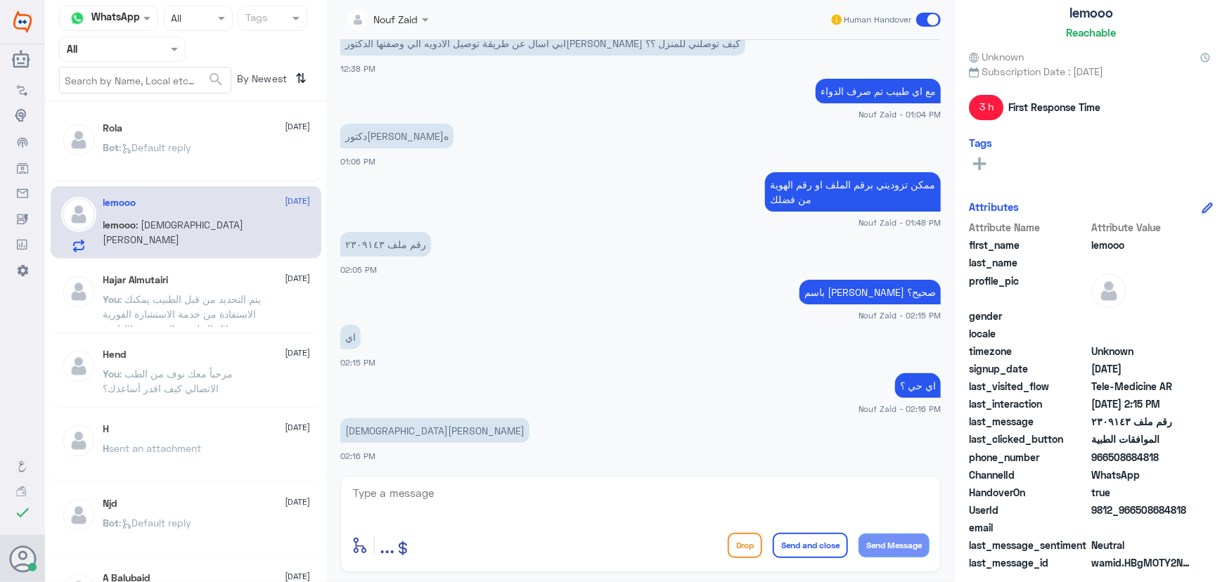
click at [429, 511] on textarea at bounding box center [641, 501] width 578 height 34
type textarea "ا"
drag, startPoint x: 464, startPoint y: 504, endPoint x: 437, endPoint y: 480, distance: 36.4
click at [462, 505] on textarea at bounding box center [641, 501] width 578 height 34
type textarea "سيتم التواصل معك من قبل الصيدلية لتوصيل"
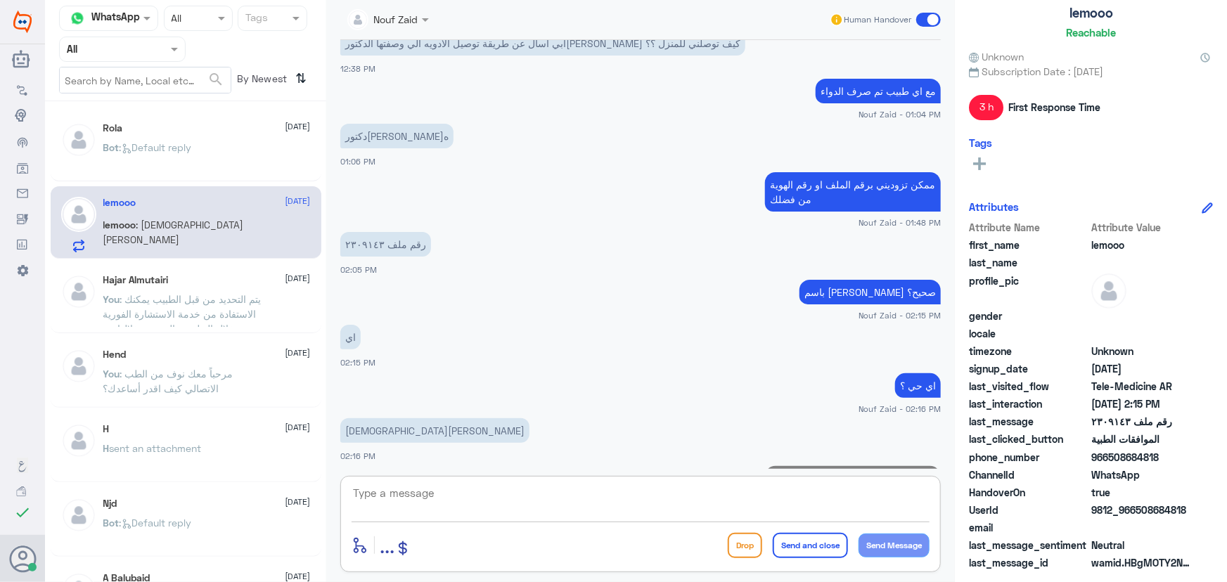
scroll to position [643, 0]
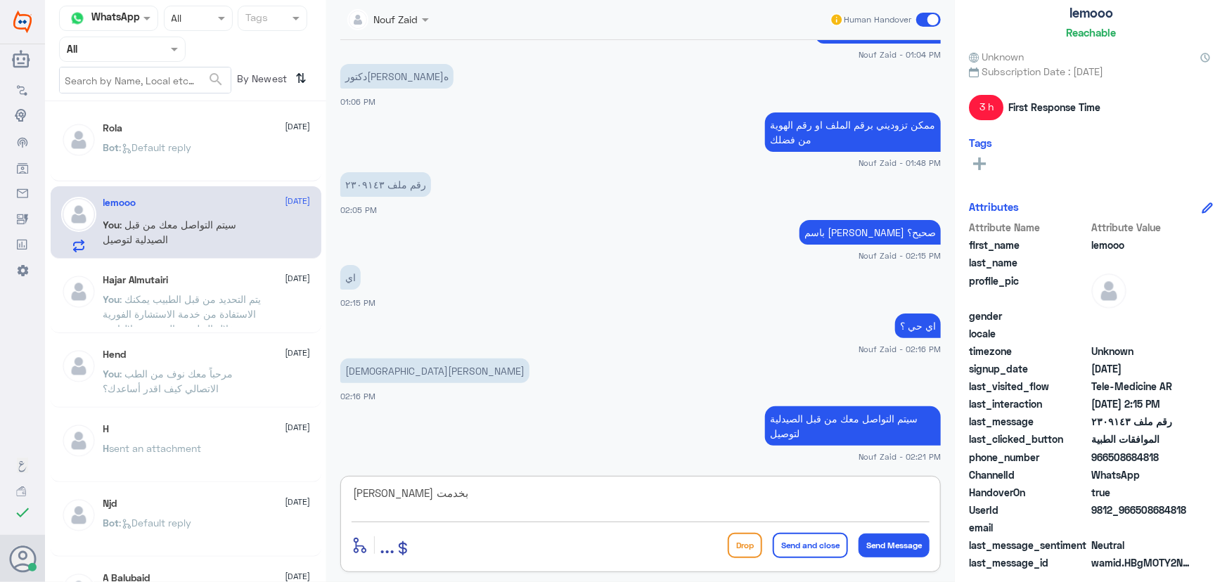
type textarea "سعدنا بخدمتك"
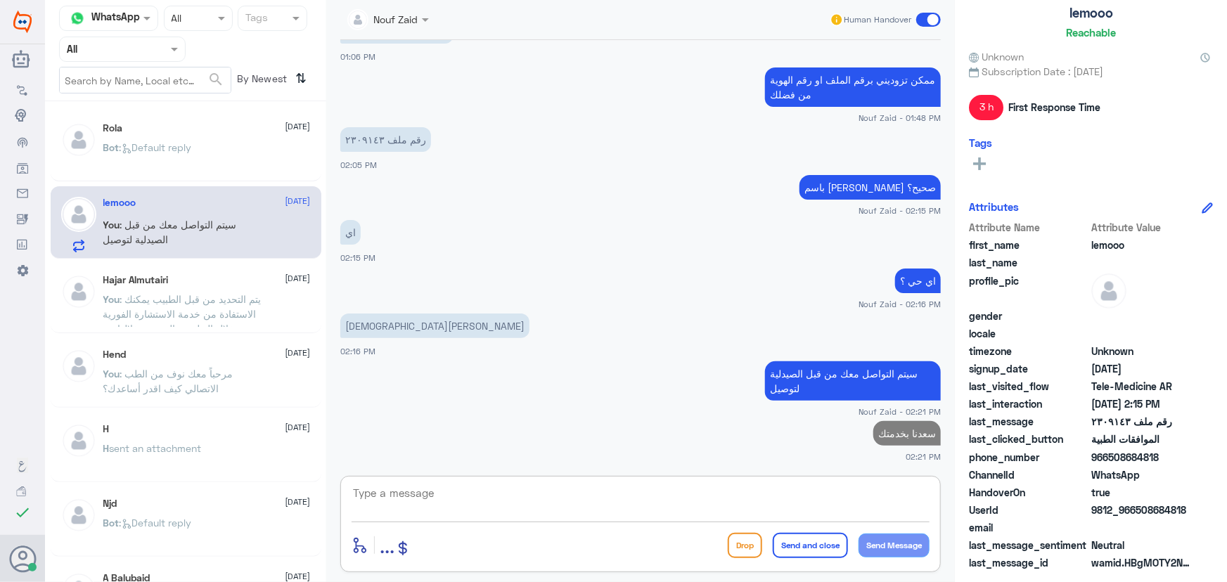
click at [930, 17] on span at bounding box center [928, 20] width 25 height 14
click at [0, 0] on input "checkbox" at bounding box center [0, 0] width 0 height 0
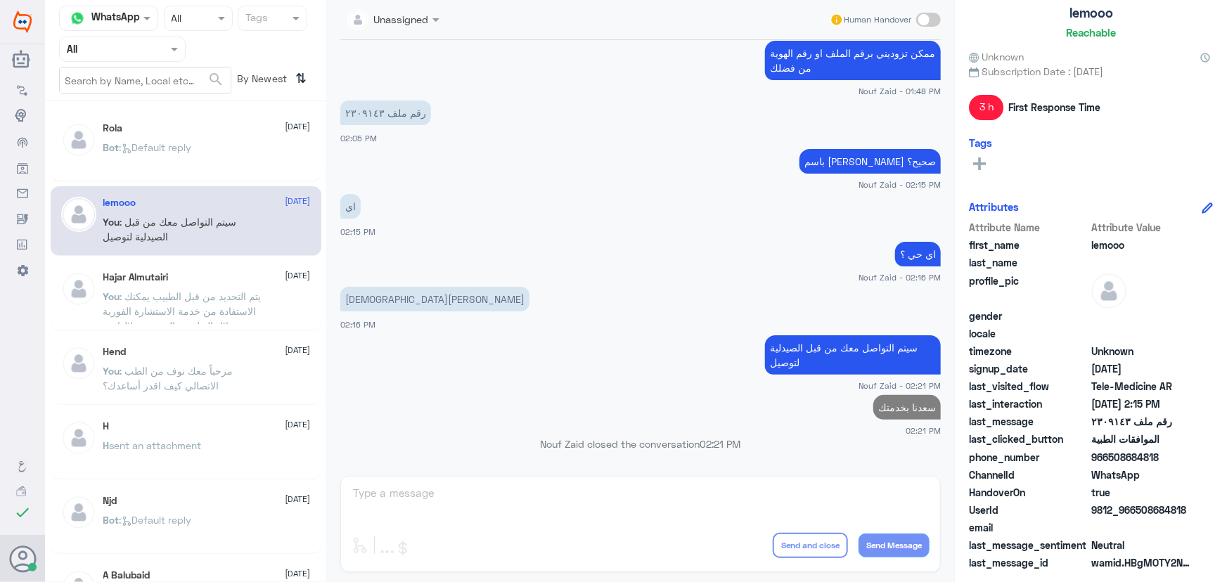
scroll to position [684, 0]
click at [138, 154] on p "Bot : Default reply" at bounding box center [147, 157] width 89 height 35
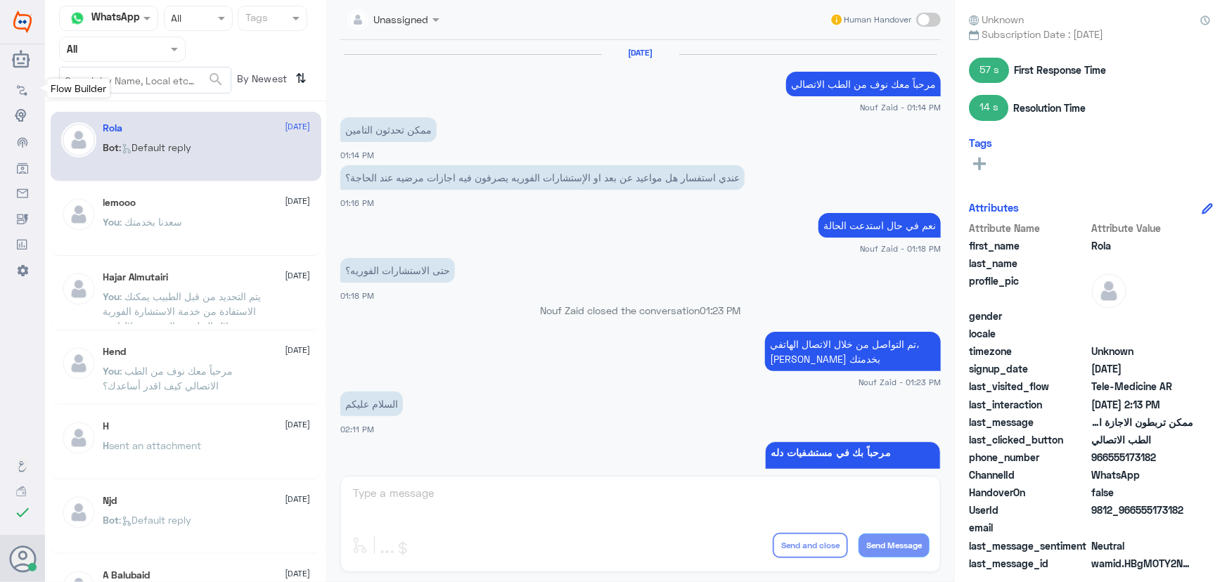
scroll to position [766, 0]
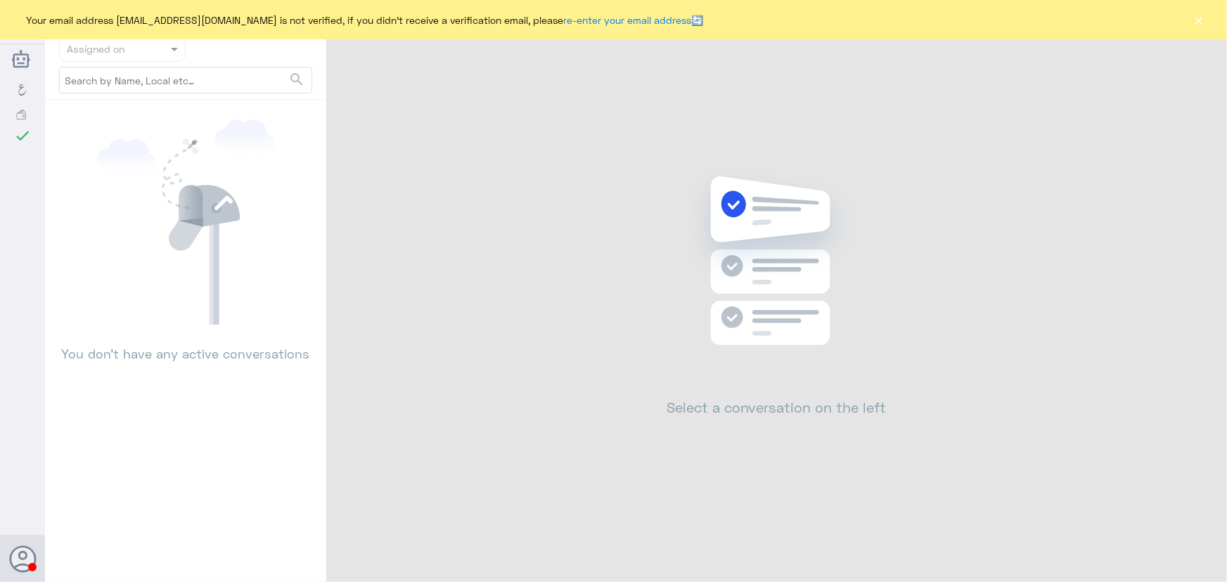
click at [1205, 18] on button "×" at bounding box center [1199, 20] width 14 height 14
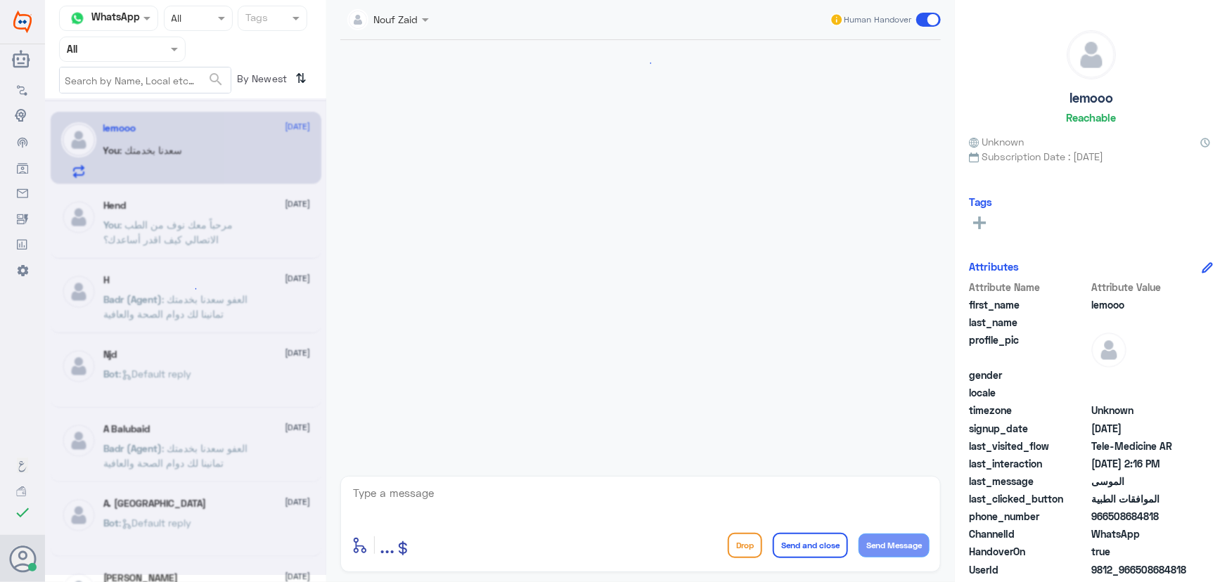
scroll to position [493, 0]
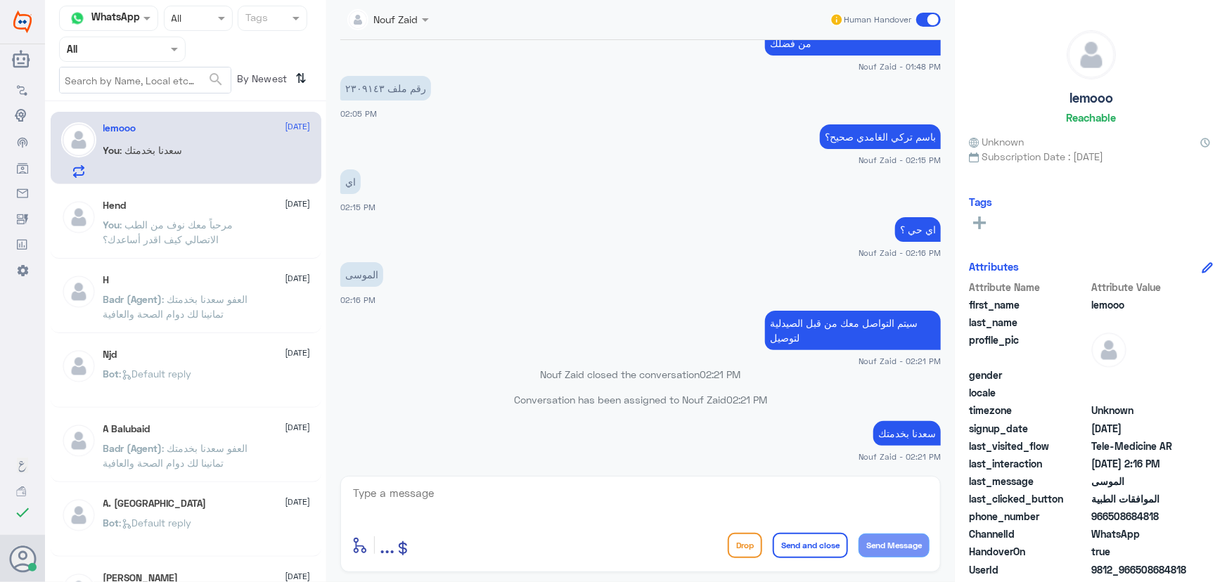
drag, startPoint x: 912, startPoint y: 25, endPoint x: 921, endPoint y: 21, distance: 9.1
click at [920, 22] on div "Human Handover" at bounding box center [886, 19] width 112 height 25
click at [921, 21] on span at bounding box center [928, 20] width 25 height 14
click at [0, 0] on input "checkbox" at bounding box center [0, 0] width 0 height 0
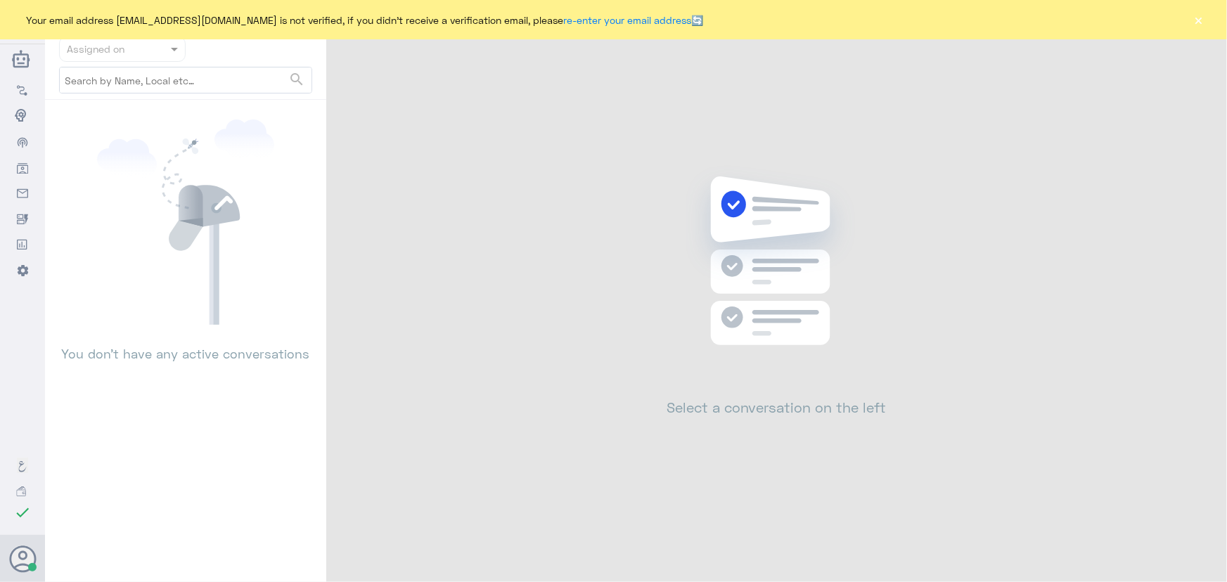
click at [1196, 20] on button "×" at bounding box center [1199, 20] width 14 height 14
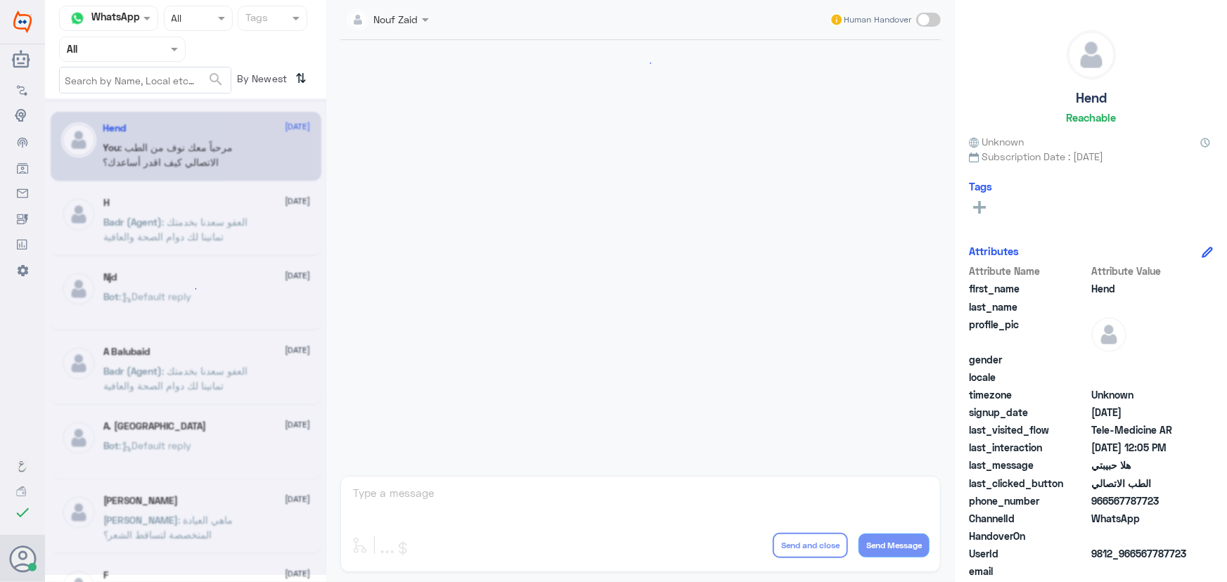
scroll to position [639, 0]
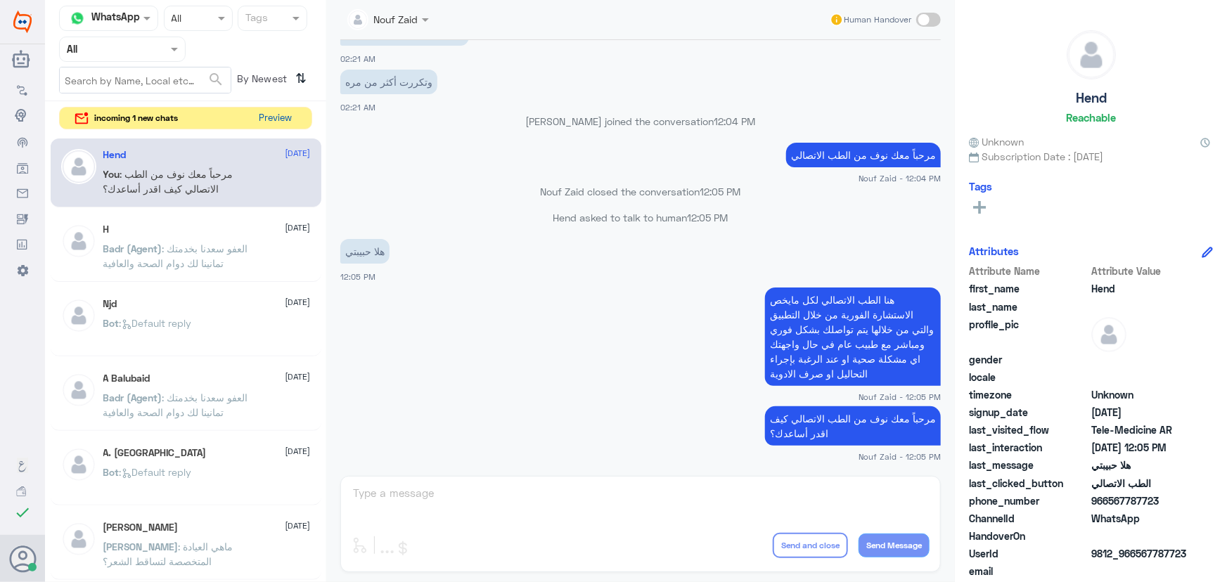
click at [281, 112] on button "Preview" at bounding box center [276, 119] width 44 height 22
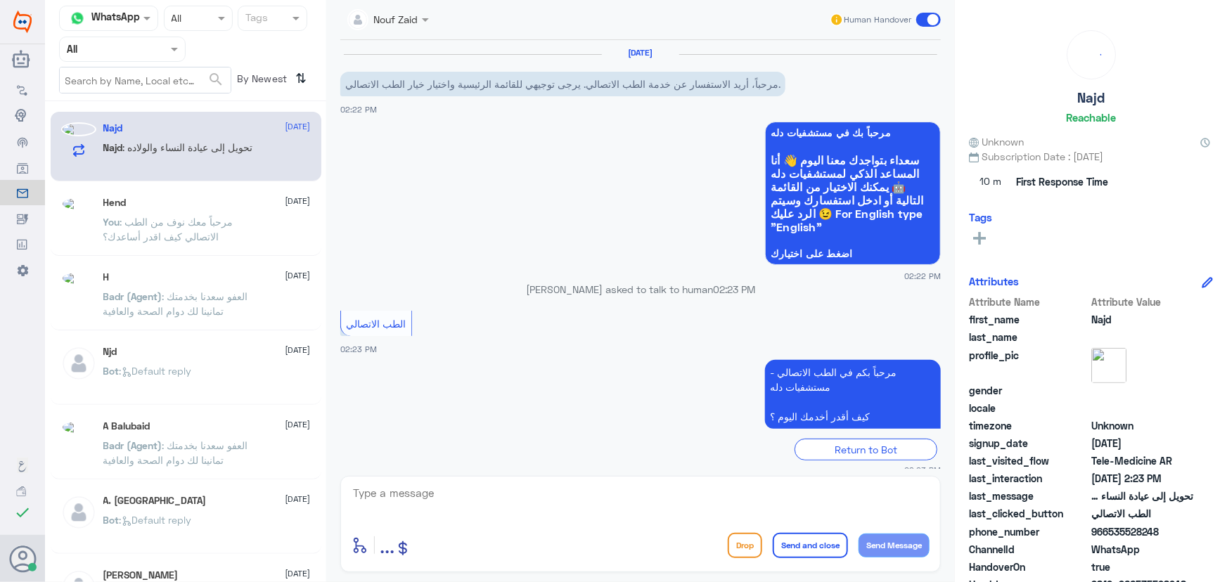
scroll to position [62, 0]
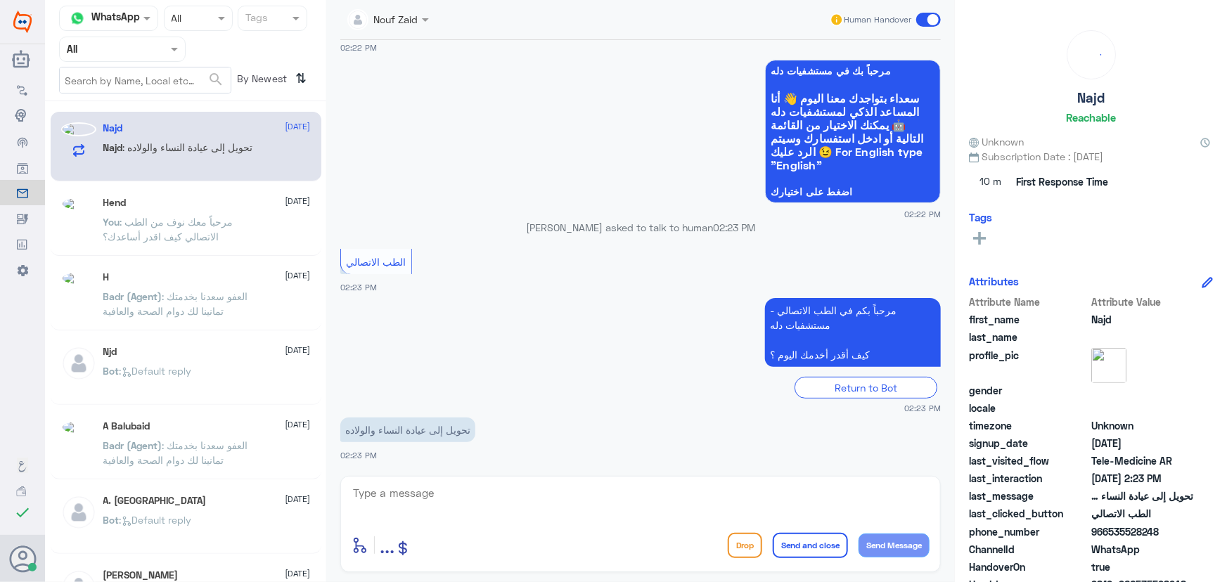
click at [164, 168] on p "Najd : تحويل إلى عيادة النساء والولاده" at bounding box center [178, 157] width 150 height 35
click at [557, 499] on textarea at bounding box center [641, 501] width 578 height 34
paste textarea "مرحباً معك نوف من الطب الاتصالي كيف اقدر أساعدك؟"
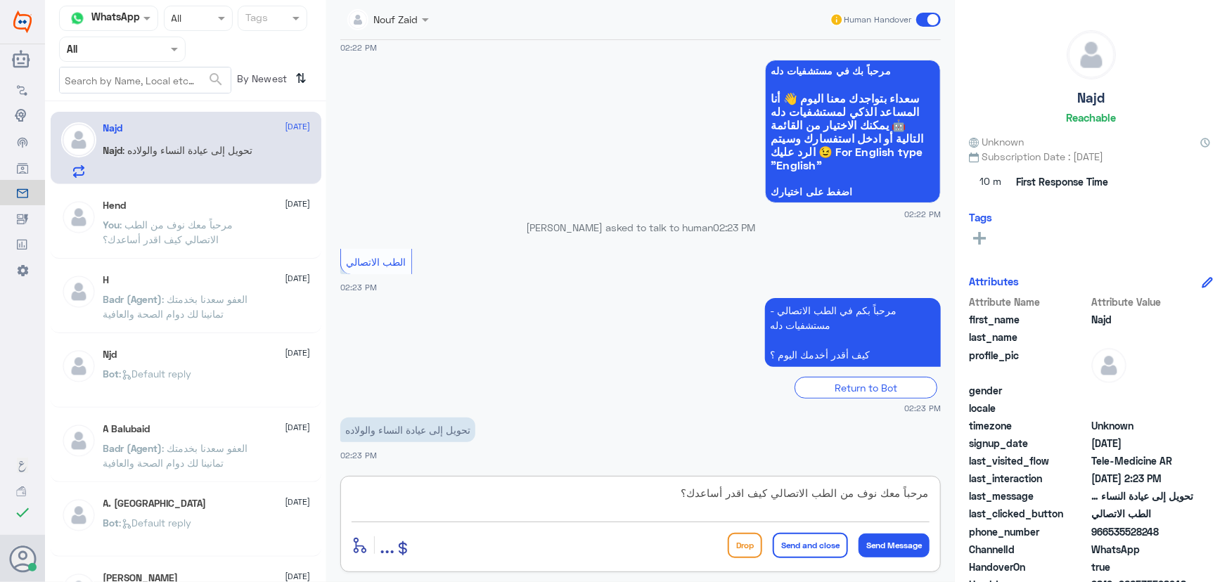
drag, startPoint x: 626, startPoint y: 492, endPoint x: 774, endPoint y: 497, distance: 147.8
click at [774, 497] on textarea "مرحباً معك نوف من الطب الاتصالي كيف اقدر أساعدك؟" at bounding box center [641, 501] width 578 height 34
type textarea "مرحباً معك نوف من الطب الاتصالي"
click at [924, 541] on button "Send Message" at bounding box center [894, 546] width 71 height 24
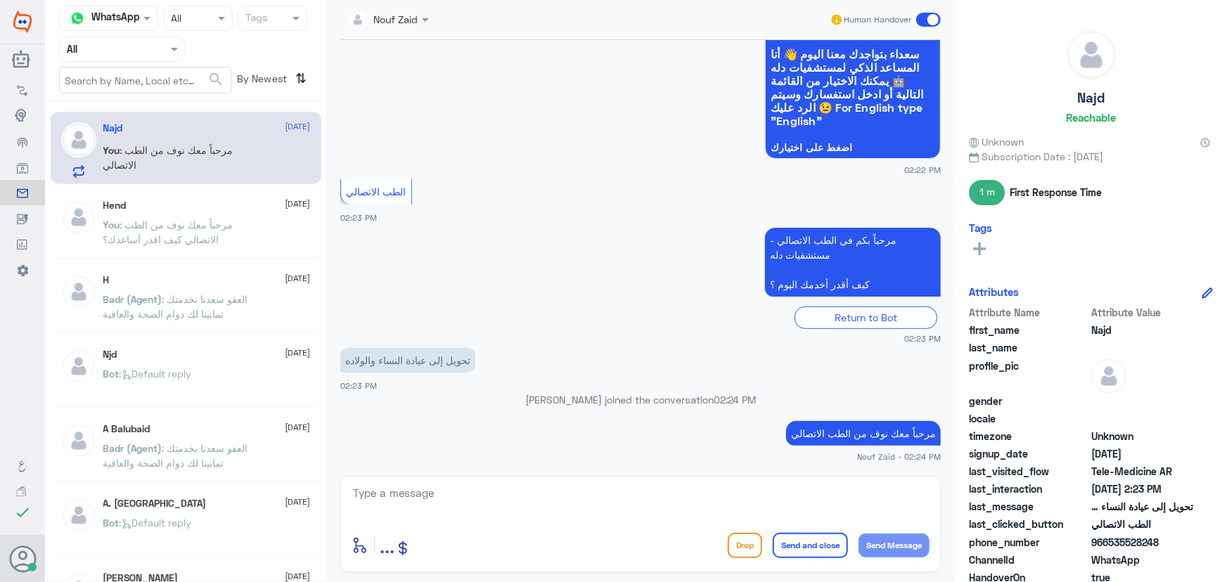
click at [600, 496] on textarea at bounding box center [641, 501] width 578 height 34
paste textarea "هنا الطب الاتصالي لكل مايخص الاستشارة الفورية من خلال التطبيق، يمكنك الاستفسار …"
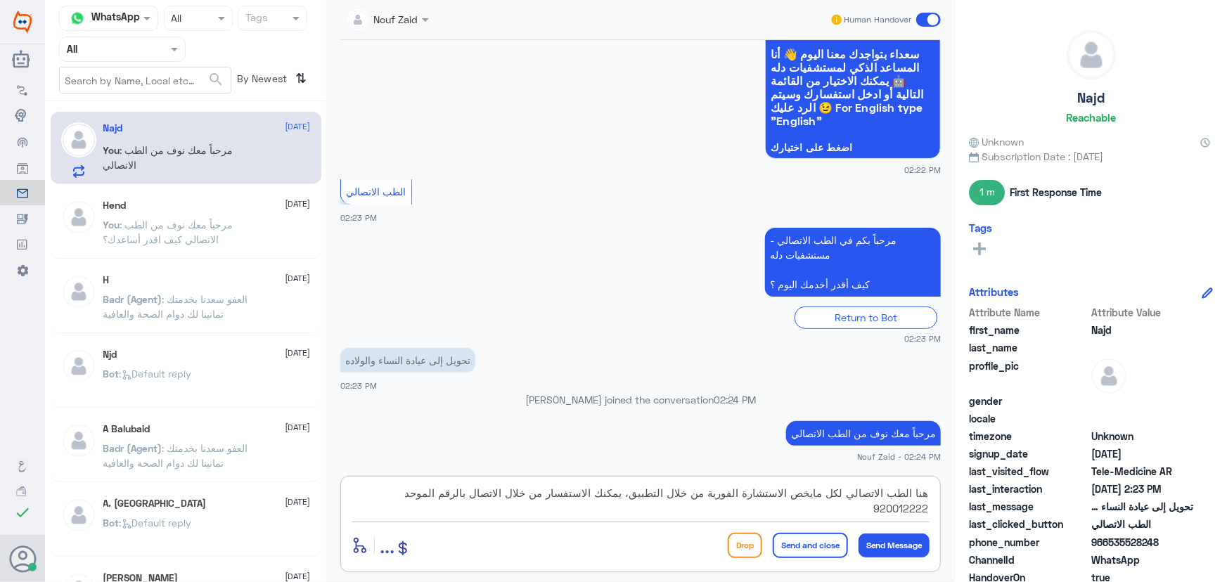
type textarea "هنا الطب الاتصالي لكل مايخص الاستشارة الفورية من خلال التطبيق، يمكنك الاستفسار …"
click at [815, 541] on button "Send and close" at bounding box center [810, 545] width 75 height 25
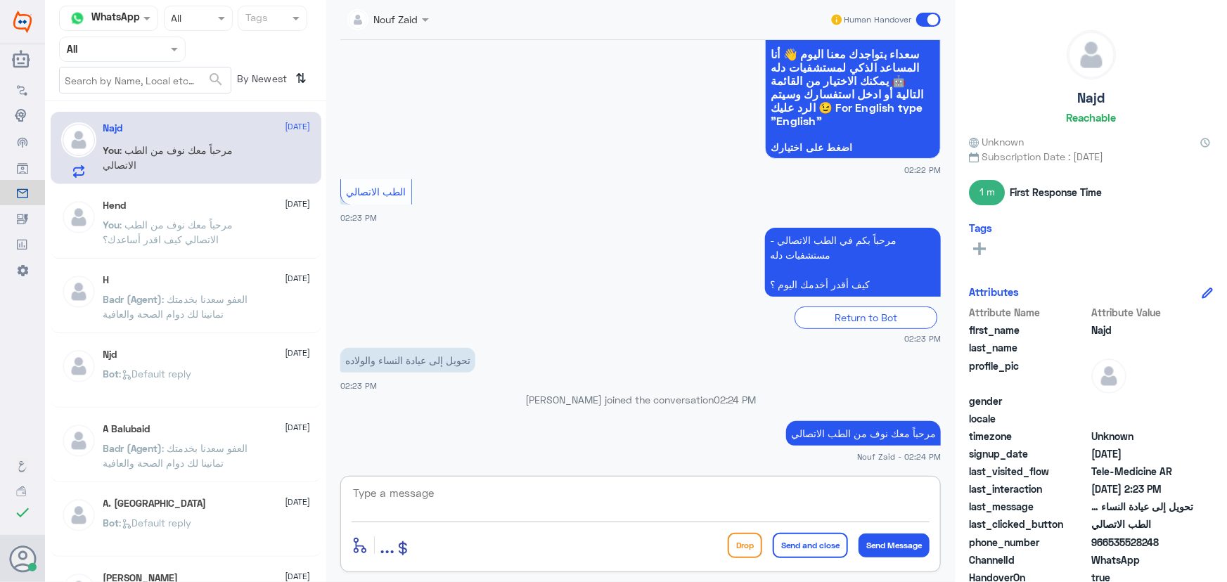
scroll to position [196, 0]
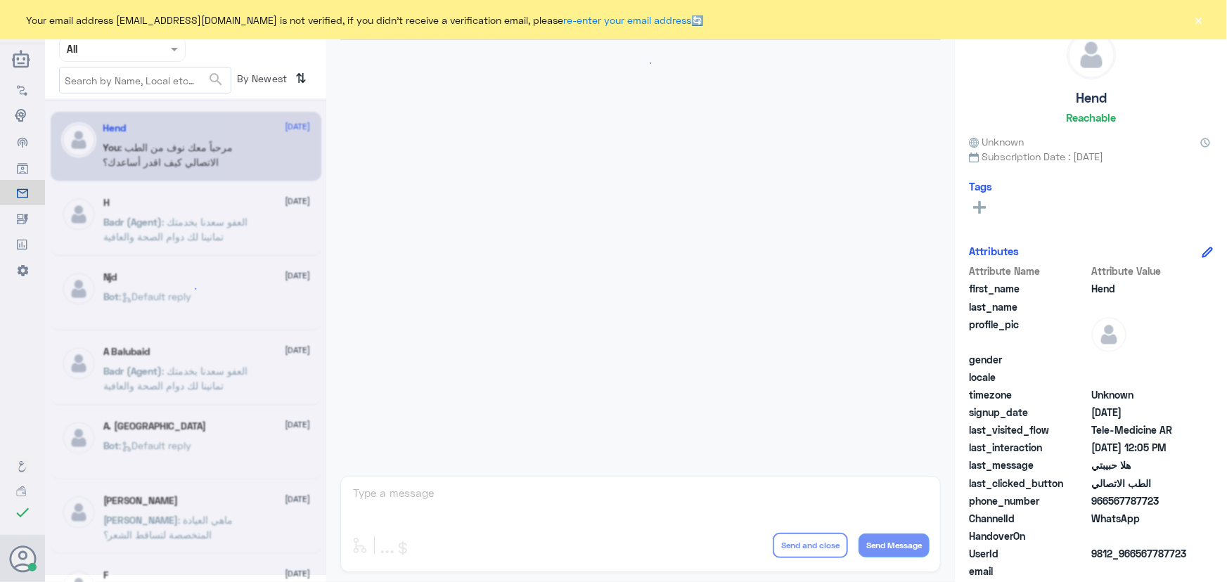
scroll to position [639, 0]
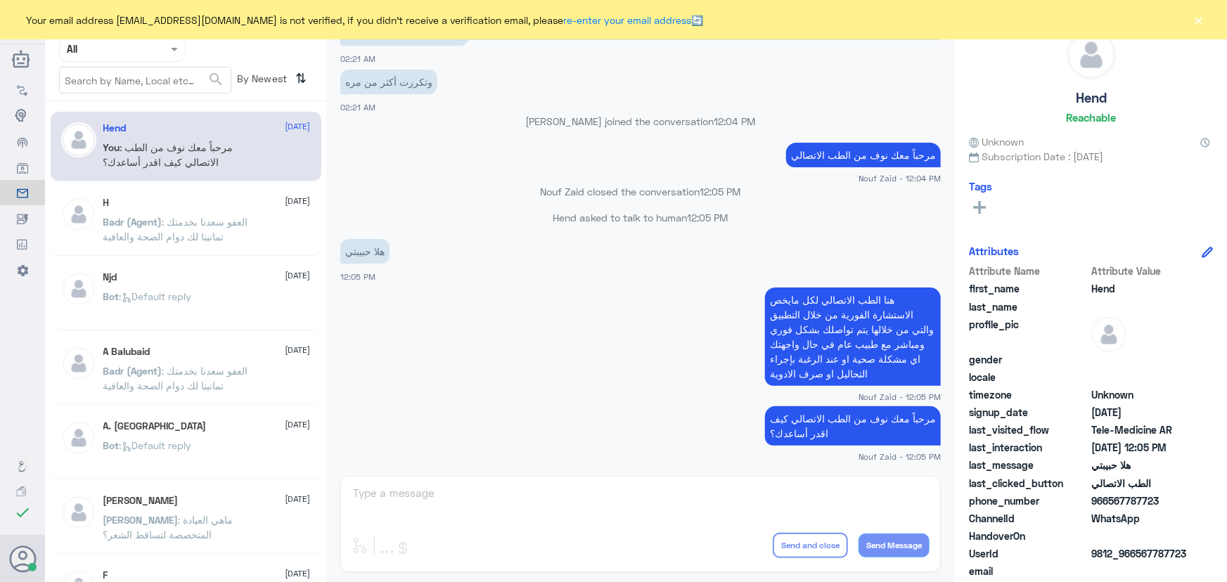
click at [1194, 20] on button "×" at bounding box center [1199, 20] width 14 height 14
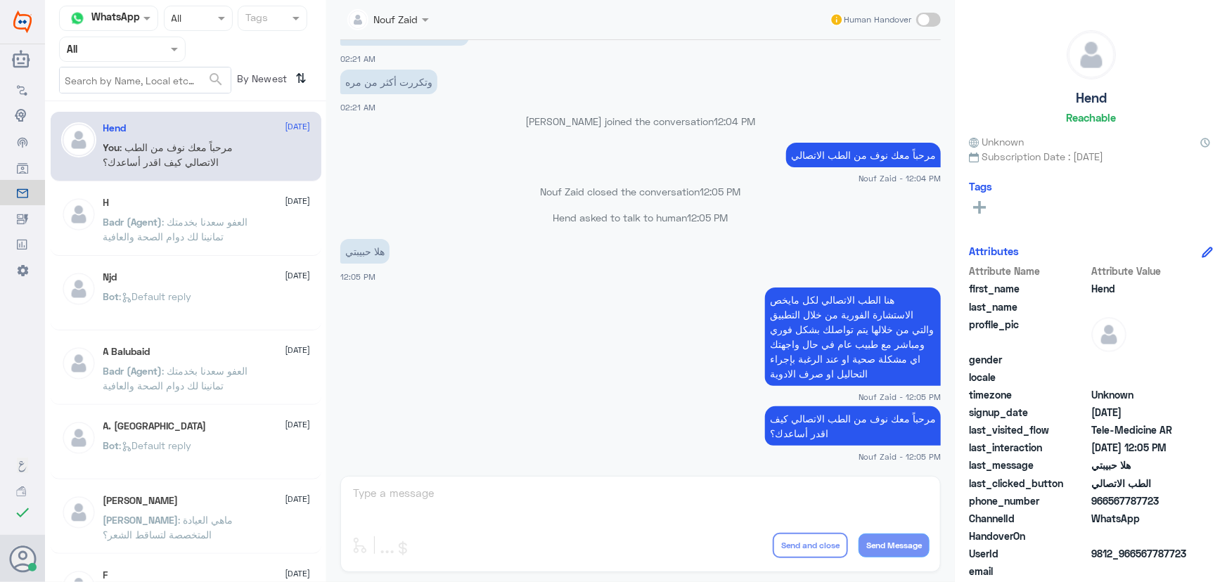
click at [402, 485] on div "Nouf Zaid Human Handover [DATE] Hend asked to talk to human 02:13 AM الطب الاتص…" at bounding box center [640, 293] width 629 height 587
click at [394, 494] on div "Nouf Zaid Human Handover [DATE] Hend asked to talk to human 02:13 AM الطب الاتص…" at bounding box center [640, 293] width 629 height 587
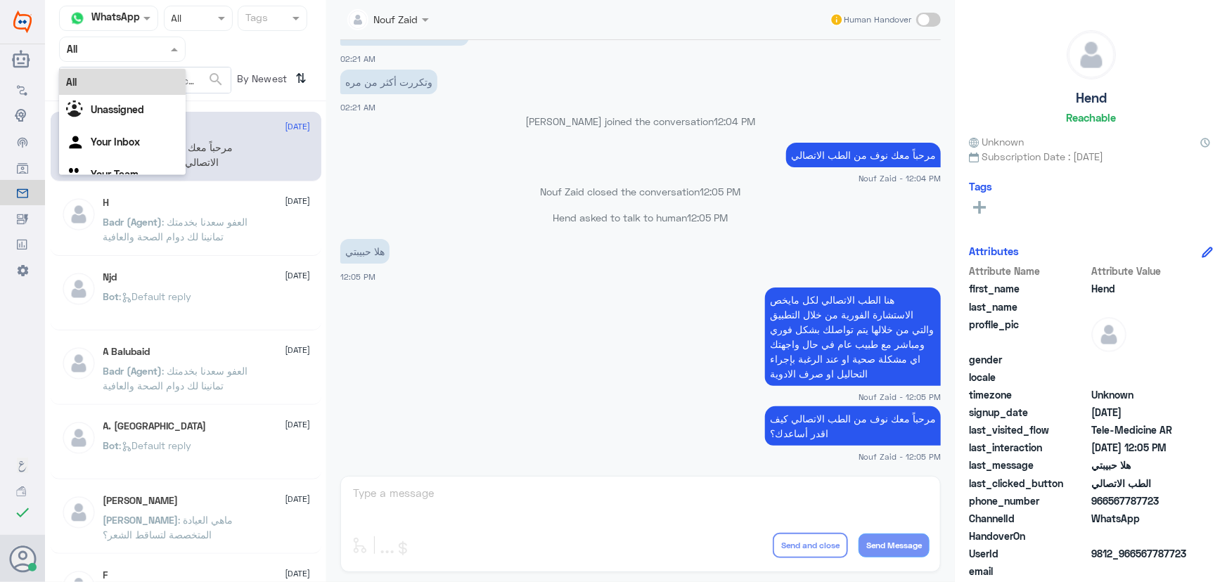
click at [163, 46] on div at bounding box center [122, 49] width 125 height 16
click at [120, 134] on div "Your Inbox" at bounding box center [122, 143] width 127 height 32
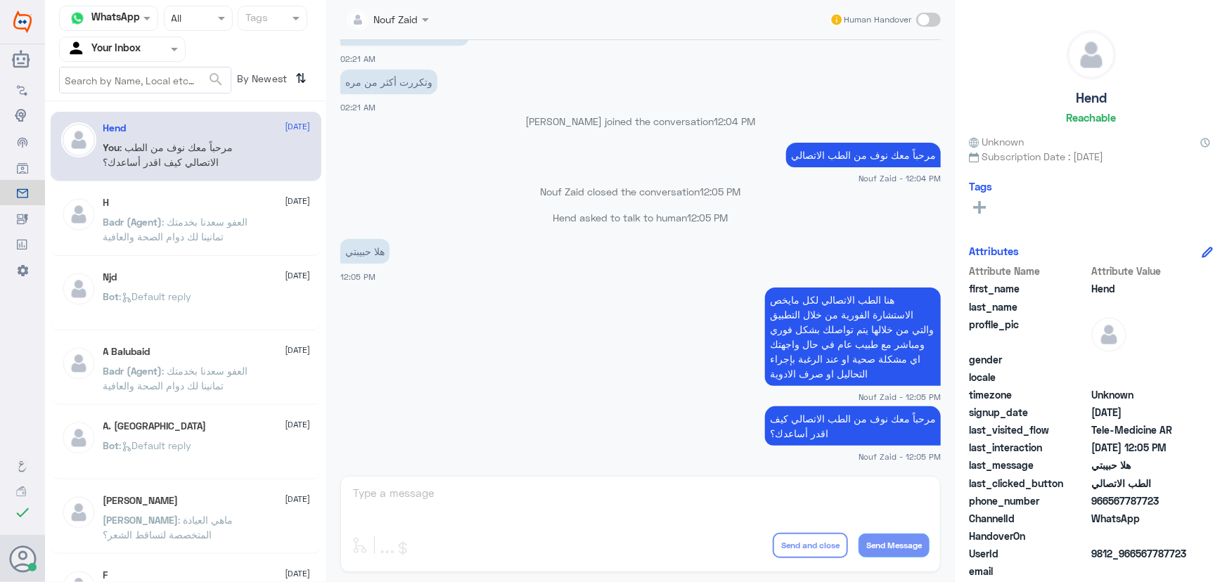
click at [168, 41] on span at bounding box center [176, 48] width 18 height 15
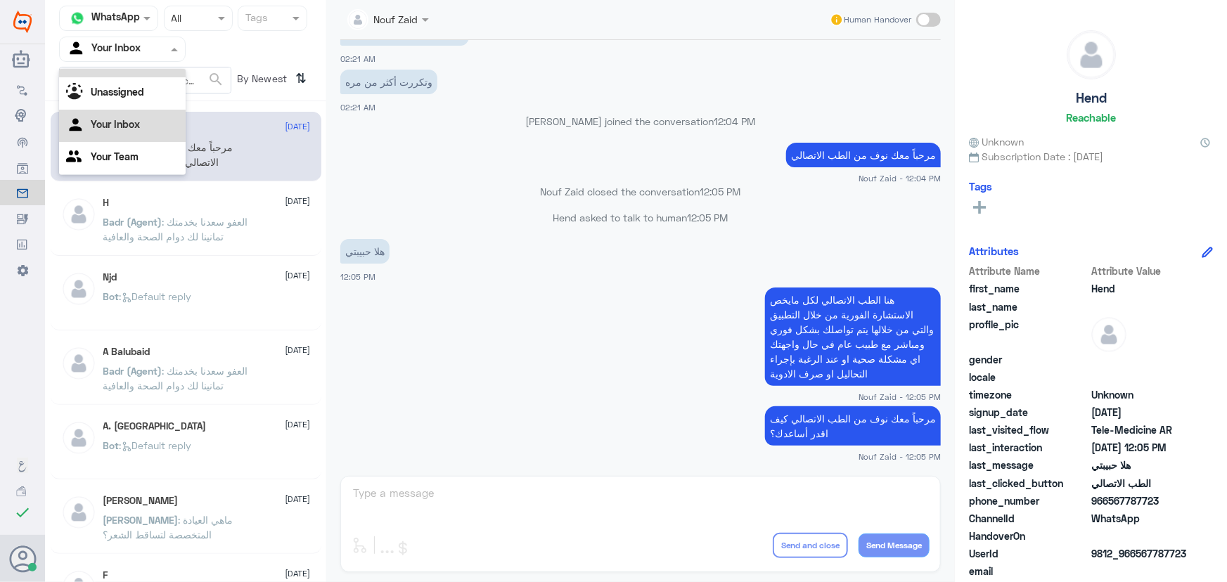
click at [196, 11] on input "text" at bounding box center [185, 18] width 26 height 16
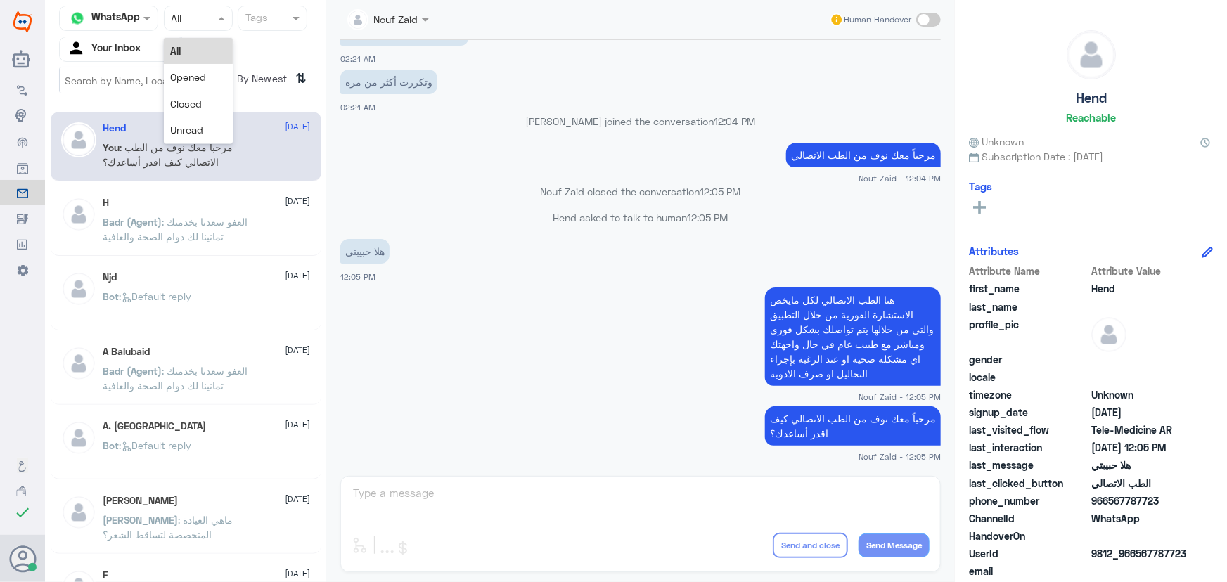
click at [193, 60] on div "All" at bounding box center [198, 51] width 69 height 26
click at [179, 15] on input "text" at bounding box center [185, 18] width 26 height 16
click at [193, 129] on span "Unread" at bounding box center [187, 130] width 33 height 12
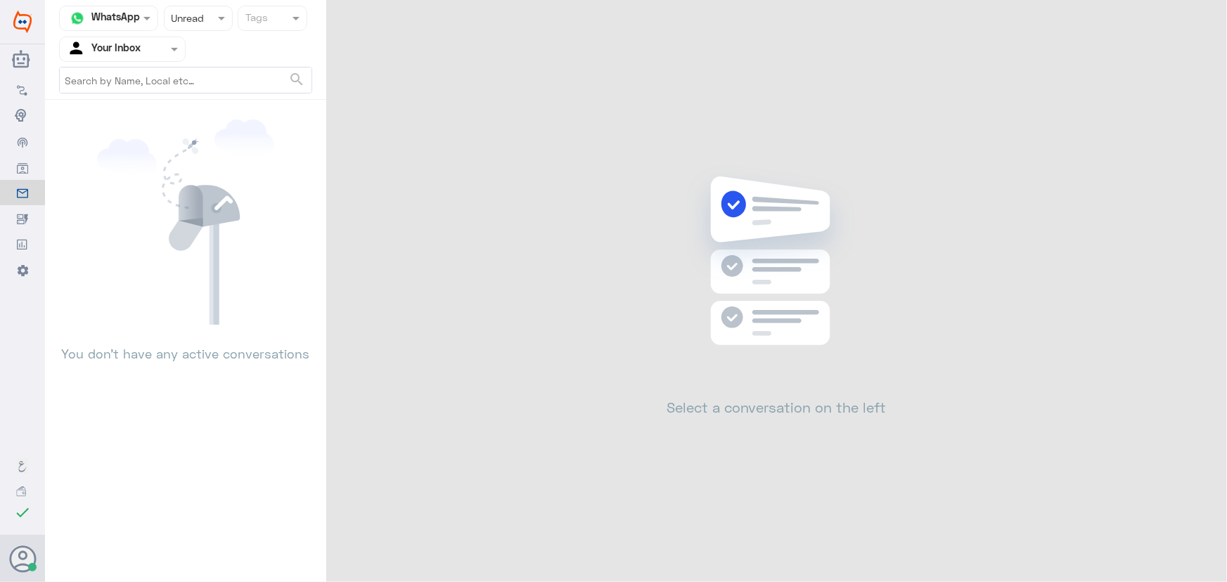
click at [196, 14] on input "text" at bounding box center [185, 18] width 26 height 16
click at [196, 77] on span "Opened" at bounding box center [189, 77] width 36 height 12
click at [191, 14] on input "text" at bounding box center [185, 18] width 26 height 16
click at [191, 101] on span "Closed" at bounding box center [187, 104] width 32 height 12
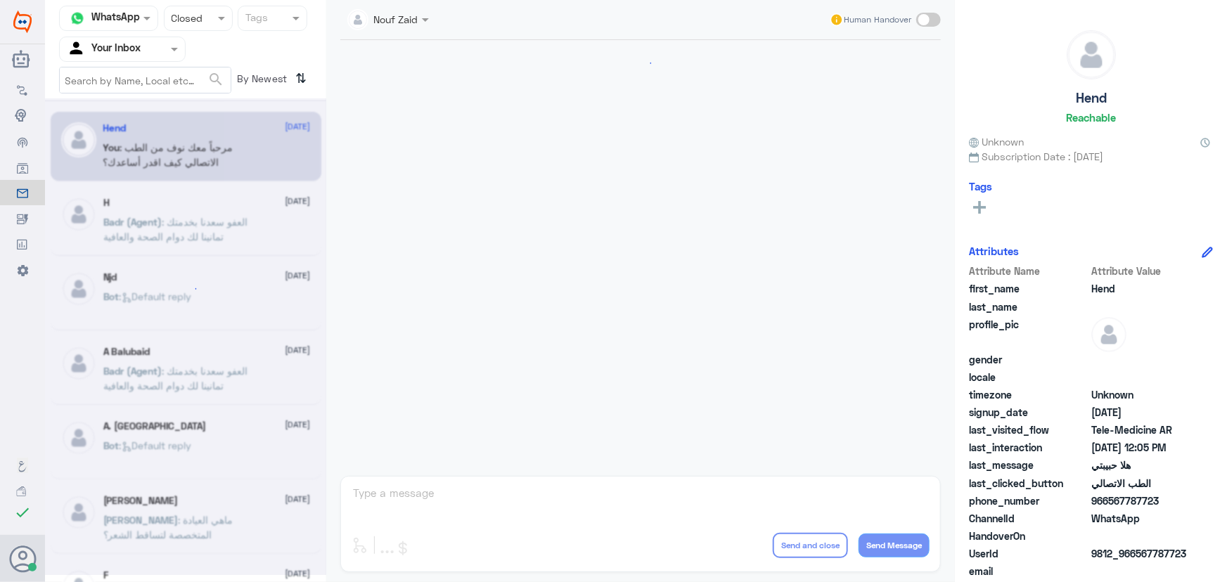
scroll to position [639, 0]
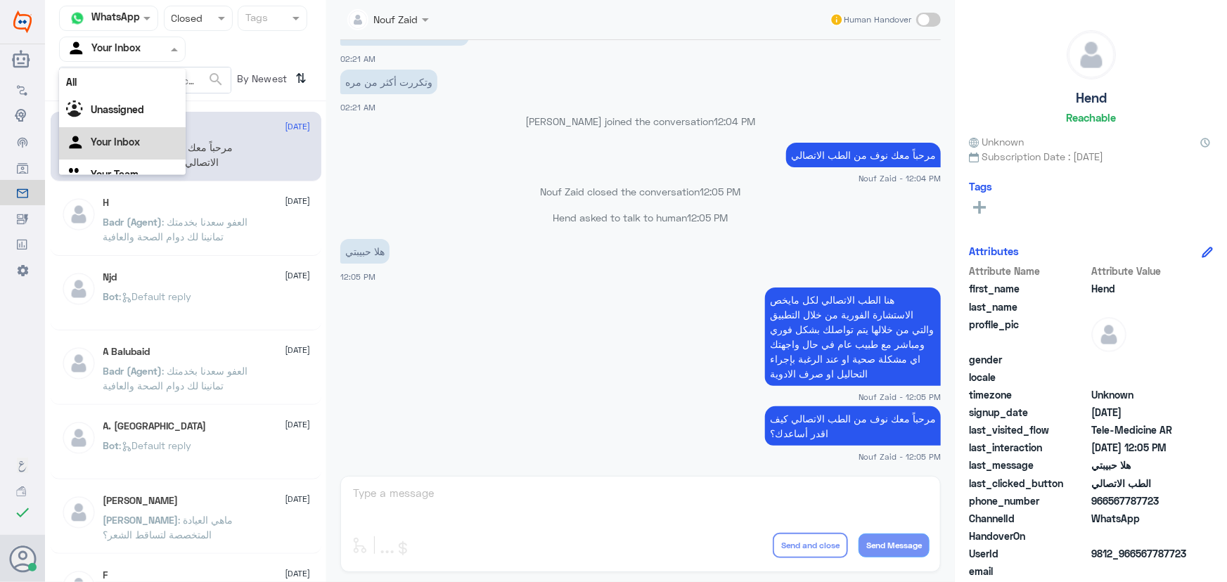
click at [141, 49] on input "text" at bounding box center [105, 49] width 77 height 16
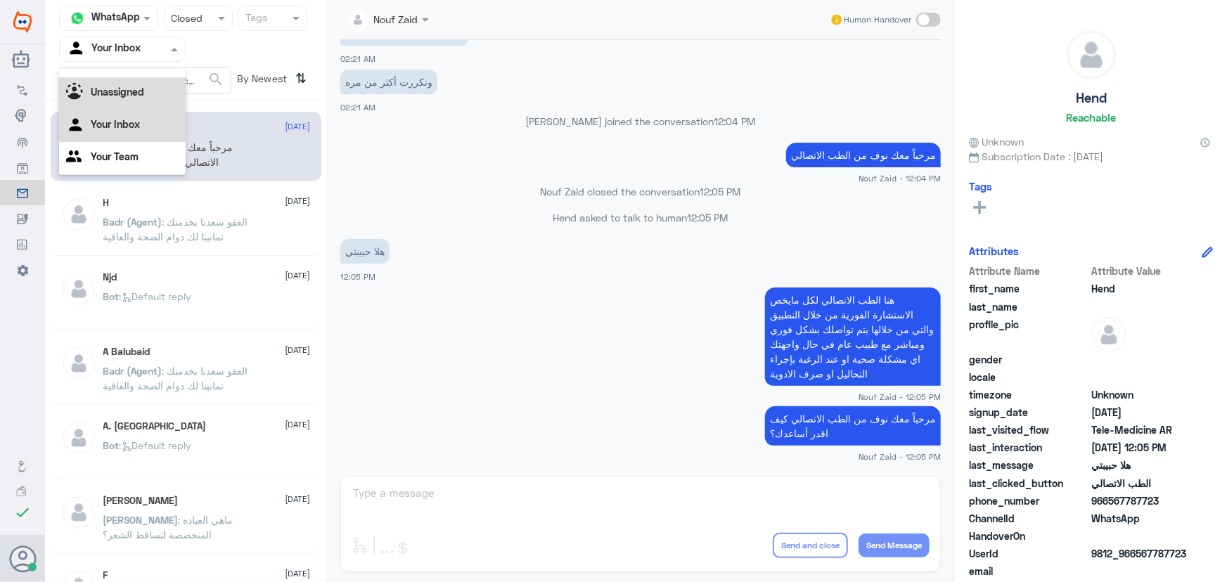
click at [132, 84] on div "Unassigned" at bounding box center [122, 93] width 127 height 32
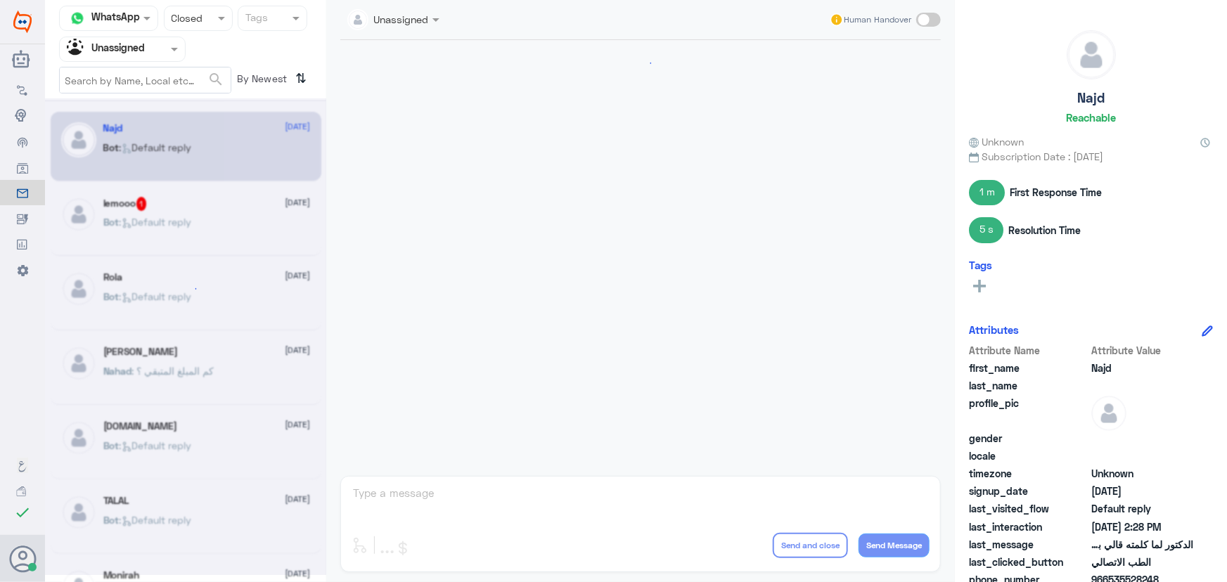
scroll to position [371, 0]
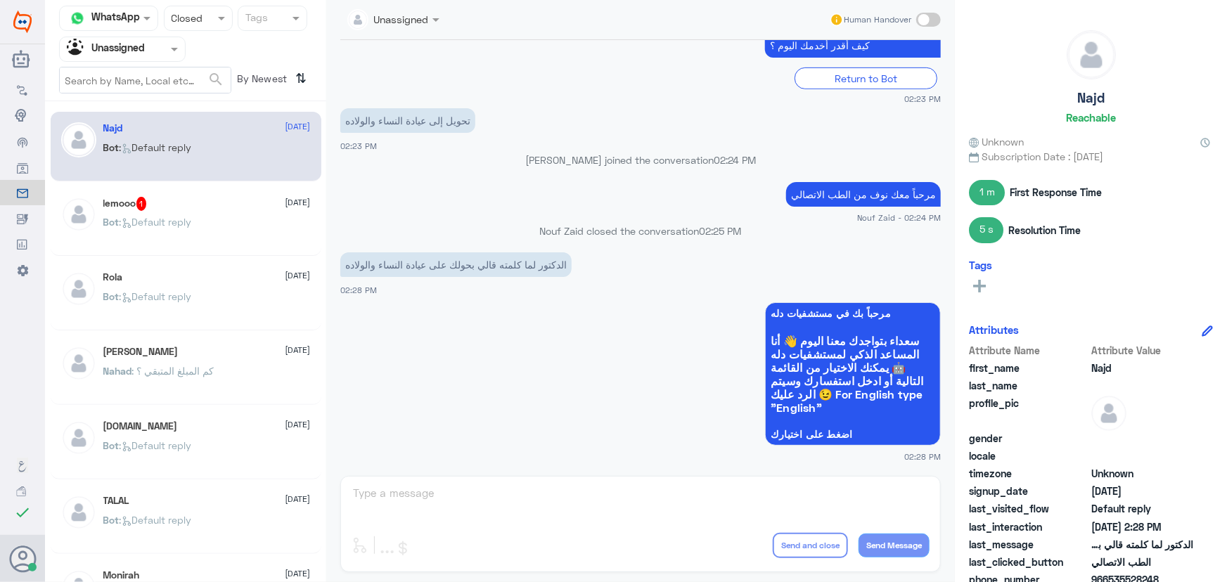
click at [134, 41] on input "text" at bounding box center [105, 49] width 77 height 16
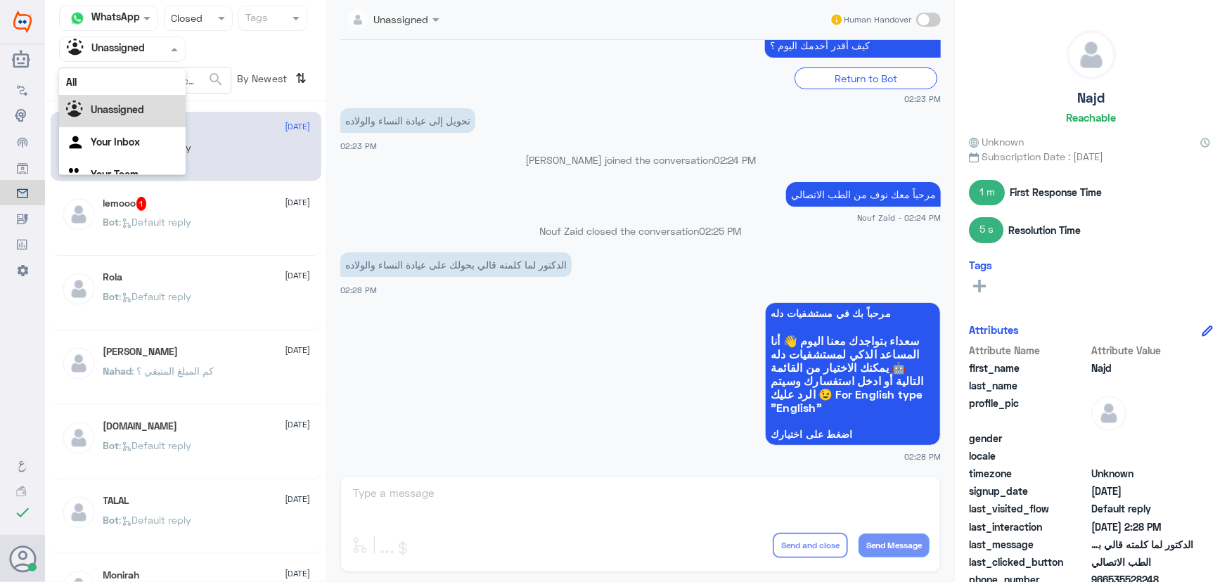
scroll to position [18, 0]
click at [115, 117] on div "Your Inbox" at bounding box center [122, 126] width 127 height 32
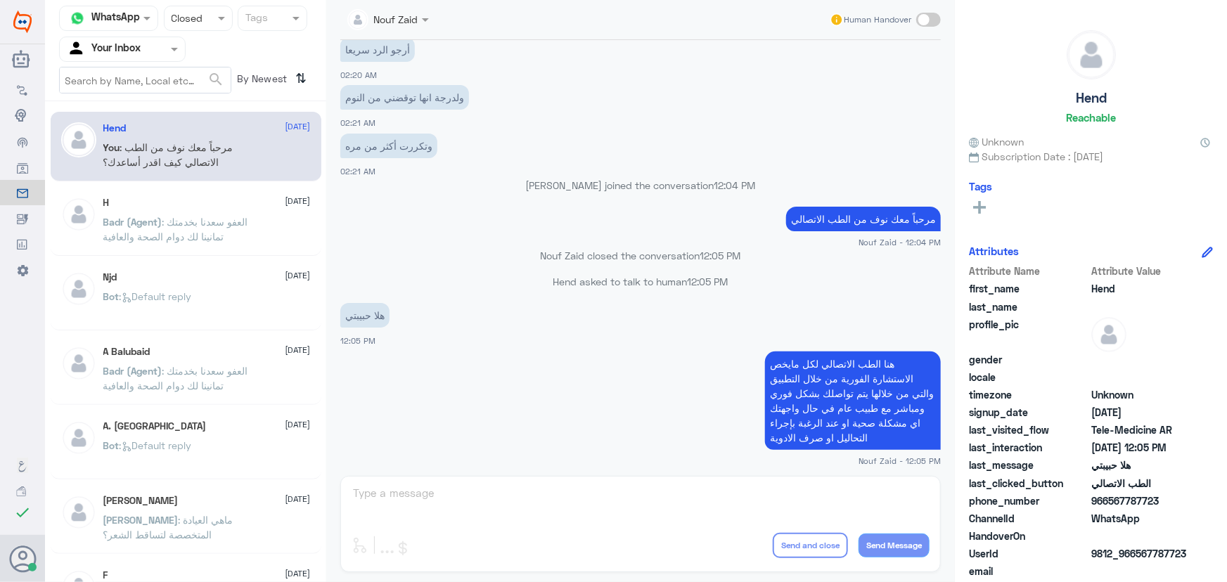
scroll to position [639, 0]
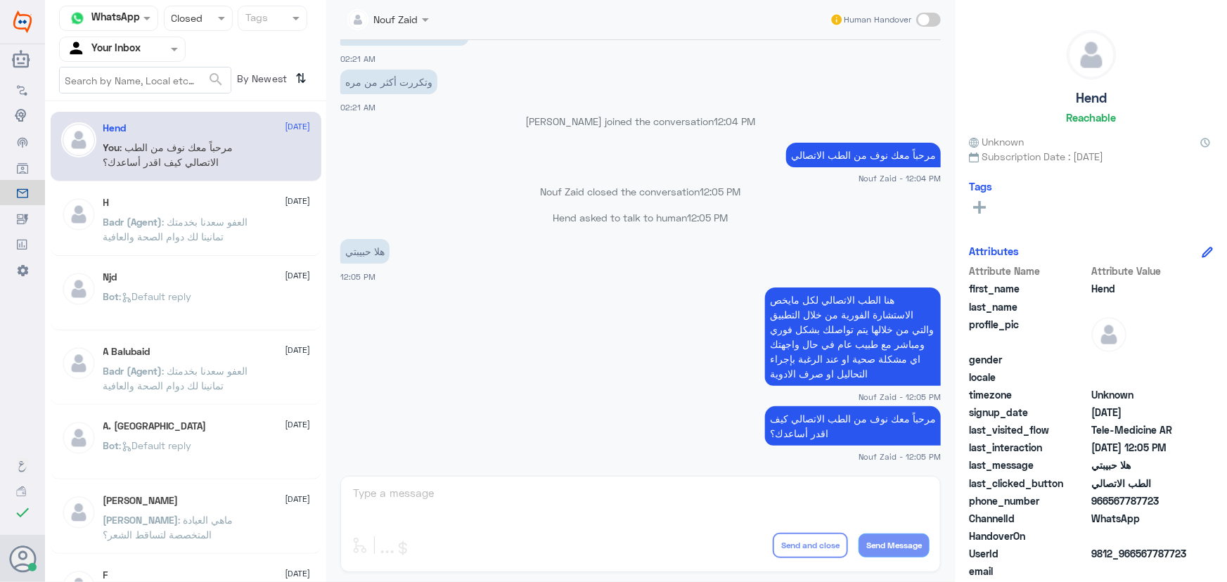
click at [166, 155] on span ": مرحباً معك نوف من الطب الاتصالي كيف اقدر أساعدك؟" at bounding box center [168, 154] width 130 height 27
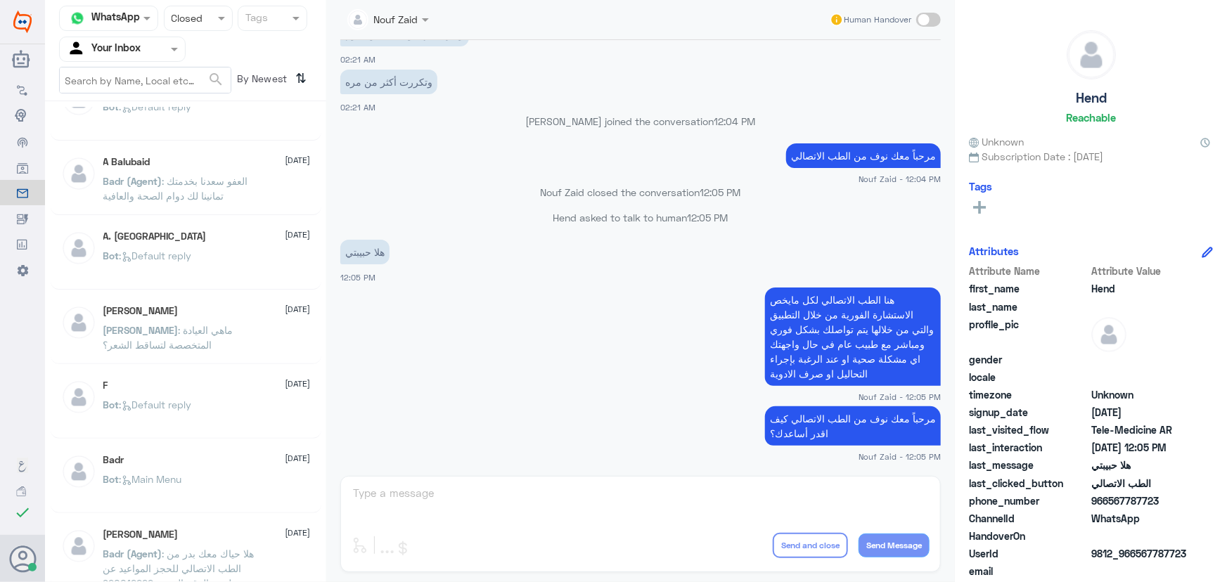
scroll to position [0, 0]
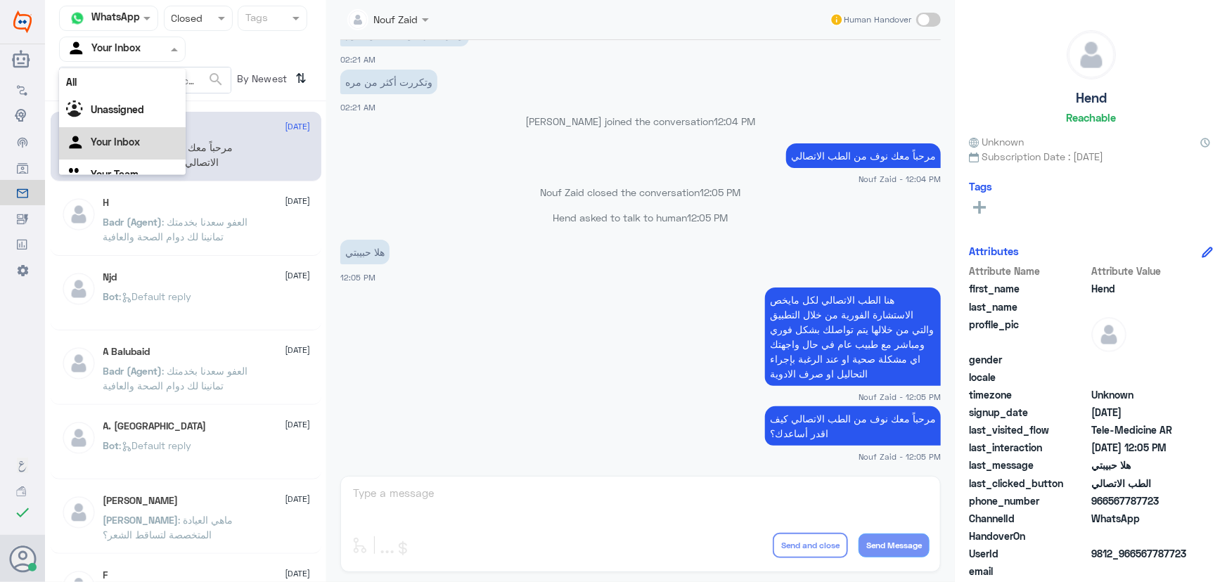
drag, startPoint x: 134, startPoint y: 44, endPoint x: 134, endPoint y: 53, distance: 9.8
click at [134, 51] on input "text" at bounding box center [105, 49] width 77 height 16
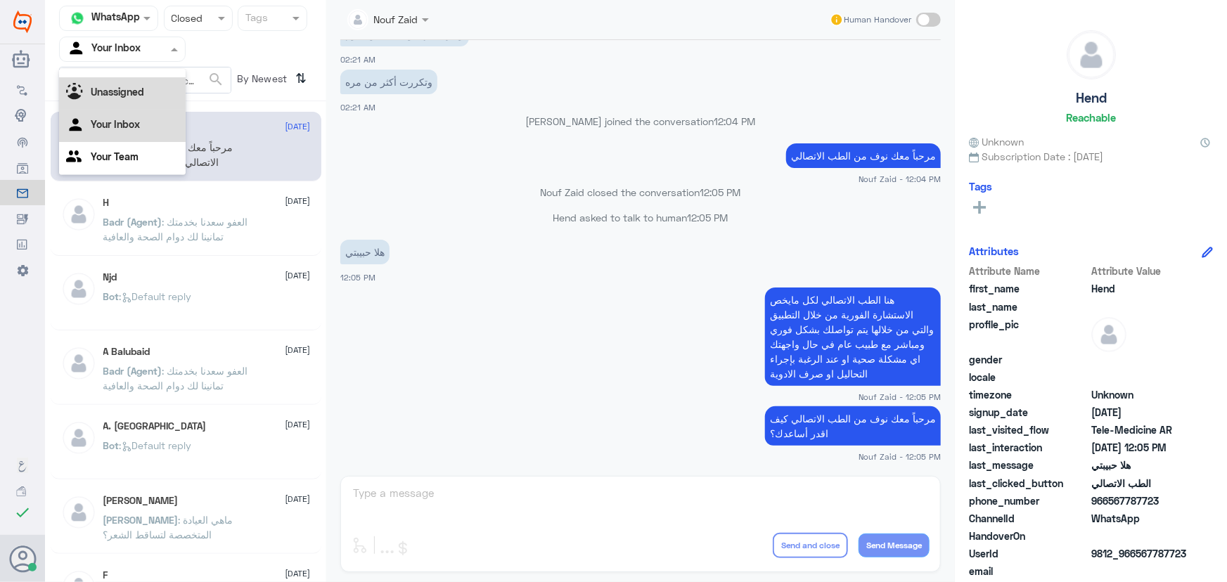
click at [130, 77] on div "Unassigned" at bounding box center [122, 93] width 127 height 32
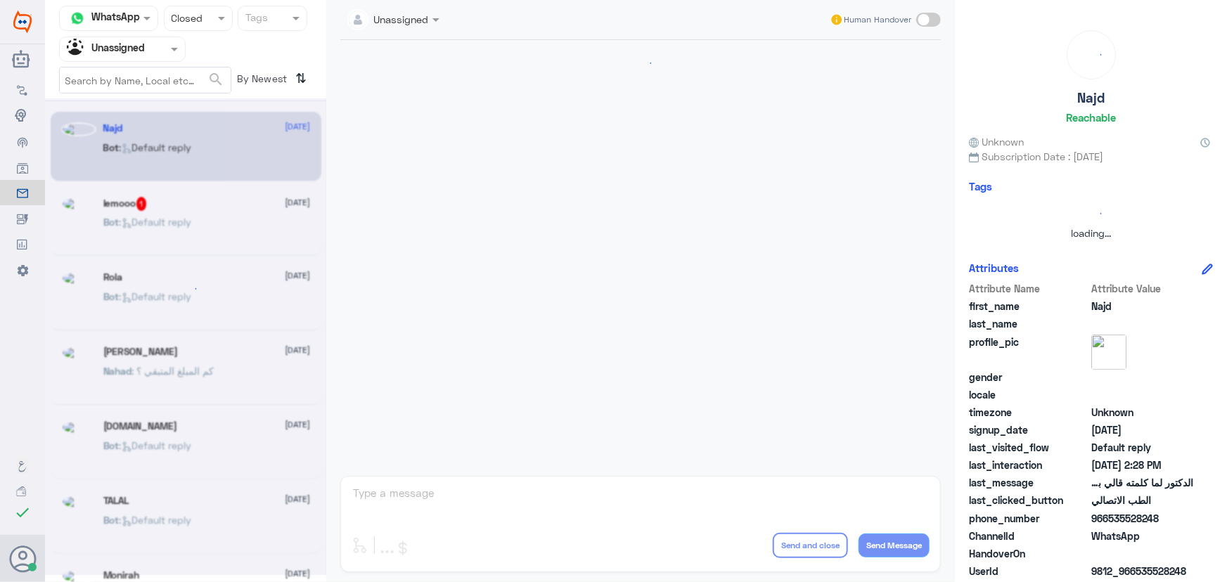
scroll to position [0, 0]
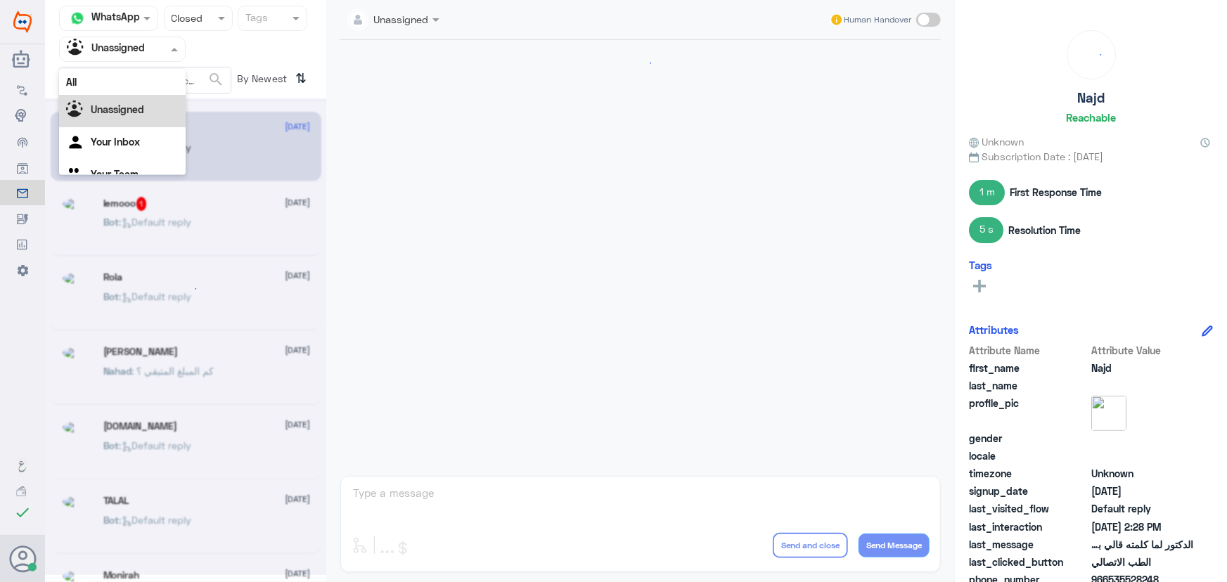
click at [131, 49] on input "text" at bounding box center [105, 49] width 77 height 16
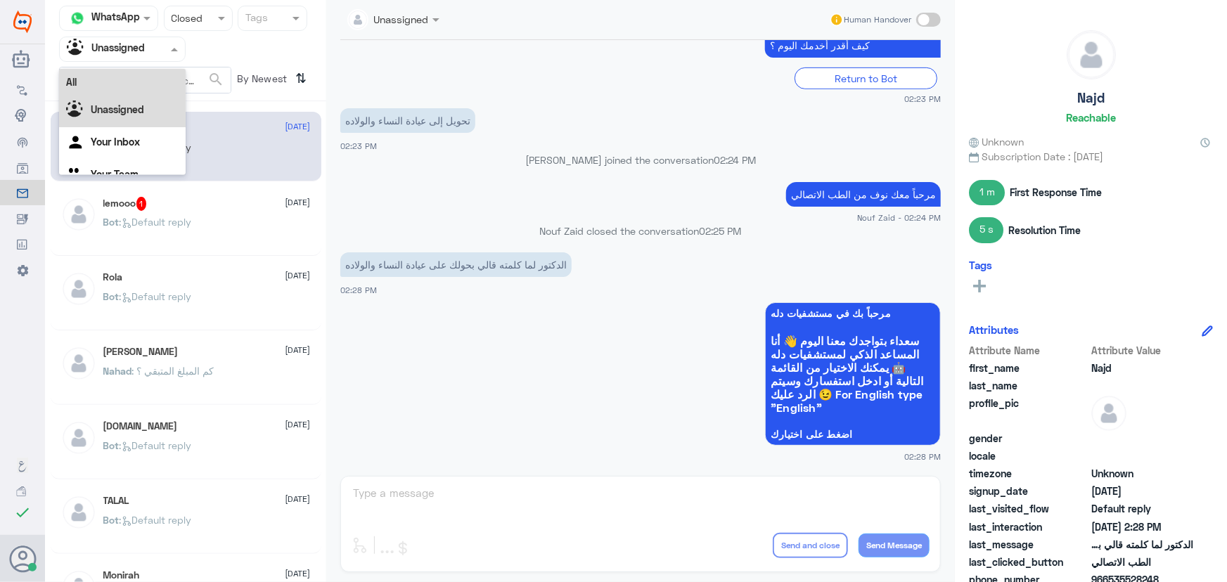
click at [137, 82] on div "All" at bounding box center [122, 82] width 127 height 26
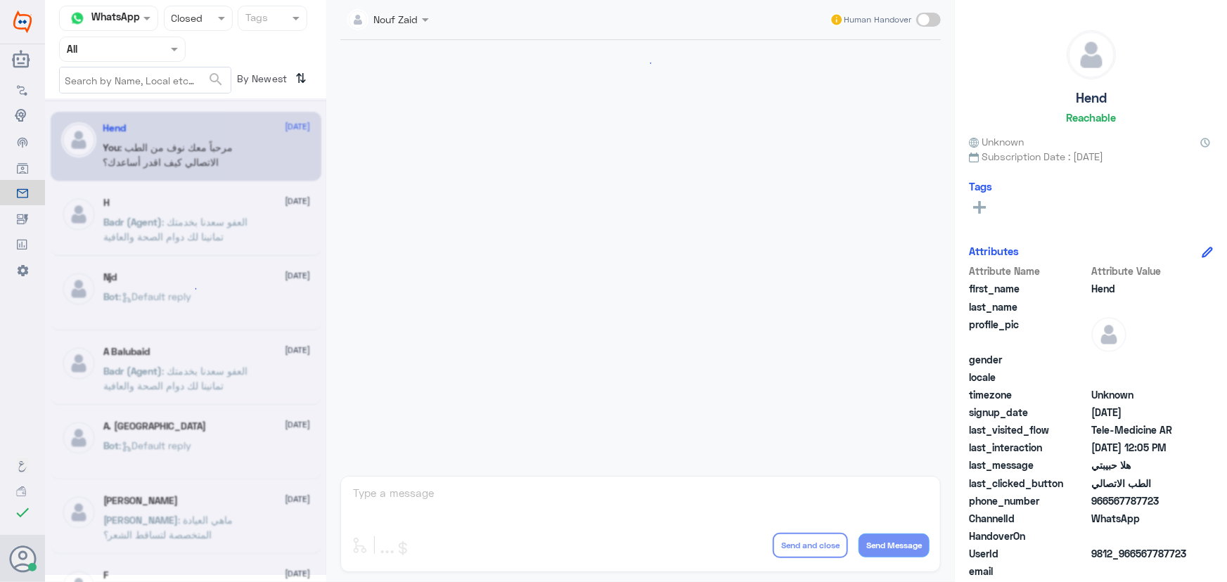
scroll to position [639, 0]
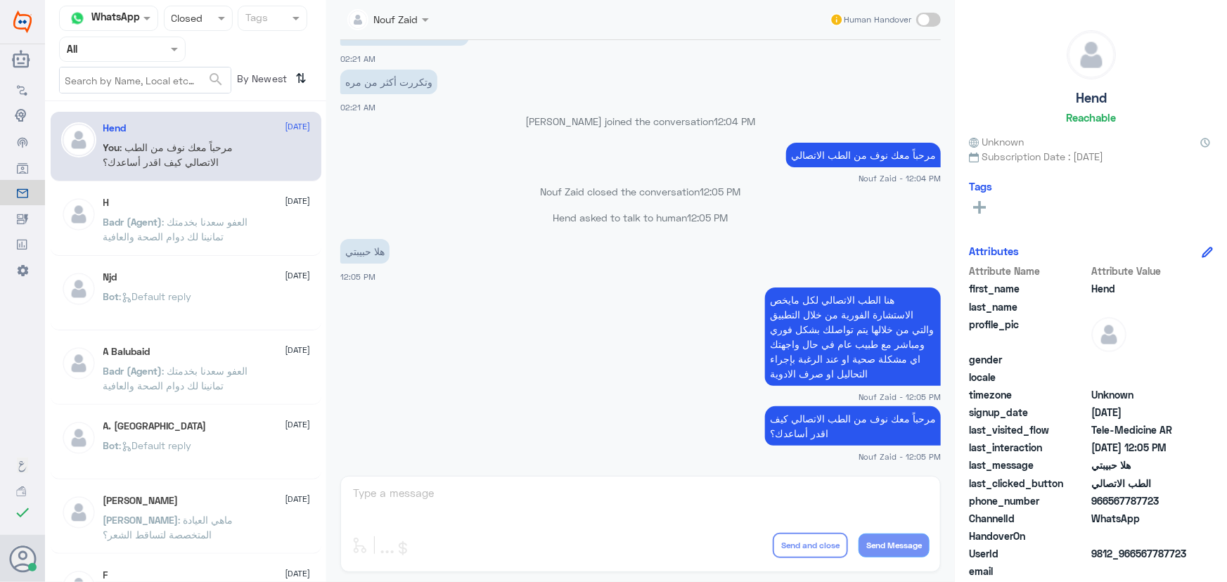
click at [153, 51] on div at bounding box center [122, 49] width 125 height 16
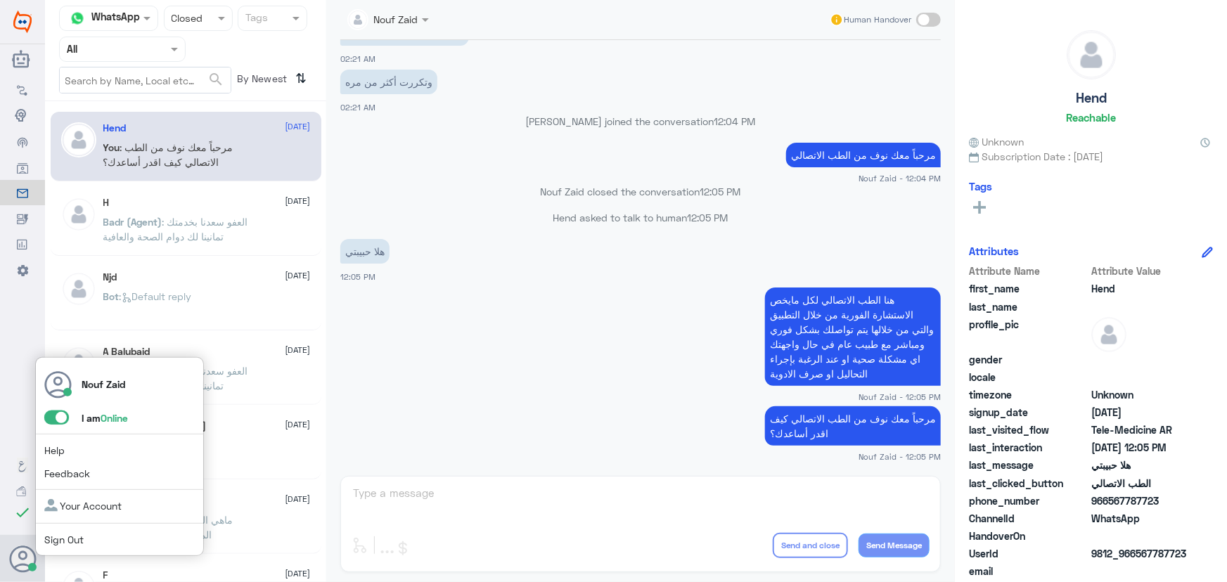
click at [20, 558] on use at bounding box center [23, 559] width 27 height 27
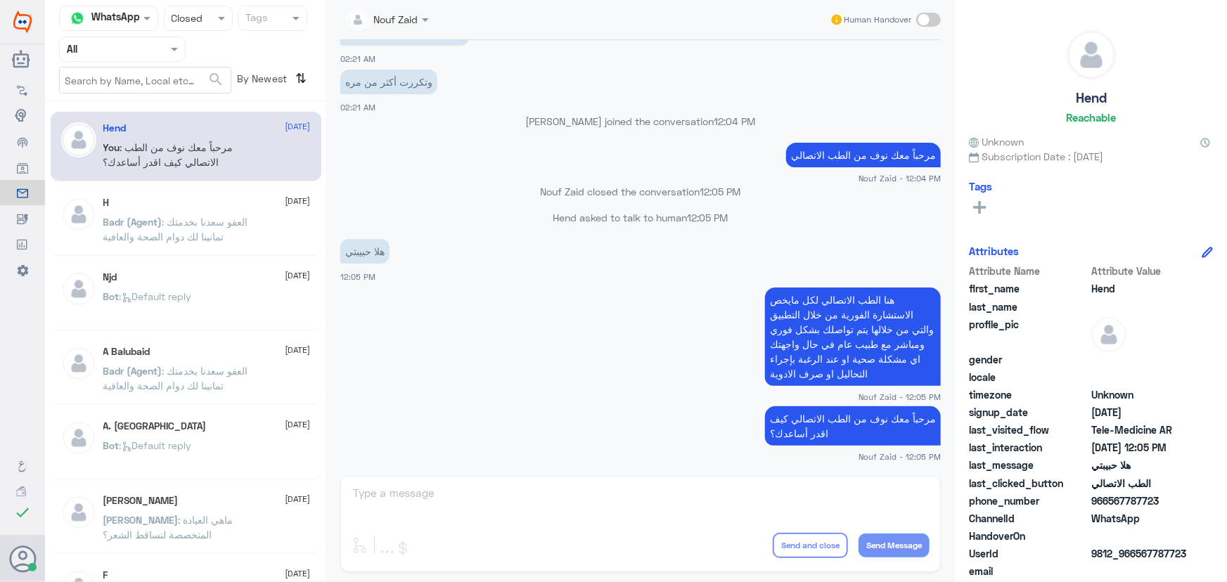
click at [401, 15] on div at bounding box center [388, 19] width 96 height 16
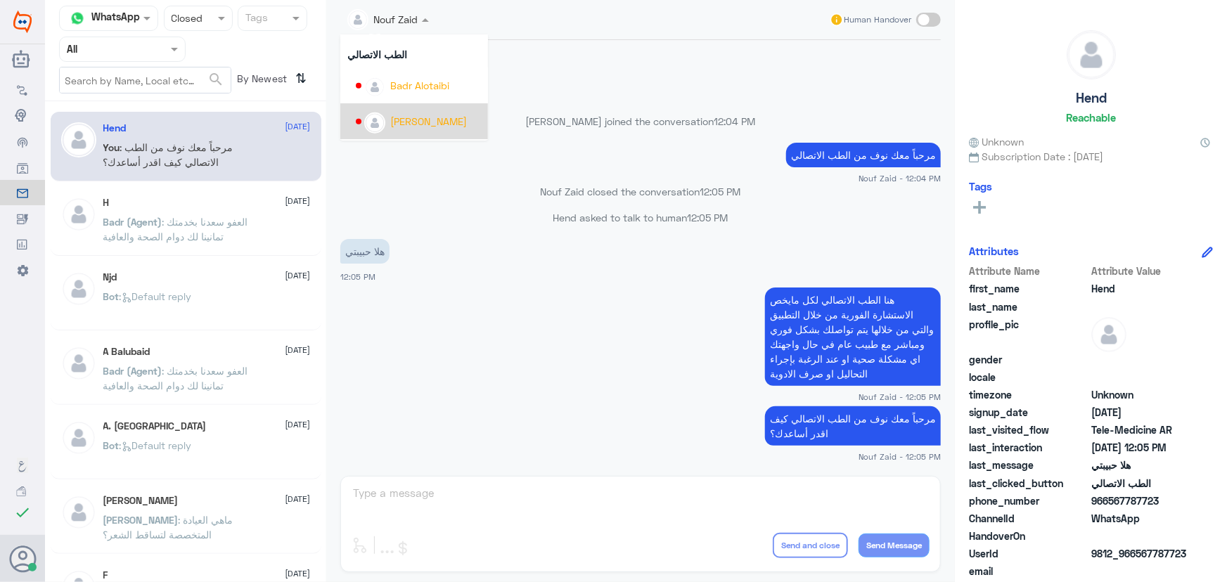
scroll to position [661, 0]
click at [482, 180] on small "Nouf Zaid - 12:04 PM" at bounding box center [640, 178] width 601 height 12
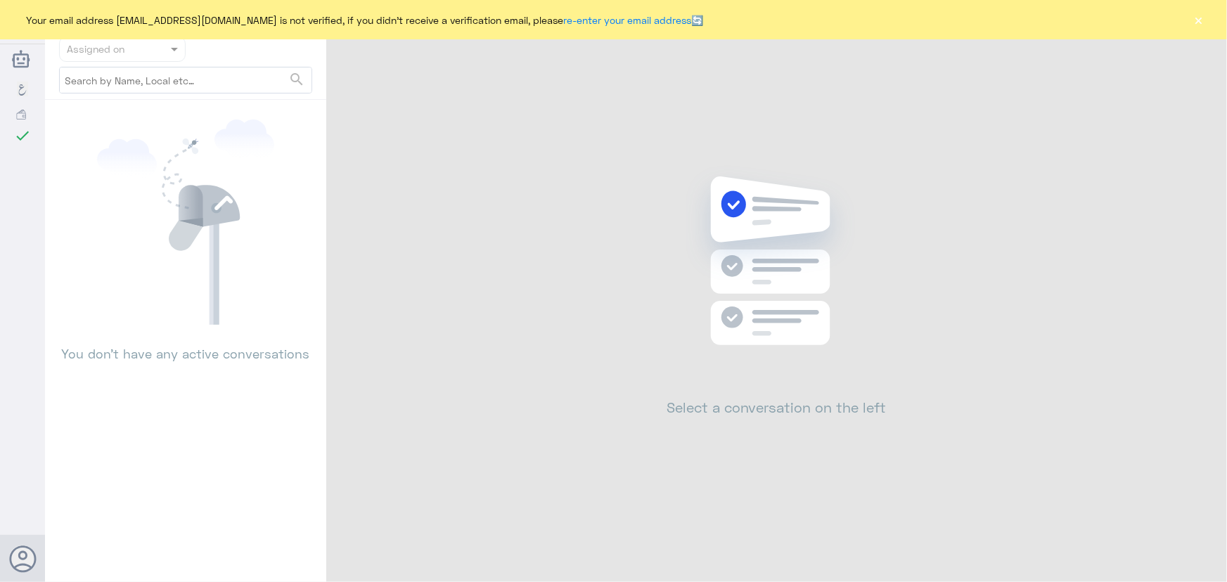
click at [1207, 19] on div "Your email address [EMAIL_ADDRESS][DOMAIN_NAME] is not verified, if you didn't …" at bounding box center [613, 19] width 1227 height 39
click at [1203, 22] on button "×" at bounding box center [1199, 20] width 14 height 14
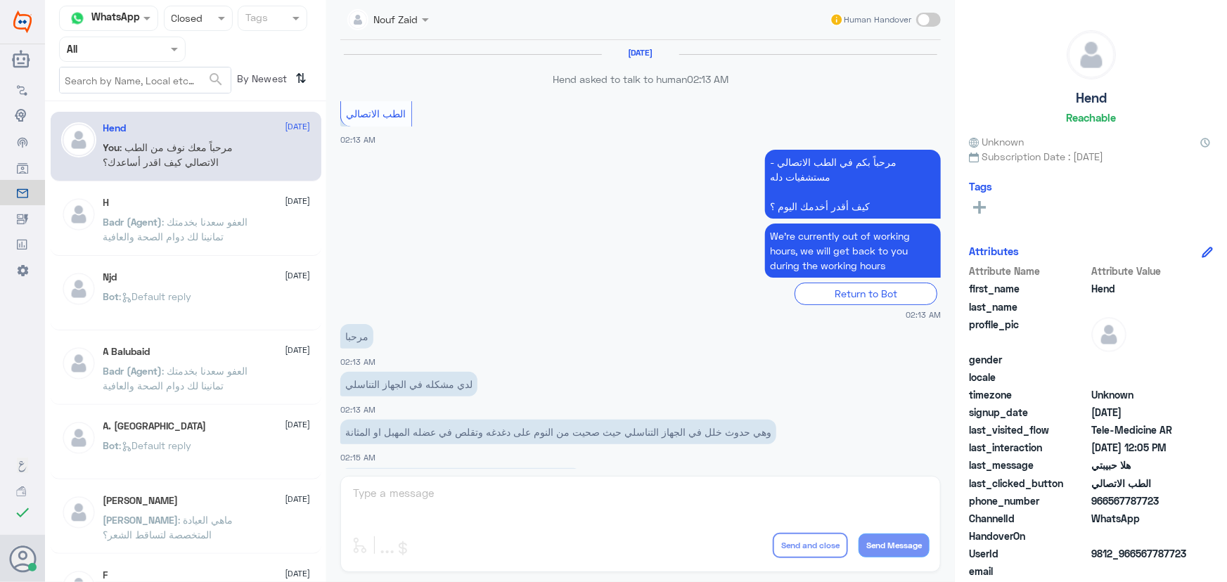
scroll to position [639, 0]
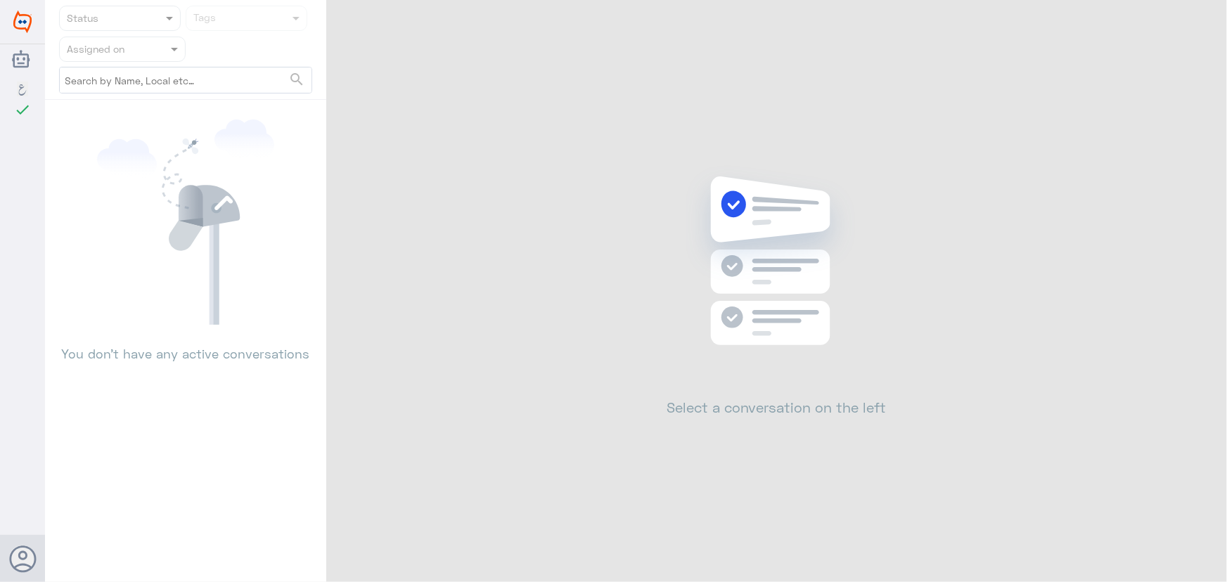
click at [1206, 20] on div "Status Tags Assigned on search You don’t have any active conversations Select a…" at bounding box center [636, 293] width 1182 height 587
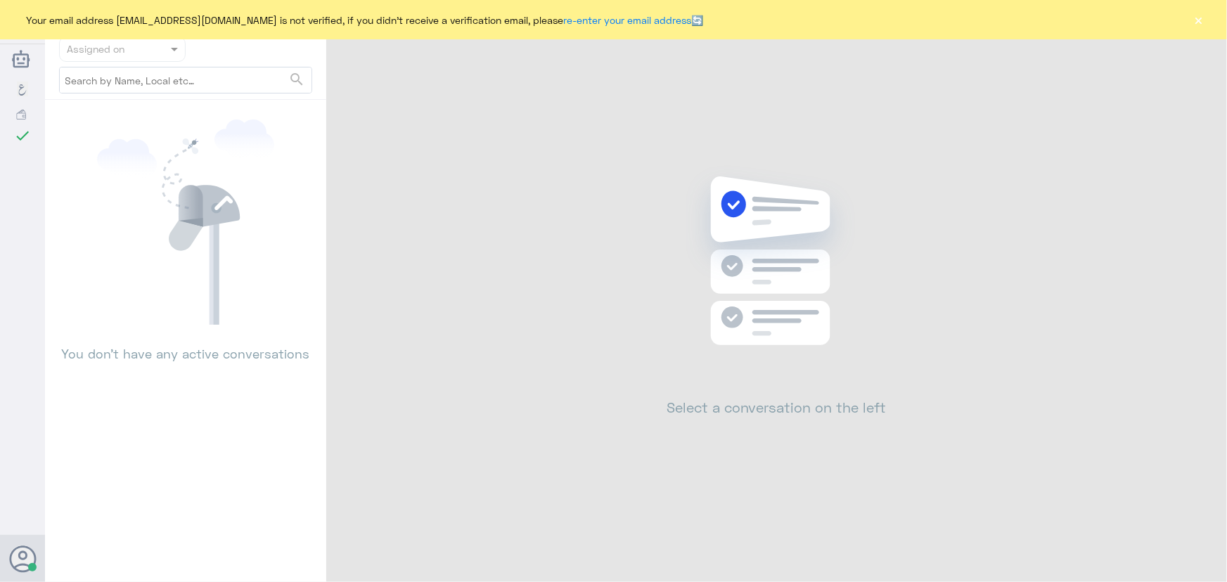
click at [1197, 27] on button "×" at bounding box center [1199, 20] width 14 height 14
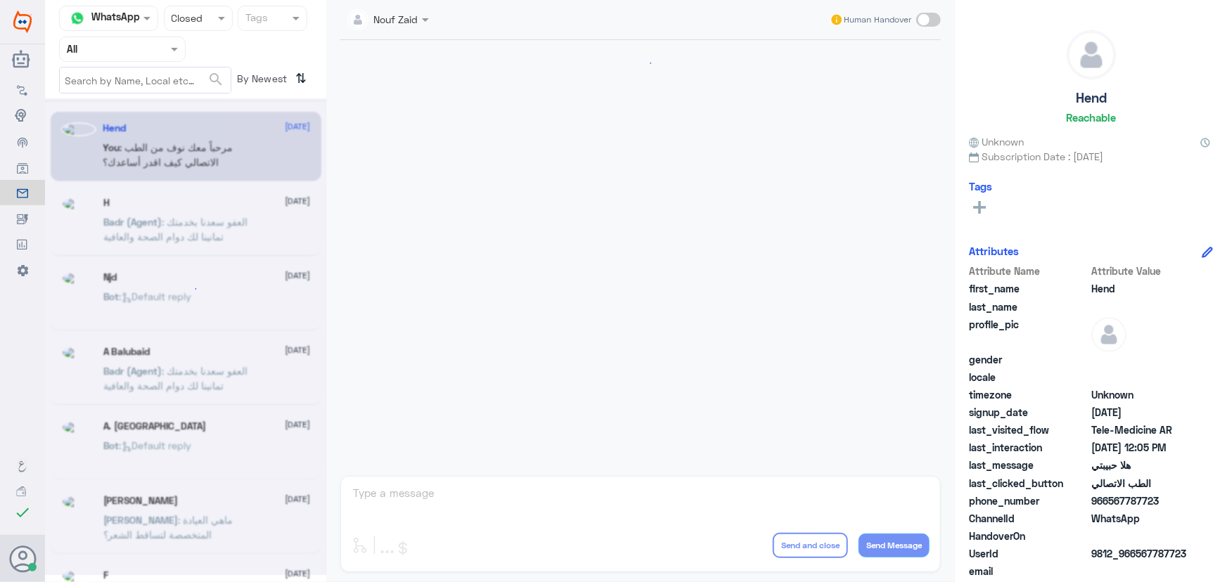
scroll to position [639, 0]
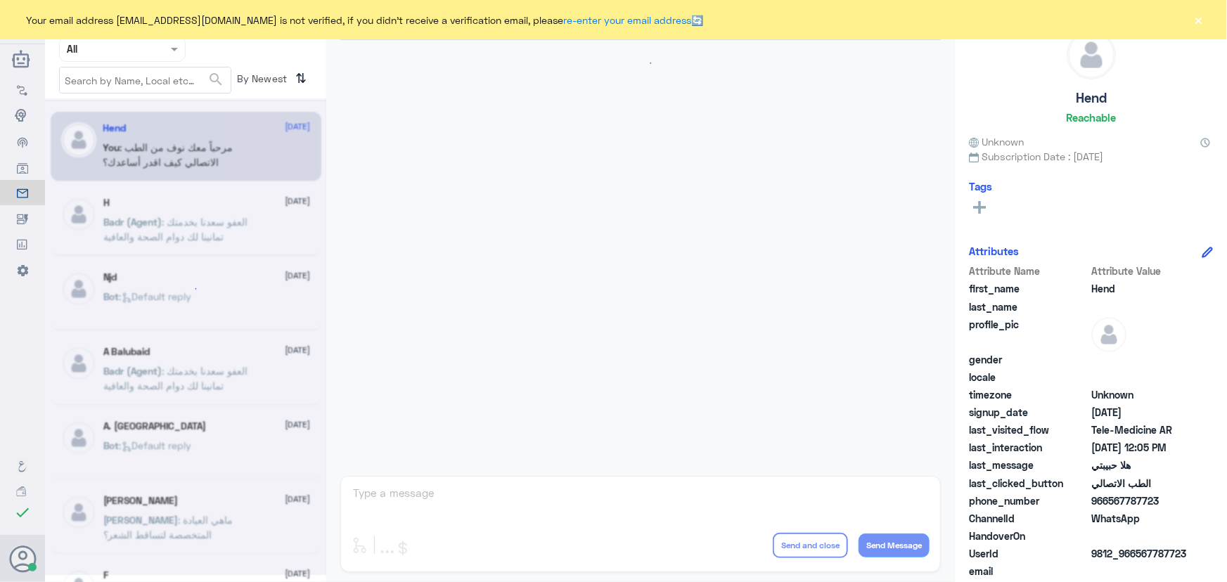
scroll to position [639, 0]
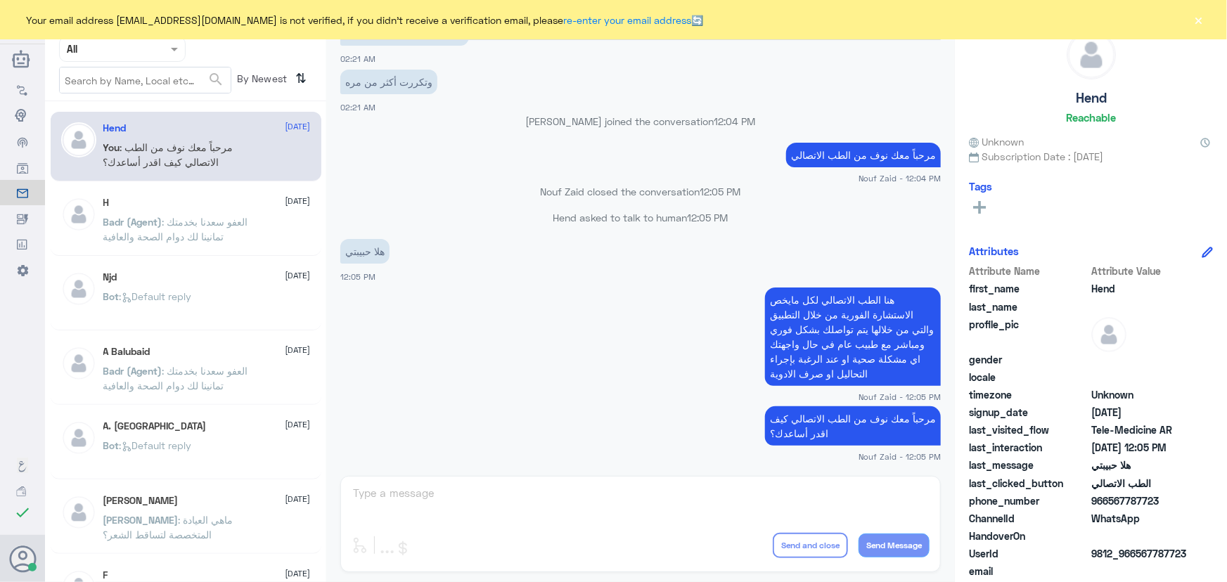
click at [1199, 20] on button "×" at bounding box center [1199, 20] width 14 height 14
